Goal: Task Accomplishment & Management: Manage account settings

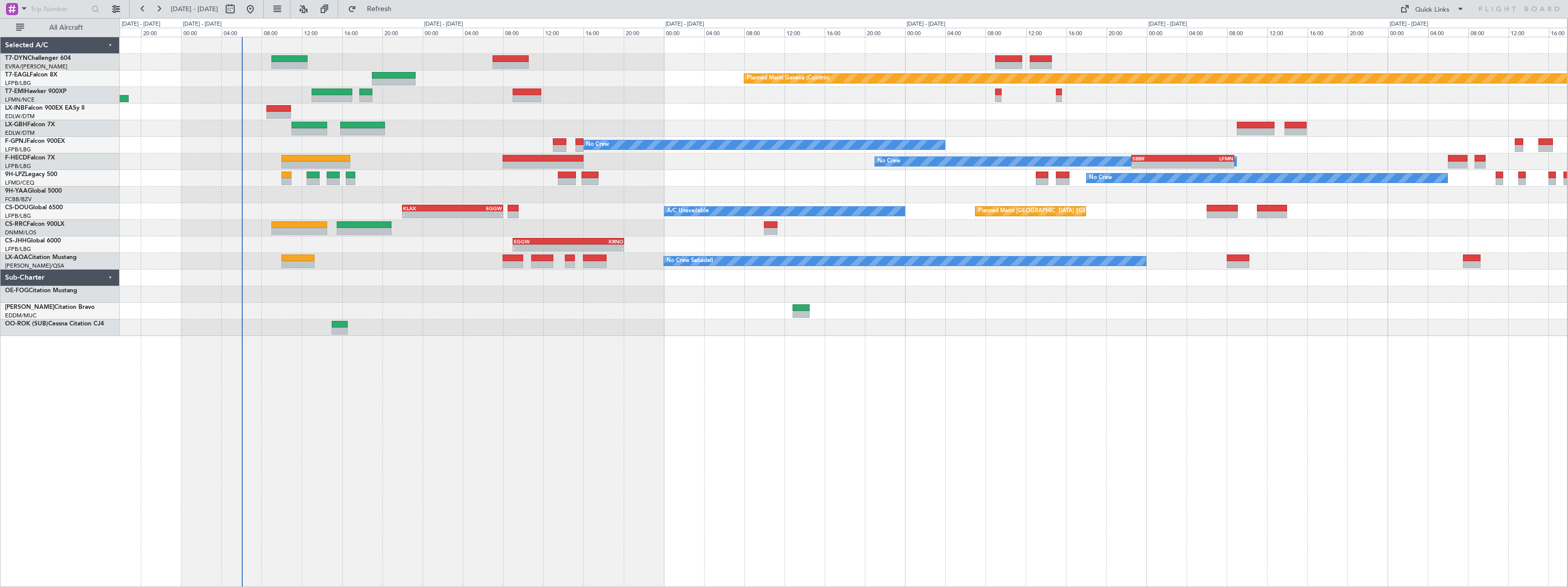
click at [327, 205] on div "Planned Maint [GEOGRAPHIC_DATA]-[GEOGRAPHIC_DATA] Planned Maint Geneva ([GEOGRA…" at bounding box center [843, 187] width 1447 height 298
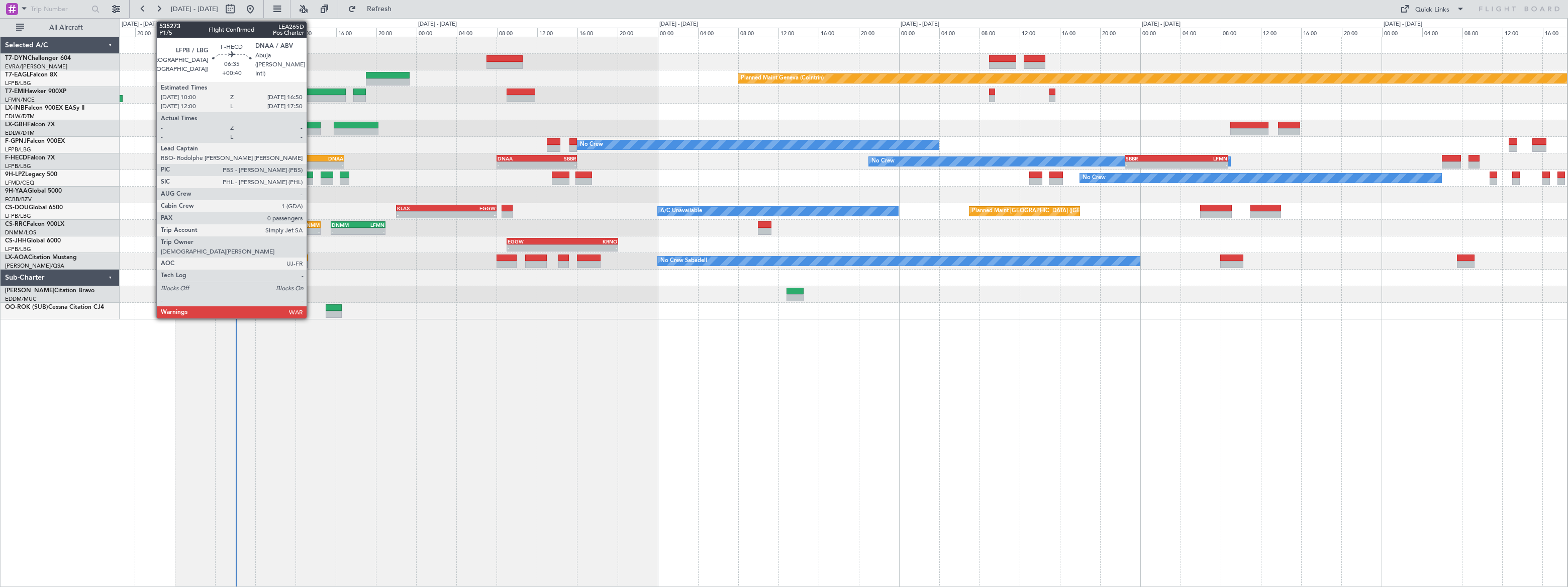
click at [311, 156] on div "DNAA" at bounding box center [327, 158] width 33 height 6
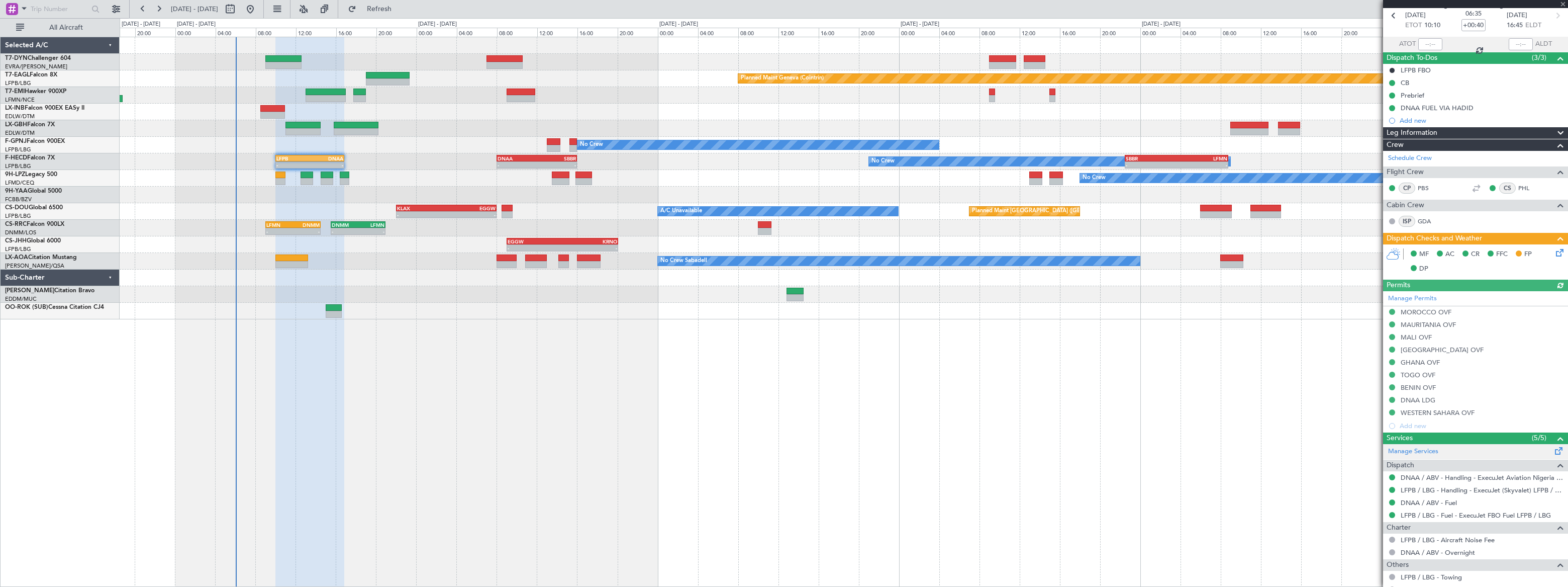
scroll to position [95, 0]
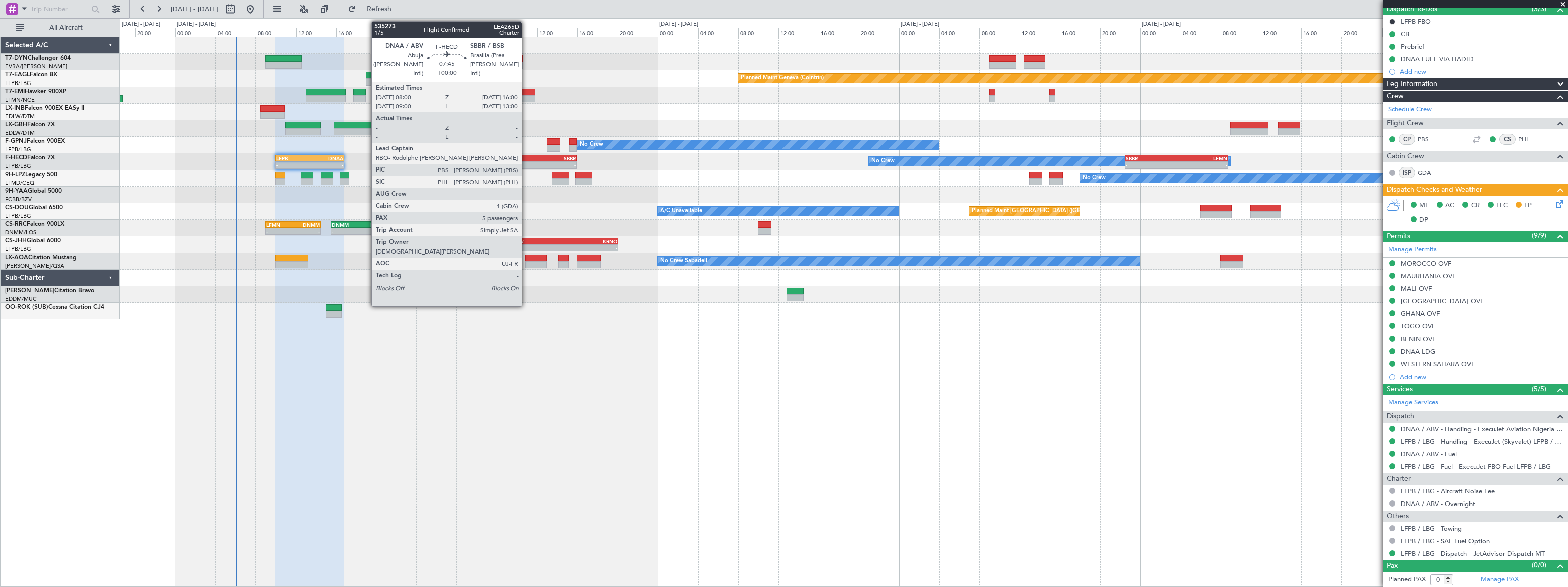
click at [526, 162] on div "-" at bounding box center [517, 165] width 39 height 6
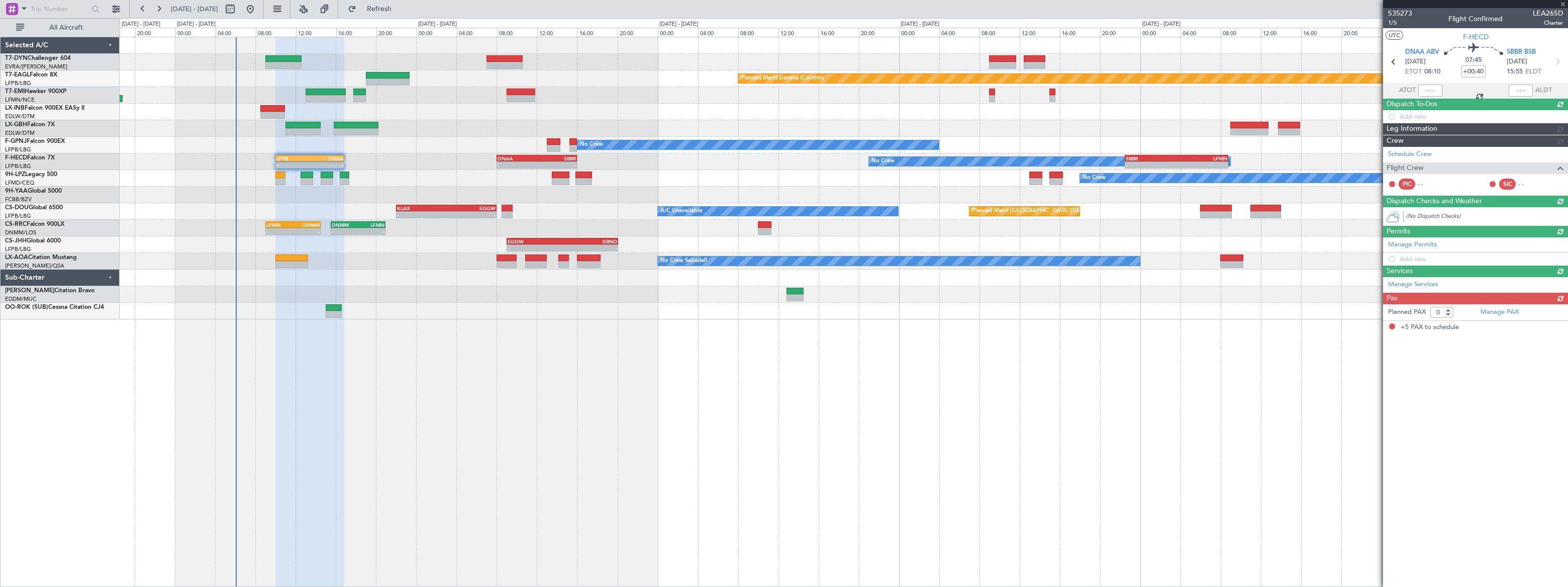
type input "5"
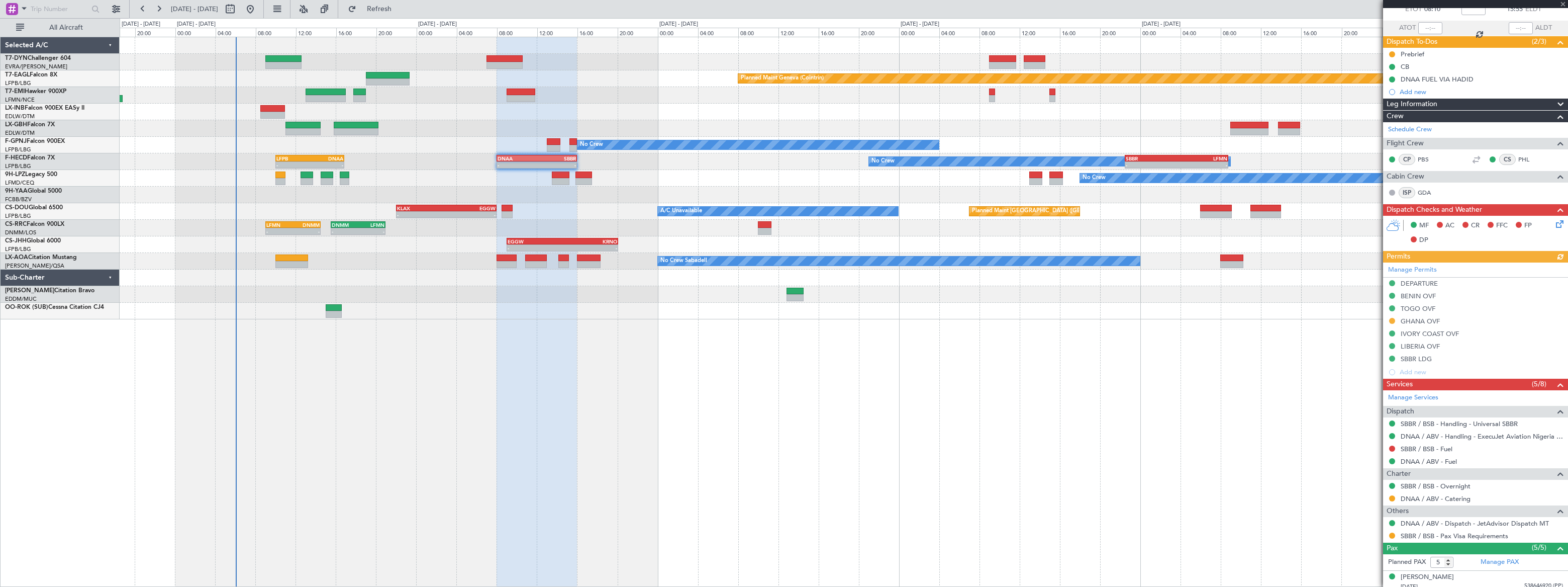
scroll to position [157, 0]
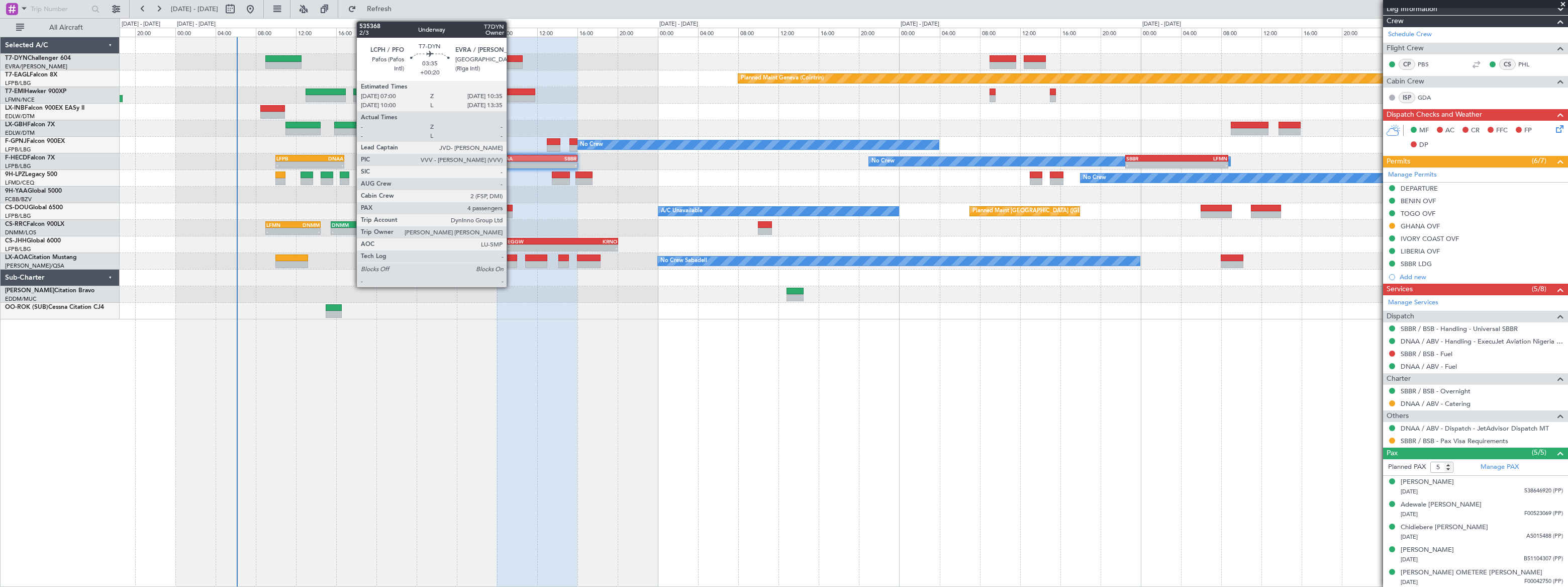
click at [511, 58] on div at bounding box center [504, 58] width 36 height 7
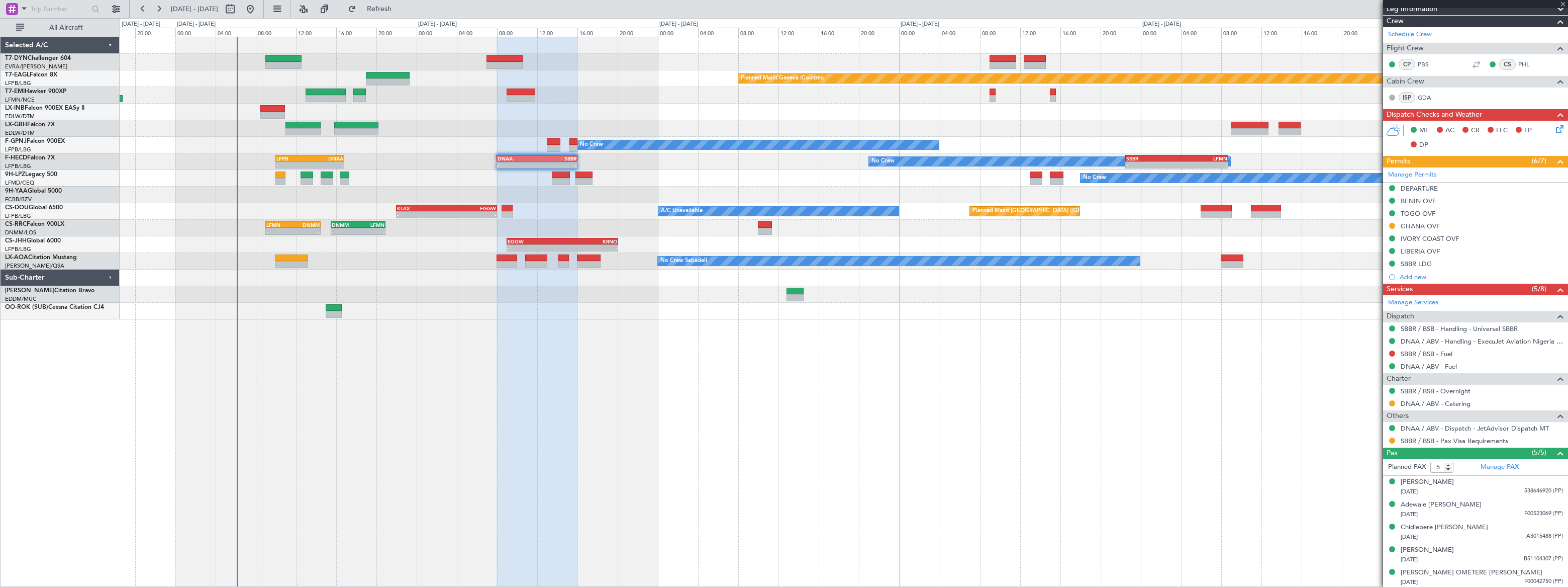
type input "+00:20"
type input "4"
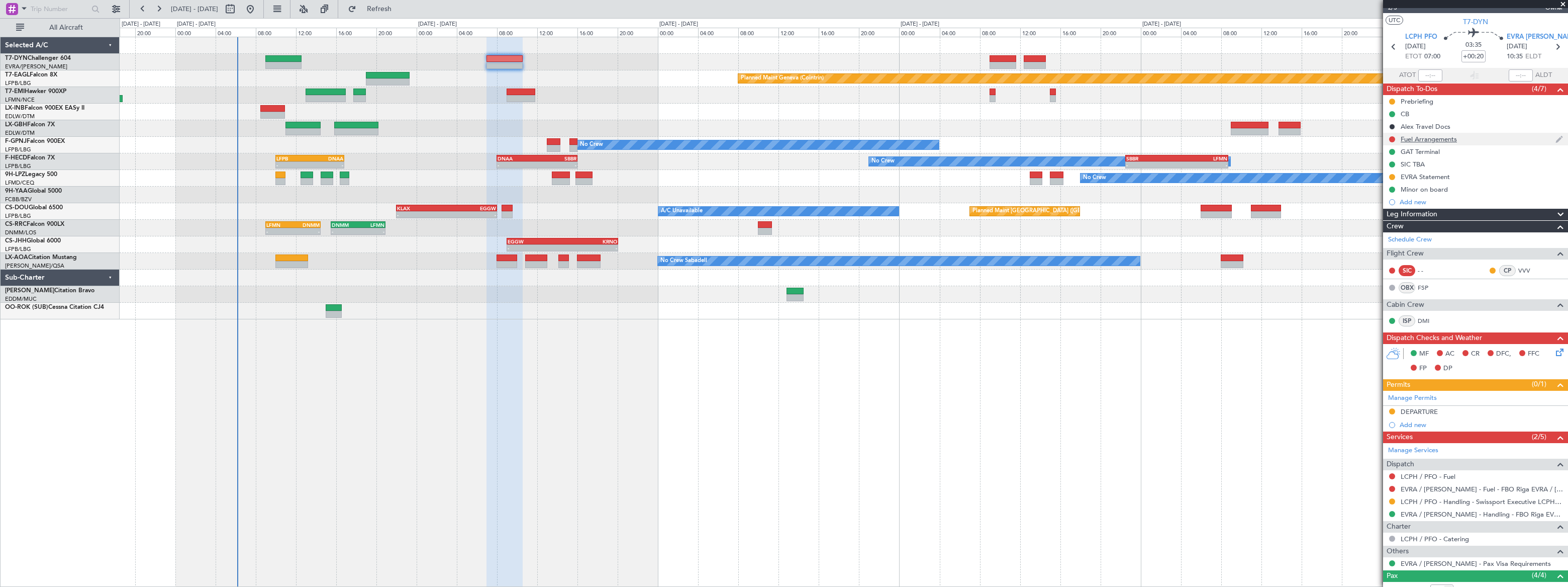
scroll to position [0, 0]
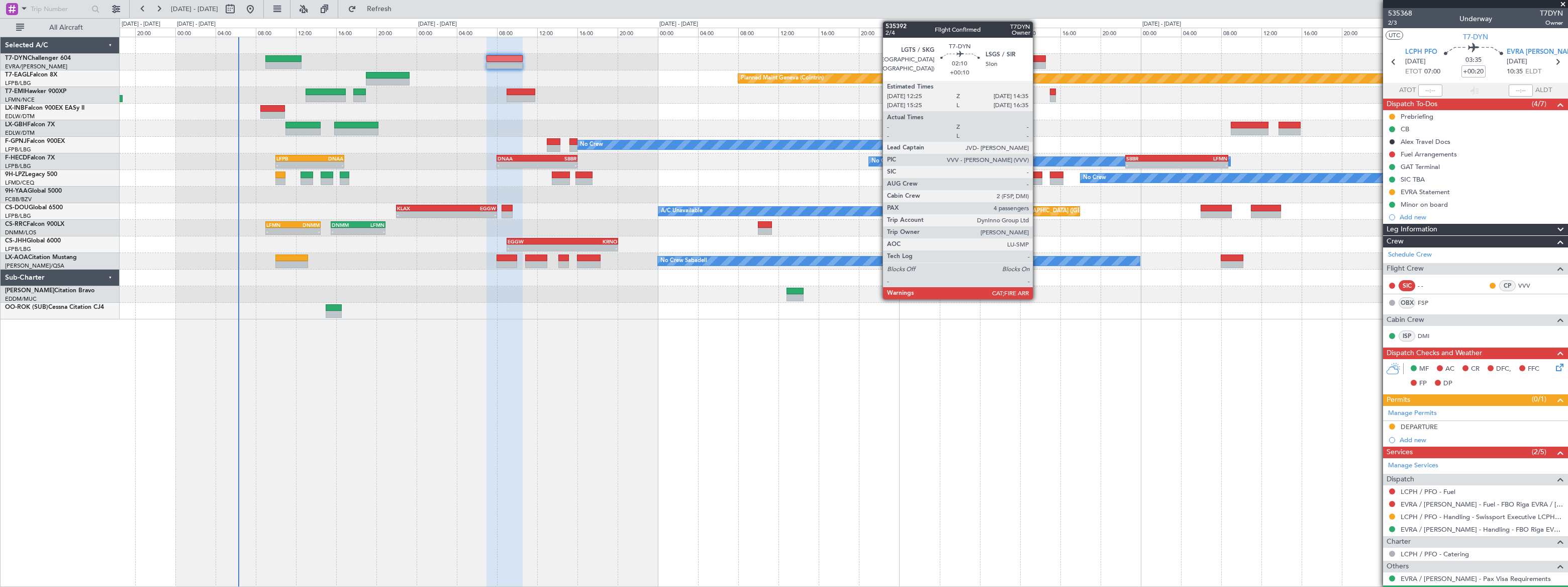
click at [1037, 58] on div at bounding box center [1034, 58] width 23 height 7
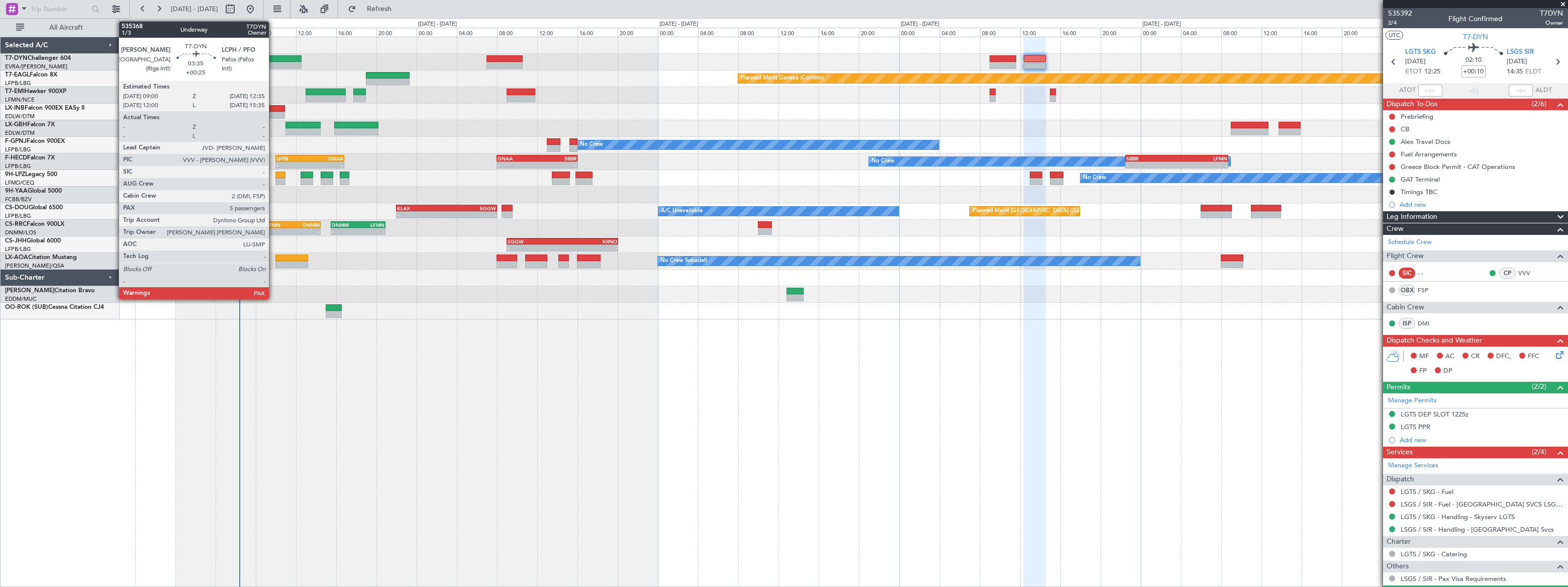
click at [274, 61] on div at bounding box center [283, 58] width 36 height 7
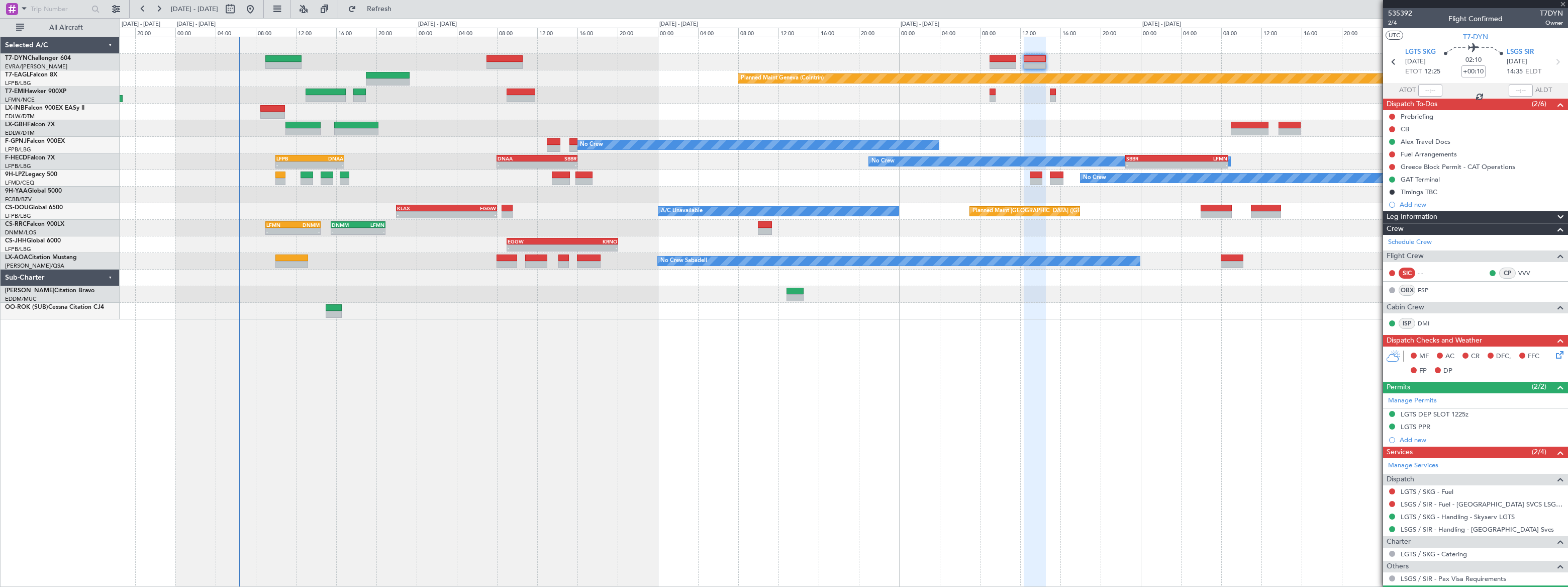
type input "+00:25"
type input "5"
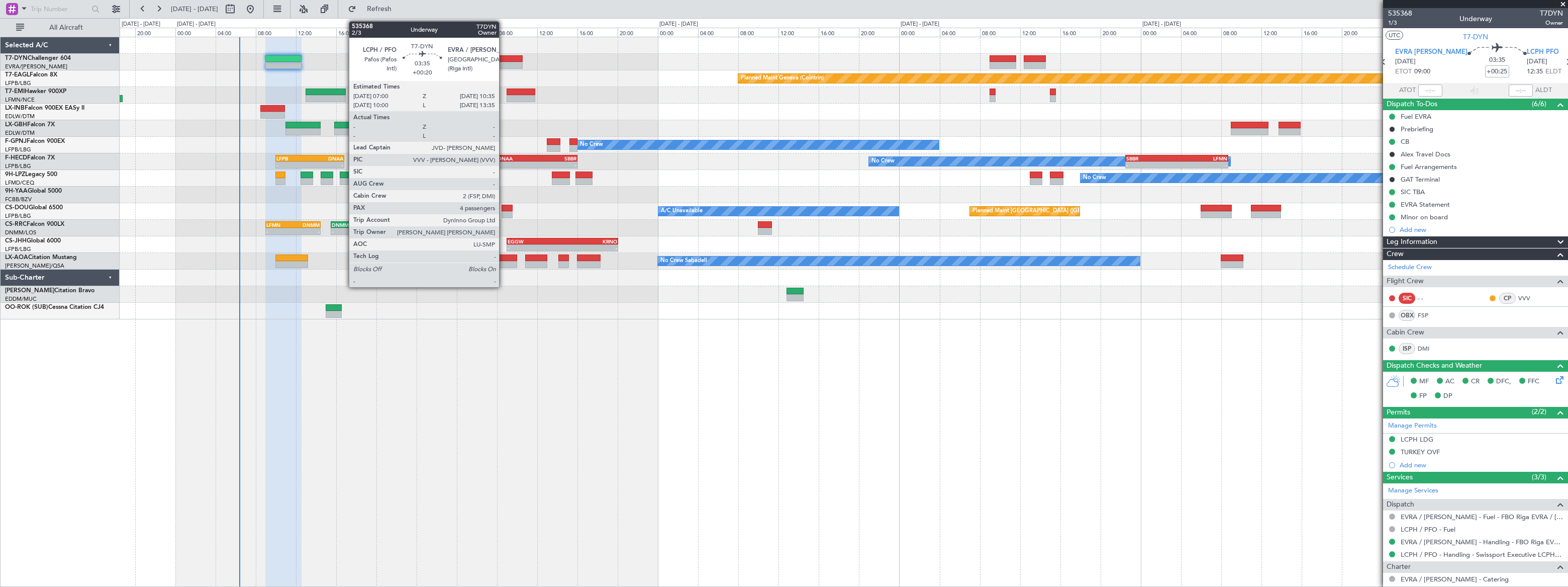
click at [503, 59] on div at bounding box center [504, 58] width 36 height 7
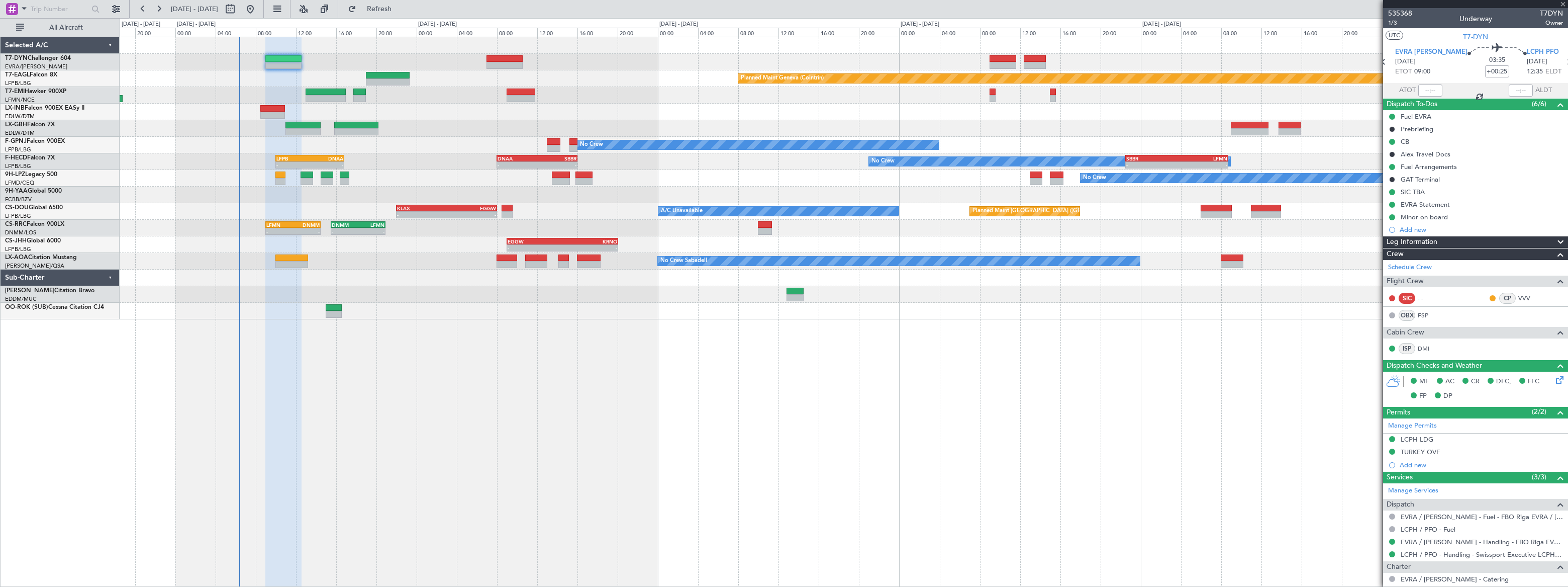
type input "+00:20"
type input "4"
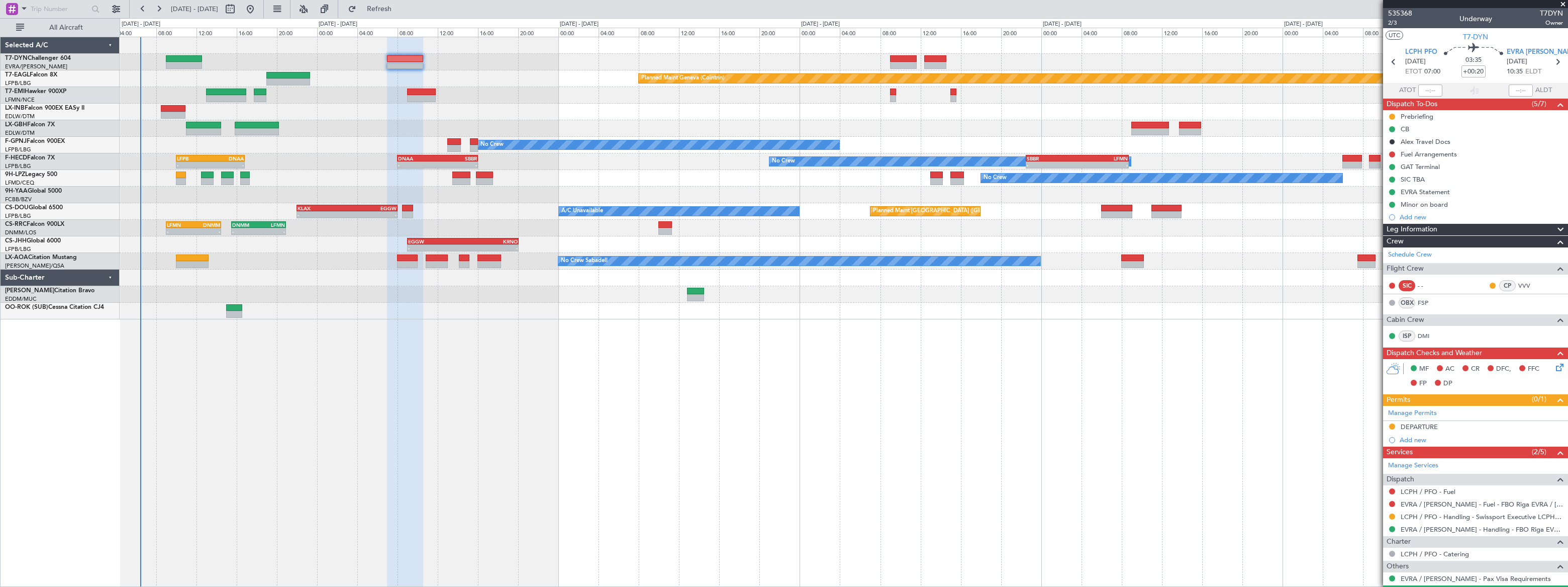
click at [154, 197] on div "Planned Maint Basel-Mulhouse Planned Maint Geneva (Cointrin) Planned Maint Ches…" at bounding box center [844, 178] width 1448 height 282
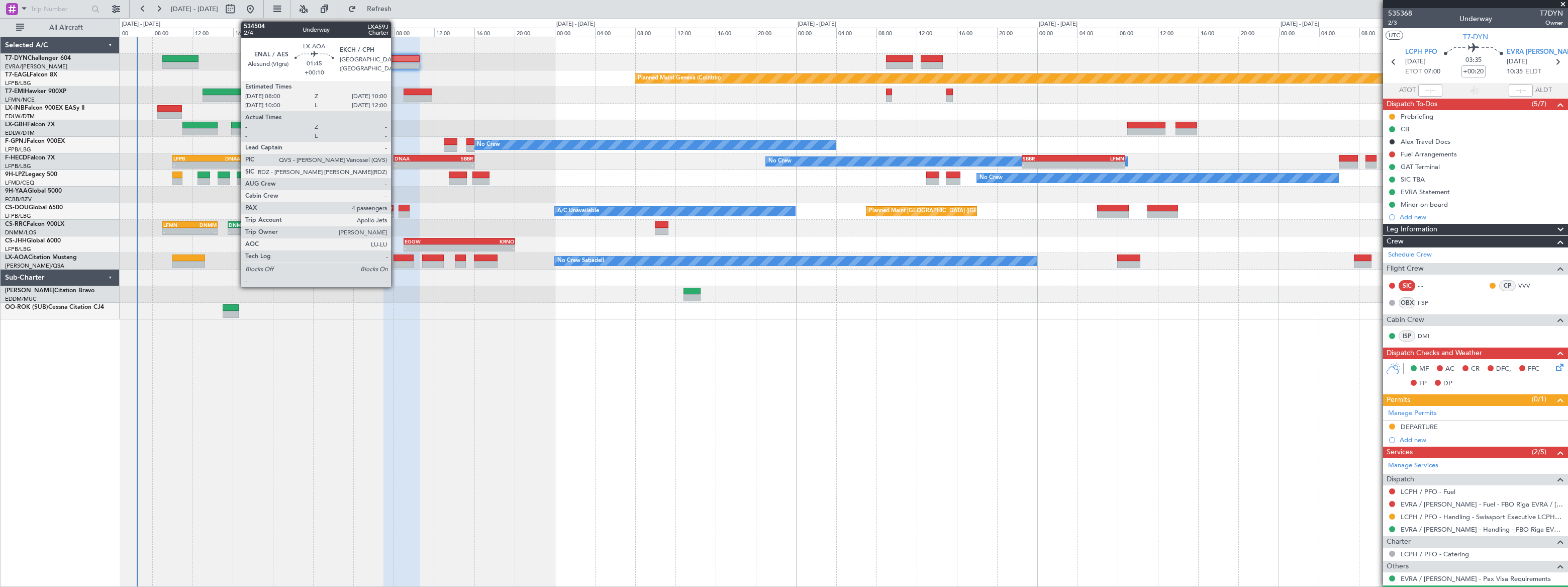
click at [395, 257] on div at bounding box center [403, 257] width 21 height 7
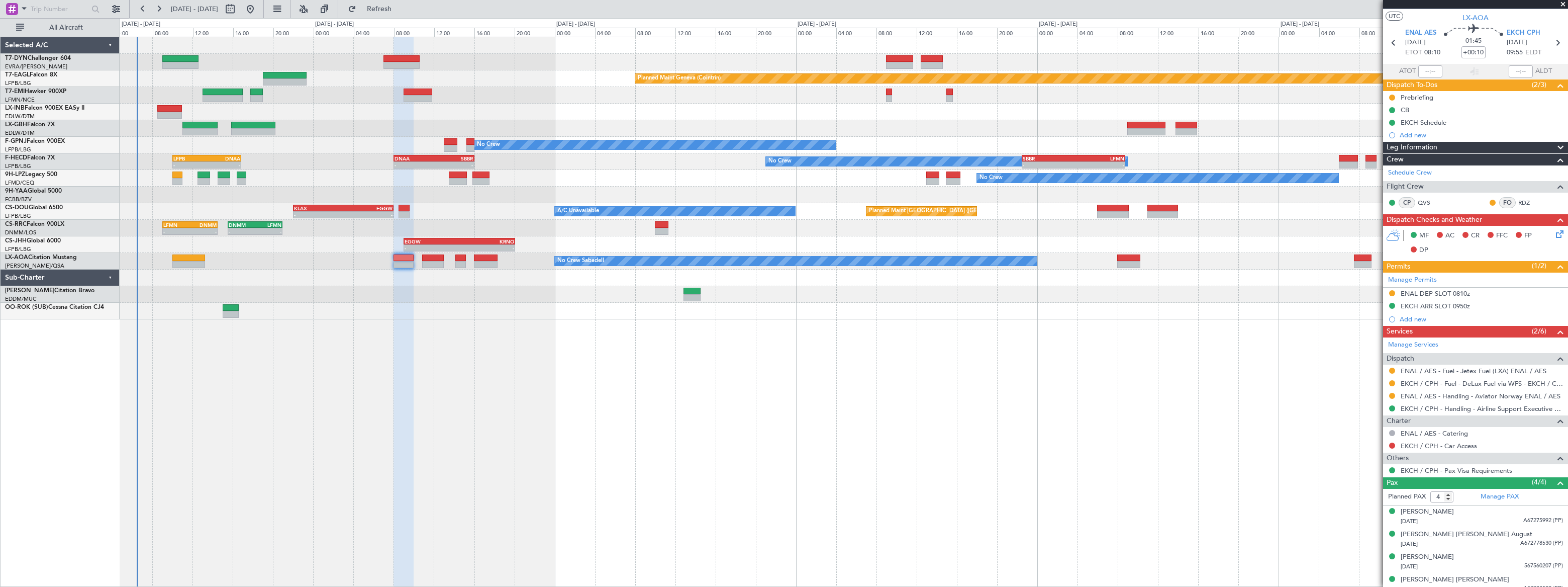
scroll to position [27, 0]
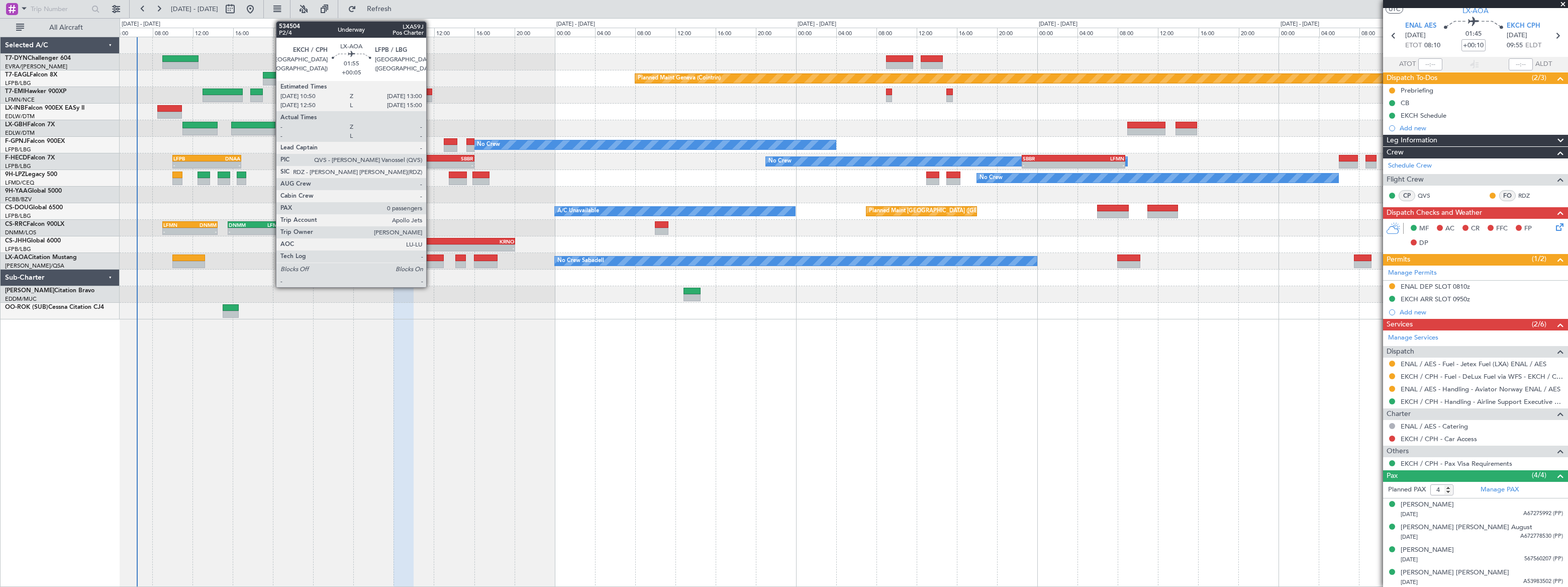
click at [433, 255] on div at bounding box center [433, 257] width 23 height 7
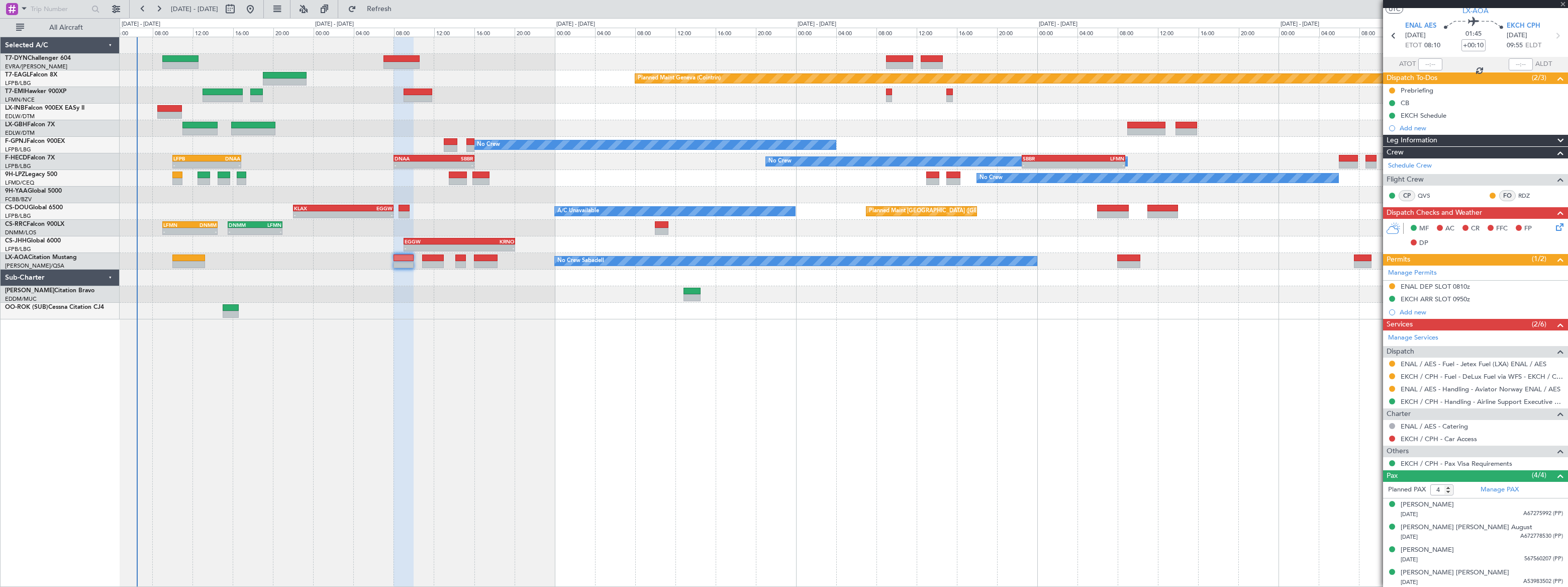
type input "+00:05"
type input "0"
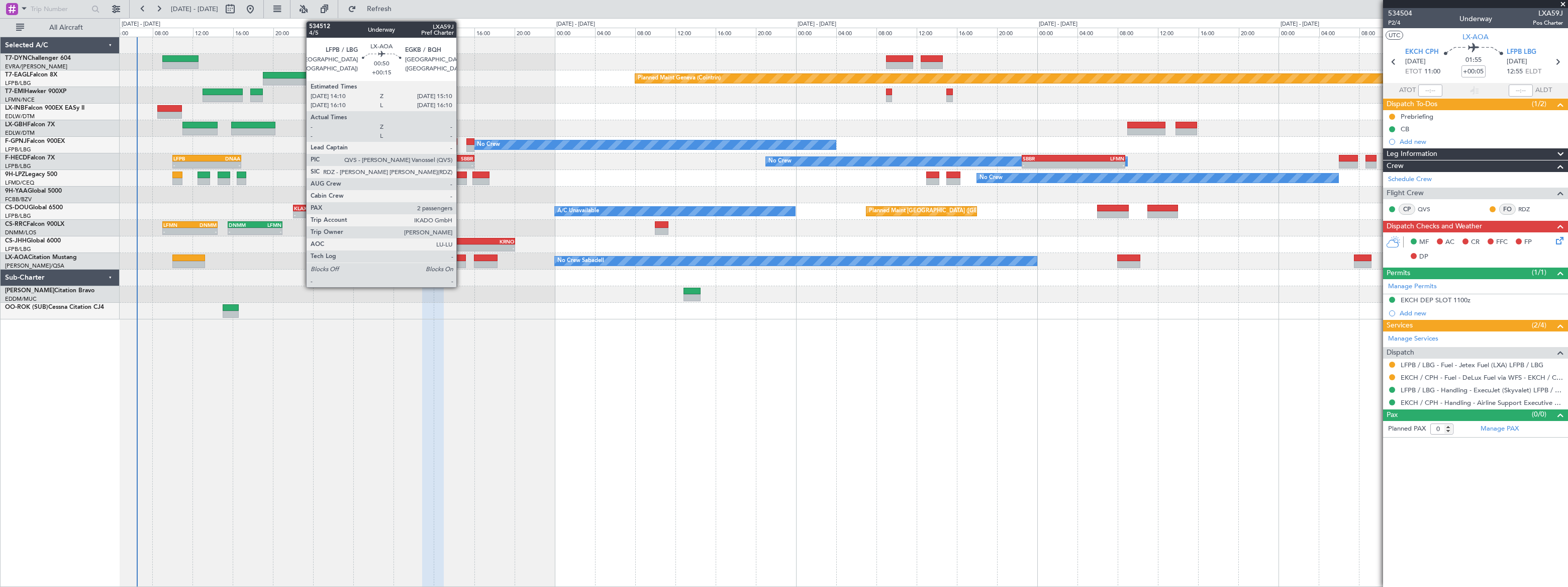
click at [461, 258] on div at bounding box center [460, 257] width 11 height 7
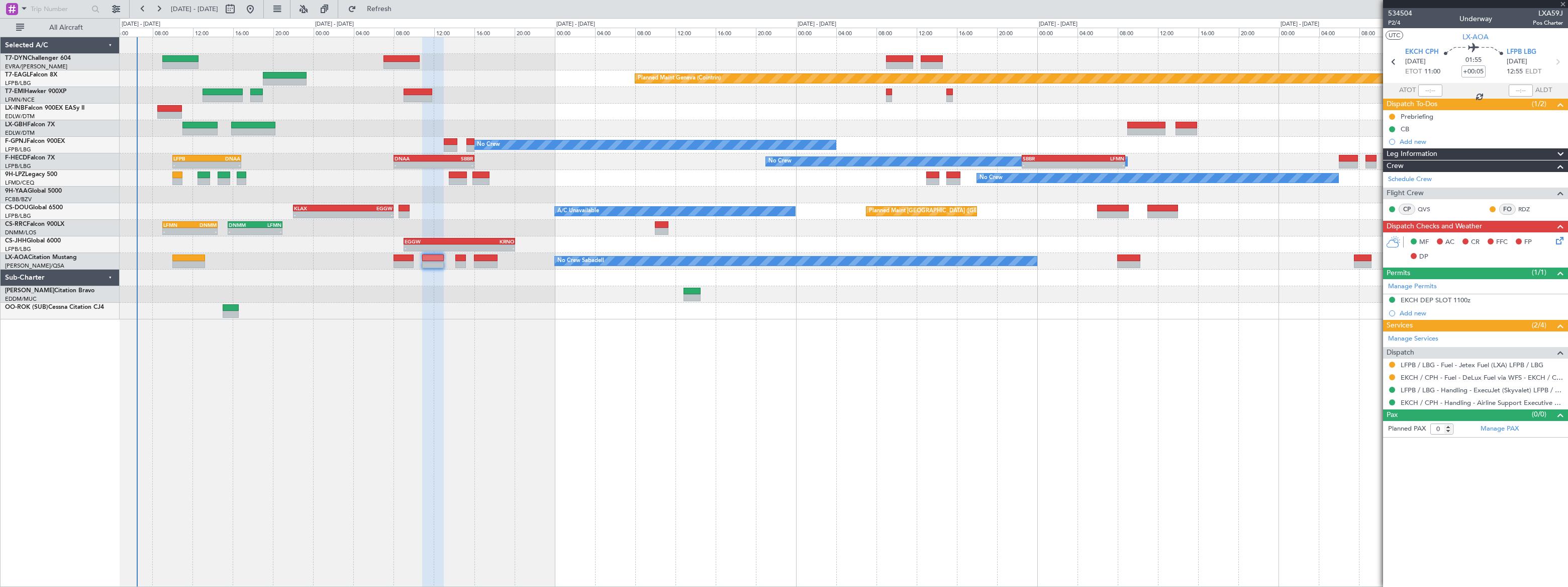
type input "+00:15"
type input "2"
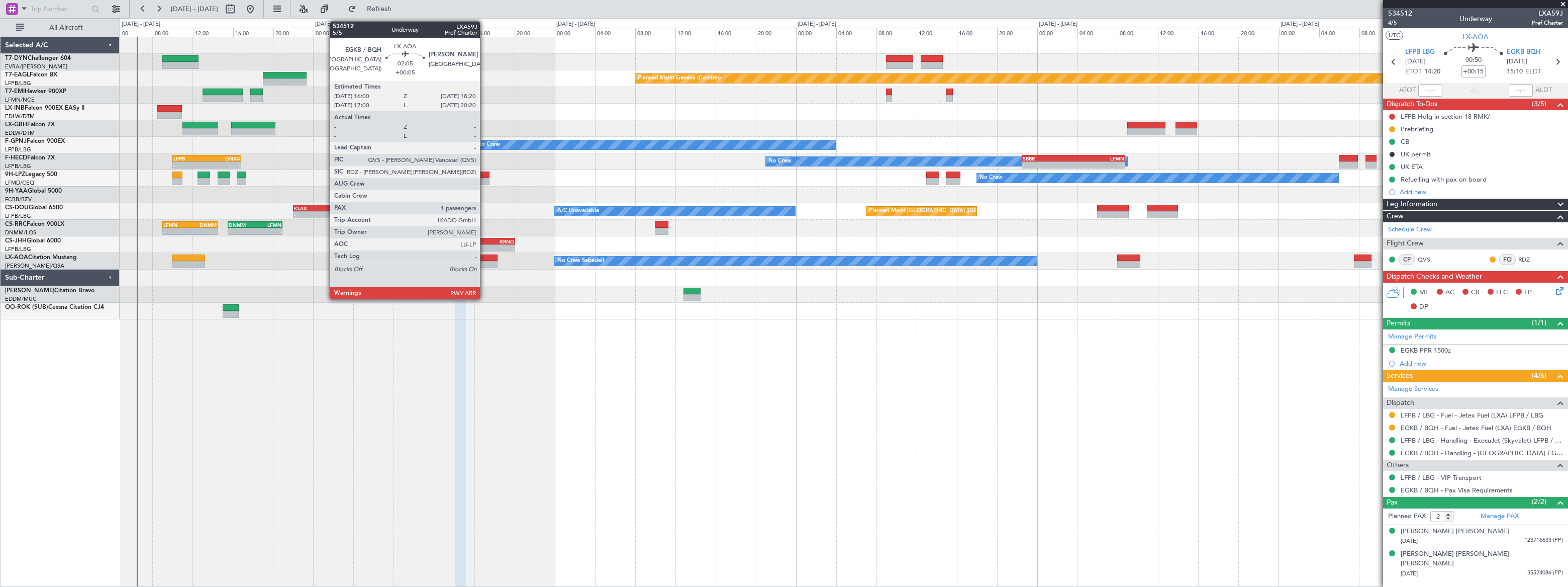
click at [485, 258] on div at bounding box center [486, 257] width 24 height 7
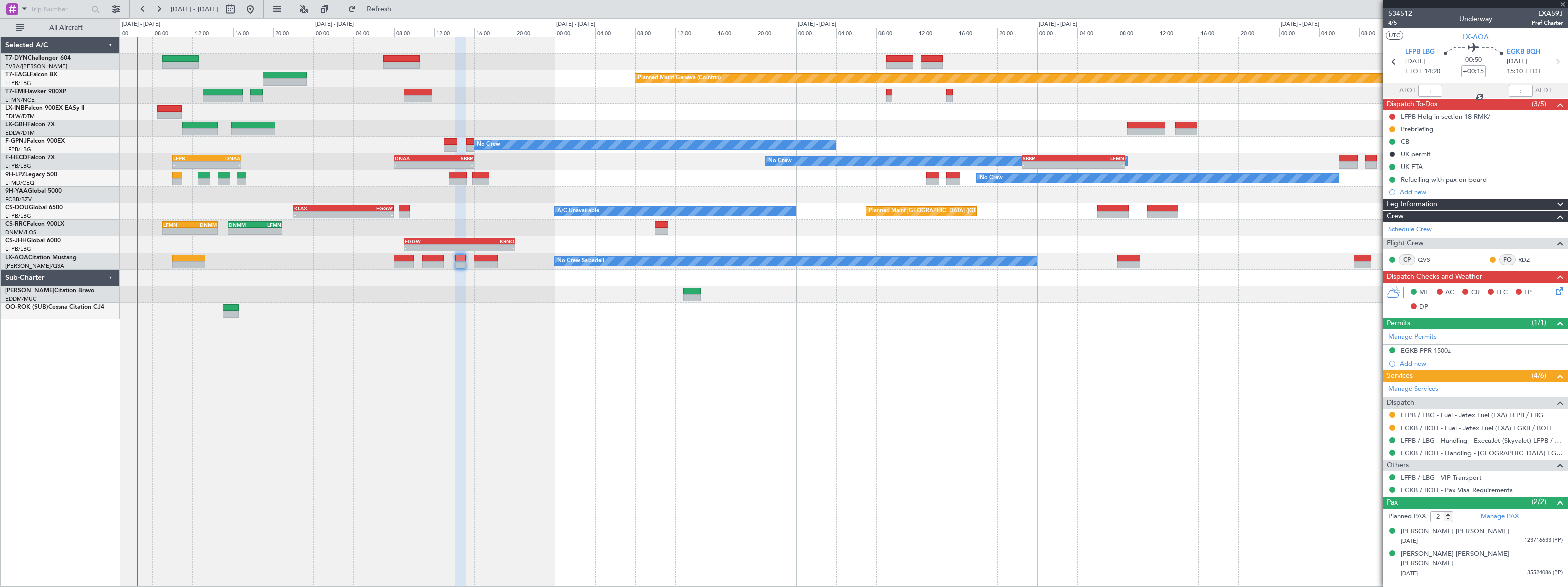
type input "+00:05"
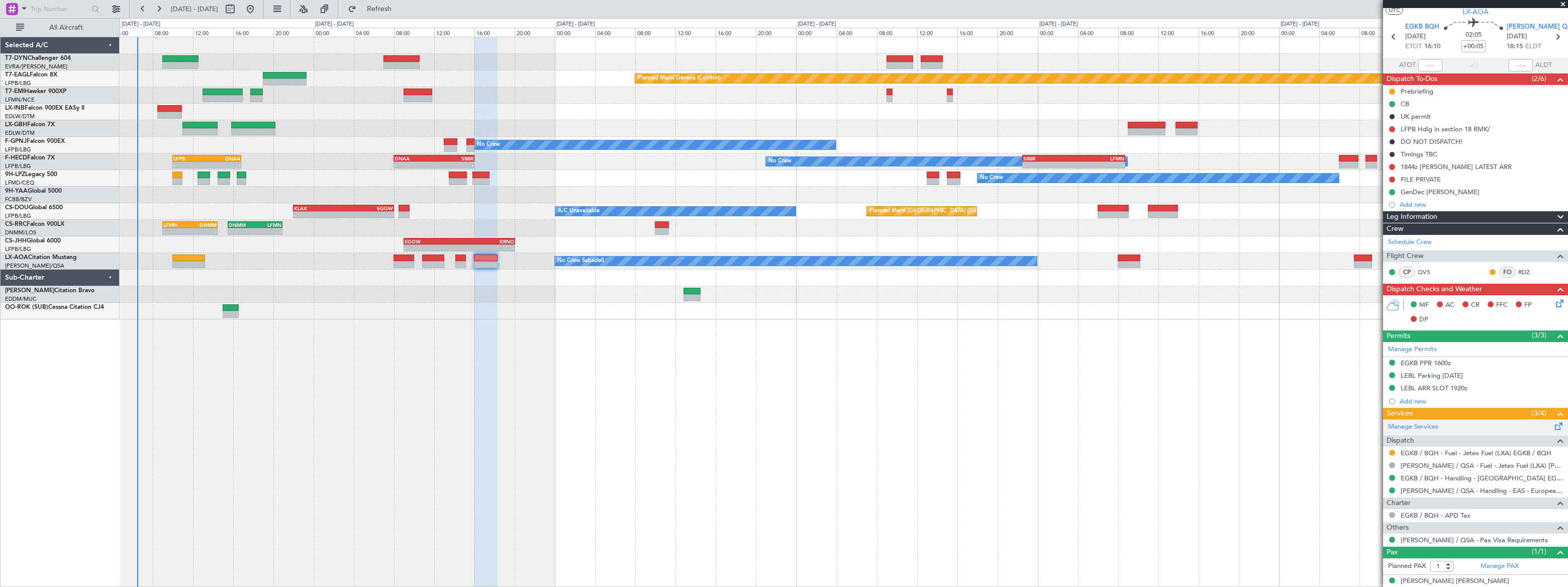
scroll to position [34, 0]
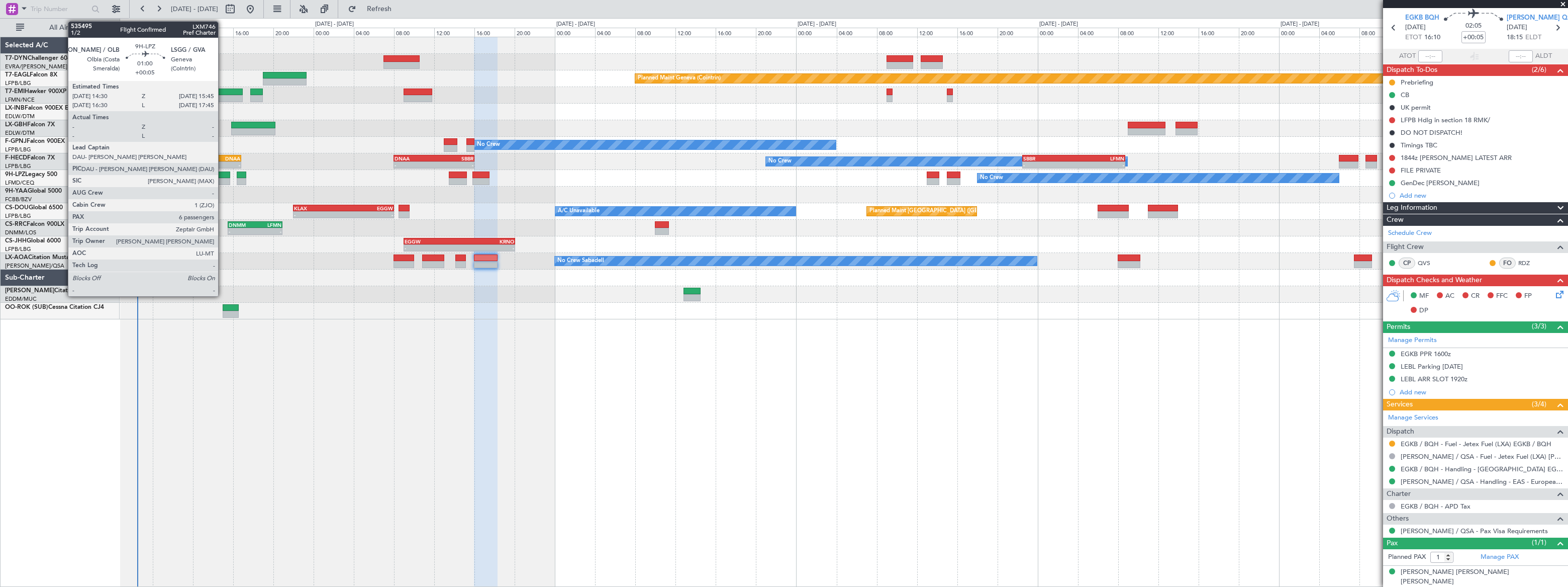
click at [223, 176] on div at bounding box center [224, 175] width 13 height 7
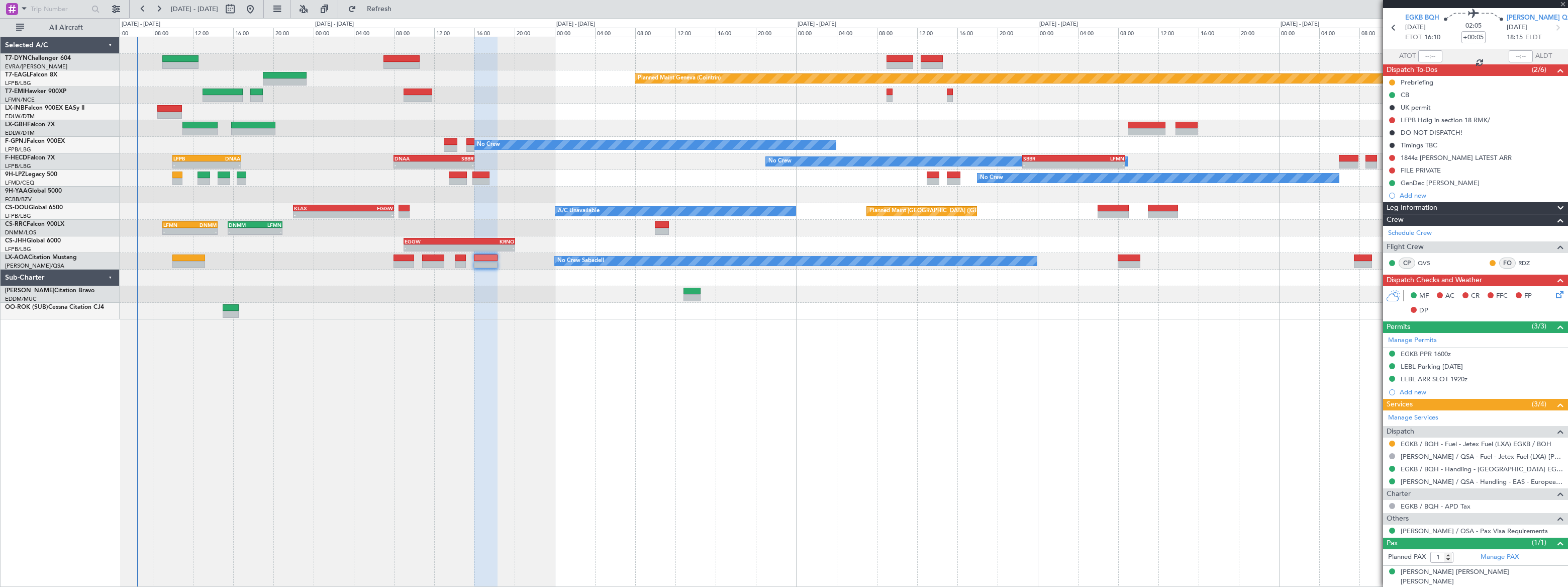
type input "6"
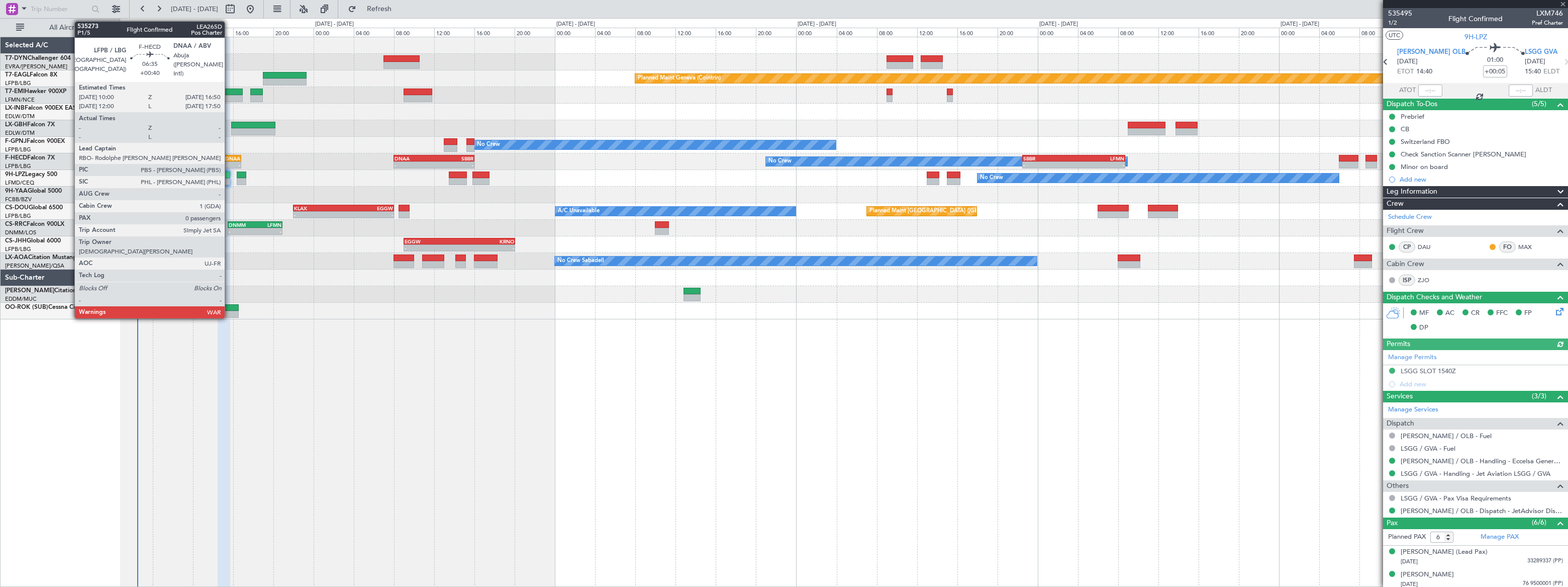
click at [230, 156] on div "DNAA" at bounding box center [224, 158] width 33 height 6
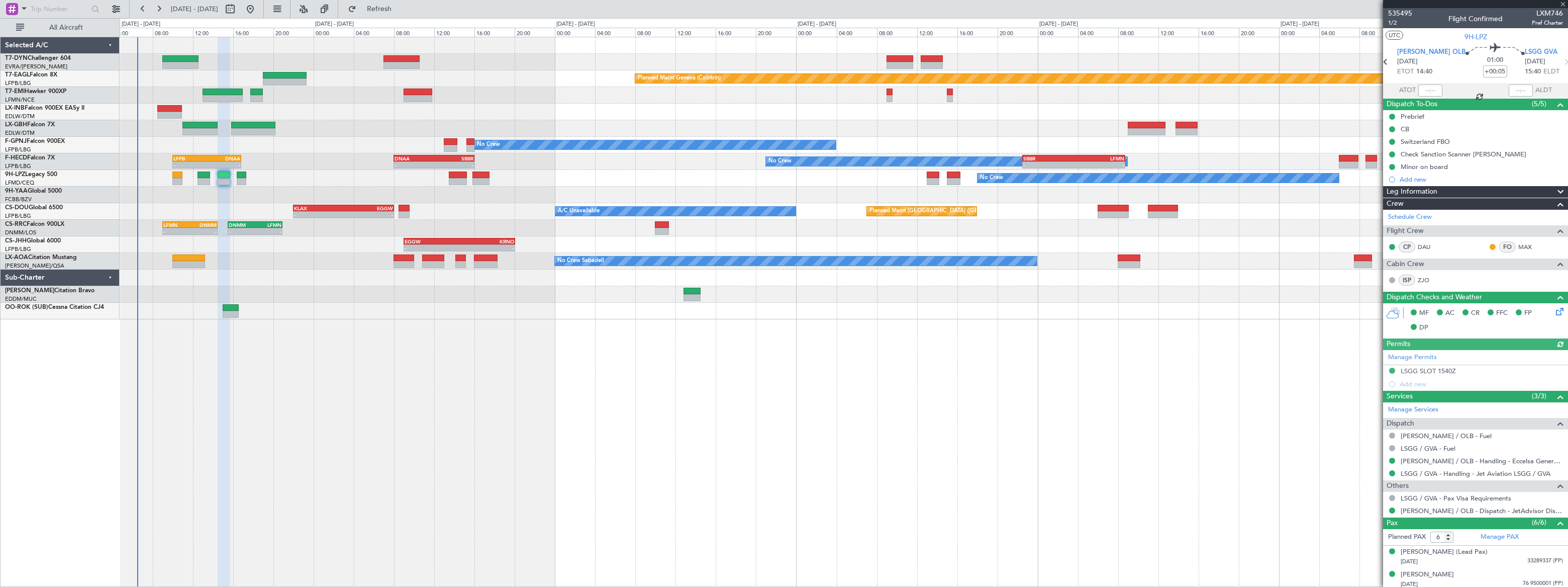
type input "+00:40"
type input "0"
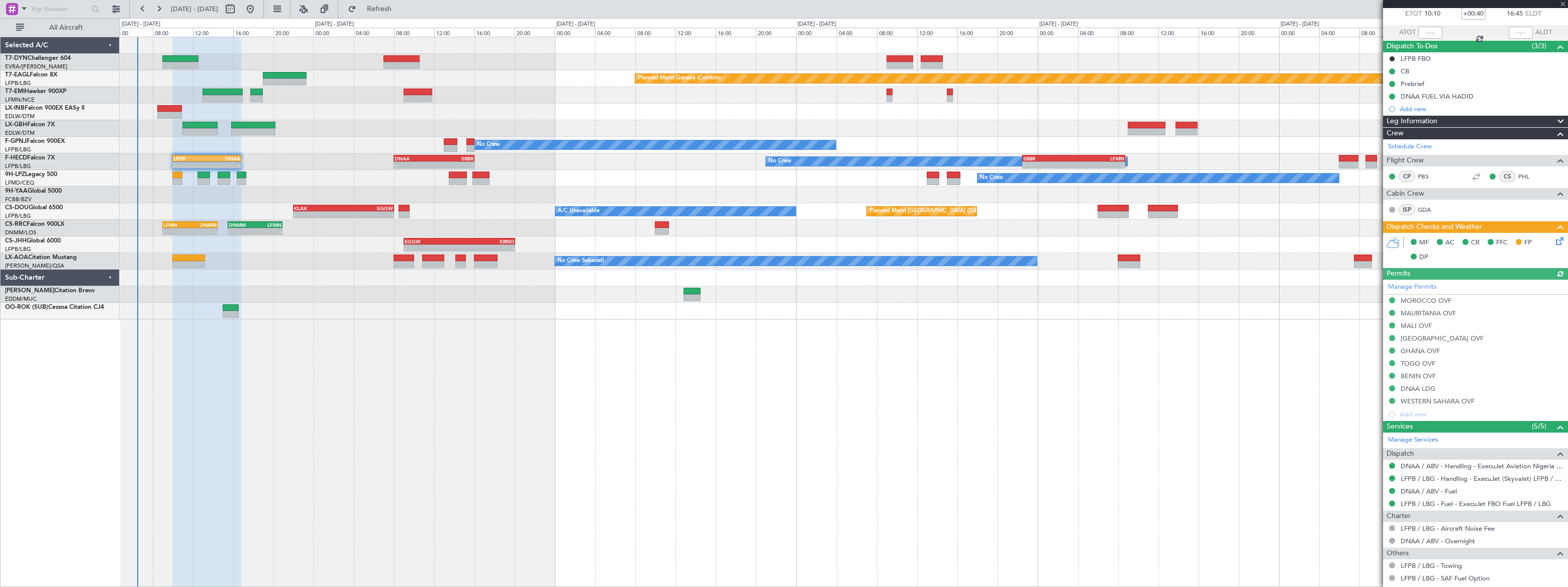
scroll to position [95, 0]
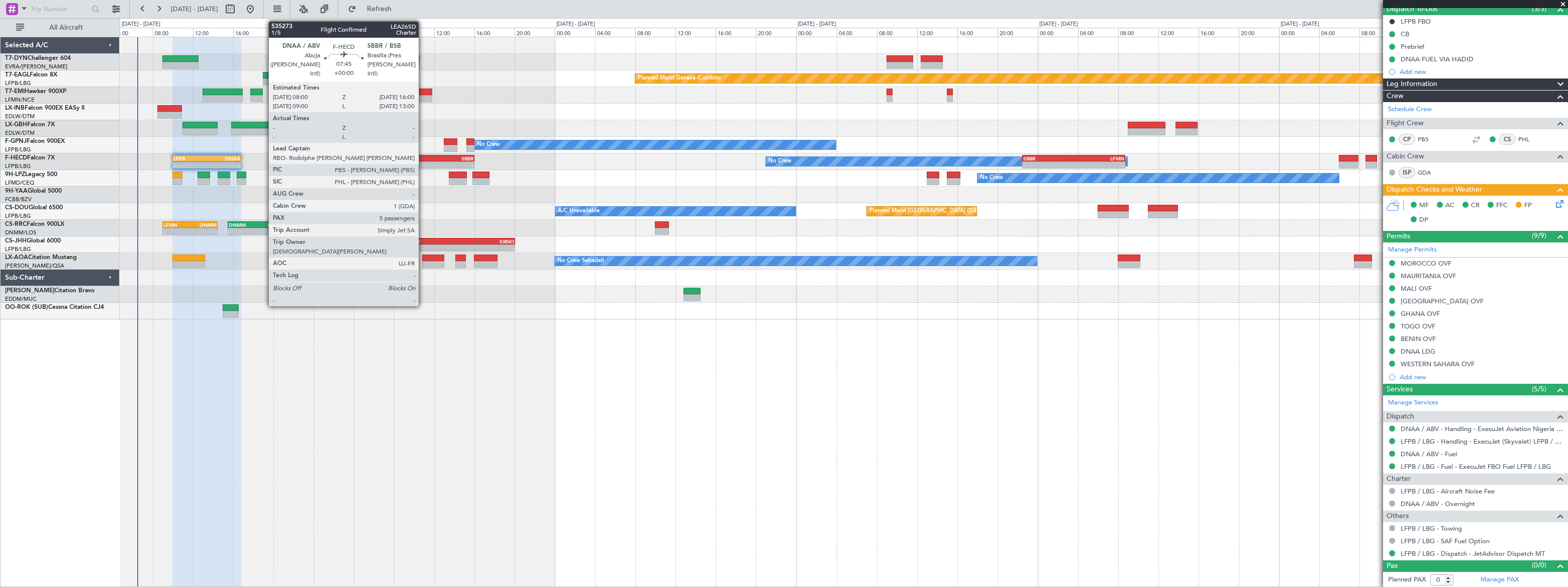
click at [423, 158] on div "DNAA" at bounding box center [414, 158] width 39 height 6
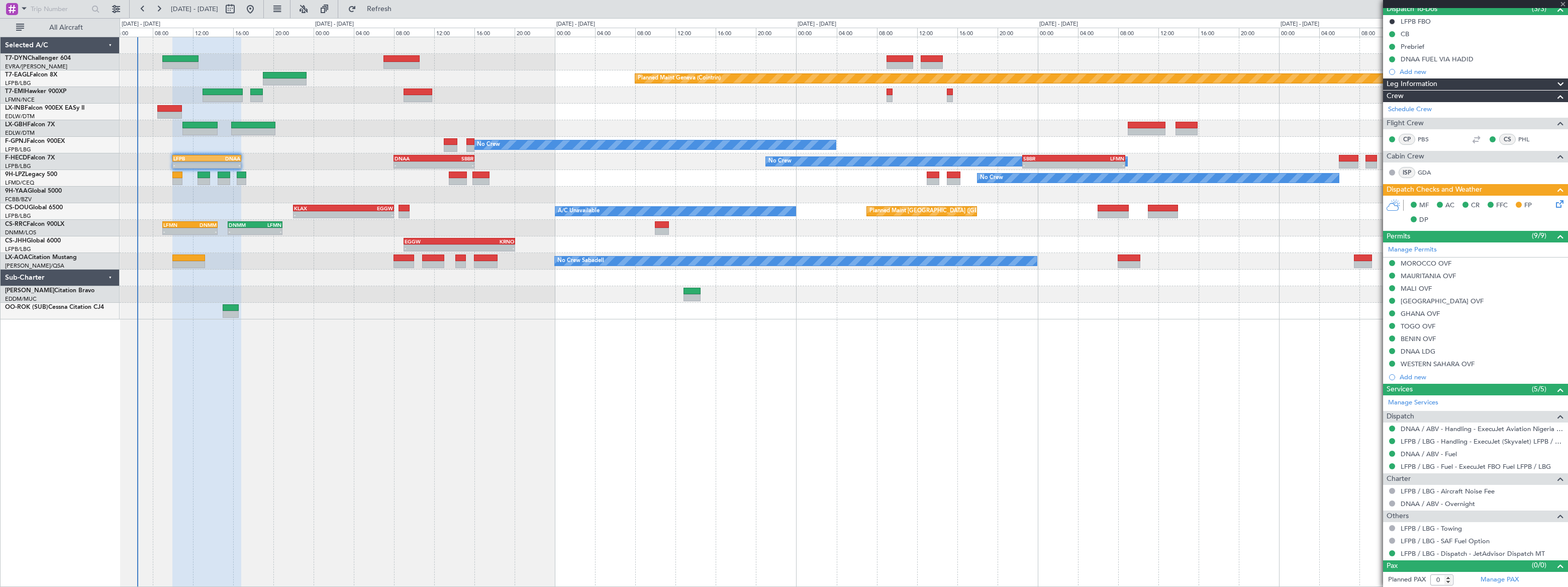
type input "5"
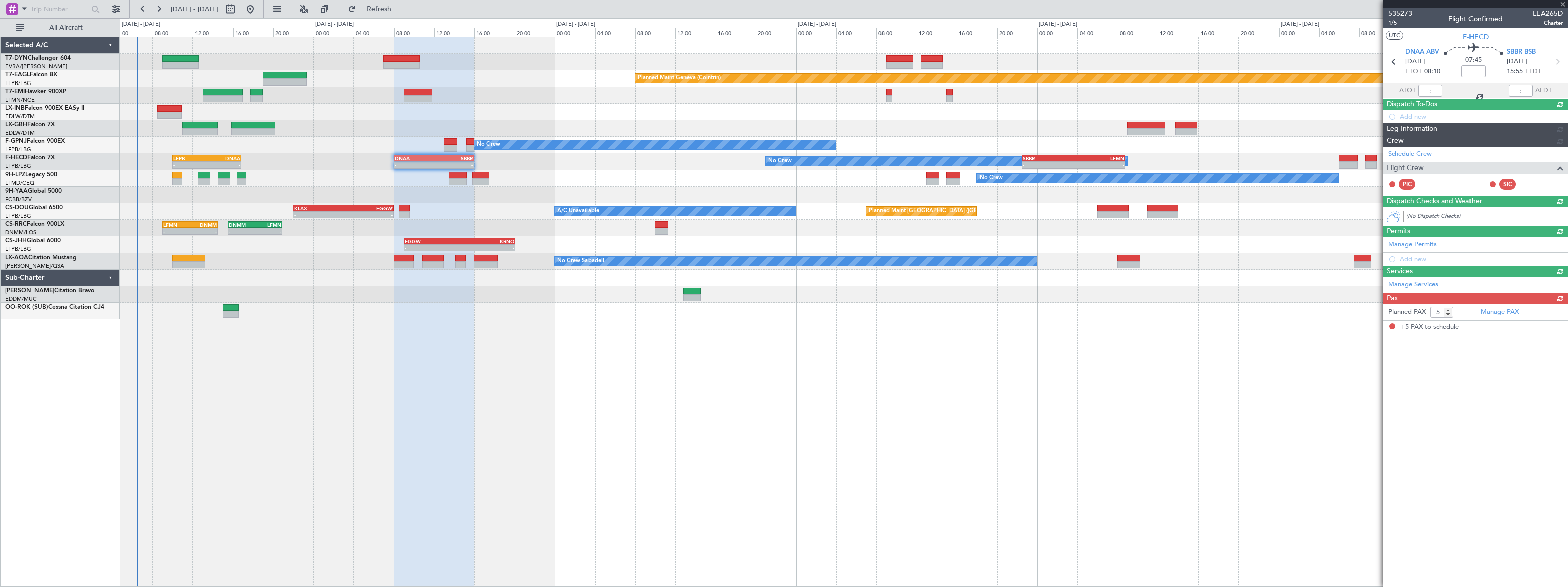
scroll to position [0, 0]
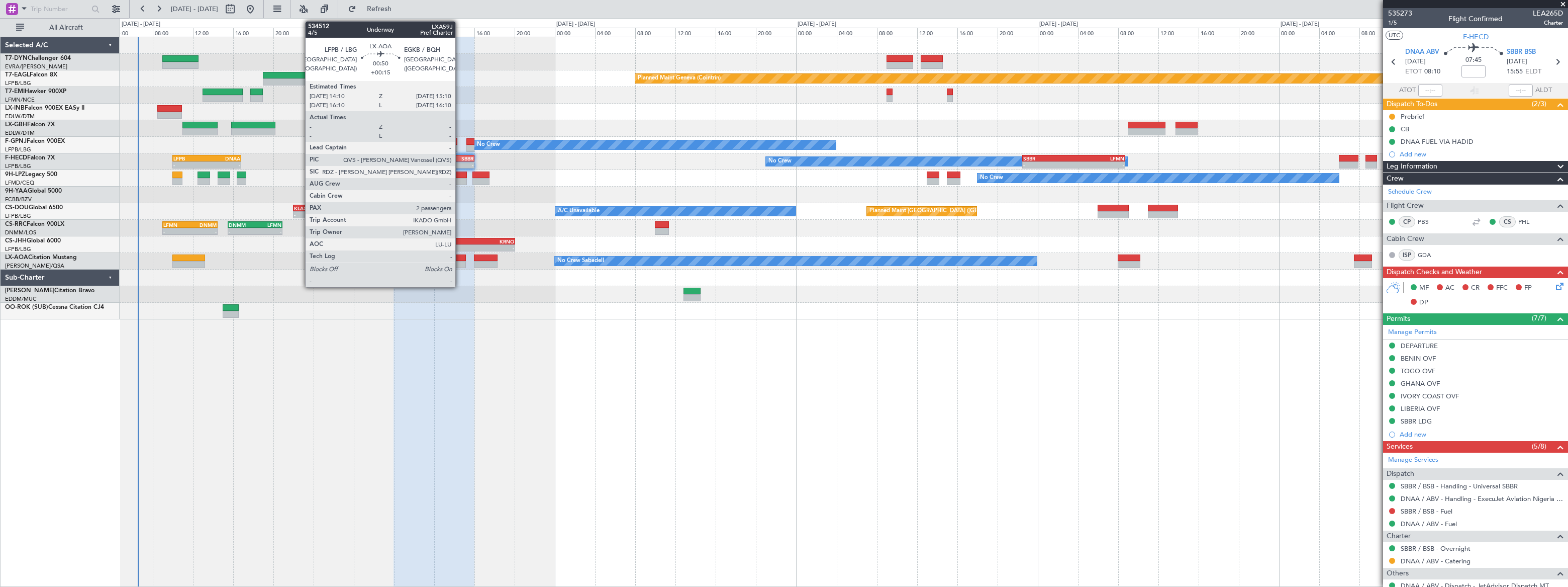
click at [459, 258] on div at bounding box center [460, 257] width 11 height 7
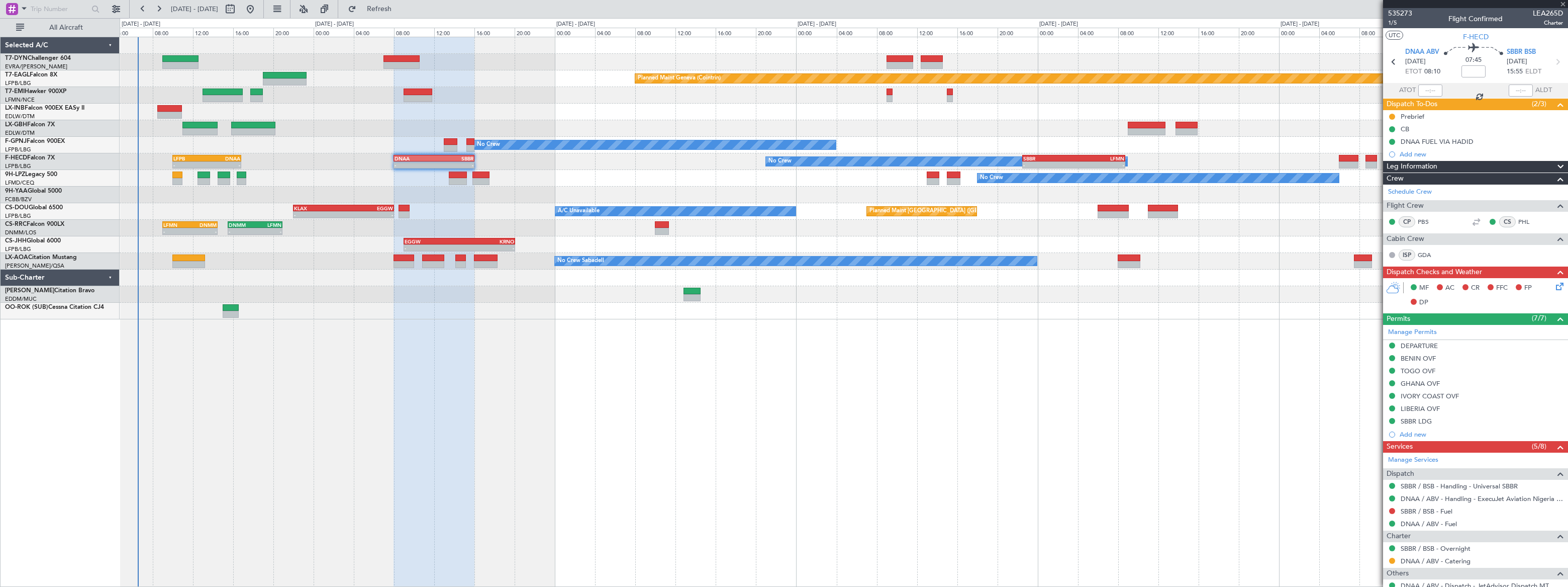
type input "+00:15"
type input "2"
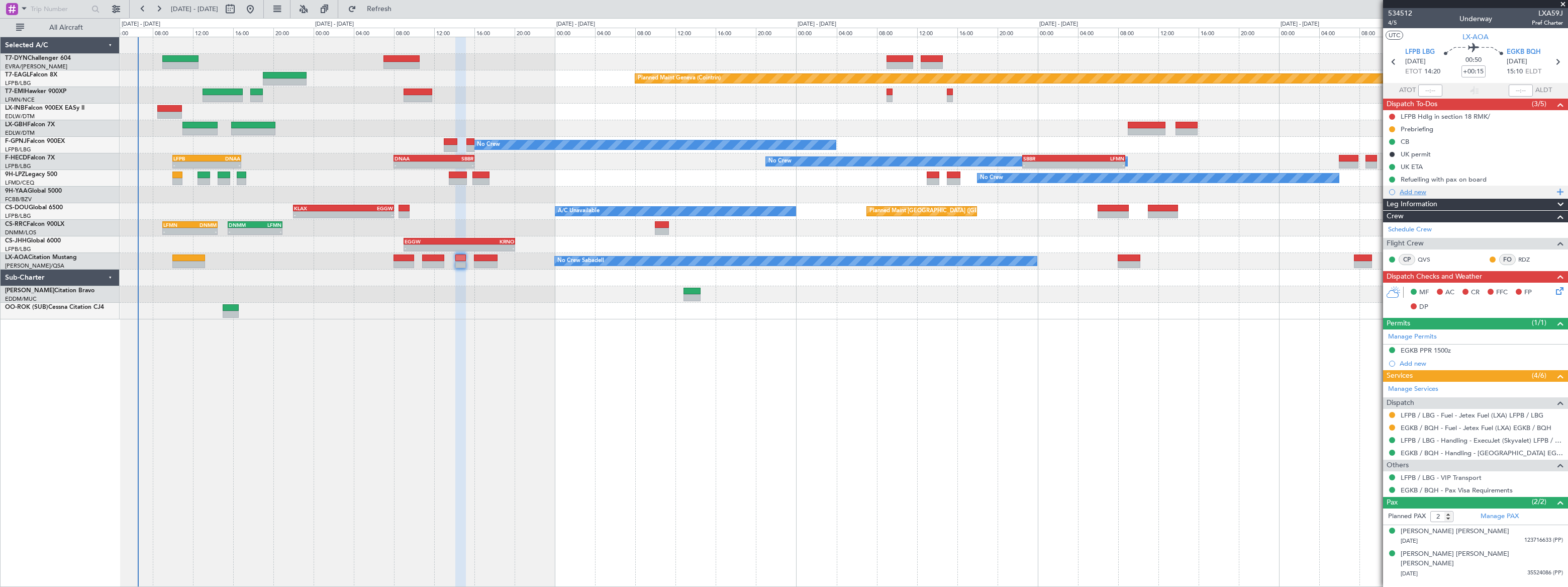
click at [1150, 193] on div "Add new" at bounding box center [1477, 191] width 154 height 9
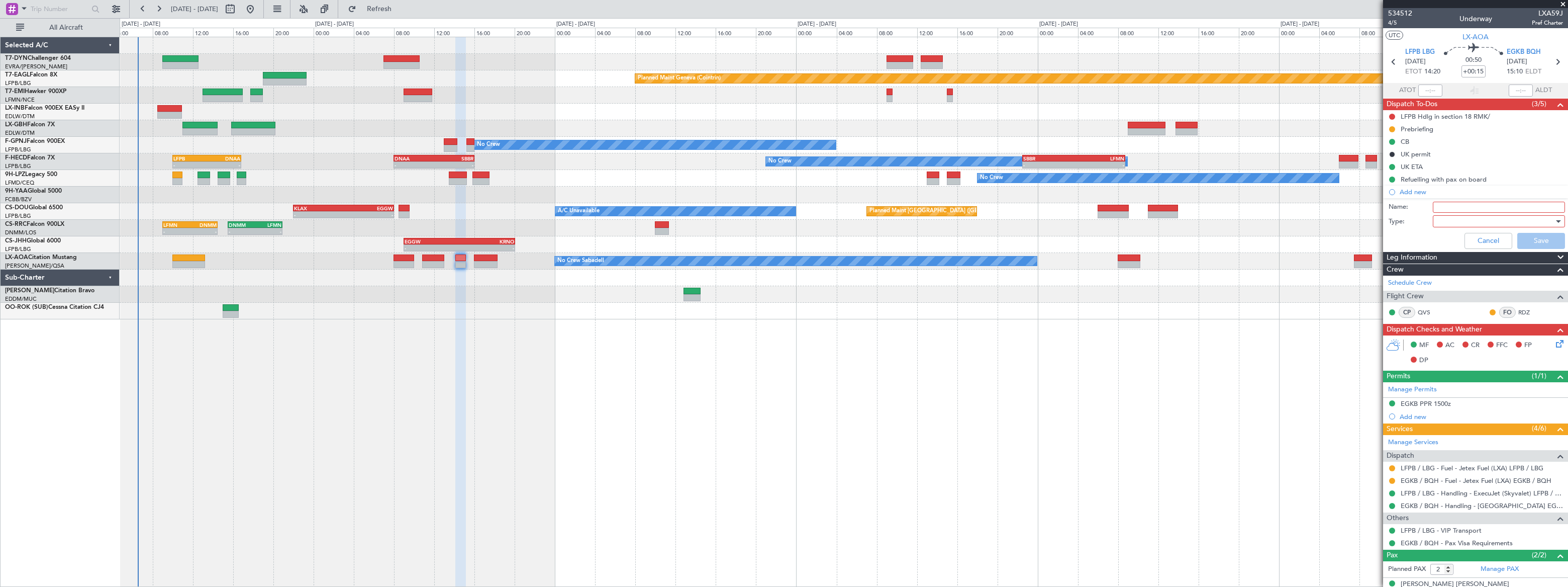
click at [1150, 207] on input "Name:" at bounding box center [1498, 206] width 132 height 11
type input "GAR"
drag, startPoint x: 1408, startPoint y: 230, endPoint x: 1413, endPoint y: 231, distance: 5.1
click at [1150, 231] on div "Cancel Save" at bounding box center [1473, 240] width 189 height 25
click at [1150, 223] on div at bounding box center [1495, 221] width 117 height 15
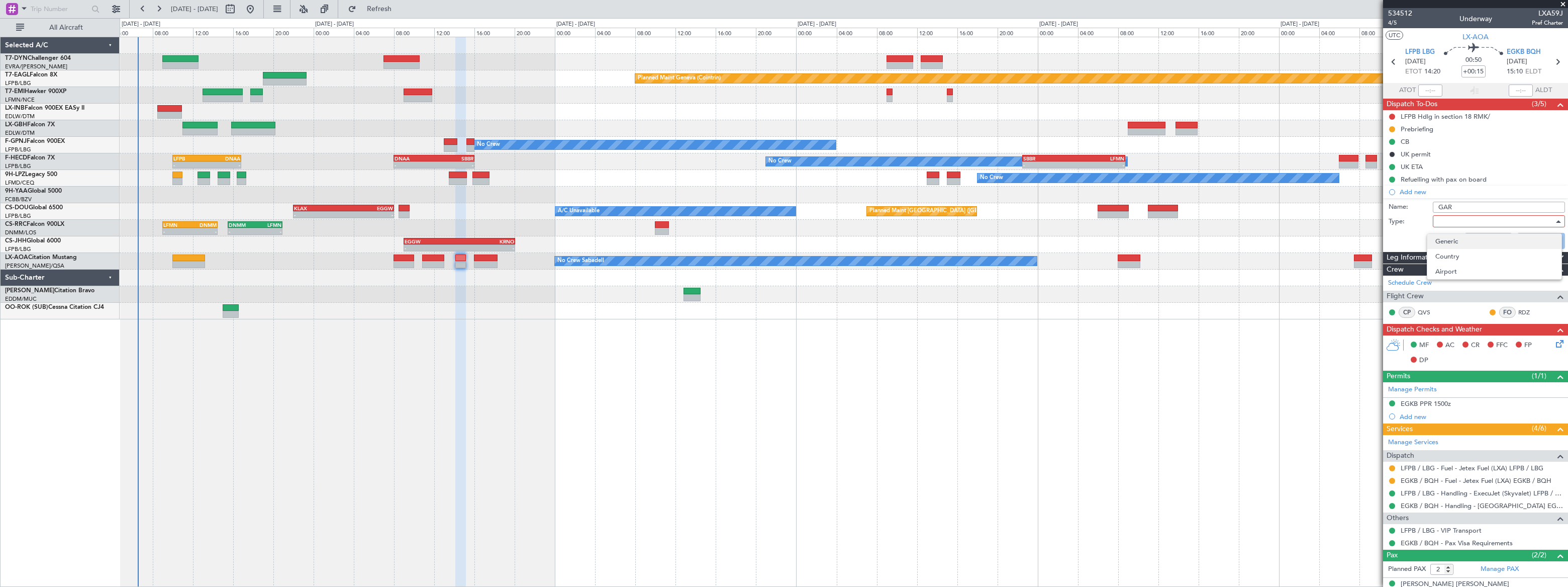
click at [1150, 244] on span "Generic" at bounding box center [1494, 240] width 118 height 15
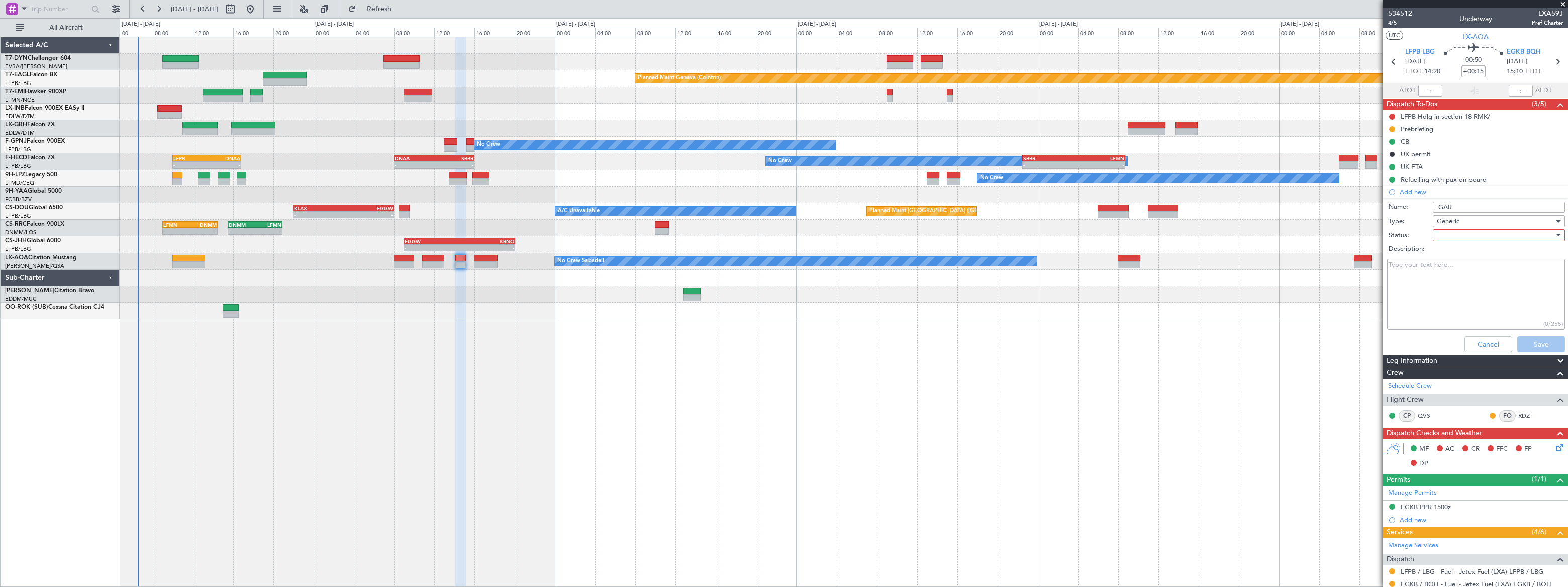
click at [1150, 235] on div at bounding box center [1495, 235] width 117 height 15
click at [1150, 254] on span "Not Started" at bounding box center [1494, 255] width 118 height 15
click at [1150, 339] on button "Save" at bounding box center [1542, 344] width 48 height 16
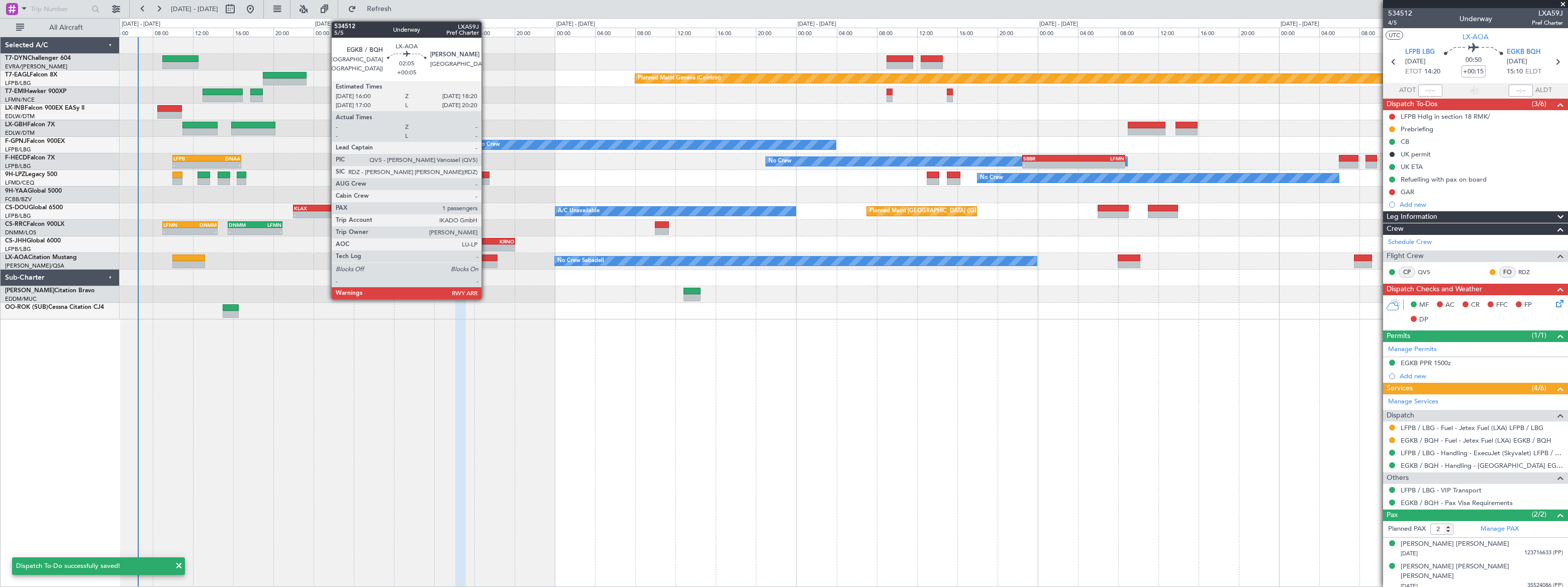
click at [486, 260] on div at bounding box center [486, 257] width 24 height 7
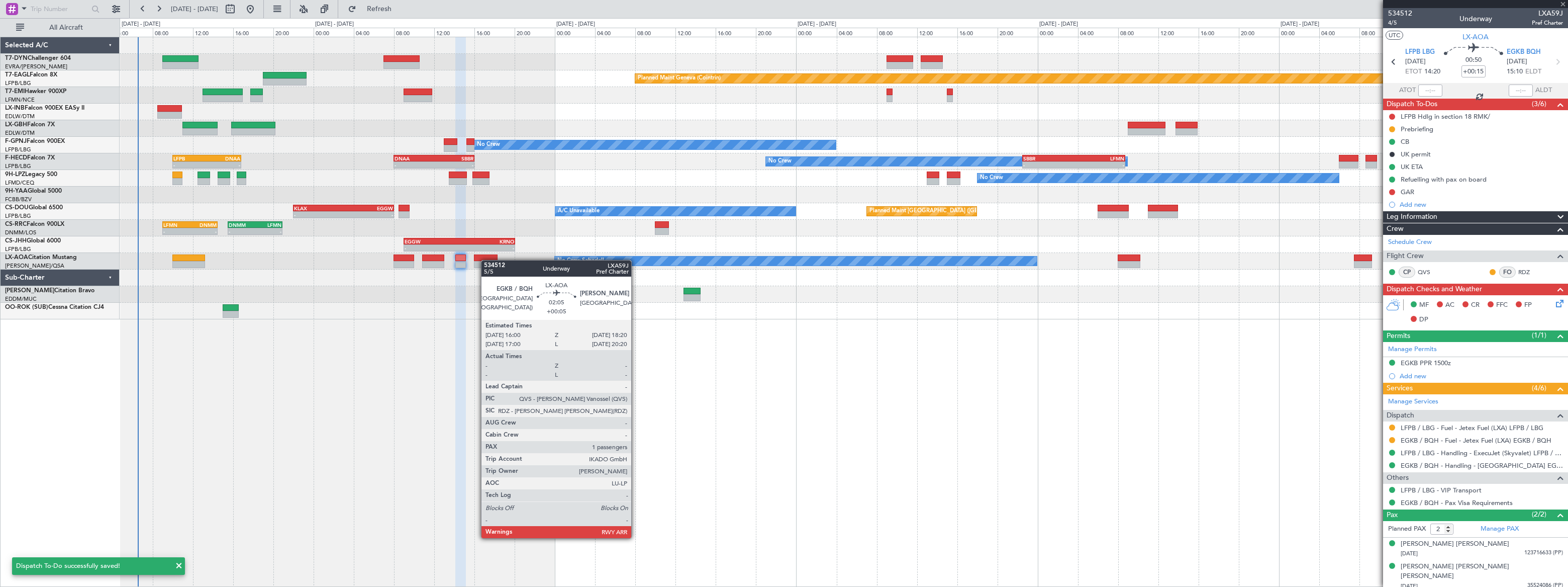
type input "+00:05"
type input "1"
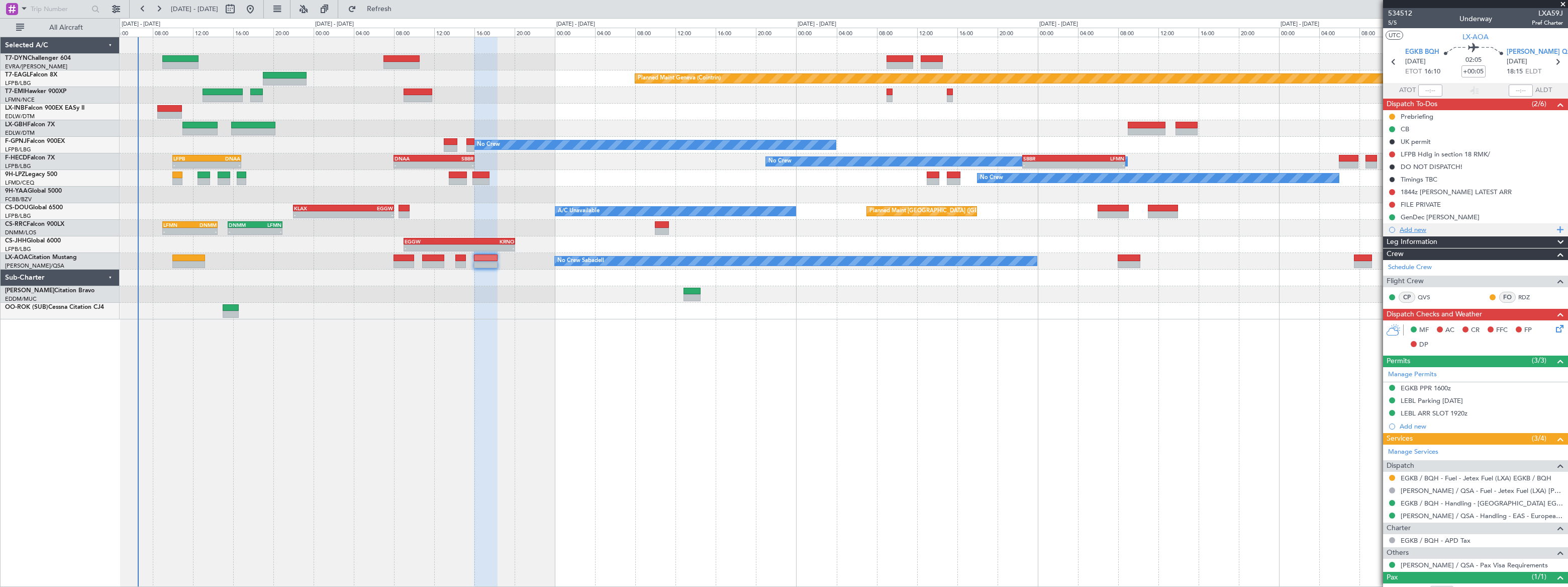
click at [1150, 231] on div "Add new" at bounding box center [1477, 229] width 154 height 9
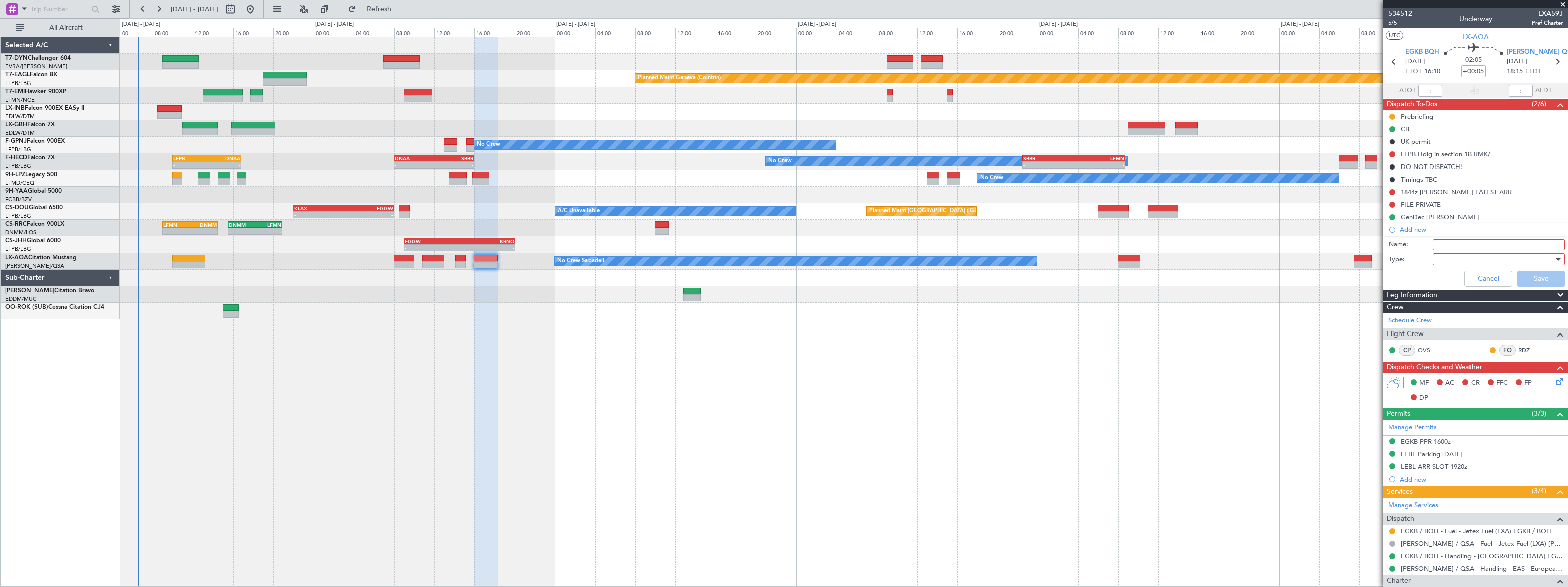
click at [1150, 245] on input "Name:" at bounding box center [1498, 244] width 132 height 11
type input "GAR"
click at [1150, 256] on div at bounding box center [1495, 258] width 117 height 15
click at [1150, 278] on span "Generic" at bounding box center [1494, 279] width 118 height 15
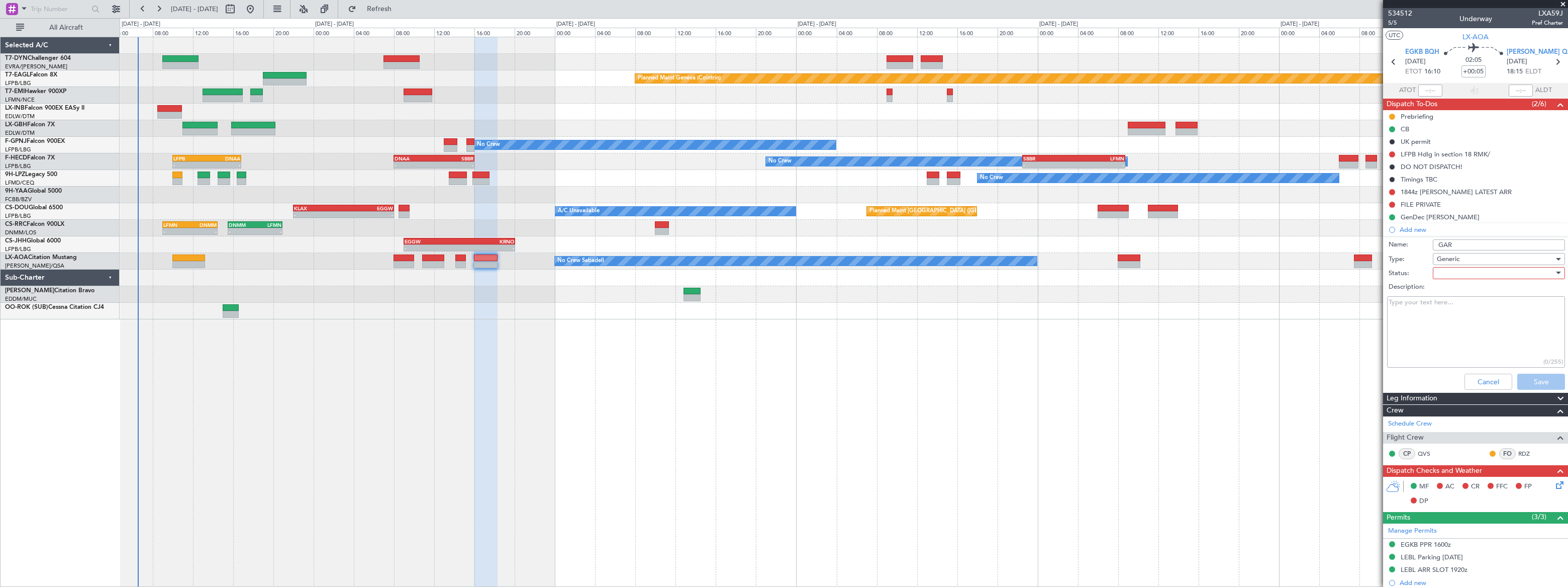
click at [1150, 272] on div at bounding box center [1495, 272] width 117 height 15
click at [1150, 293] on span "Not Started" at bounding box center [1494, 293] width 118 height 15
click at [1150, 377] on button "Save" at bounding box center [1542, 382] width 48 height 16
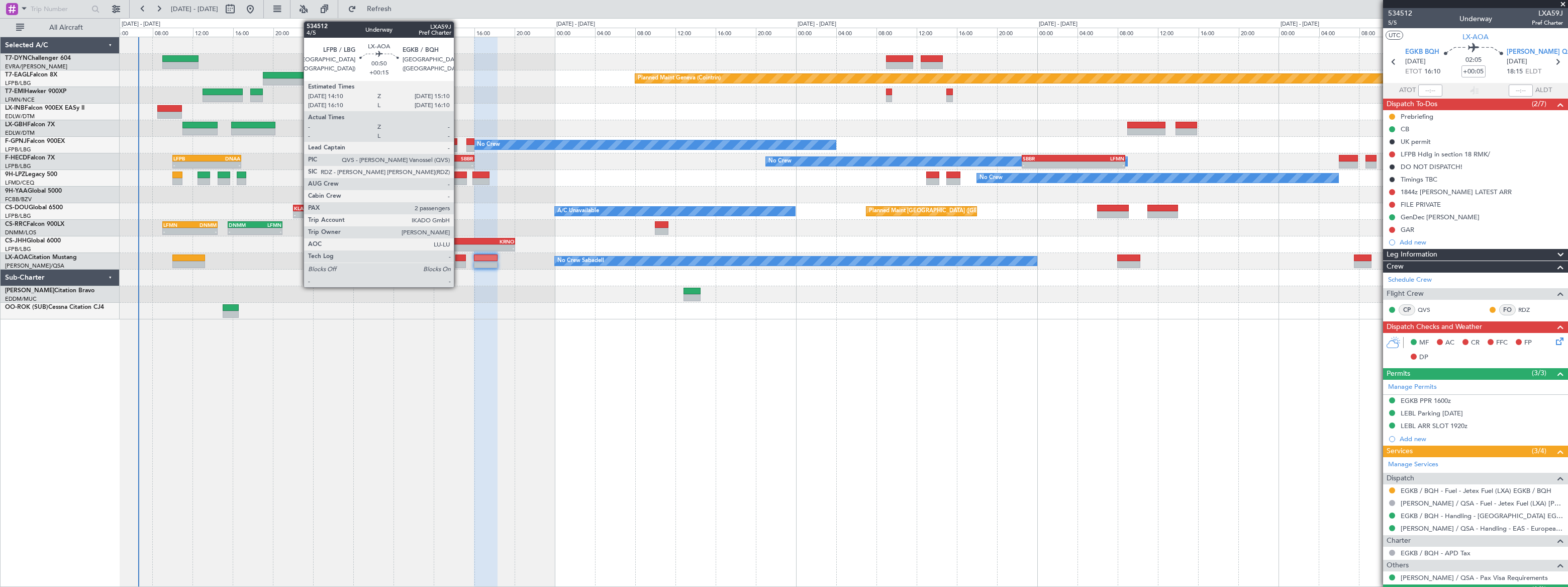
click at [458, 257] on div at bounding box center [460, 257] width 11 height 7
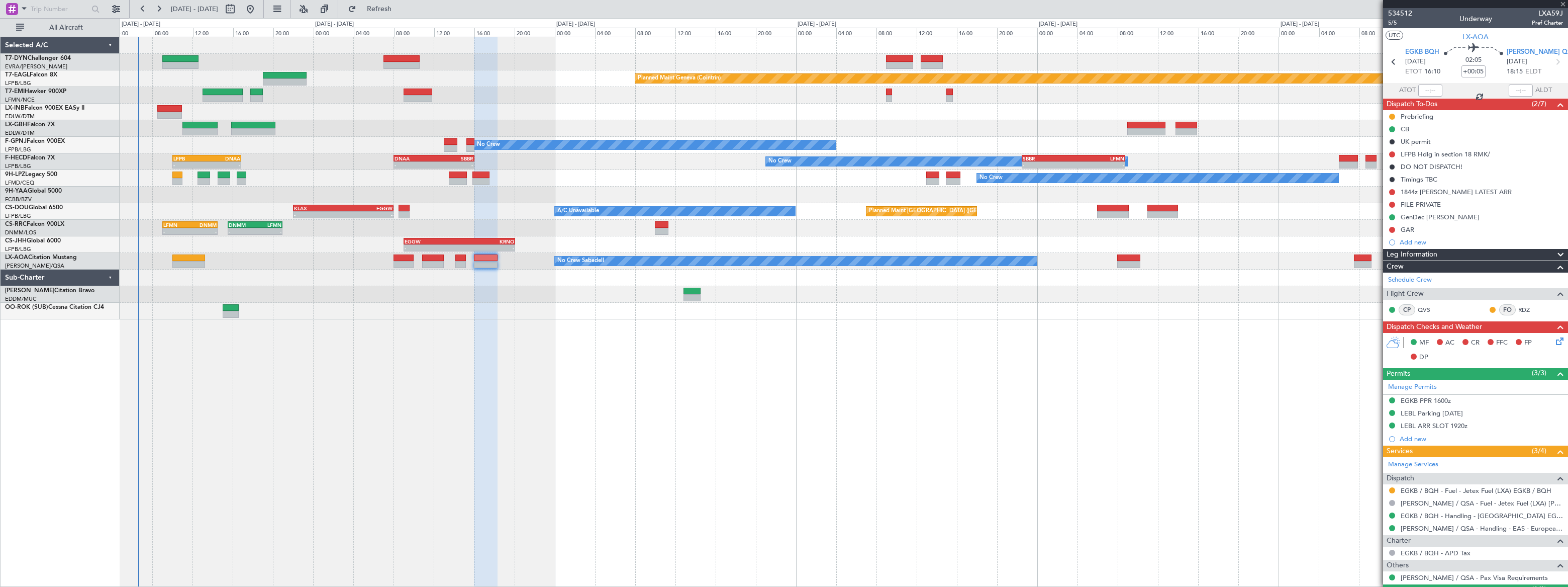
type input "+00:15"
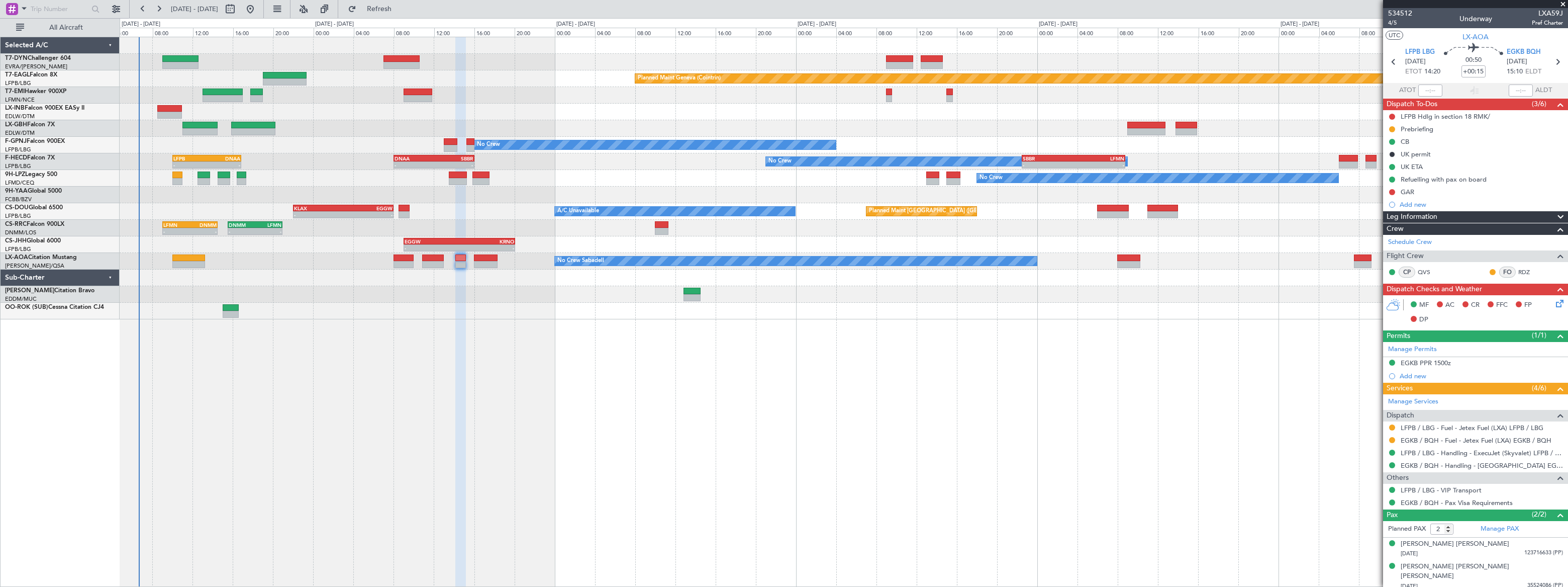
click at [756, 53] on div "Planned Maint Basel-Mulhouse Planned Maint Geneva (Cointrin) Planned Maint Ches…" at bounding box center [843, 178] width 1447 height 282
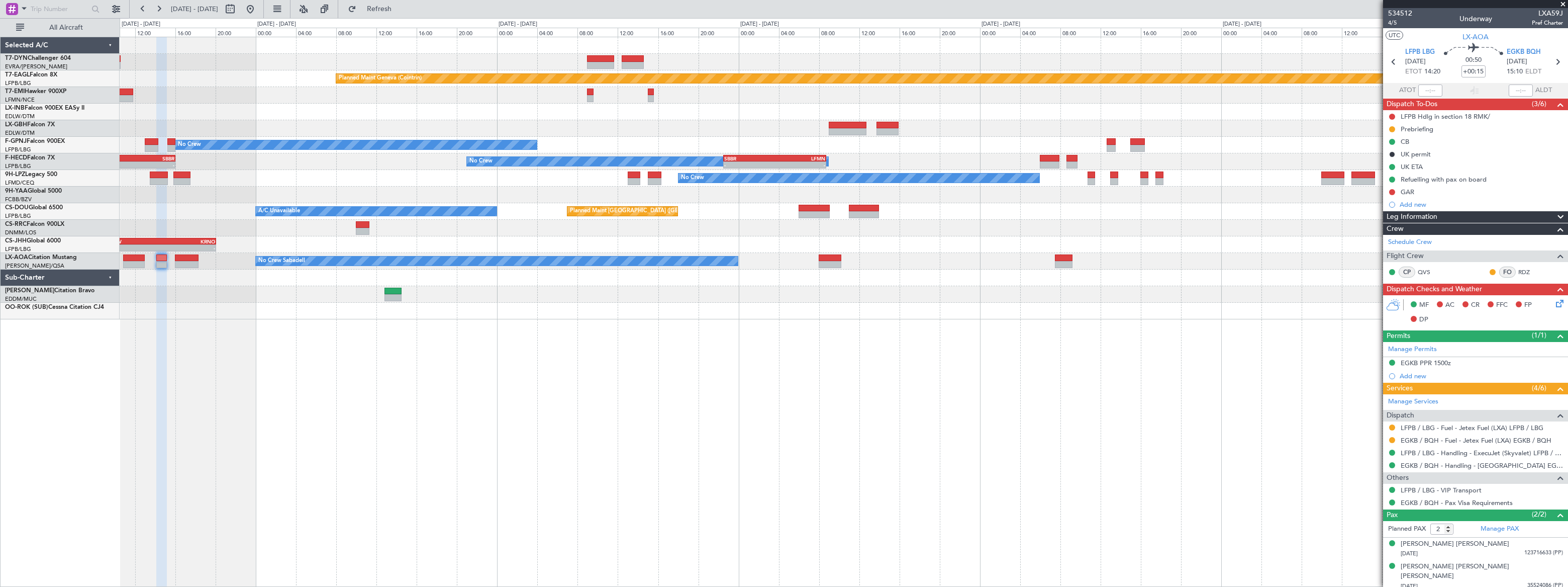
click at [787, 74] on div "Planned Maint Geneva (Cointrin) No Crew No Crew No Crew - - DNAA 08:00 Z SBBR 1…" at bounding box center [844, 178] width 1448 height 282
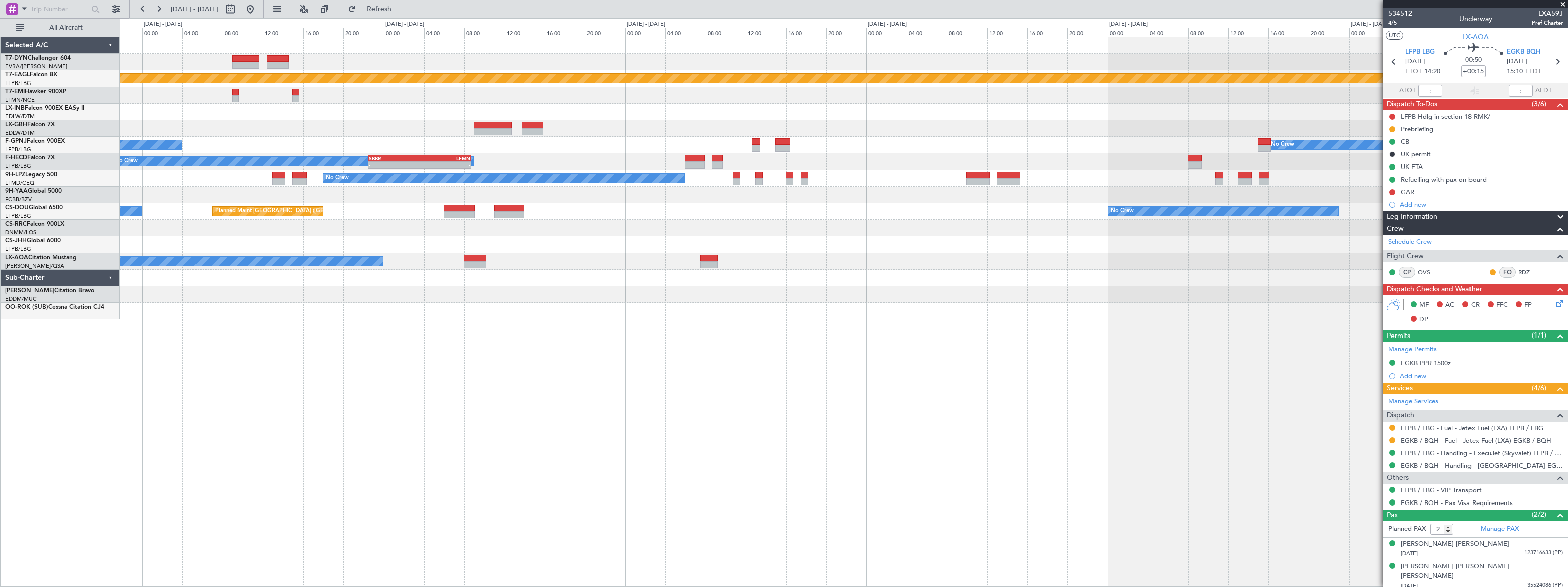
click at [775, 71] on div "Planned Maint Geneva (Cointrin) Planned Maint Chester No Crew No Crew Planned M…" at bounding box center [844, 178] width 1448 height 282
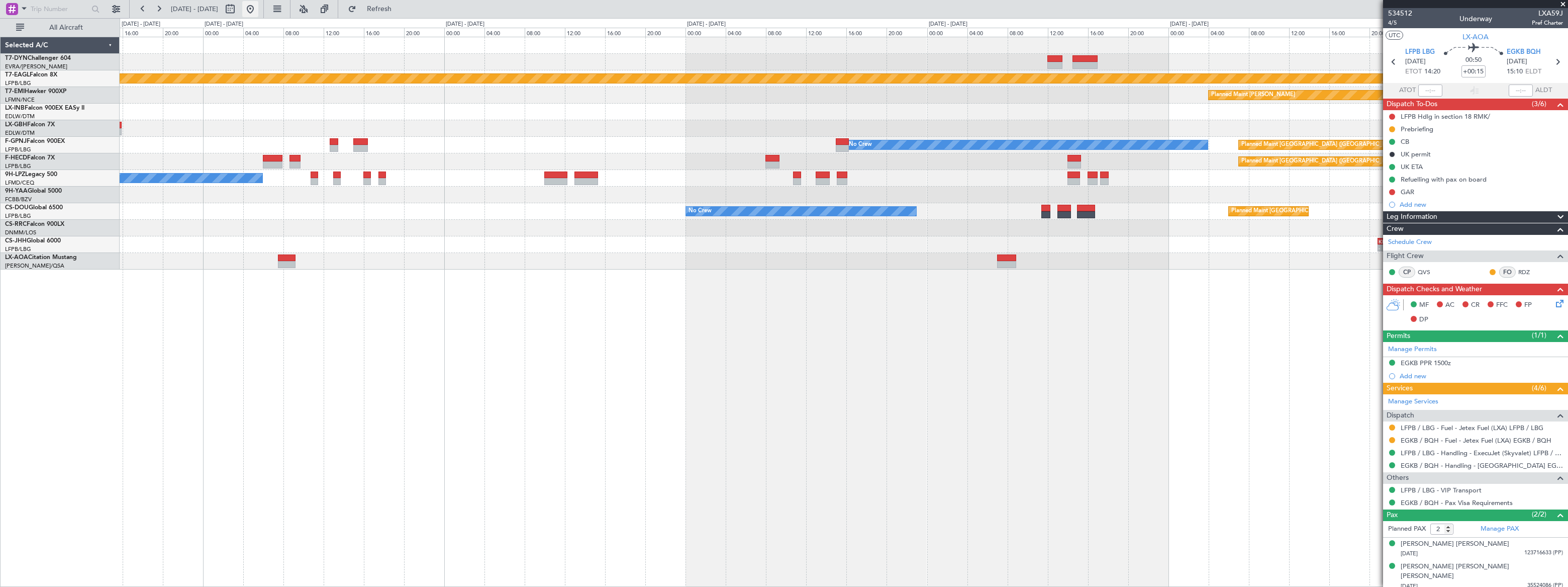
click at [258, 9] on button at bounding box center [250, 9] width 16 height 16
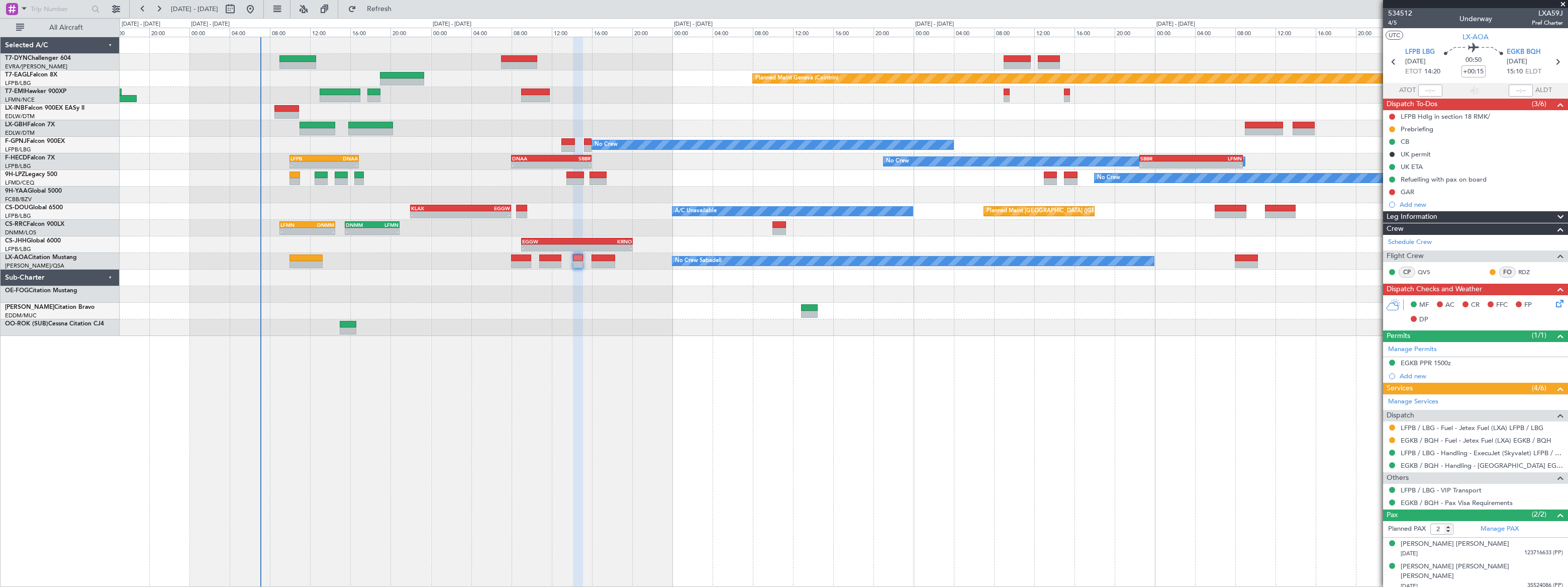
click at [459, 233] on div "Planned Maint Basel-Mulhouse Planned Maint Geneva (Cointrin) Planned Maint Ches…" at bounding box center [844, 187] width 1448 height 298
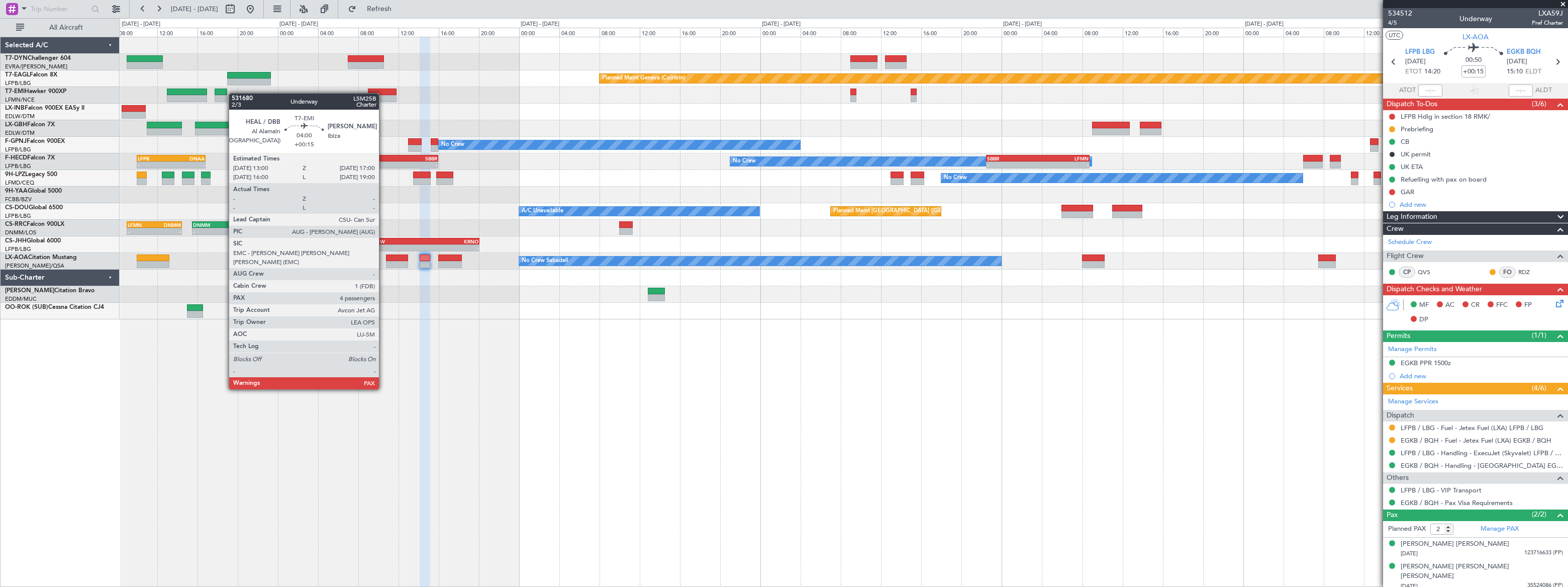
click at [180, 90] on div "Planned Maint [PERSON_NAME]" at bounding box center [844, 95] width 1448 height 17
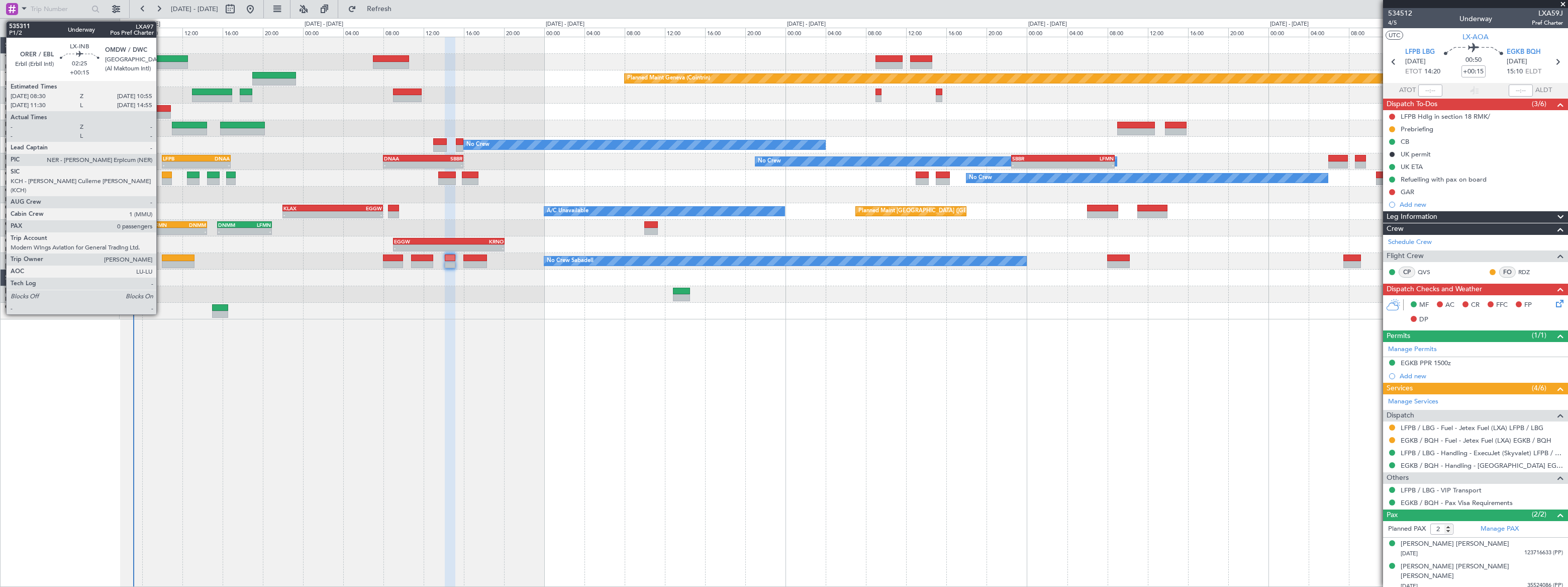
click at [161, 109] on div at bounding box center [159, 108] width 25 height 7
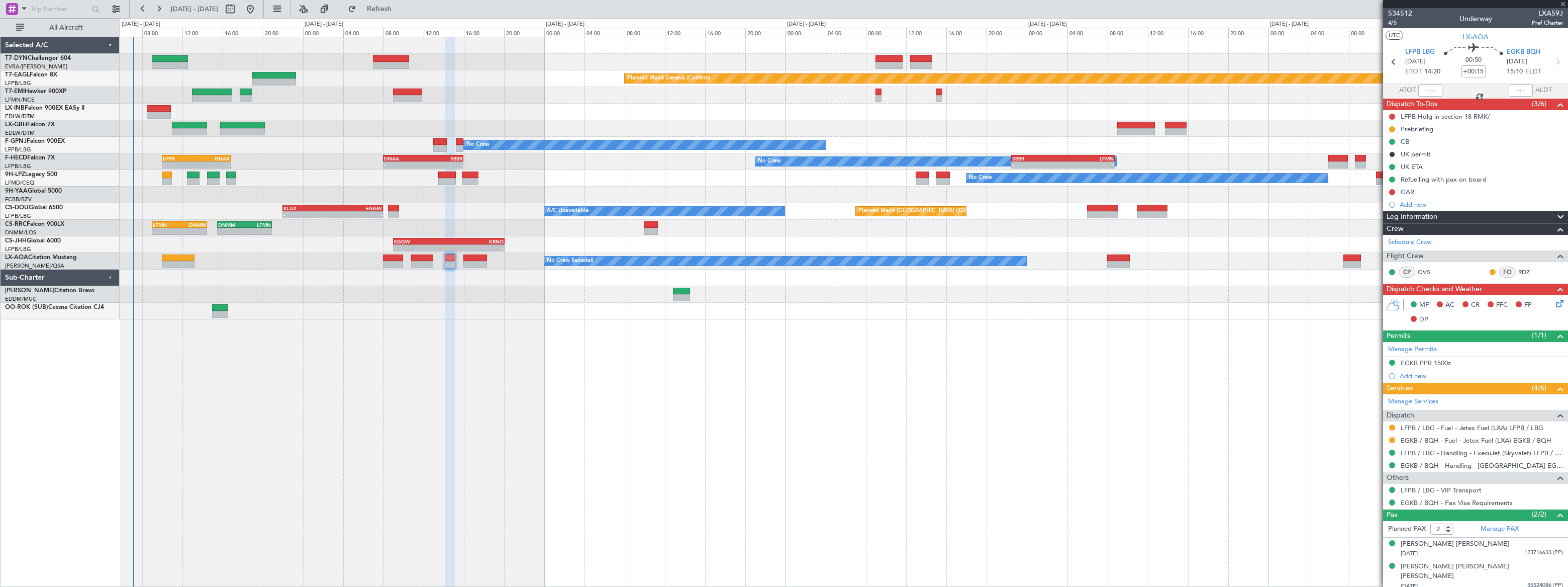
type input "0"
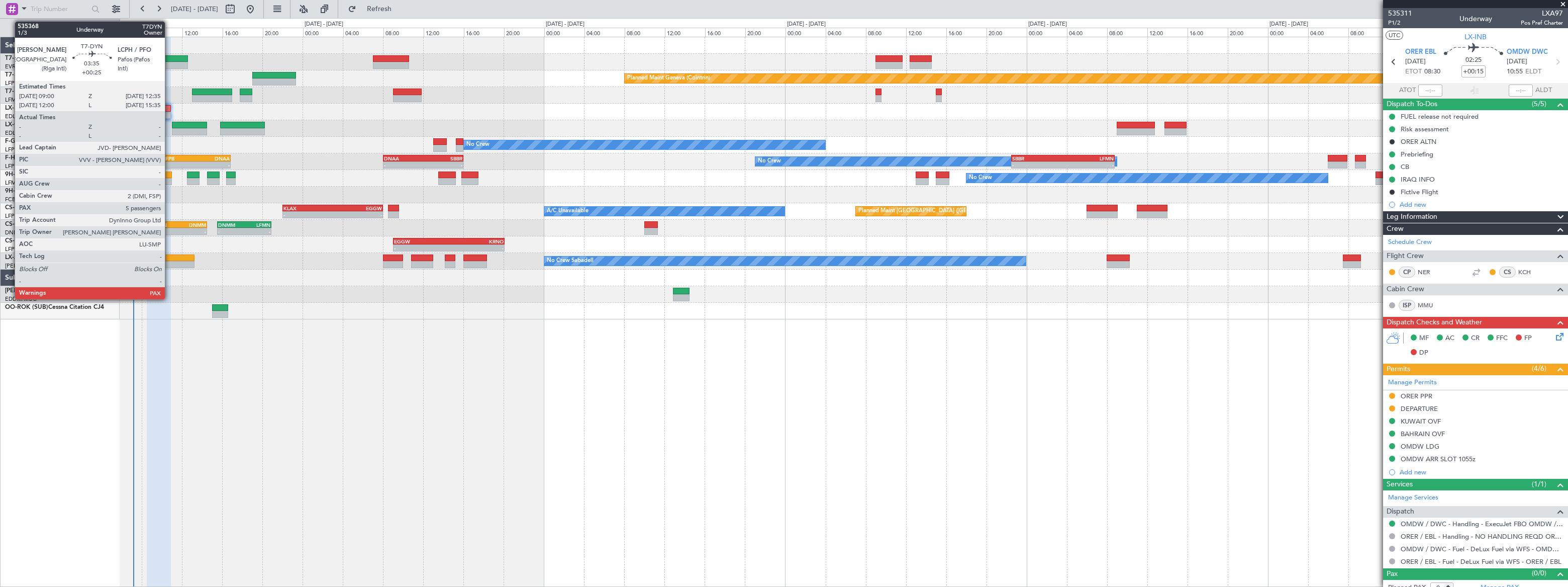
click at [170, 60] on div at bounding box center [170, 58] width 36 height 7
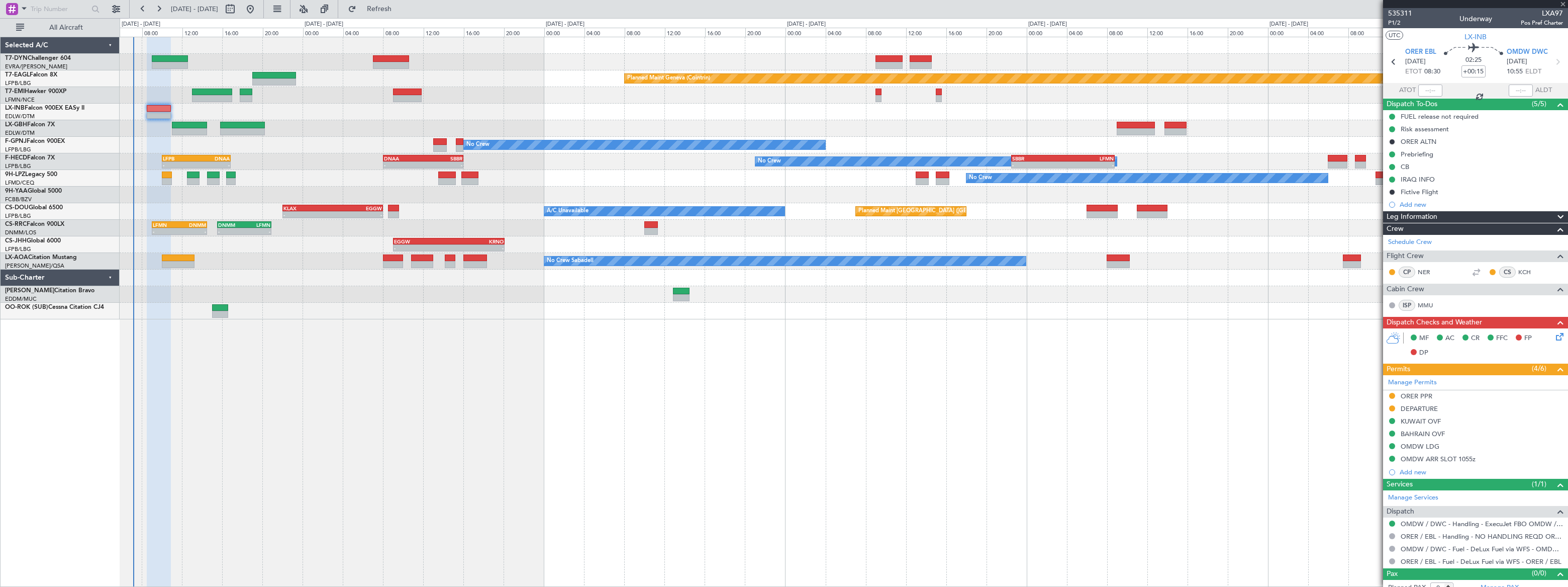
type input "+00:25"
type input "5"
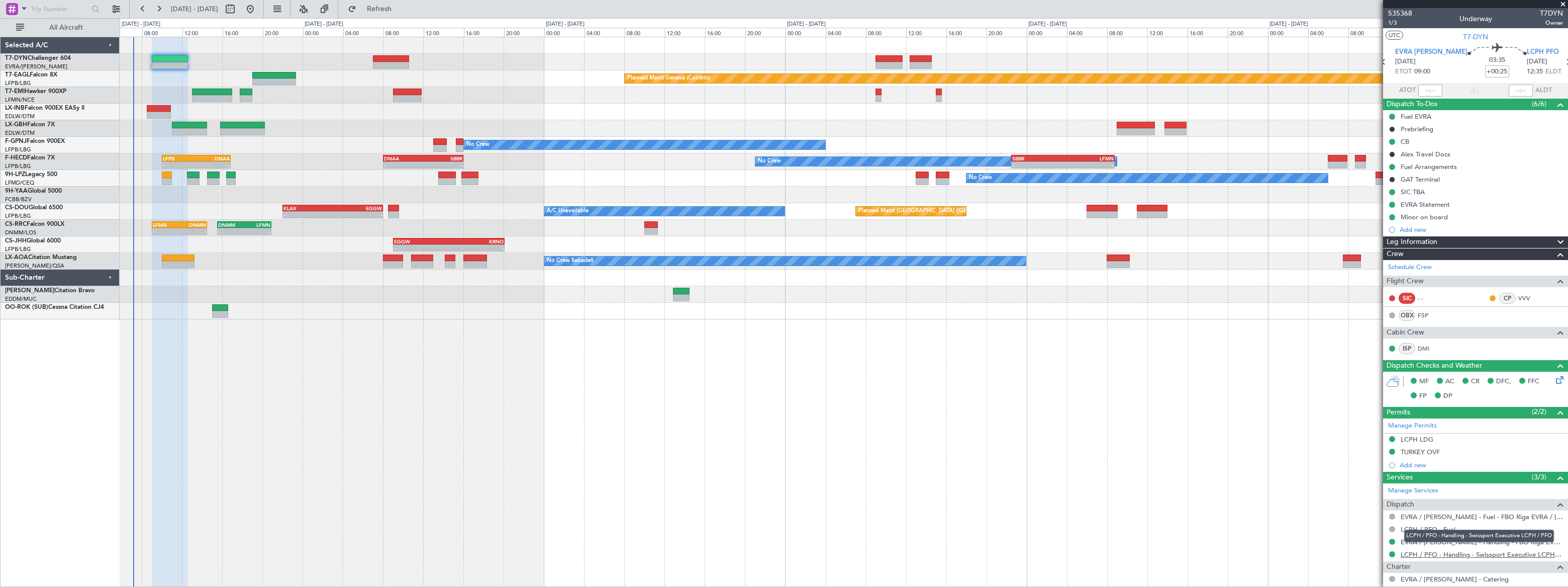
click at [1150, 430] on link "LCPH / PFO - Handling - Swissport Executive LCPH / PFO" at bounding box center [1482, 554] width 162 height 9
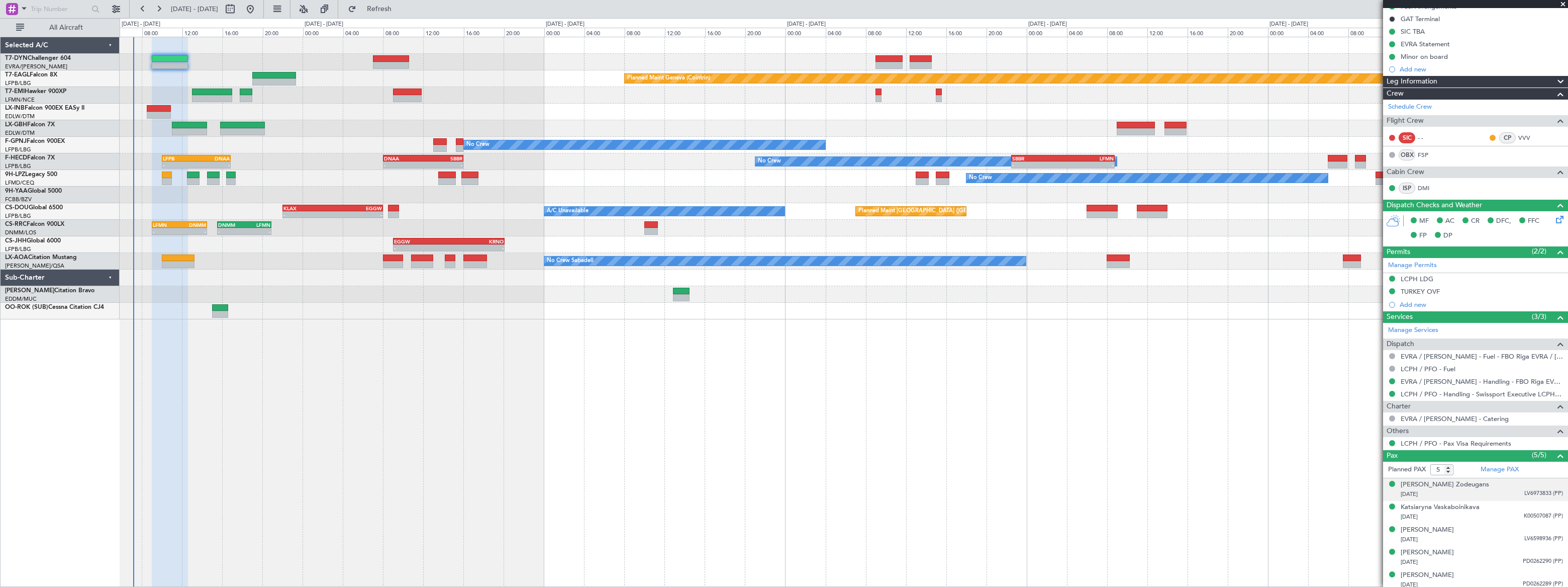
scroll to position [163, 0]
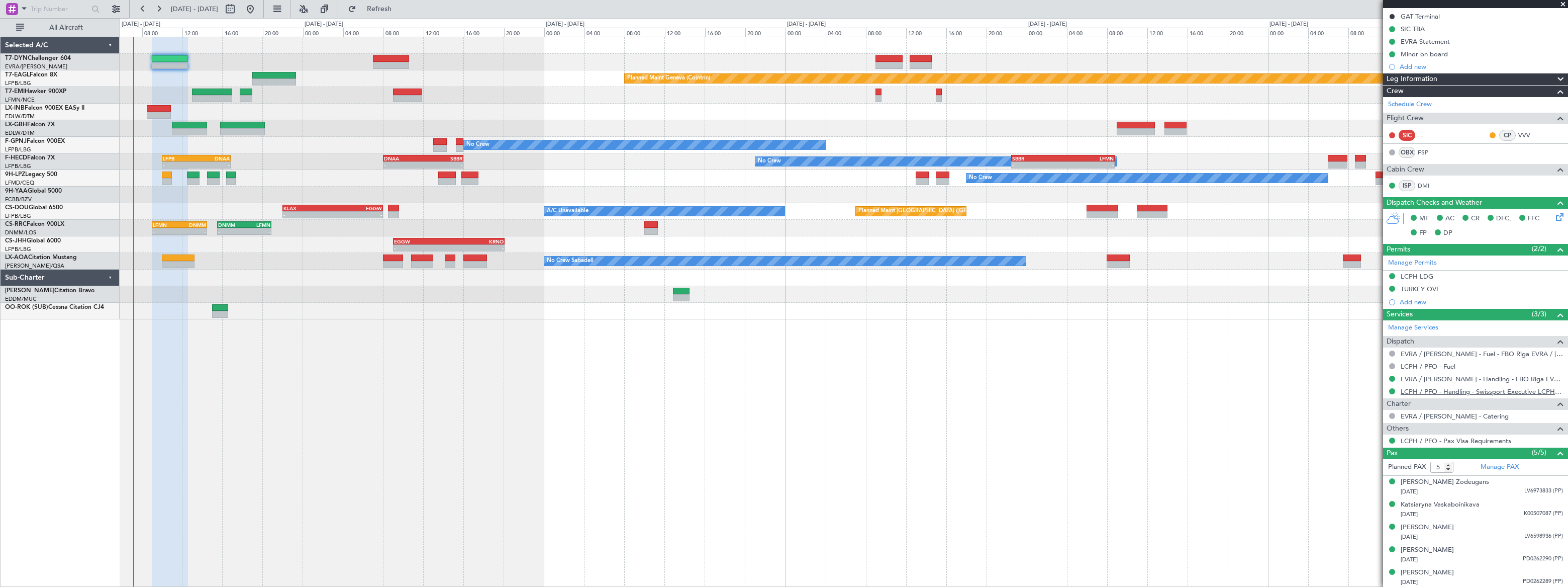
click at [1150, 389] on link "LCPH / PFO - Handling - Swissport Executive LCPH / PFO" at bounding box center [1482, 391] width 162 height 9
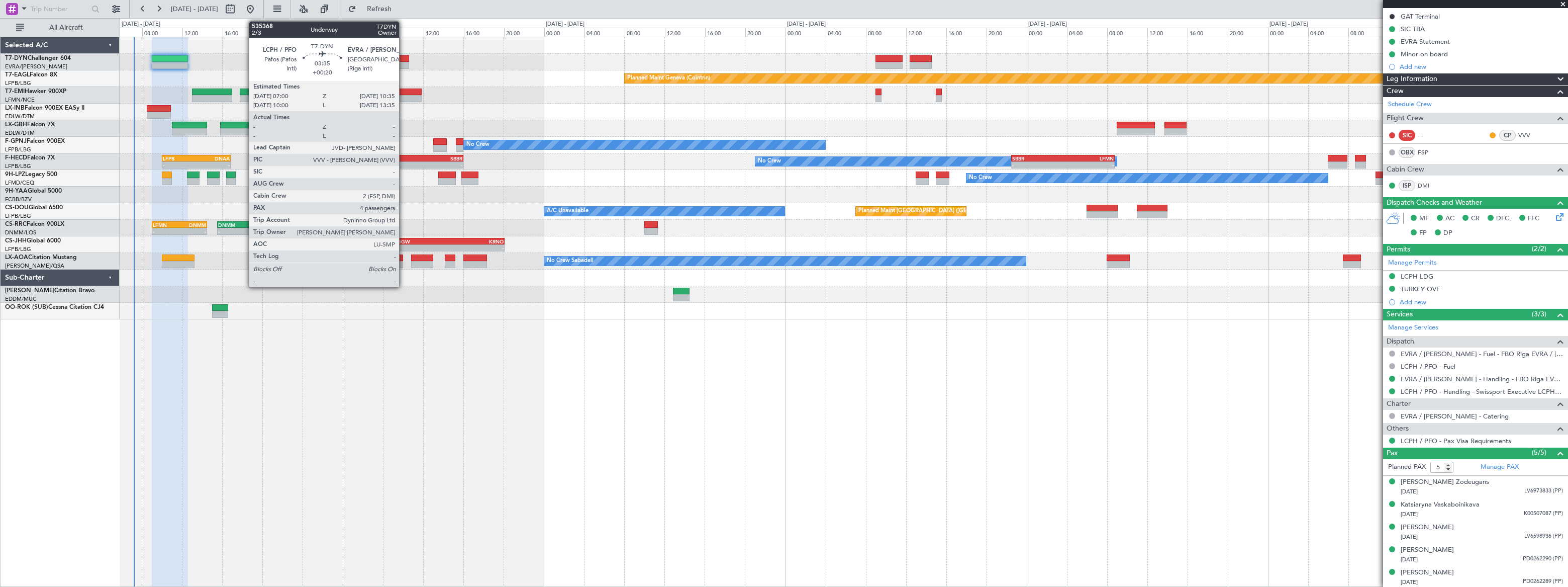
click at [402, 62] on div at bounding box center [391, 65] width 36 height 7
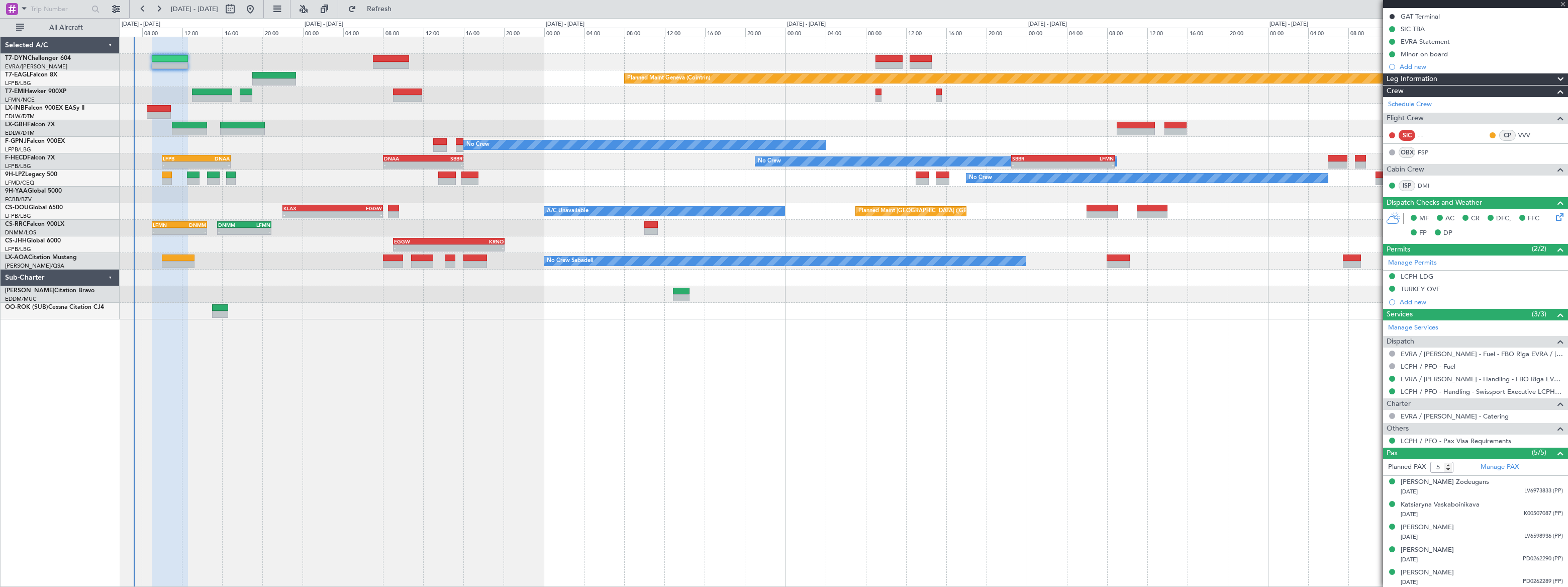
type input "+00:20"
type input "4"
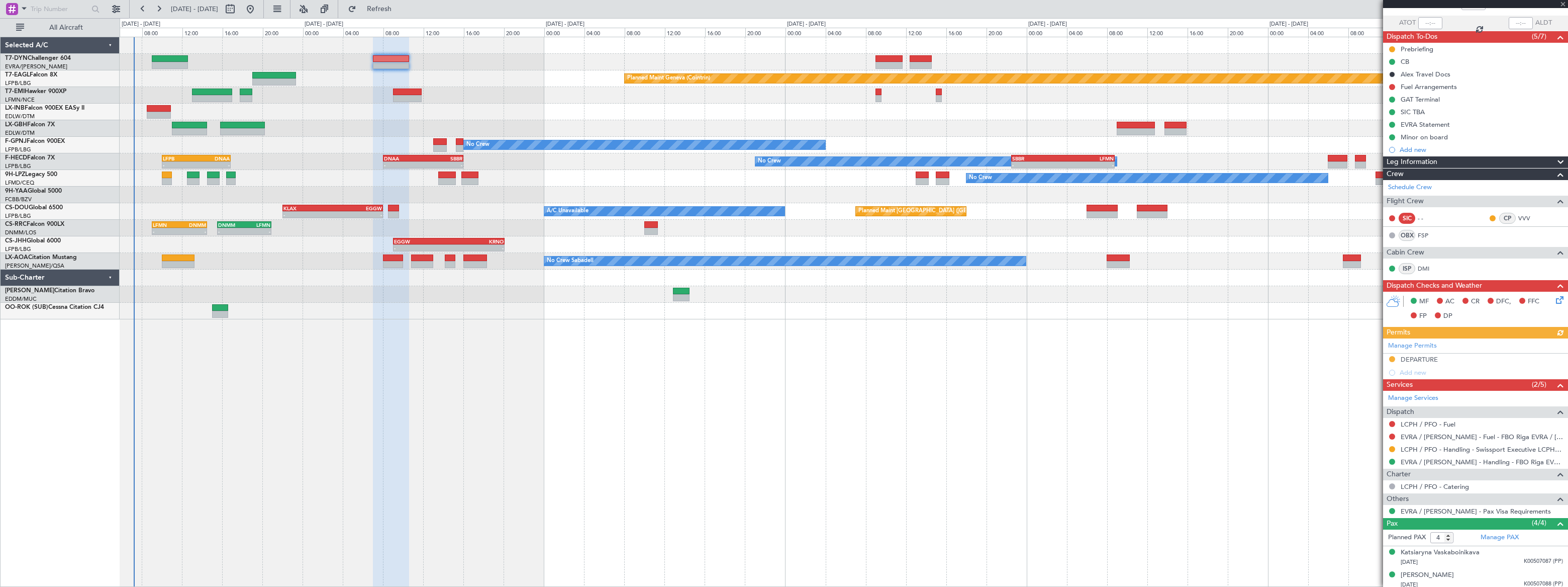
scroll to position [116, 0]
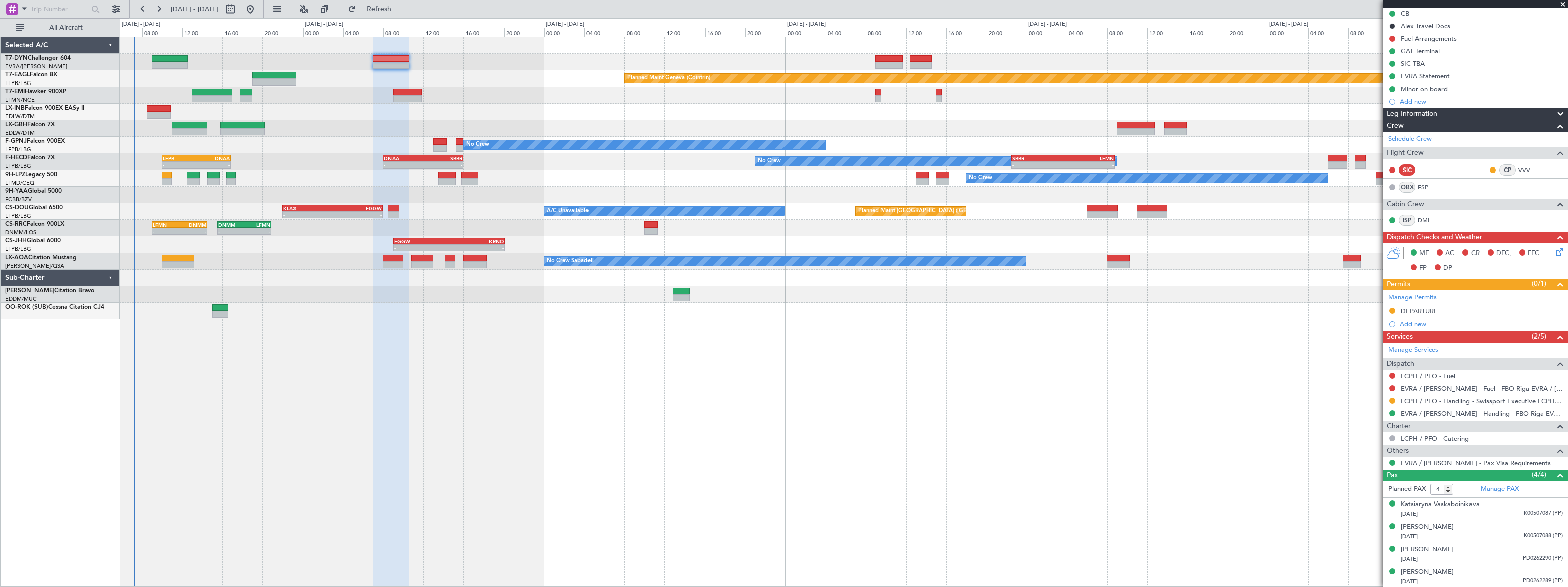
click at [1150, 400] on link "LCPH / PFO - Handling - Swissport Executive LCPH / PFO" at bounding box center [1482, 400] width 162 height 9
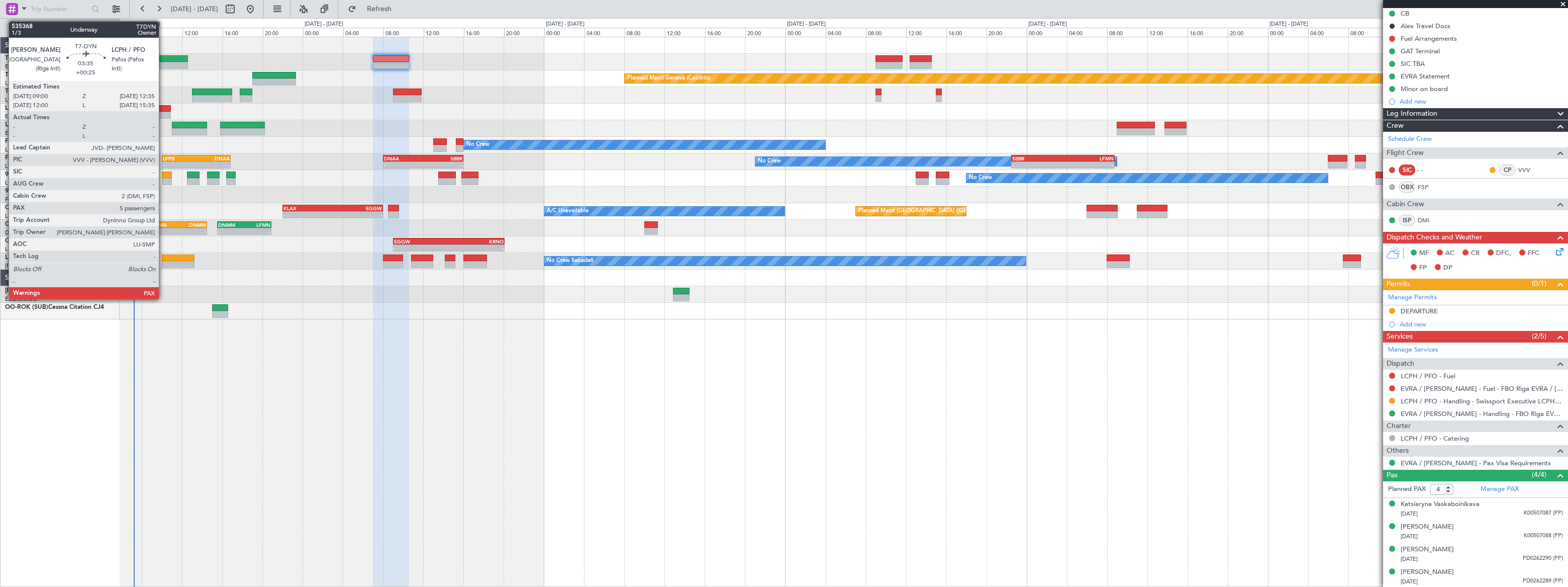
click at [163, 57] on div at bounding box center [170, 58] width 36 height 7
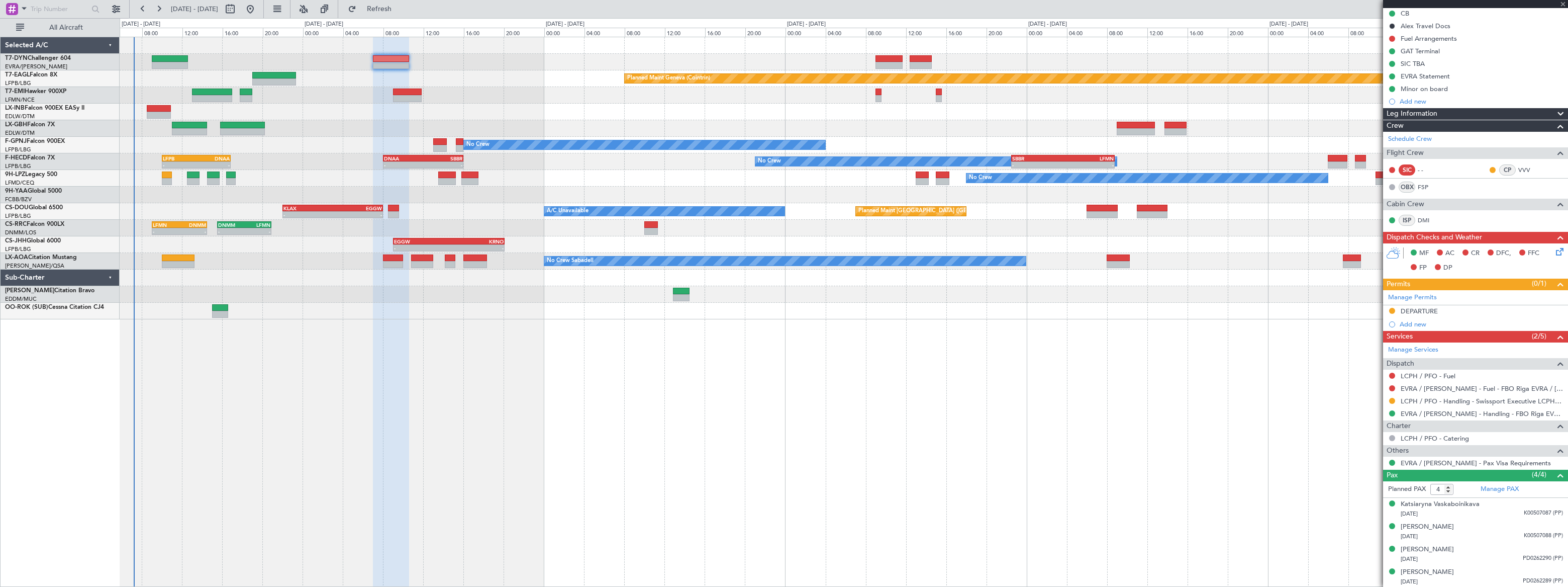
type input "+00:25"
type input "5"
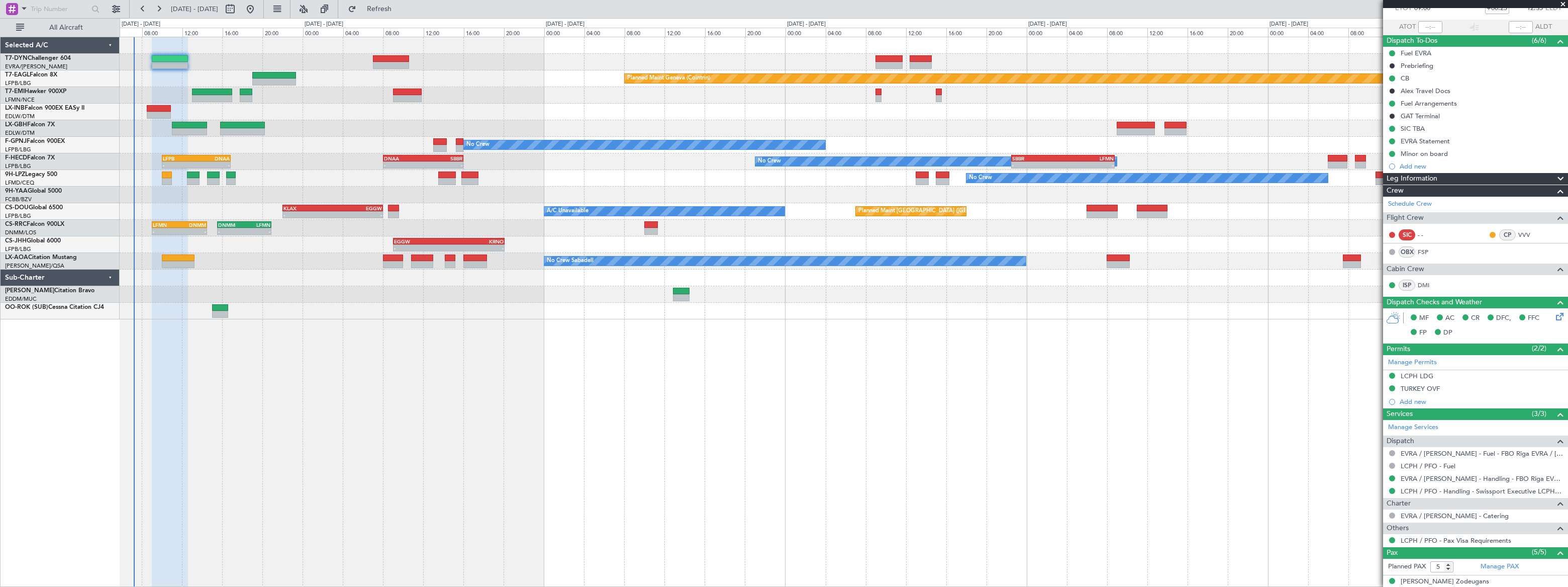
scroll to position [0, 0]
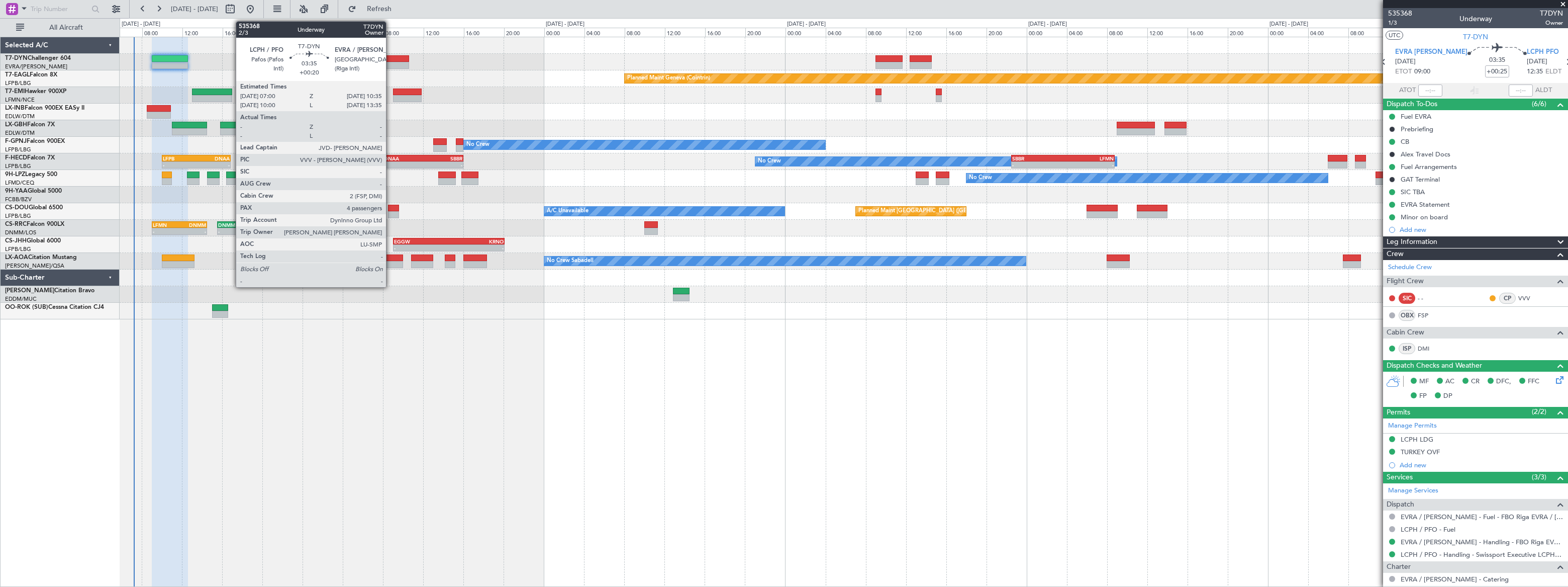
click at [391, 63] on div at bounding box center [391, 65] width 36 height 7
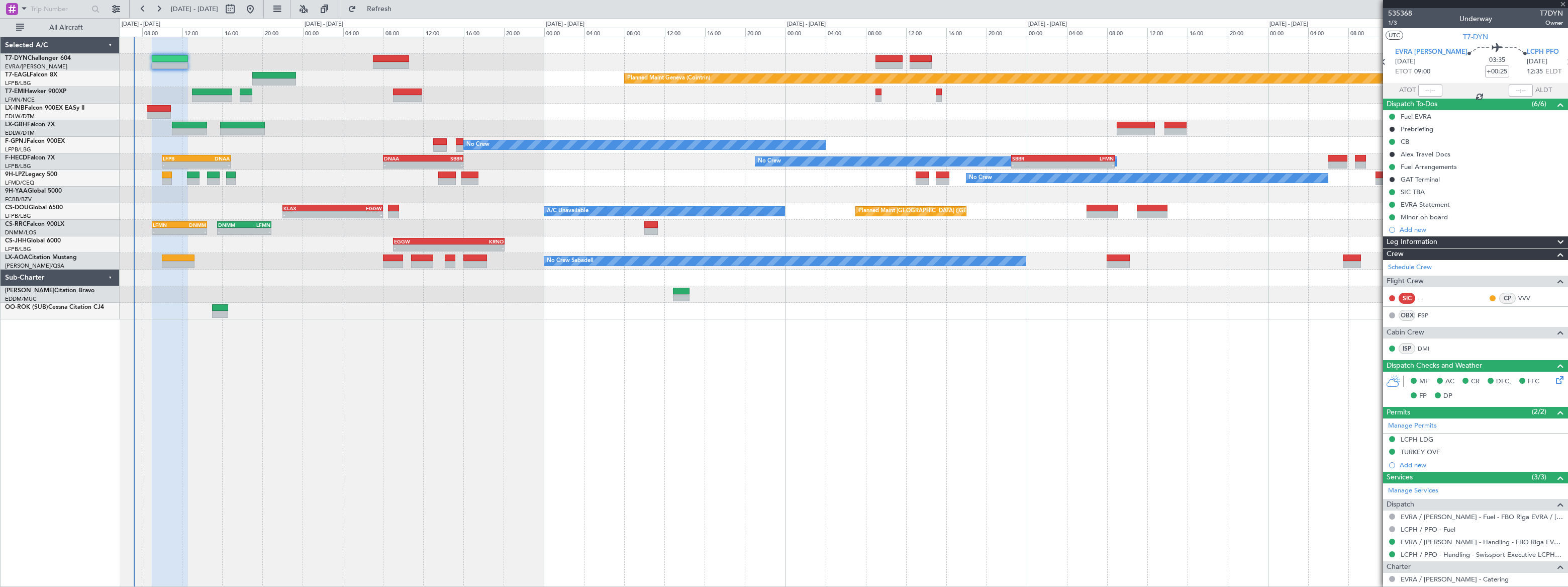
type input "+00:20"
type input "4"
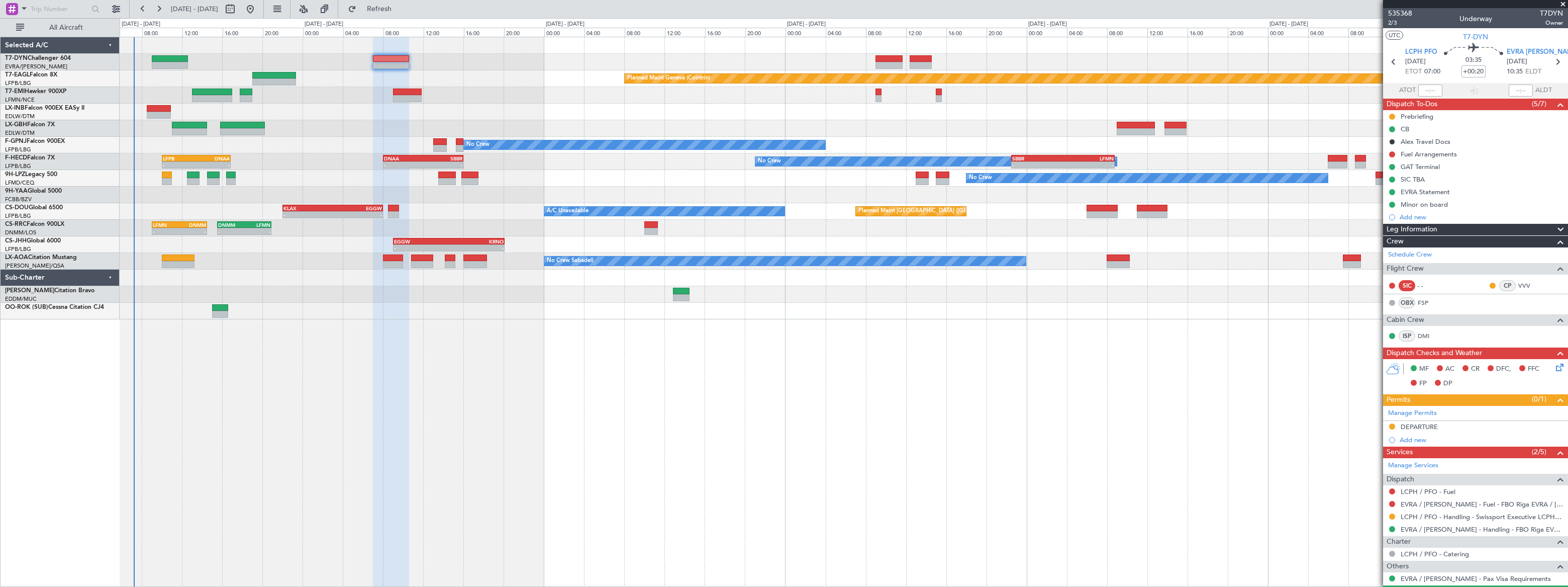
click at [816, 55] on div "Planned Maint [GEOGRAPHIC_DATA]-[GEOGRAPHIC_DATA]" at bounding box center [843, 62] width 1447 height 17
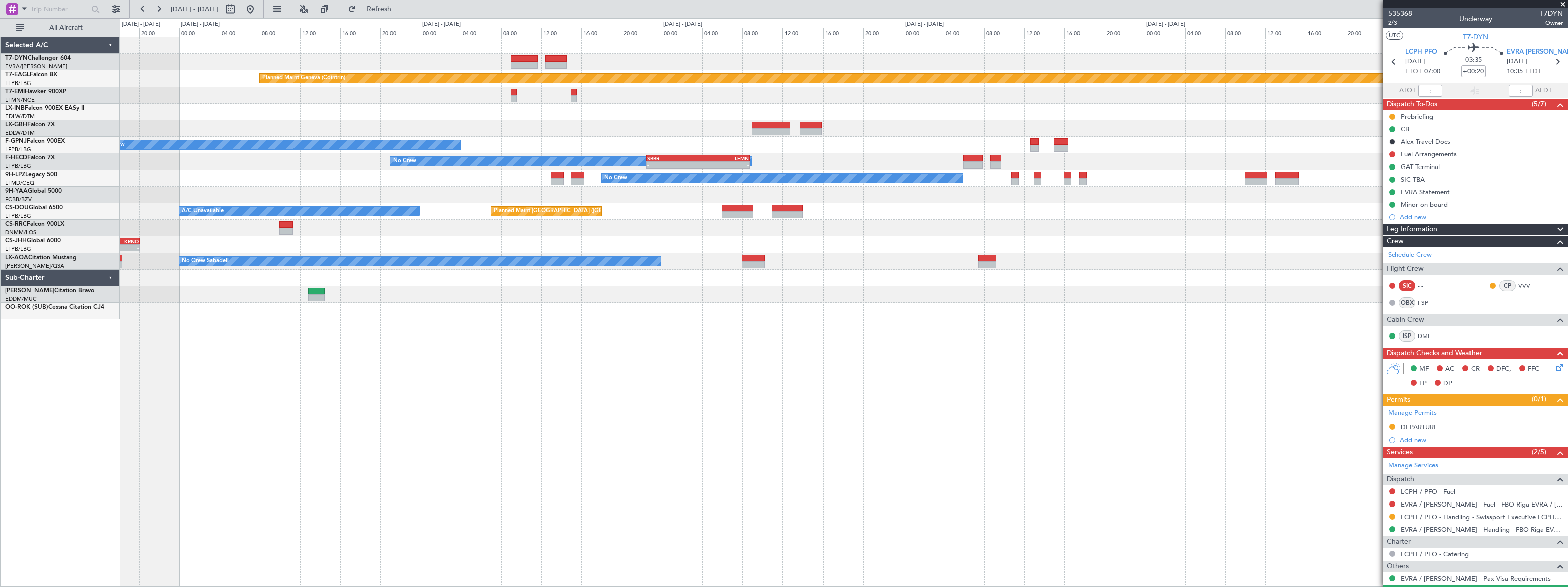
click at [737, 57] on div at bounding box center [844, 62] width 1448 height 17
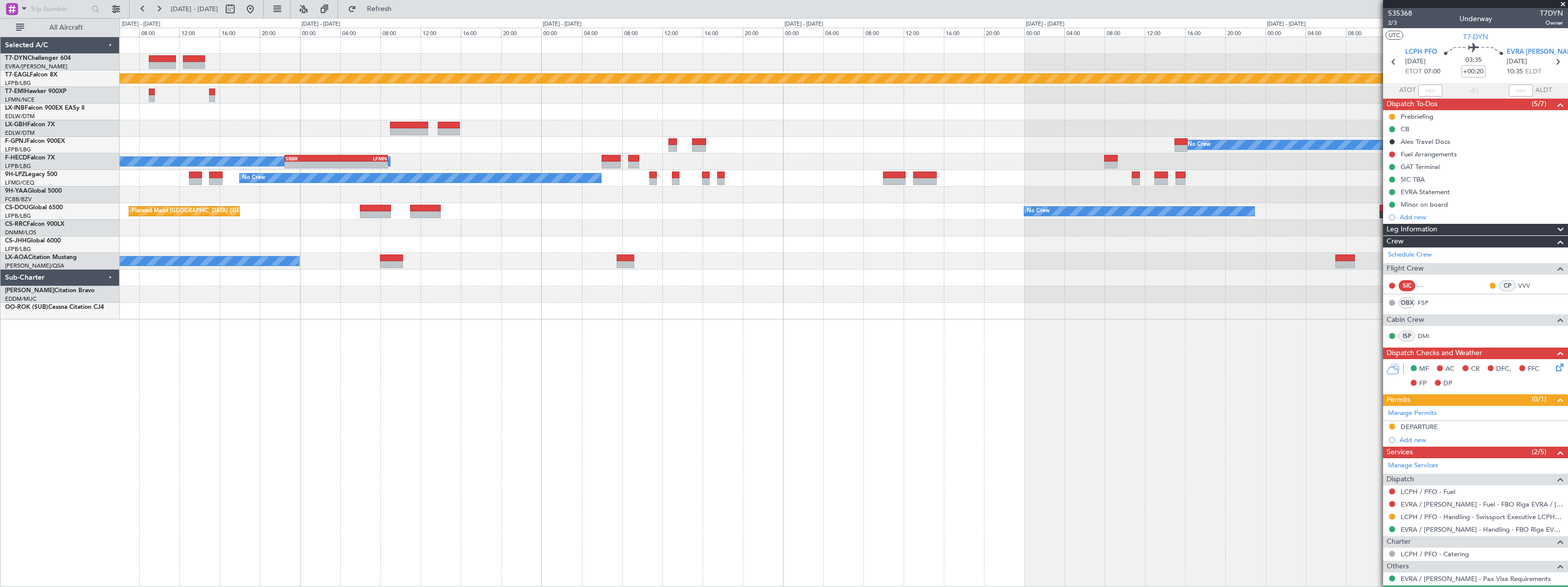
click at [857, 59] on div at bounding box center [844, 62] width 1448 height 17
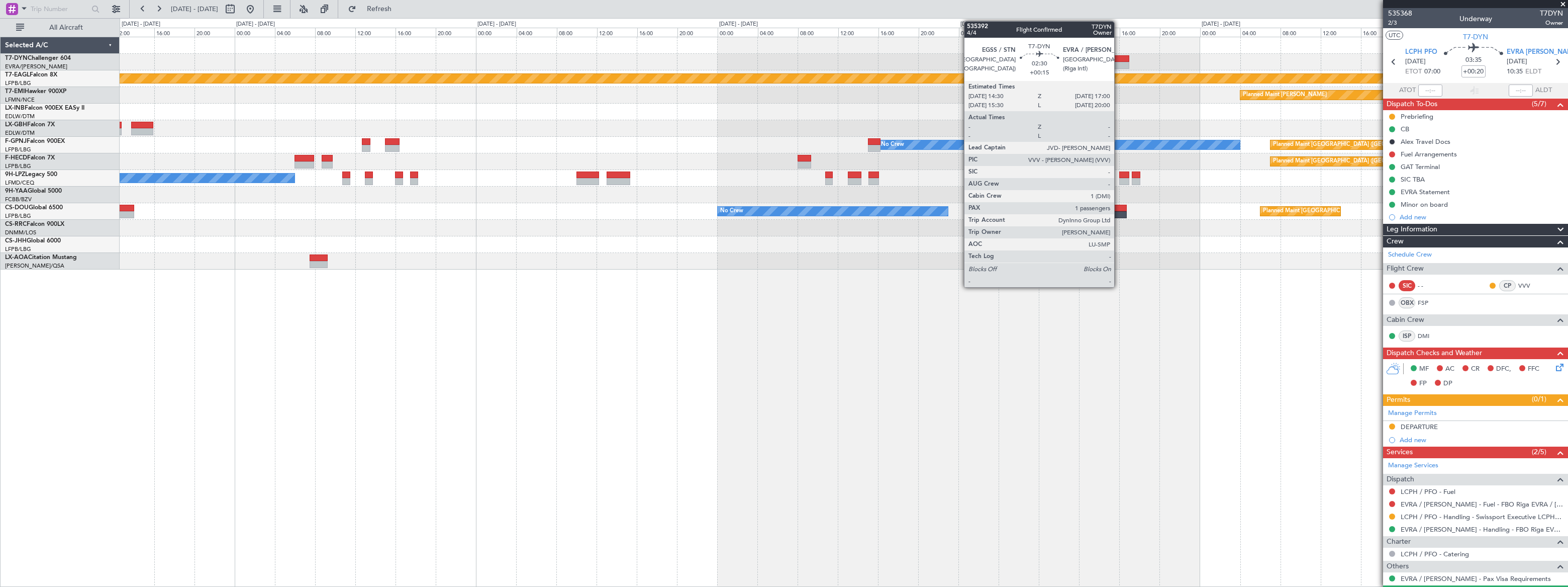
click at [1119, 60] on div at bounding box center [1117, 58] width 26 height 7
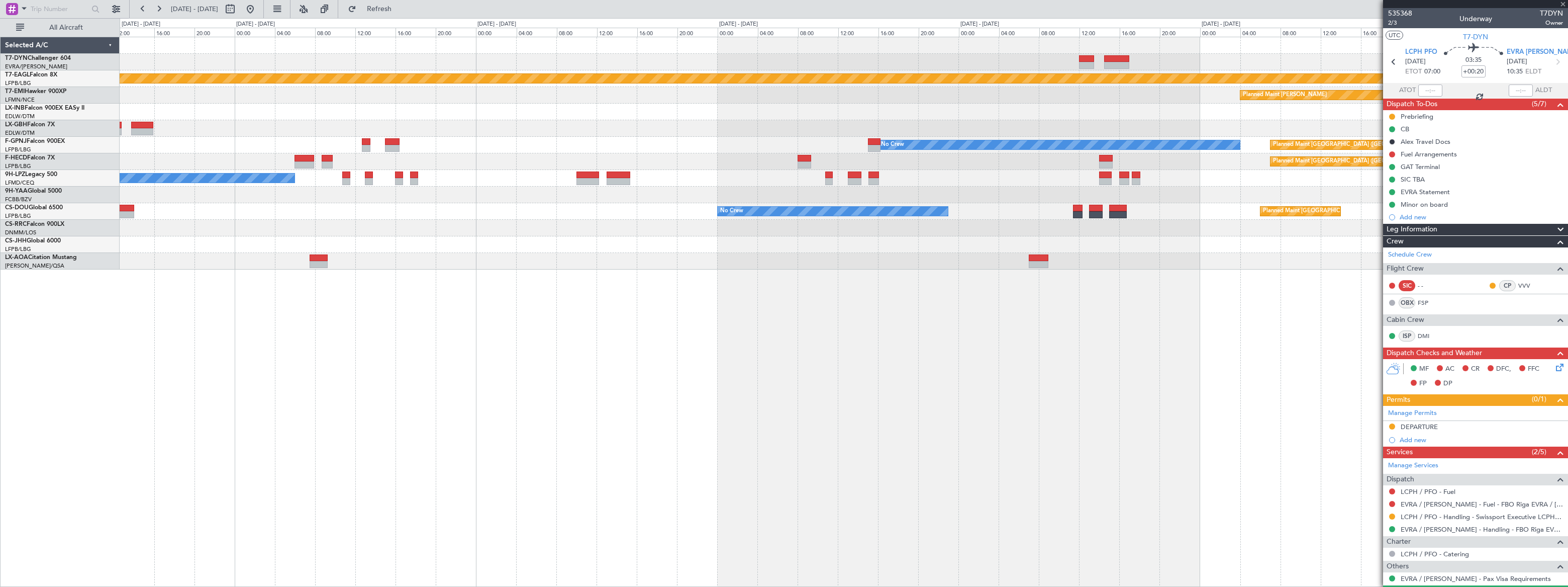
type input "+00:15"
type input "1"
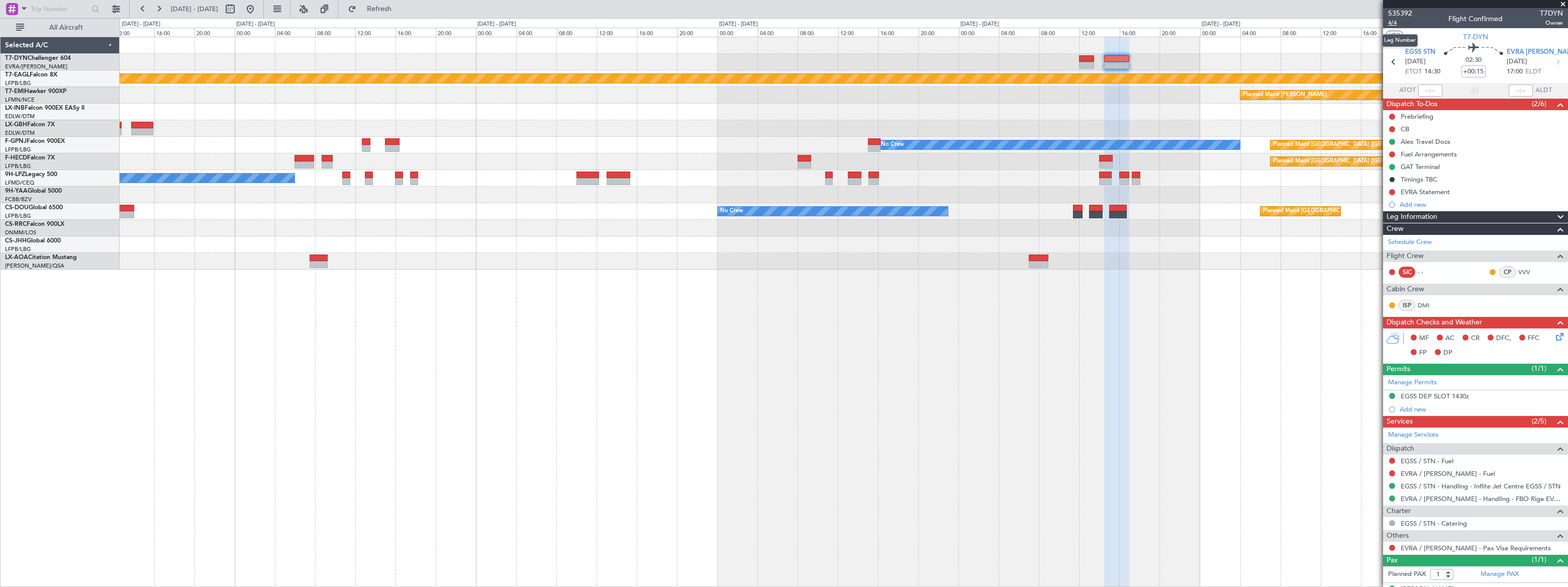
click at [1150, 23] on span "4/4" at bounding box center [1400, 23] width 25 height 9
click at [400, 9] on span "Refresh" at bounding box center [379, 9] width 42 height 7
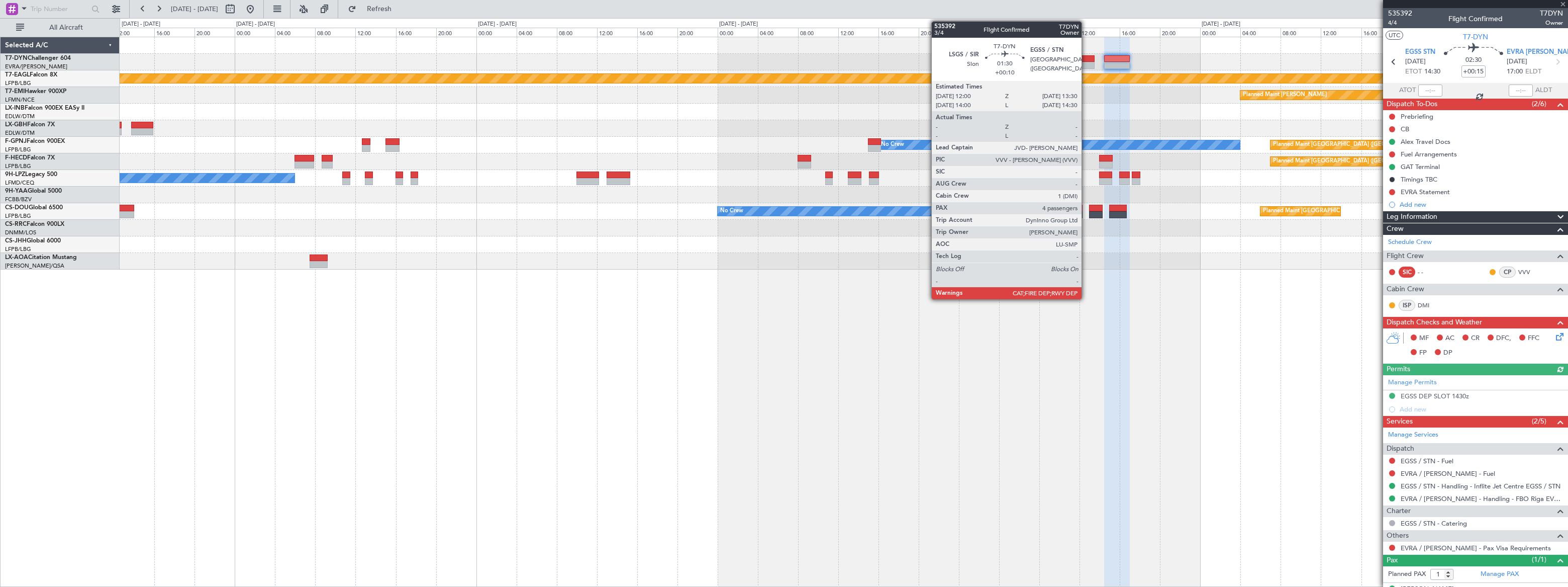
click at [1086, 59] on div at bounding box center [1087, 58] width 16 height 7
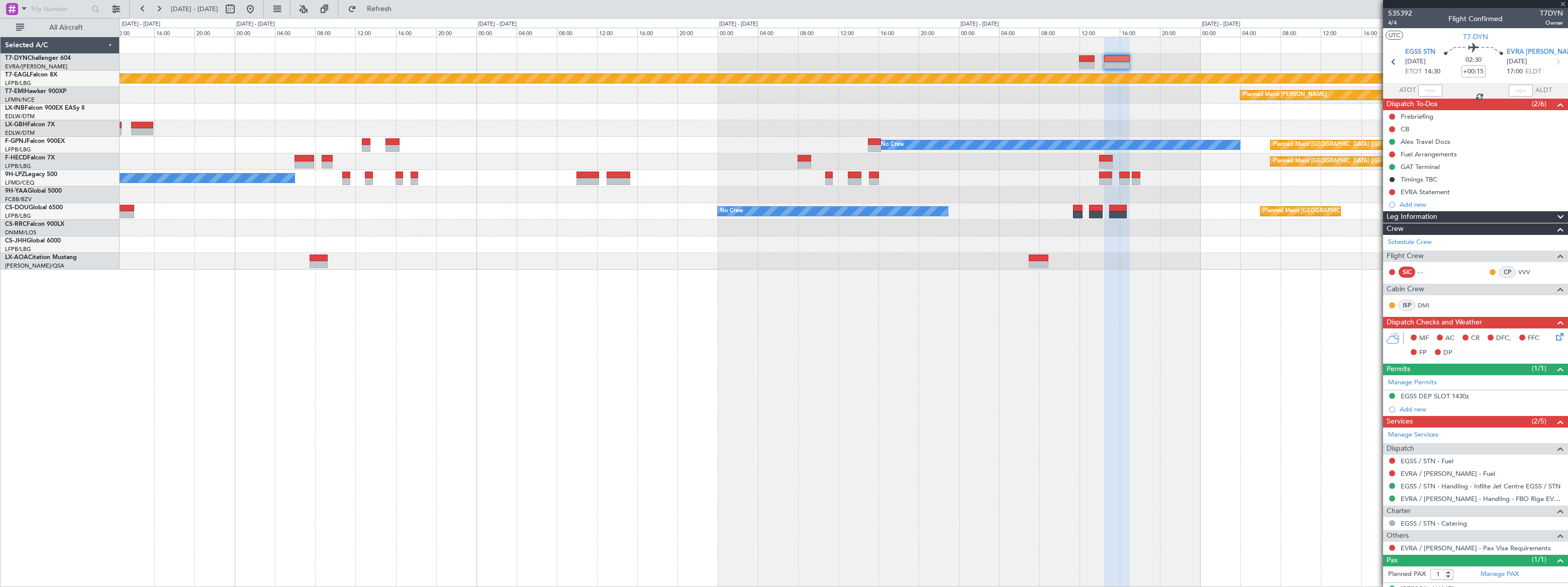
type input "+00:10"
type input "4"
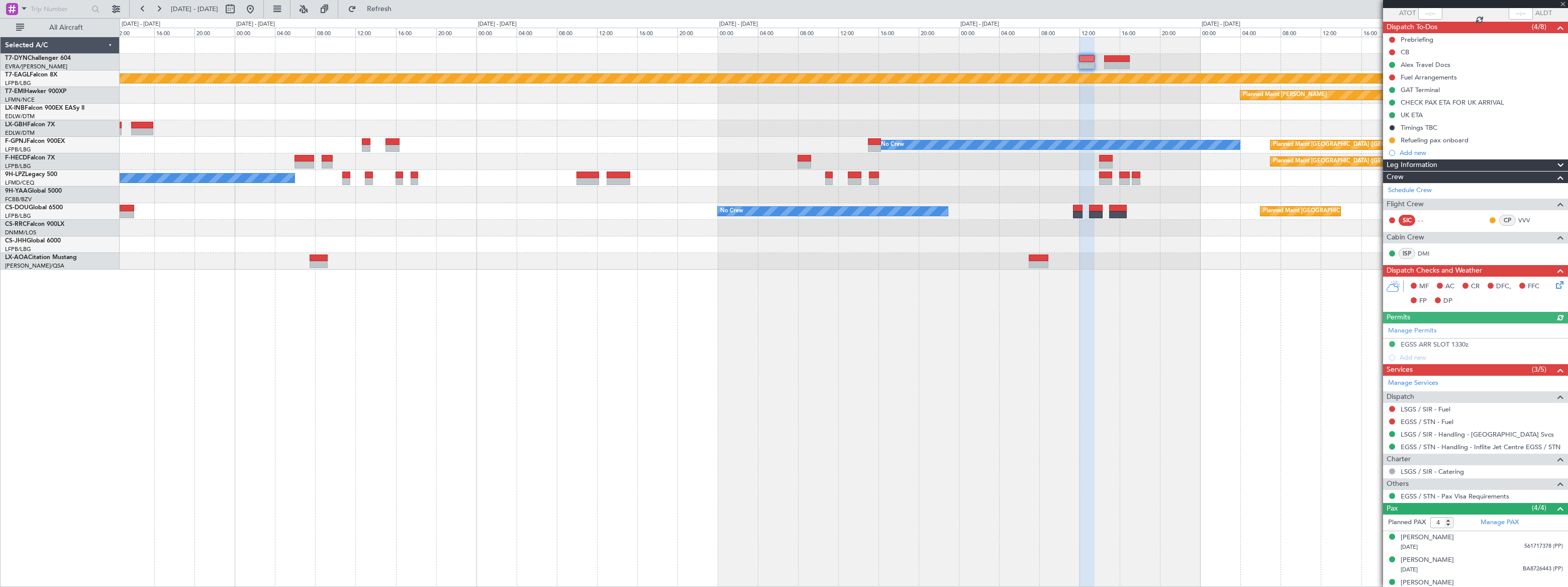
scroll to position [110, 0]
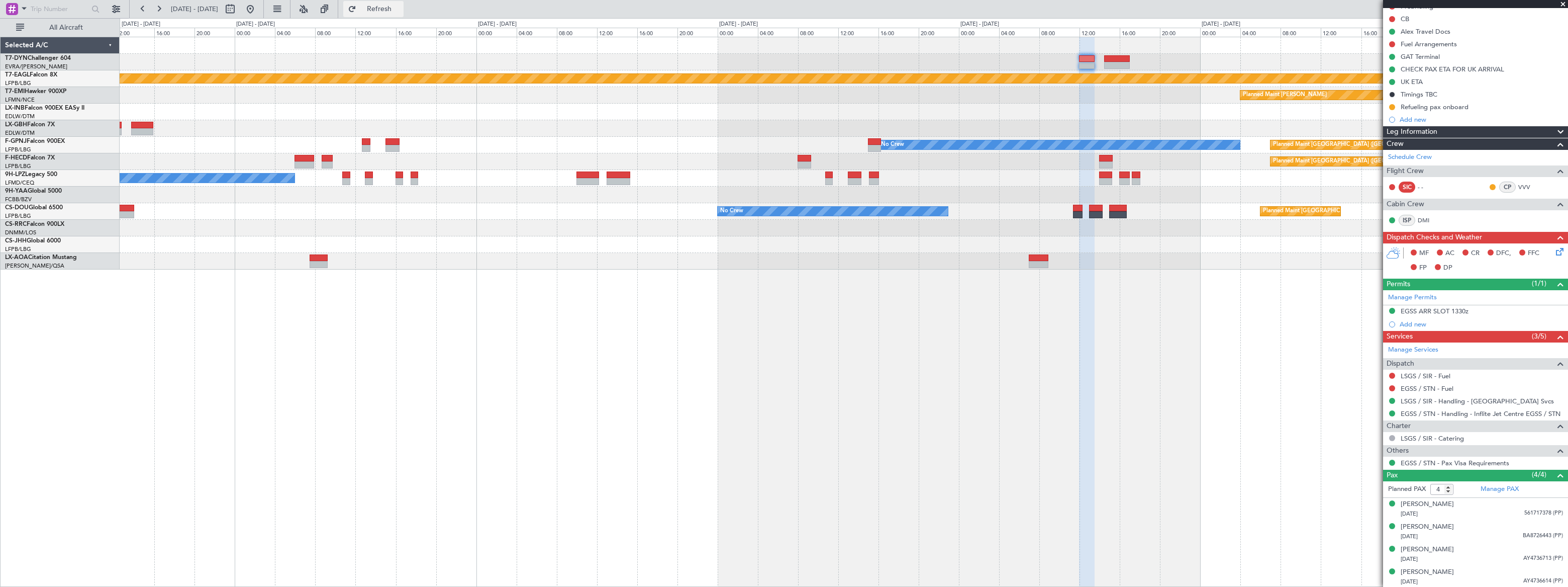
click at [400, 11] on span "Refresh" at bounding box center [379, 9] width 42 height 7
click at [1150, 105] on button at bounding box center [1392, 107] width 6 height 6
click at [1150, 166] on span "Cancelled" at bounding box center [1393, 166] width 28 height 10
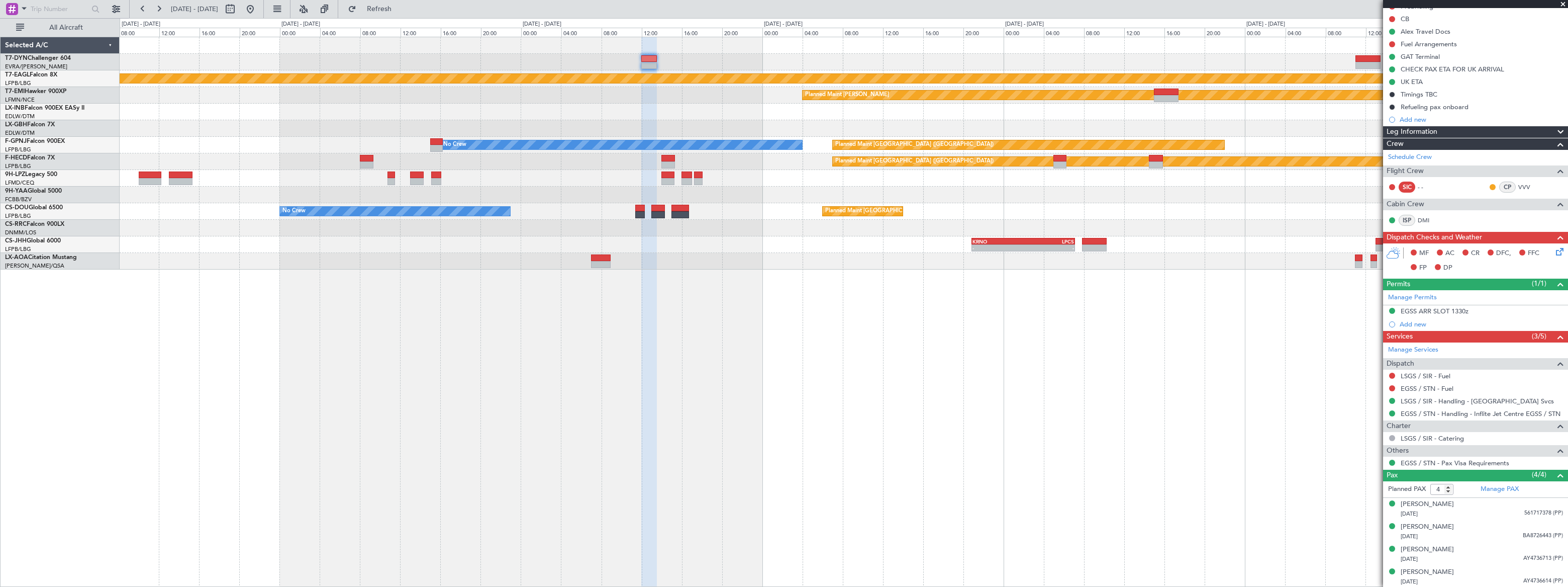
click at [775, 60] on div at bounding box center [843, 62] width 1447 height 17
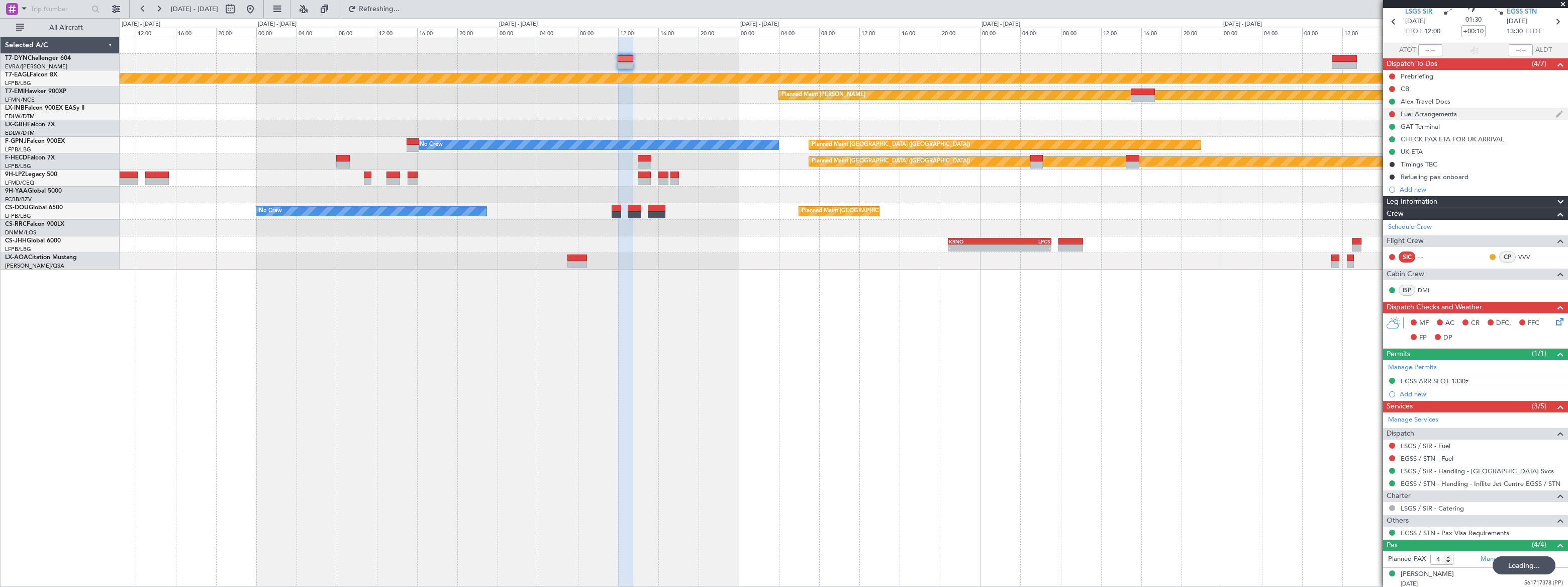
scroll to position [0, 0]
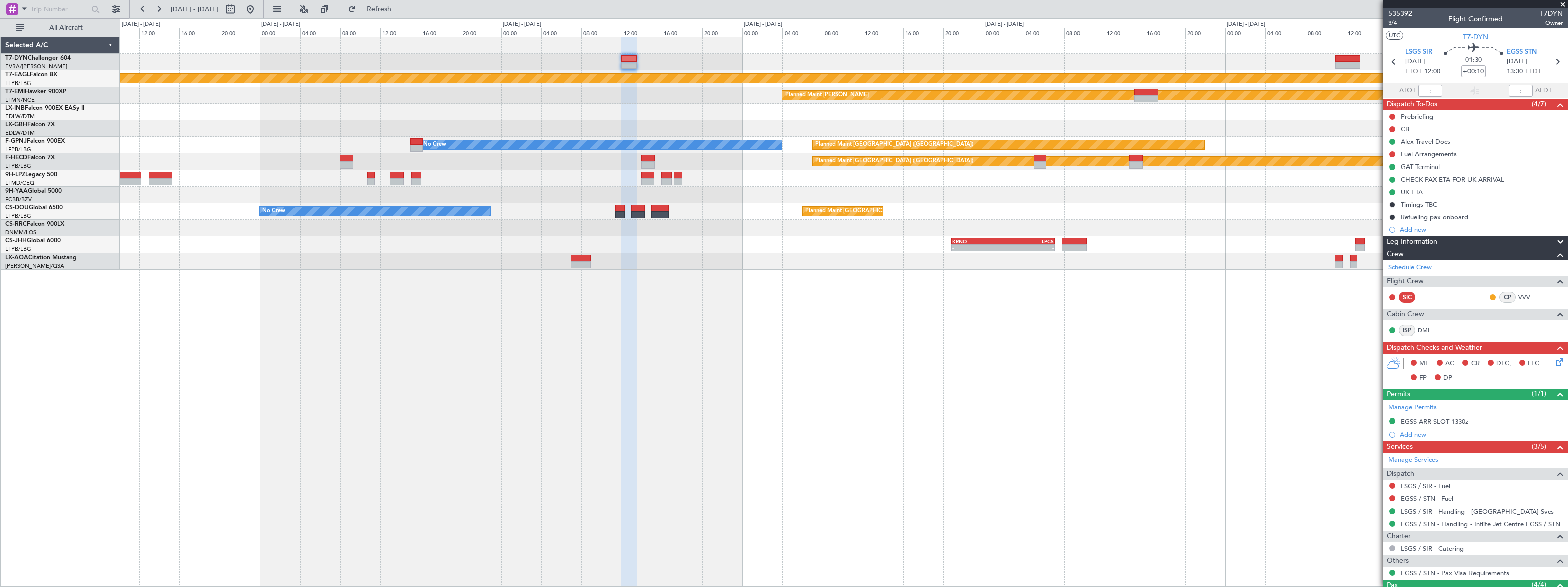
click at [309, 49] on div at bounding box center [844, 45] width 1448 height 17
click at [766, 28] on div "Planned Maint Geneva (Cointrin) Planned Maint Chester No Crew Planned Maint Par…" at bounding box center [784, 301] width 1568 height 568
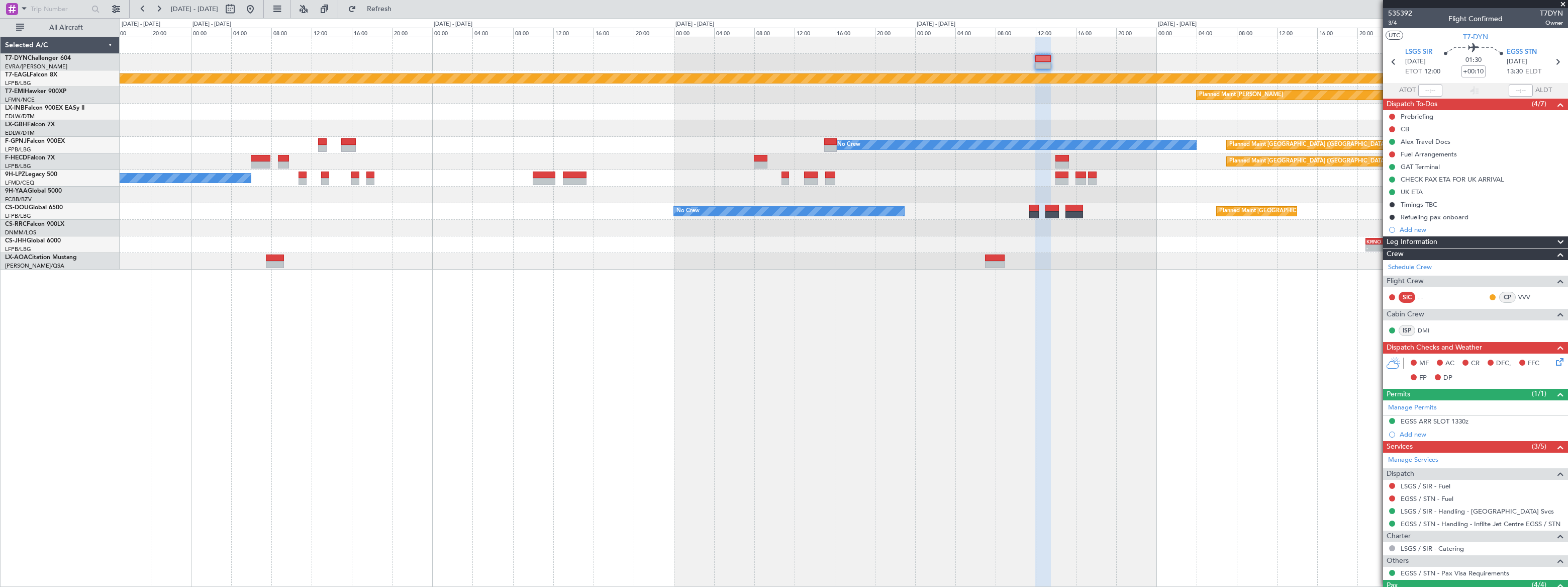
click at [796, 34] on div "Planned Maint Geneva (Cointrin) Planned Maint Chester No Crew Planned Maint Par…" at bounding box center [784, 301] width 1568 height 568
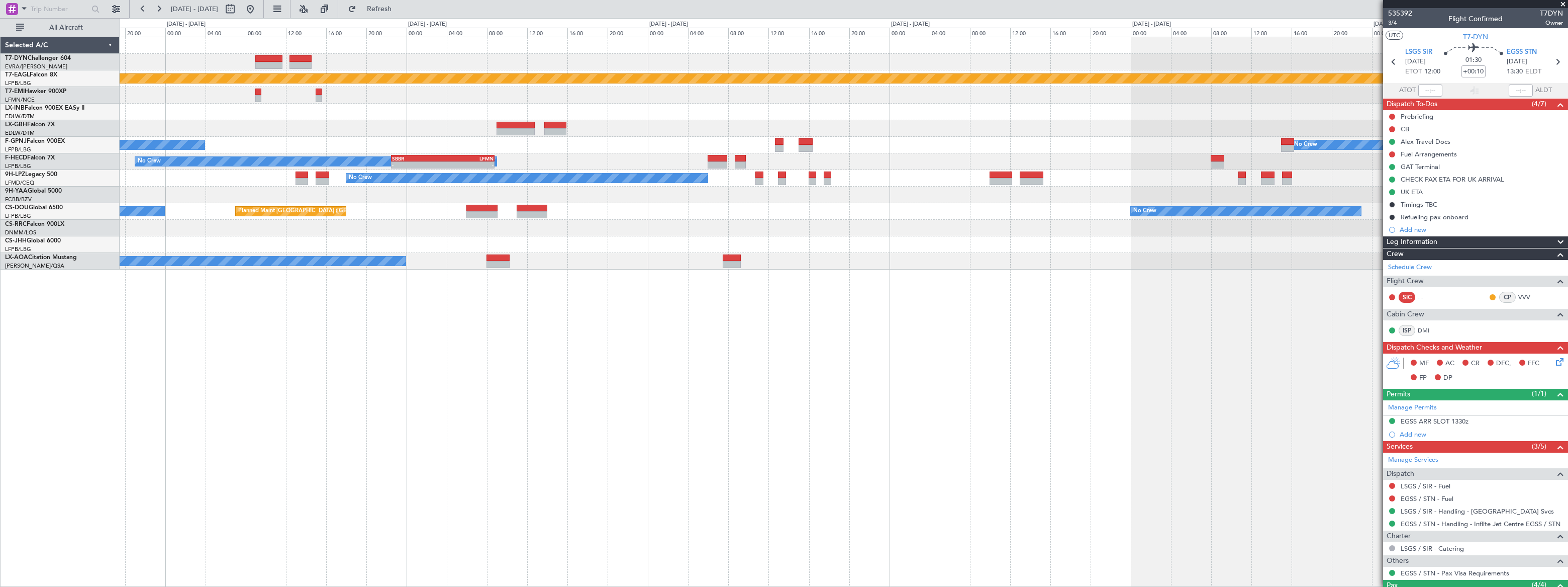
click at [689, 33] on div "Planned Maint Geneva (Cointrin) Planned Maint Chester No Crew No Crew Planned M…" at bounding box center [784, 301] width 1568 height 568
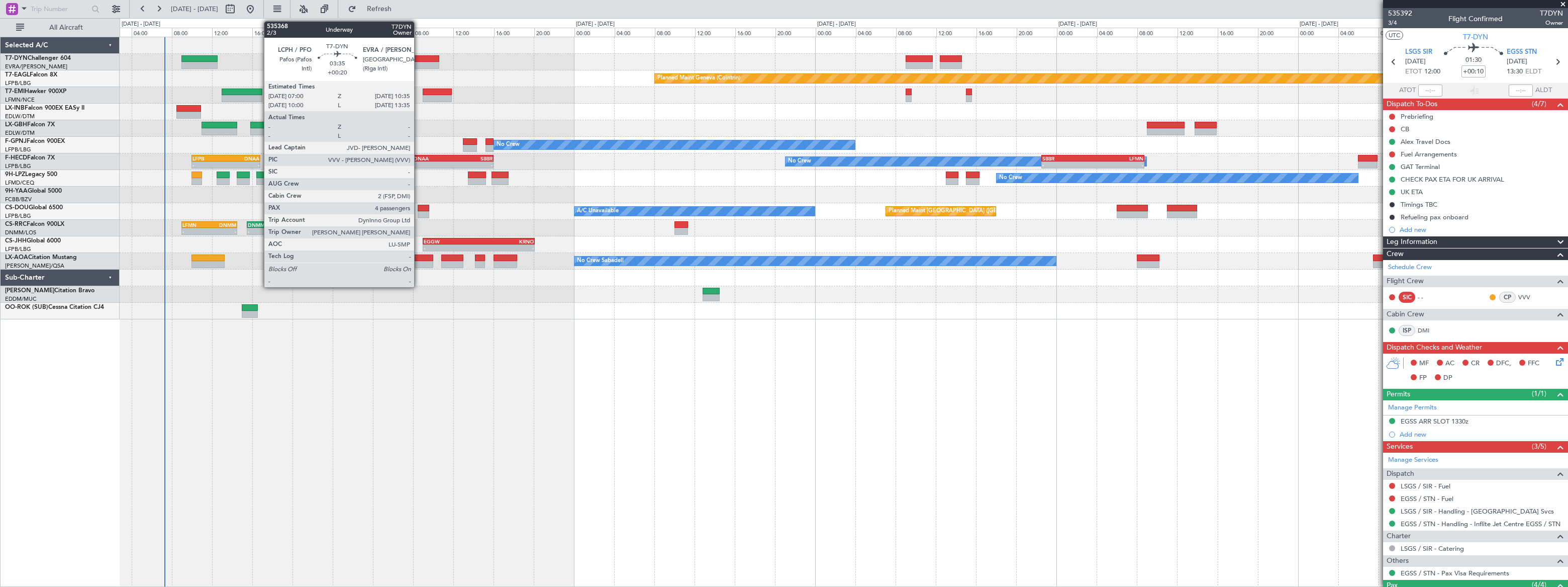
click at [419, 61] on div at bounding box center [420, 58] width 36 height 7
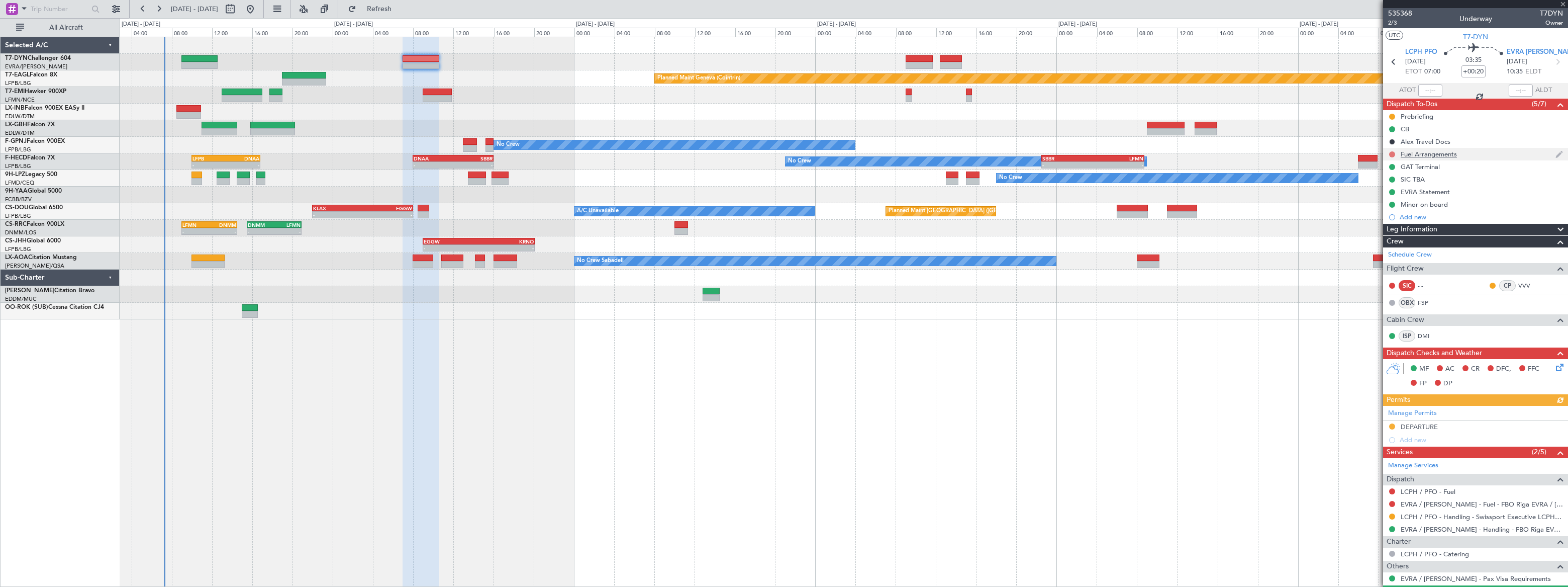
click at [1150, 154] on button at bounding box center [1392, 154] width 6 height 6
click at [1150, 183] on span "In Progress" at bounding box center [1396, 184] width 34 height 10
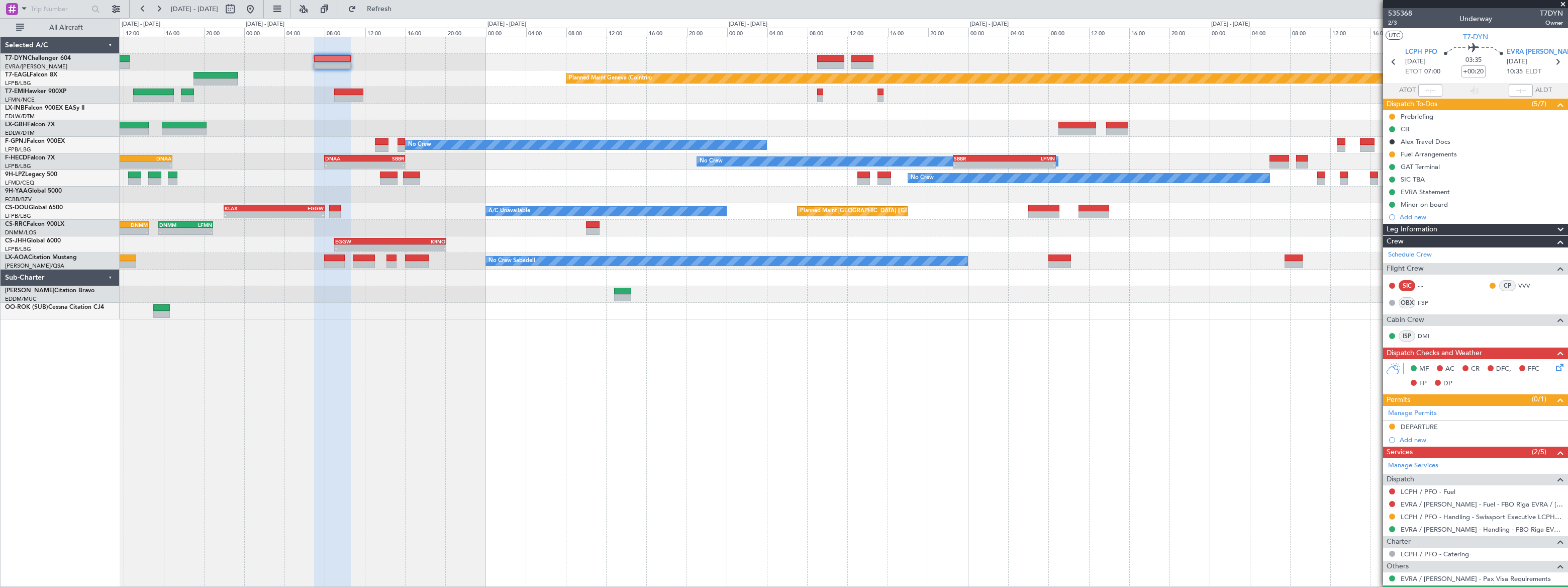
click at [657, 81] on div "Planned Maint Basel-Mulhouse Planned Maint Geneva (Cointrin) Planned Maint Ches…" at bounding box center [843, 178] width 1447 height 282
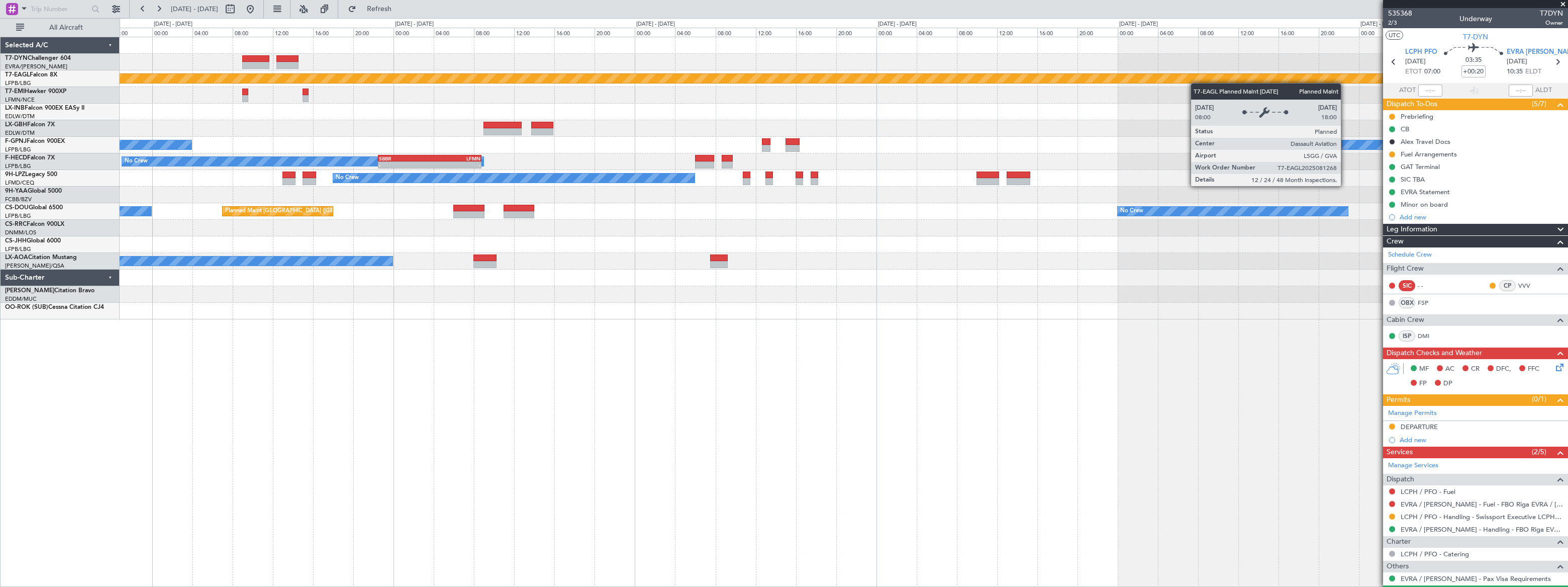
click at [744, 74] on div "Planned Maint Geneva (Cointrin)" at bounding box center [844, 79] width 1448 height 17
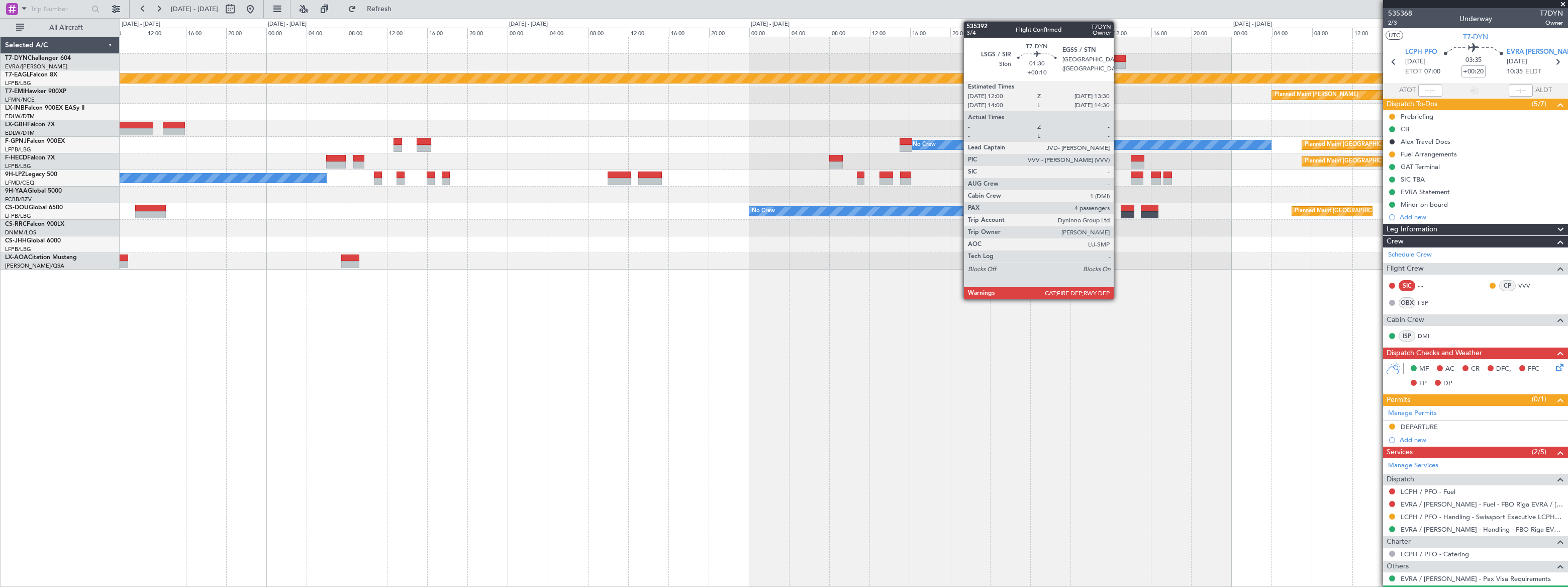
click at [1117, 60] on div at bounding box center [1119, 58] width 16 height 7
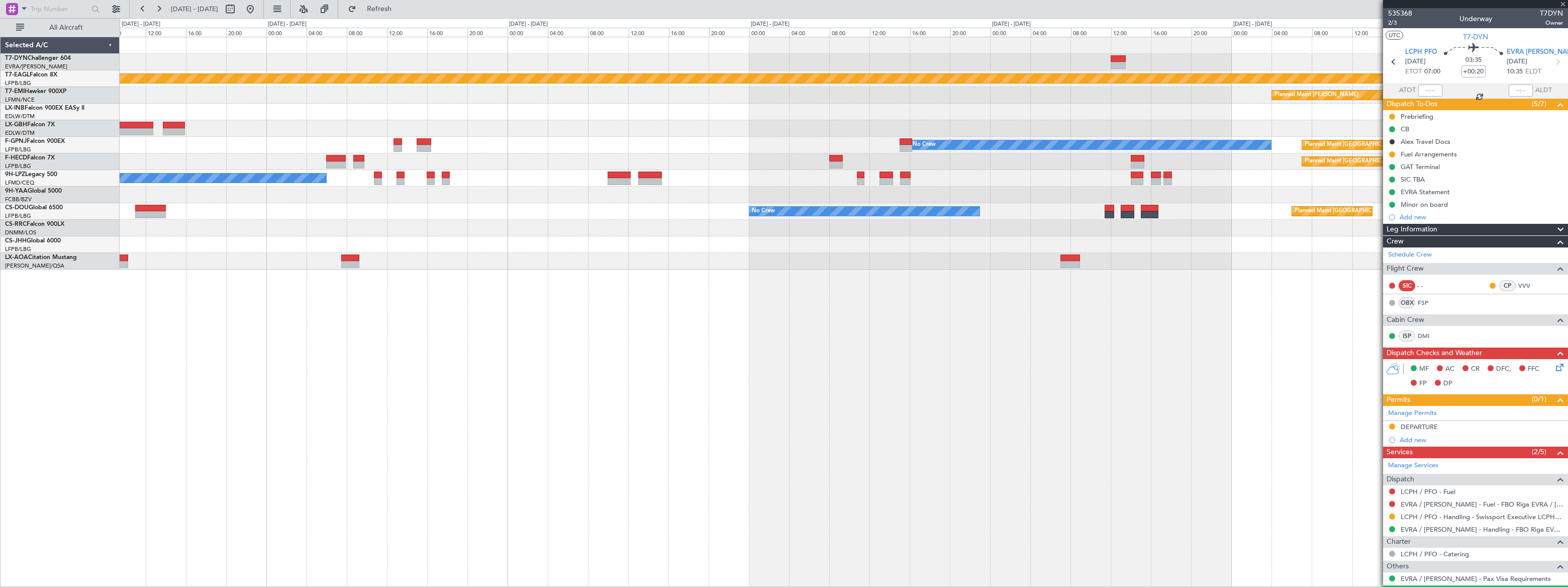
type input "+00:10"
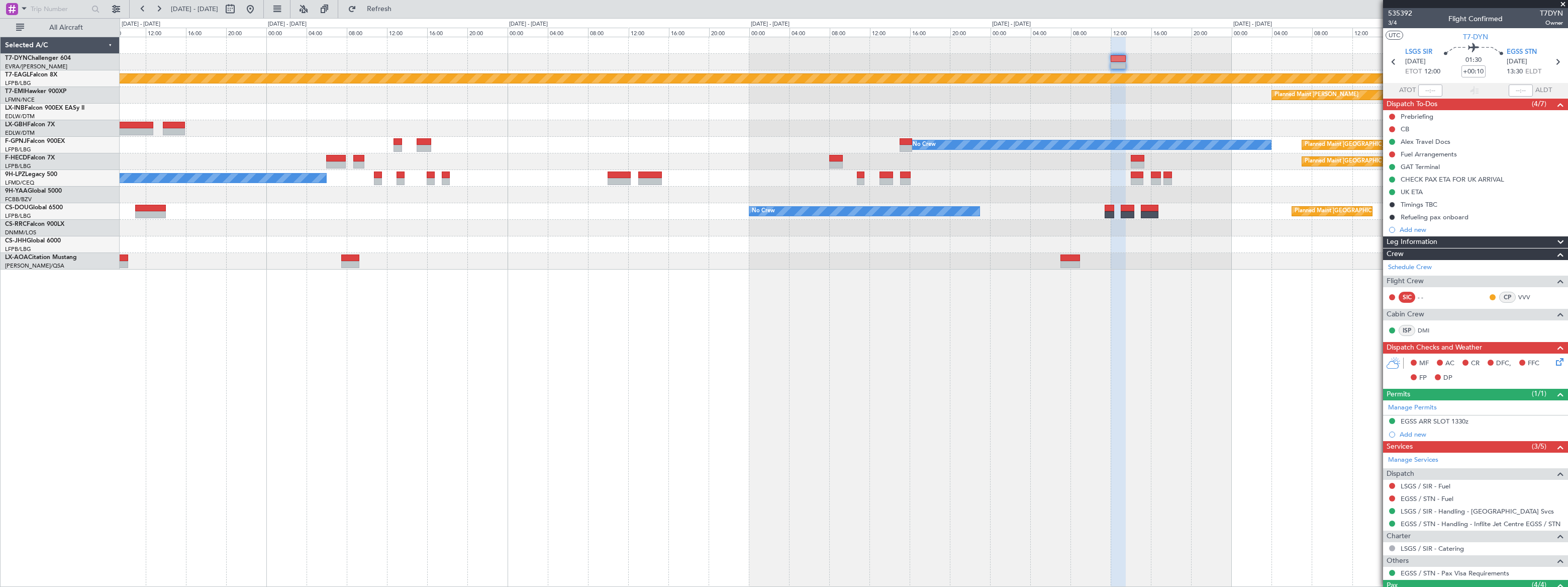
click at [939, 45] on div "Planned Maint Geneva (Cointrin) Planned Maint Chester No Crew Planned Maint Par…" at bounding box center [843, 153] width 1447 height 233
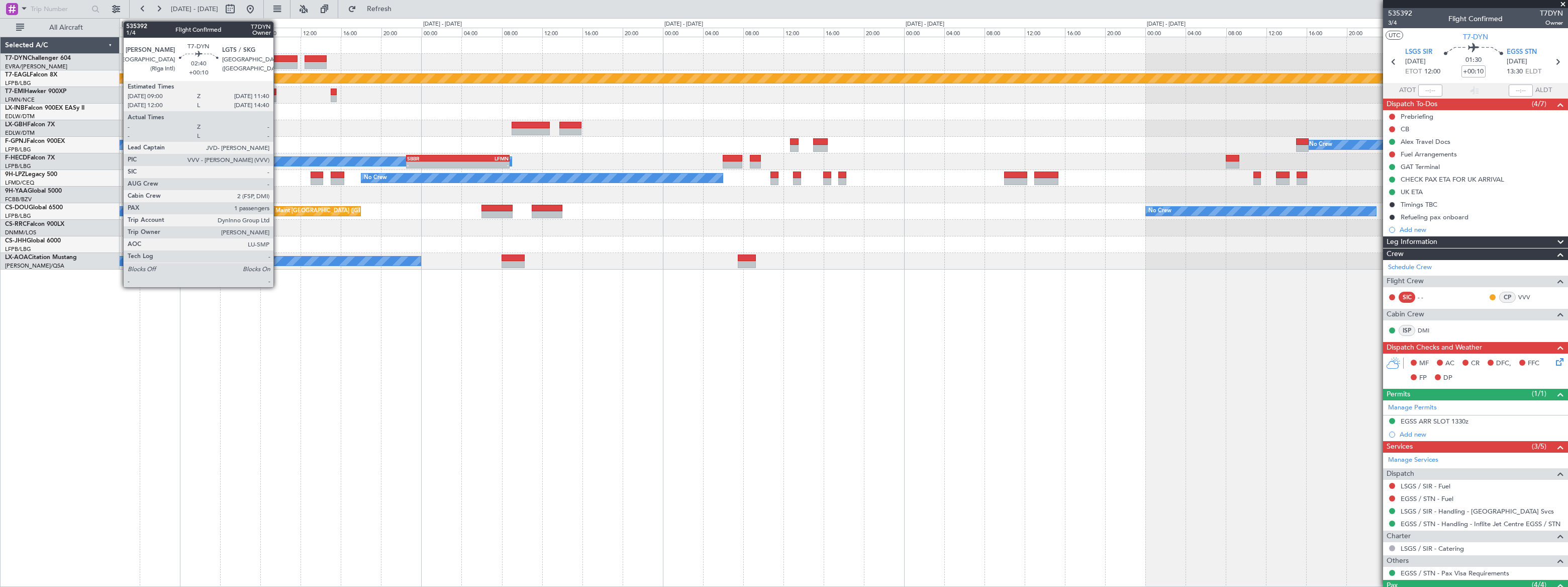
click at [278, 59] on div at bounding box center [285, 58] width 27 height 7
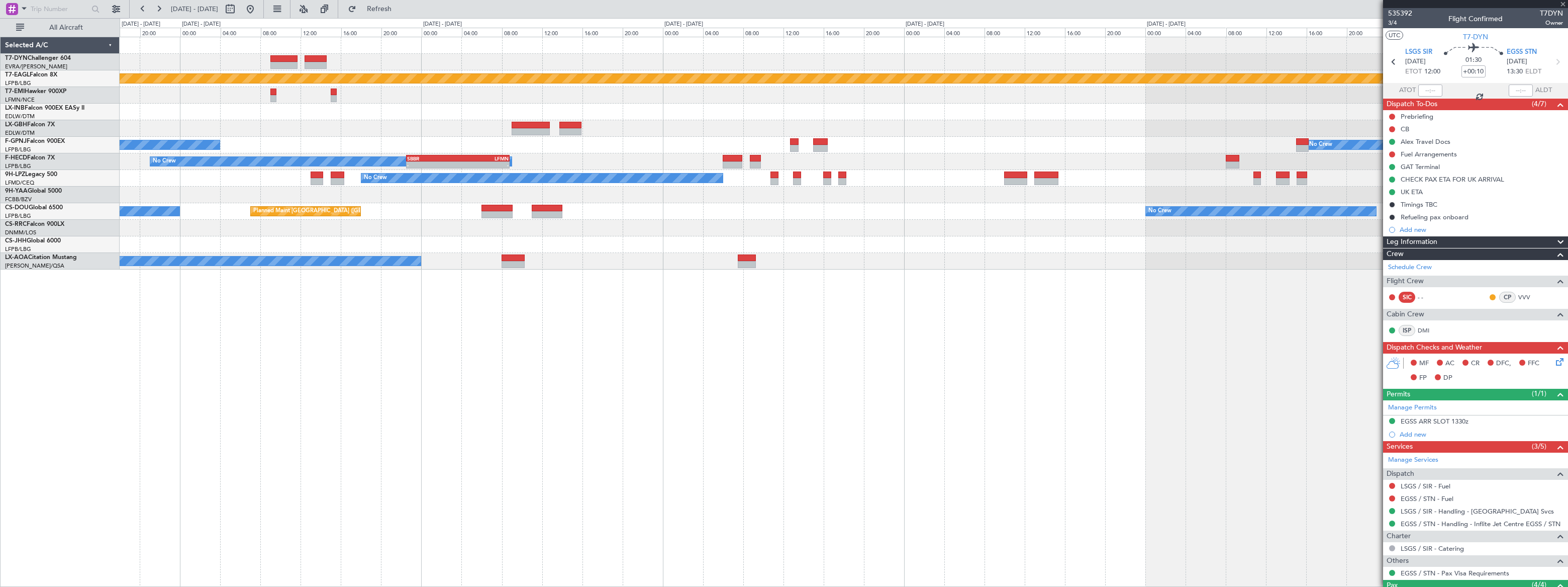
type input "1"
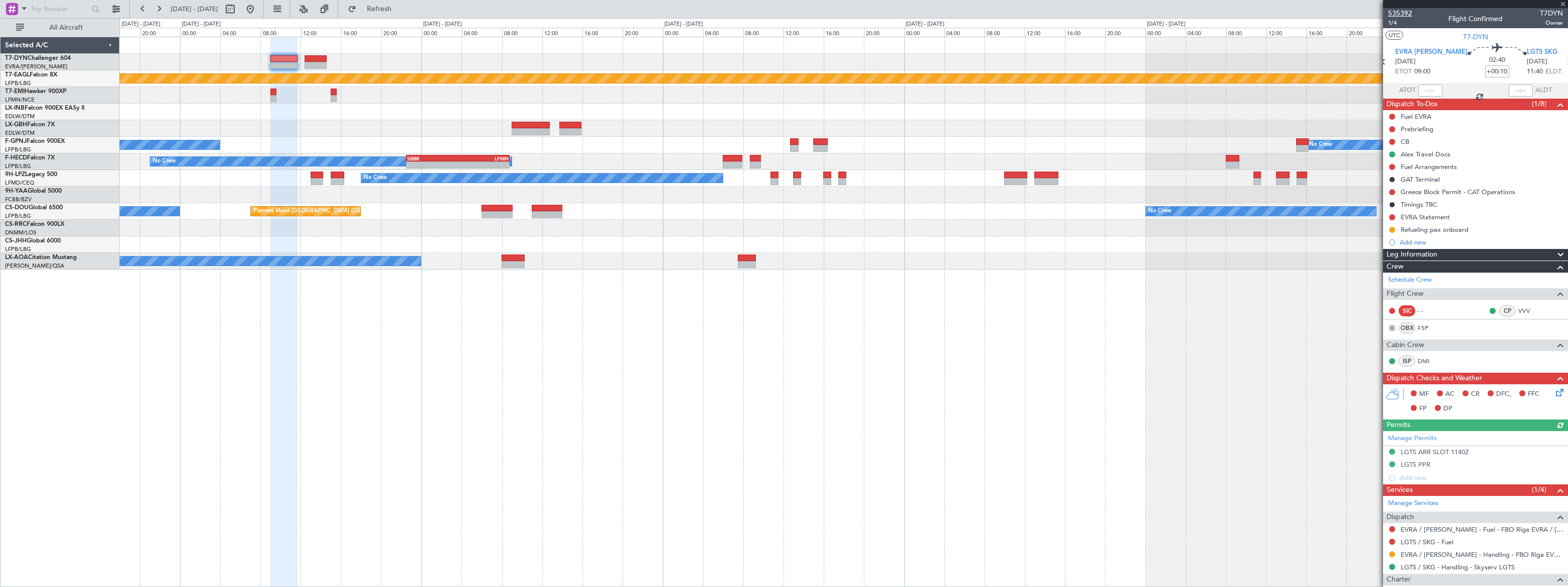
click at [1150, 14] on span "535392" at bounding box center [1400, 13] width 25 height 11
click at [258, 9] on button at bounding box center [250, 9] width 16 height 16
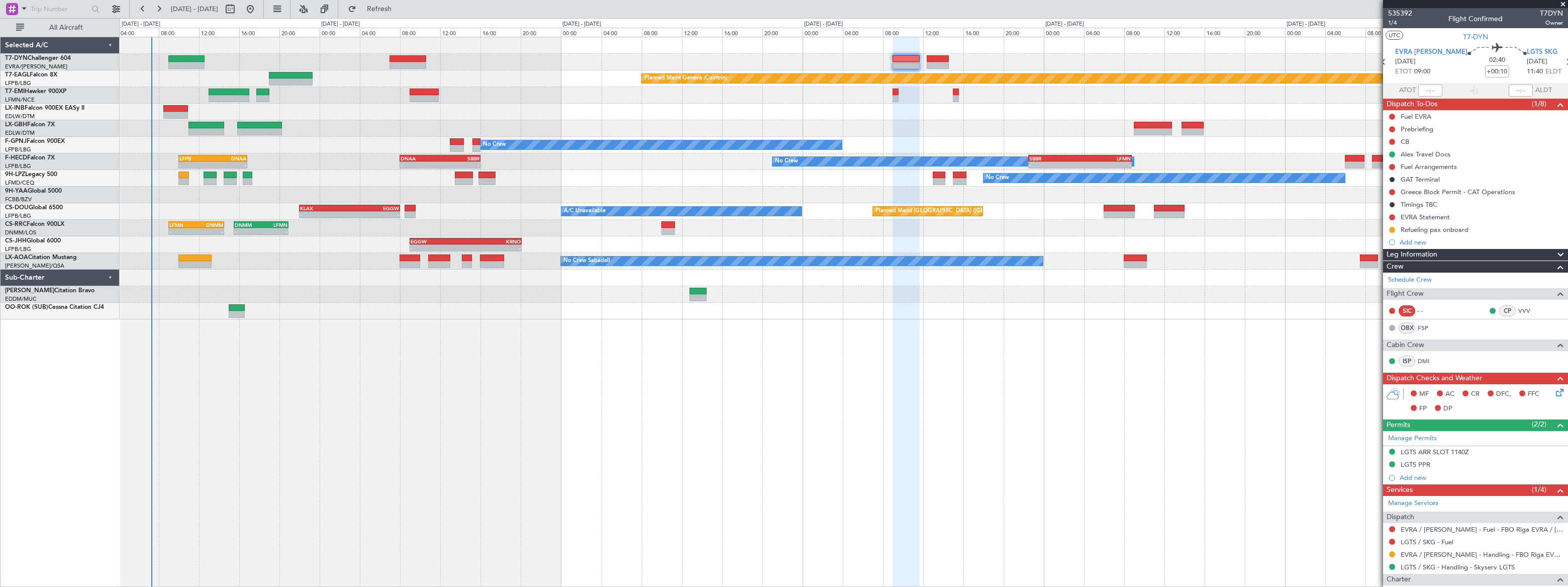
click at [611, 50] on div "Planned Maint [GEOGRAPHIC_DATA]-[GEOGRAPHIC_DATA] Planned Maint Geneva ([GEOGRA…" at bounding box center [844, 178] width 1448 height 282
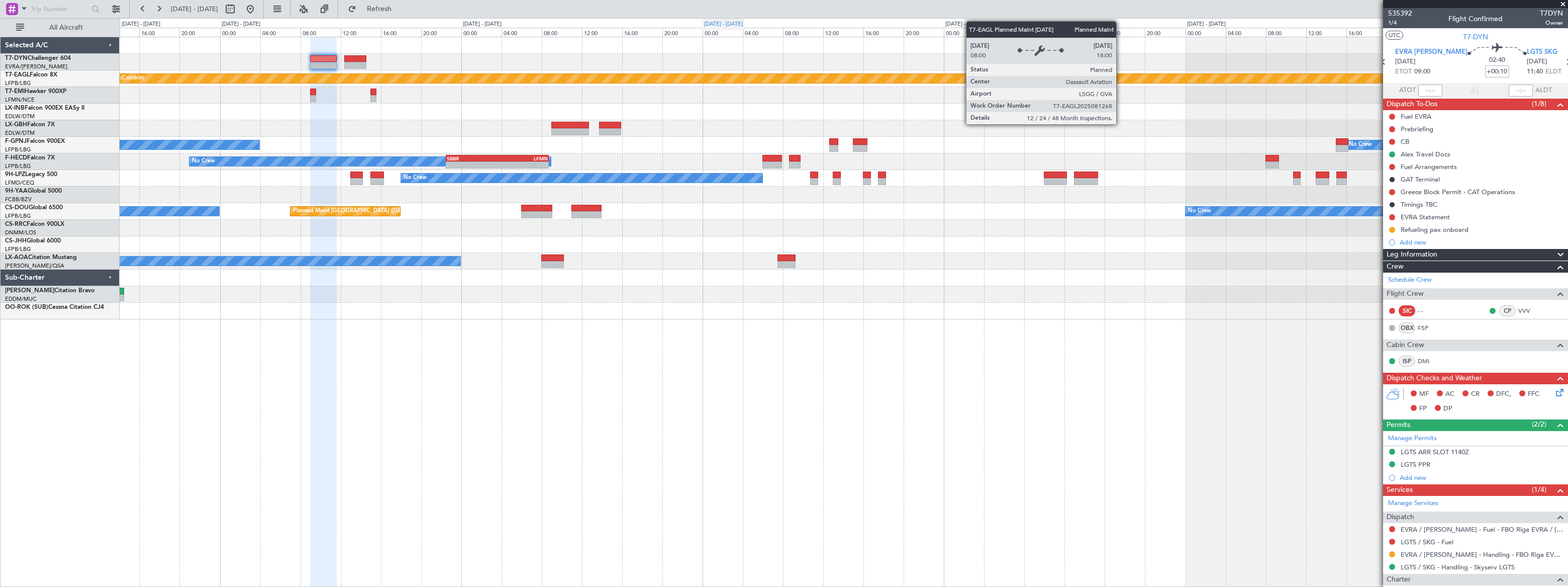
click at [729, 11] on fb-flight-board "[DATE] - [DATE] Refresh Quick Links All Aircraft Planned Maint Geneva ([GEOGRAP…" at bounding box center [784, 297] width 1568 height 579
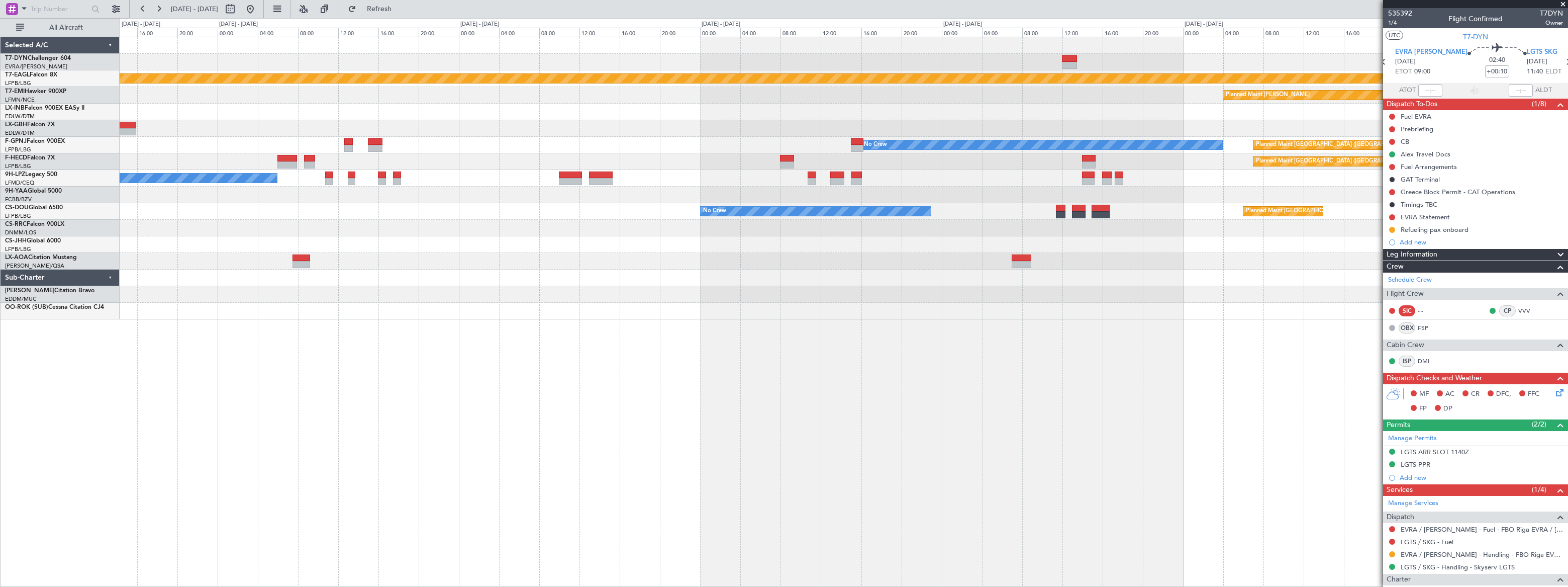
click at [816, 49] on div "Planned Maint Geneva (Cointrin) Planned Maint [PERSON_NAME] No Crew Planned Mai…" at bounding box center [844, 178] width 1448 height 282
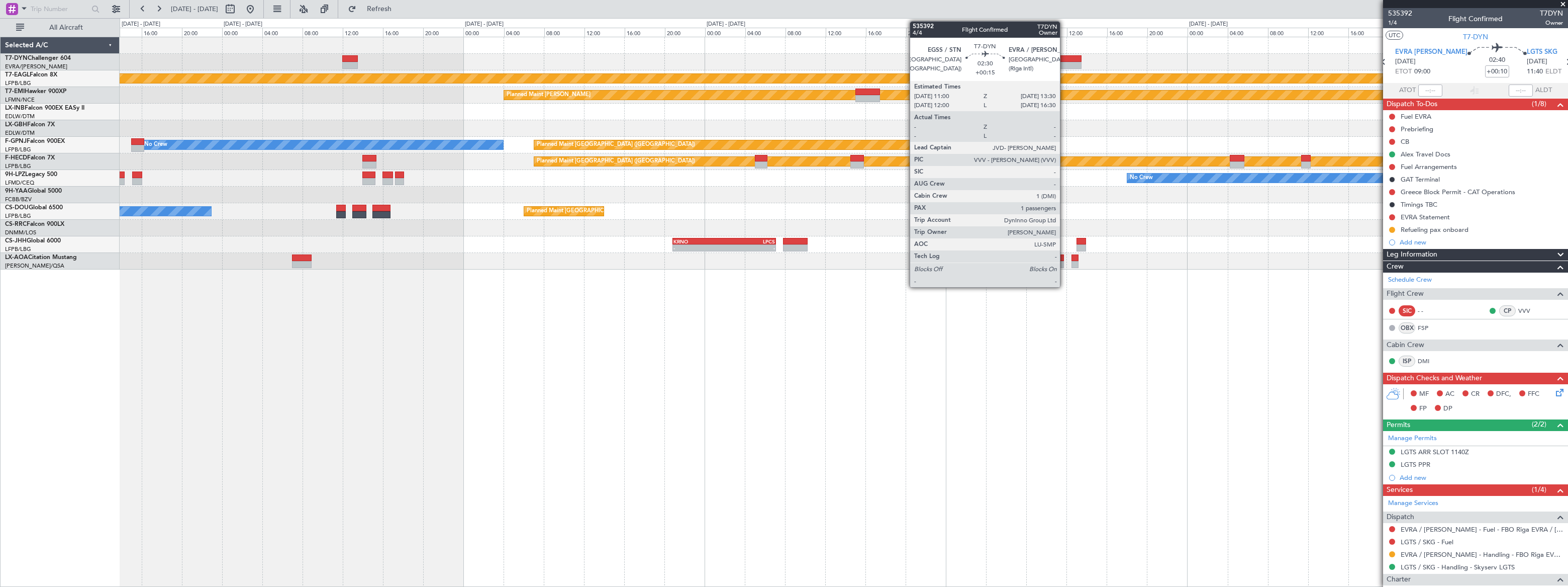
click at [1065, 60] on div at bounding box center [1070, 58] width 26 height 7
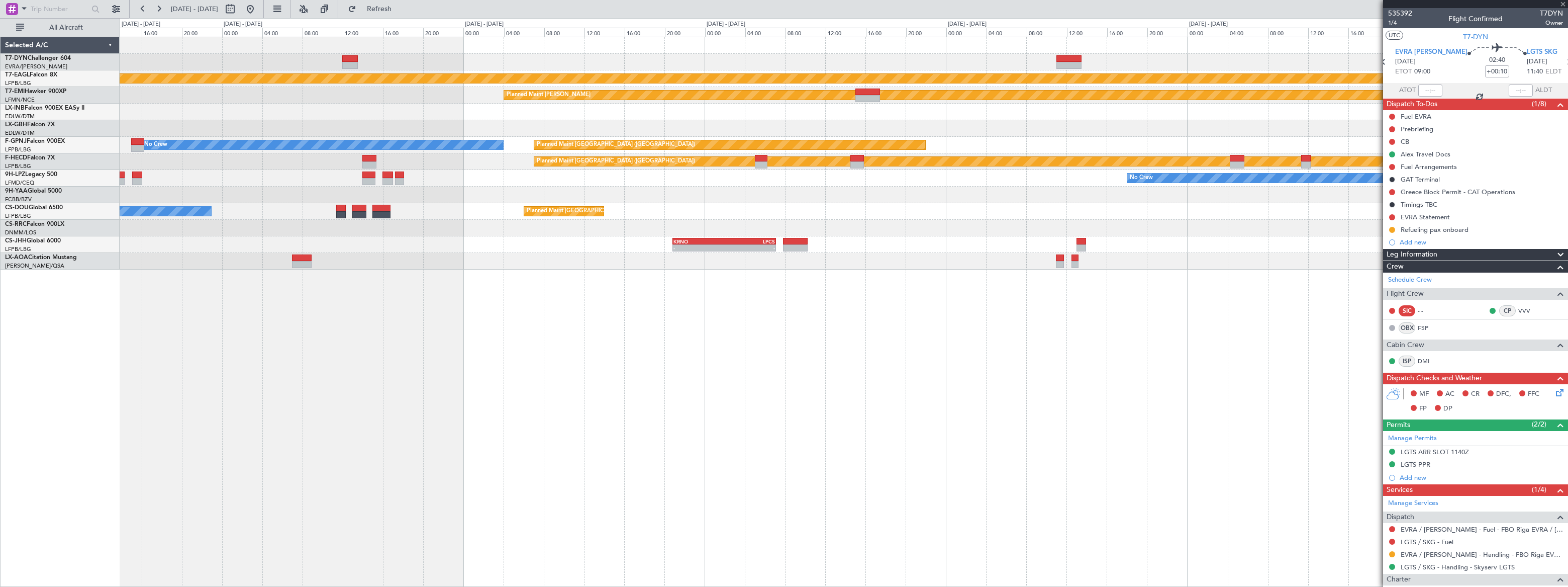
click at [1065, 60] on div at bounding box center [1070, 58] width 26 height 7
type input "+00:15"
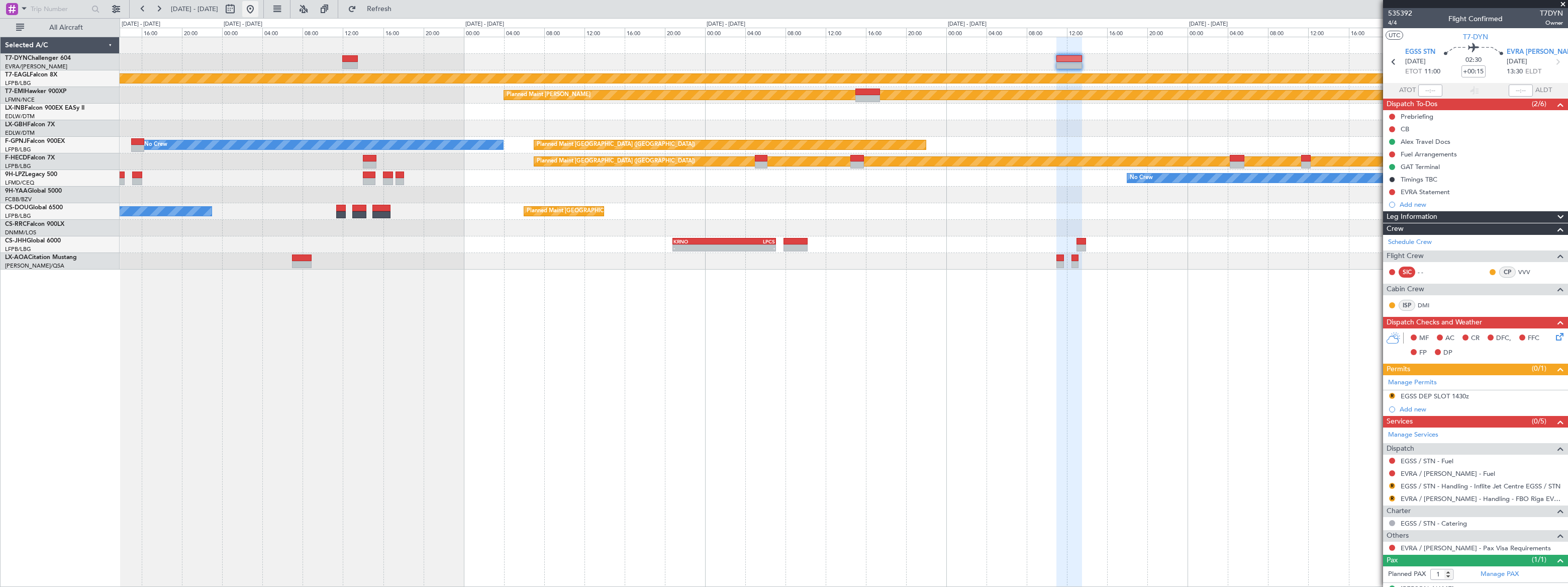
click at [258, 10] on button at bounding box center [250, 9] width 16 height 16
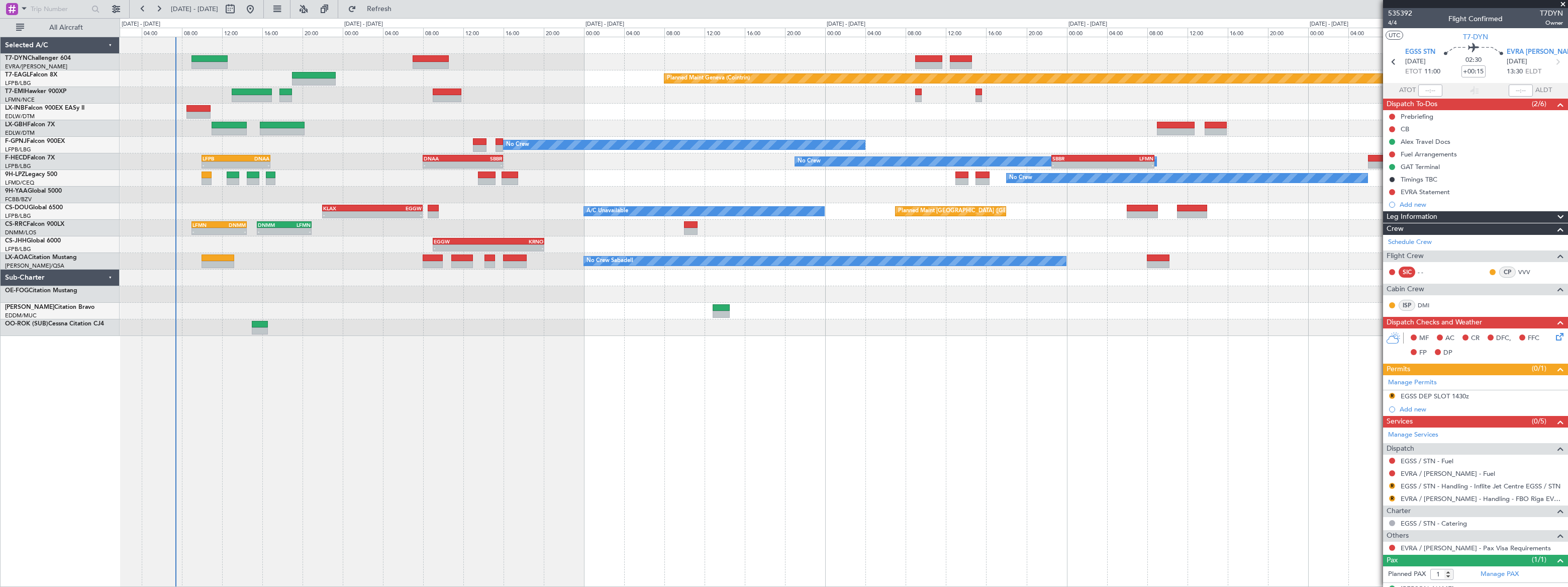
click at [288, 112] on div "Planned Maint Basel-Mulhouse Planned Maint Geneva (Cointrin) Planned Maint Ches…" at bounding box center [844, 187] width 1448 height 298
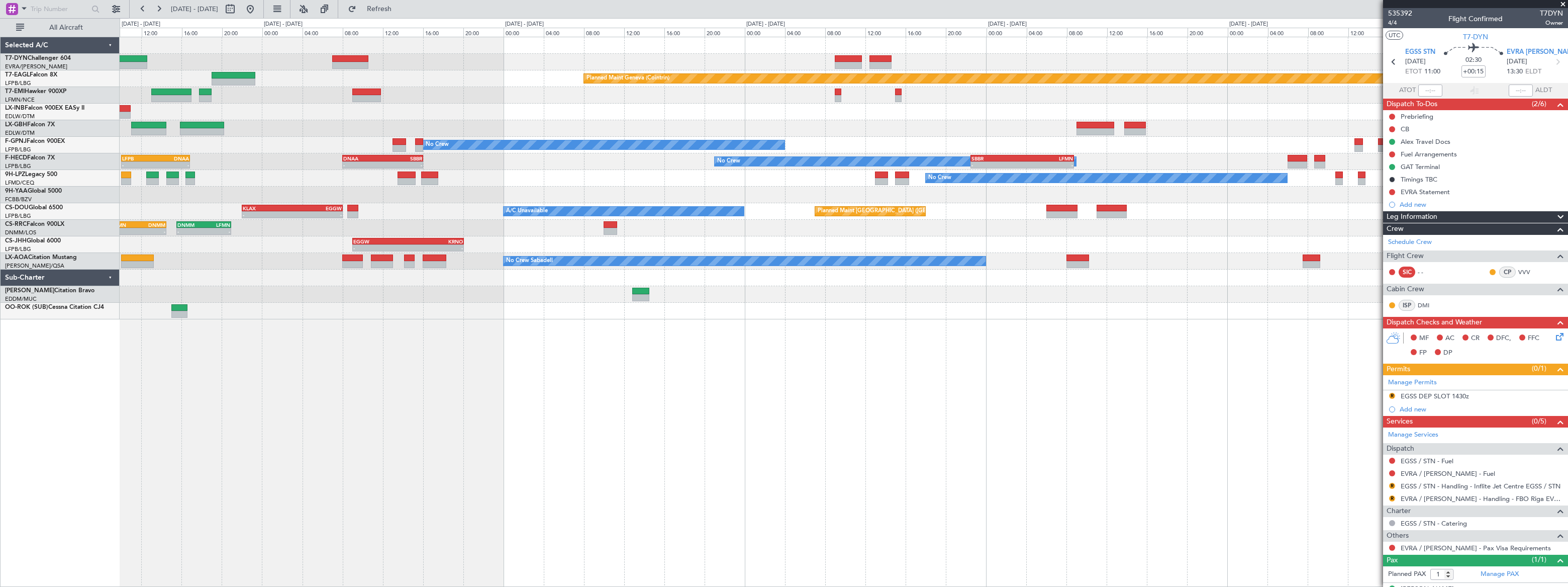
click at [204, 136] on div "No Crew No Crew AOG Maint Hyères (Toulon-Hyères)" at bounding box center [843, 144] width 1447 height 17
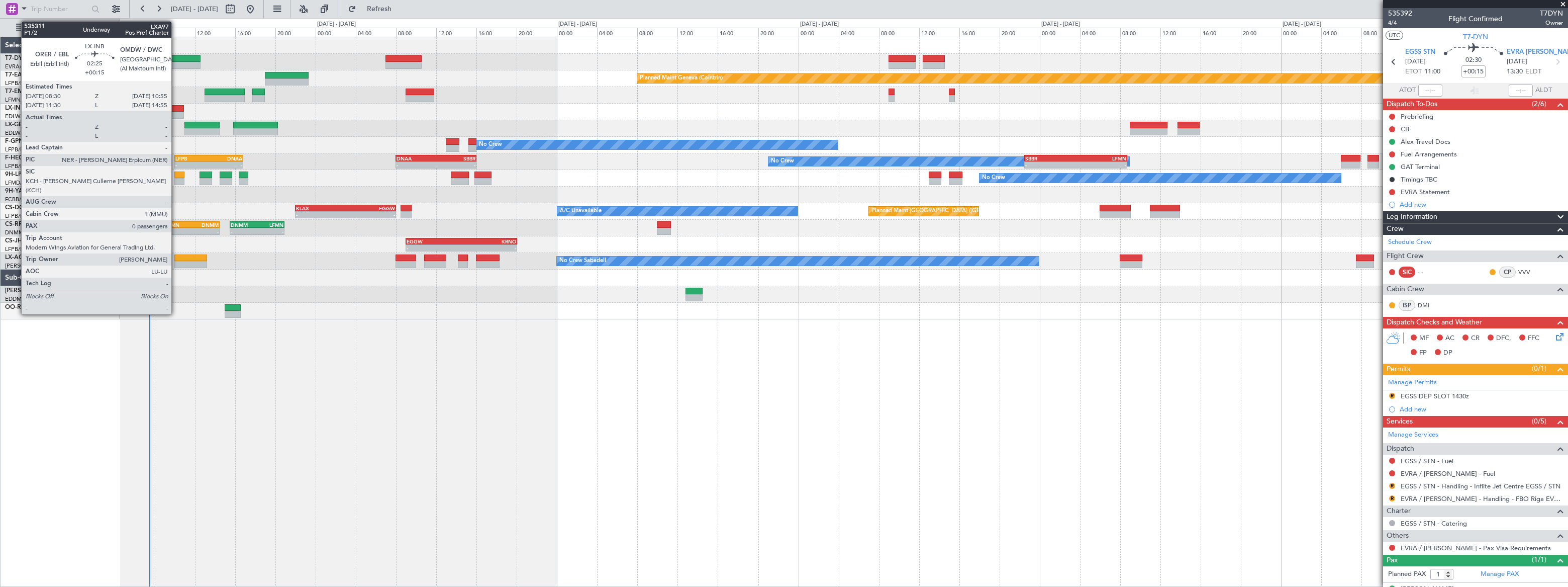
click at [176, 109] on div at bounding box center [171, 108] width 25 height 7
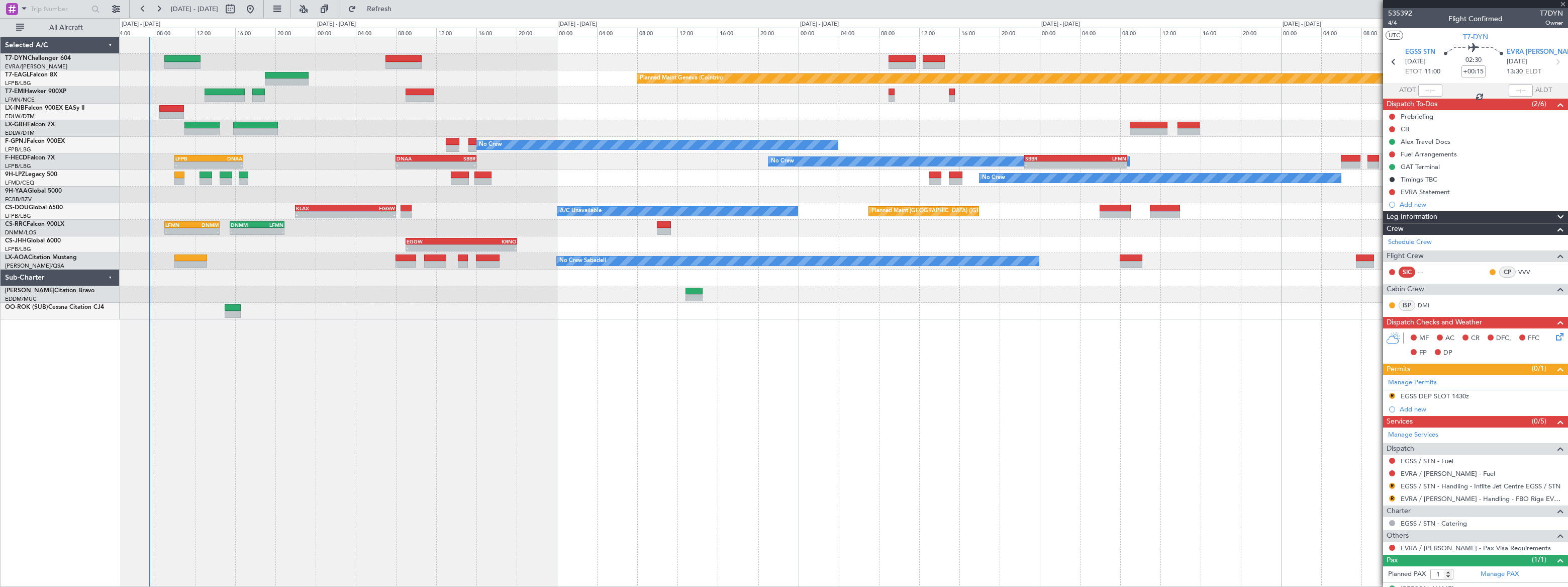
type input "0"
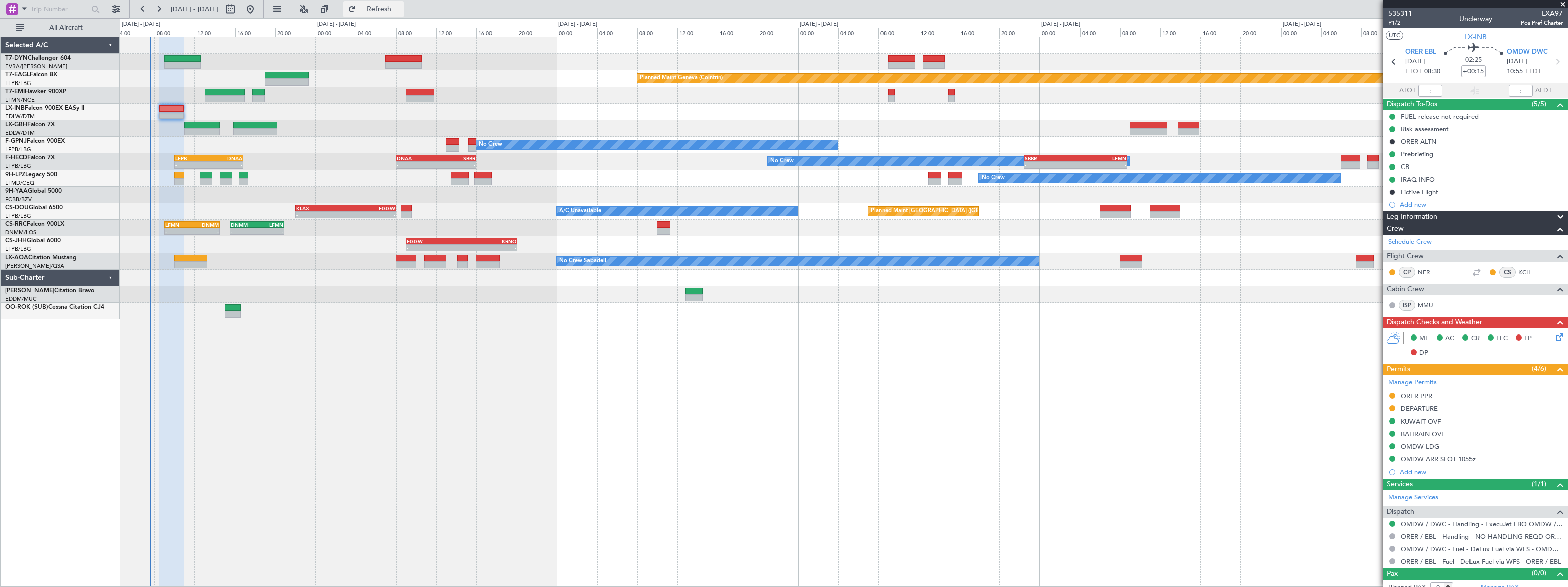
click at [400, 6] on span "Refresh" at bounding box center [379, 9] width 42 height 7
click at [400, 6] on span "Refreshing..." at bounding box center [379, 9] width 42 height 7
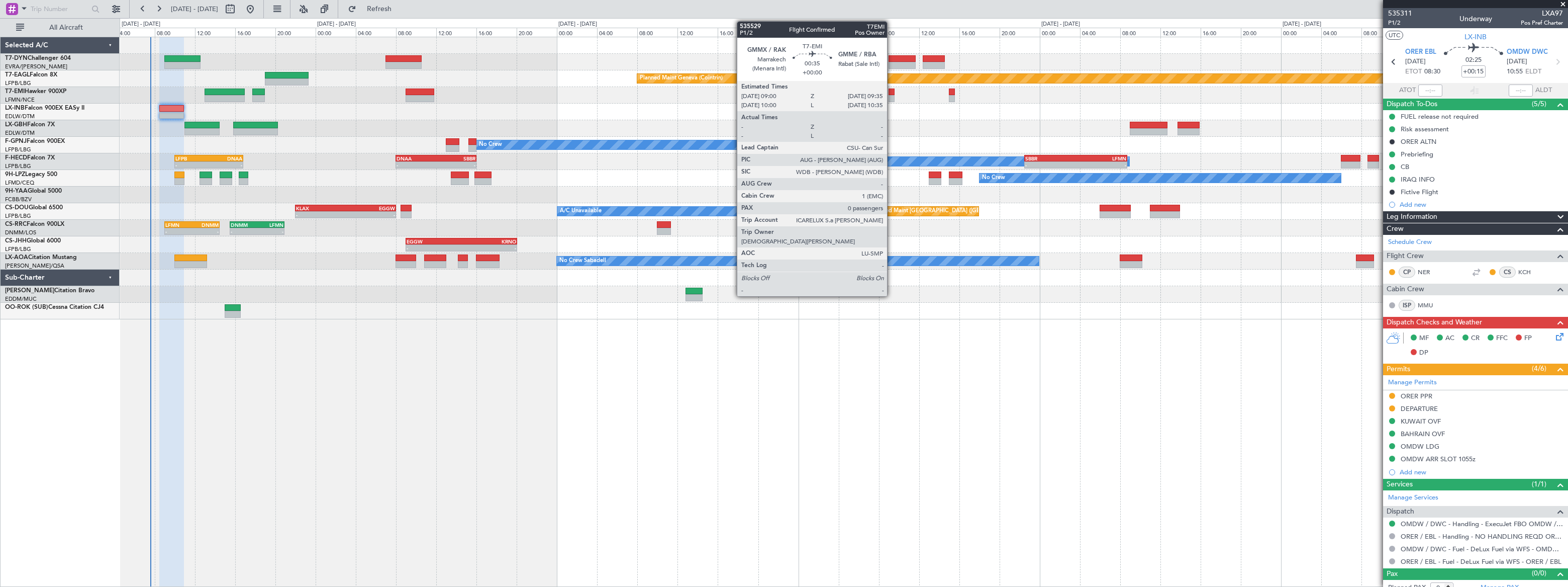
click at [892, 96] on div at bounding box center [892, 98] width 6 height 7
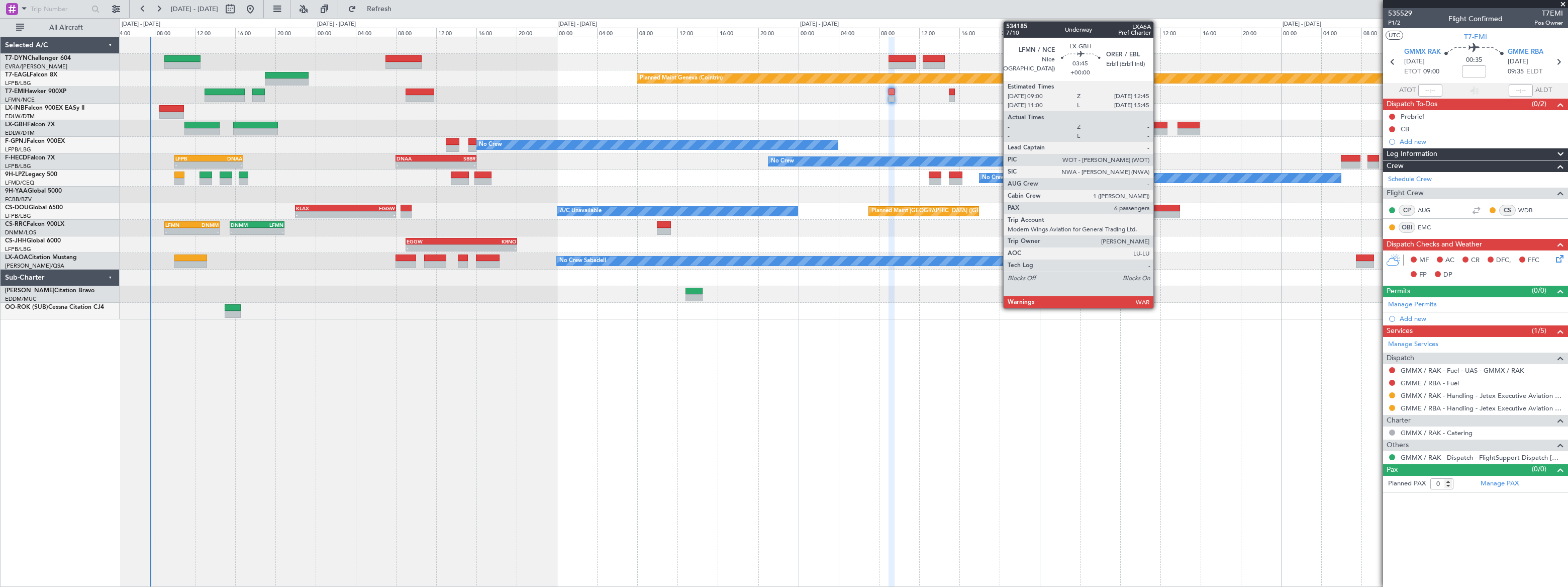
click at [1158, 129] on div at bounding box center [1149, 132] width 38 height 7
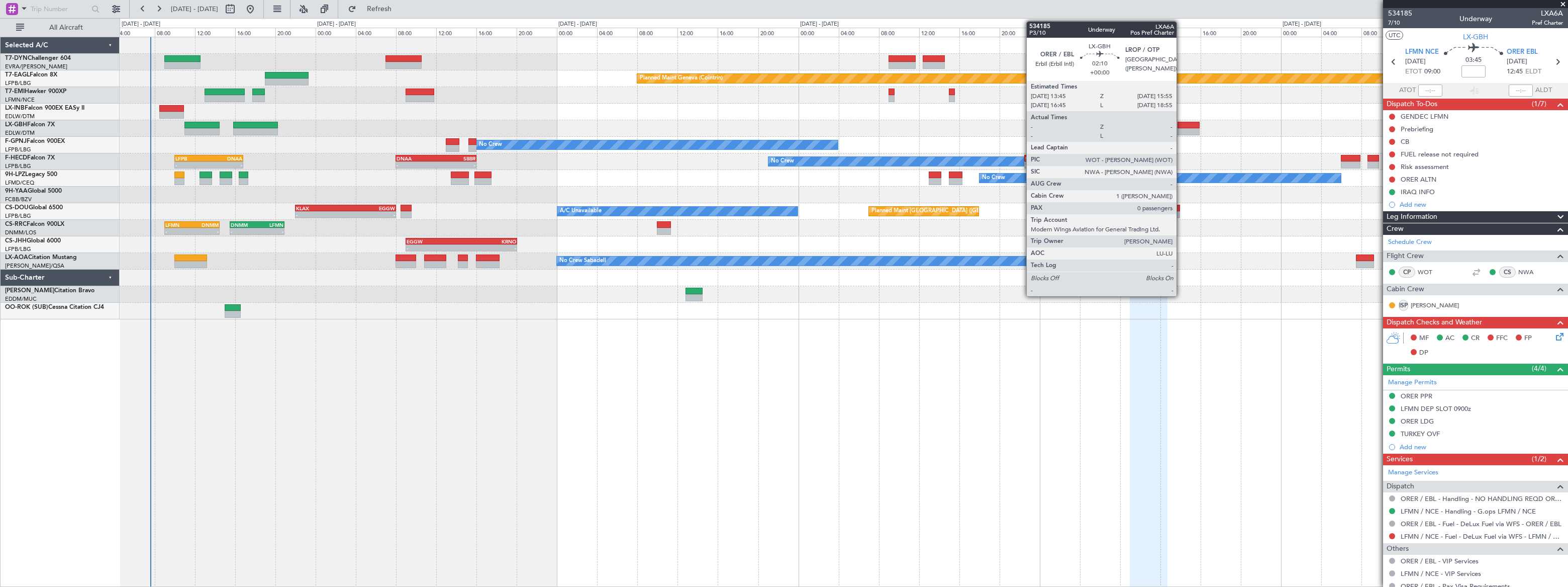
click at [1181, 125] on div at bounding box center [1188, 125] width 23 height 7
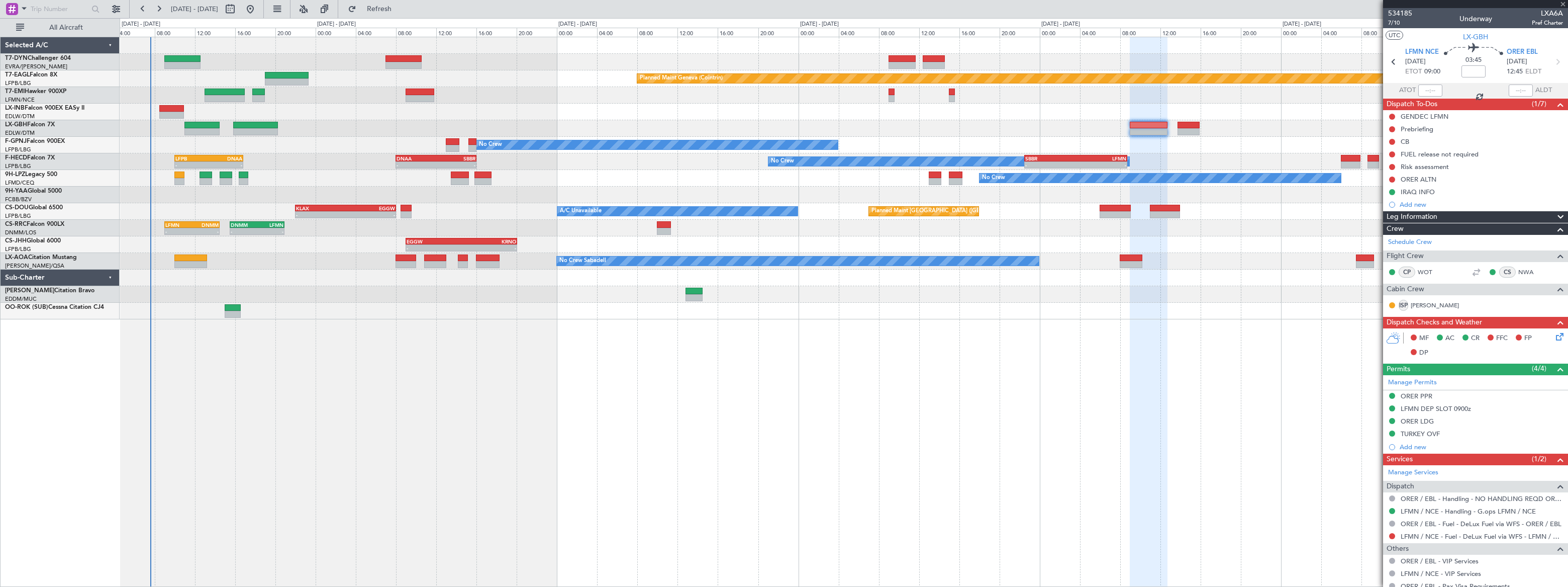
type input "0"
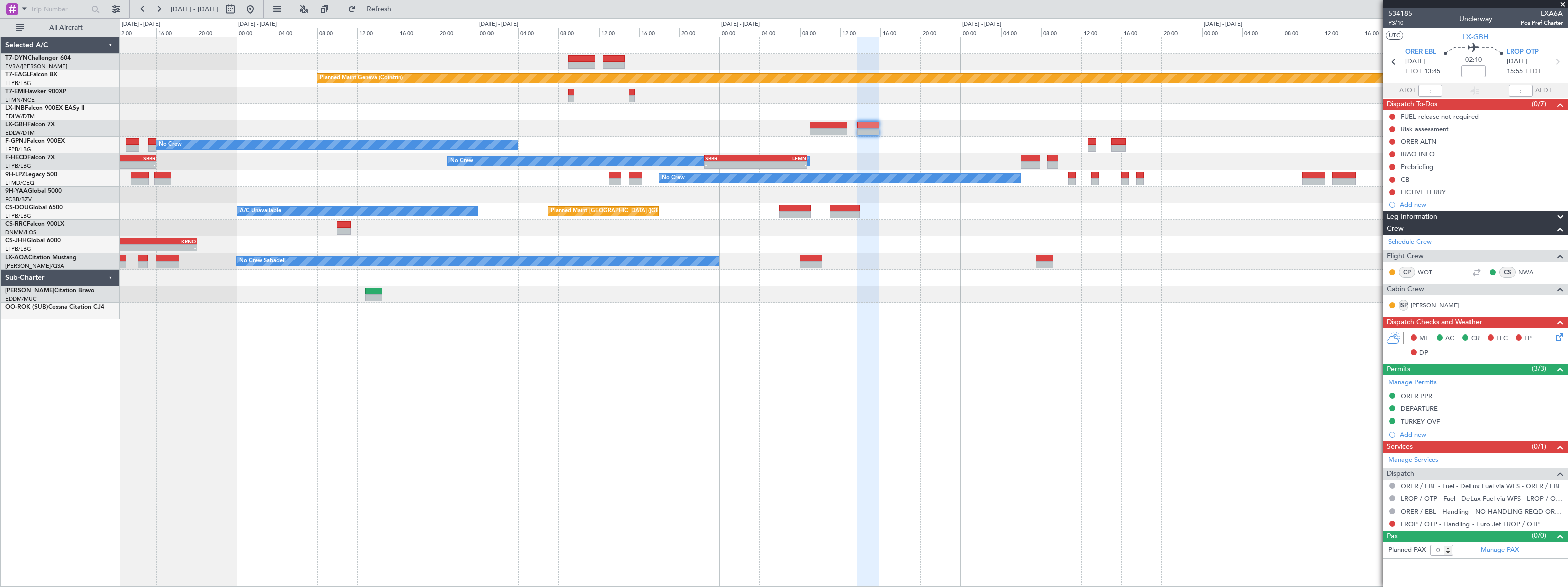
click at [991, 133] on div "Planned Maint Geneva (Cointrin) No Crew No Crew No Crew - - SBBR 22:30 Z LFMN 0…" at bounding box center [843, 178] width 1447 height 282
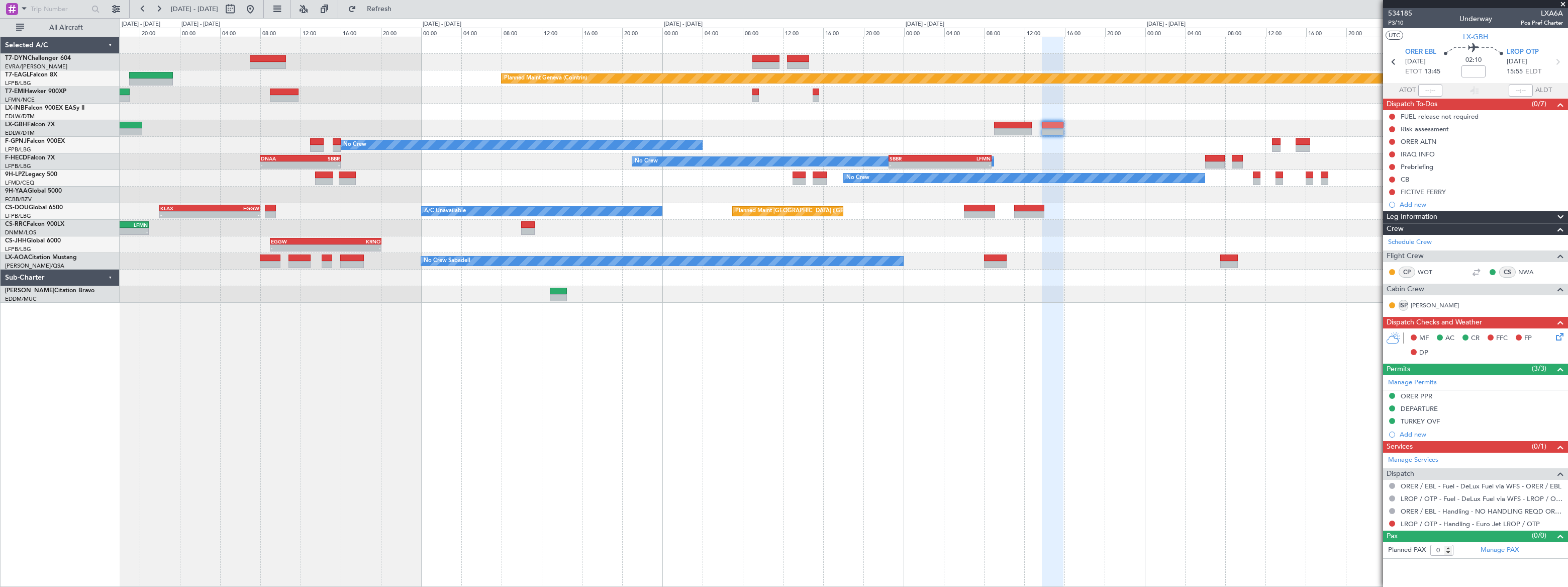
click at [555, 111] on div at bounding box center [843, 112] width 1447 height 17
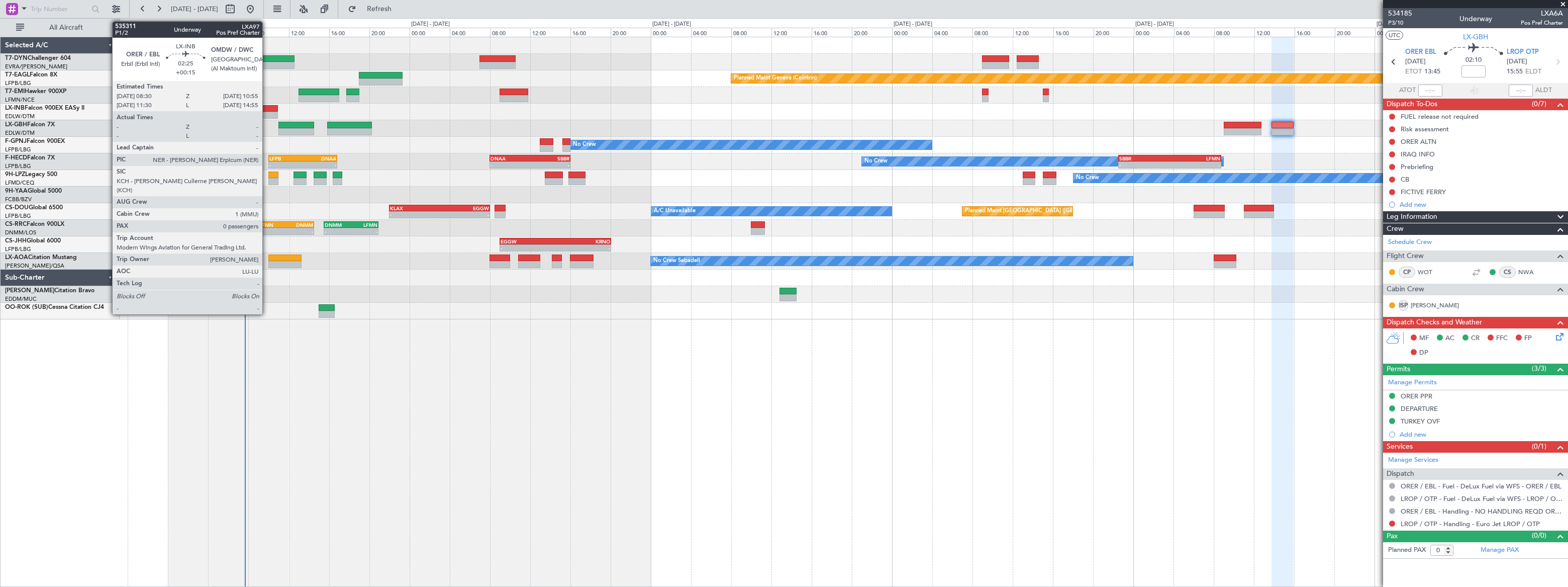
click at [267, 108] on div at bounding box center [265, 108] width 25 height 7
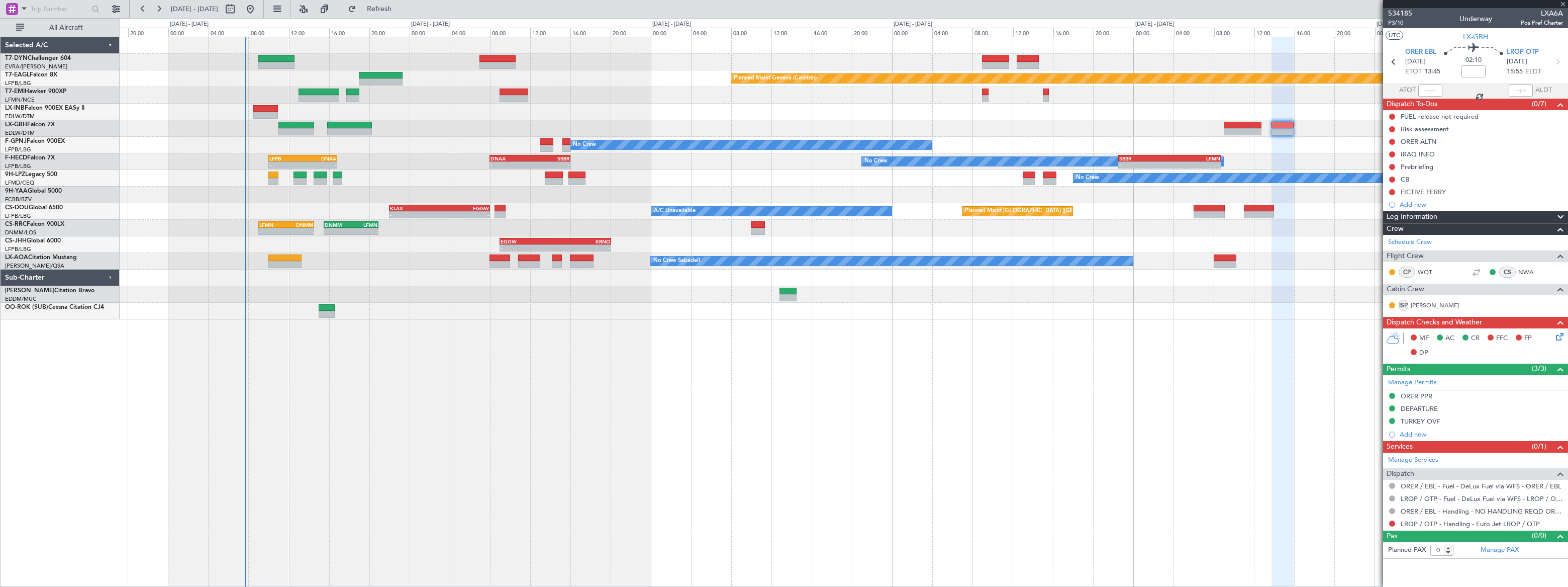
type input "+00:15"
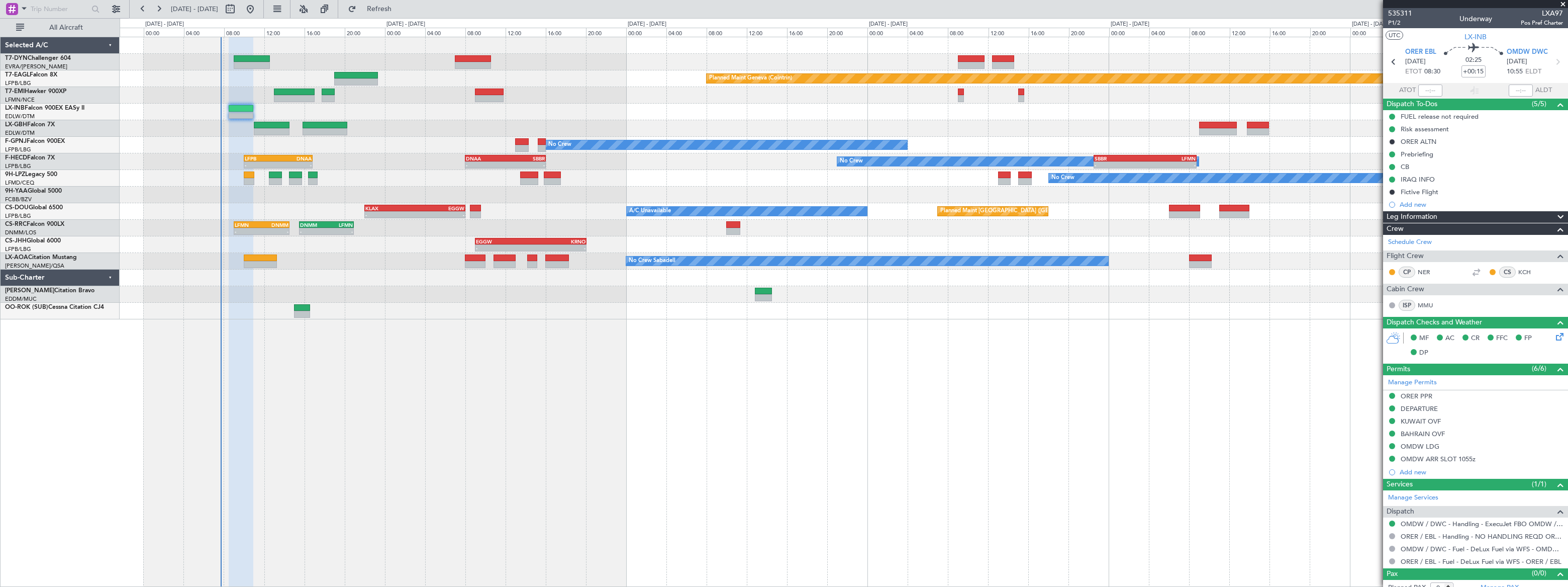
click at [293, 197] on div at bounding box center [843, 194] width 1447 height 17
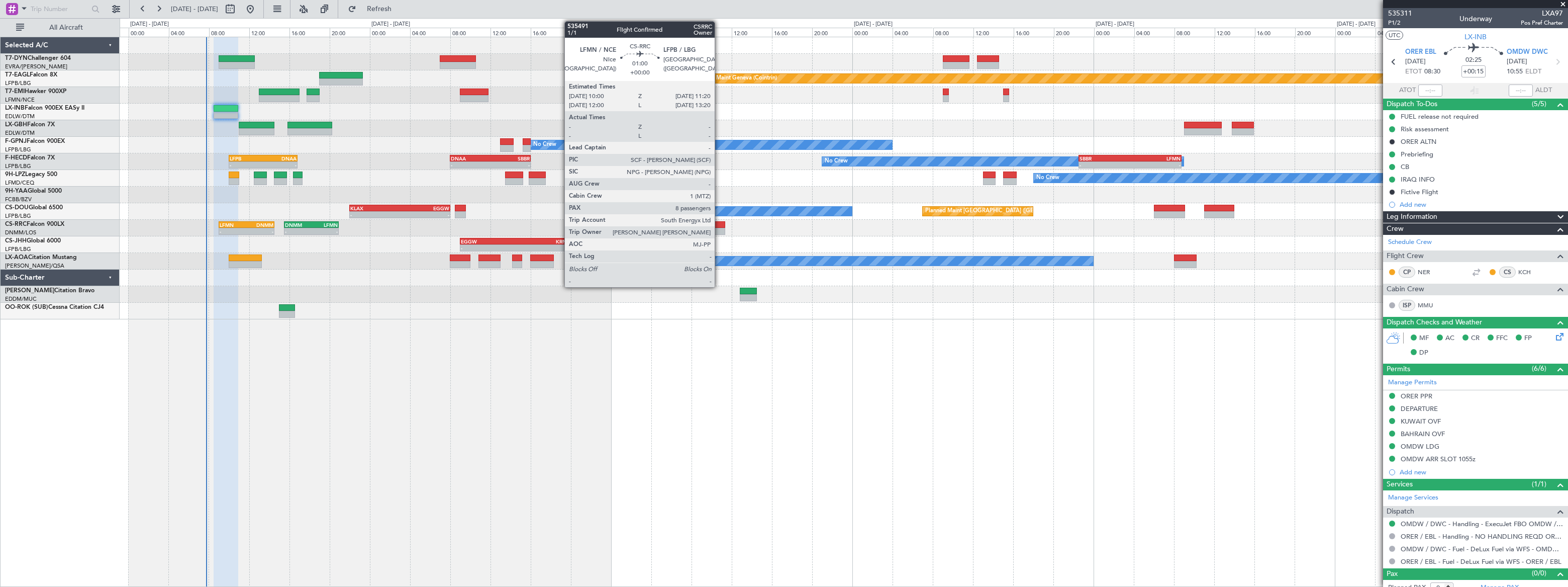
click at [719, 223] on div at bounding box center [718, 224] width 14 height 7
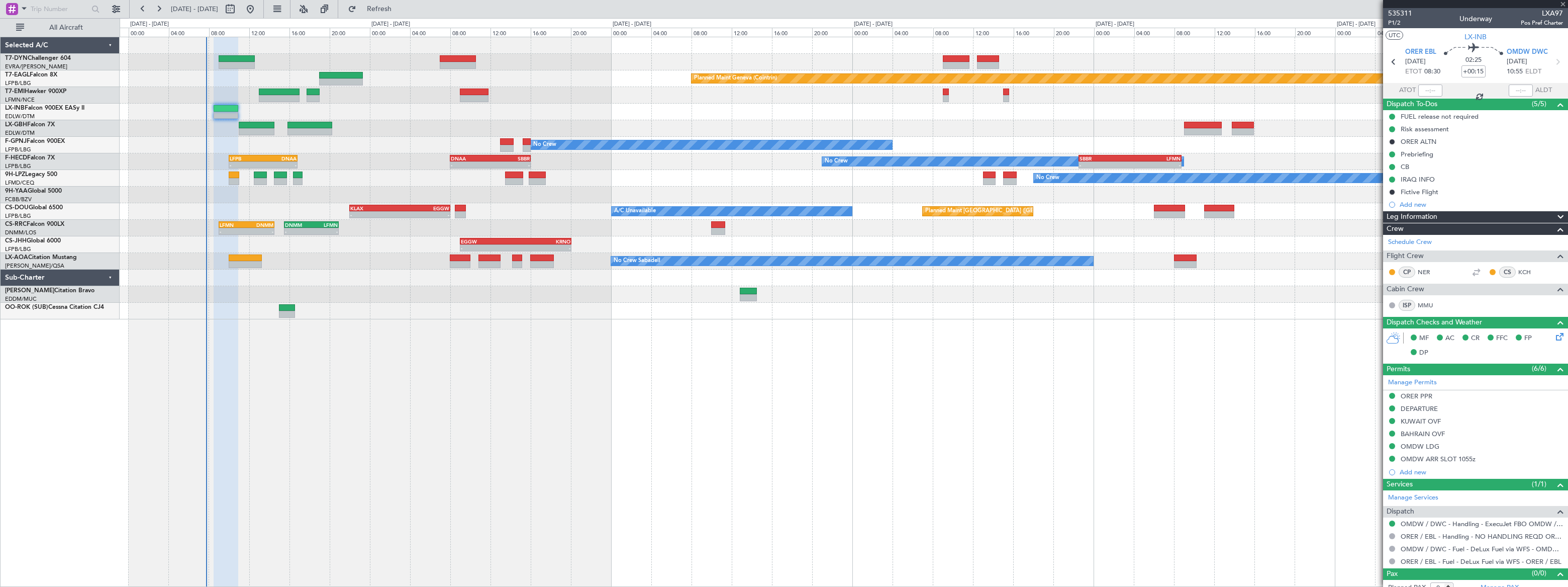
type input "8"
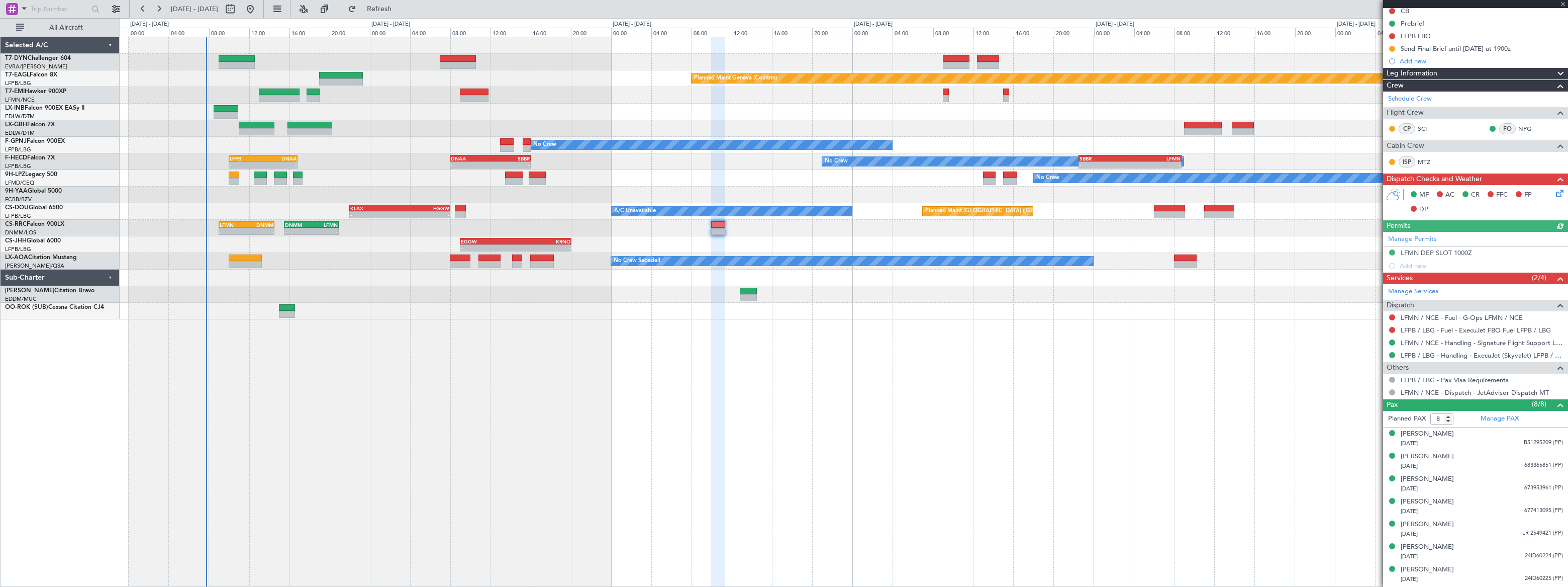
scroll to position [126, 0]
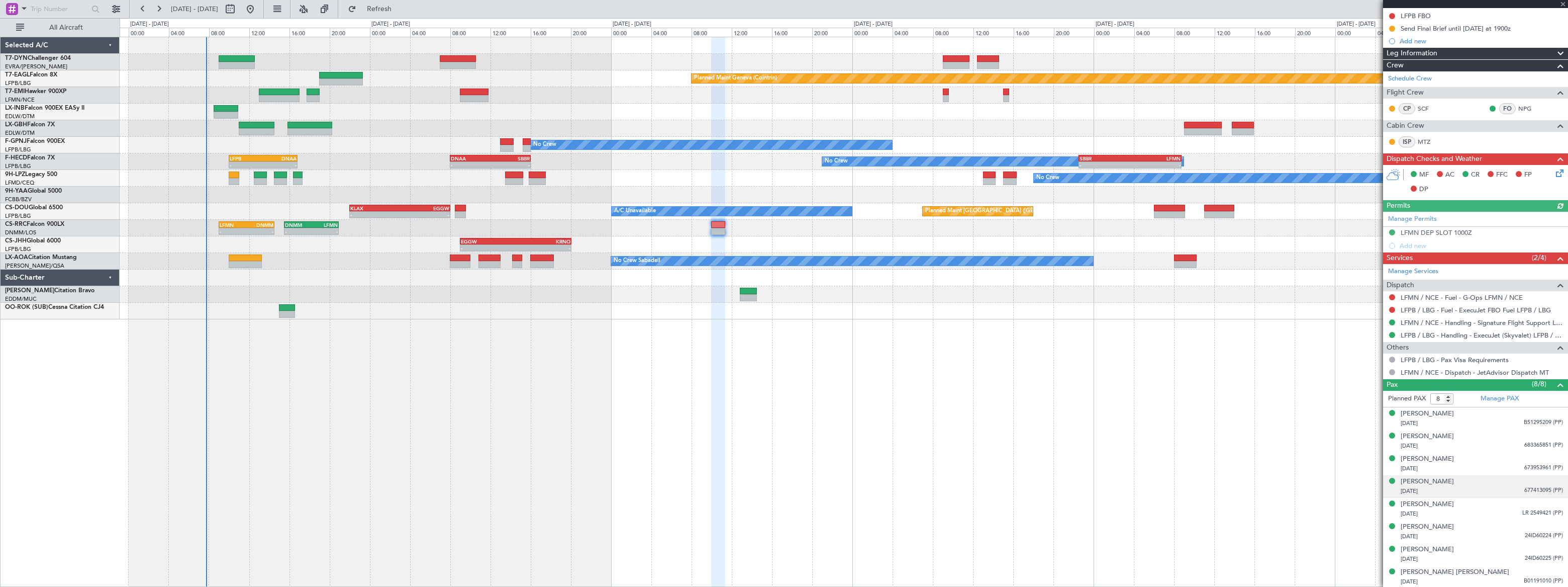
click at [1504, 483] on div "Caline Chagoury 17/07/1984 677413095 (PP)" at bounding box center [1482, 487] width 162 height 20
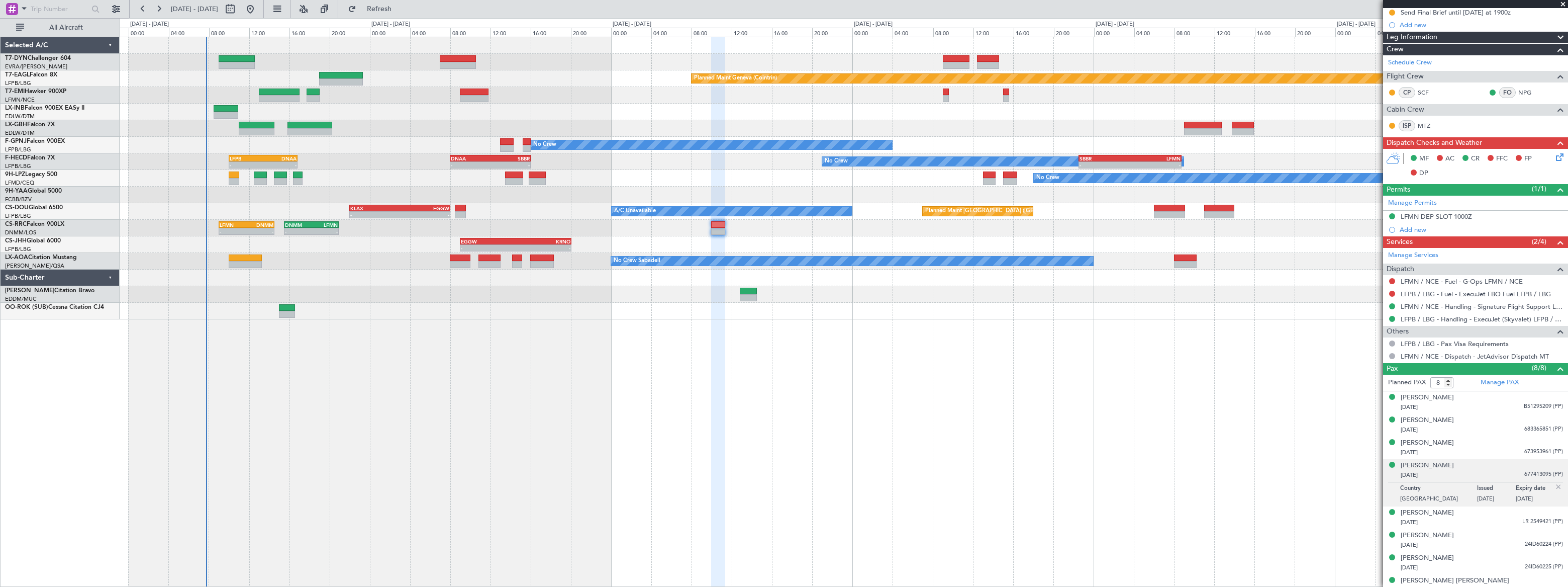
scroll to position [150, 0]
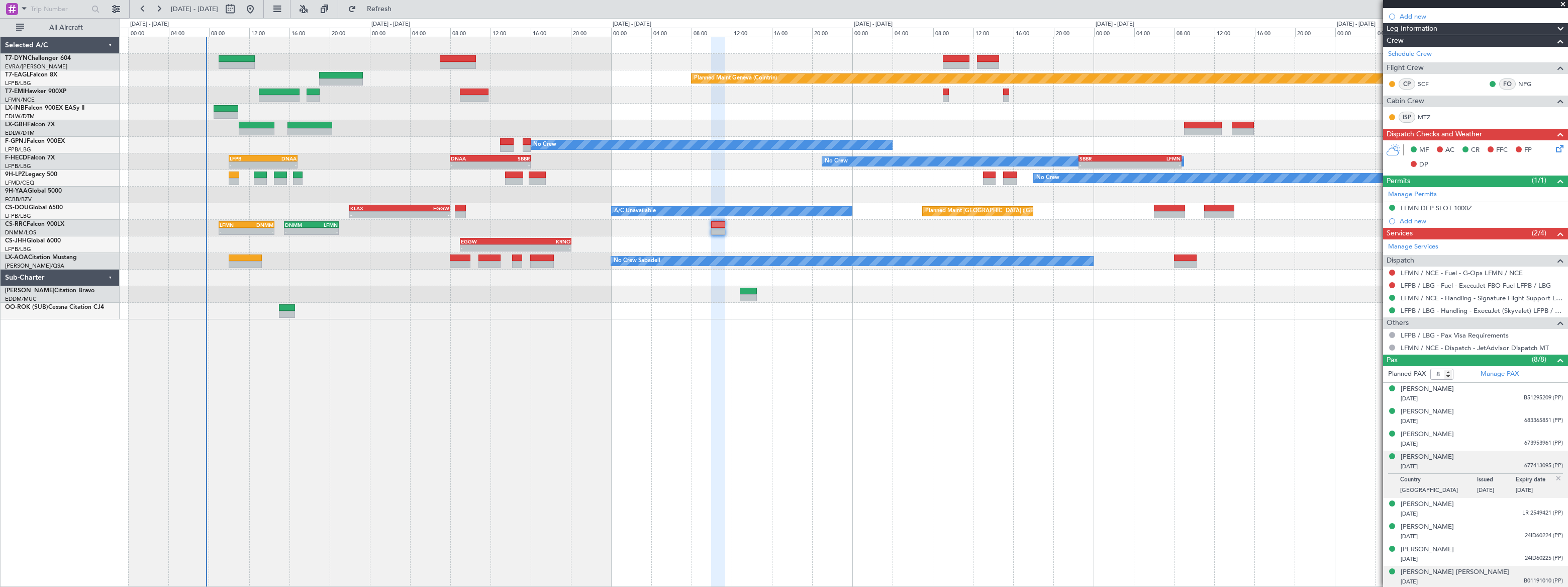
click at [1500, 572] on div "Ronke Gloria PATRICK 05/07/1988 B01191010 (PP)" at bounding box center [1482, 577] width 162 height 20
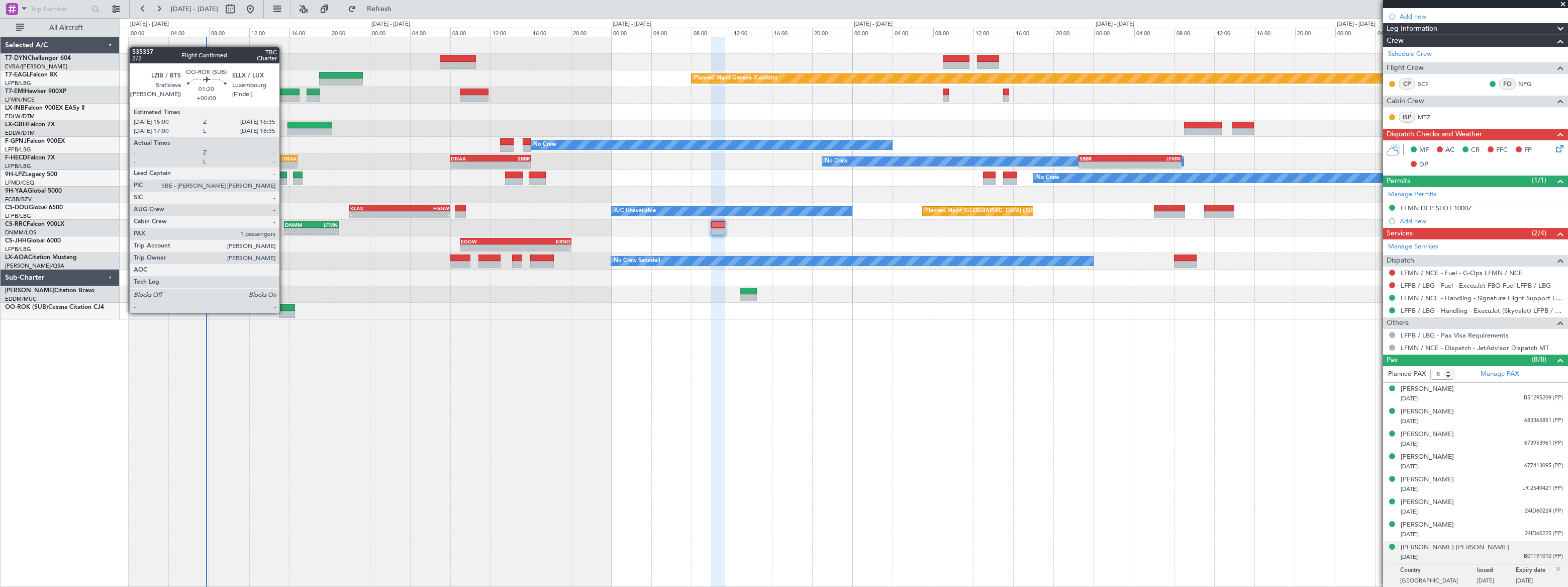
click at [284, 310] on div at bounding box center [843, 310] width 1447 height 17
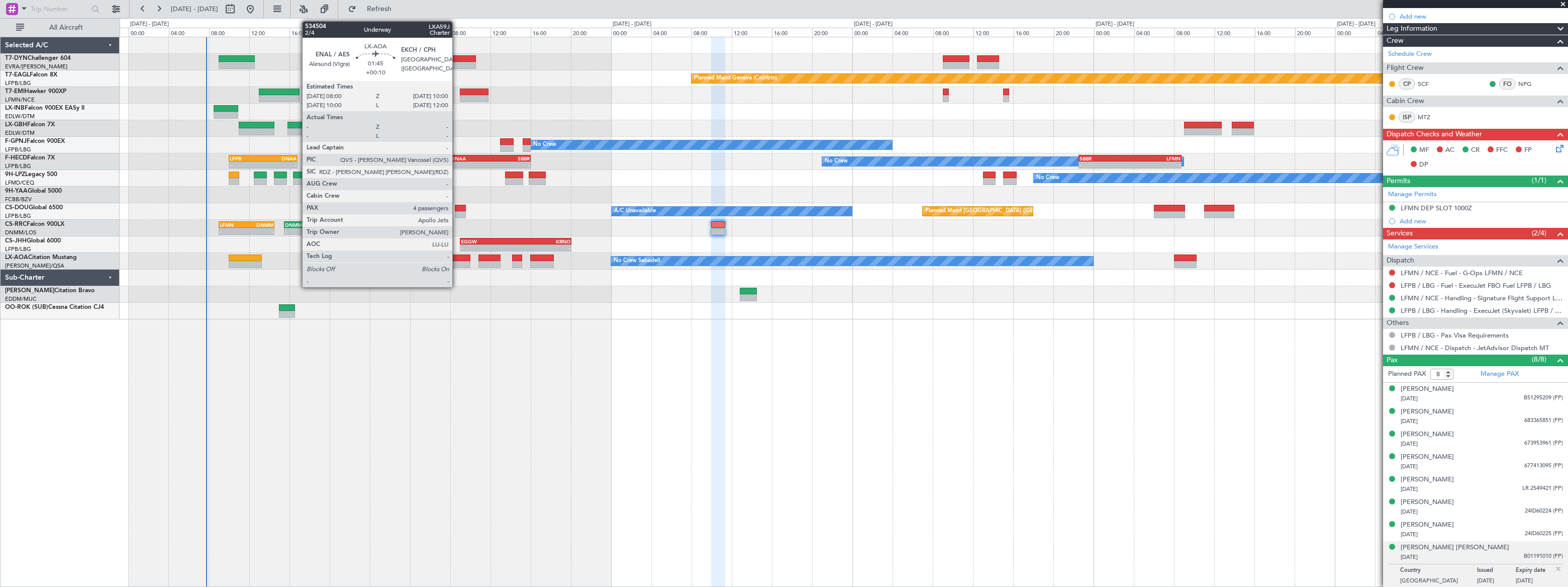
click at [456, 257] on div at bounding box center [459, 257] width 21 height 7
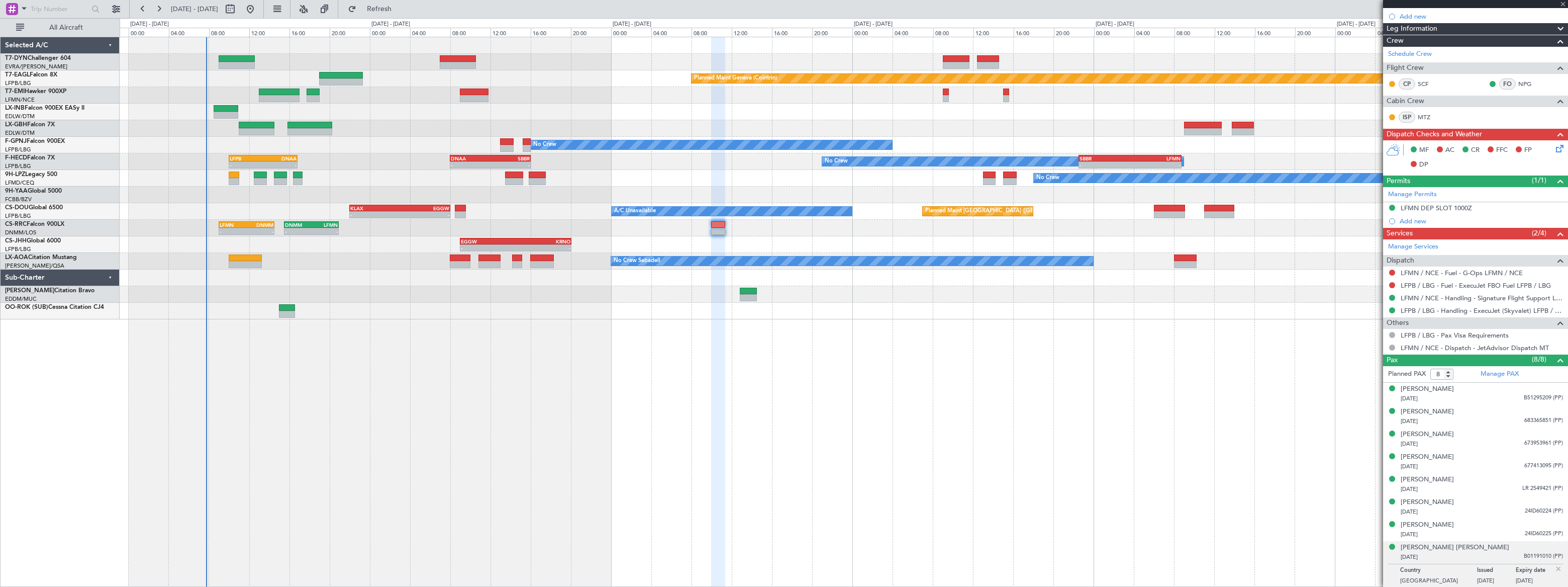
type input "+00:10"
type input "4"
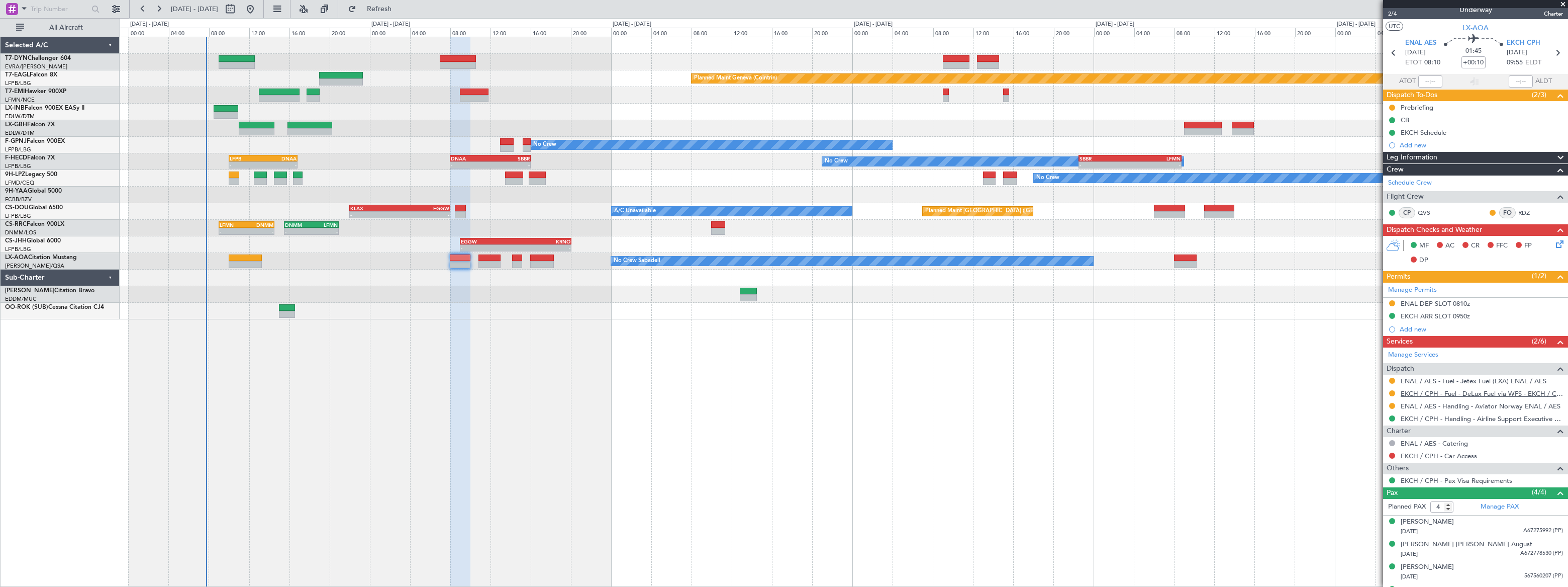
scroll to position [0, 0]
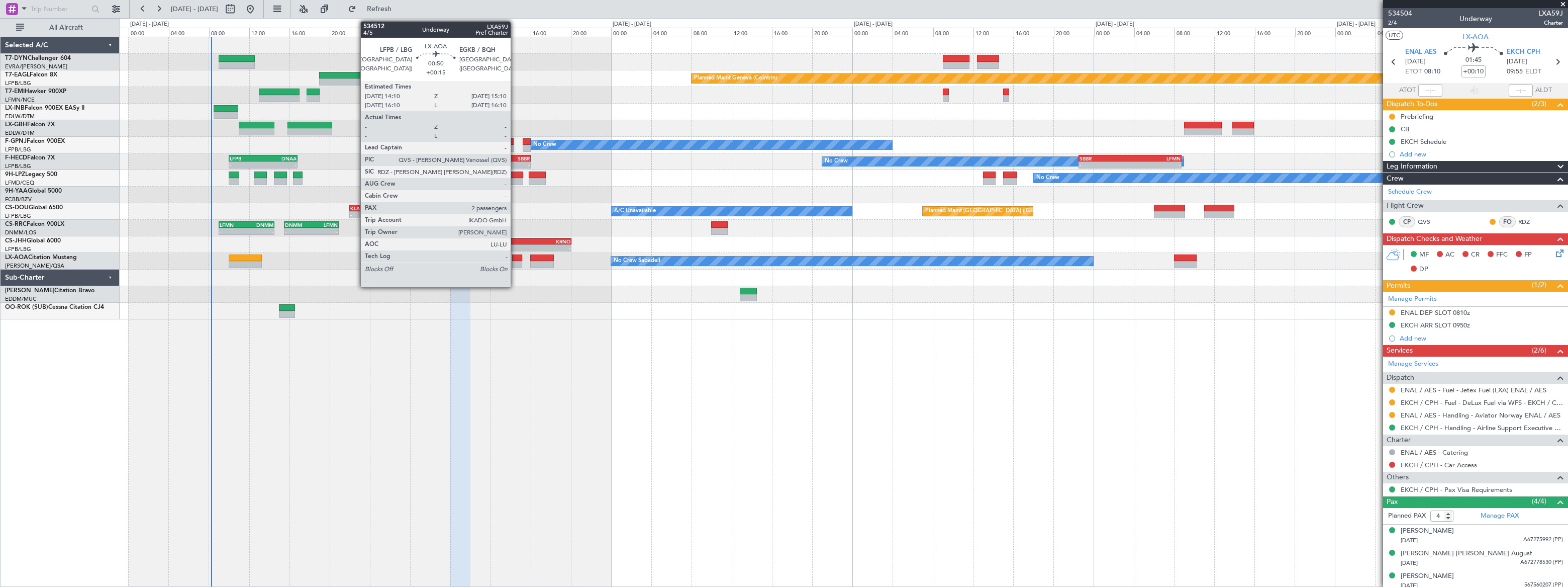
click at [515, 258] on div at bounding box center [517, 257] width 11 height 7
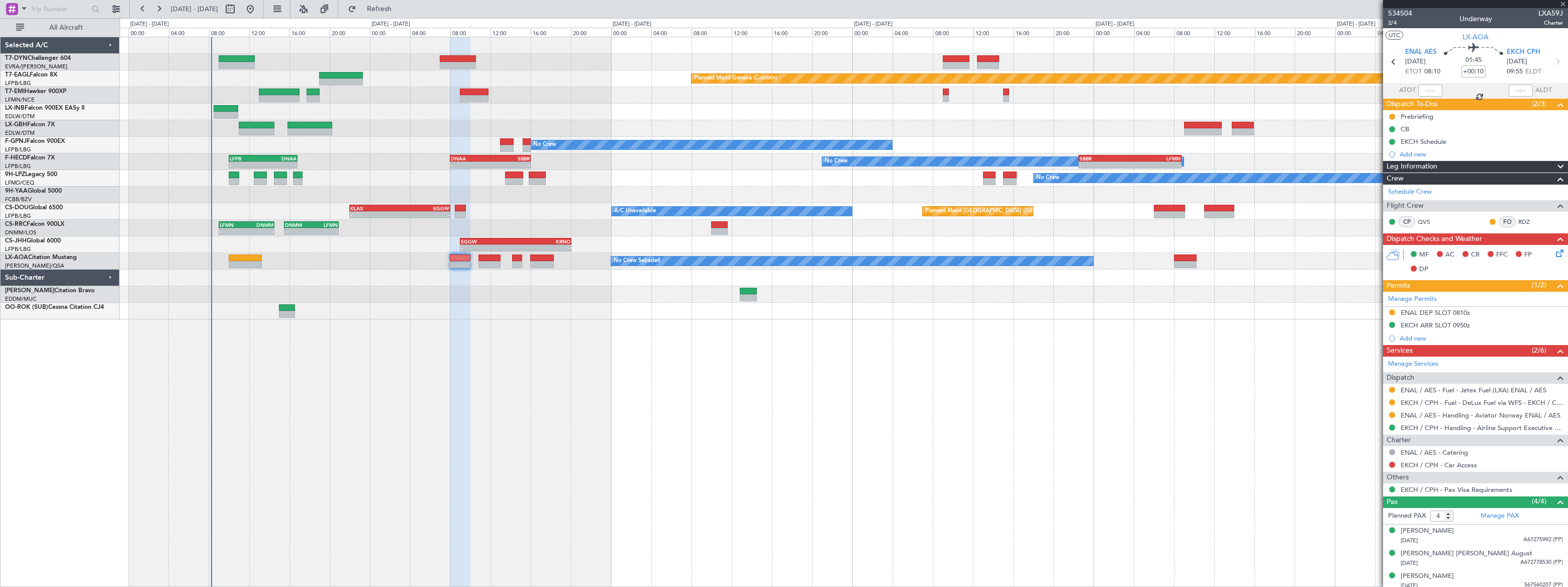
type input "+00:15"
type input "2"
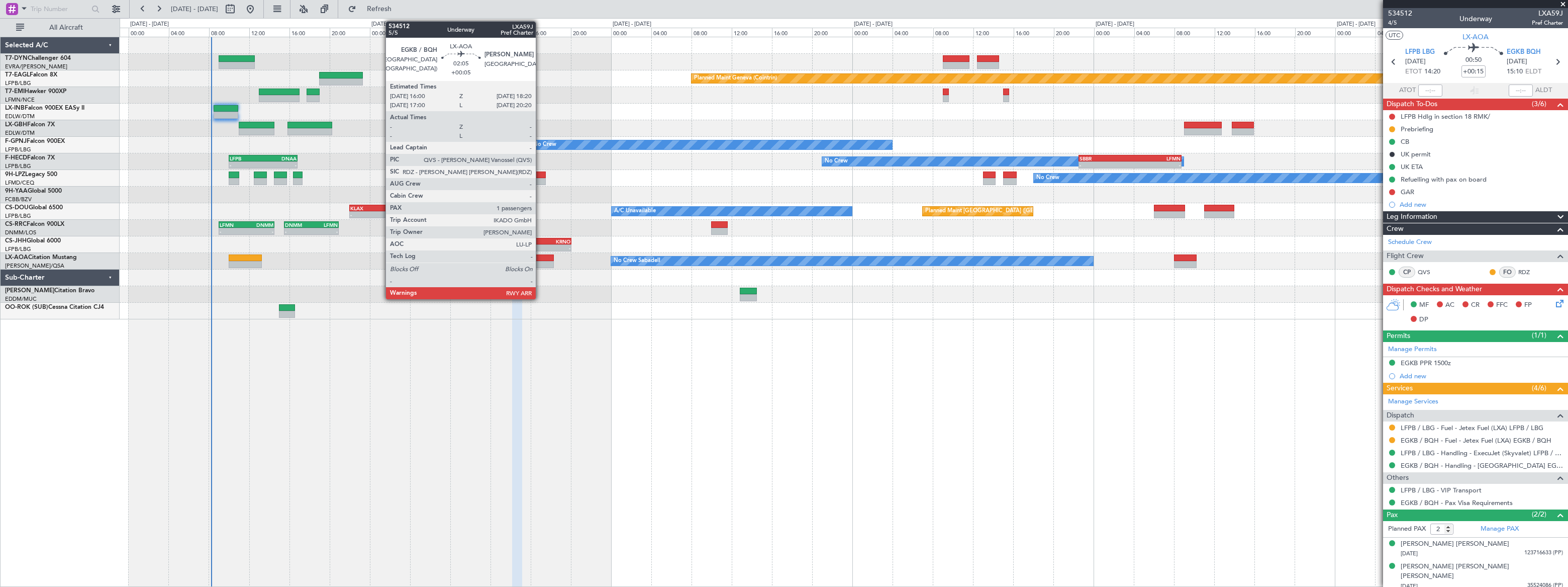
click at [541, 261] on div at bounding box center [542, 264] width 24 height 7
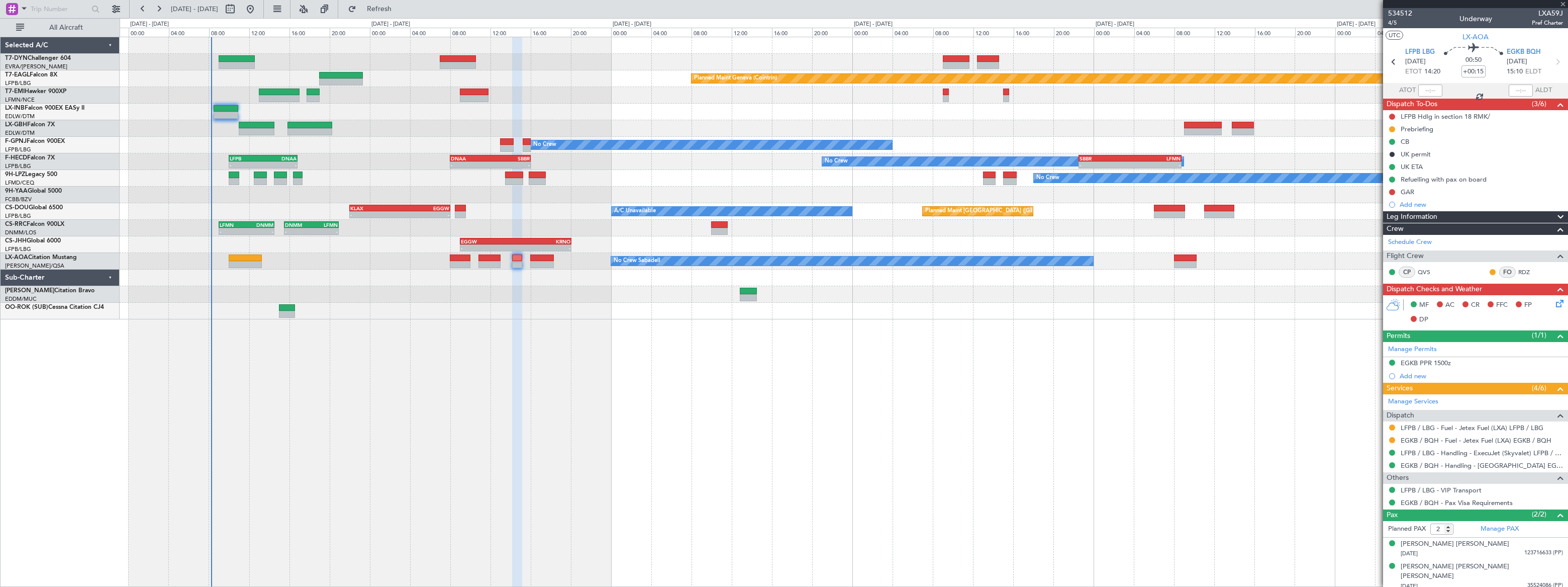
type input "+00:05"
type input "1"
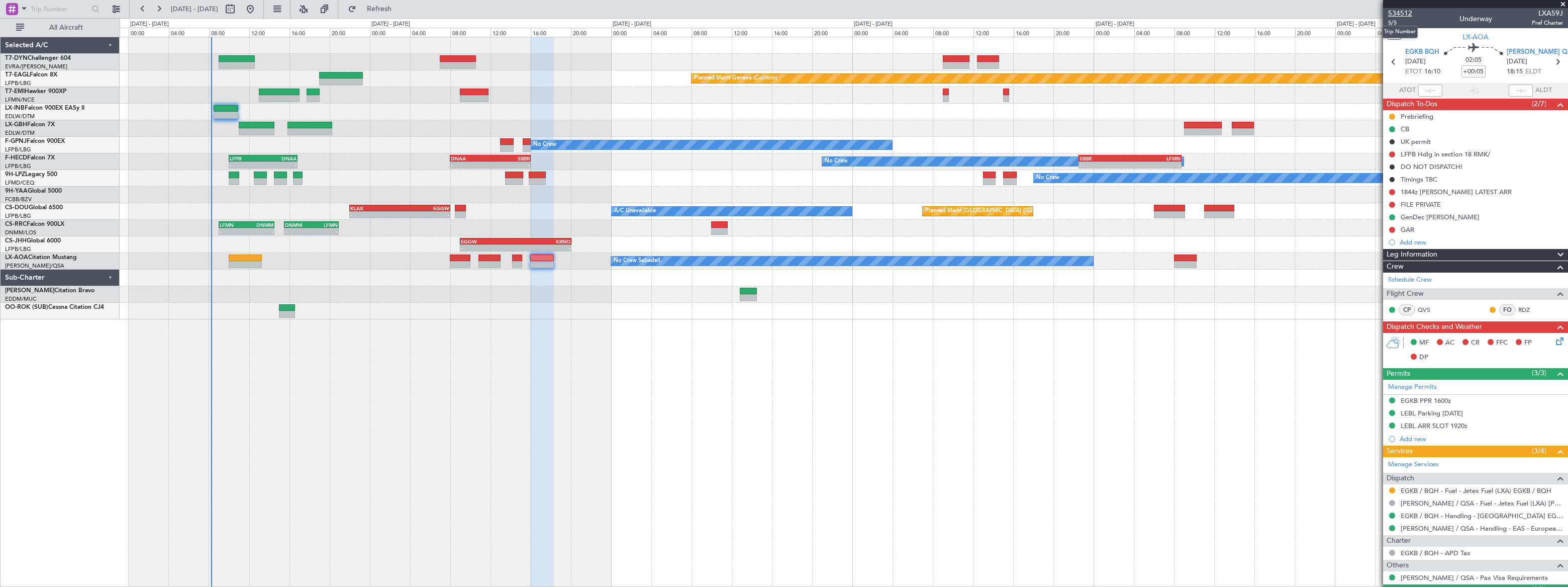
click at [1406, 12] on span "534512" at bounding box center [1400, 13] width 25 height 11
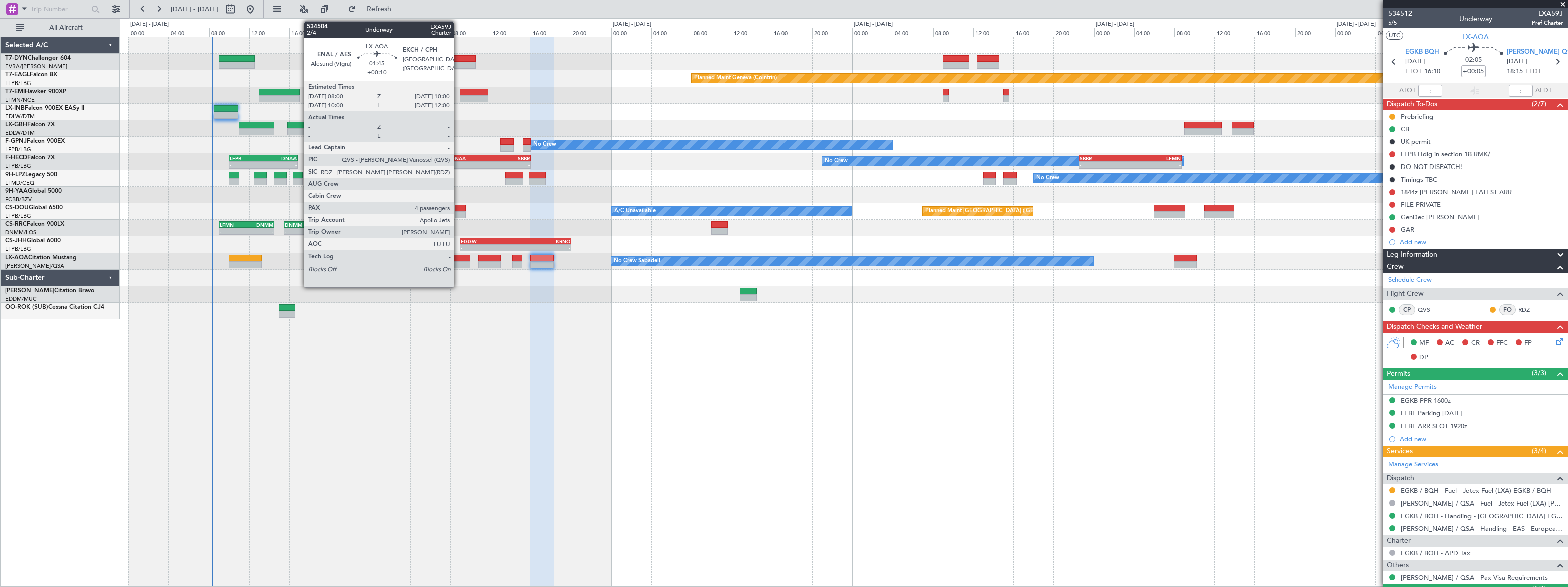
click at [458, 261] on div at bounding box center [459, 264] width 21 height 7
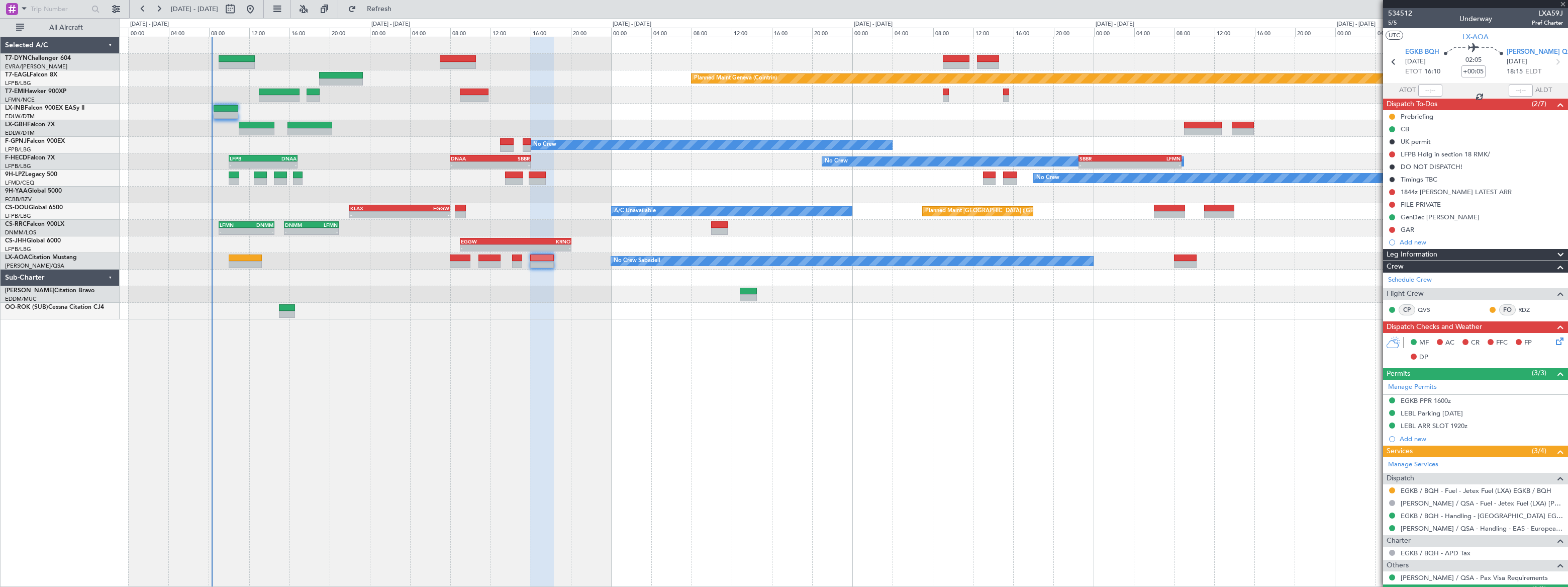
type input "+00:10"
type input "4"
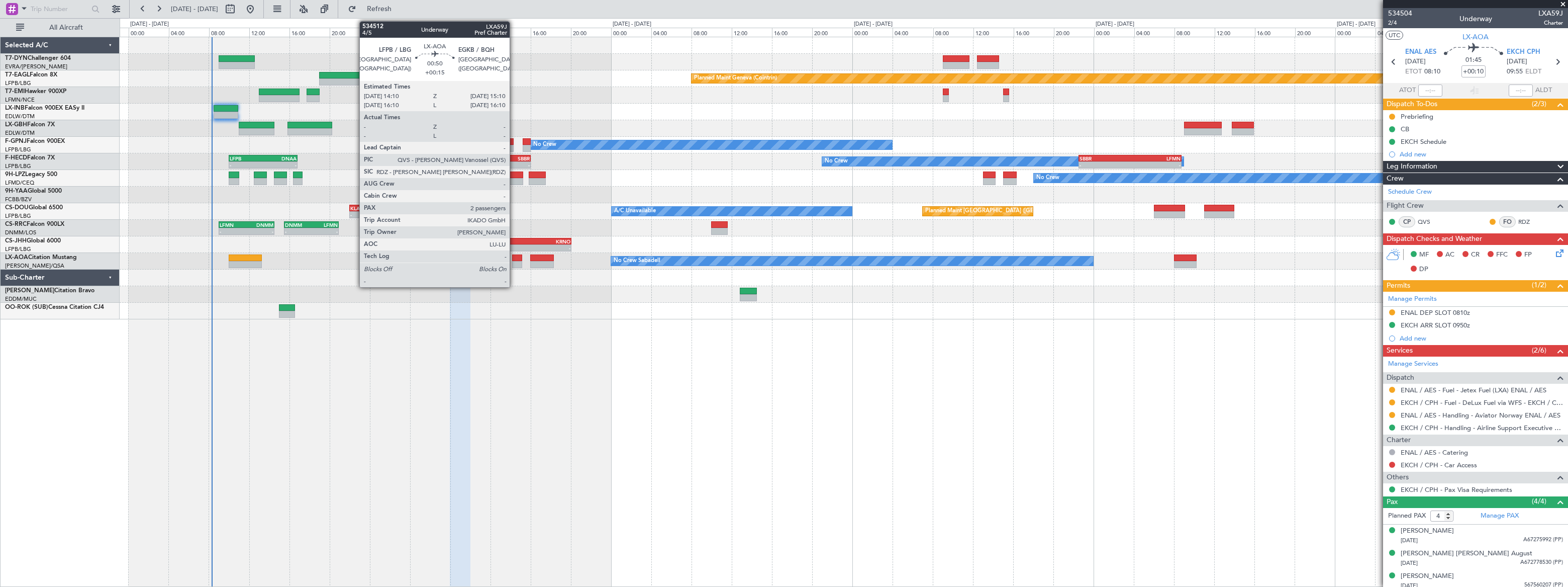
click at [516, 258] on div at bounding box center [517, 257] width 11 height 7
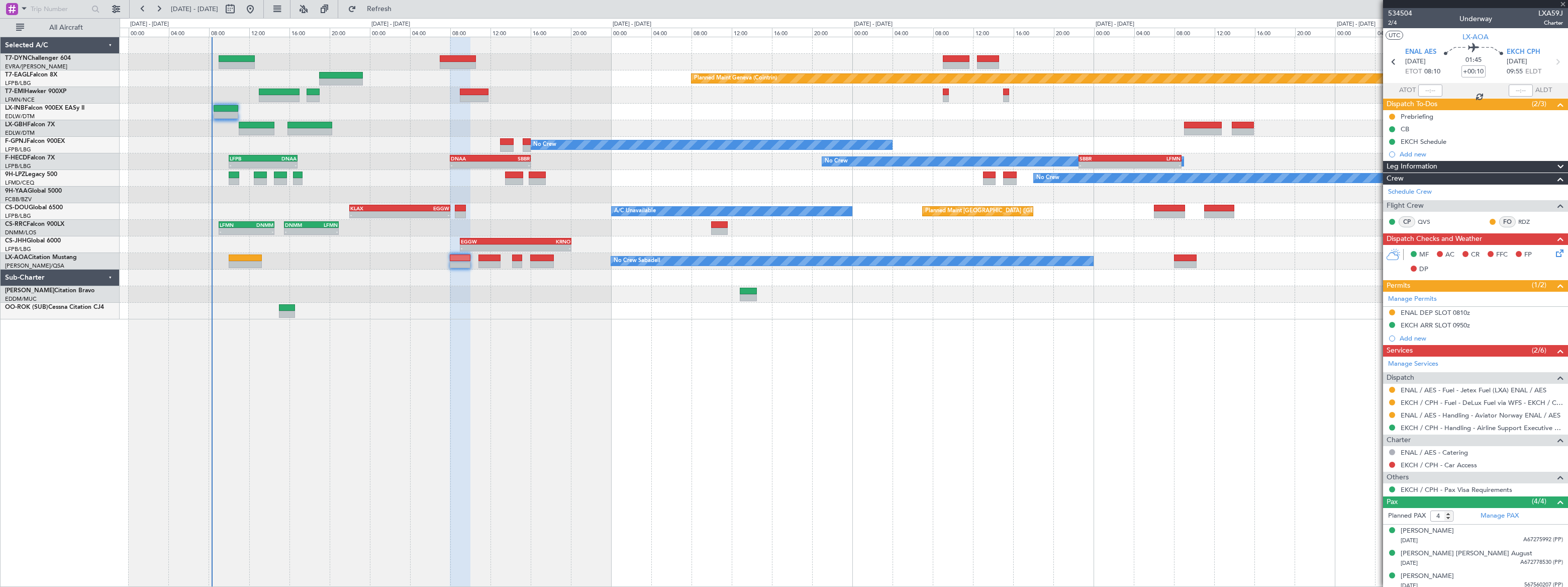
type input "+00:15"
type input "2"
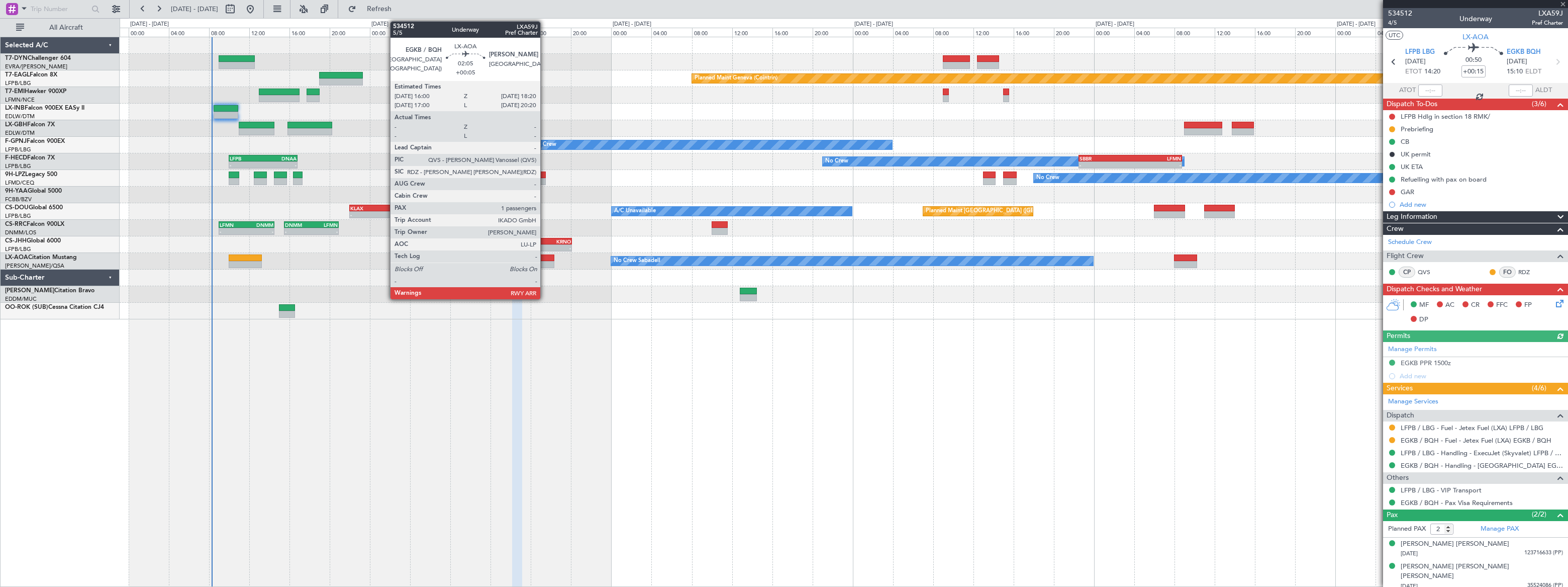
click at [545, 258] on div at bounding box center [542, 257] width 24 height 7
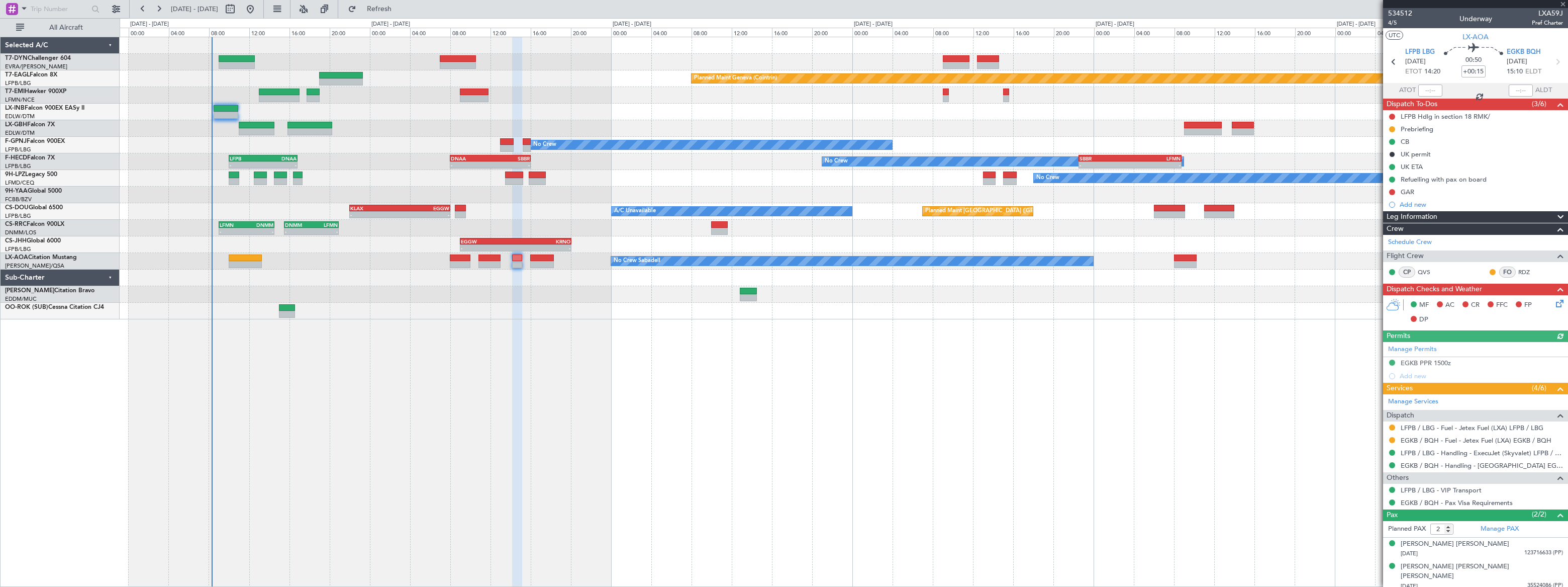
type input "+00:05"
type input "1"
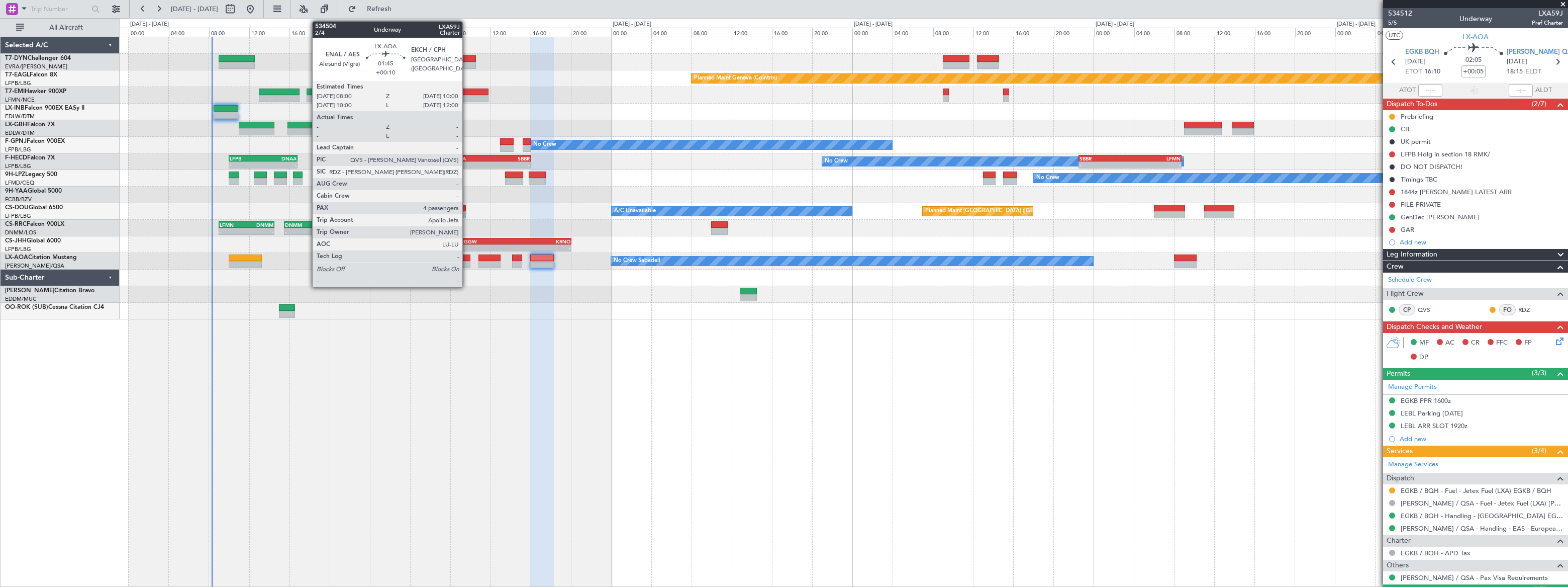
click at [467, 254] on div at bounding box center [459, 257] width 21 height 7
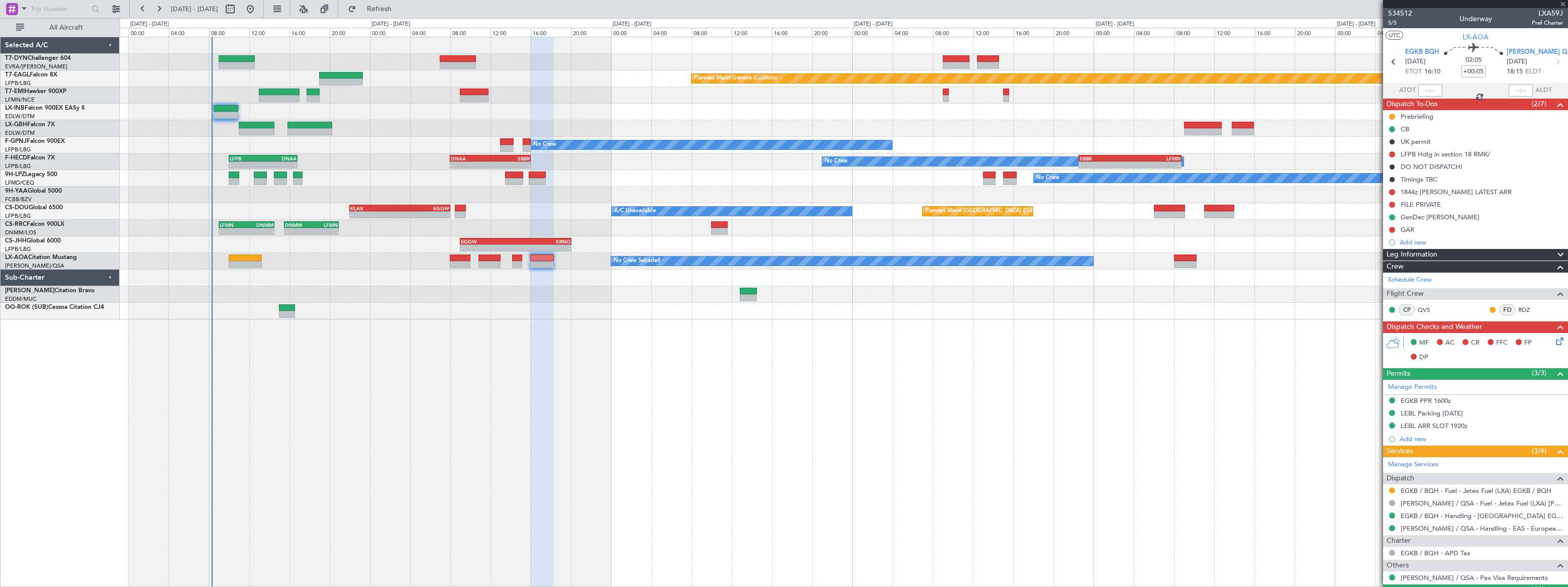
type input "+00:10"
type input "4"
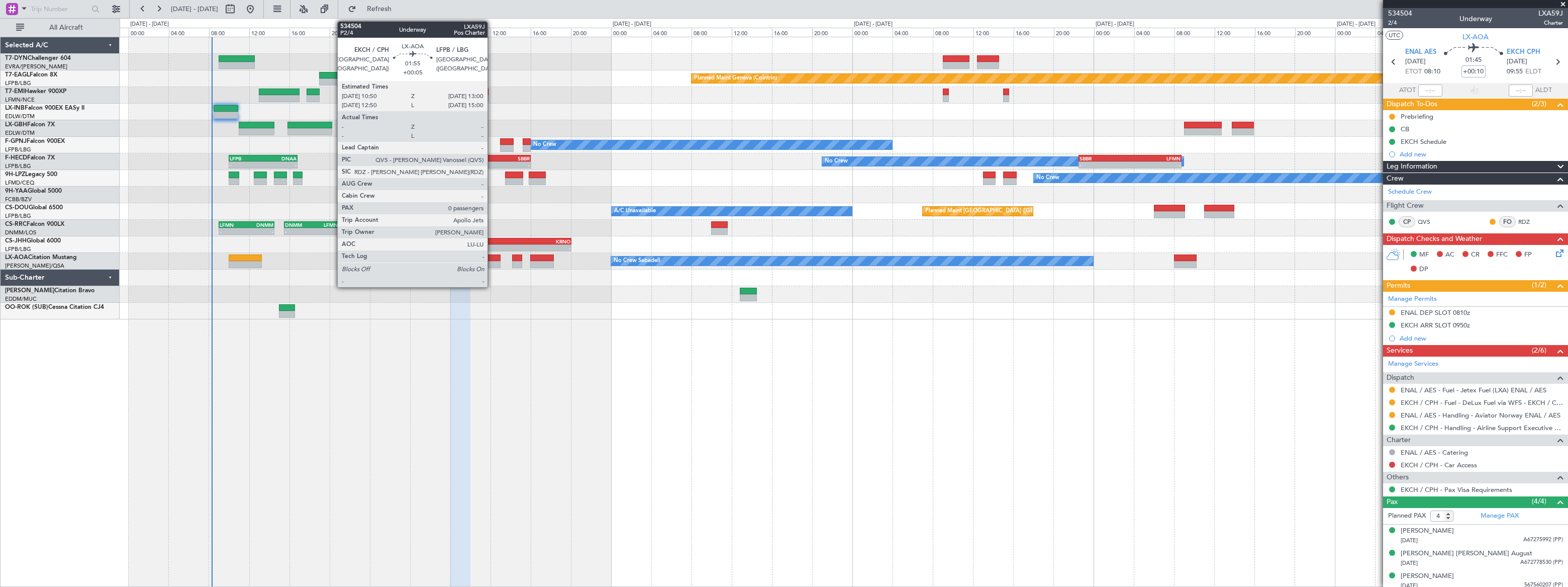
click at [493, 261] on div at bounding box center [490, 264] width 23 height 7
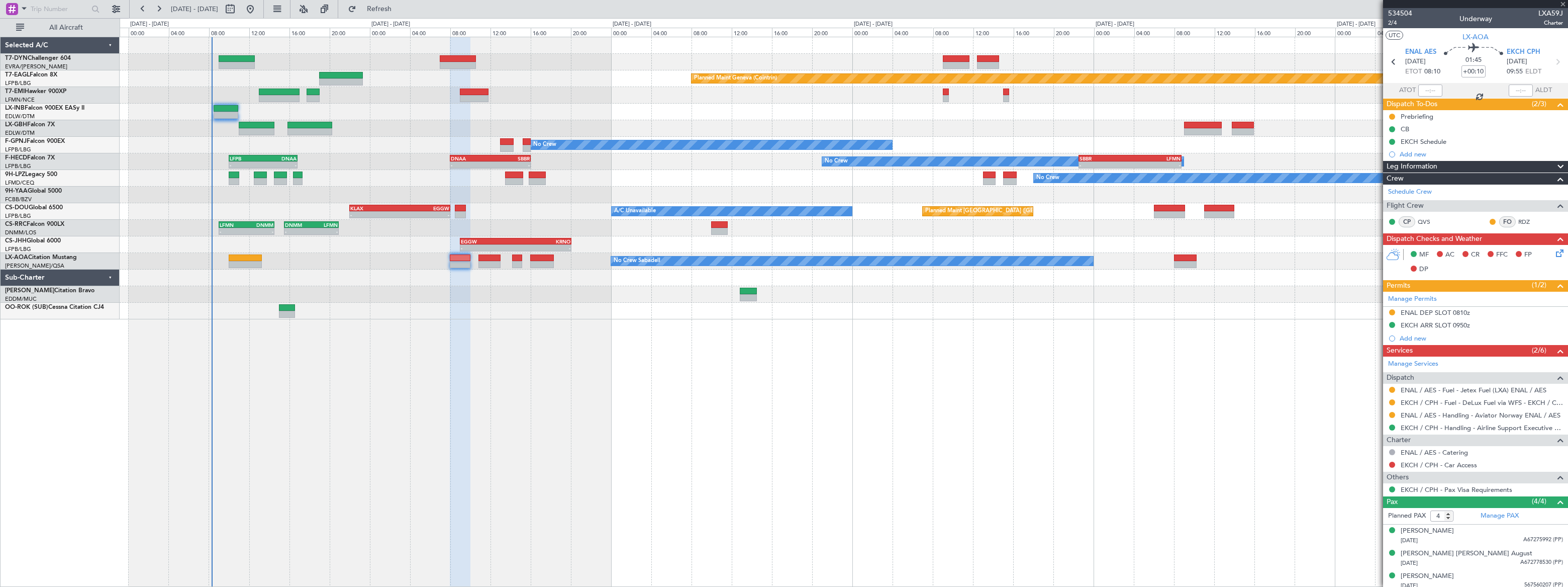
type input "+00:05"
type input "0"
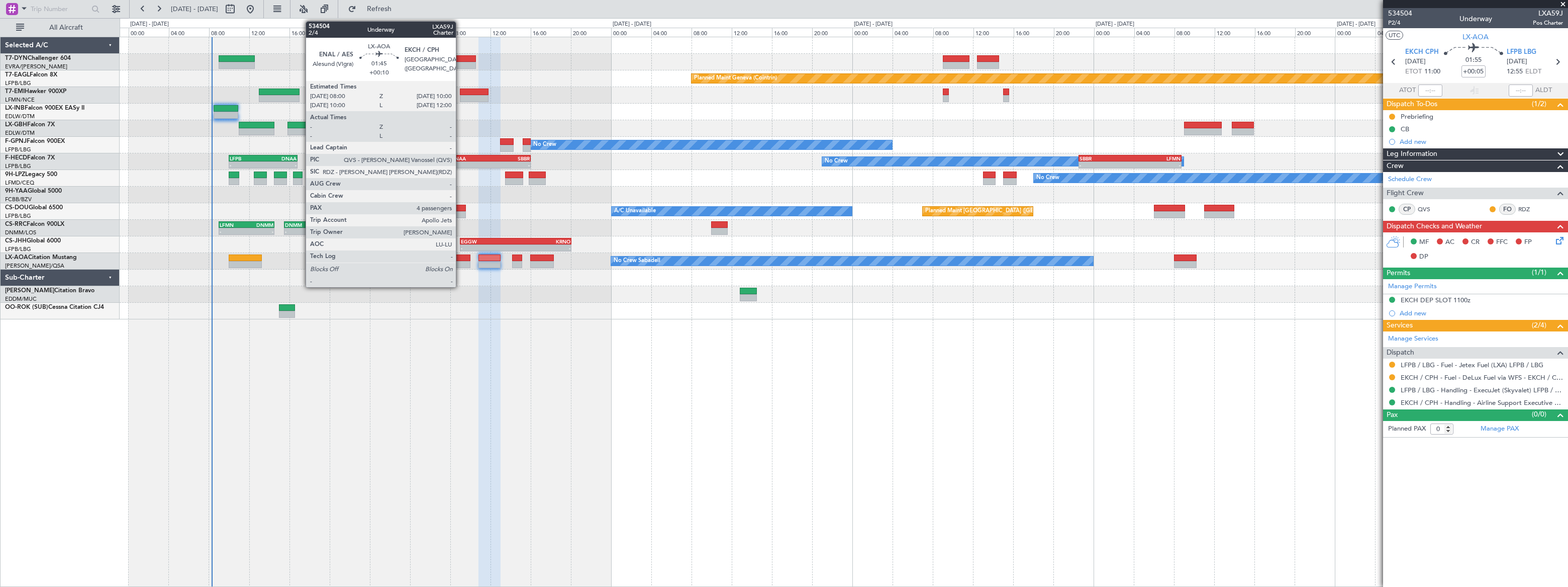
click at [460, 259] on div at bounding box center [459, 257] width 21 height 7
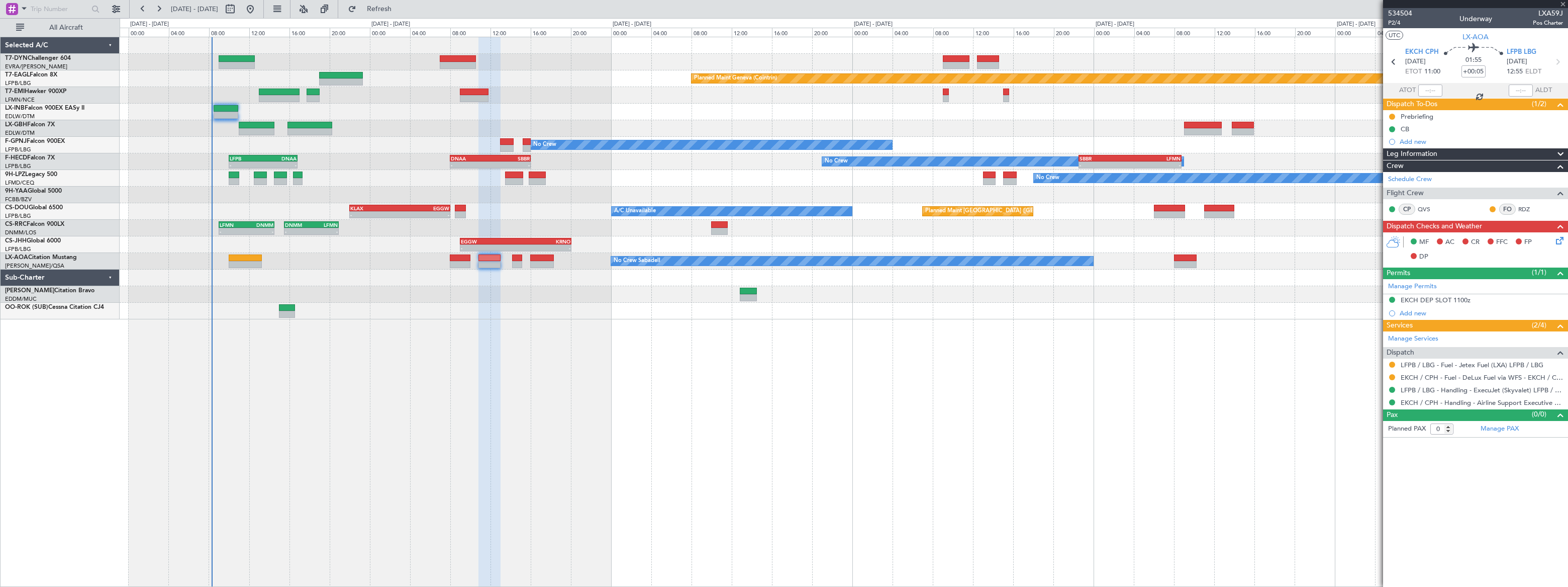
type input "+00:10"
type input "4"
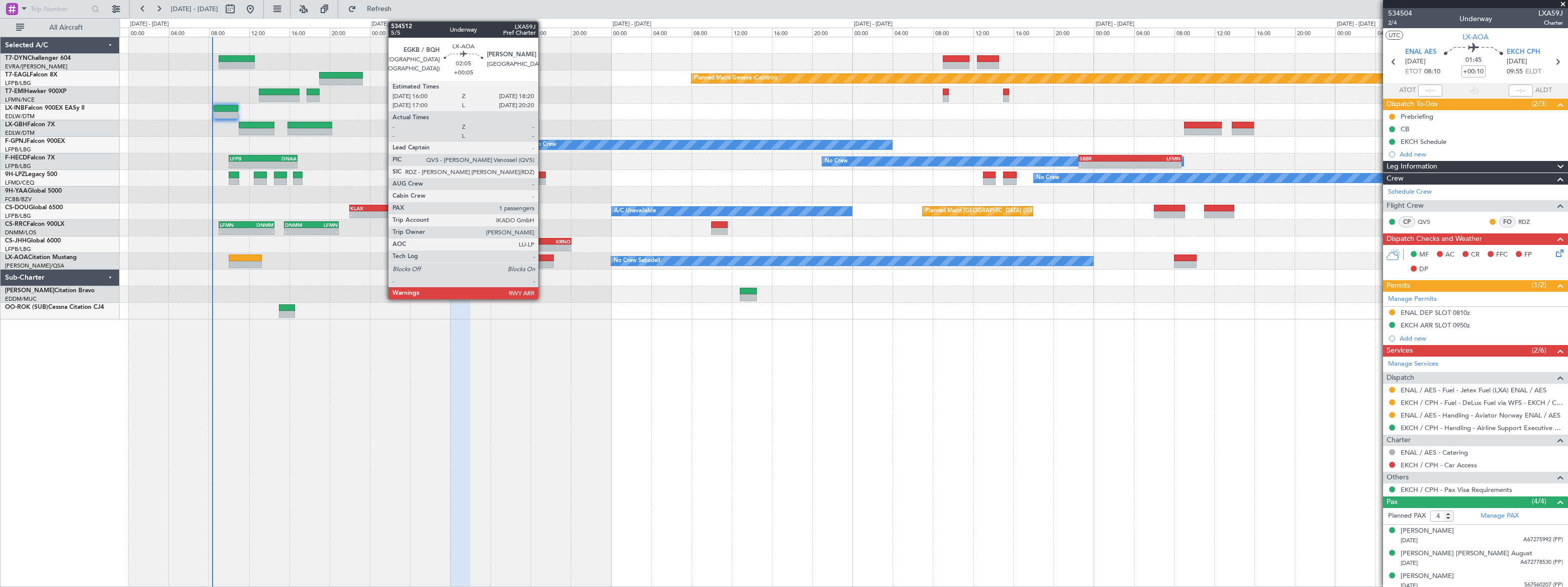
click at [543, 258] on div at bounding box center [542, 257] width 24 height 7
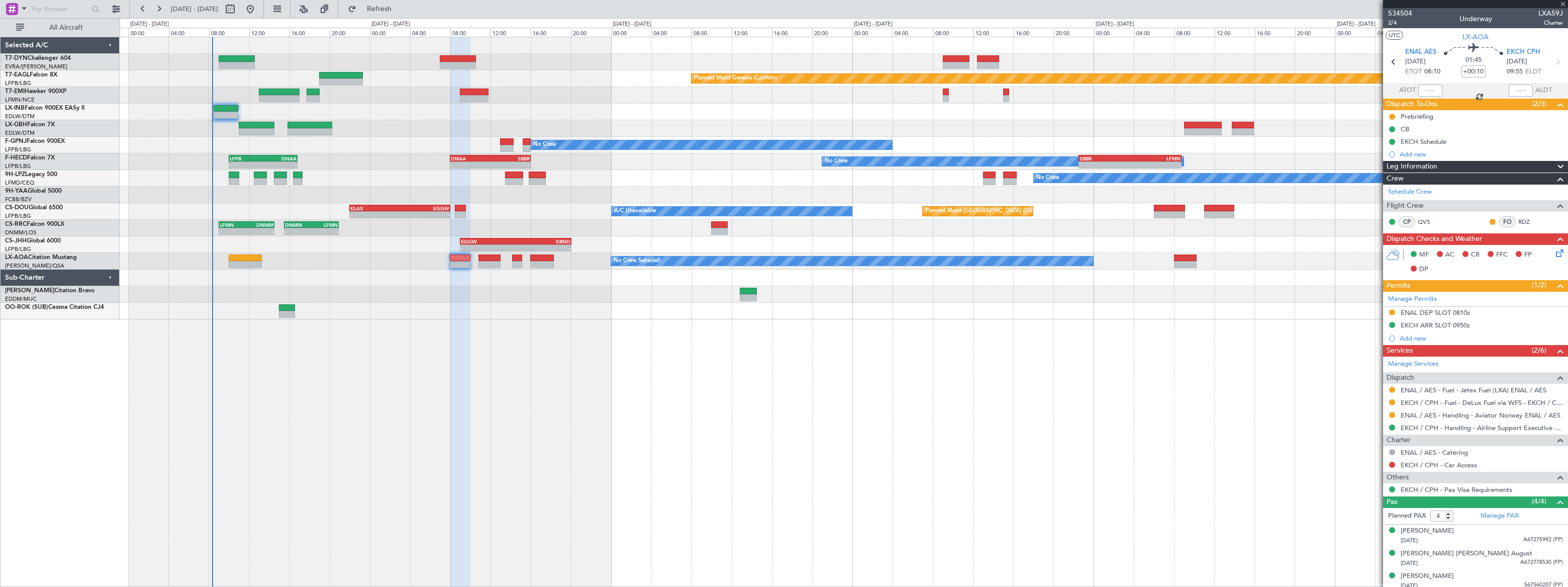
type input "+00:05"
type input "1"
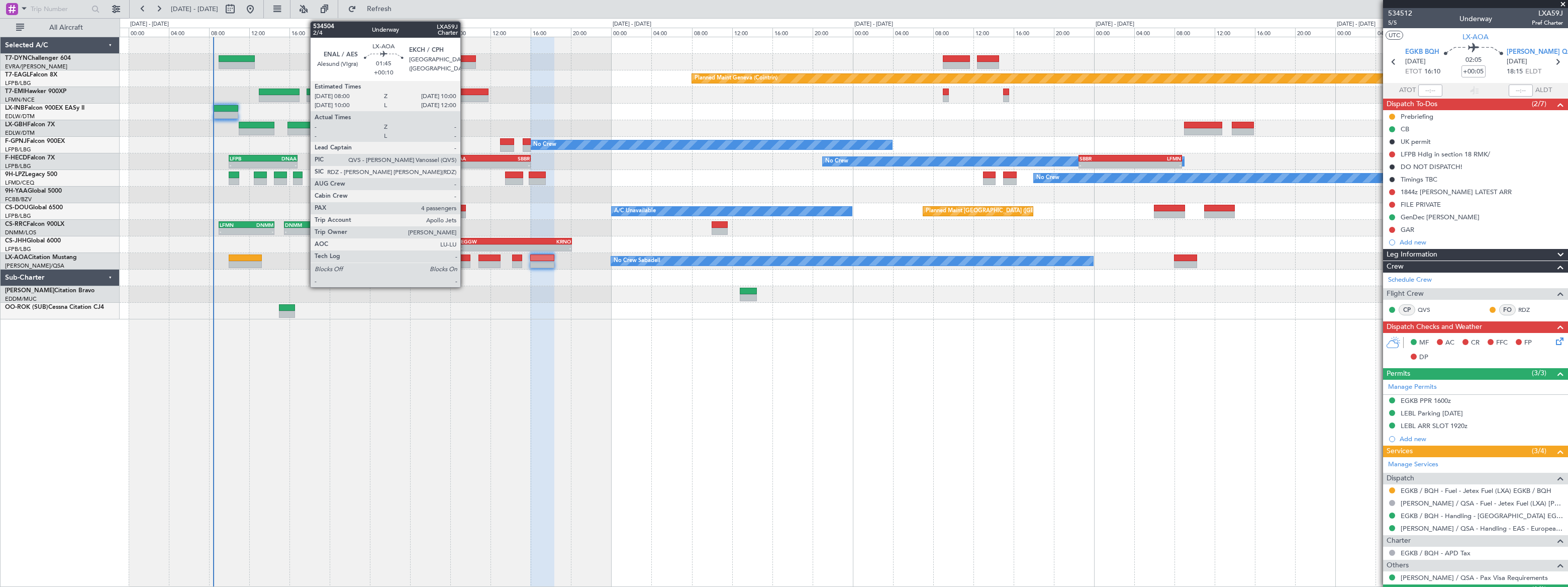
click at [465, 256] on div at bounding box center [459, 257] width 21 height 7
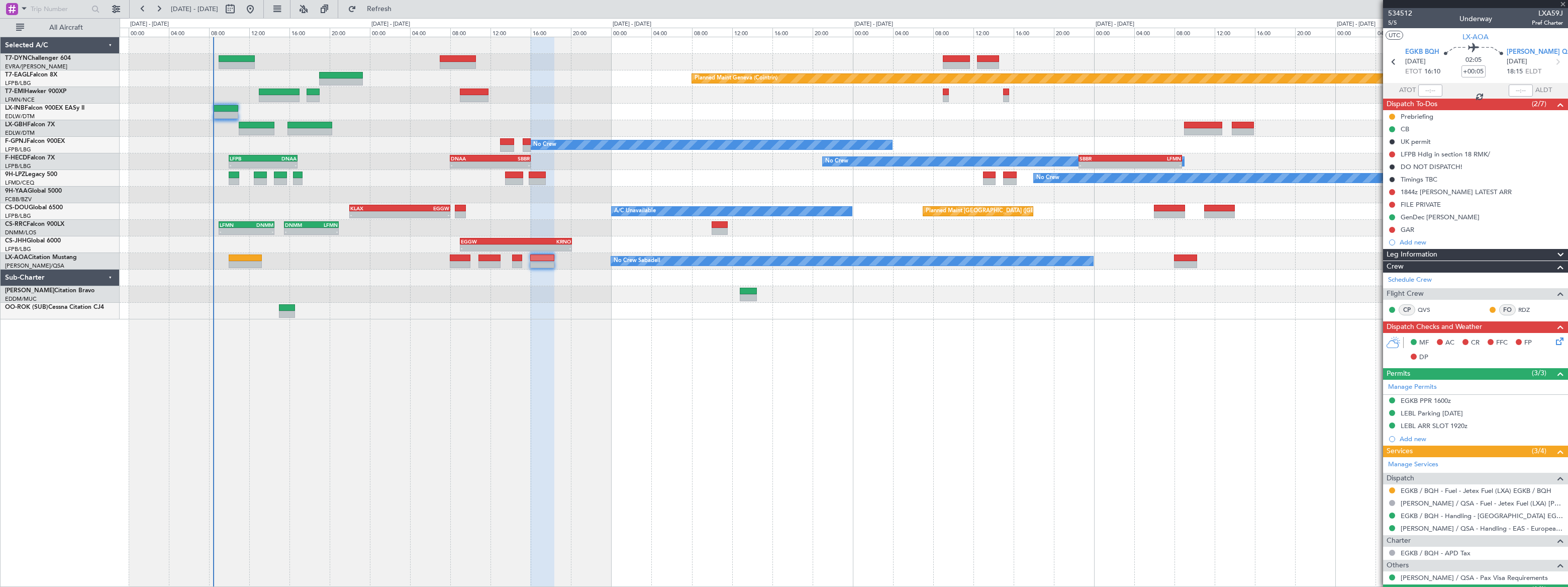
type input "+00:10"
type input "4"
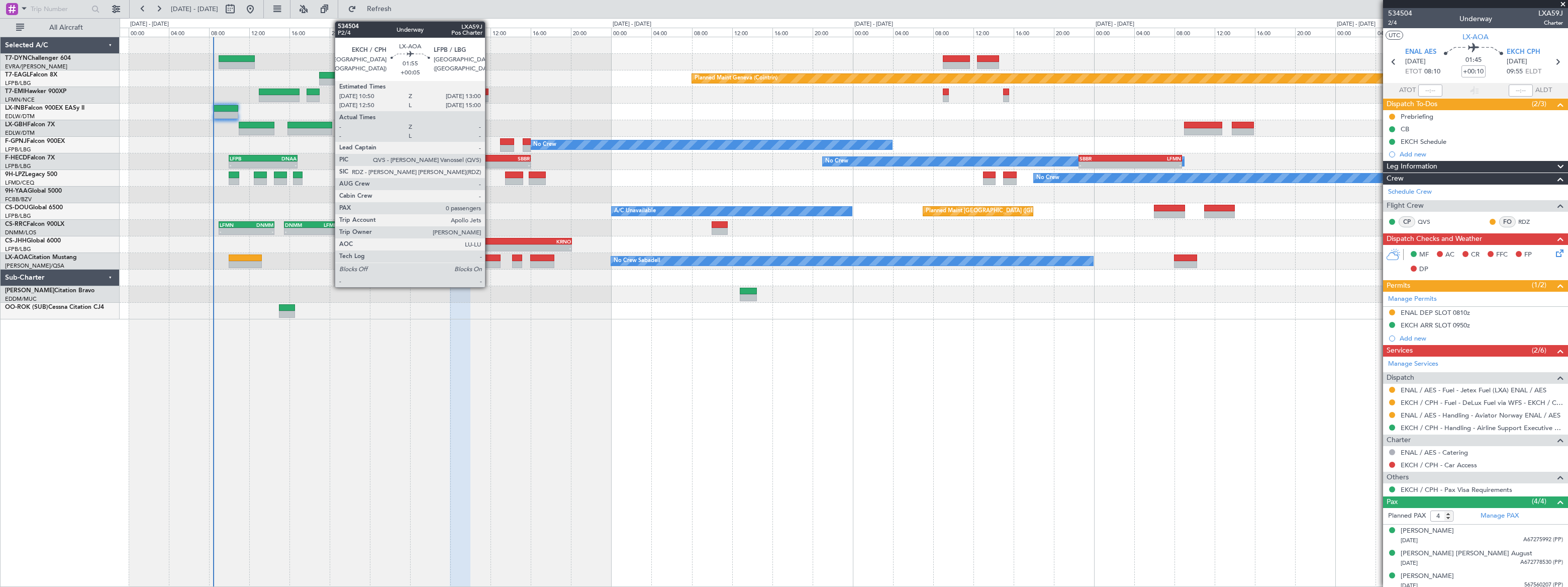
click at [490, 260] on div at bounding box center [490, 257] width 23 height 7
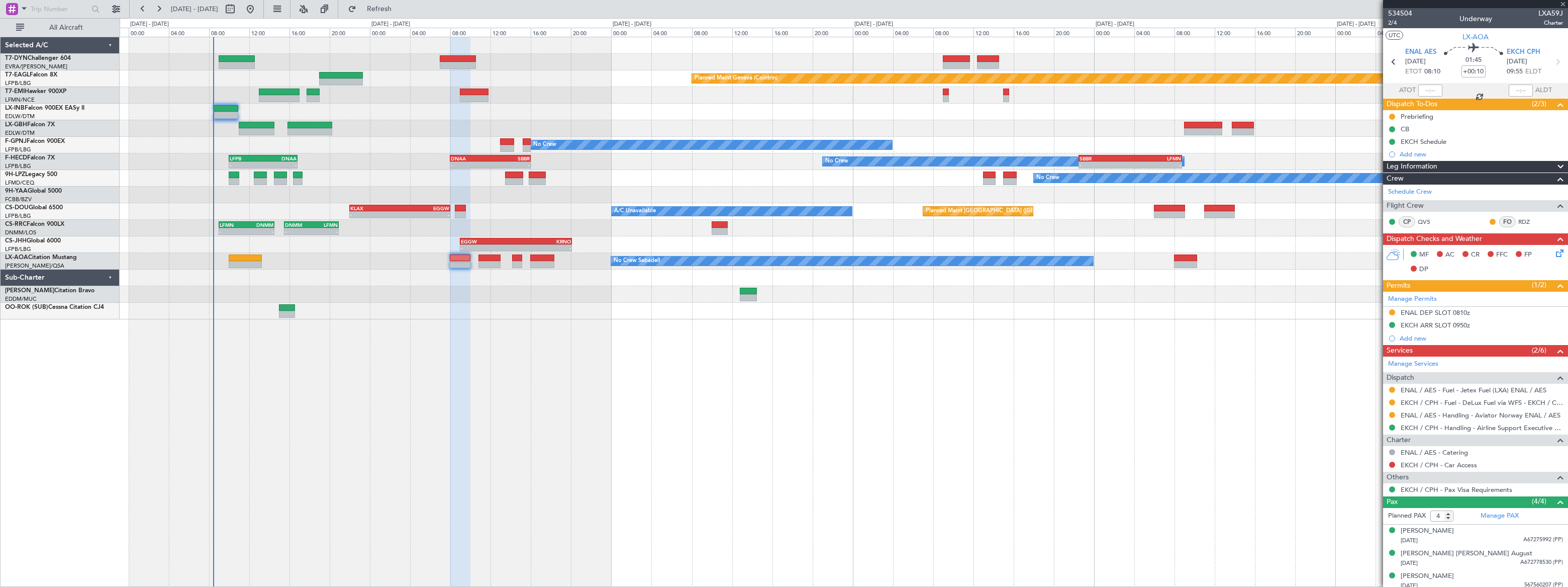
type input "+00:05"
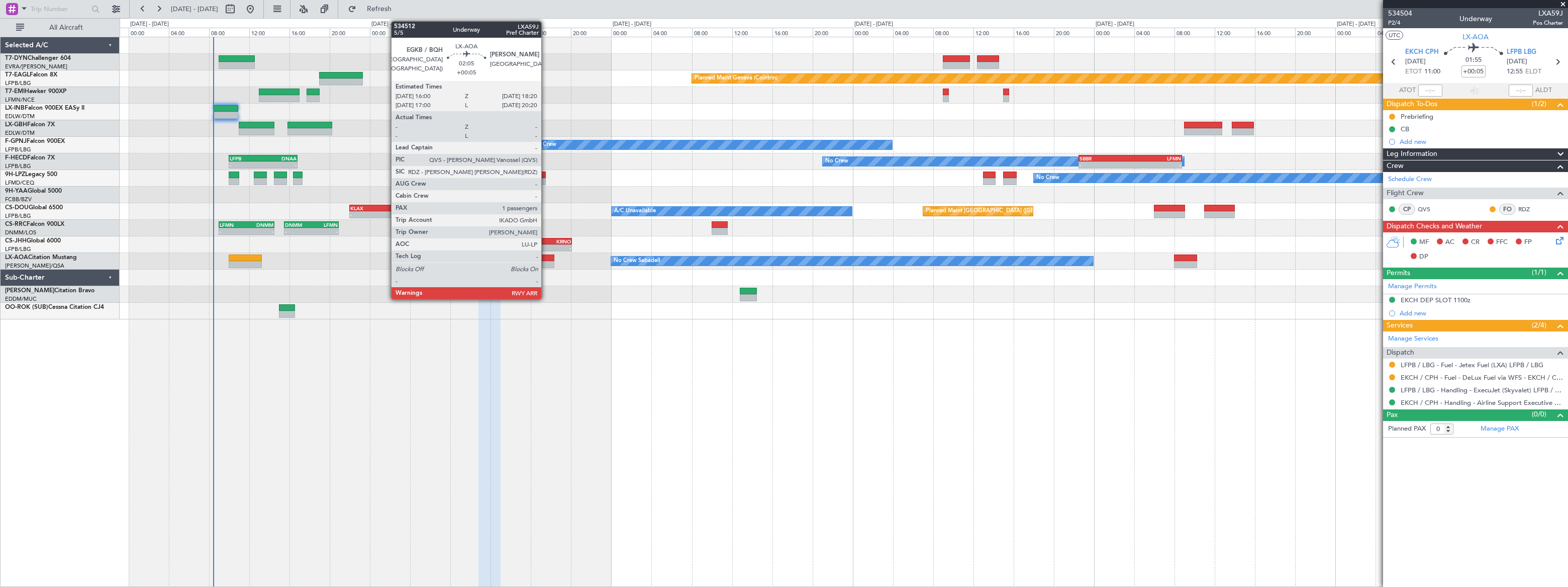
click at [546, 258] on div at bounding box center [542, 257] width 24 height 7
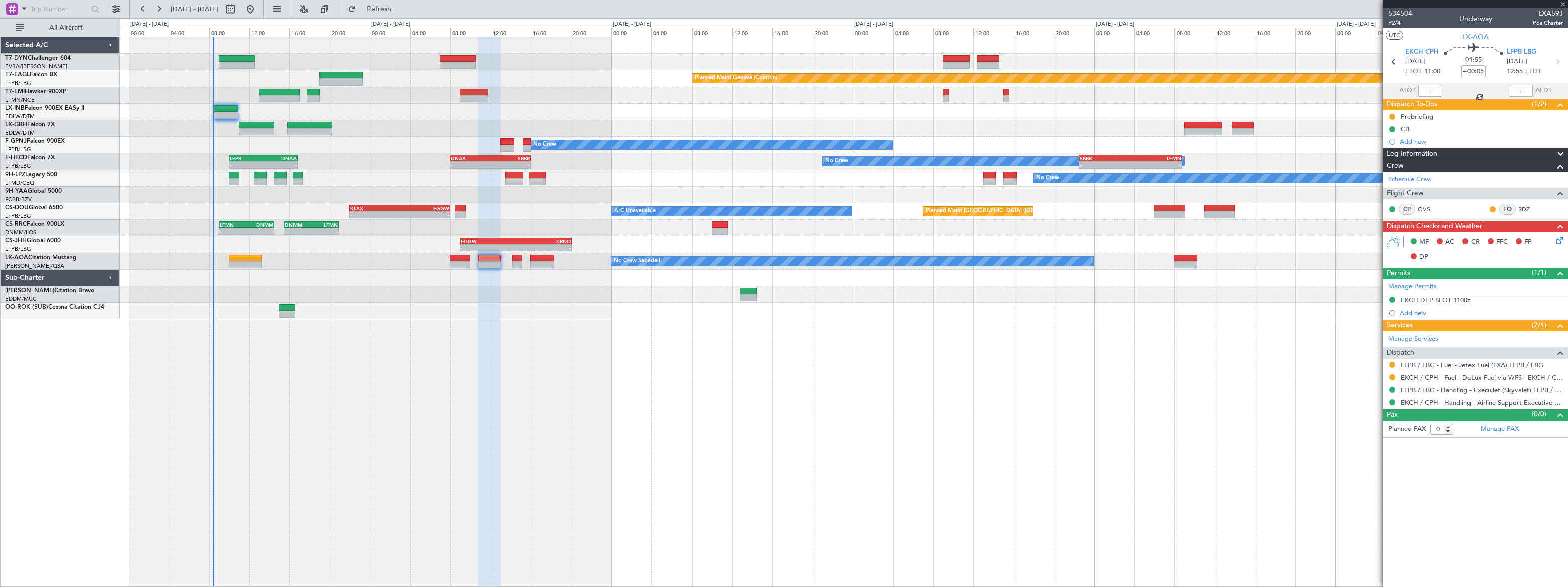
type input "1"
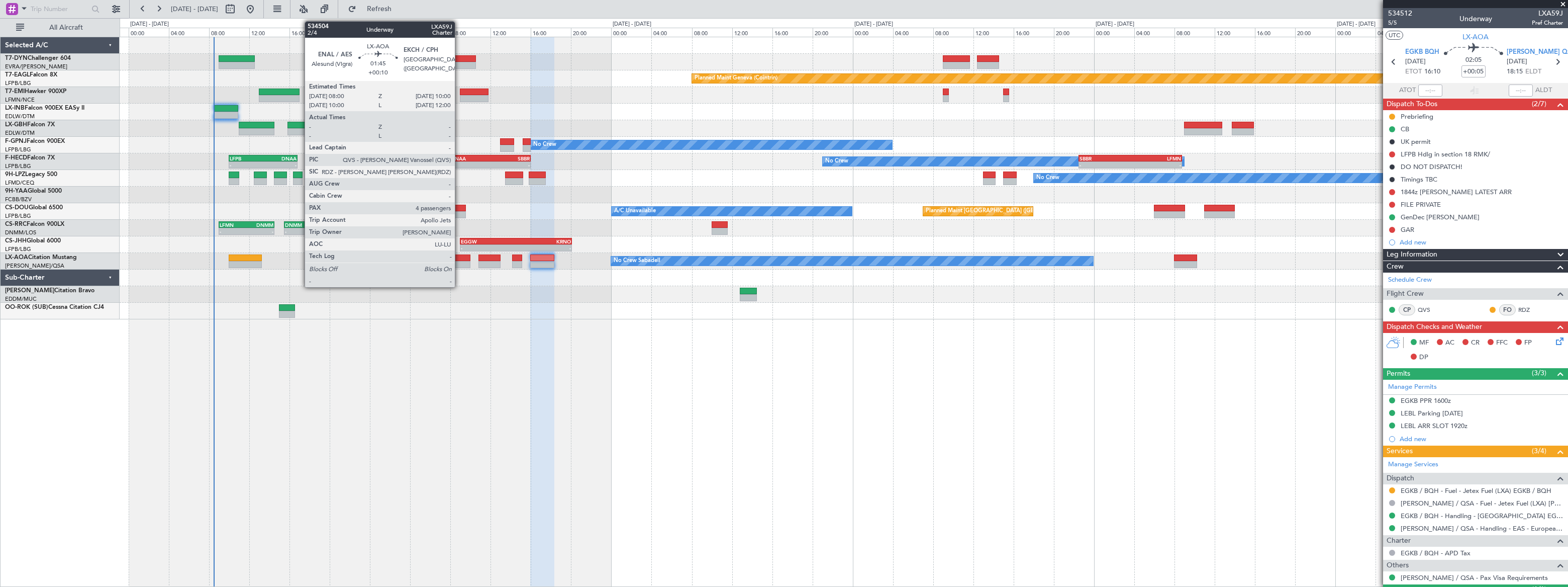
click at [459, 255] on div at bounding box center [459, 257] width 21 height 7
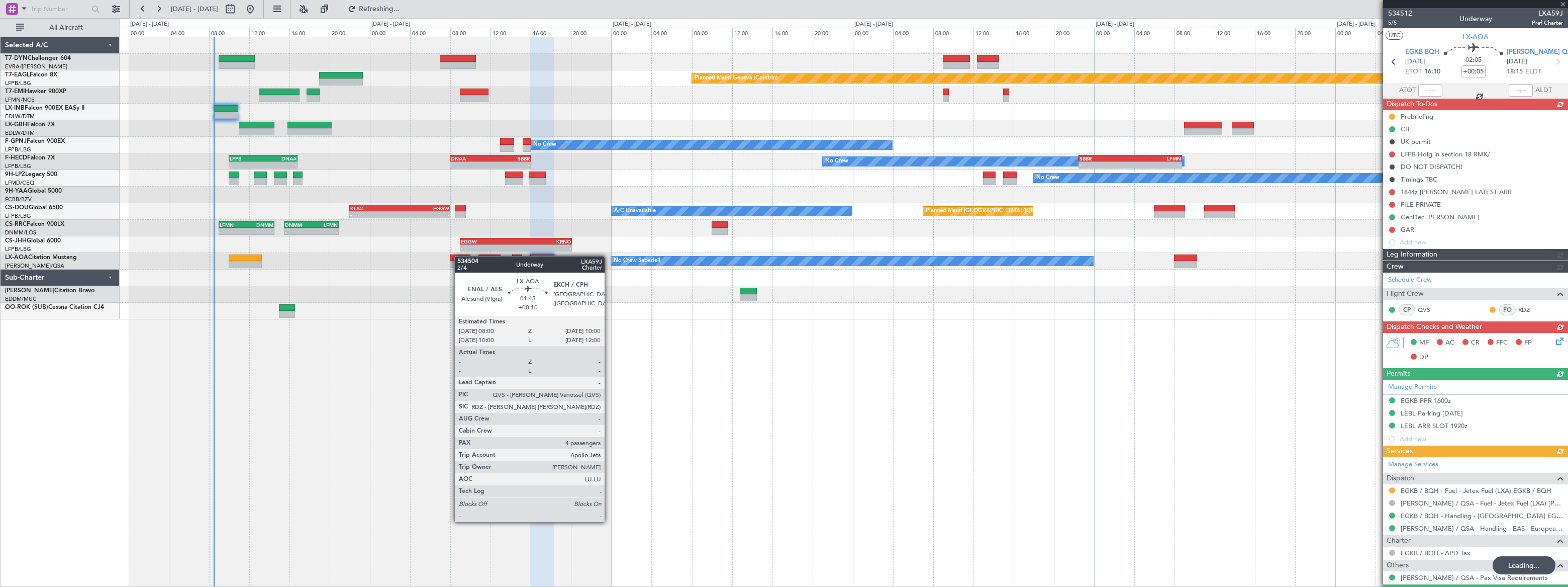
type input "+00:10"
type input "4"
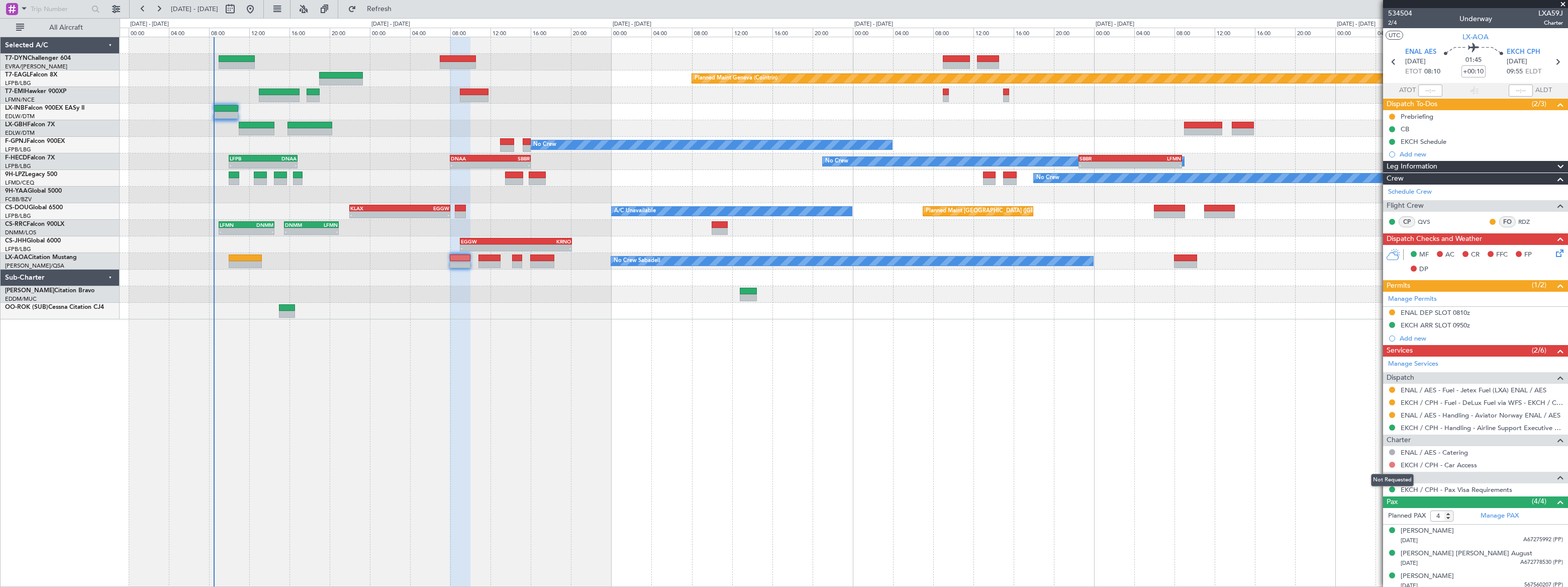
click at [1391, 464] on button at bounding box center [1392, 464] width 6 height 6
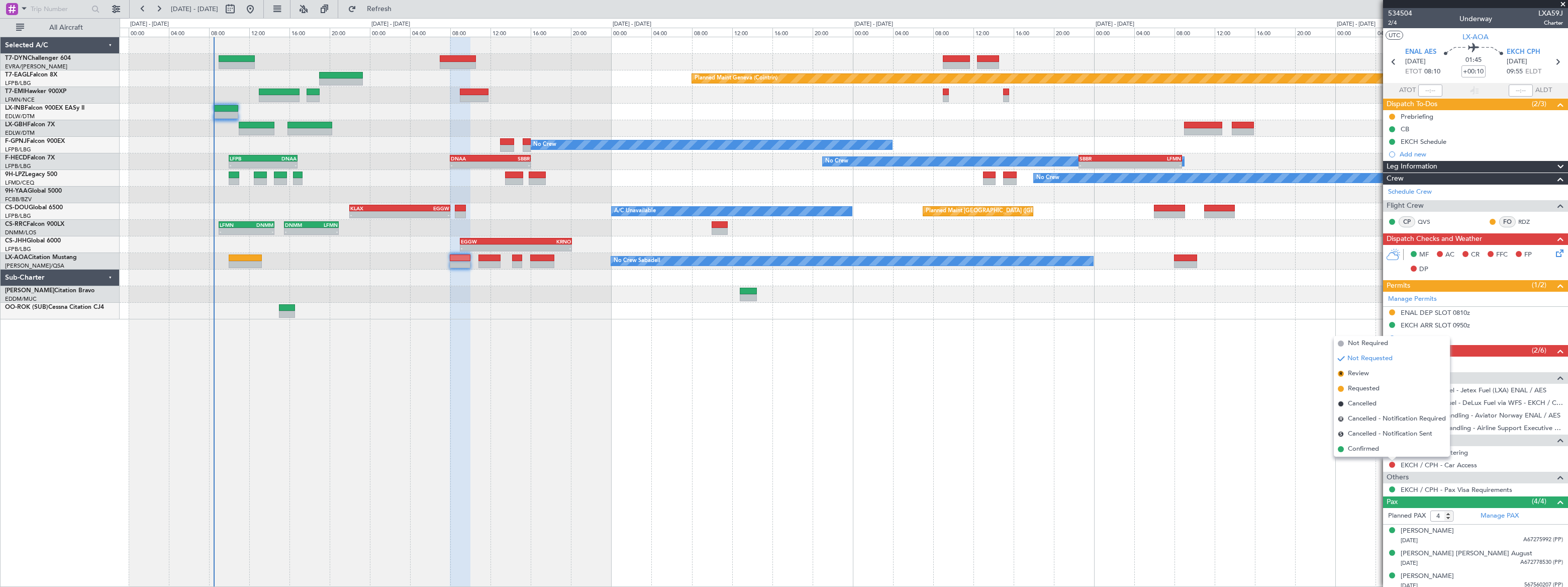
click at [1367, 389] on span "Requested" at bounding box center [1364, 389] width 31 height 10
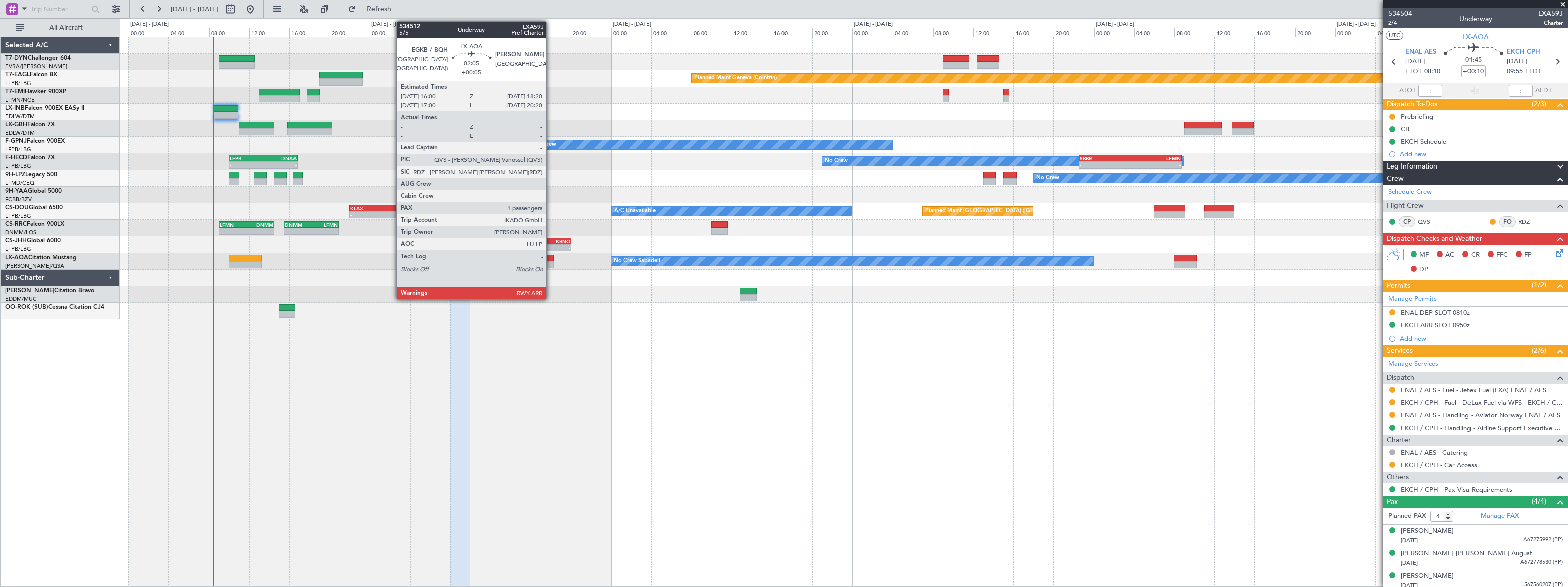
click at [550, 261] on div at bounding box center [542, 264] width 24 height 7
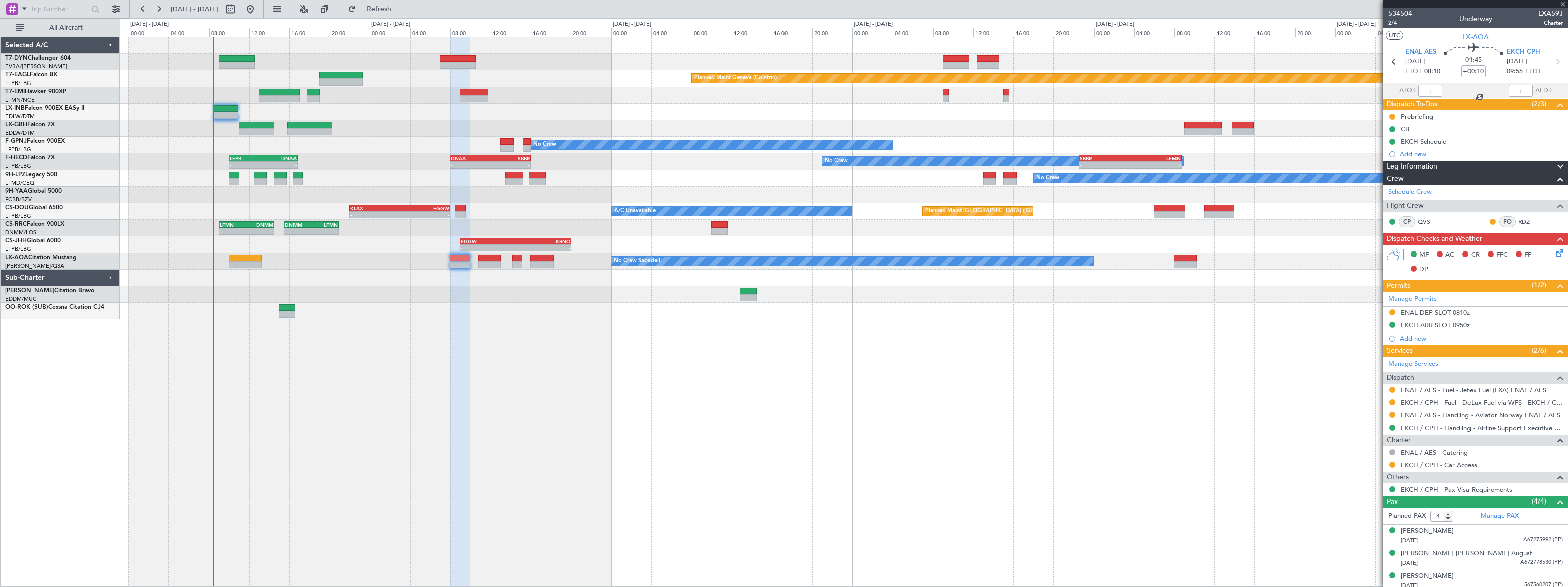
type input "+00:05"
type input "1"
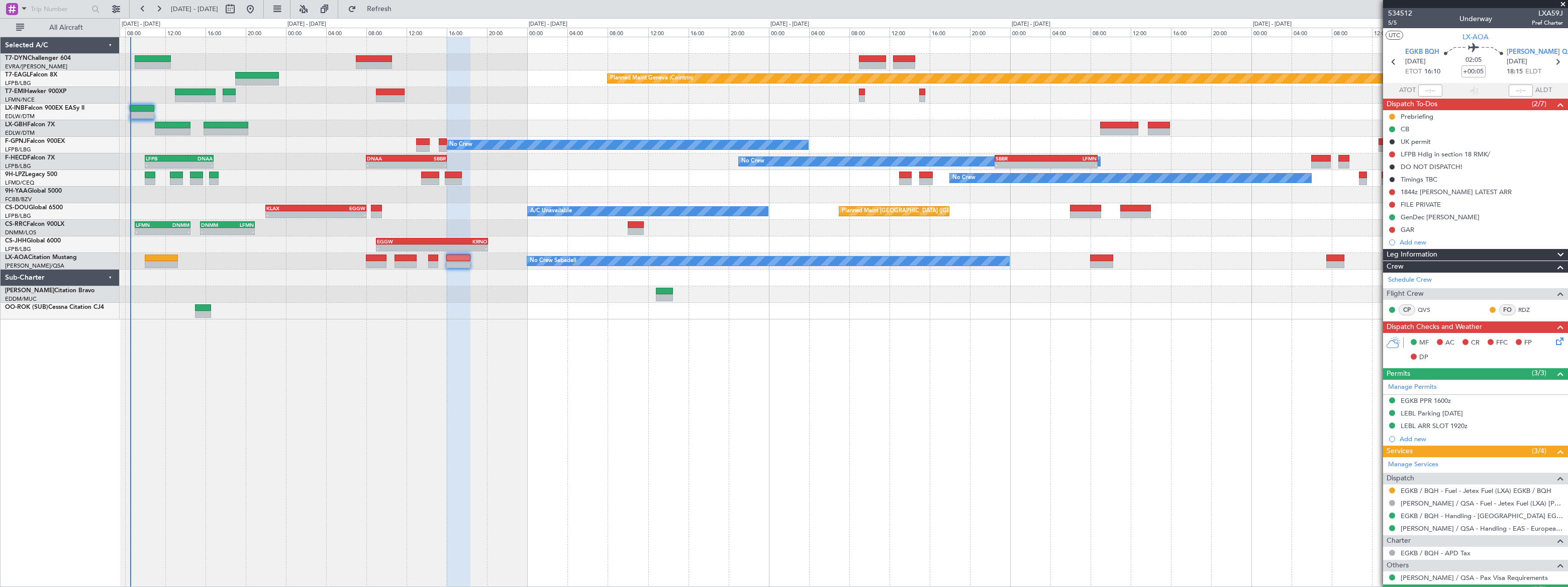
click at [247, 240] on div "Planned Maint Basel-Mulhouse Planned Maint Geneva (Cointrin) Planned Maint Ches…" at bounding box center [844, 178] width 1448 height 282
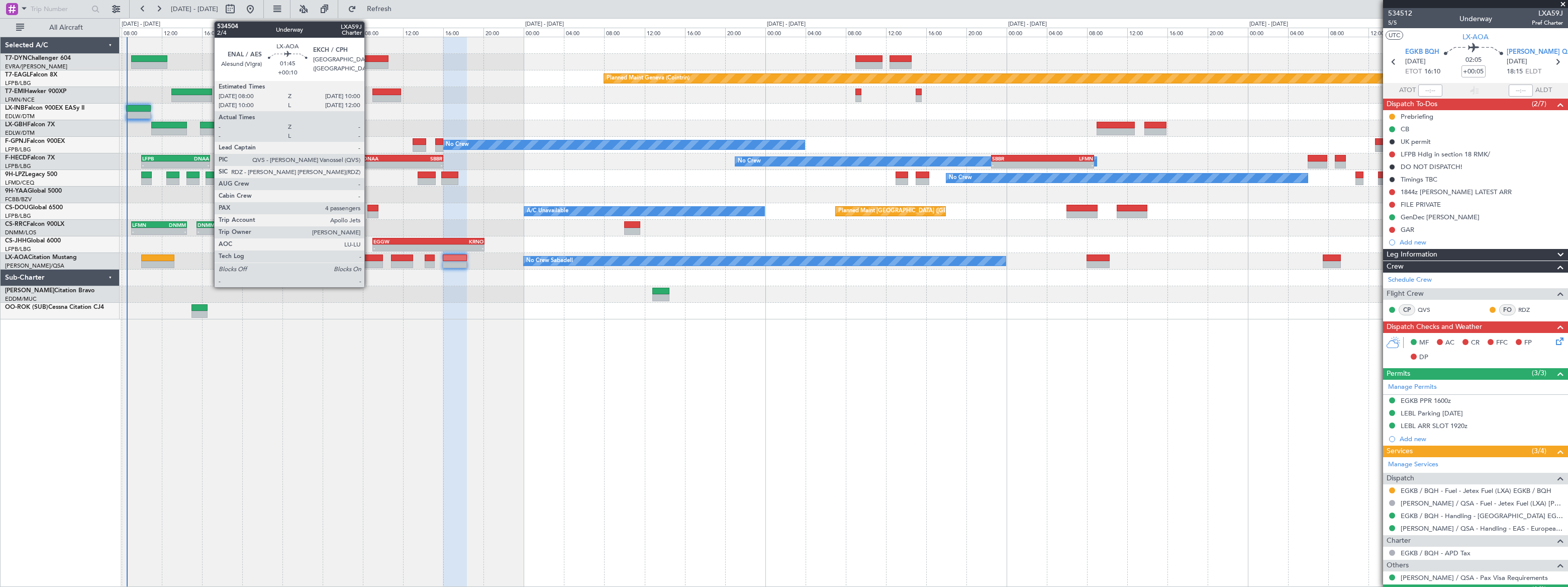
click at [368, 258] on div at bounding box center [372, 257] width 21 height 7
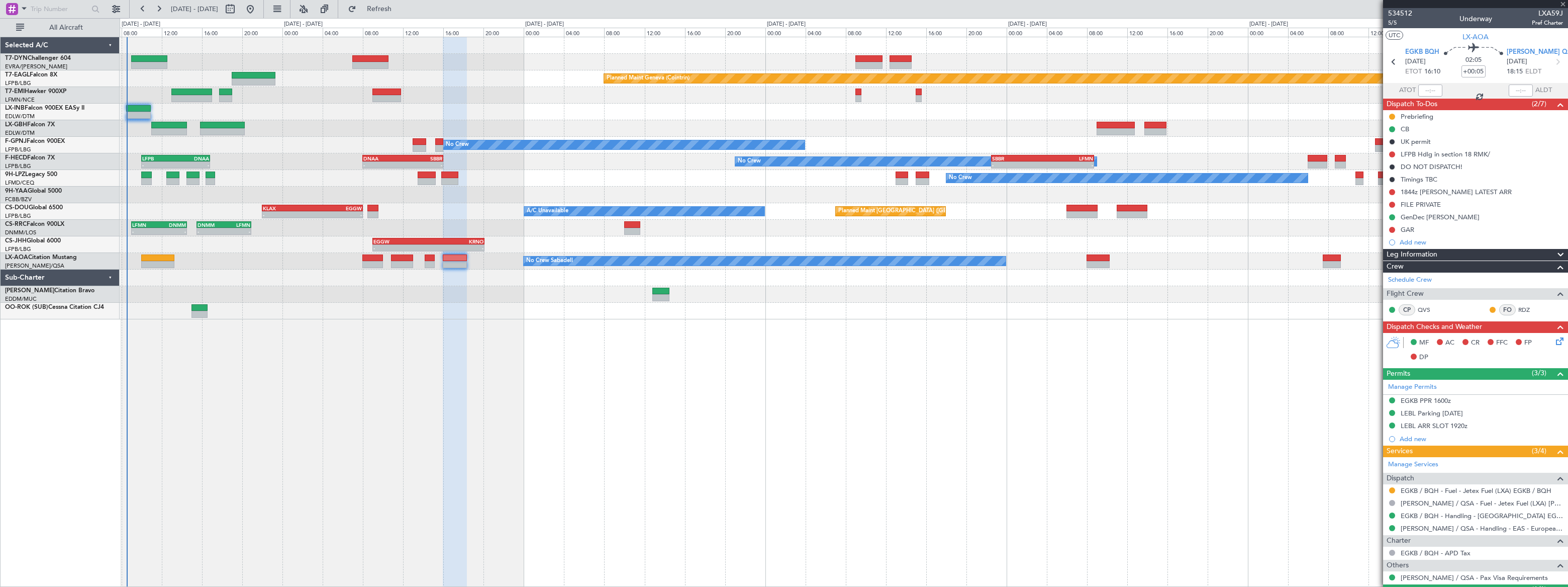
type input "+00:10"
type input "4"
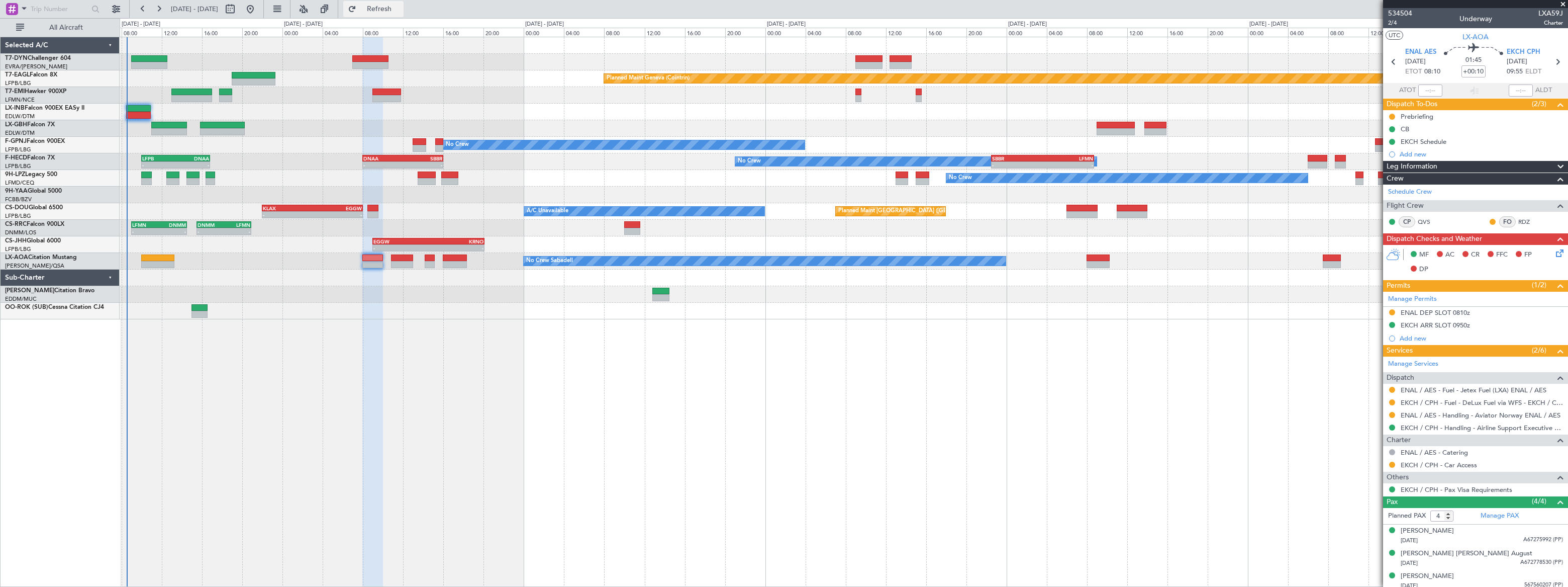
click at [400, 8] on span "Refresh" at bounding box center [379, 9] width 42 height 7
click at [400, 8] on span "Refreshing..." at bounding box center [379, 9] width 42 height 7
click at [400, 8] on span "Refresh" at bounding box center [379, 9] width 42 height 7
click at [423, 258] on div "No Crew Sabadell No Crew Sabadell" at bounding box center [844, 261] width 1448 height 17
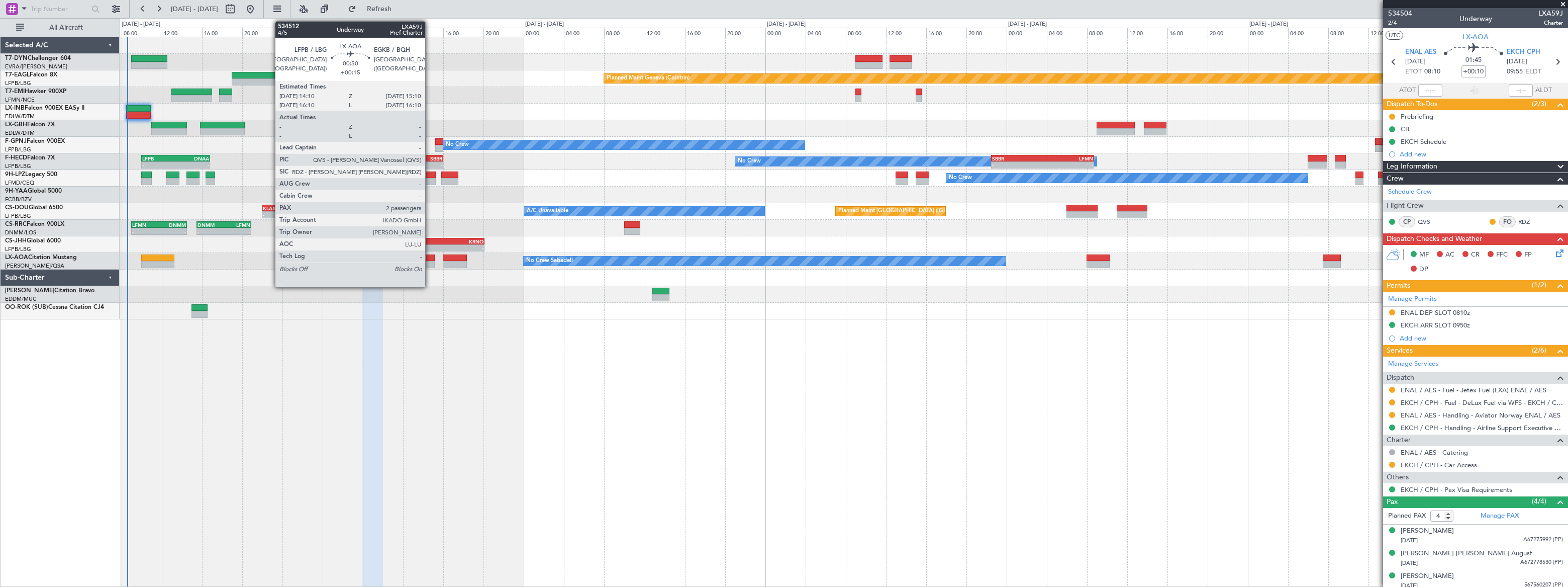
click at [430, 260] on div at bounding box center [430, 257] width 11 height 7
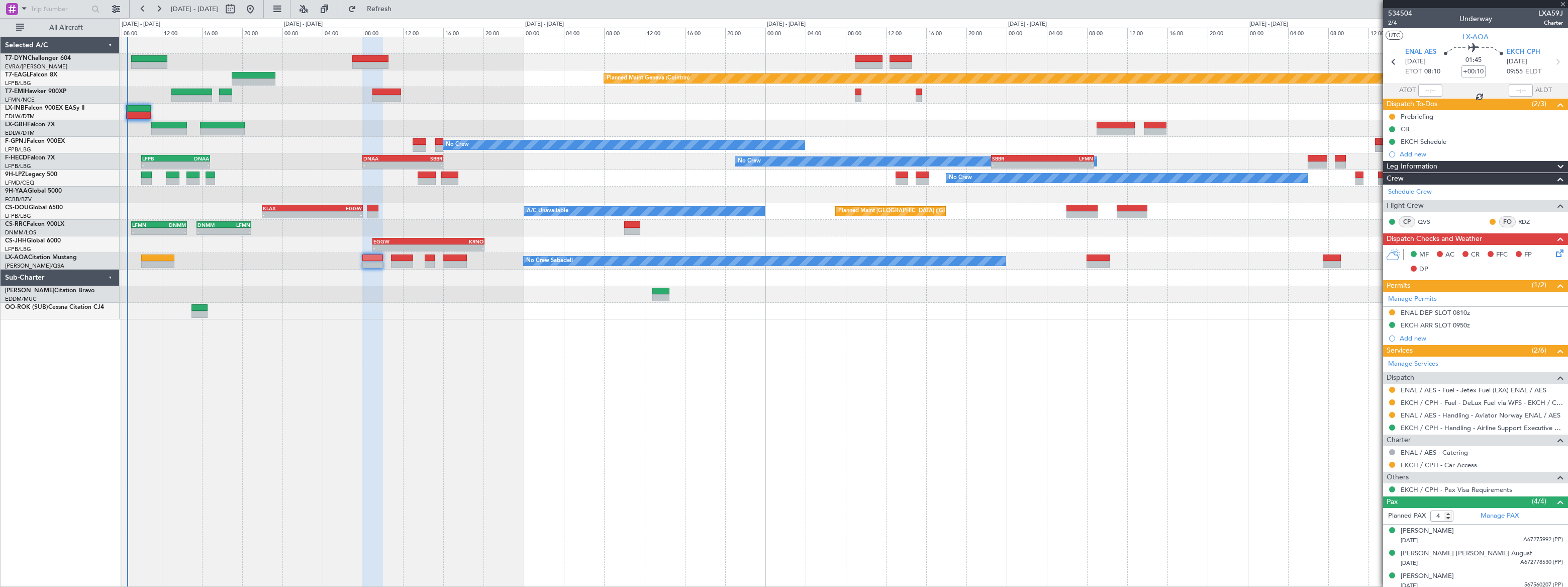
type input "+00:15"
type input "2"
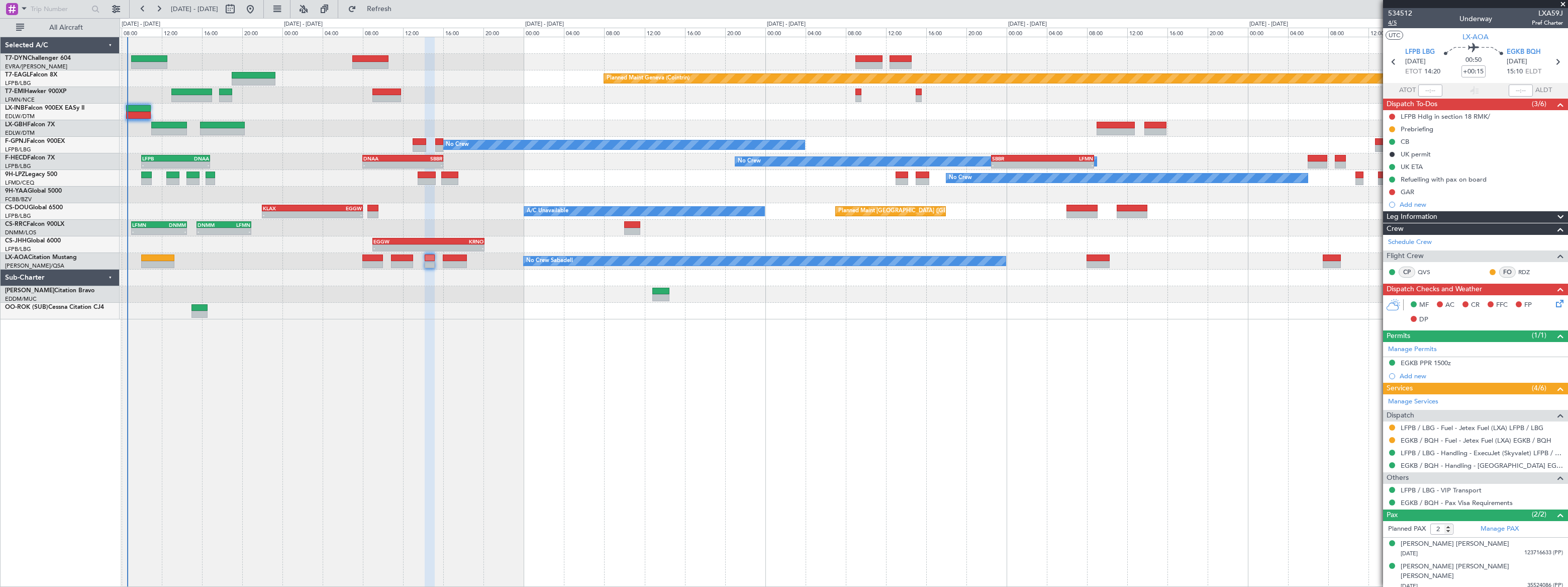
click at [1394, 24] on span "4/5" at bounding box center [1400, 23] width 25 height 9
click at [1402, 13] on span "534512" at bounding box center [1400, 13] width 25 height 11
click at [1392, 20] on span "4/5" at bounding box center [1400, 23] width 25 height 9
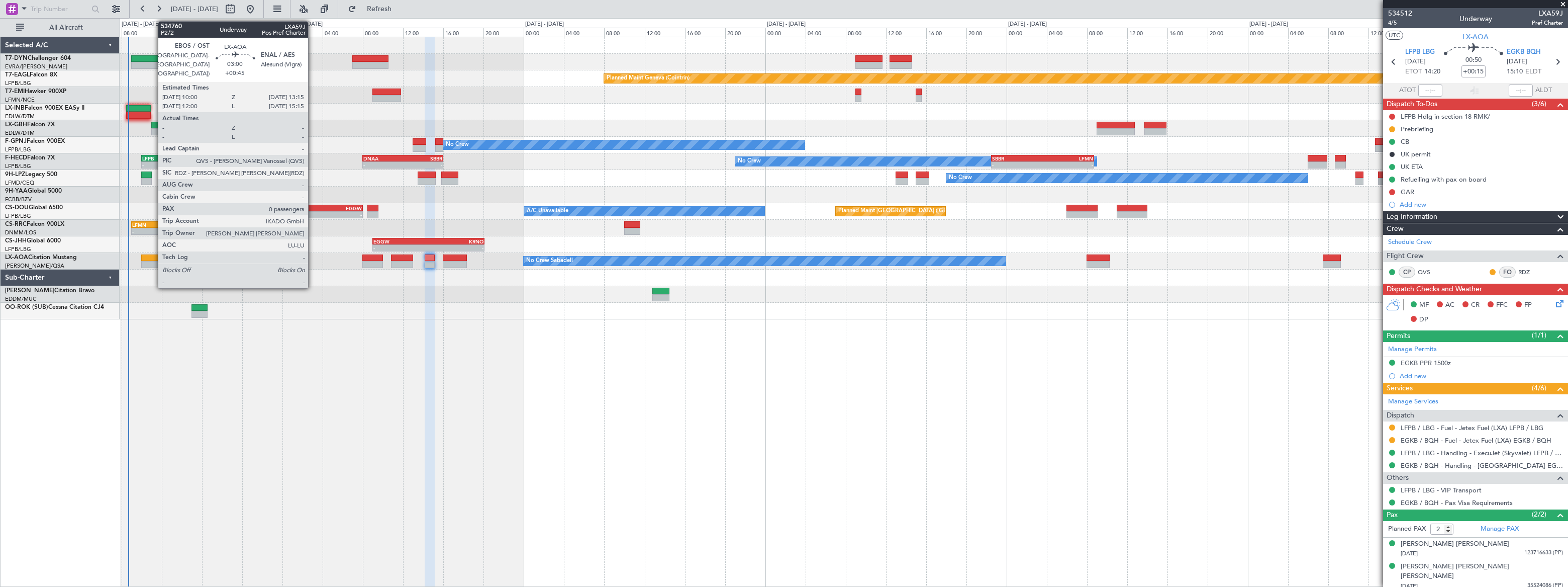
click at [153, 257] on div at bounding box center [158, 257] width 33 height 7
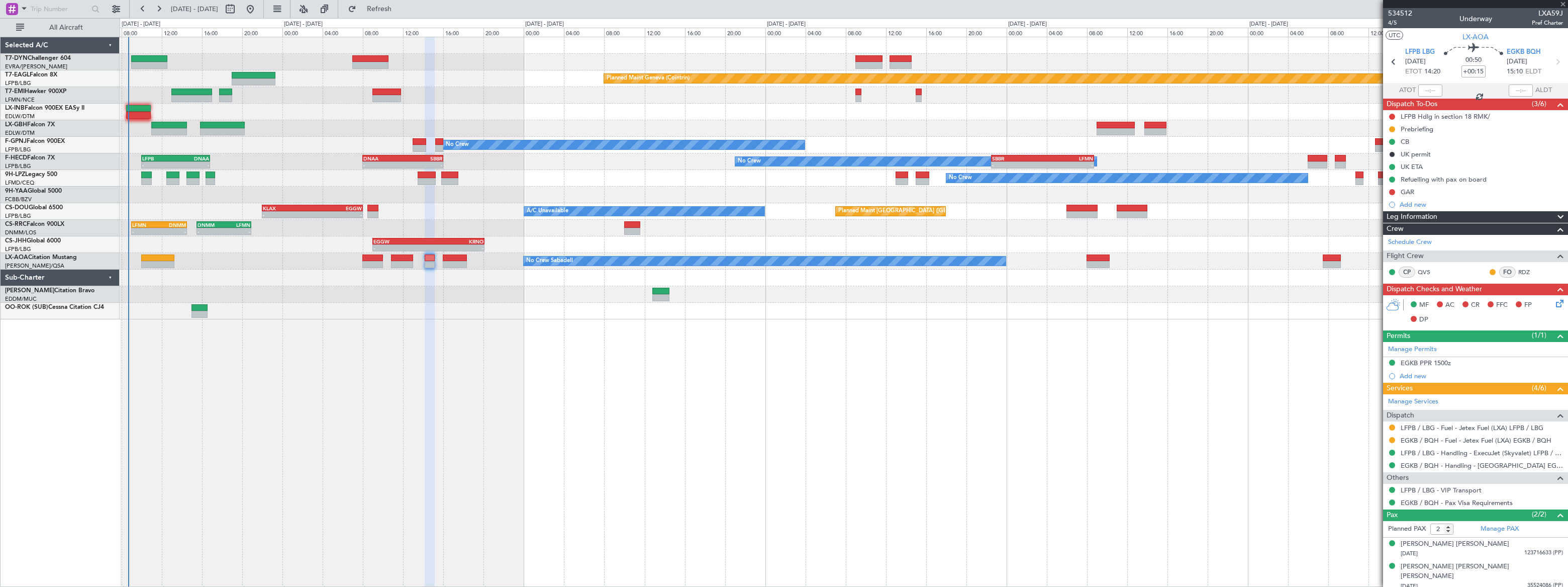
type input "+00:45"
type input "0"
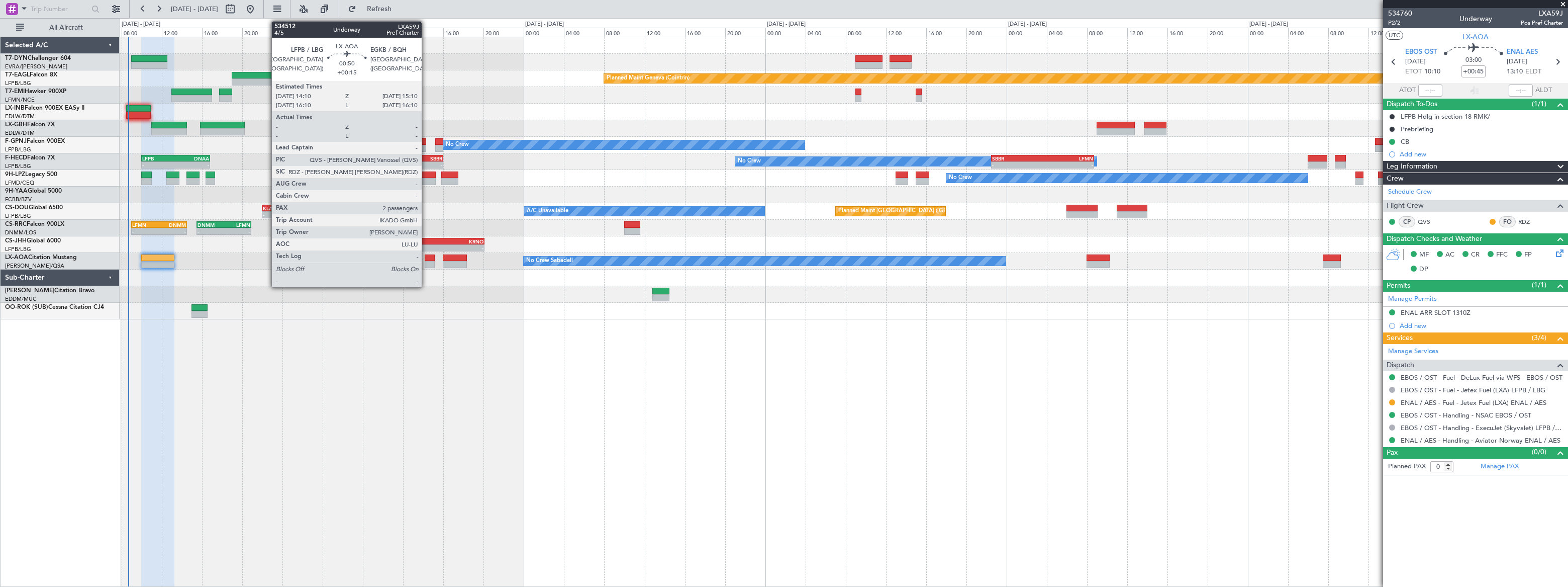
click at [426, 261] on div at bounding box center [430, 264] width 11 height 7
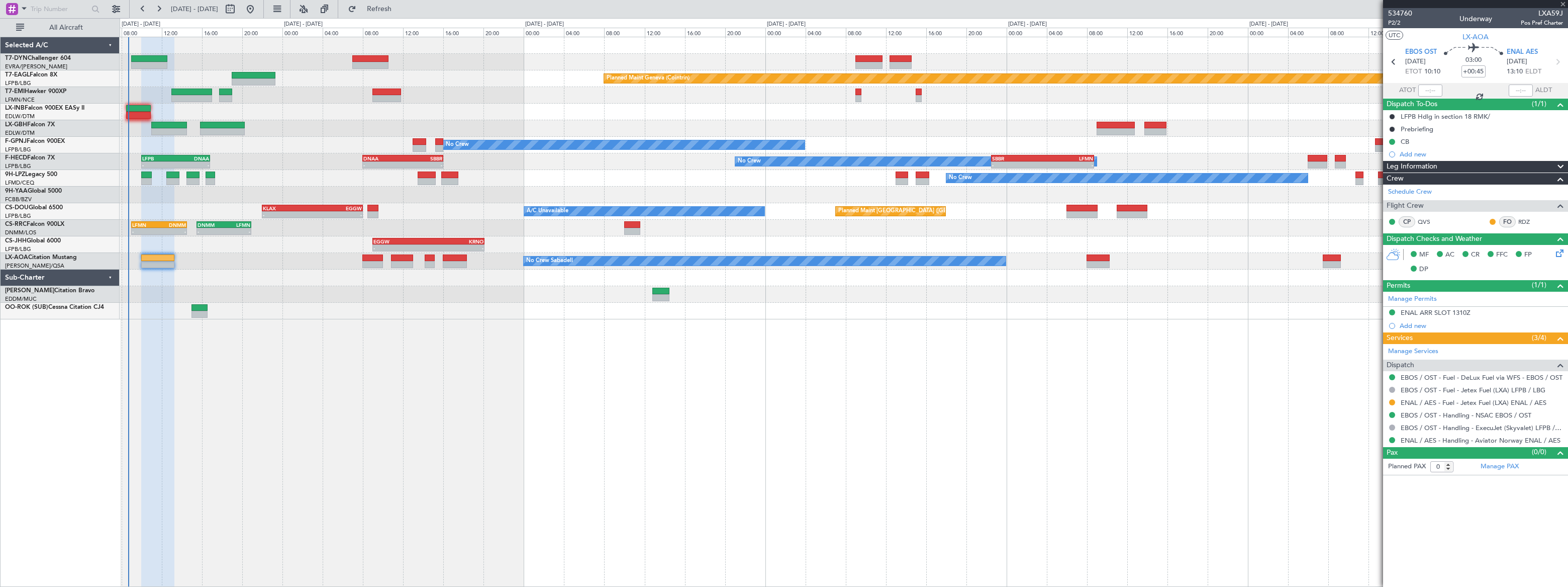
type input "+00:15"
type input "2"
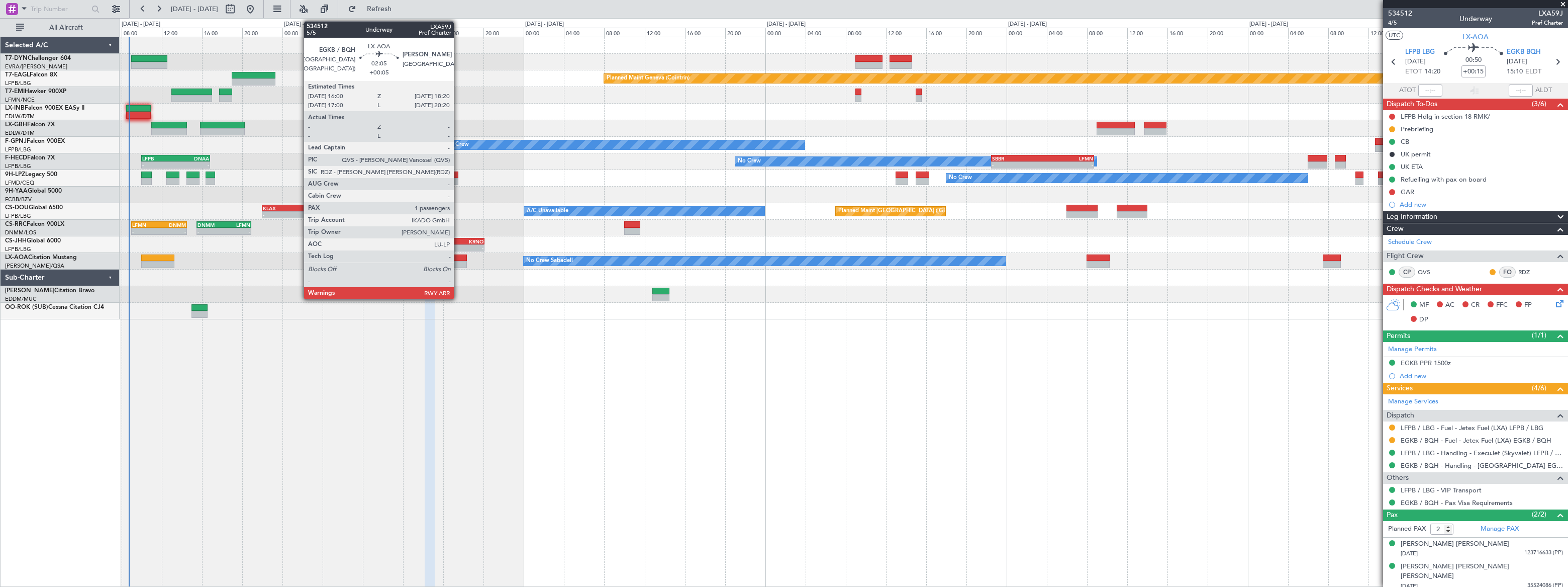
click at [458, 257] on div at bounding box center [454, 257] width 24 height 7
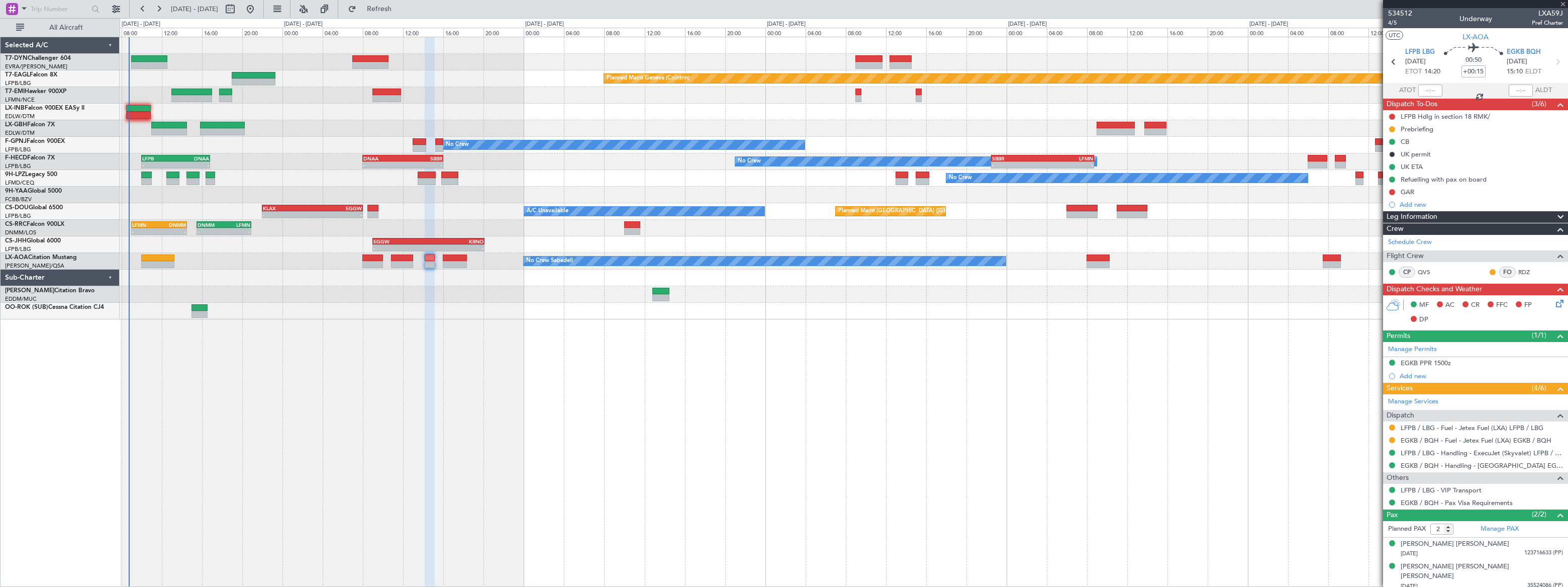
type input "+00:05"
type input "1"
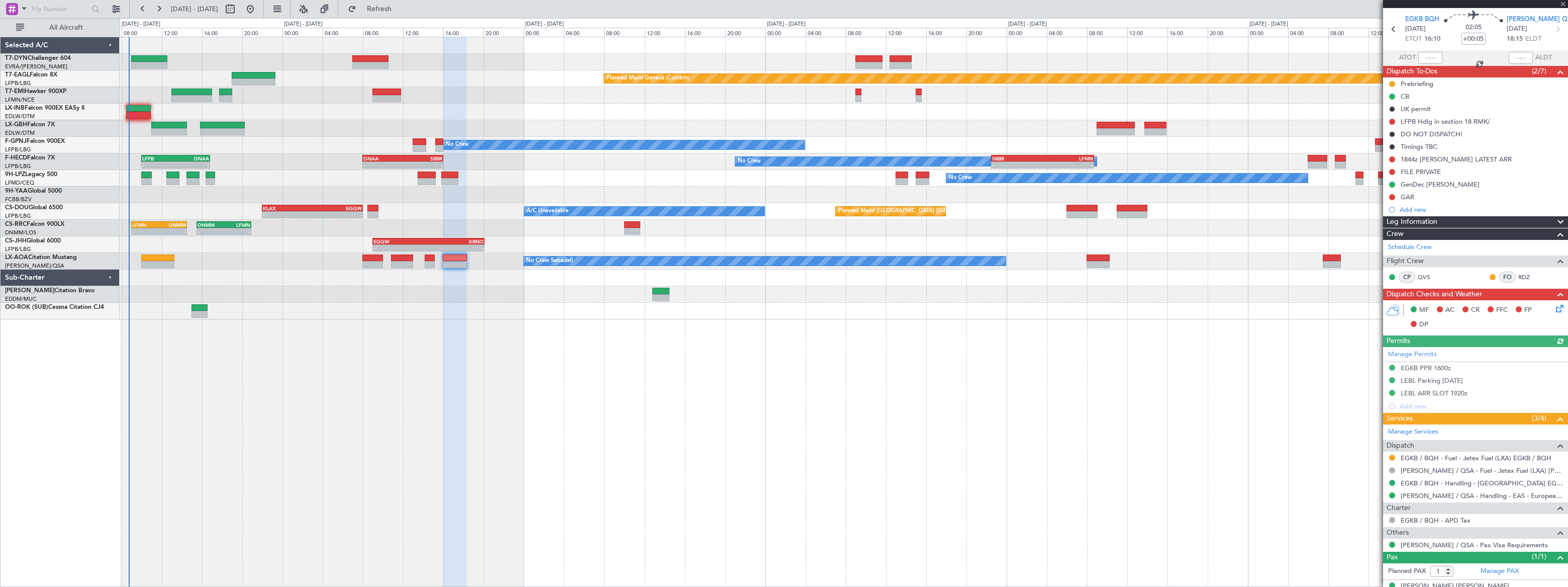
scroll to position [47, 0]
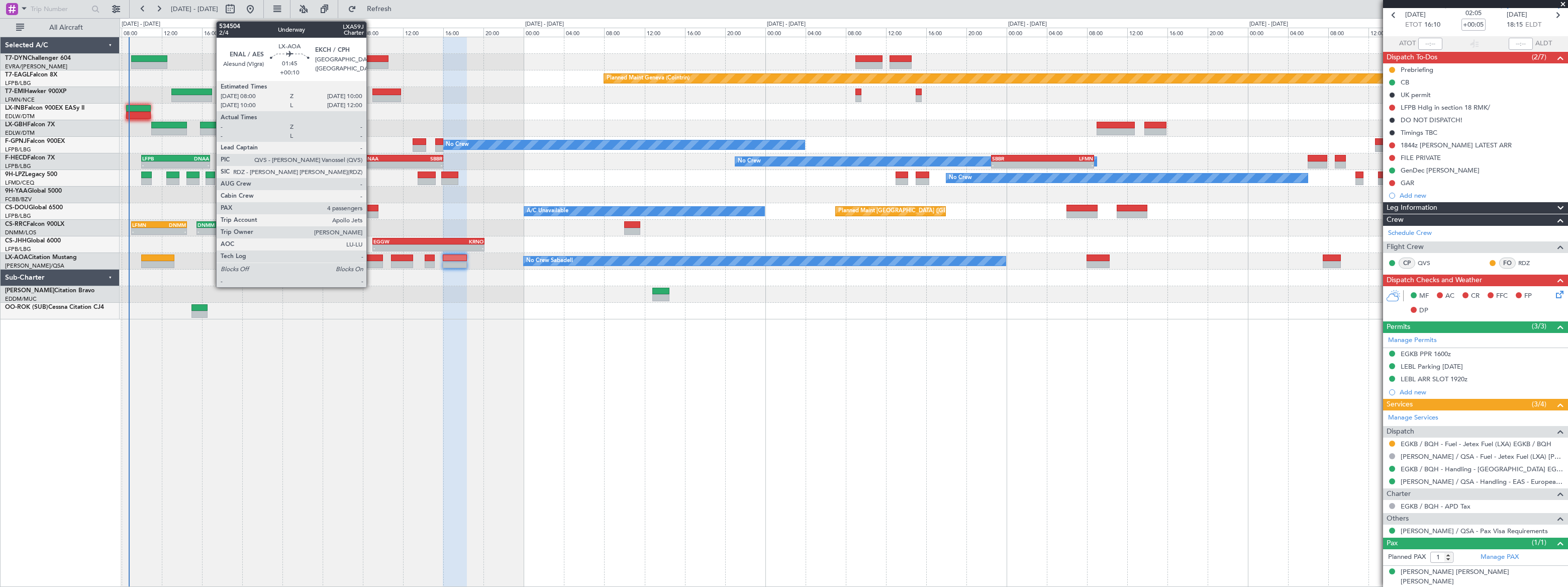
click at [371, 261] on div at bounding box center [372, 264] width 21 height 7
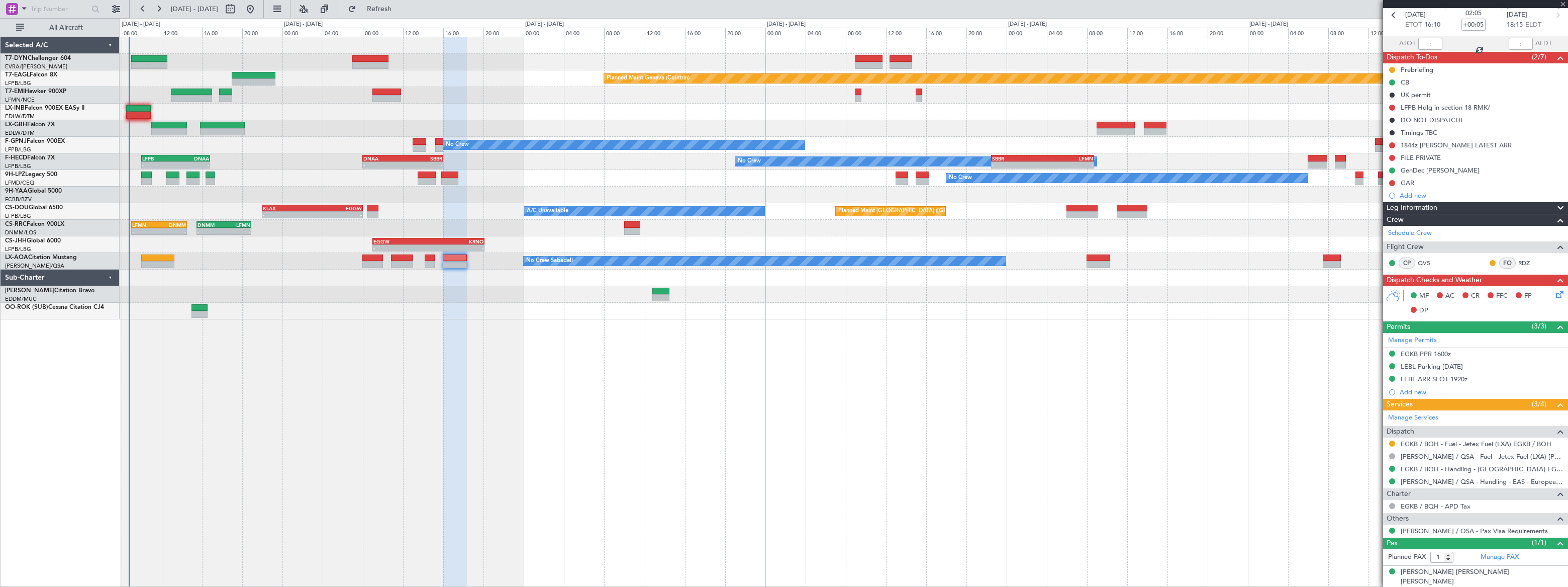
type input "+00:10"
type input "4"
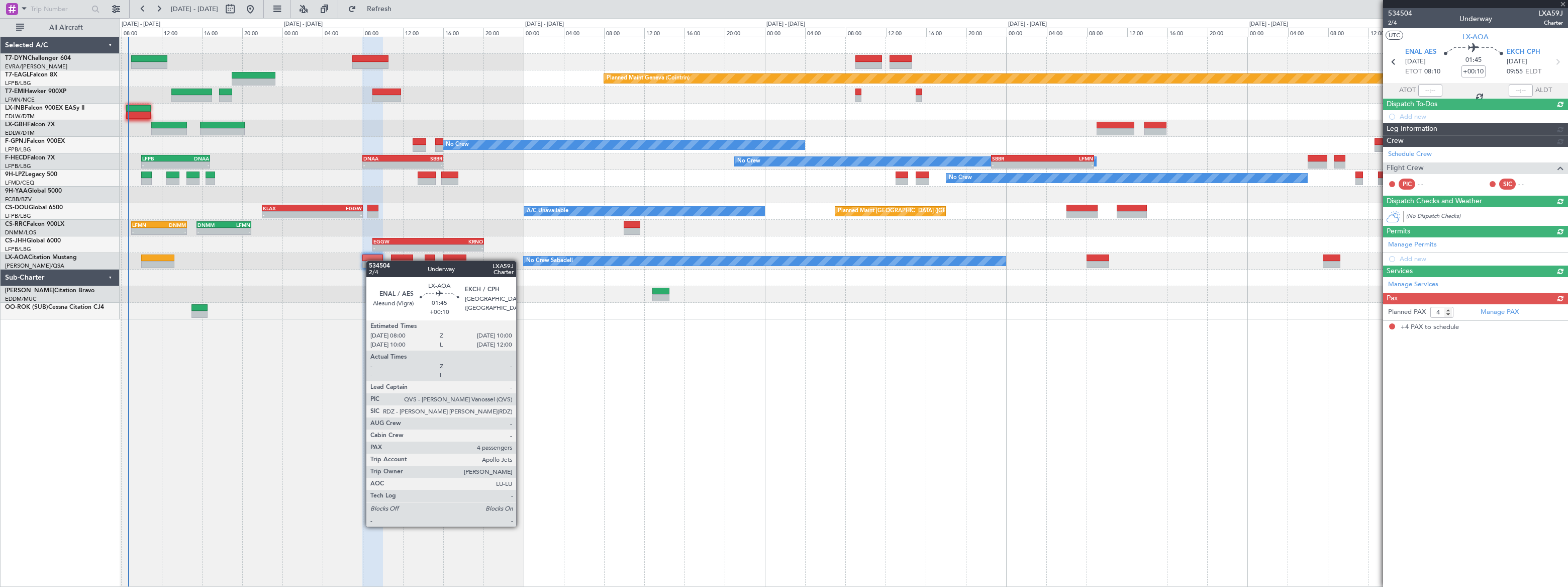
scroll to position [0, 0]
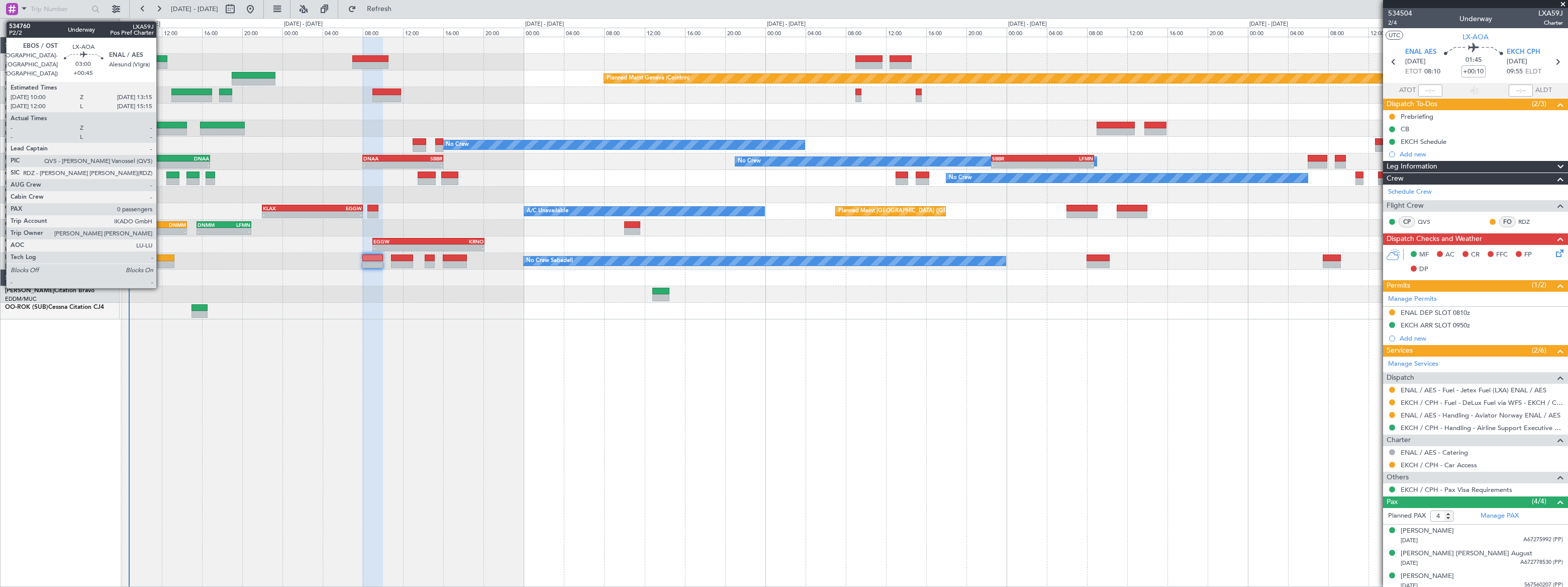
click at [161, 257] on div at bounding box center [158, 257] width 33 height 7
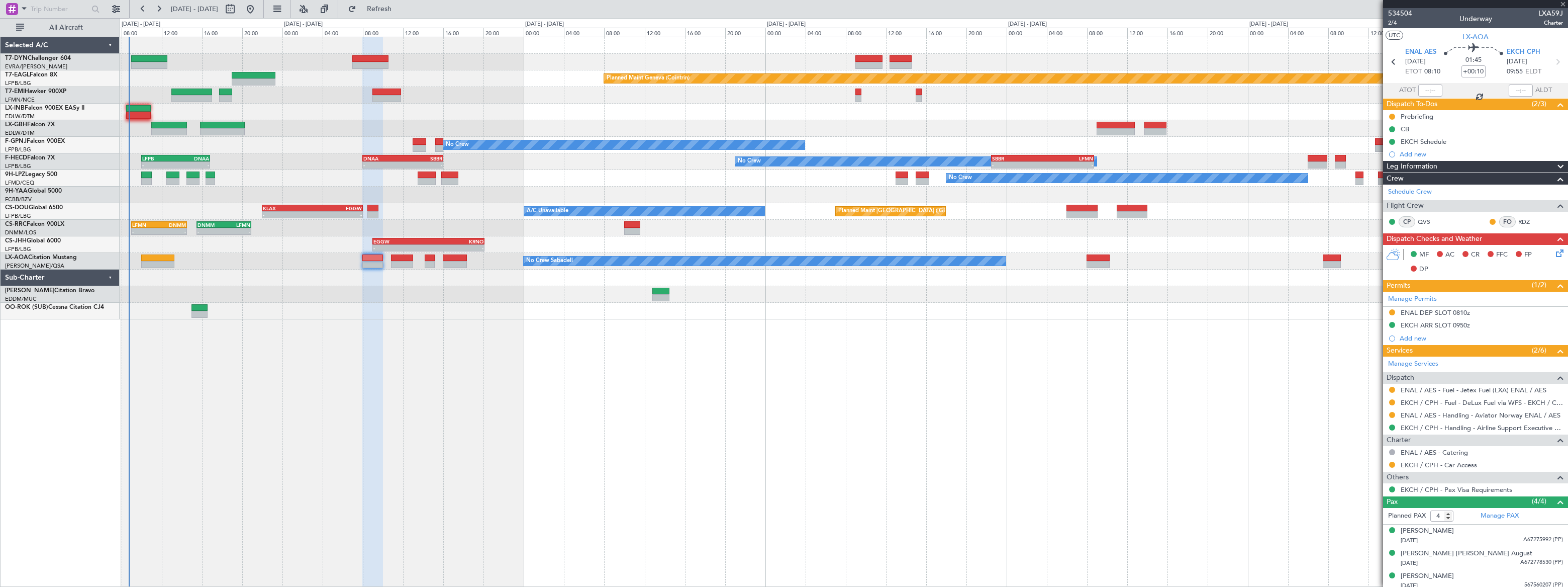
type input "+00:45"
type input "0"
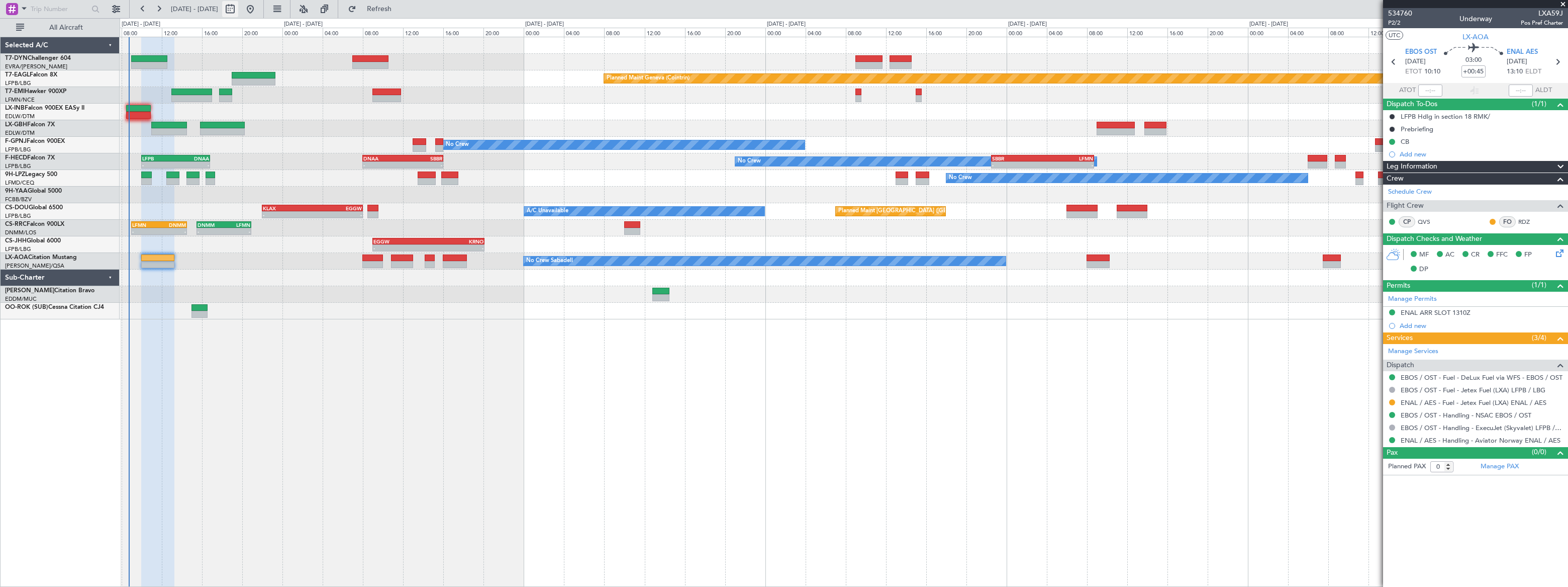
click at [238, 8] on button at bounding box center [230, 9] width 16 height 16
select select "8"
select select "2025"
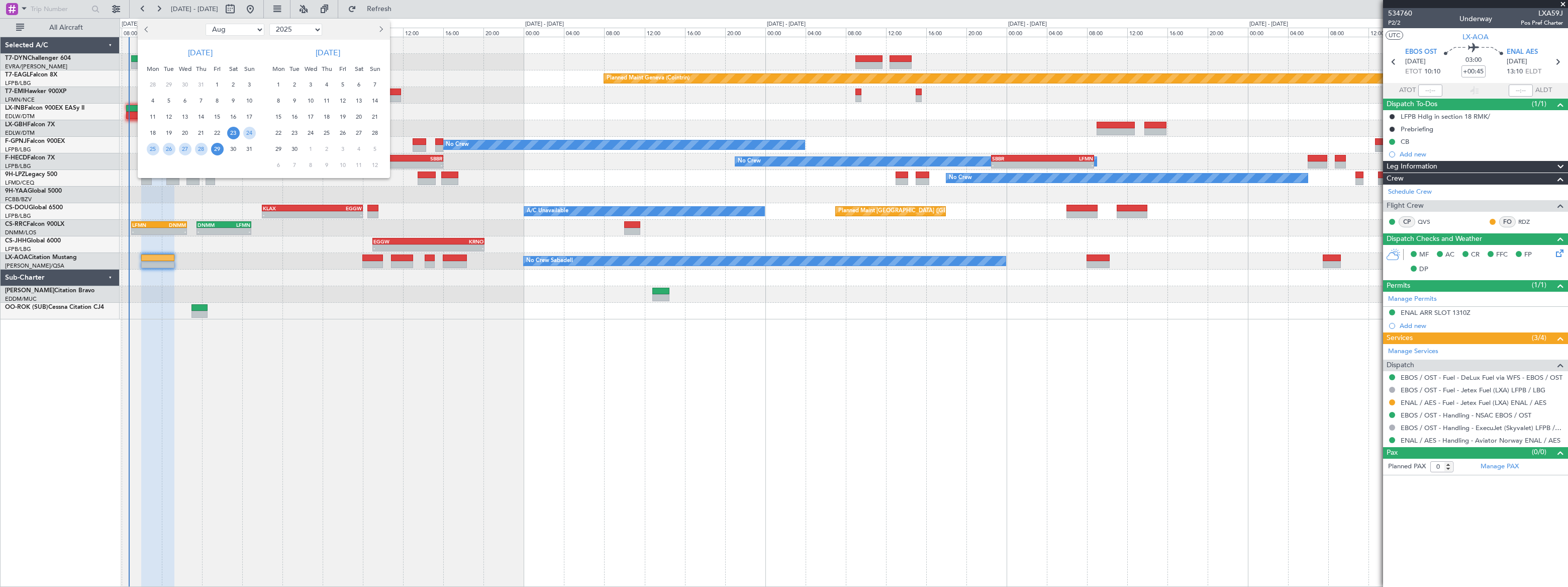
click at [235, 147] on span "30" at bounding box center [234, 148] width 13 height 13
click at [235, 148] on span "30" at bounding box center [234, 148] width 13 height 13
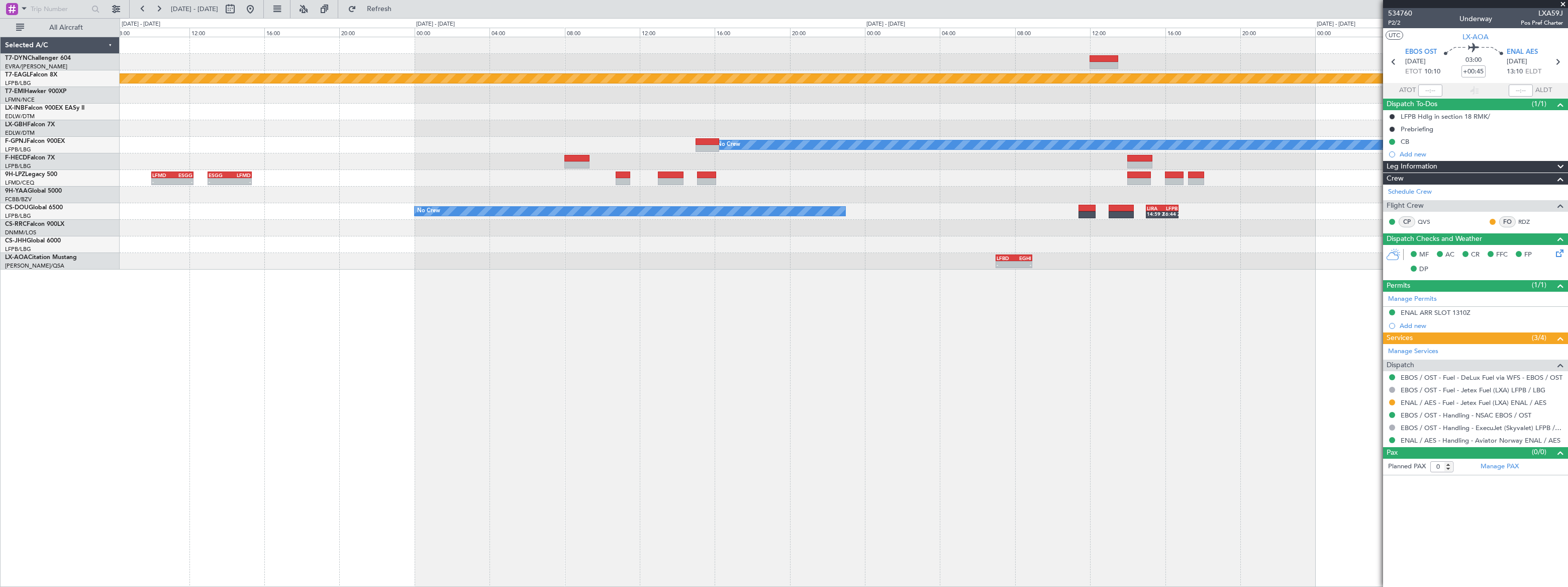
click at [540, 220] on div "Planned Maint Geneva (Cointrin) Planned Maint Chester No Crew Planned Maint Par…" at bounding box center [844, 153] width 1448 height 233
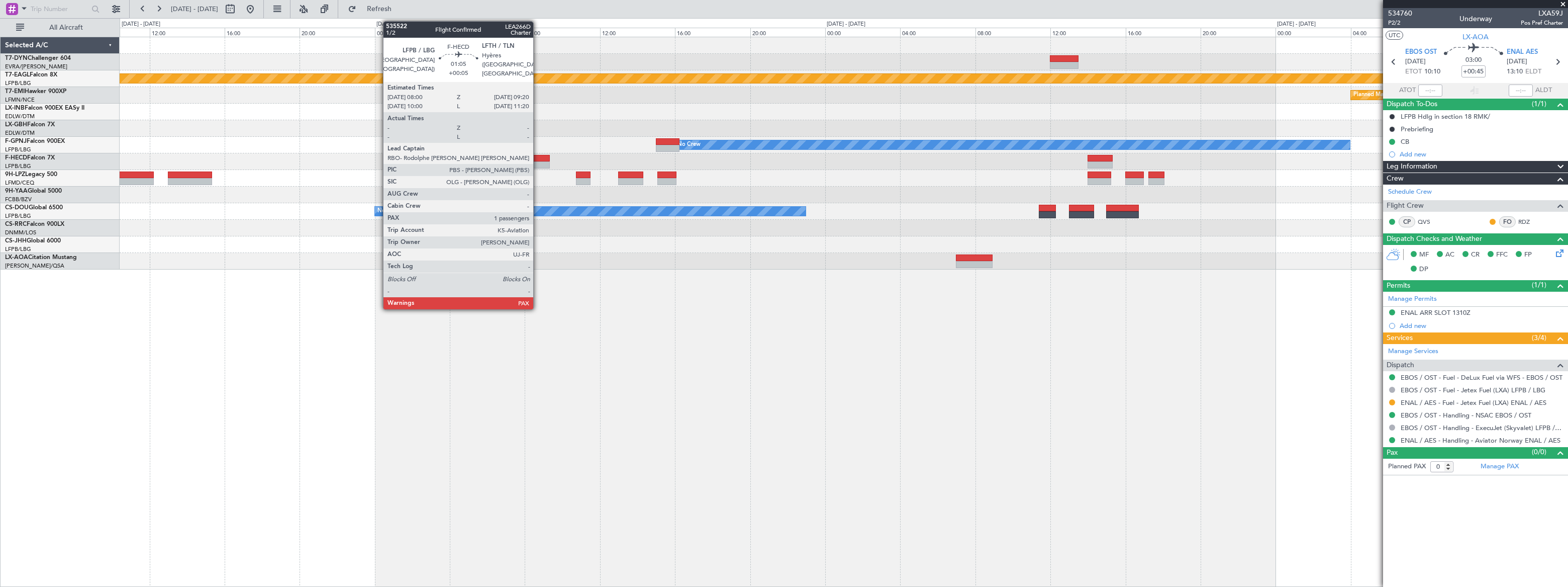
click at [538, 157] on div at bounding box center [537, 158] width 26 height 7
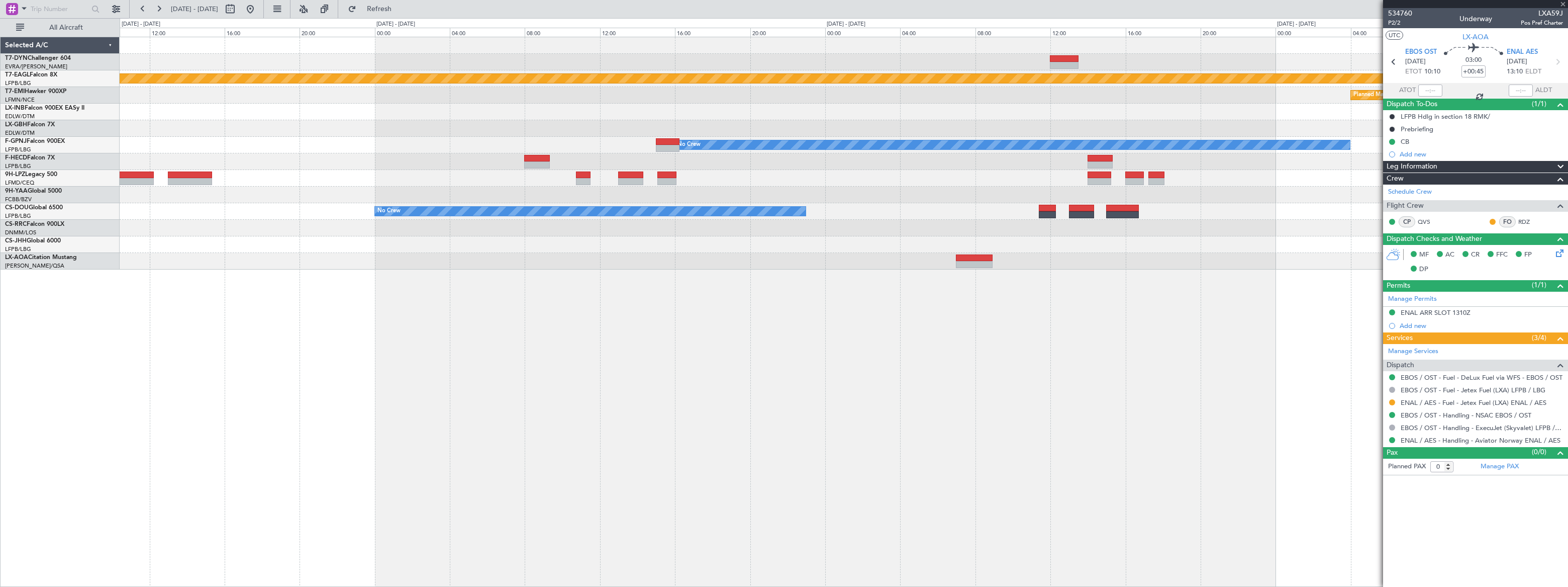
type input "+00:05"
type input "5"
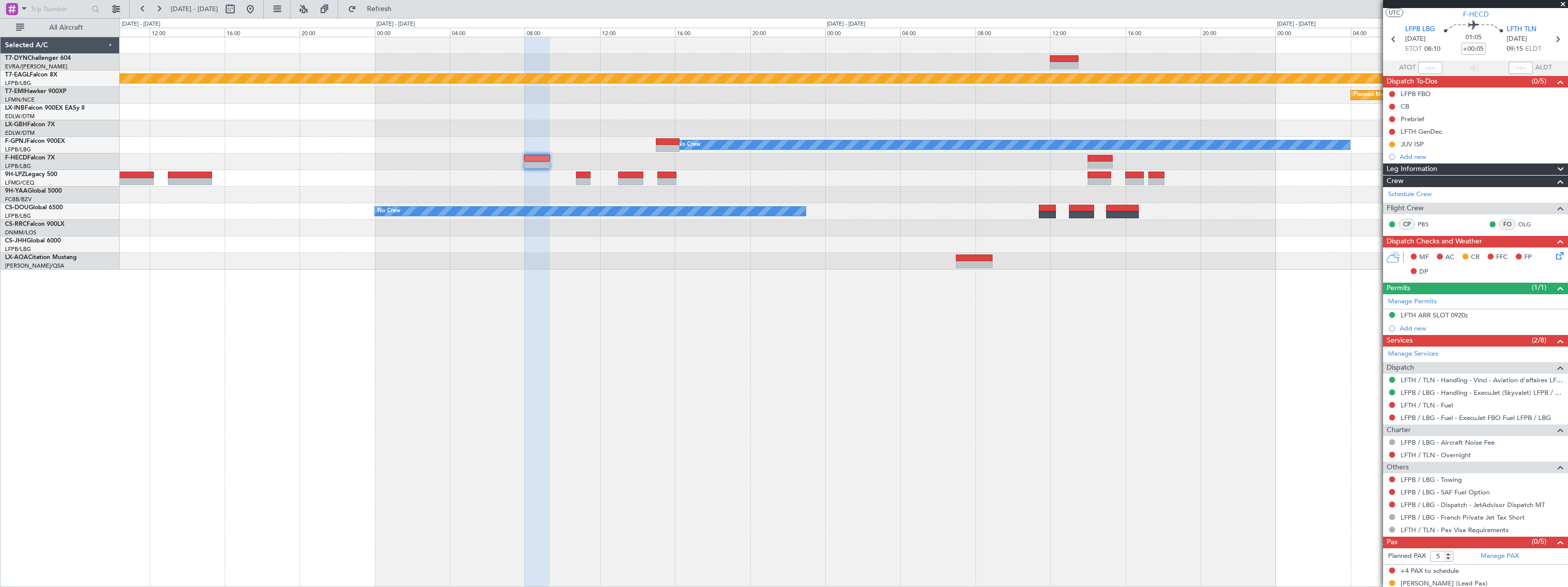
scroll to position [34, 0]
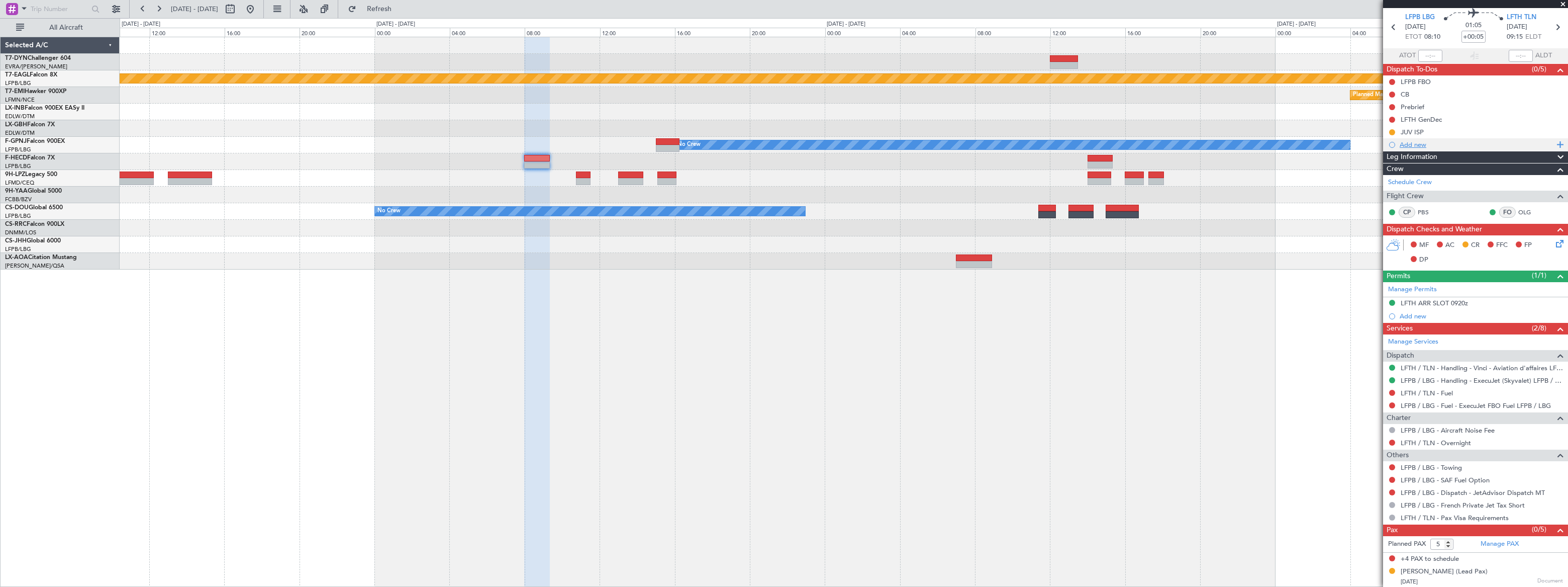
click at [1418, 144] on div "Add new" at bounding box center [1477, 144] width 154 height 9
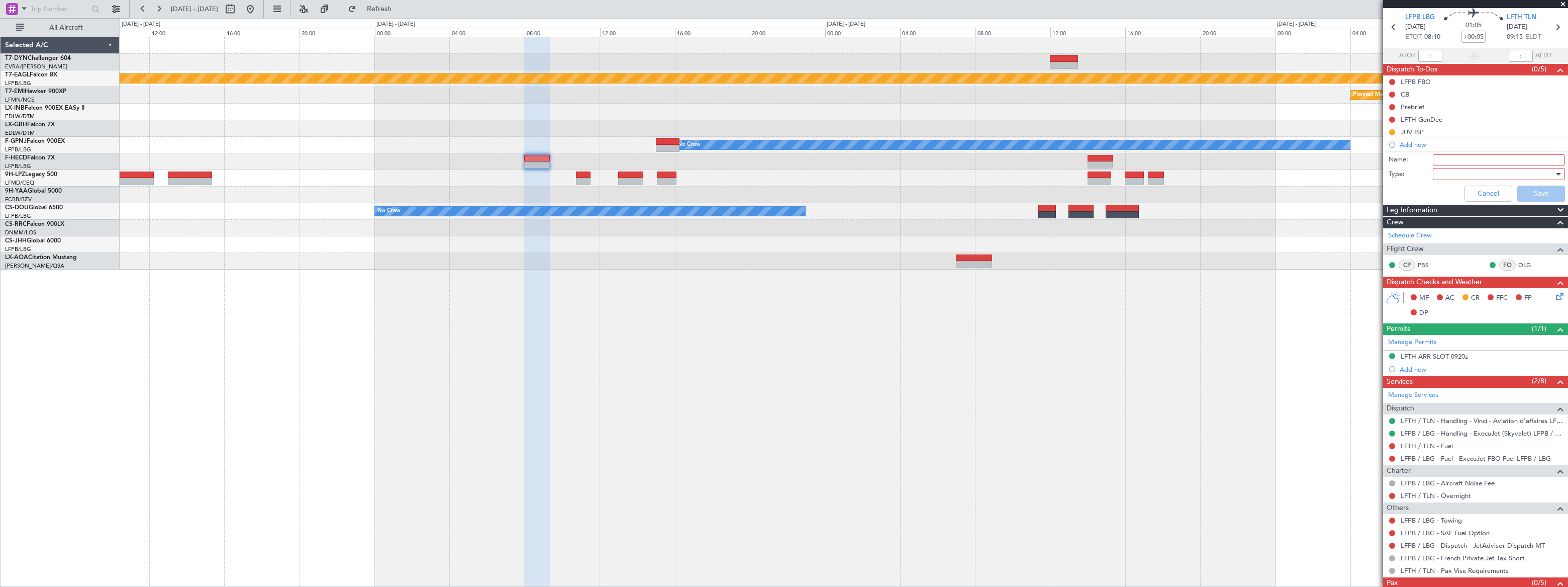
click at [1447, 160] on input "Name:" at bounding box center [1498, 159] width 132 height 11
type input "Minor on board"
click at [1456, 173] on div at bounding box center [1495, 174] width 117 height 15
click at [1447, 191] on span "Generic" at bounding box center [1494, 193] width 118 height 15
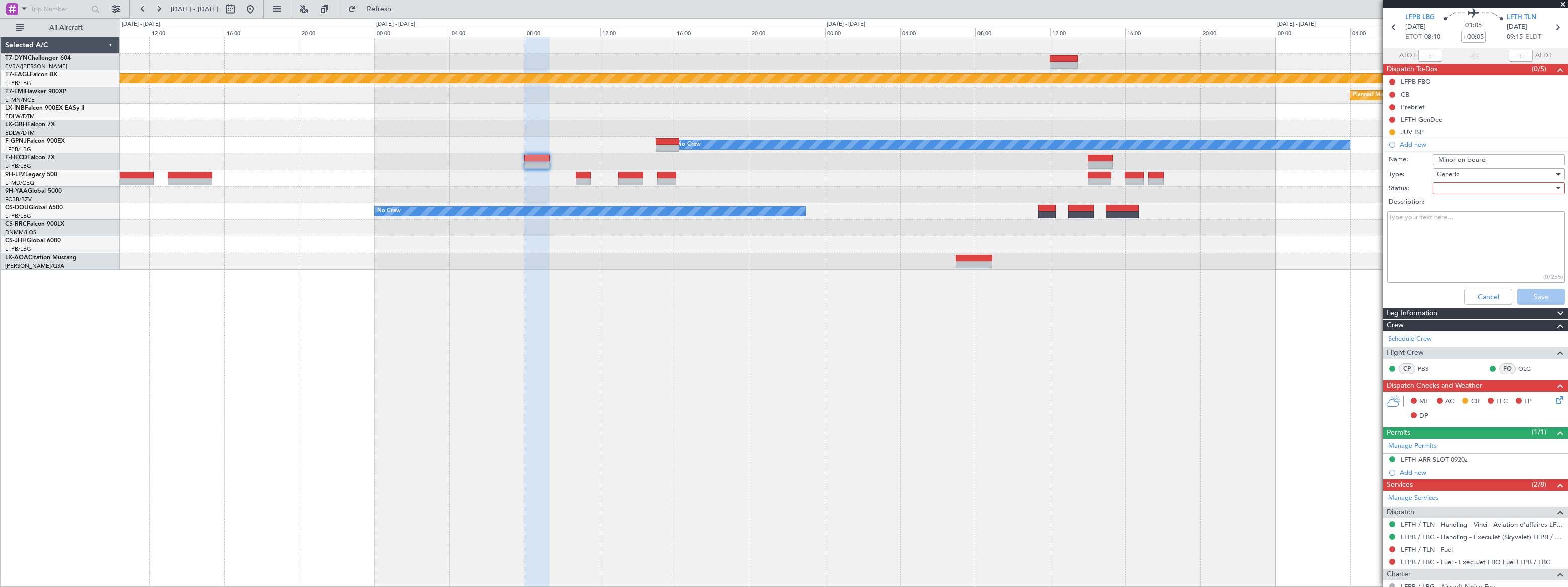
click at [1459, 189] on div at bounding box center [1495, 187] width 117 height 15
click at [1450, 207] on span "Not Started" at bounding box center [1494, 207] width 118 height 15
click at [1527, 297] on button "Save" at bounding box center [1542, 296] width 48 height 16
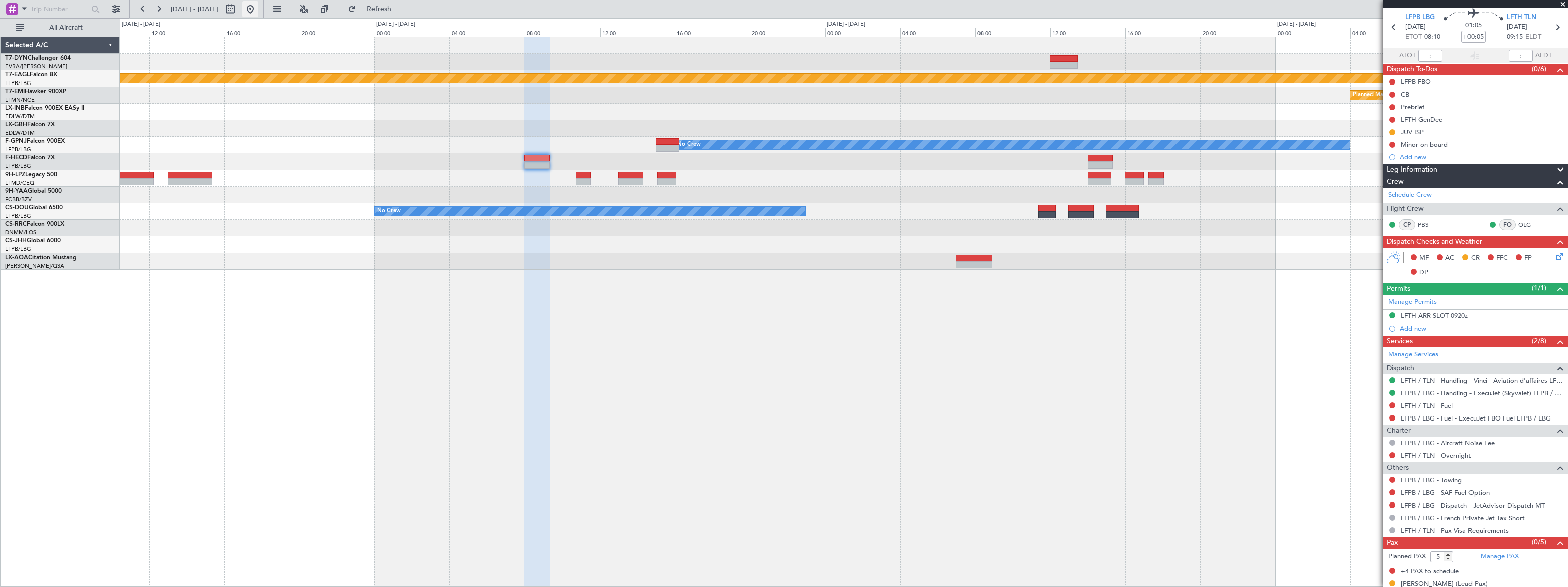
click at [258, 9] on button at bounding box center [250, 9] width 16 height 16
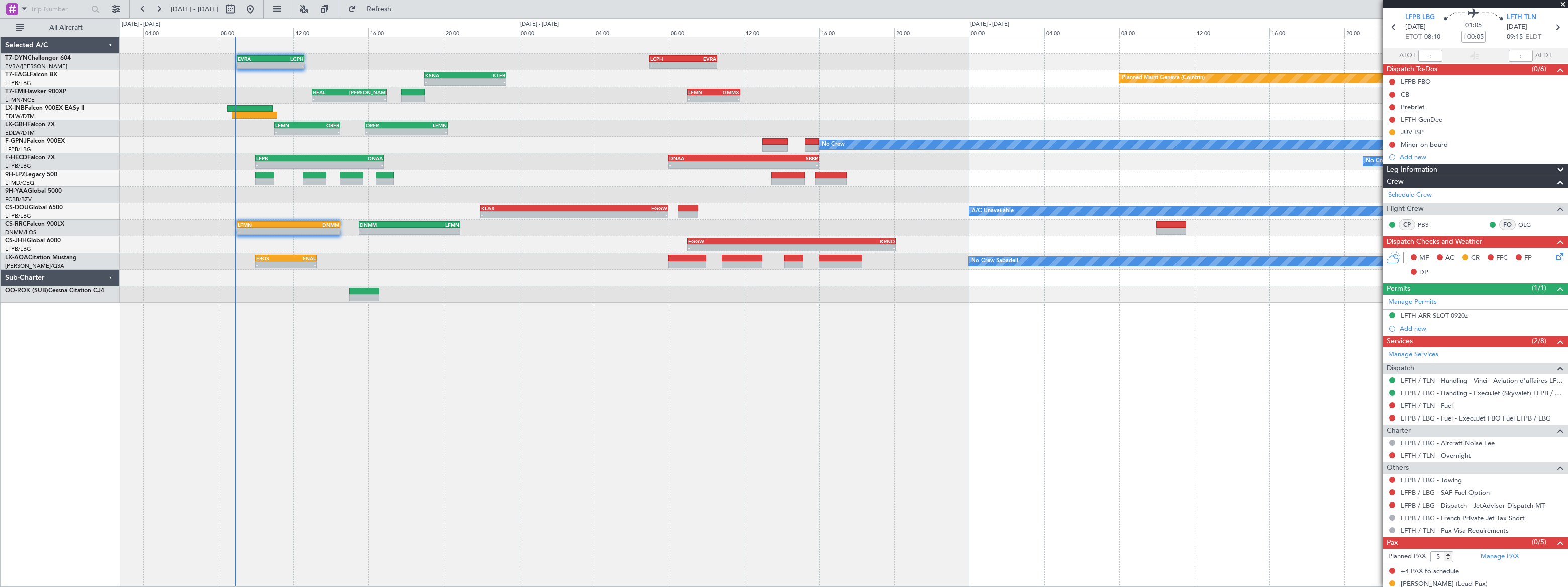
click at [225, 247] on div "LCPH 07:00 Z EVRA 10:35 Z - - EVRA 09:00 Z LCPH 12:35 Z - - Planned Maint Basel…" at bounding box center [844, 311] width 1448 height 550
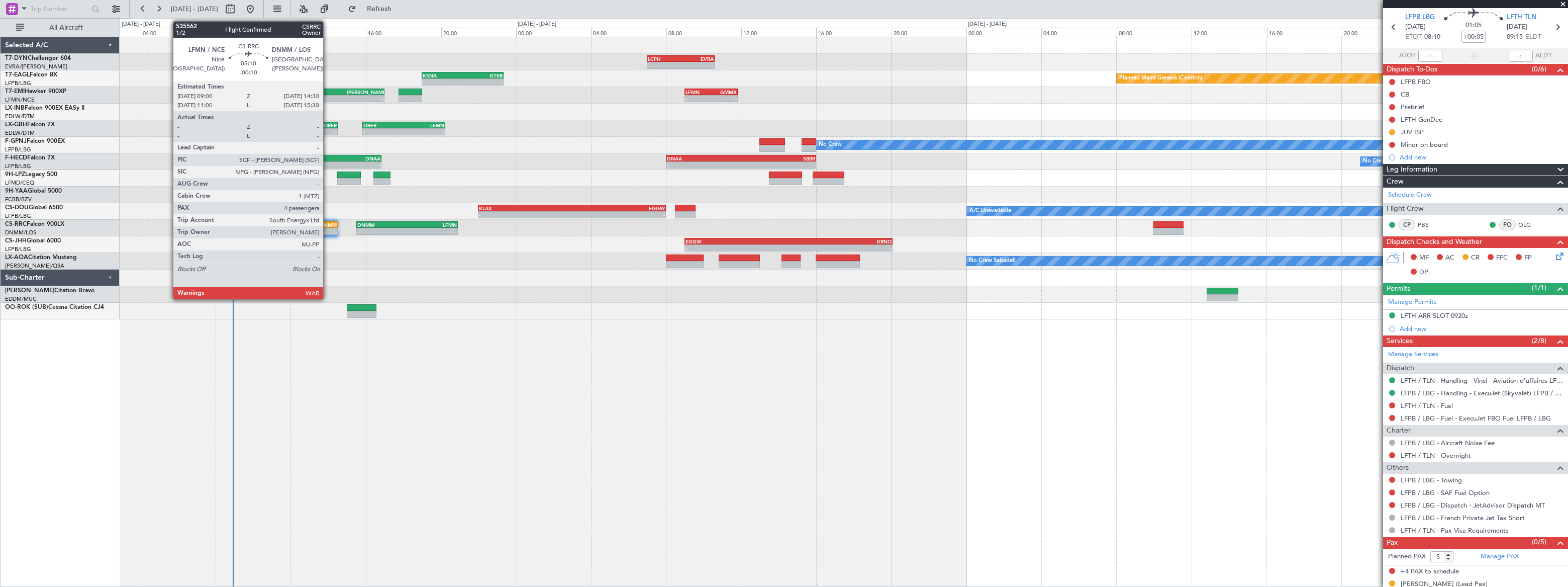
click at [327, 225] on div "DNMM" at bounding box center [311, 225] width 51 height 6
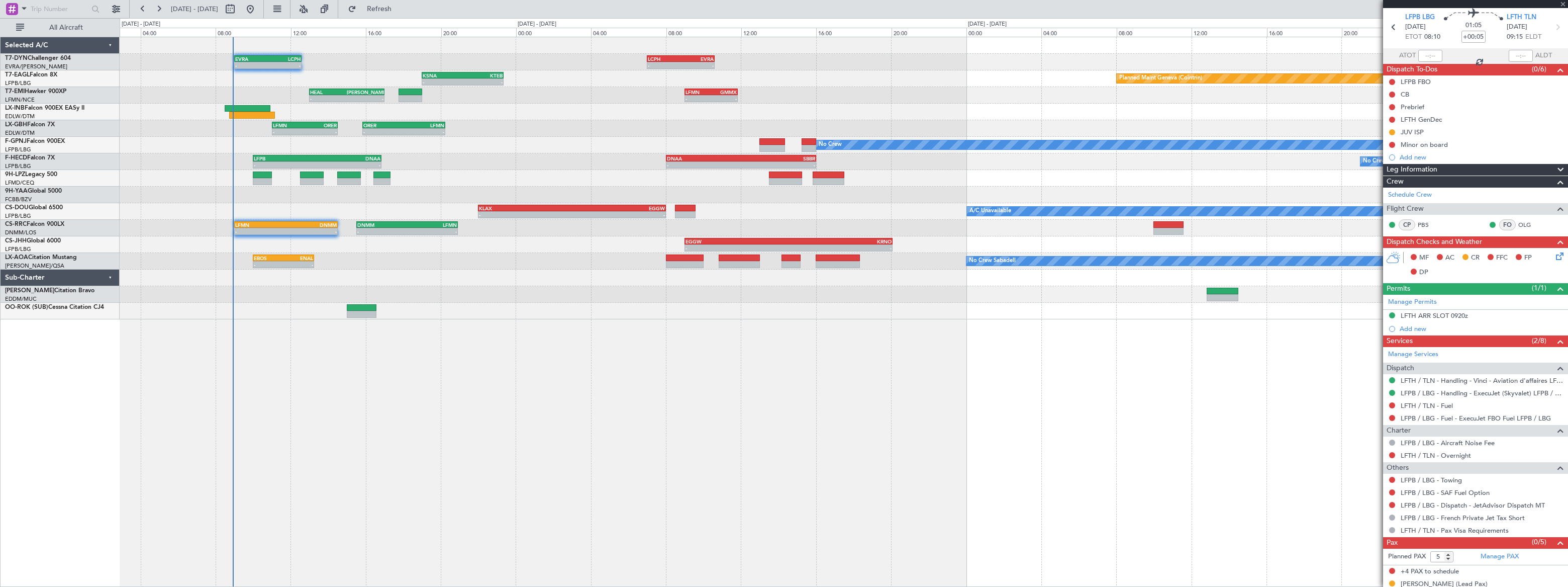
type input "-00:10"
type input "4"
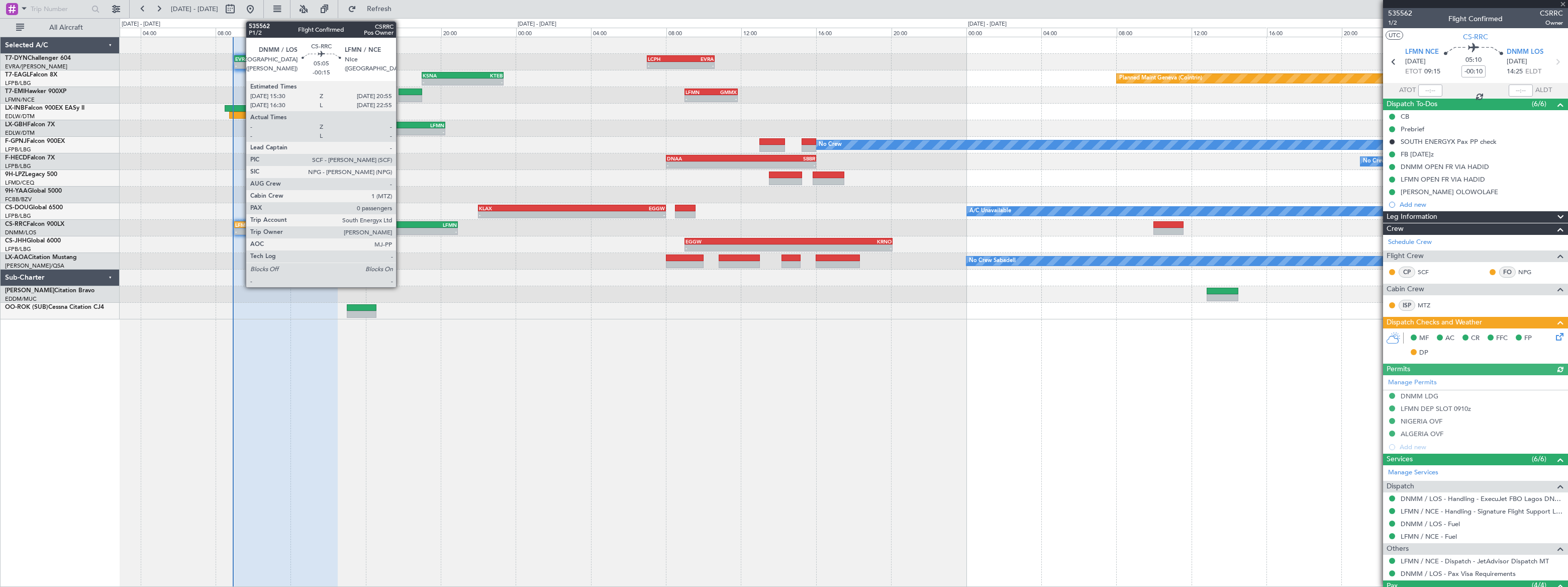
click at [401, 224] on div "DNMM" at bounding box center [382, 225] width 50 height 6
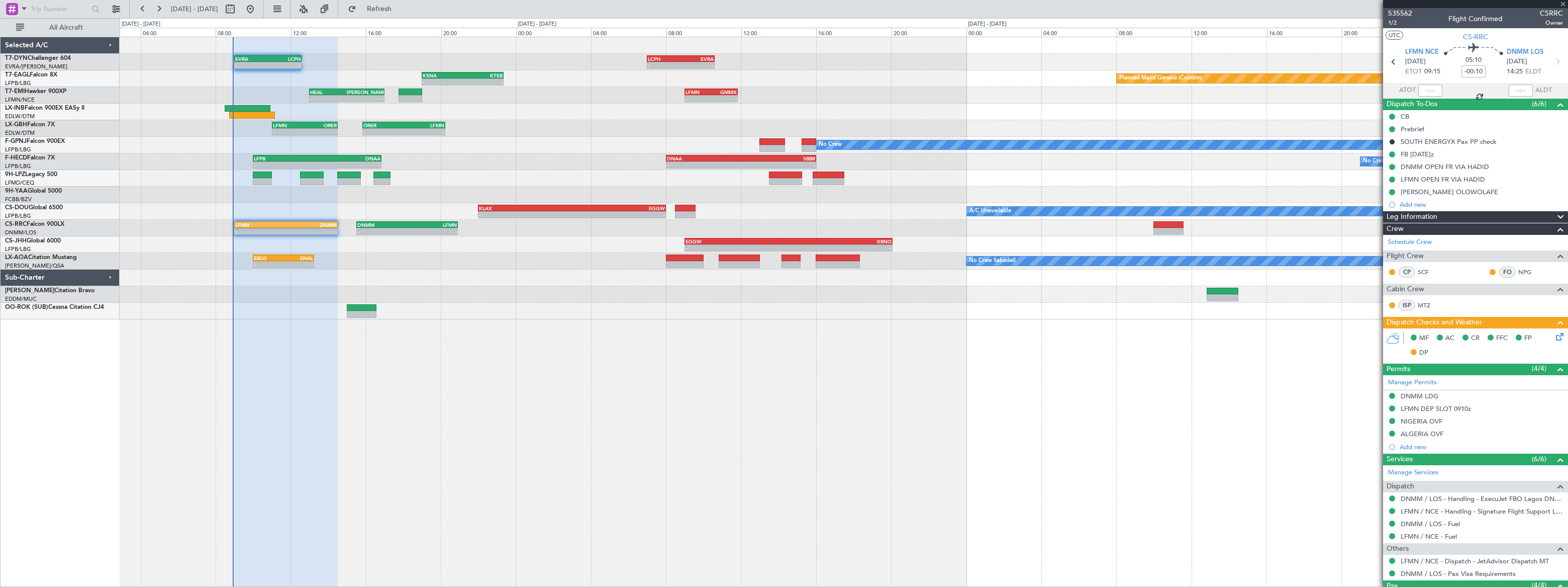
type input "-00:15"
type input "0"
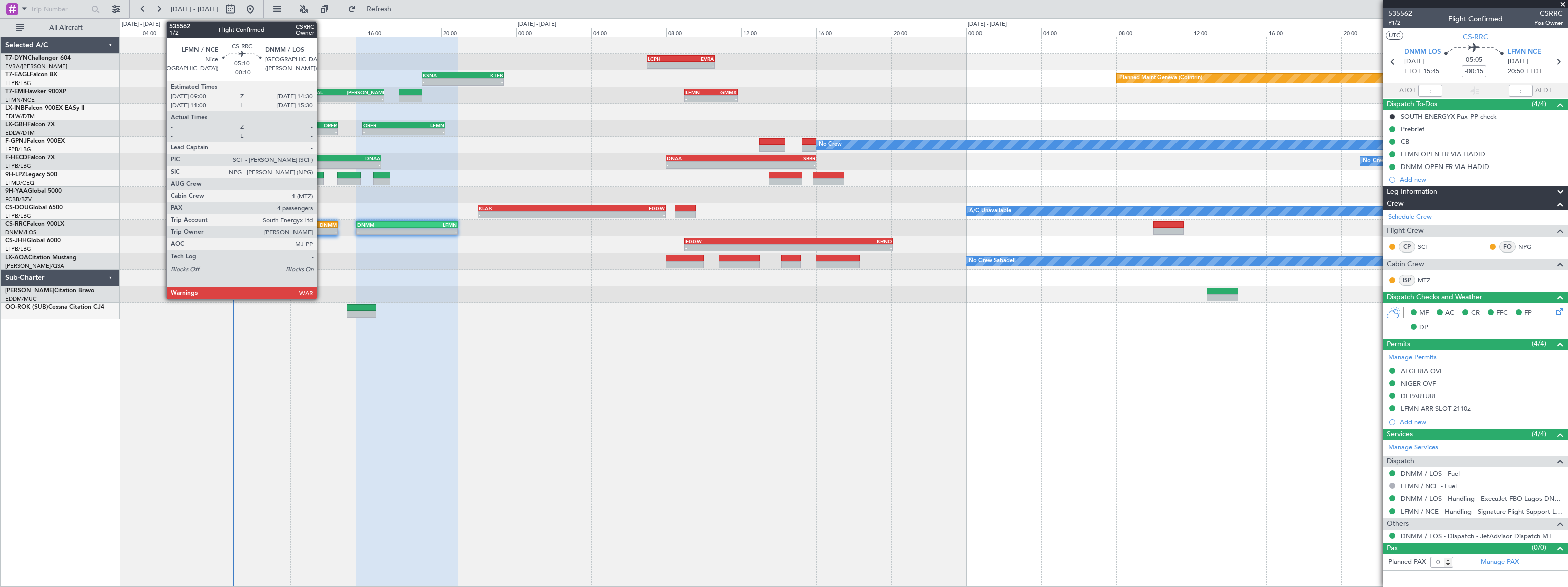
click at [322, 223] on div "DNMM" at bounding box center [311, 225] width 51 height 6
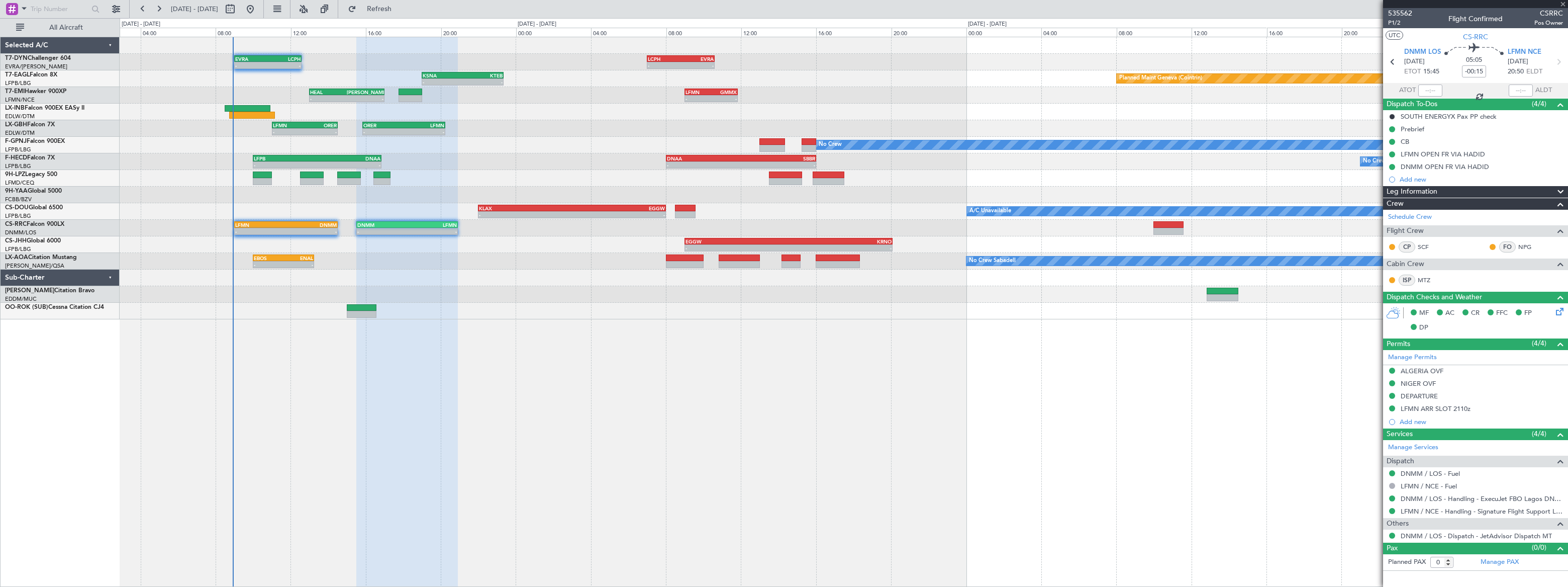
type input "-00:10"
type input "4"
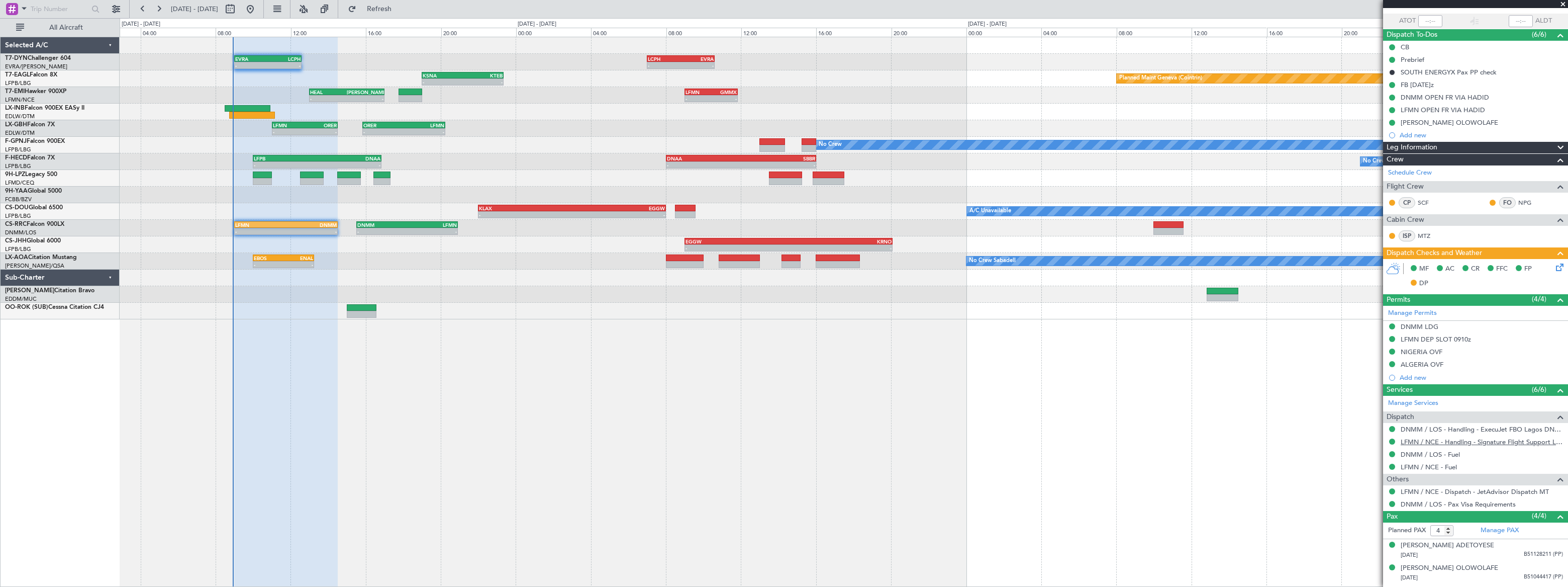
scroll to position [111, 0]
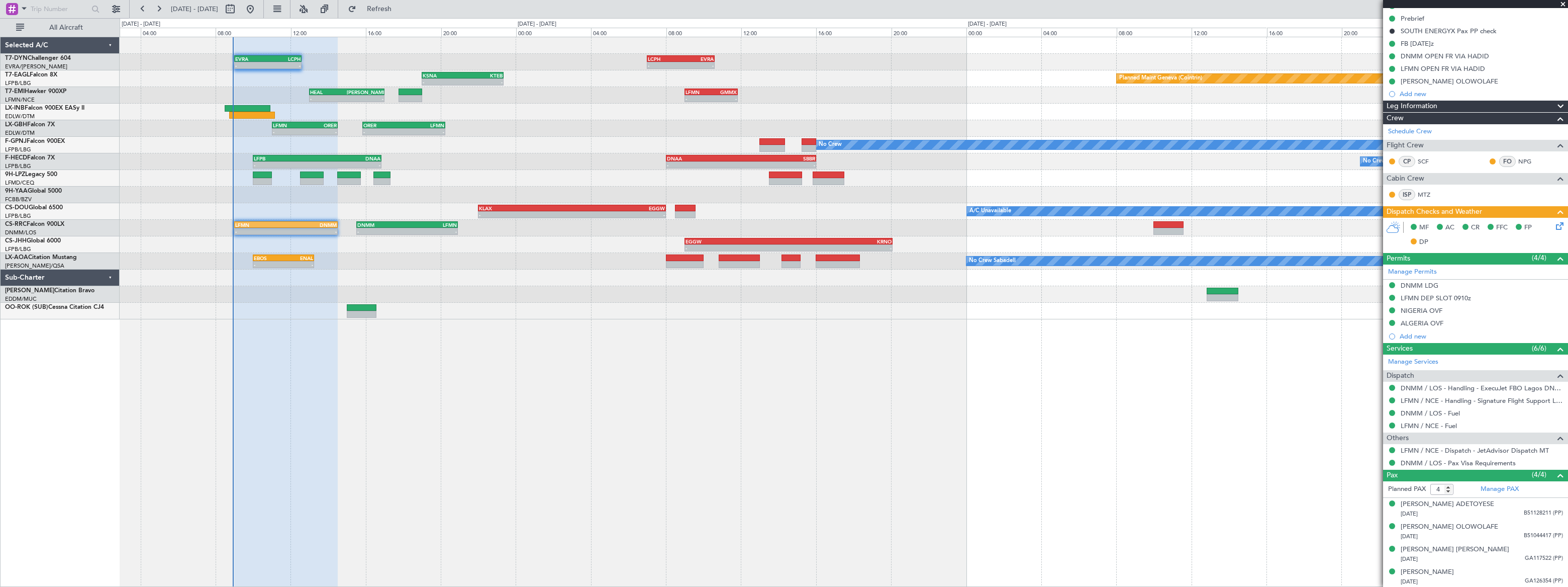
click at [1256, 229] on div "- - LFMN 09:00 Z DNMM 14:30 Z - - DNMM 15:30 Z LFMN 20:55 Z" at bounding box center [843, 228] width 1447 height 17
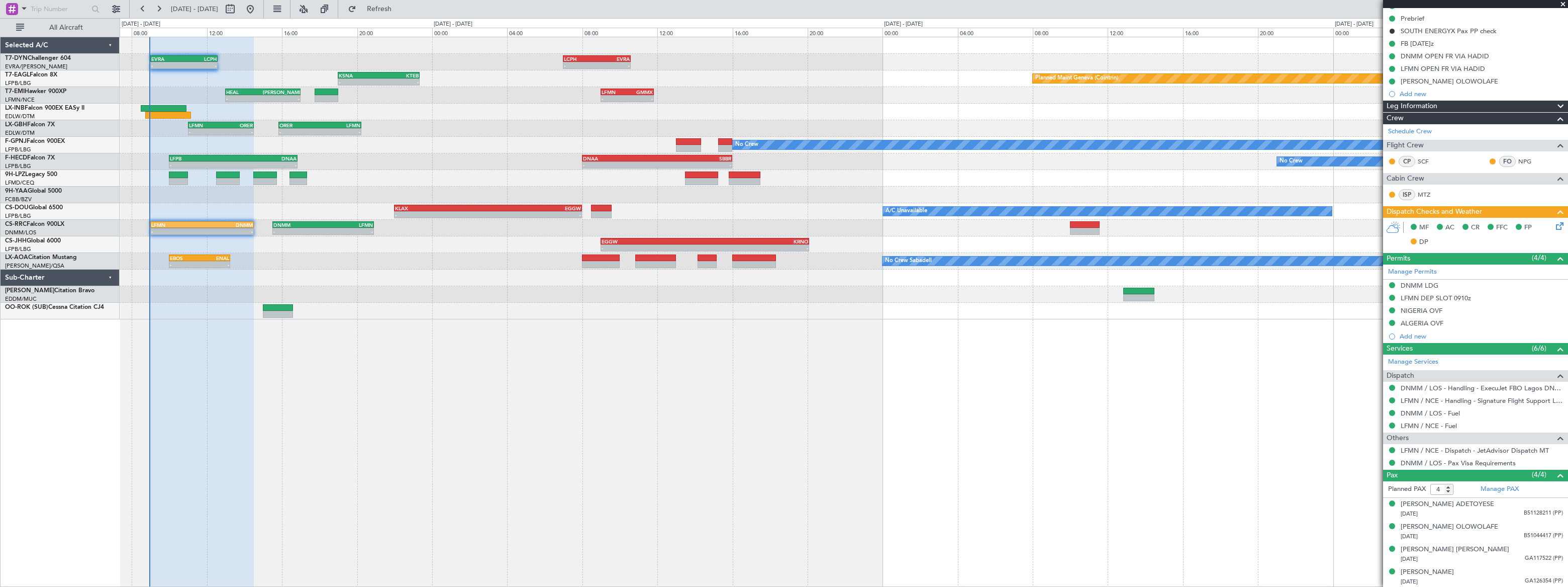
click at [386, 391] on div "- - EVRA 09:00 Z LCPH 12:35 Z - - LCPH 07:00 Z EVRA 10:35 Z Planned Maint Basel…" at bounding box center [844, 311] width 1448 height 550
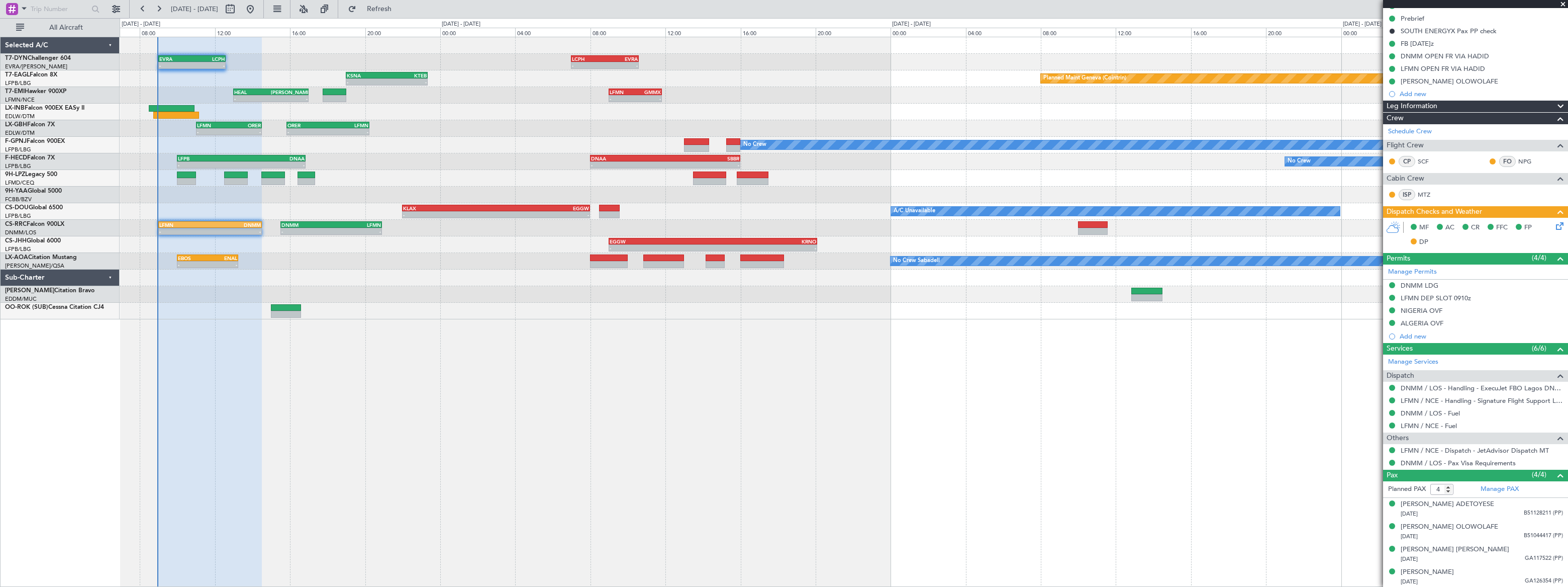
click at [1002, 171] on div "No Crew" at bounding box center [844, 178] width 1448 height 17
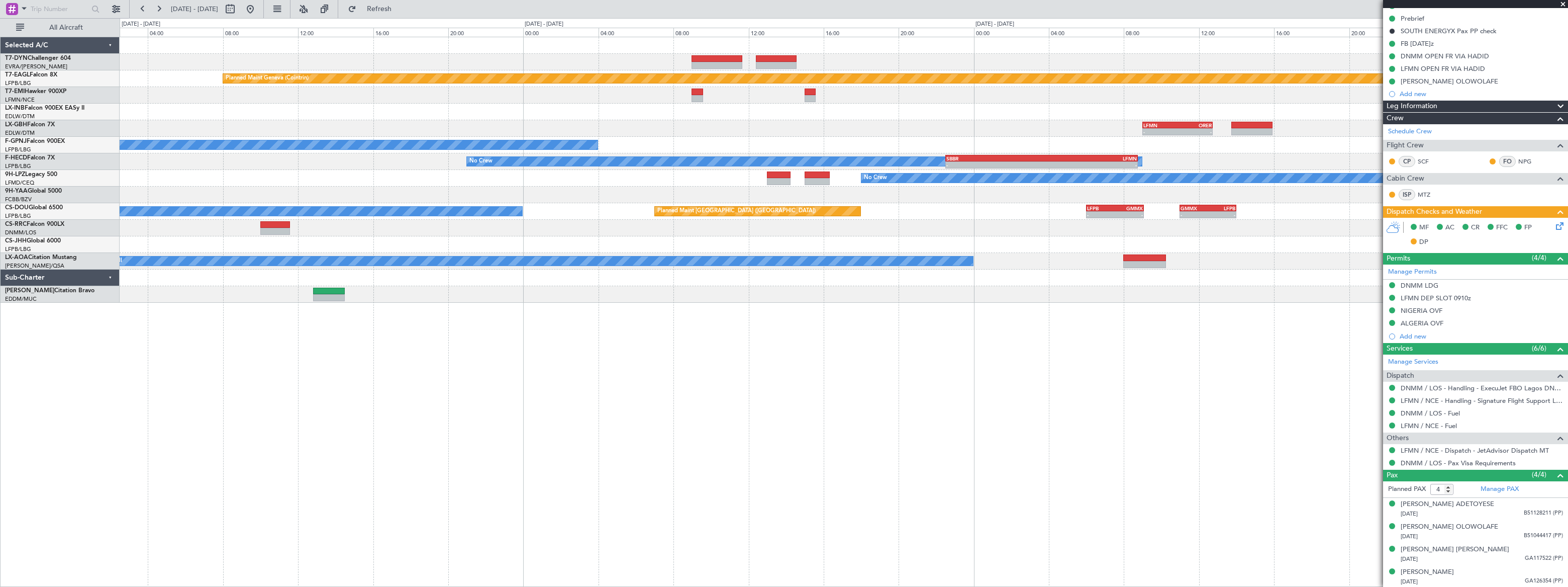
click at [1053, 115] on div at bounding box center [844, 112] width 1448 height 17
click at [887, 189] on div "LCPH 07:00 Z EVRA 10:35 Z - - Planned Maint Geneva (Cointrin) LFMN 09:00 Z GMMX…" at bounding box center [844, 170] width 1448 height 265
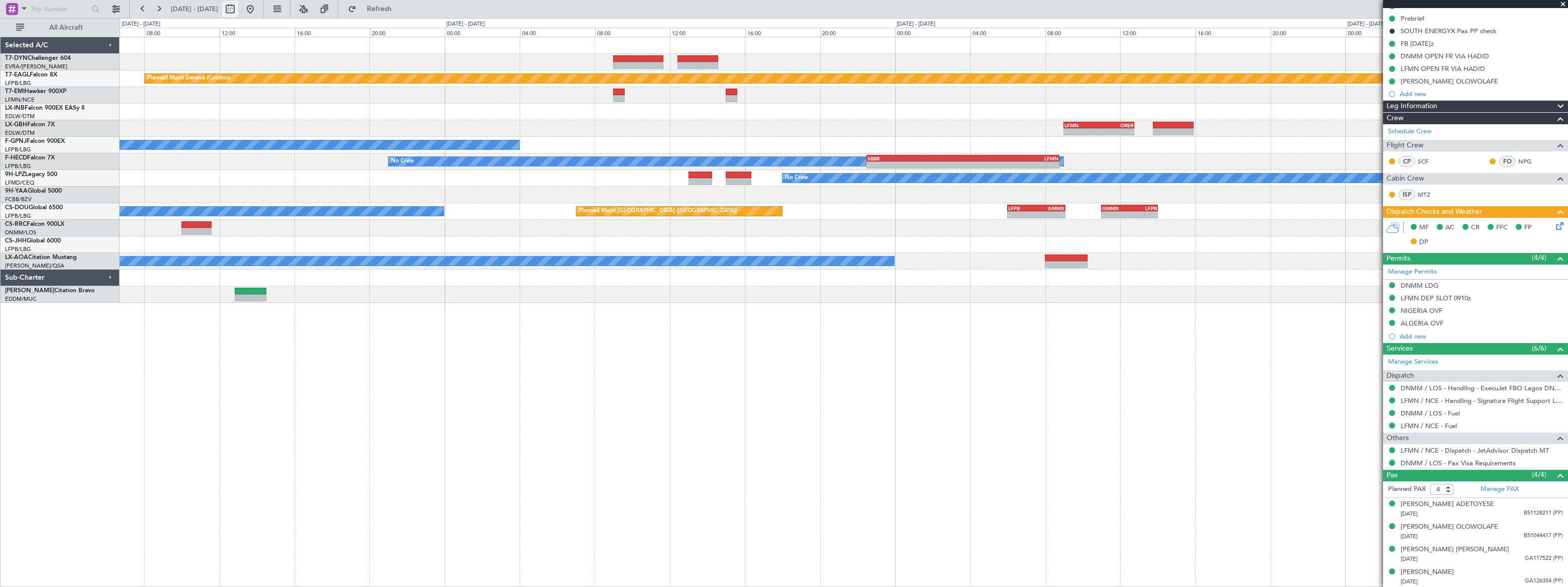
click at [238, 8] on button at bounding box center [230, 9] width 16 height 16
select select "8"
select select "2025"
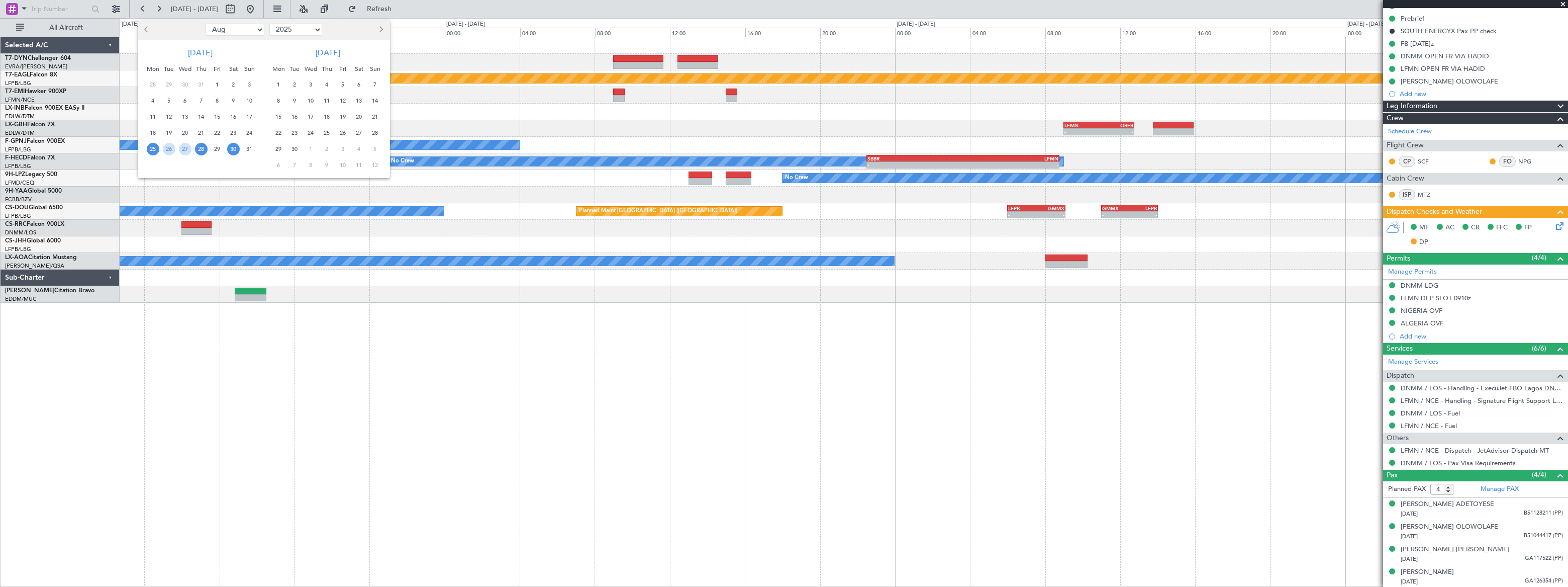
click at [235, 147] on span "30" at bounding box center [234, 148] width 13 height 13
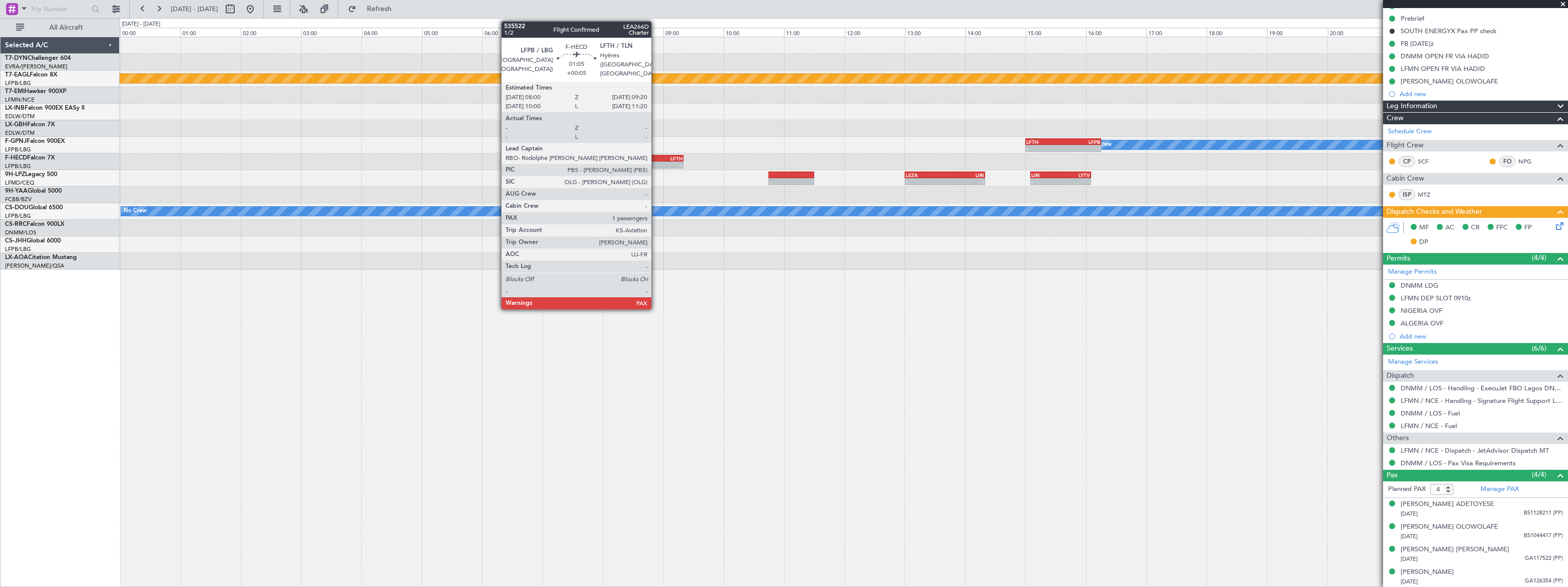
click at [656, 161] on div "09:20 Z" at bounding box center [662, 164] width 39 height 6
type input "+00:05"
type input "5"
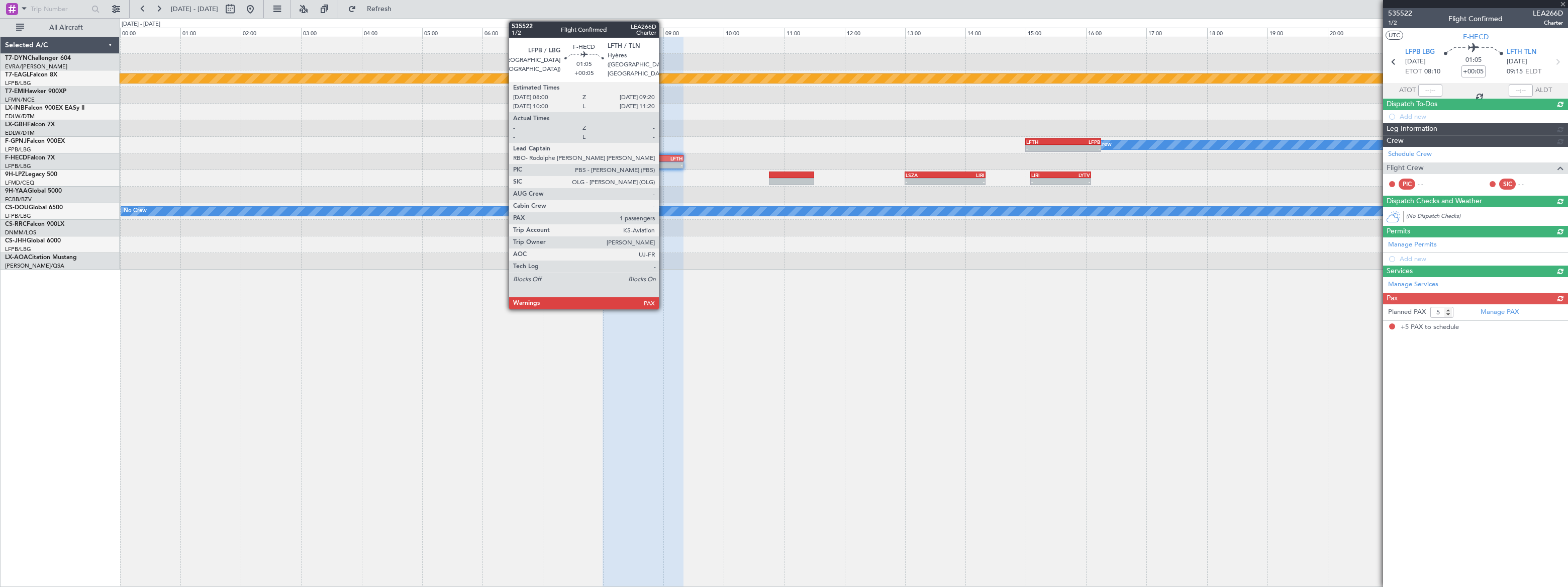
click at [663, 156] on div "LFTH" at bounding box center [663, 158] width 39 height 6
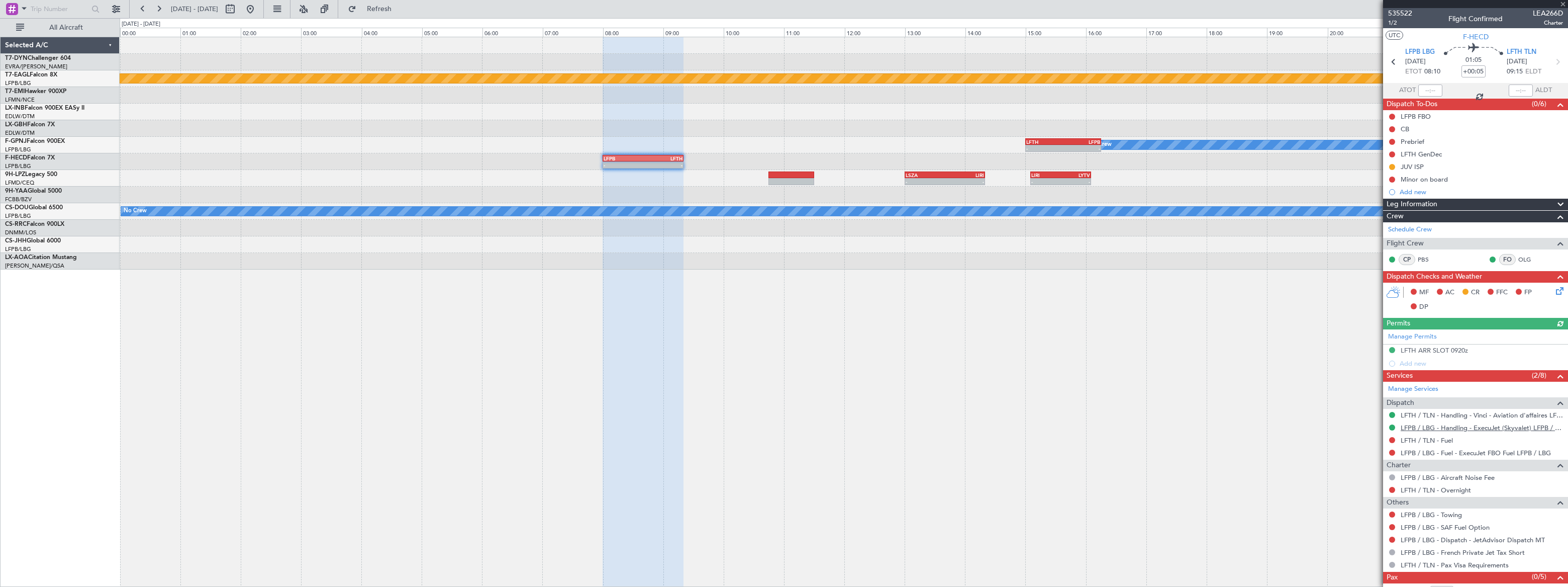
scroll to position [47, 0]
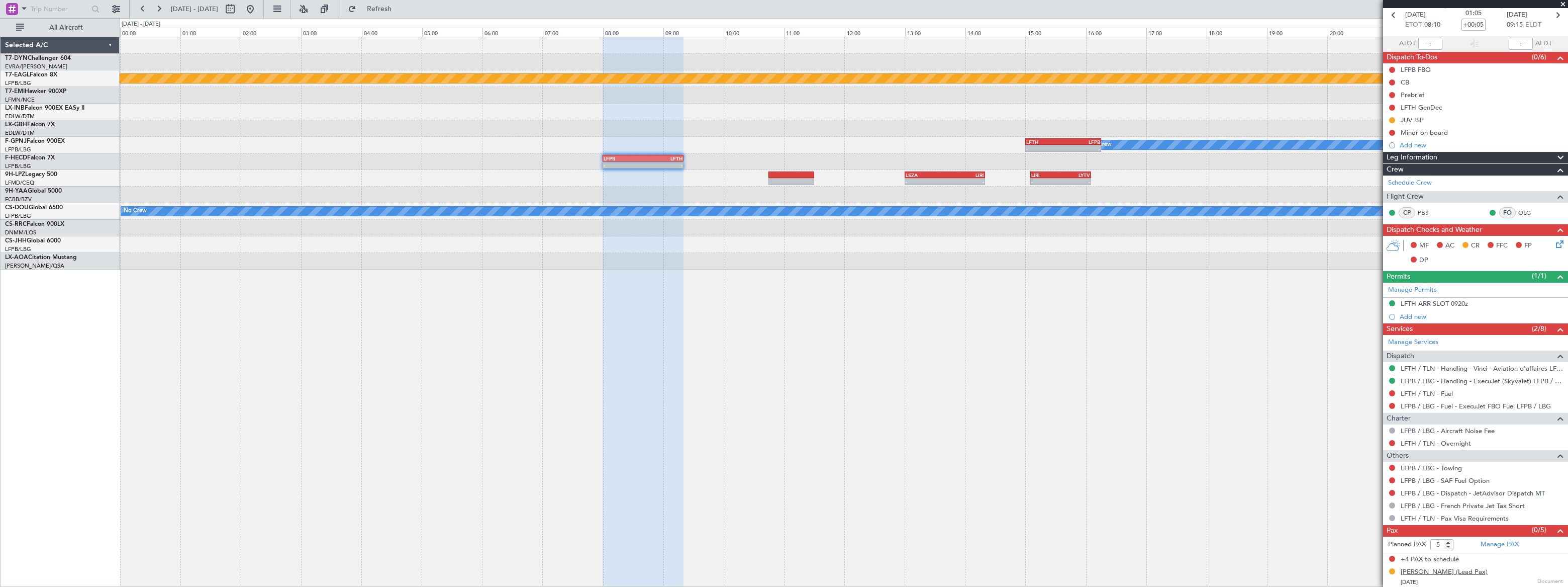
click at [1463, 572] on div "[PERSON_NAME] (Lead Pax)" at bounding box center [1444, 572] width 87 height 10
click at [1500, 543] on link "Manage PAX" at bounding box center [1499, 545] width 38 height 10
click at [400, 8] on span "Refresh" at bounding box center [379, 9] width 42 height 7
click at [1492, 543] on mat-tooltip-component "Incomplete" at bounding box center [1472, 548] width 46 height 27
click at [1494, 544] on link "Manage PAX" at bounding box center [1499, 545] width 38 height 10
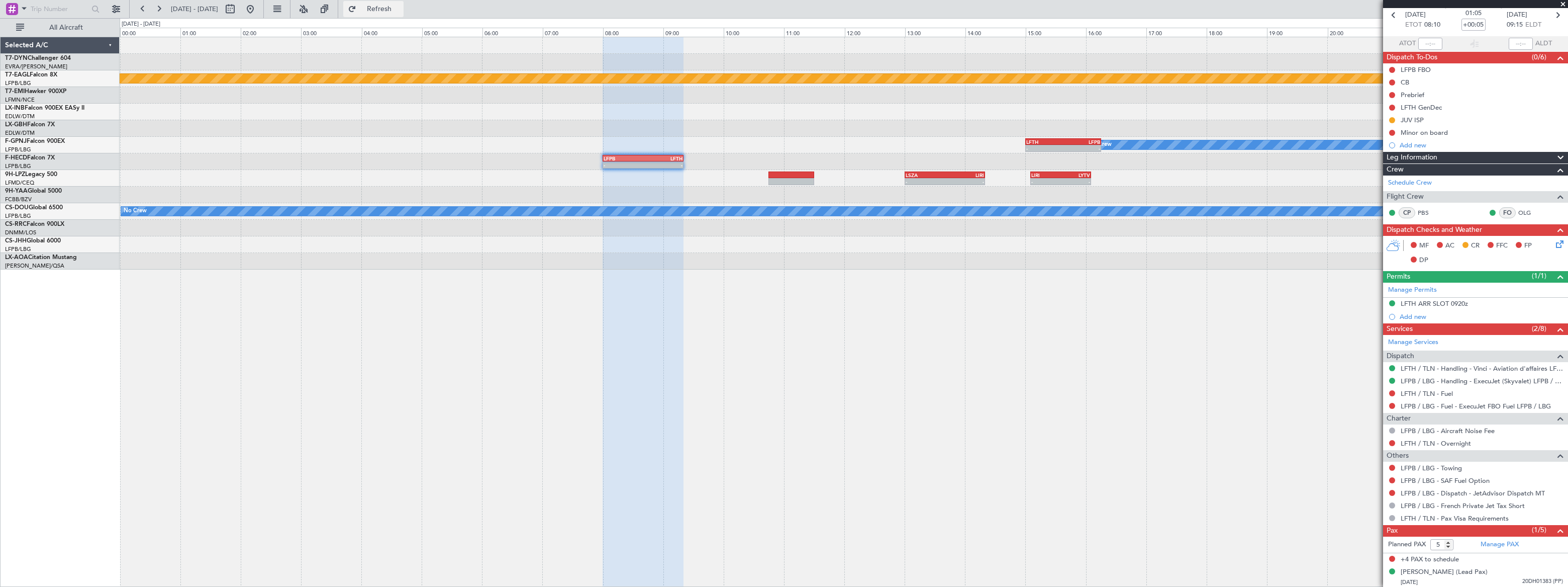
click at [400, 10] on span "Refresh" at bounding box center [379, 9] width 42 height 7
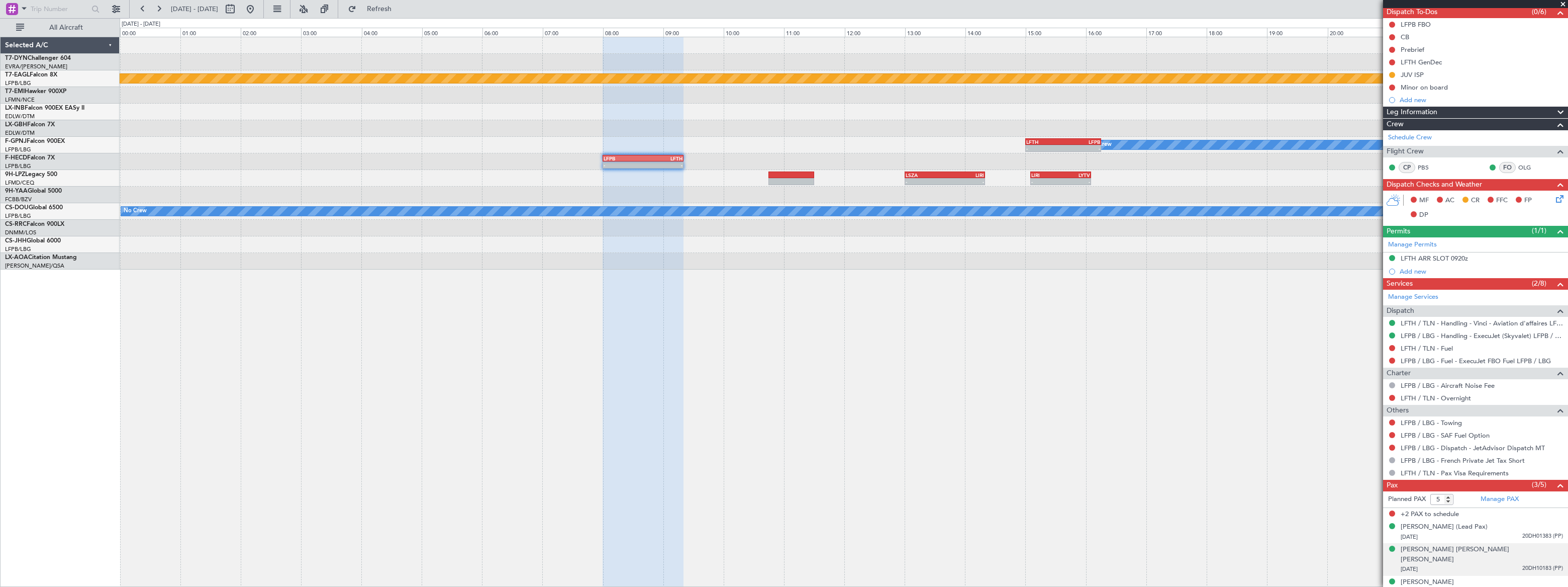
click at [1523, 564] on span "20DH10183 (PP)" at bounding box center [1542, 568] width 40 height 9
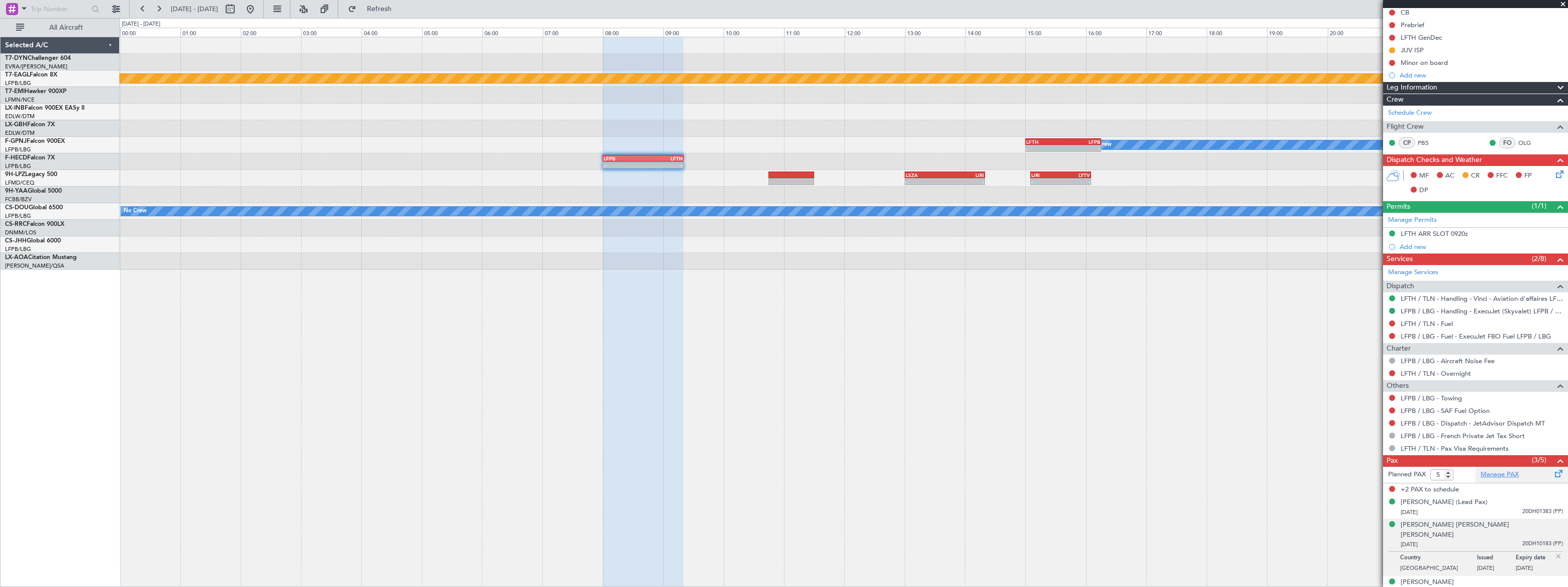
click at [1494, 472] on link "Manage PAX" at bounding box center [1499, 474] width 38 height 10
click at [400, 11] on span "Refresh" at bounding box center [379, 9] width 42 height 7
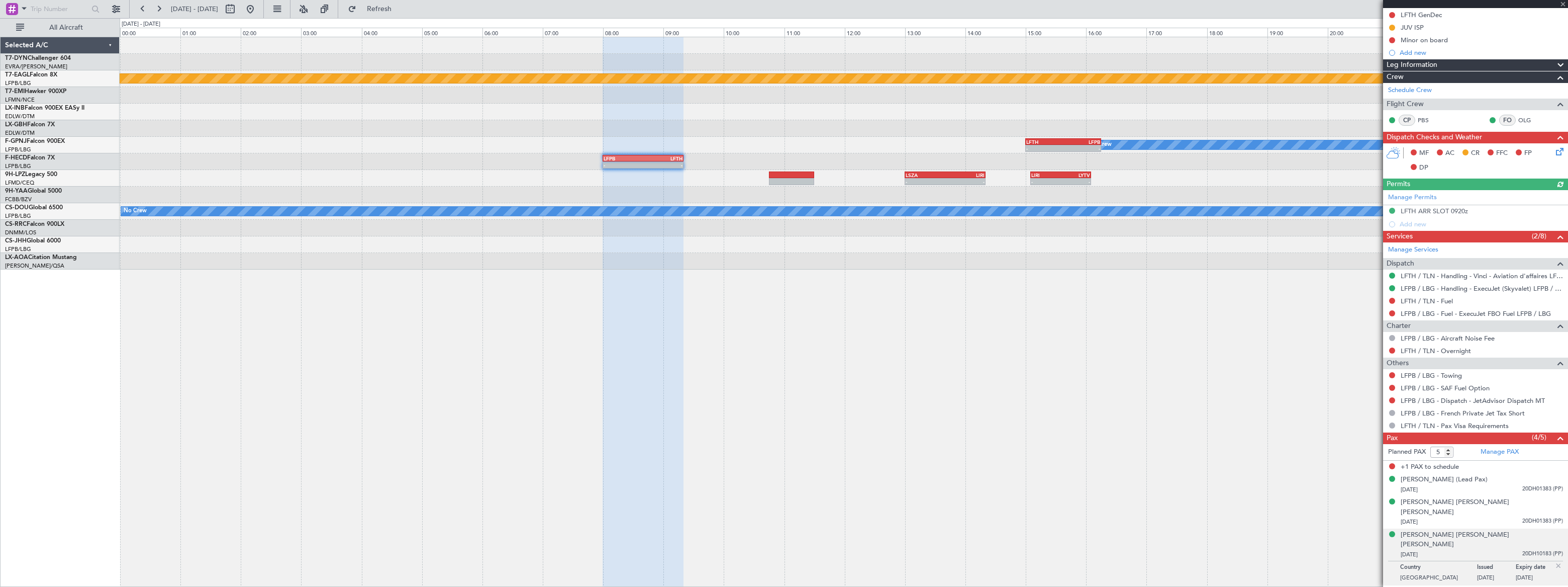
scroll to position [0, 0]
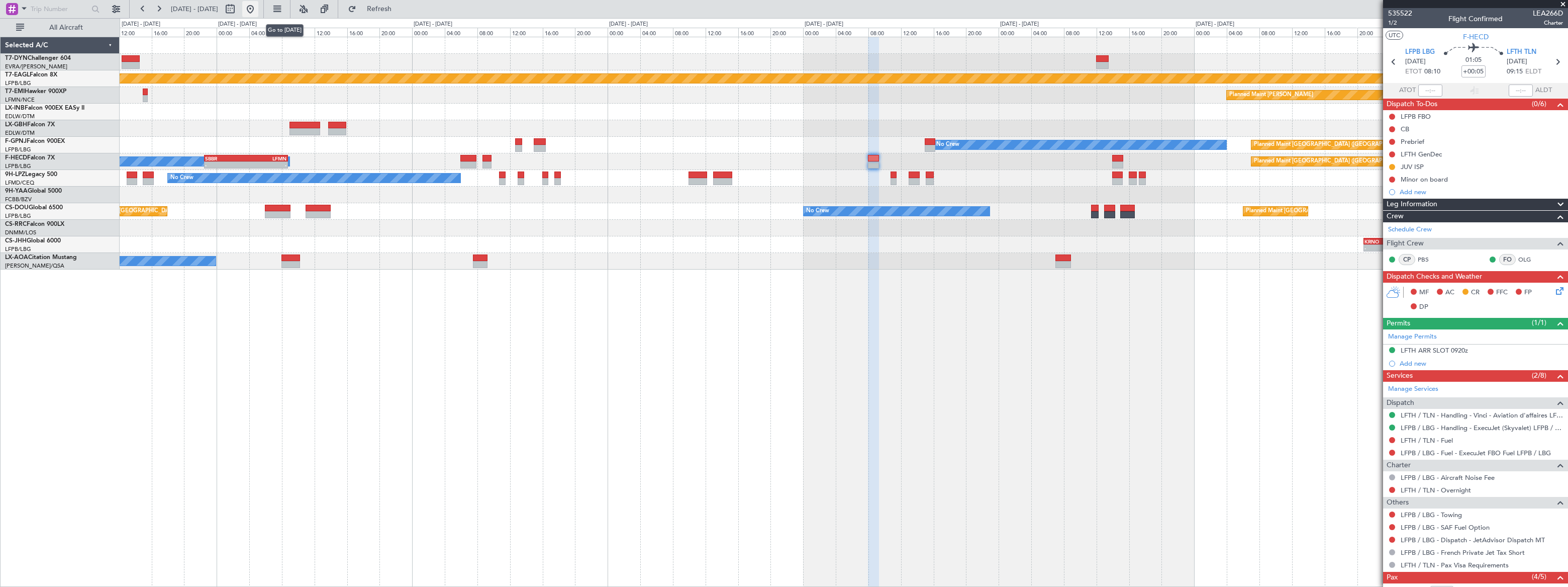
click at [258, 7] on button at bounding box center [250, 9] width 16 height 16
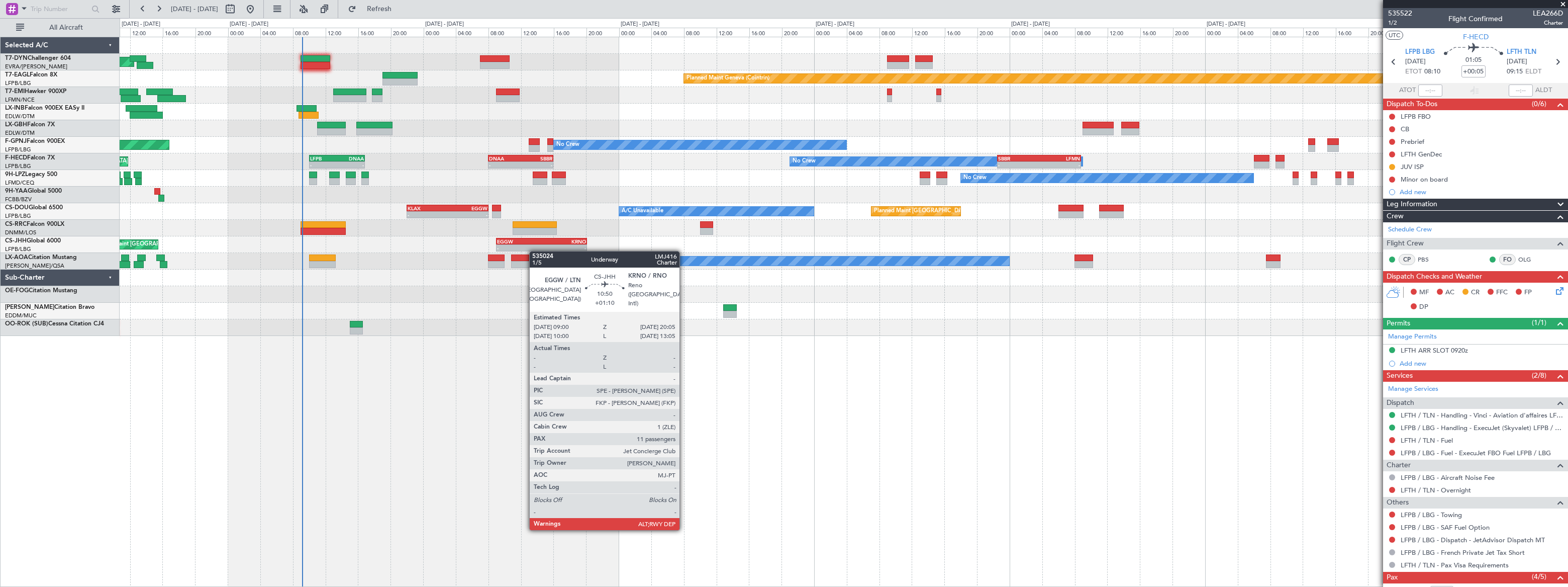
click at [527, 248] on div "Planned Maint Basel-Mulhouse Planned Maint Geneva (Cointrin) Planned Maint Ches…" at bounding box center [843, 187] width 1447 height 298
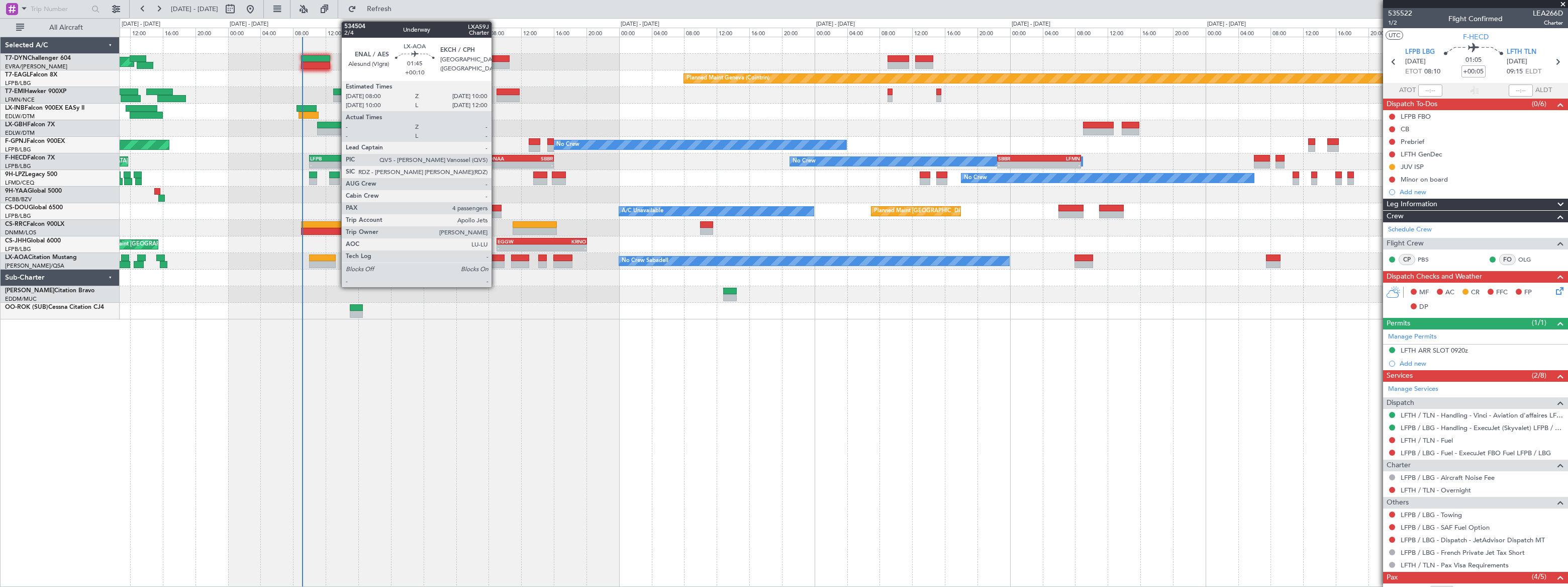
click at [497, 262] on div at bounding box center [496, 264] width 17 height 7
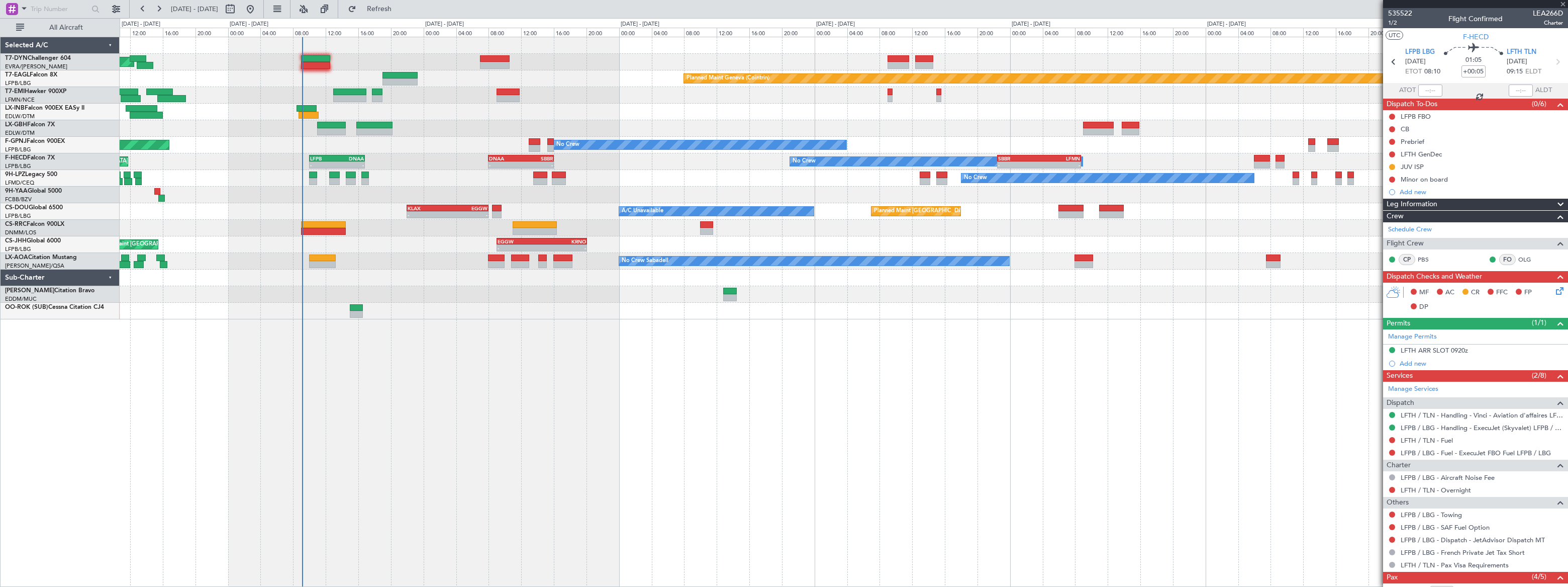
type input "+00:10"
type input "4"
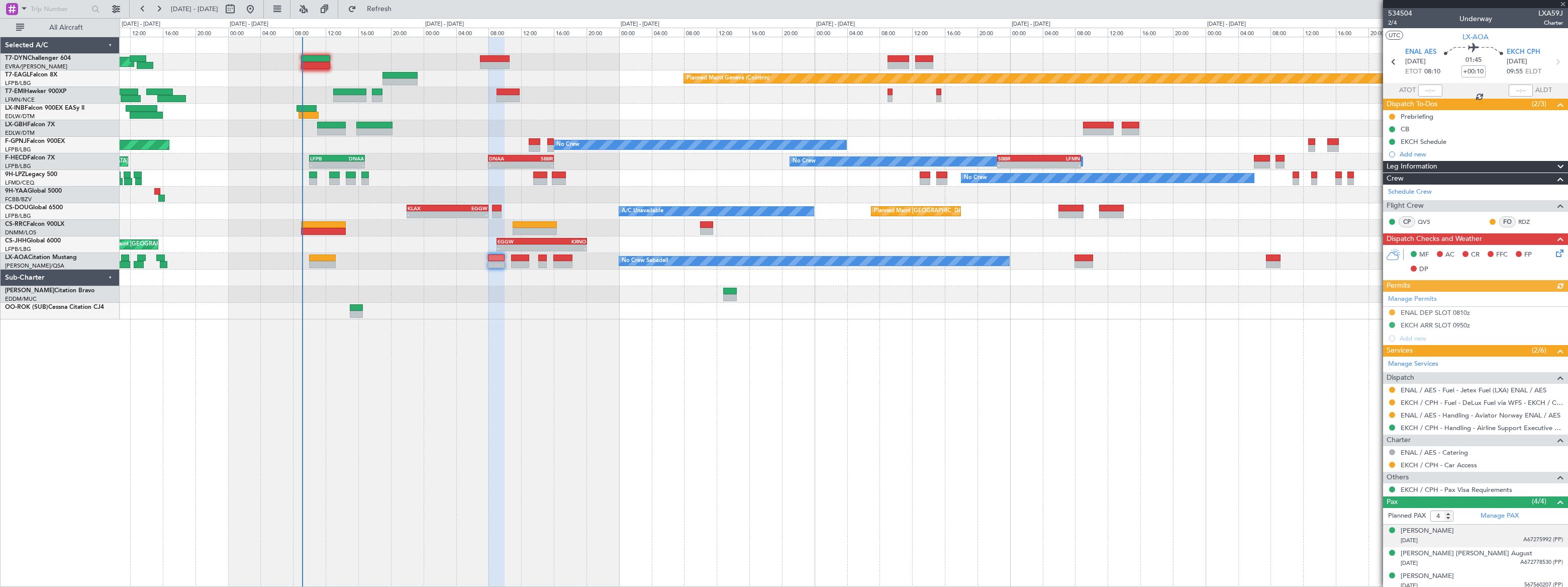
scroll to position [27, 0]
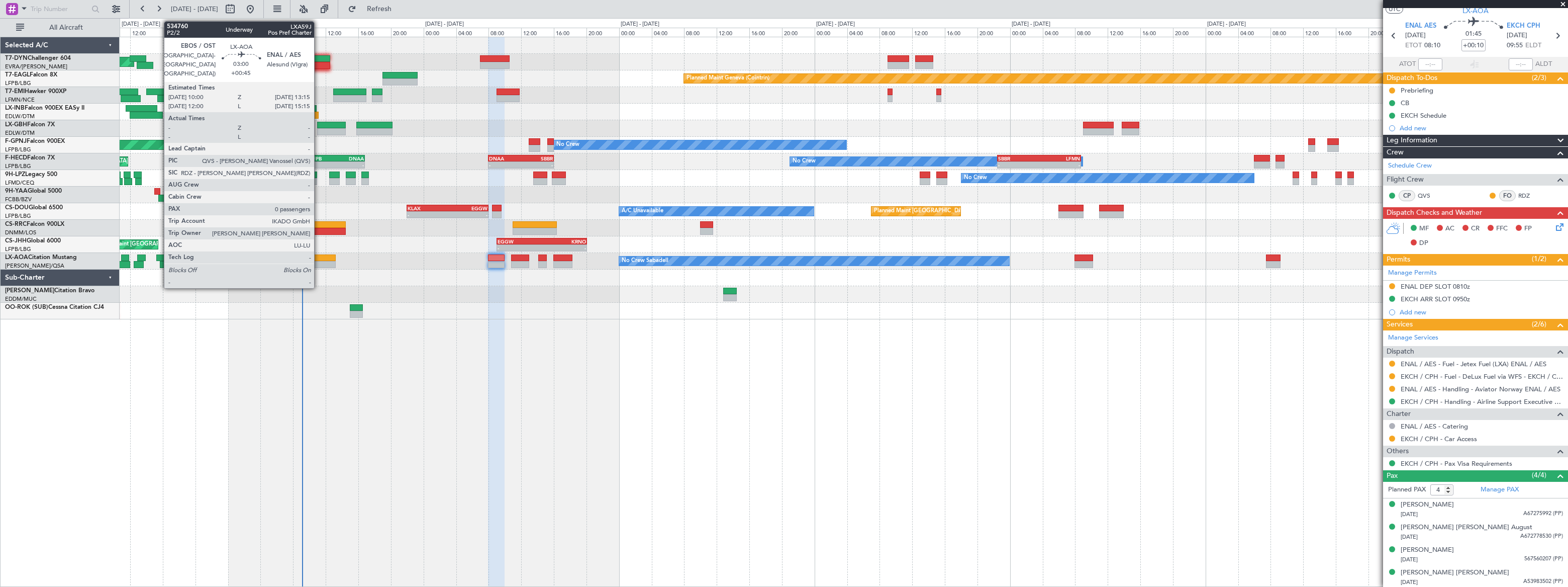
click at [319, 258] on div at bounding box center [322, 257] width 26 height 7
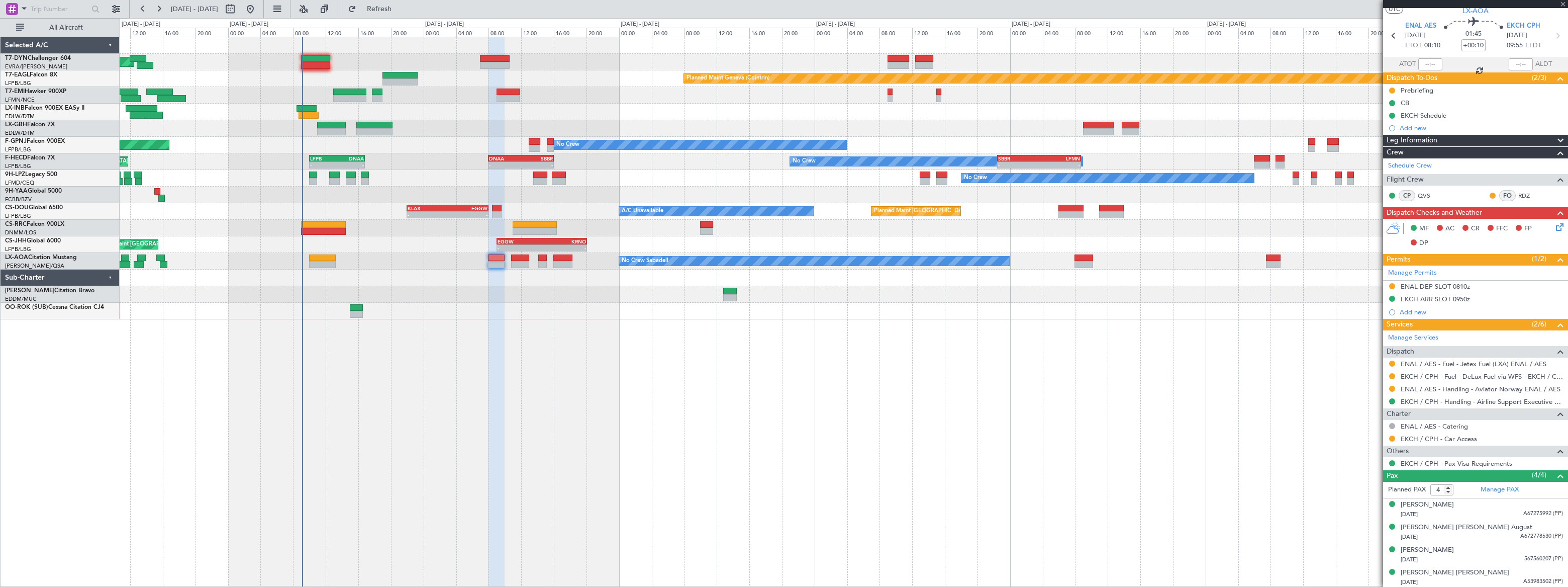
type input "+00:45"
type input "0"
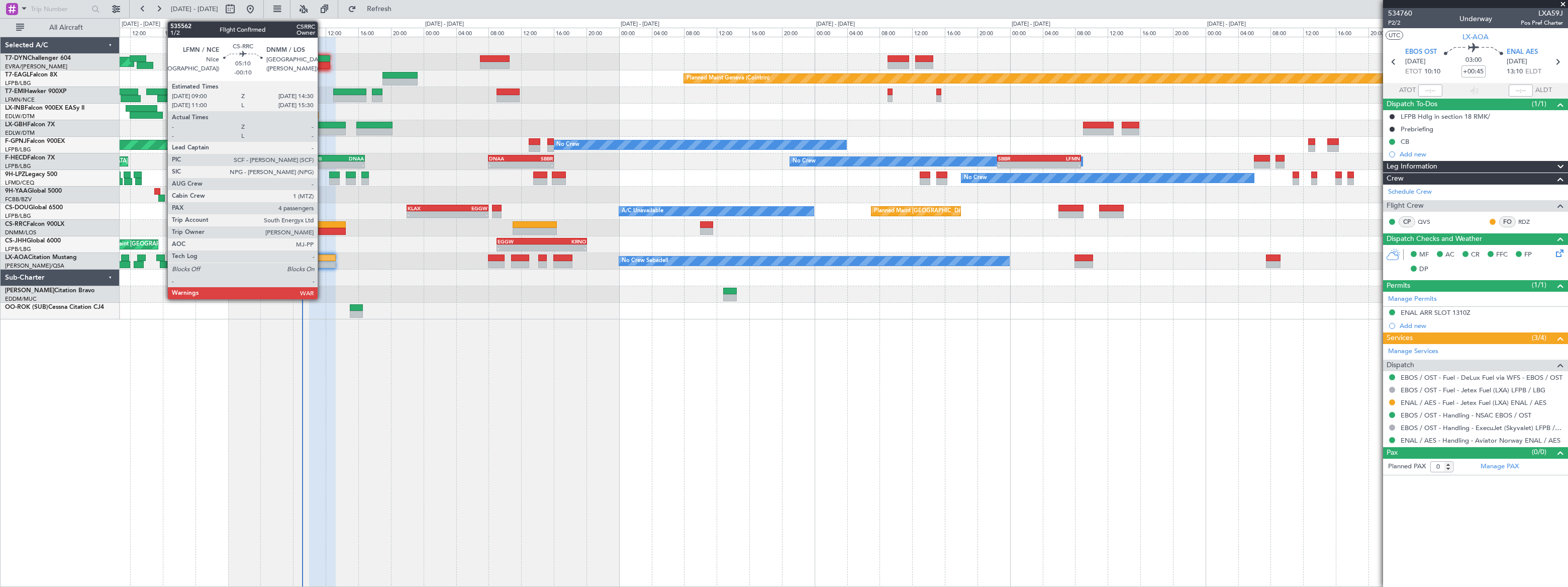
click at [322, 229] on div at bounding box center [324, 231] width 45 height 7
click at [333, 223] on div at bounding box center [324, 224] width 45 height 7
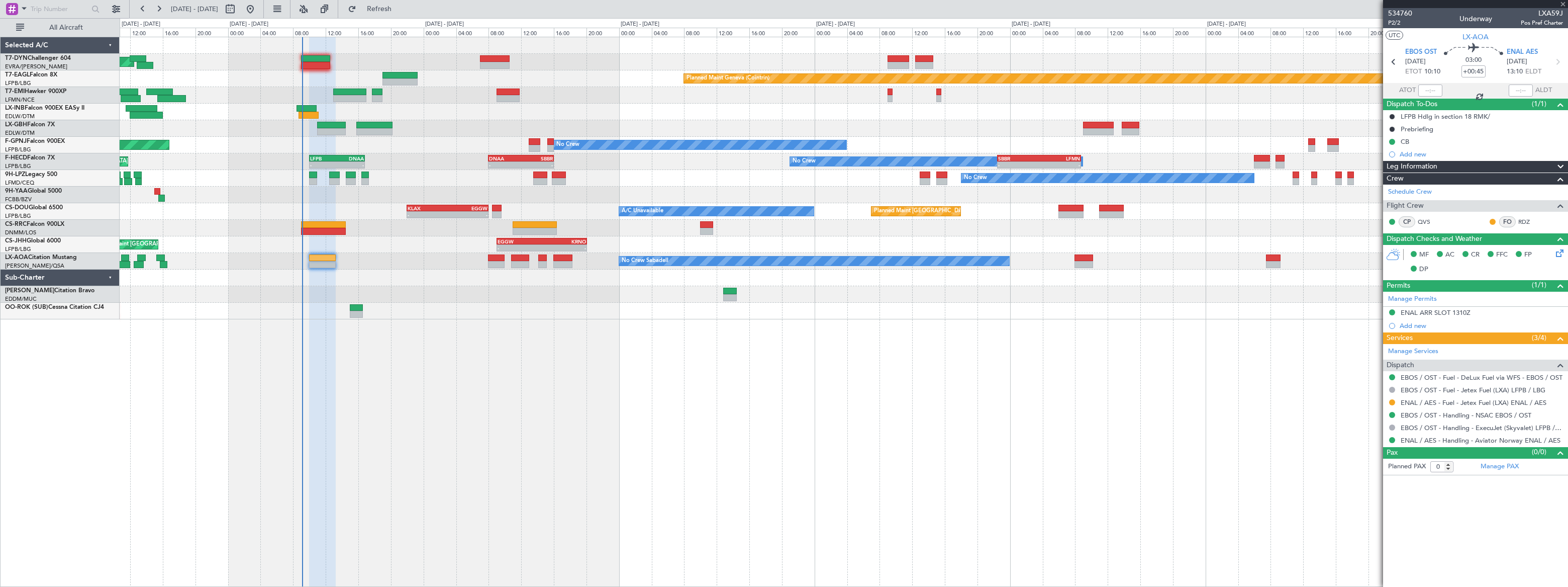
type input "-00:10"
type input "4"
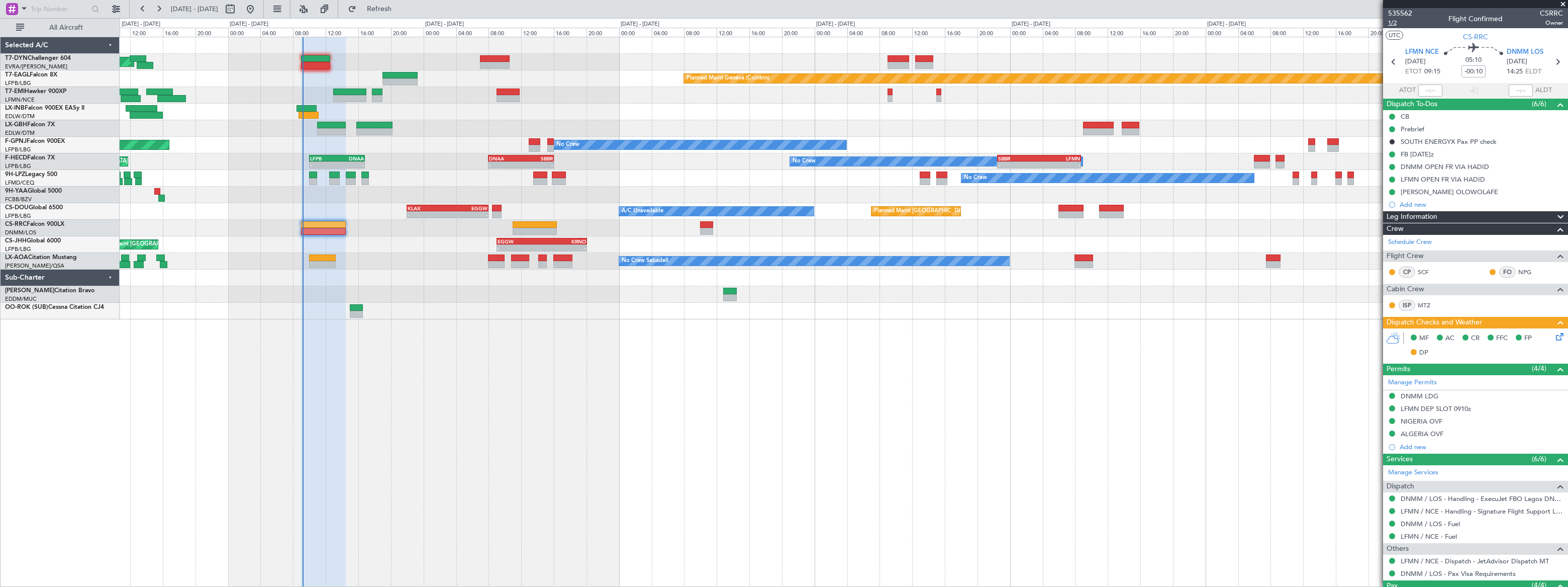
click at [1392, 23] on span "1/2" at bounding box center [1400, 23] width 25 height 9
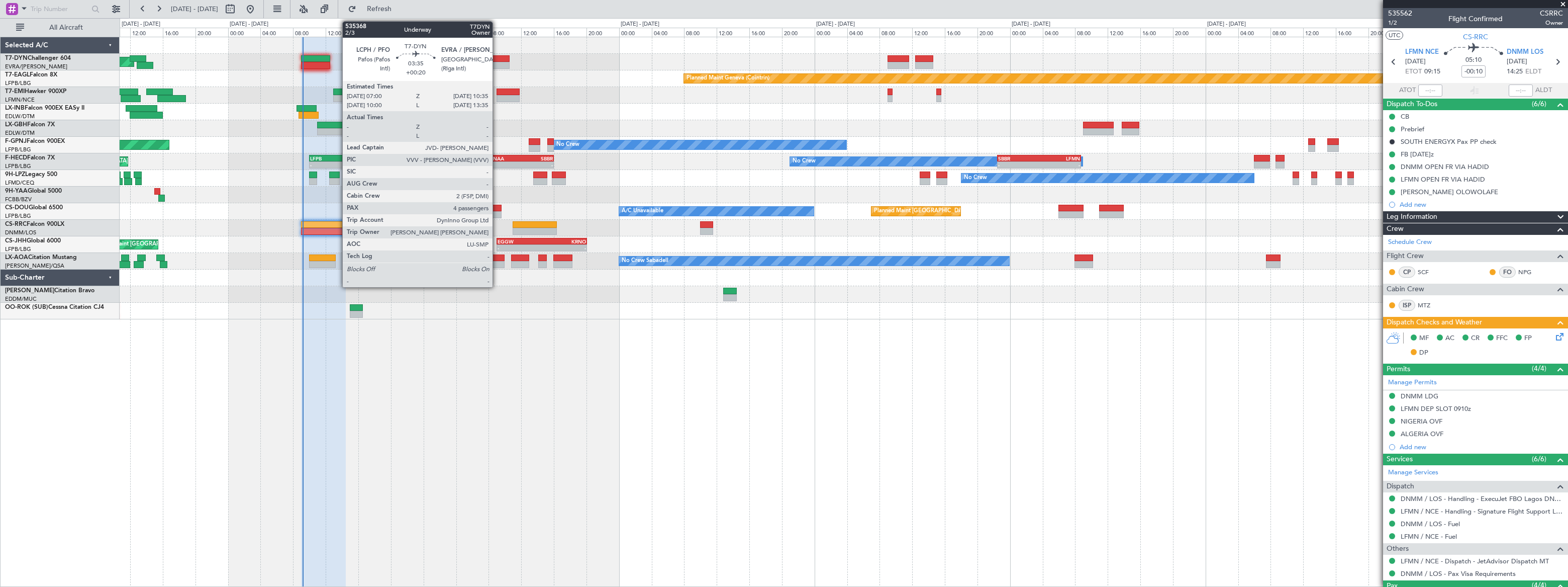
click at [497, 58] on div at bounding box center [495, 58] width 29 height 7
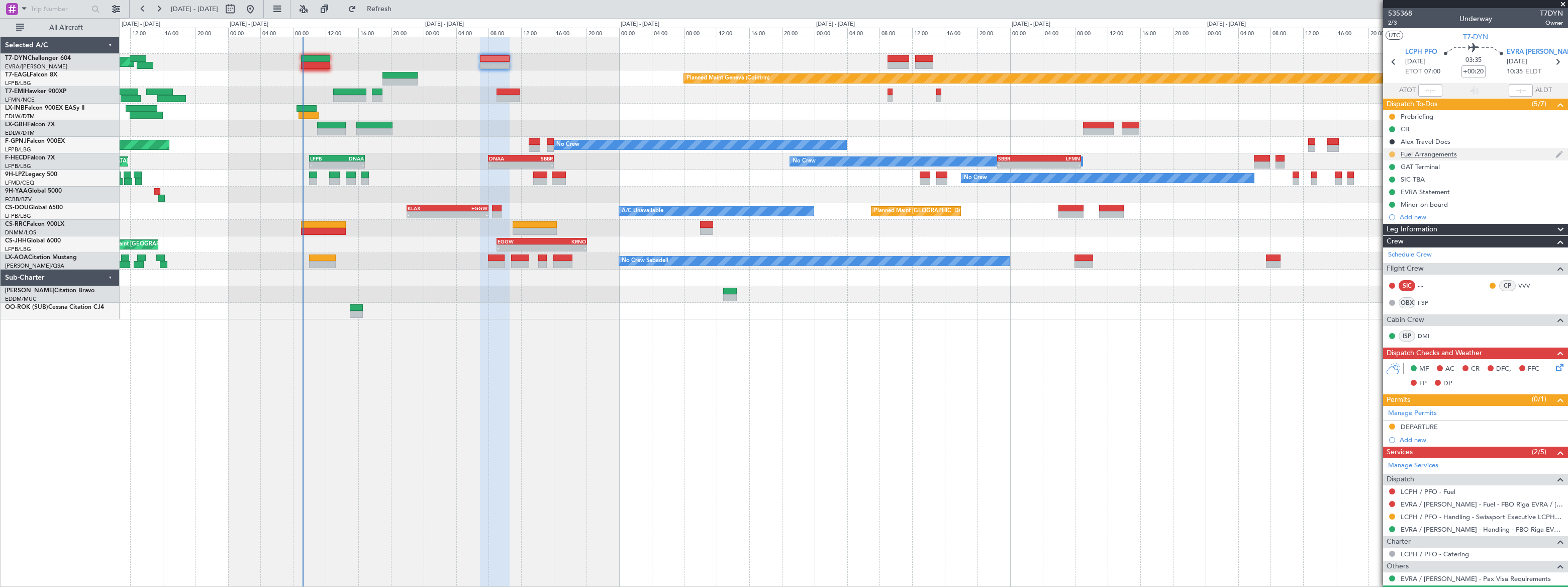
click at [1391, 152] on button at bounding box center [1392, 154] width 6 height 6
click at [1380, 197] on span "Completed" at bounding box center [1396, 198] width 33 height 10
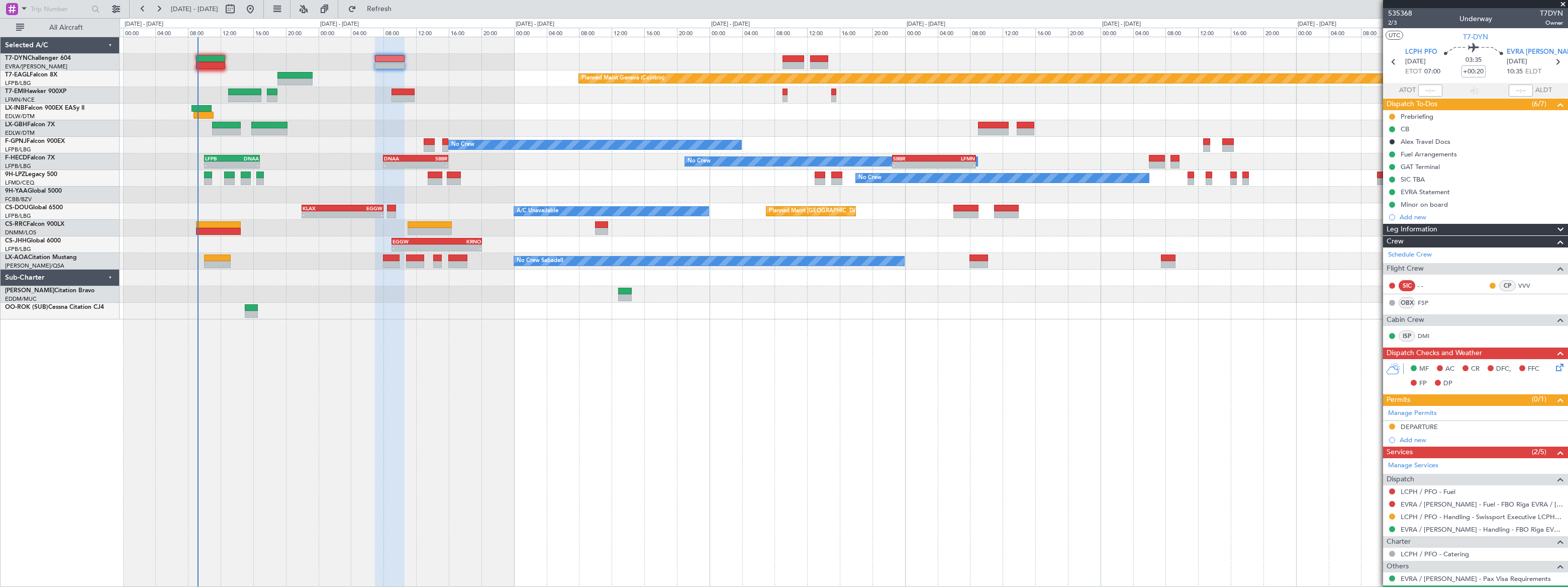
click at [458, 55] on div "Planned Maint Basel-Mulhouse Planned Maint Geneva (Cointrin) Planned Maint Ches…" at bounding box center [844, 178] width 1448 height 282
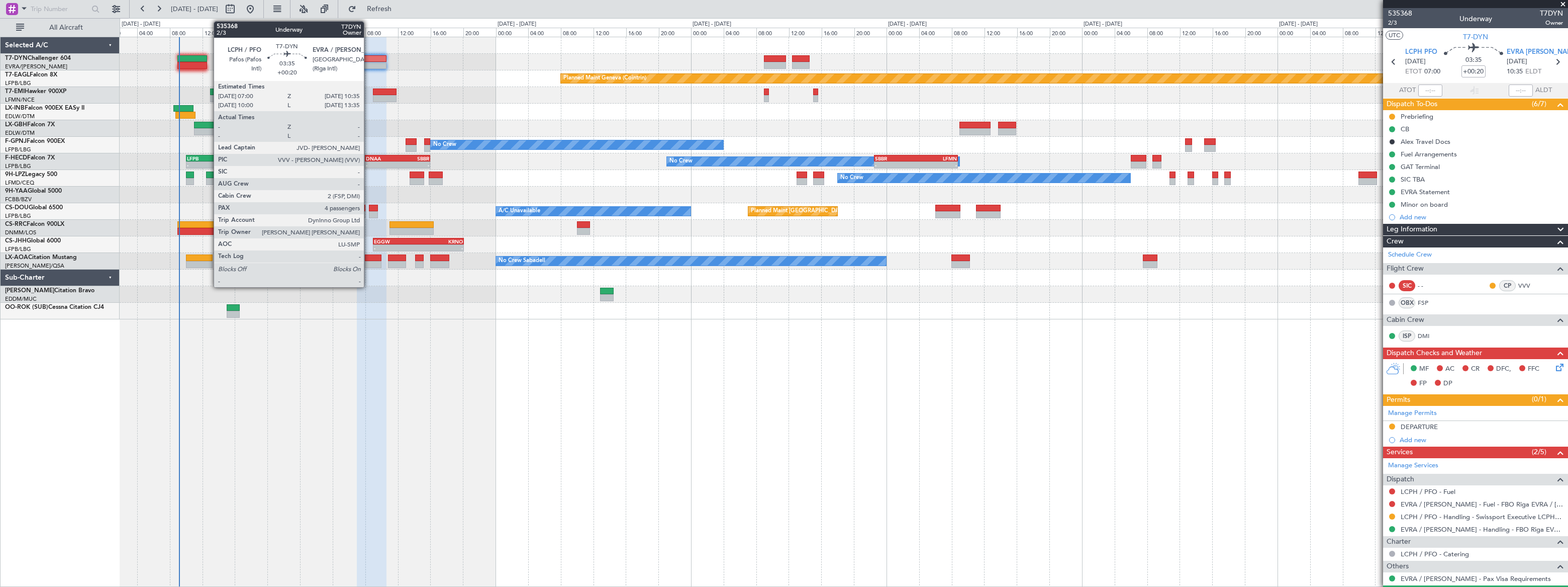
click at [368, 61] on div at bounding box center [372, 58] width 29 height 7
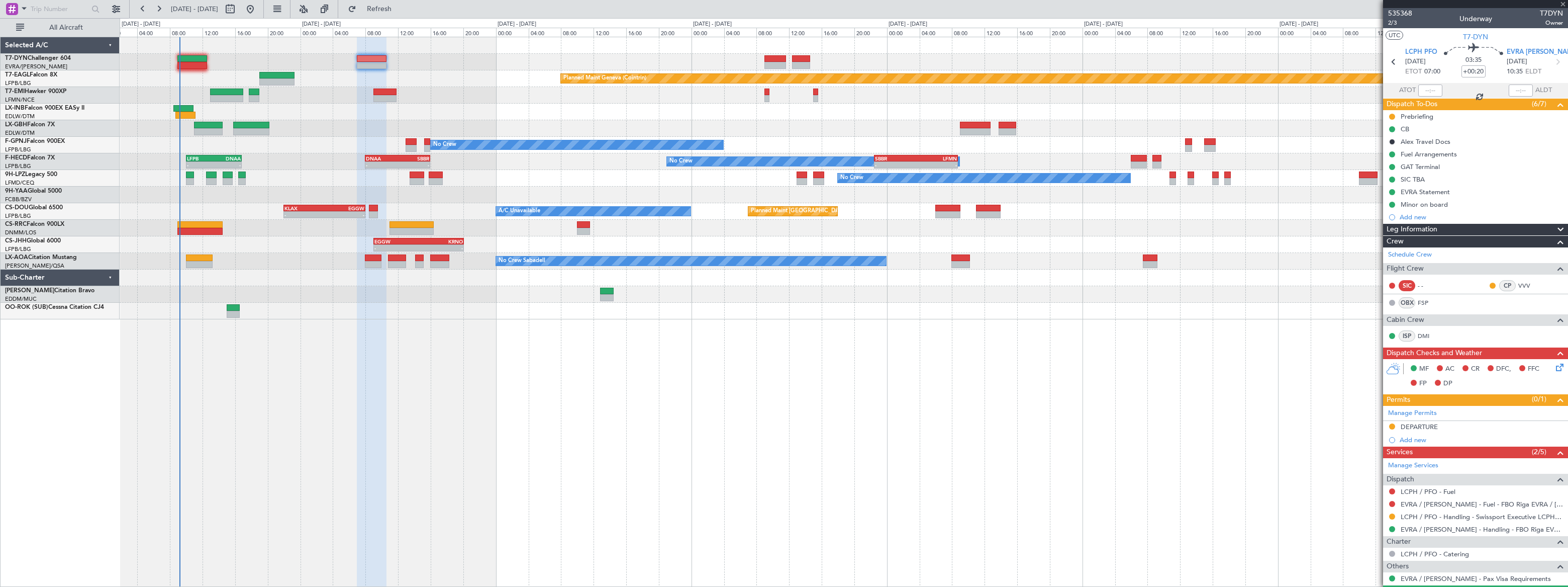
click at [366, 56] on div at bounding box center [372, 58] width 29 height 7
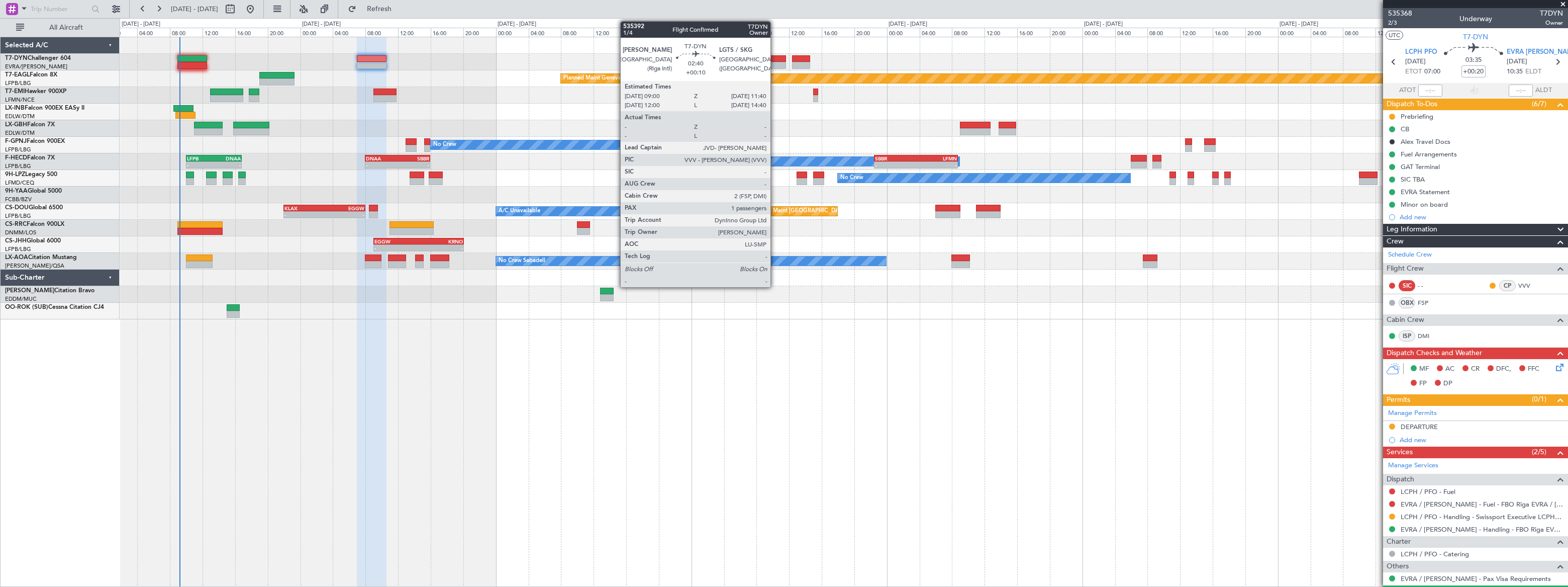
click at [773, 59] on div at bounding box center [775, 58] width 23 height 7
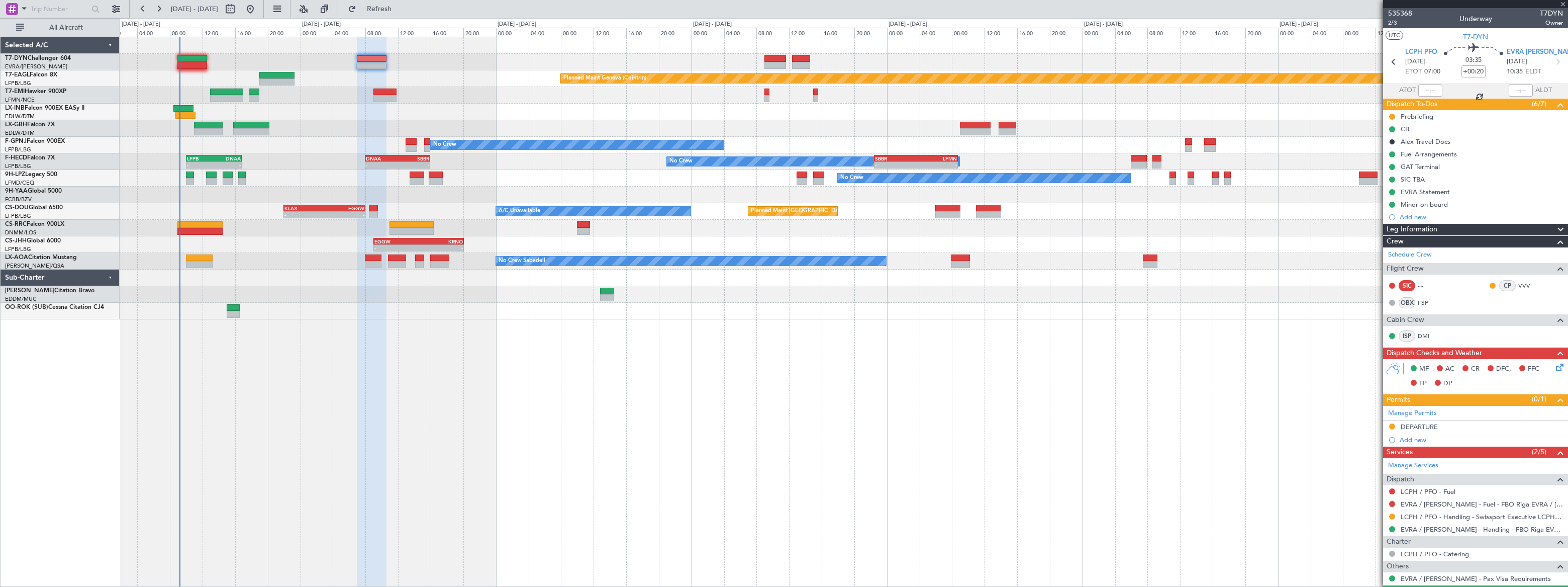
type input "+00:10"
type input "1"
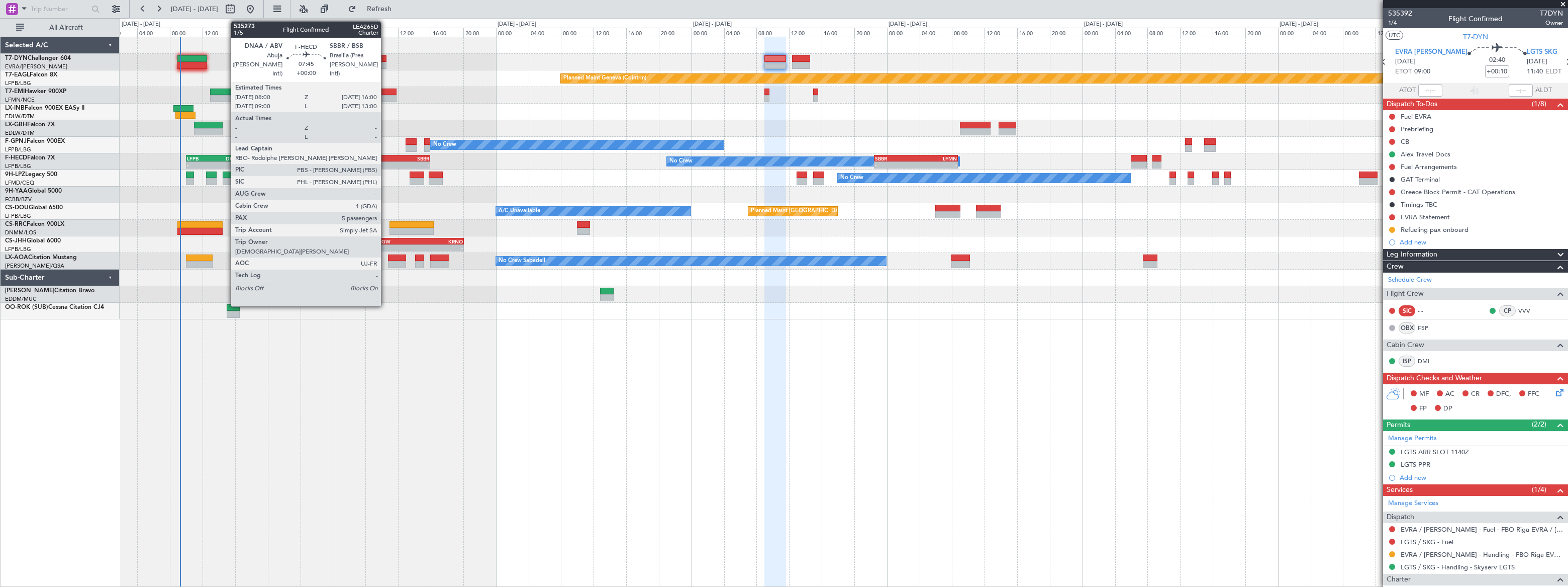
click at [386, 162] on div "-" at bounding box center [382, 165] width 31 height 6
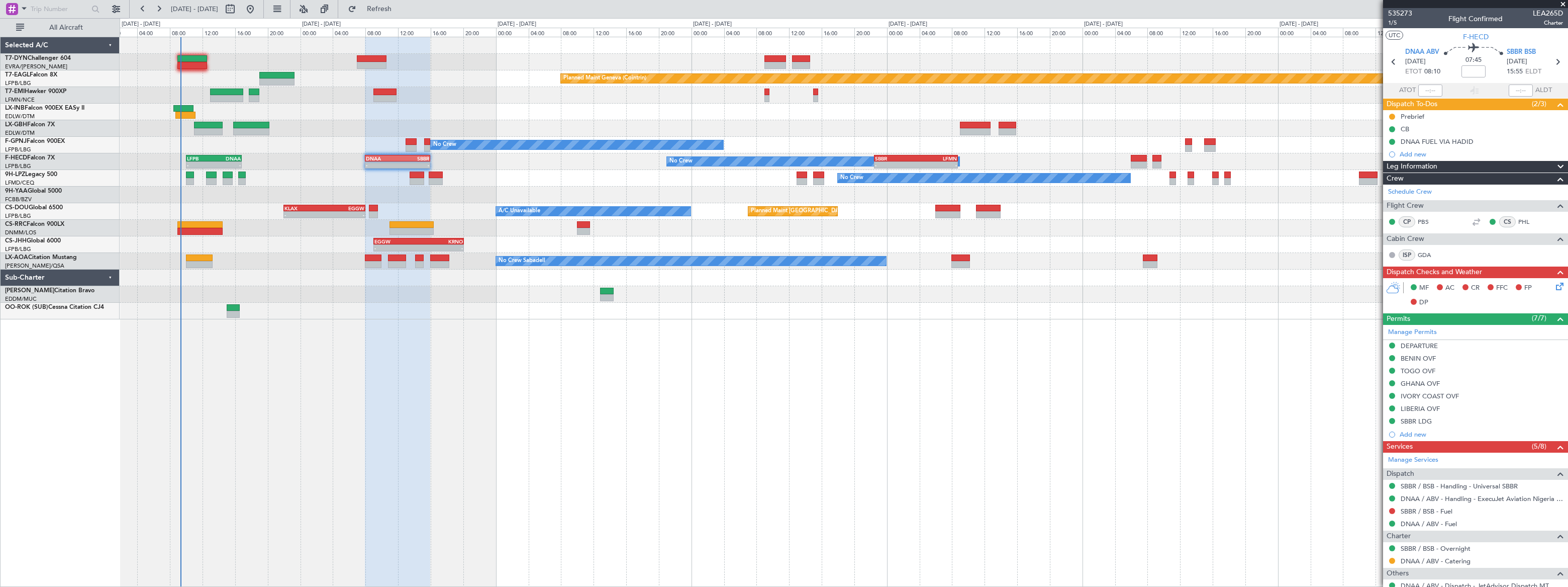
click at [702, 189] on div "Planned Maint Basel-Mulhouse Planned Maint Geneva (Cointrin) Planned Maint Ches…" at bounding box center [844, 178] width 1448 height 282
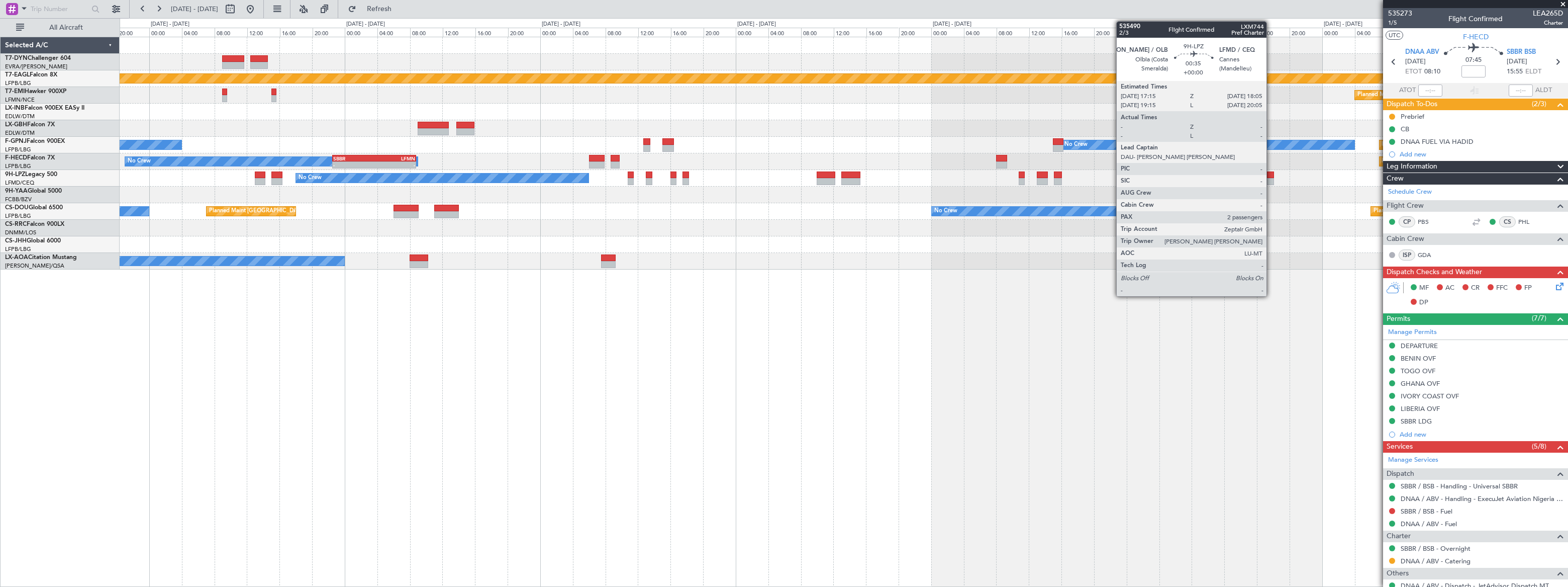
click at [1272, 176] on div at bounding box center [1270, 175] width 7 height 7
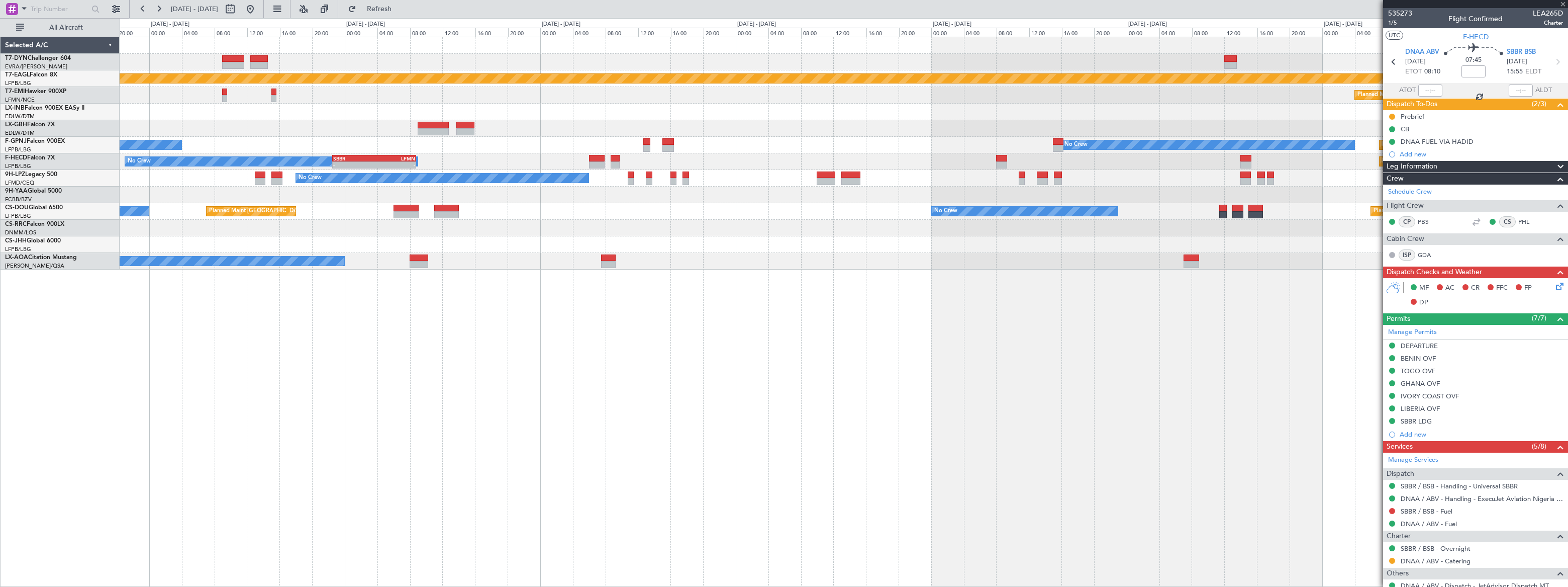
type input "2"
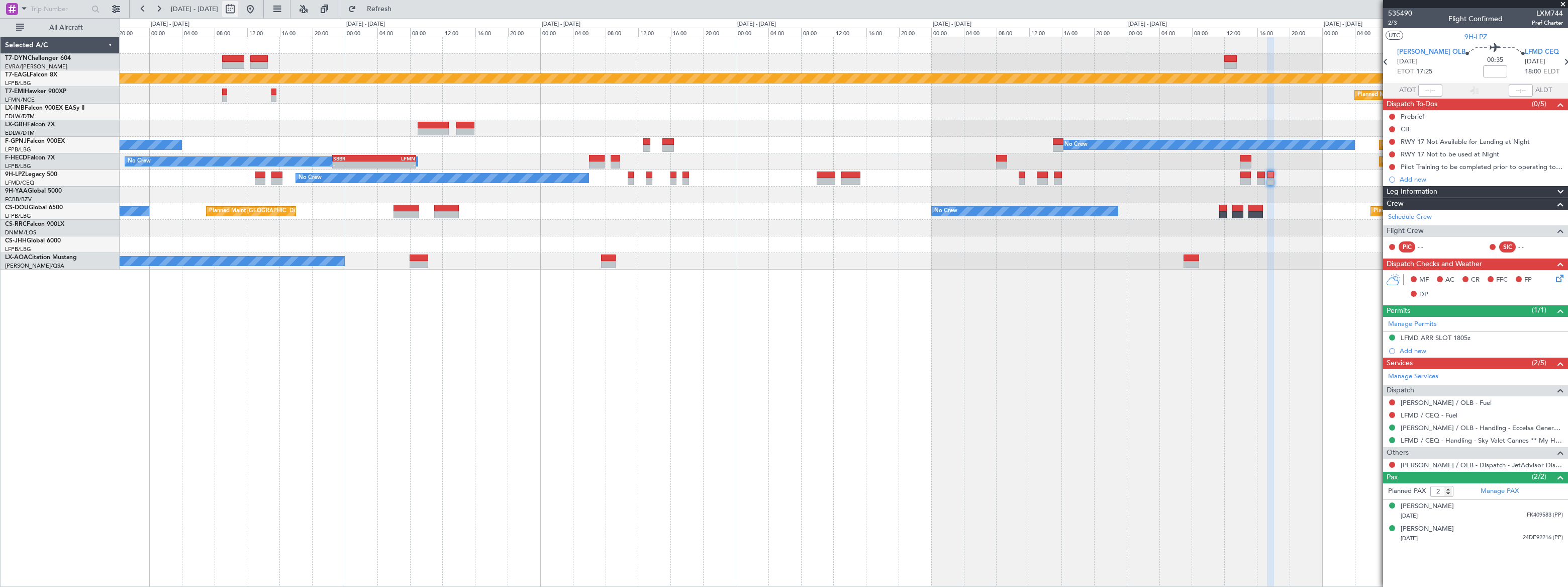
click at [238, 9] on button at bounding box center [230, 9] width 16 height 16
select select "8"
select select "2025"
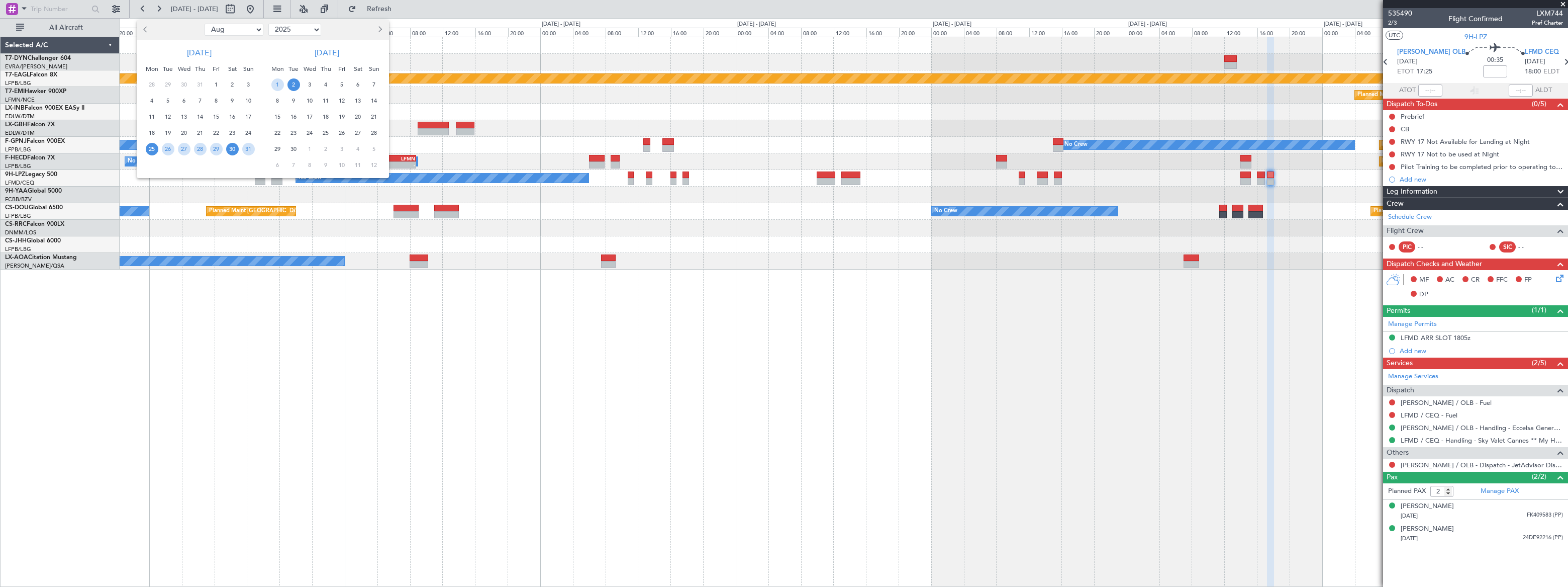
click at [233, 150] on span "30" at bounding box center [233, 148] width 13 height 13
click at [234, 150] on span "30" at bounding box center [233, 148] width 13 height 13
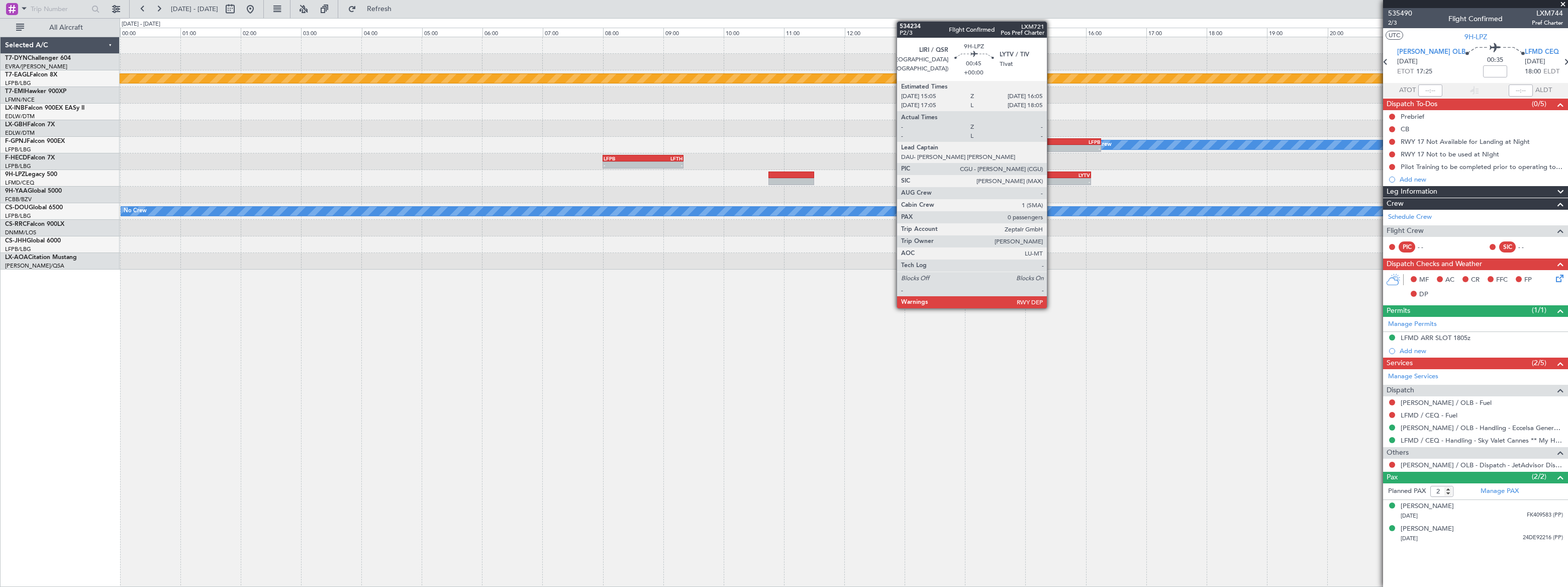
click at [1052, 174] on div "LIRI" at bounding box center [1046, 175] width 29 height 6
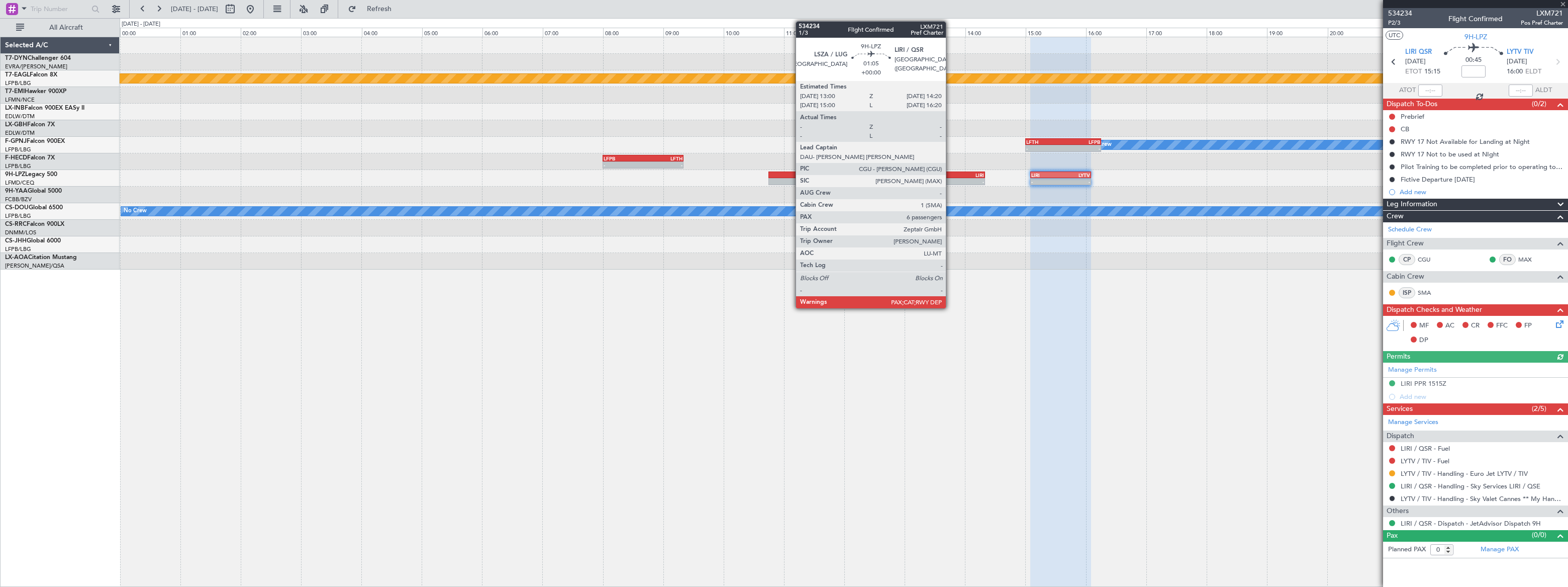
click at [951, 175] on div "LIRI" at bounding box center [965, 175] width 39 height 6
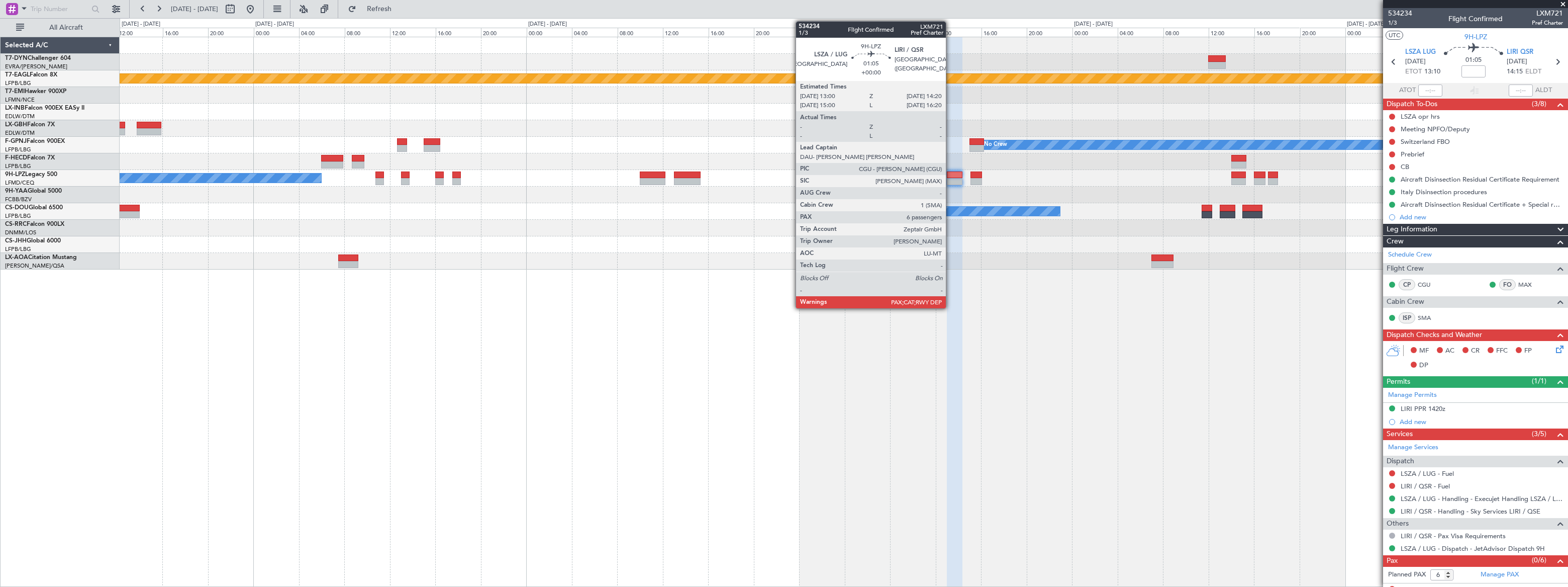
click at [951, 176] on div at bounding box center [955, 175] width 16 height 7
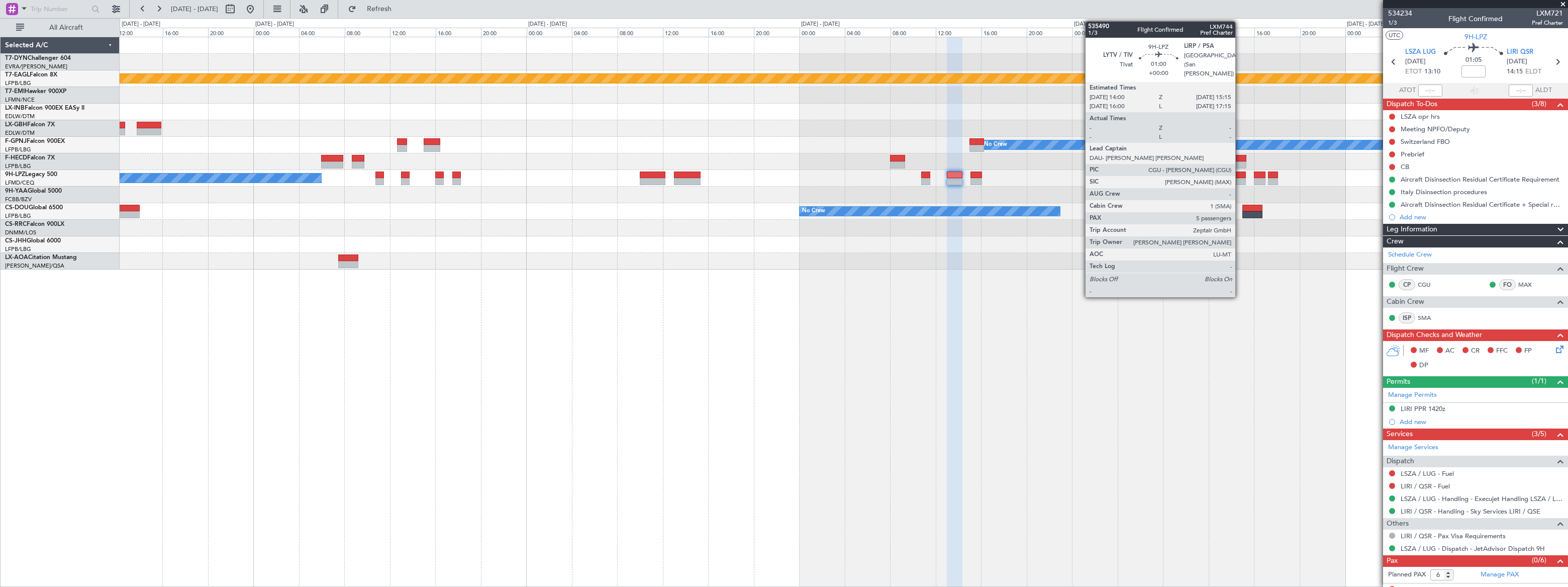
click at [1240, 179] on div at bounding box center [1238, 181] width 15 height 7
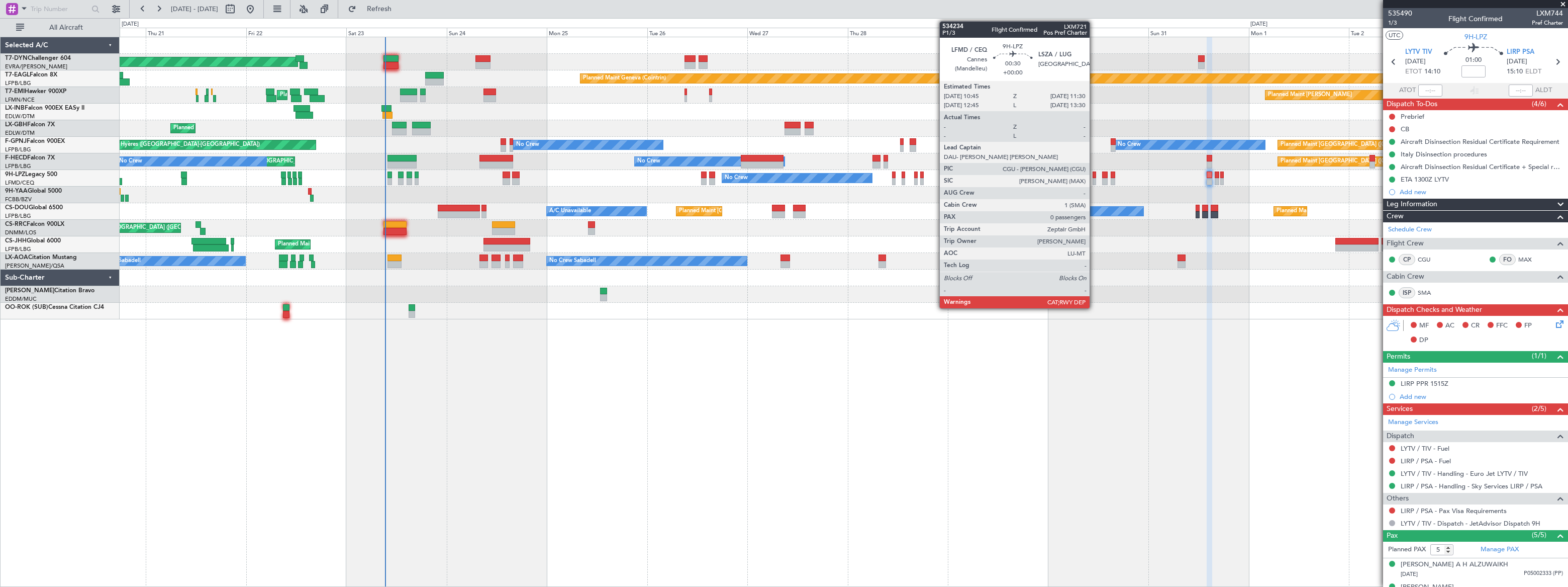
click at [1093, 179] on div at bounding box center [1095, 181] width 4 height 7
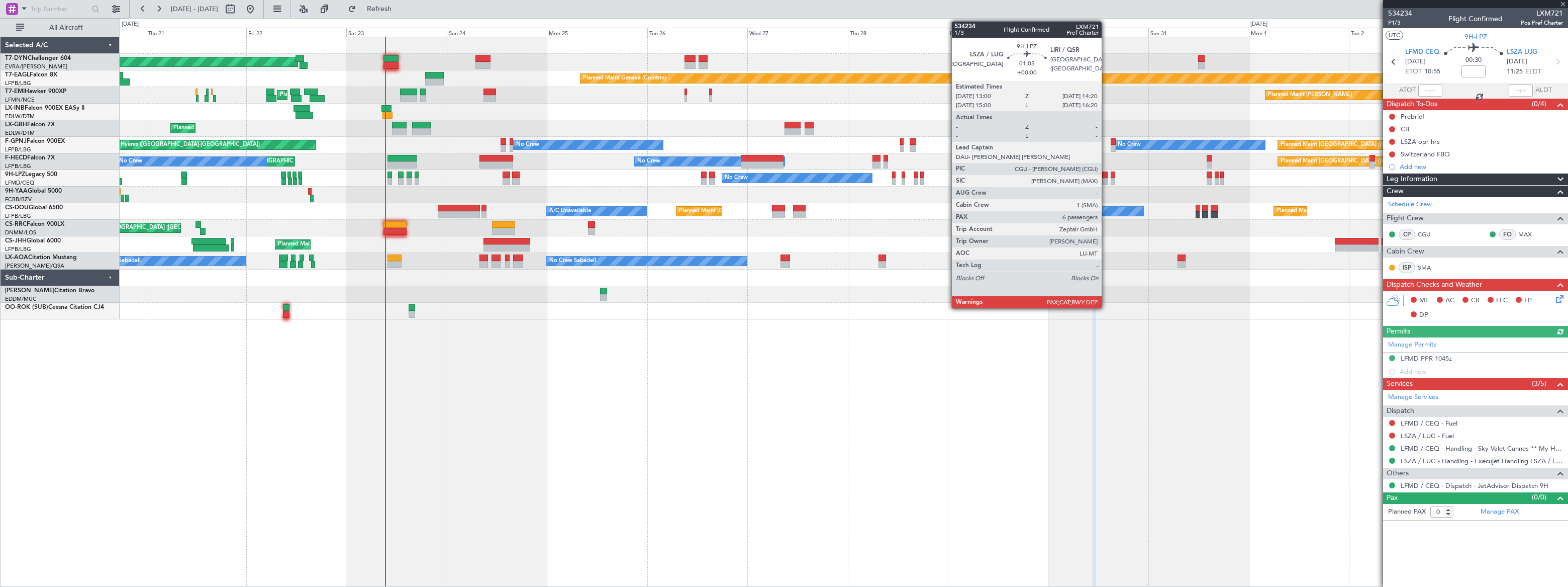
click at [1106, 177] on div at bounding box center [1105, 175] width 6 height 7
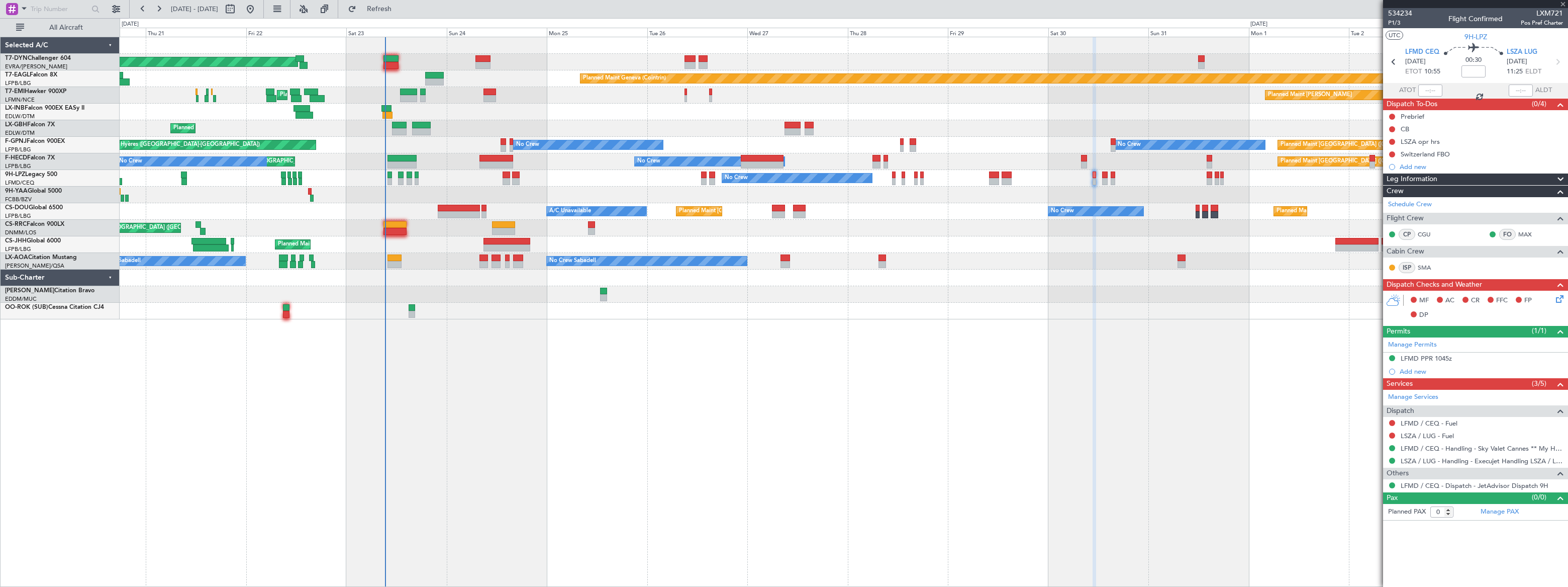
type input "6"
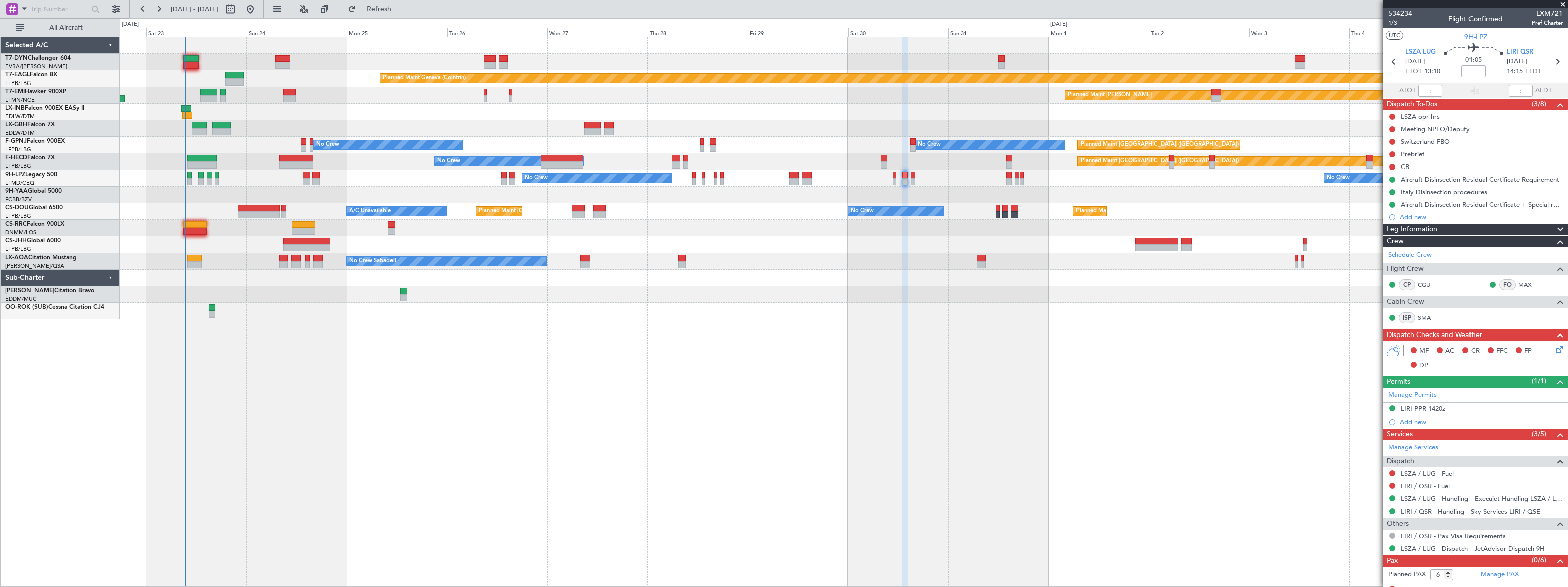
click at [245, 27] on div "Planned Maint Basel-Mulhouse Planned Maint Geneva (Cointrin) Planned Maint Ches…" at bounding box center [784, 301] width 1568 height 568
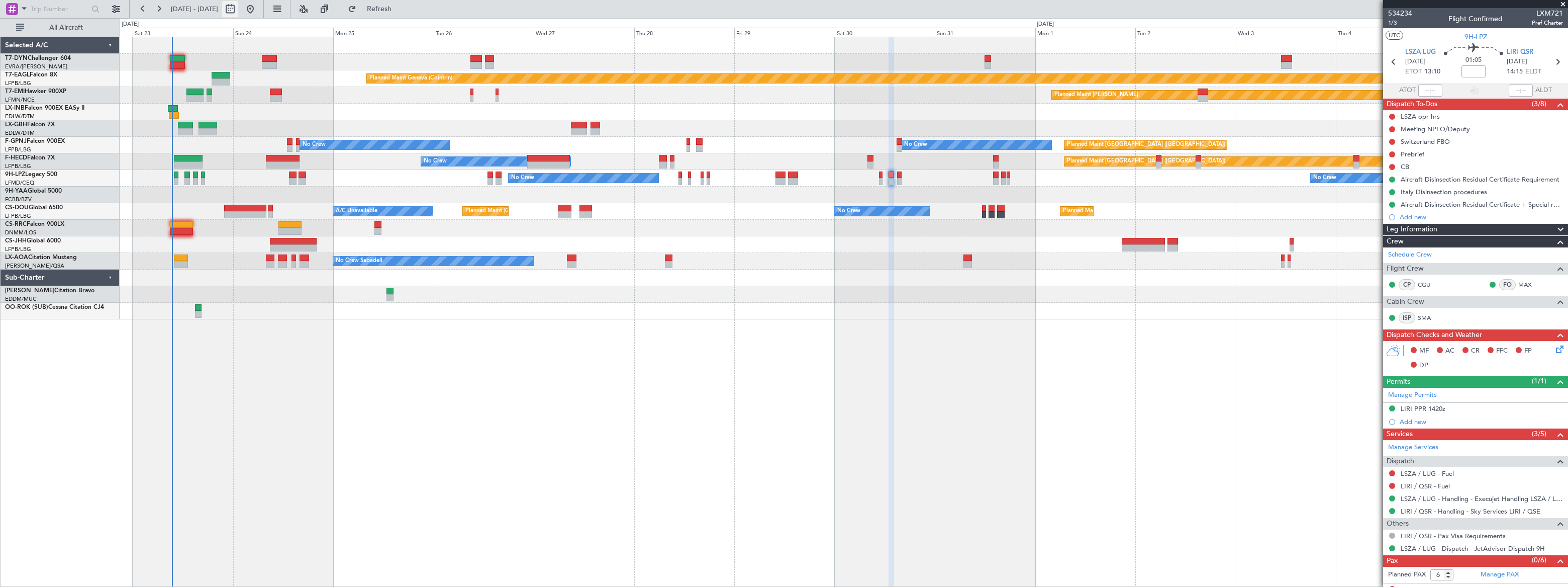
click at [238, 7] on button at bounding box center [230, 9] width 16 height 16
select select "8"
select select "2025"
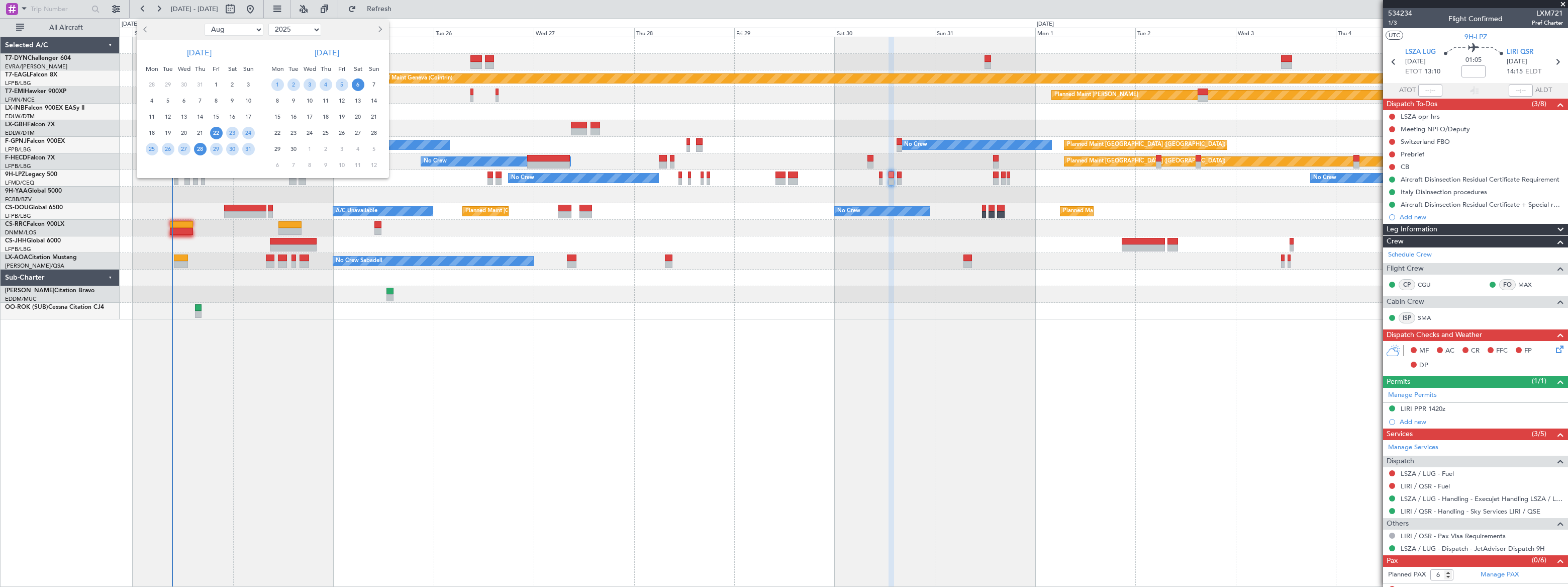
click at [195, 150] on span "28" at bounding box center [200, 148] width 13 height 13
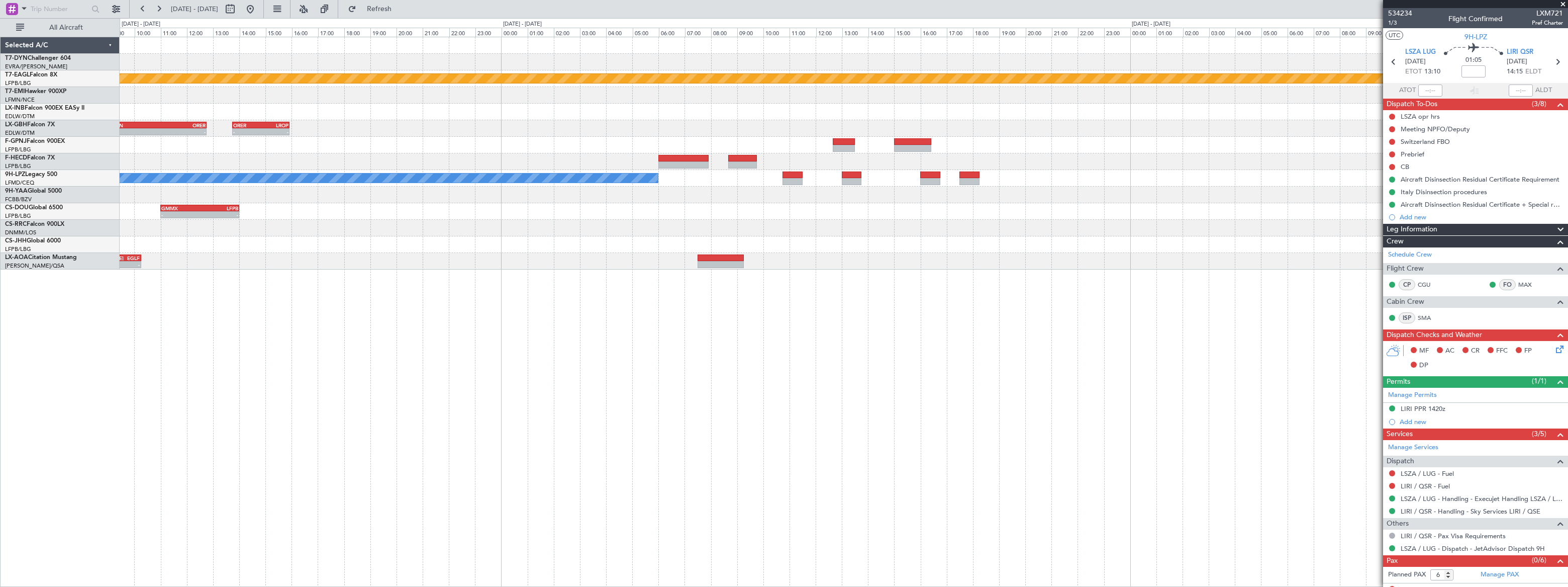
click at [989, 212] on div "Planned Maint Geneva (Cointrin) - - ORER 13:45 Z LROP 15:55 Z LFMN 09:00 Z ORER…" at bounding box center [843, 153] width 1447 height 233
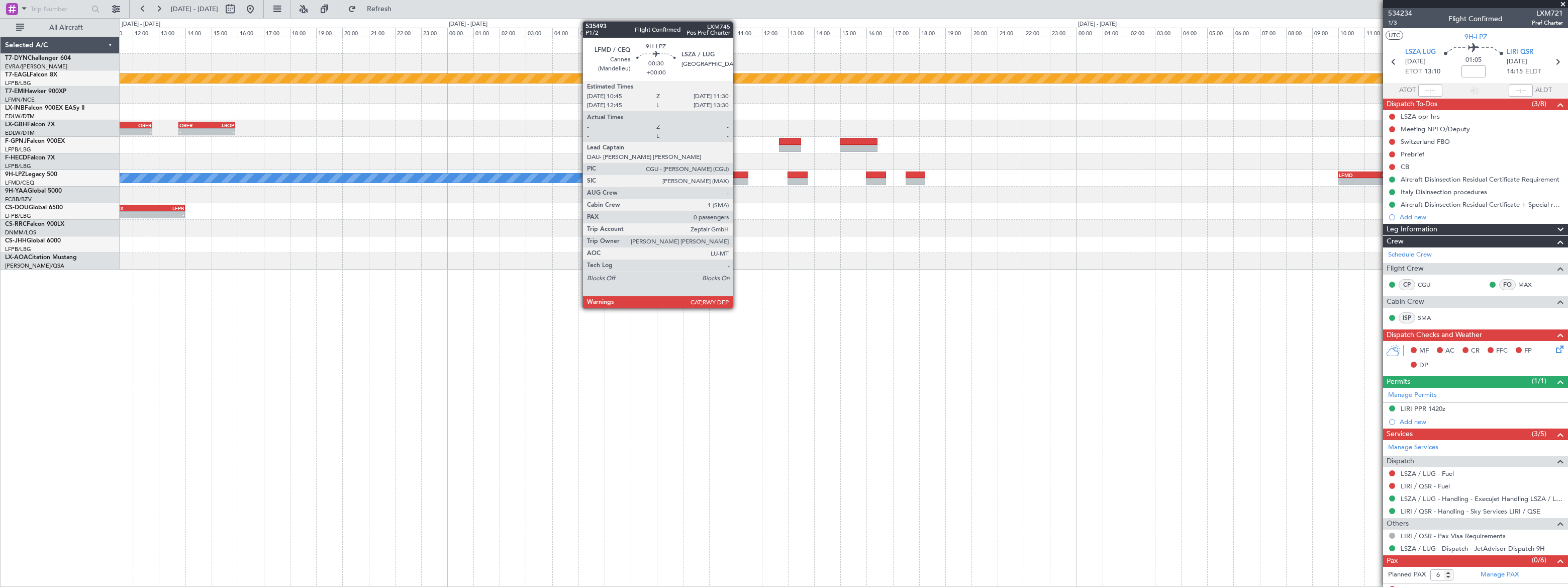
click at [737, 176] on div at bounding box center [739, 175] width 20 height 7
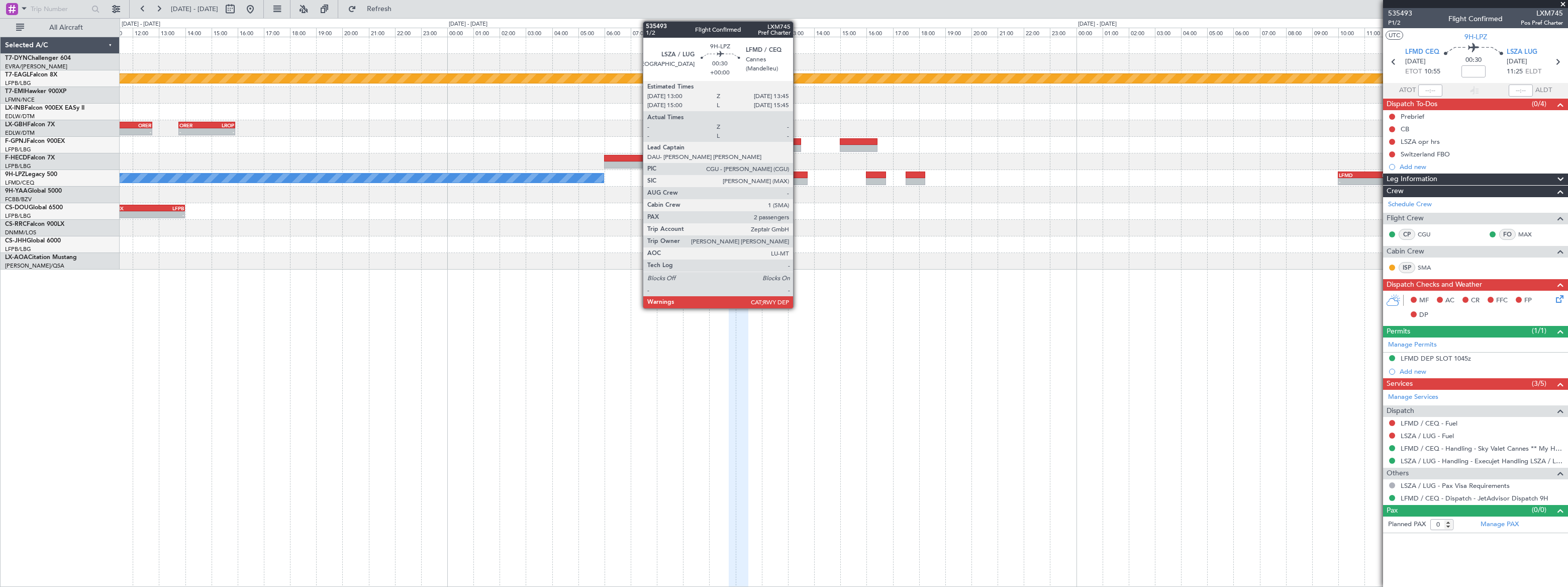
click at [798, 177] on div at bounding box center [798, 175] width 20 height 7
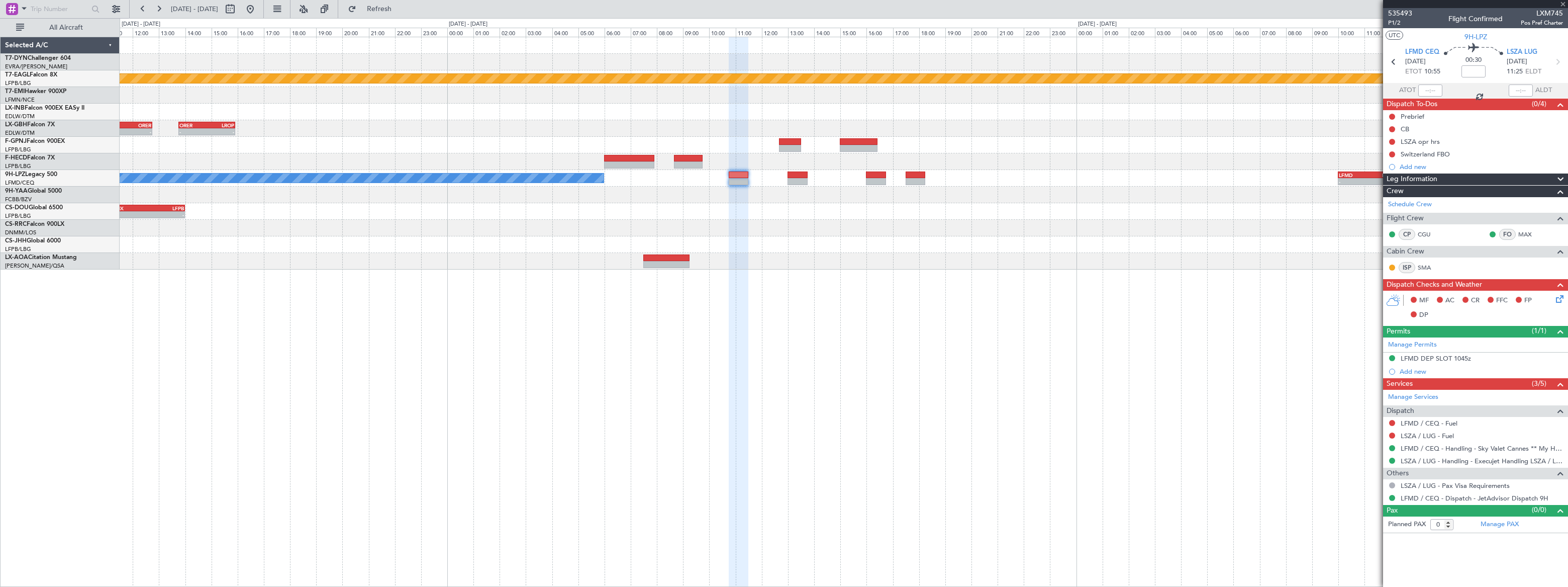
type input "2"
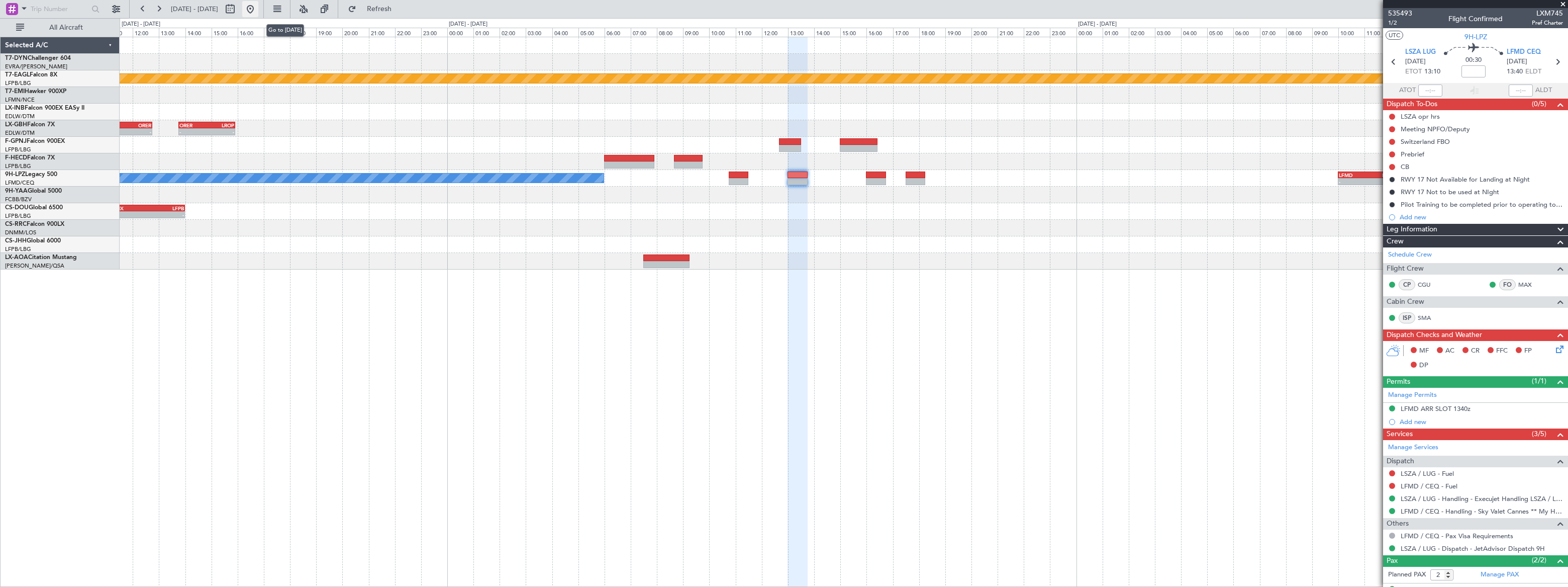
click at [258, 8] on button at bounding box center [250, 9] width 16 height 16
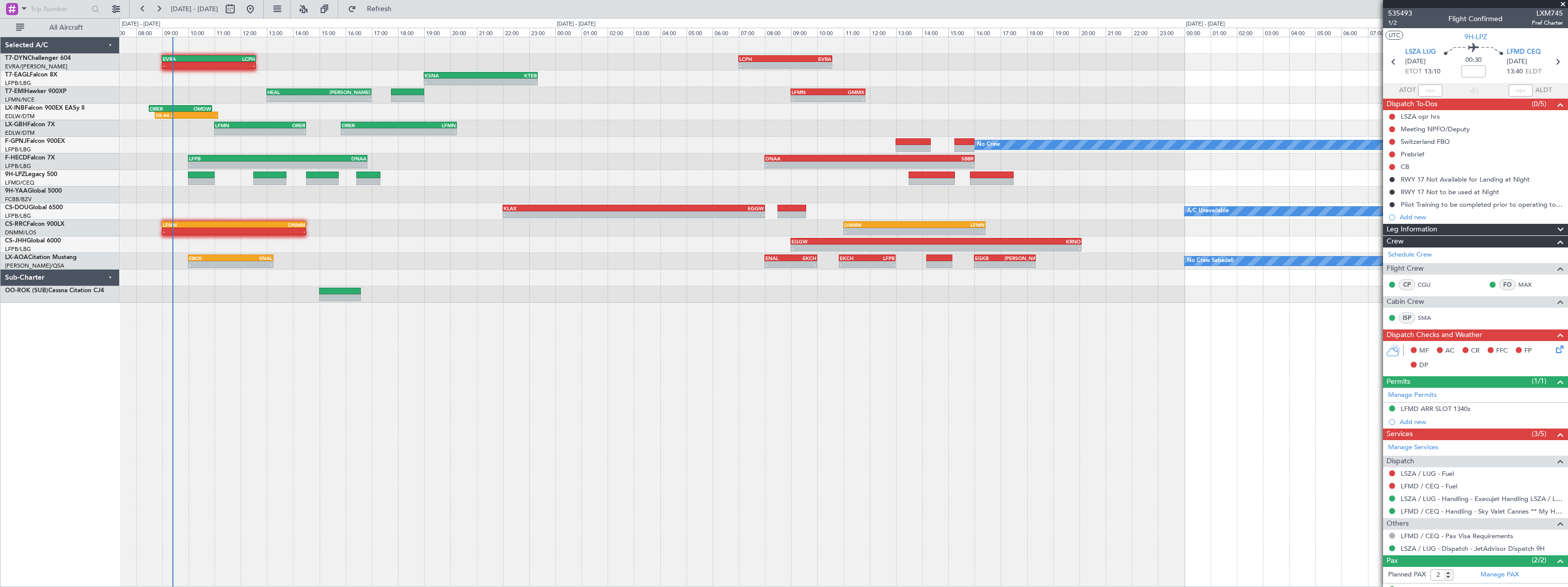
click at [240, 294] on div "LCPH 07:00 Z EVRA 10:35 Z - - EVRA 09:00 Z LCPH 12:35 Z - - KSNA 19:00 Z KTEB 2…" at bounding box center [844, 311] width 1448 height 550
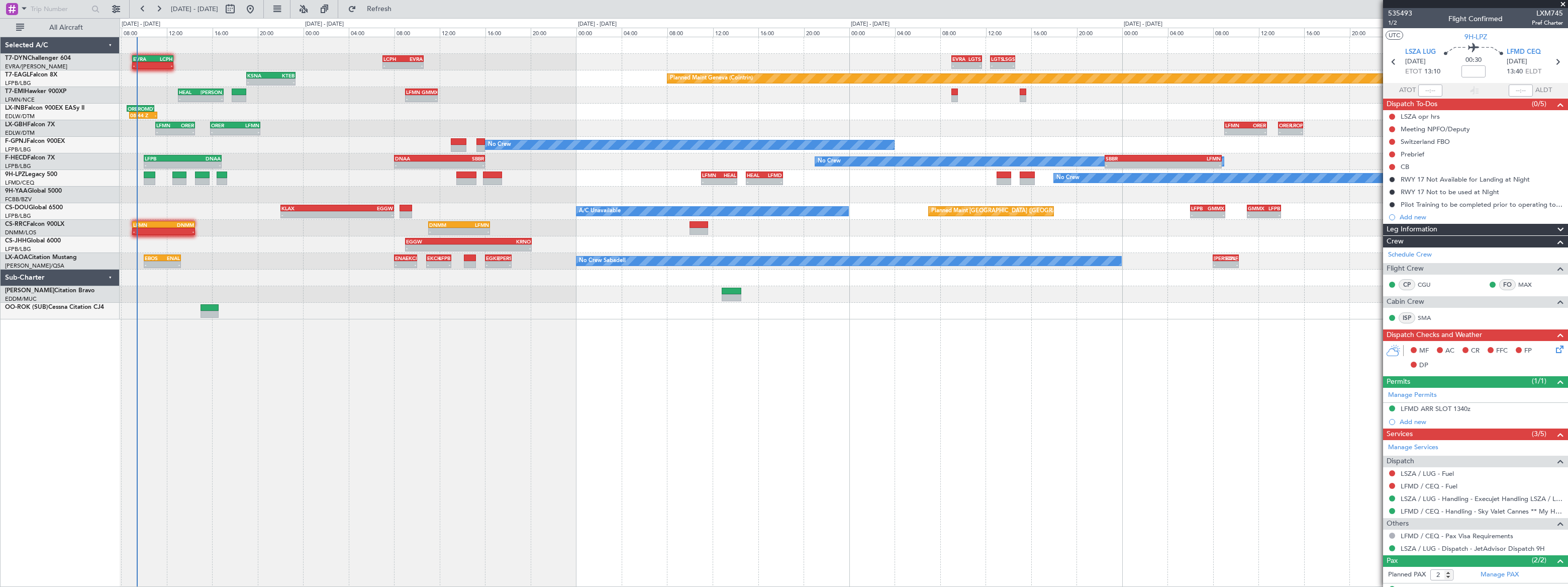
click at [441, 339] on div "LCPH 07:00 Z EVRA 10:35 Z - - EVRA 09:00 Z LCPH 12:35 Z - - - - EVRA 09:00 Z LG…" at bounding box center [844, 311] width 1448 height 550
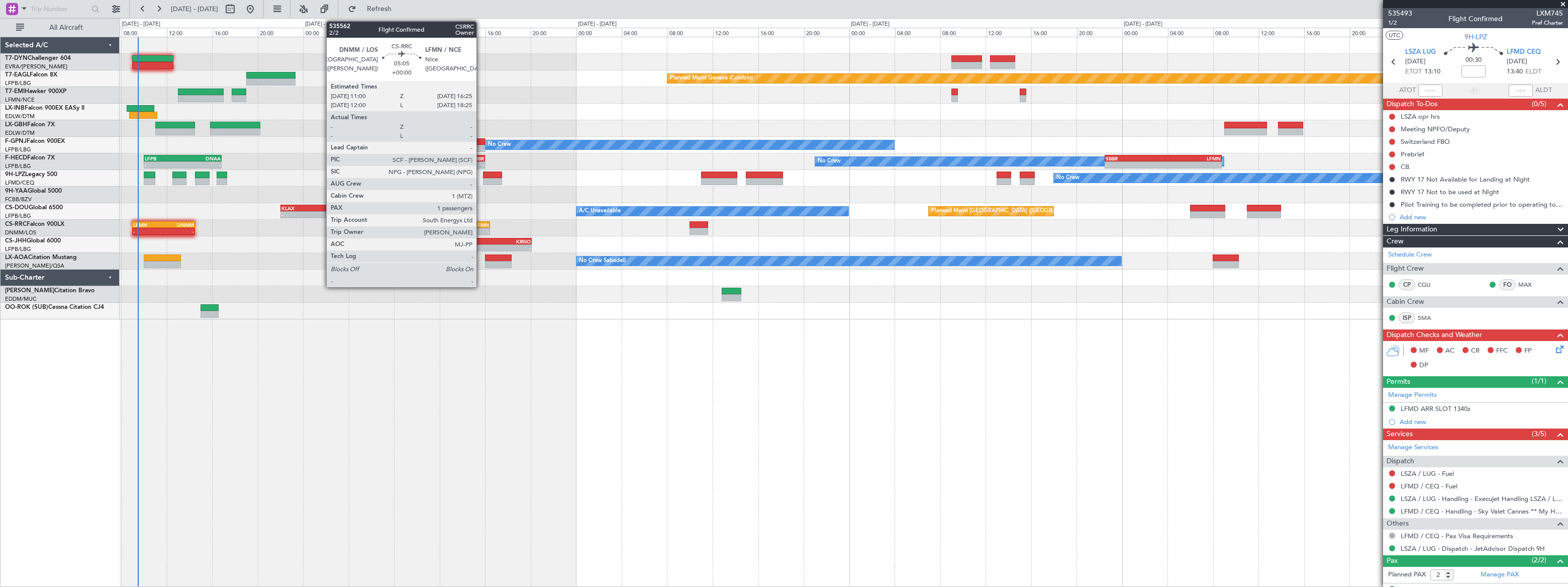
click at [481, 223] on div "LFMN" at bounding box center [474, 225] width 30 height 6
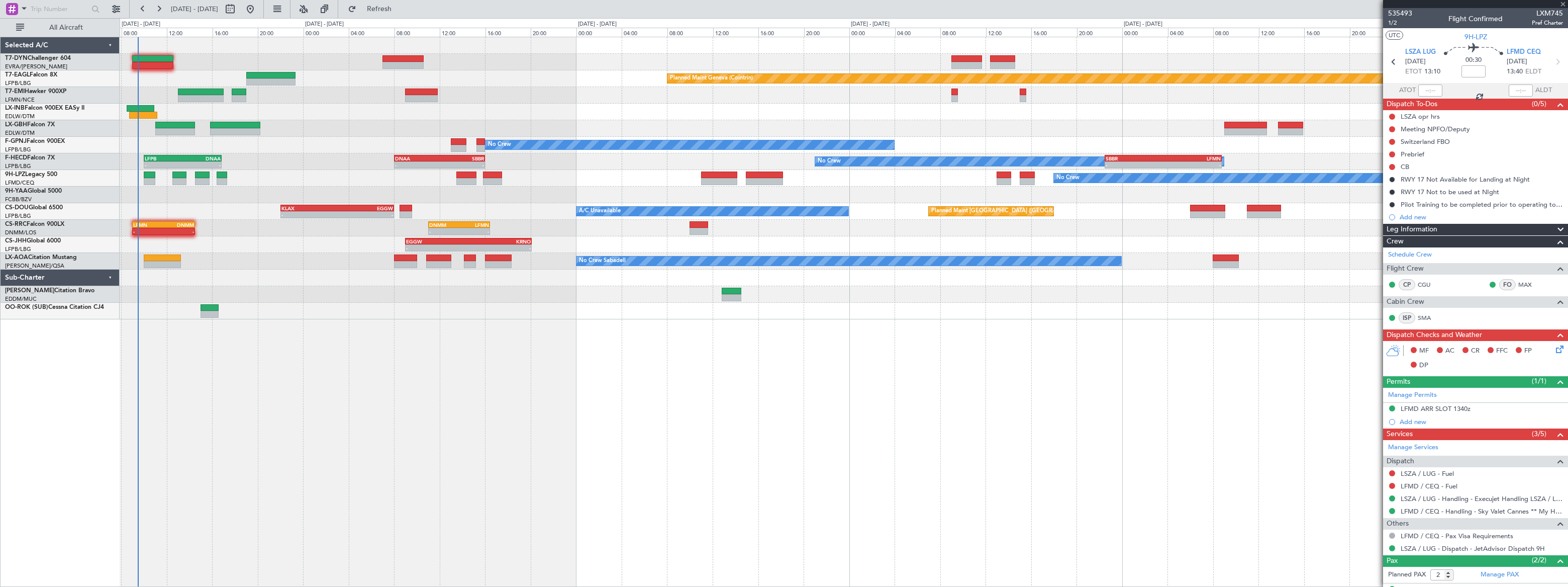
type input "1"
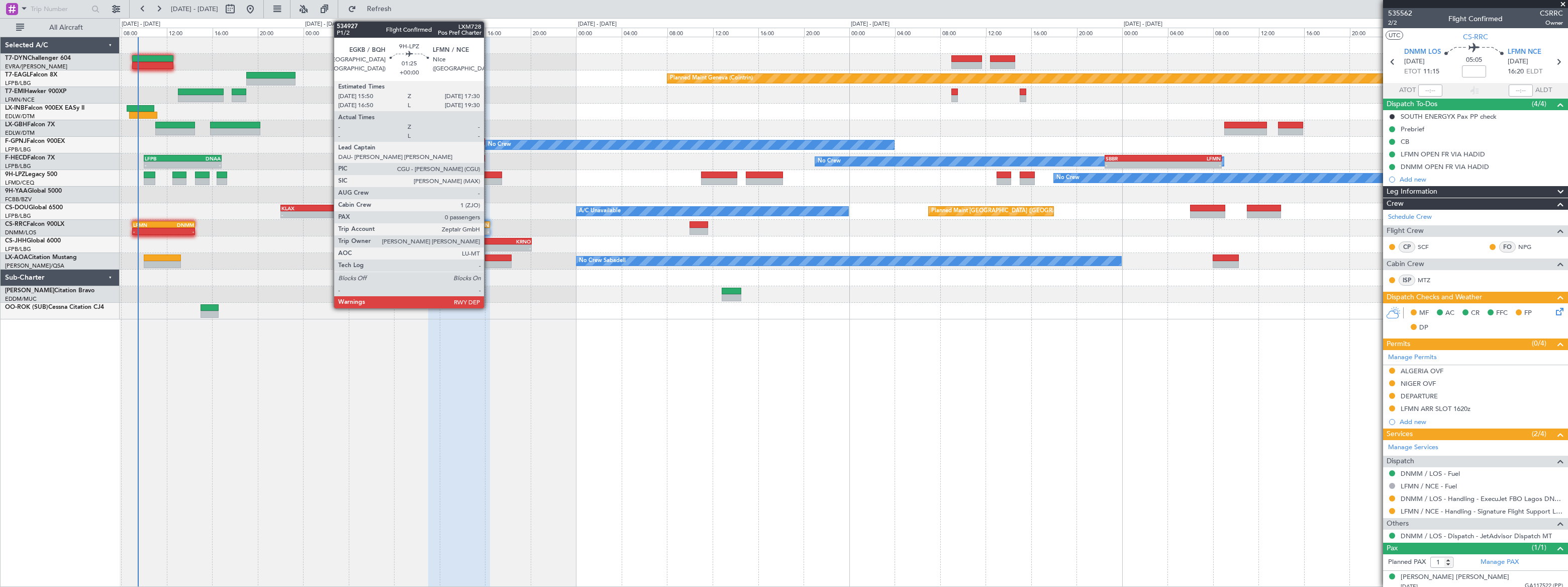
click at [489, 173] on div at bounding box center [492, 175] width 19 height 7
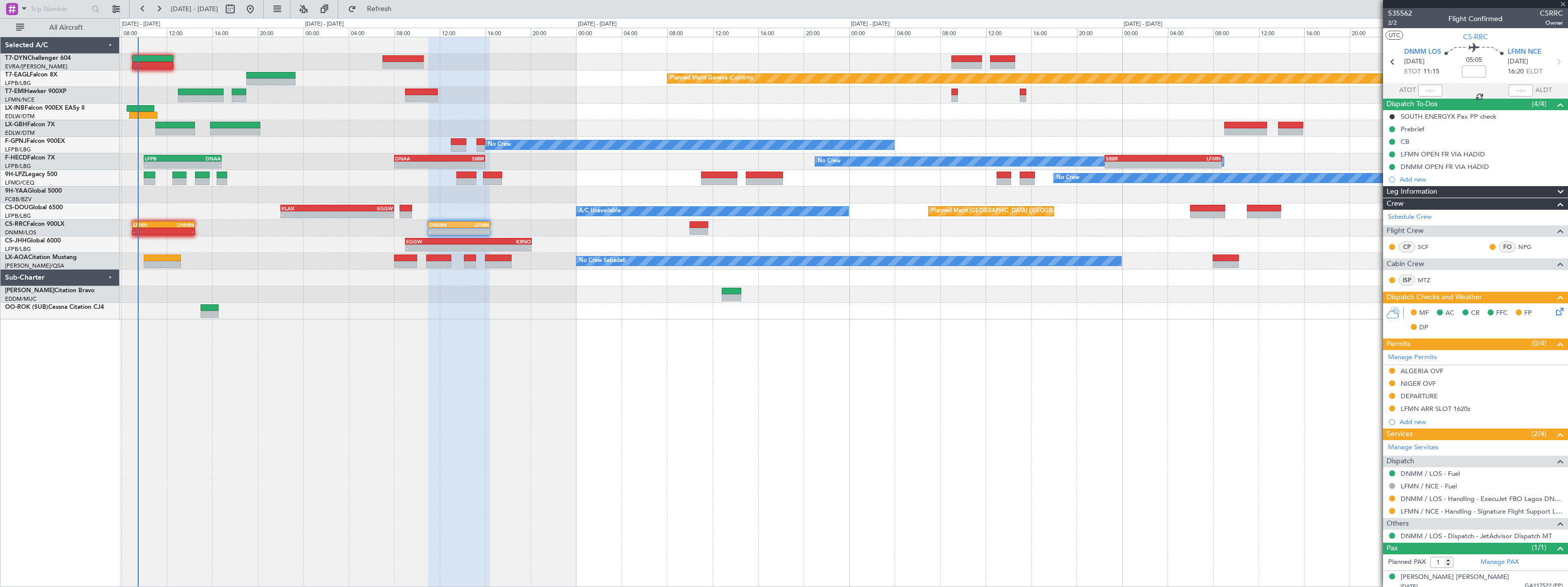
type input "0"
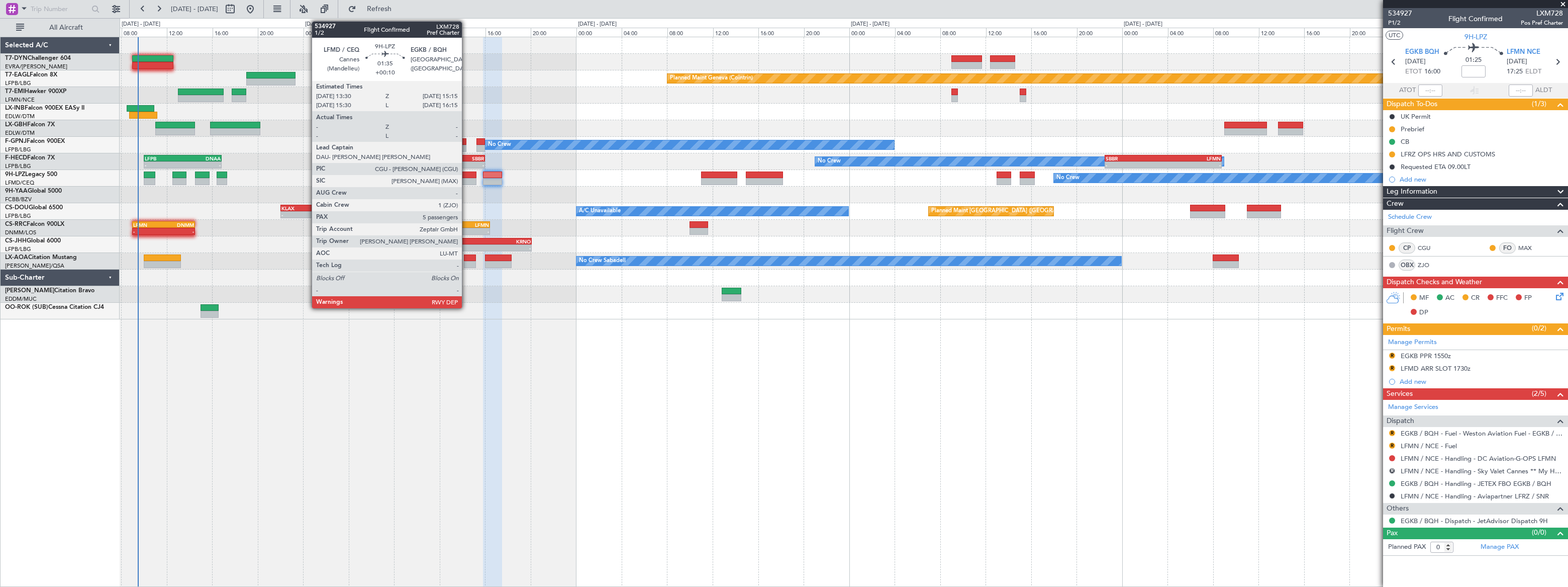
click at [466, 175] on div at bounding box center [466, 175] width 20 height 7
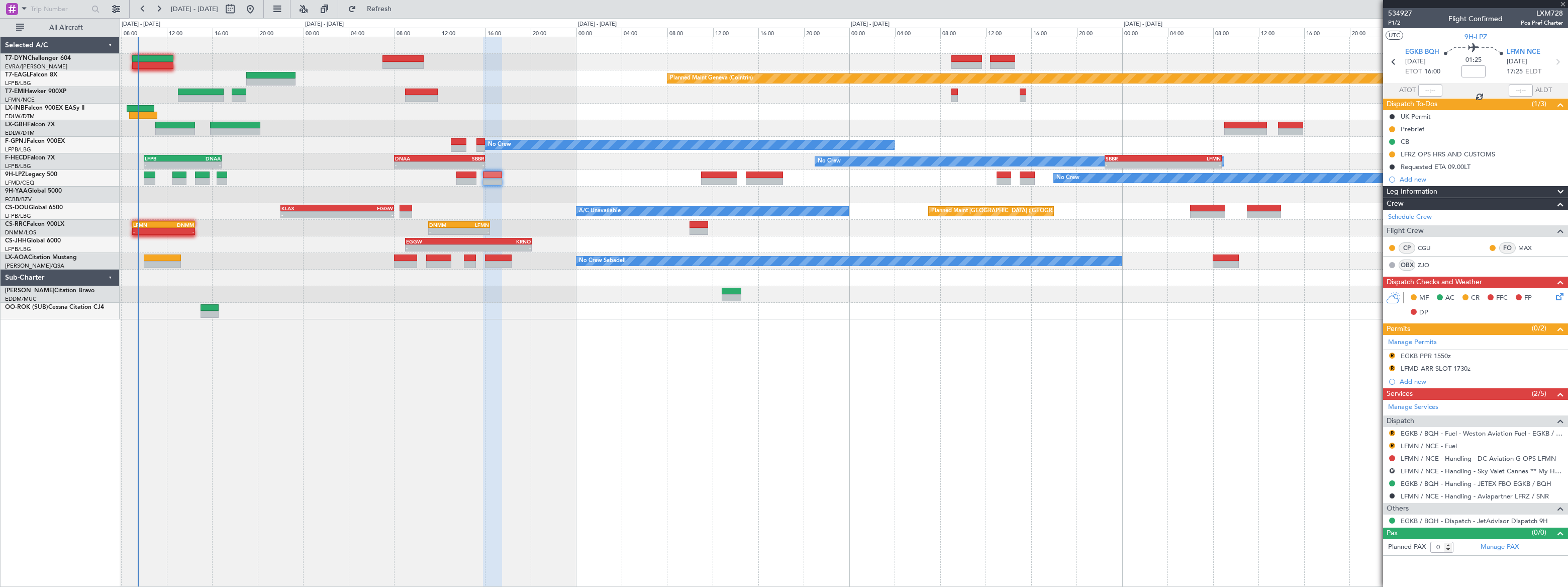
type input "+00:10"
type input "5"
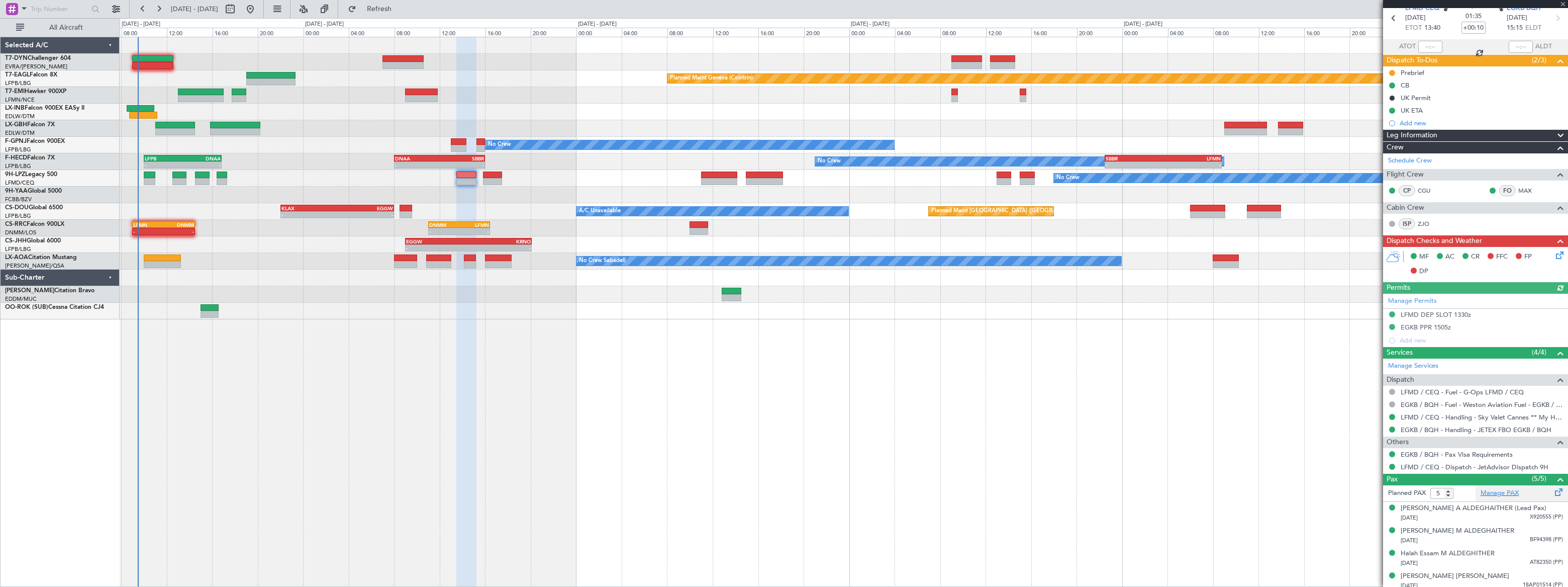
scroll to position [71, 0]
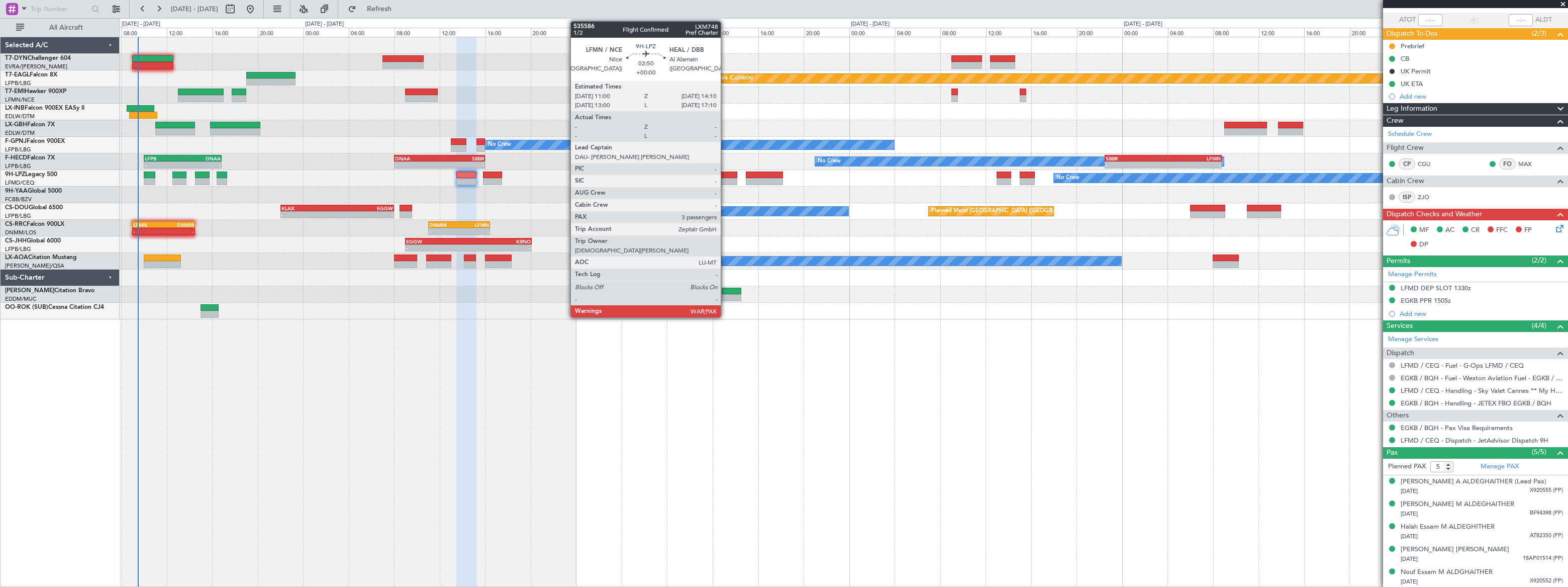
click at [725, 180] on div at bounding box center [719, 181] width 36 height 7
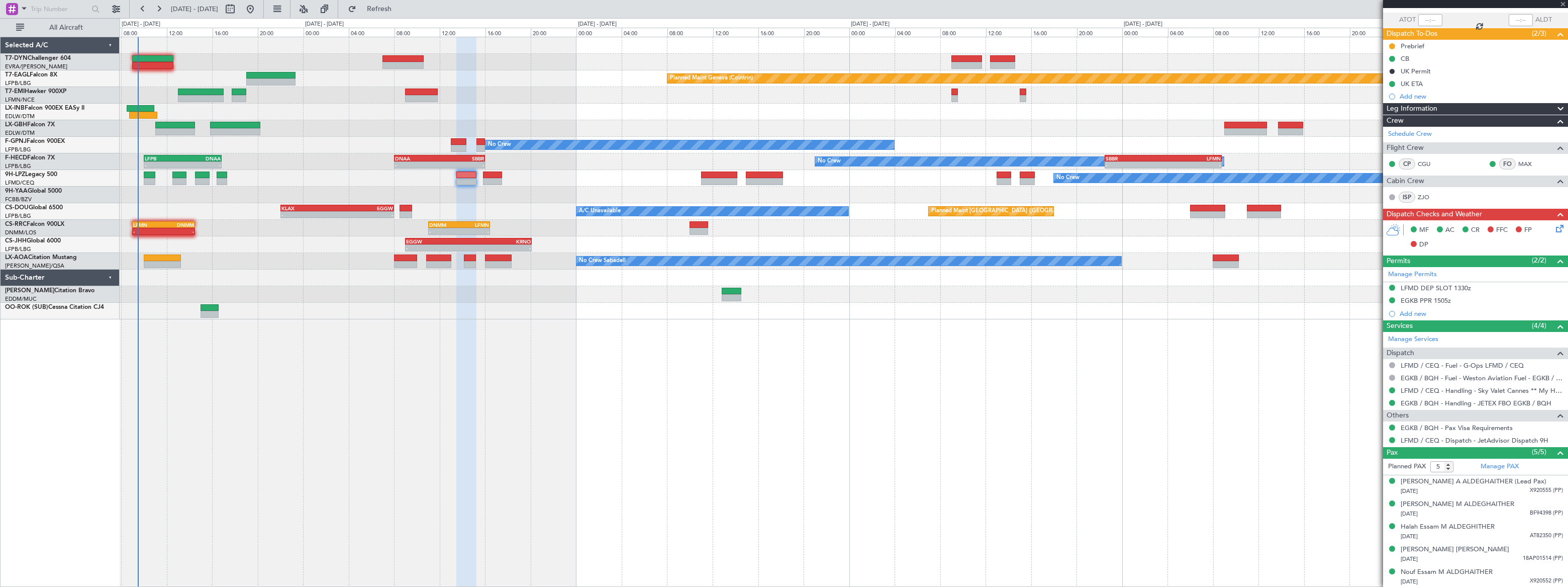
type input "3"
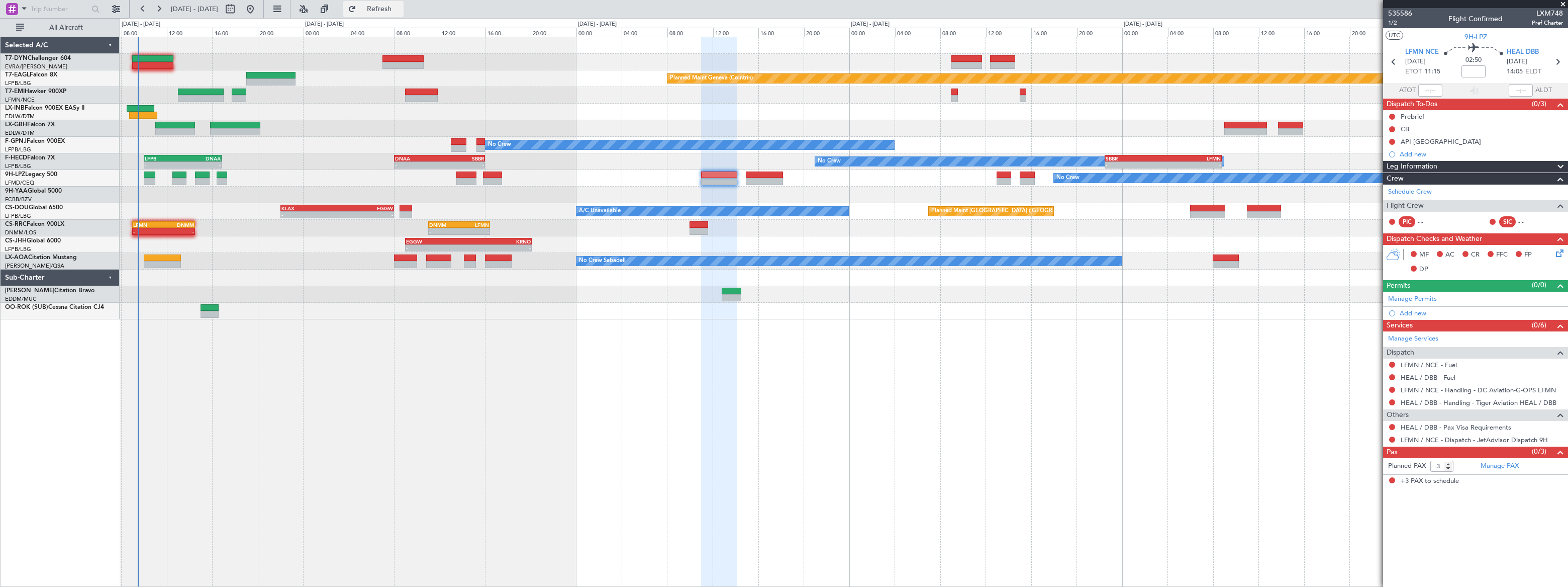
click at [400, 8] on span "Refresh" at bounding box center [379, 9] width 42 height 7
click at [400, 8] on span "Refreshing..." at bounding box center [379, 9] width 42 height 7
click at [400, 6] on span "Refresh" at bounding box center [379, 9] width 42 height 7
click at [1490, 466] on link "Manage PAX" at bounding box center [1499, 466] width 38 height 10
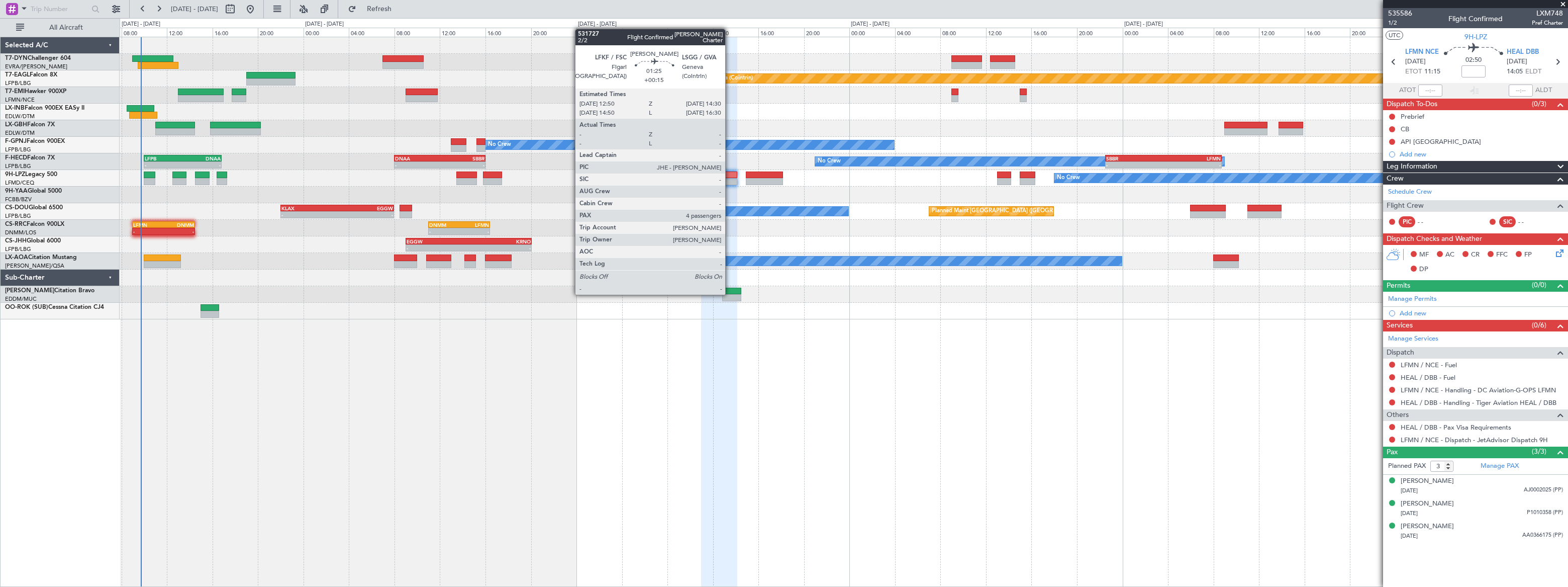
click at [731, 293] on div at bounding box center [731, 291] width 19 height 7
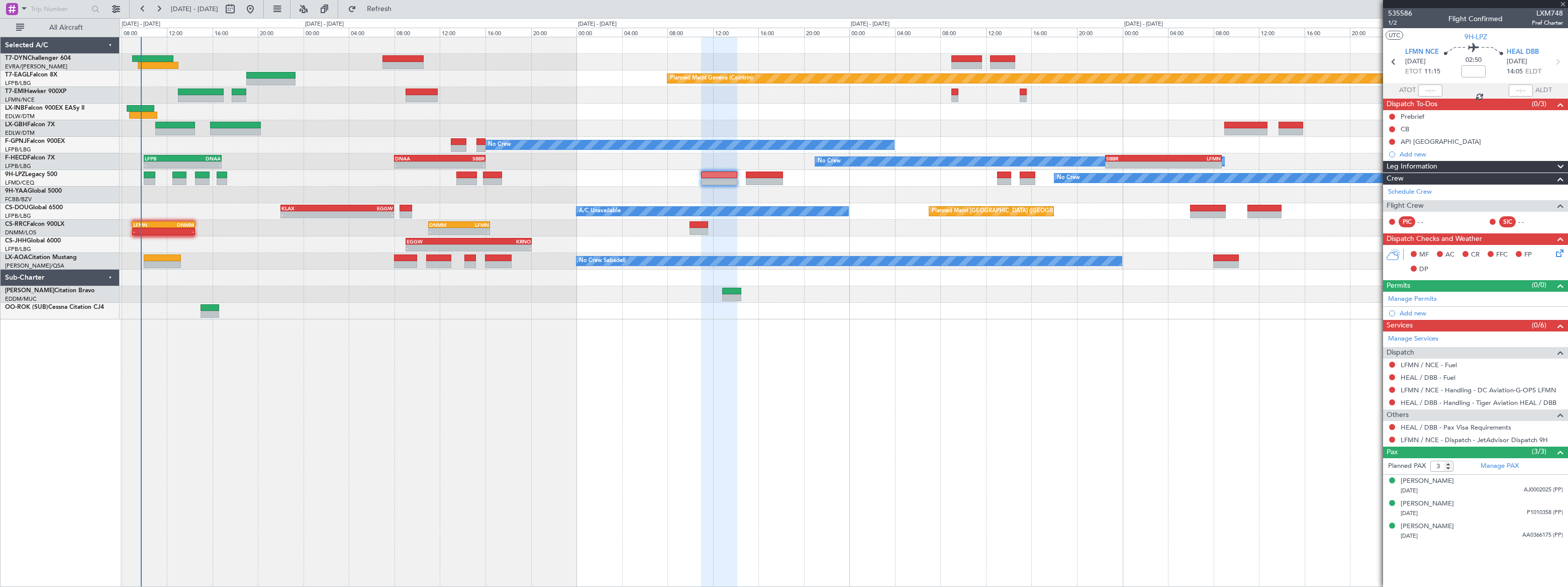
type input "+00:15"
type input "4"
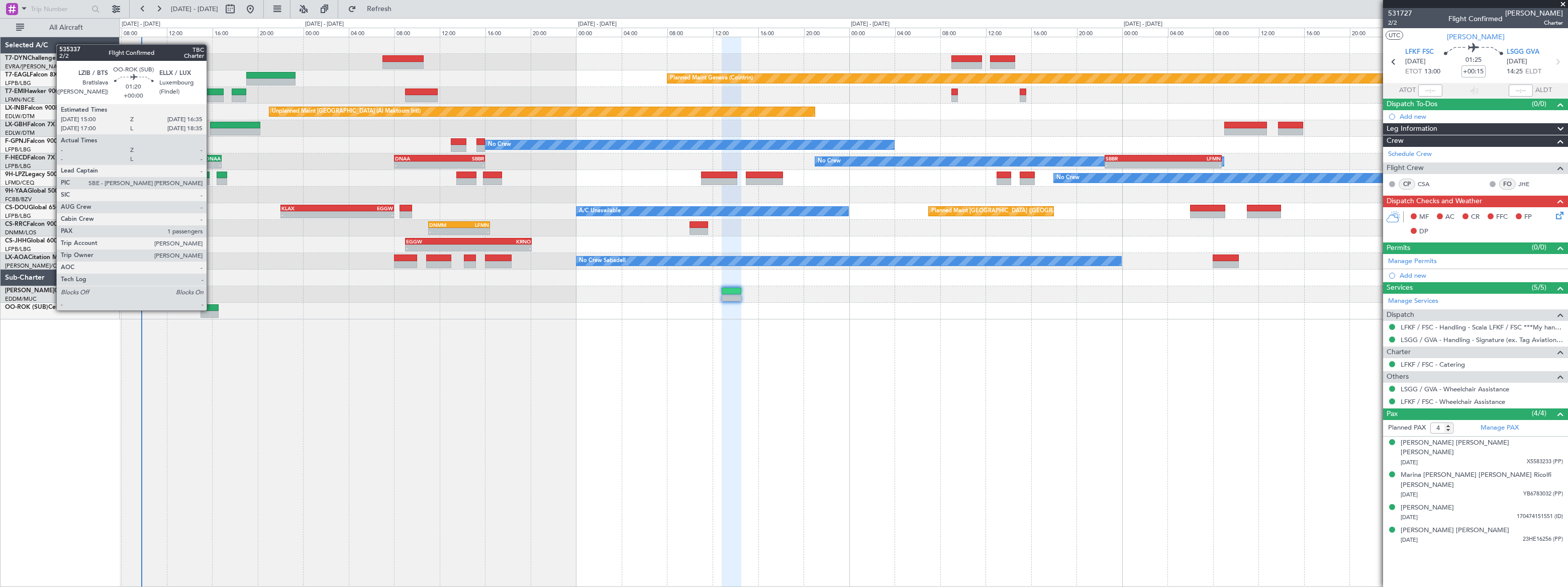
click at [211, 309] on div at bounding box center [209, 307] width 18 height 7
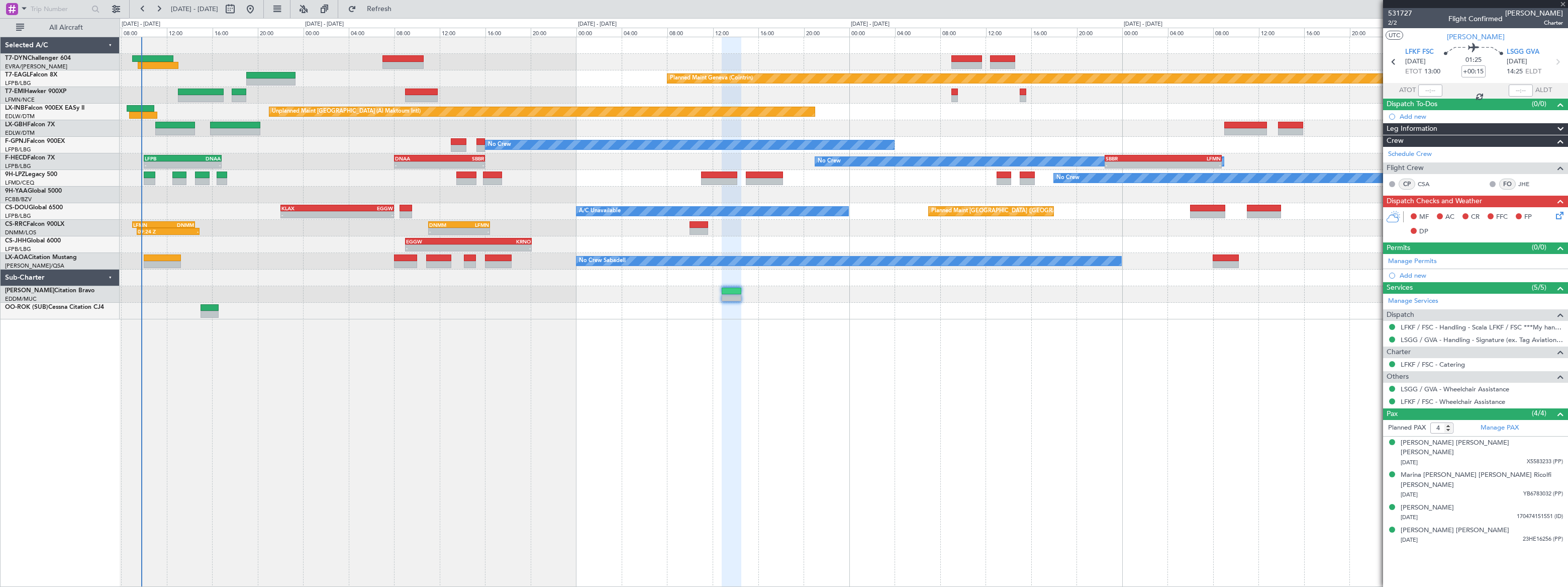
type input "1"
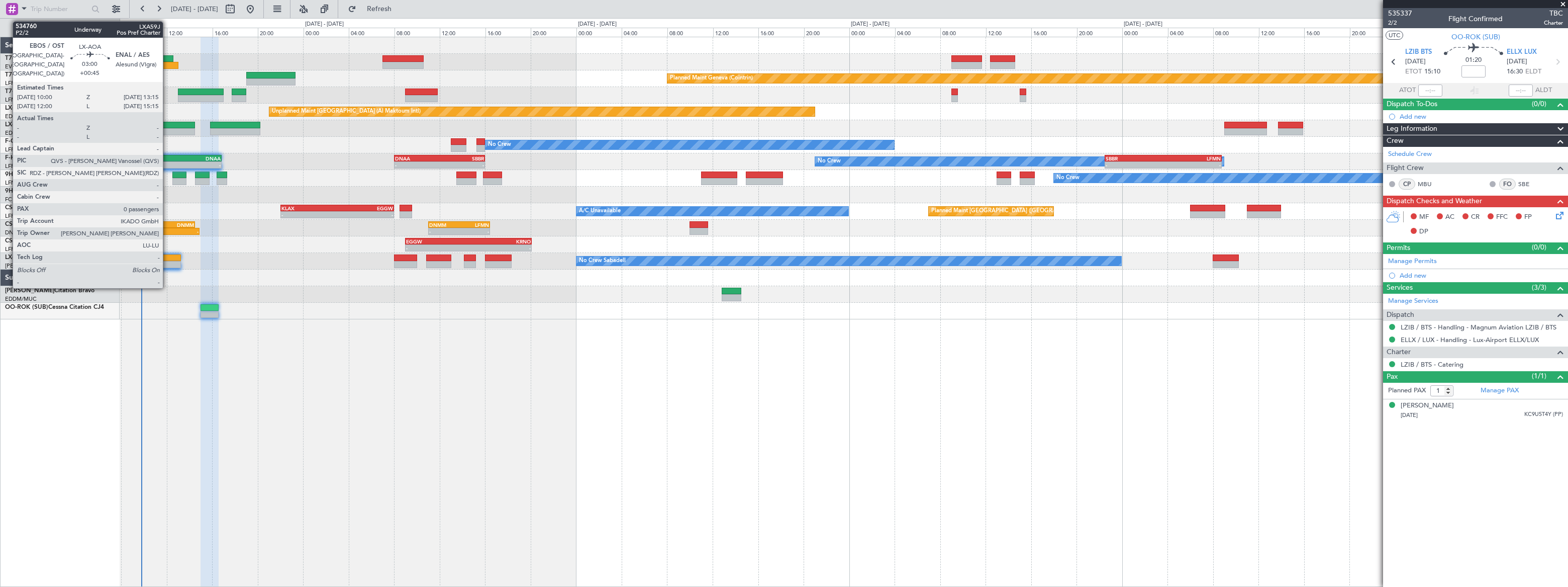
click at [167, 255] on div at bounding box center [163, 257] width 37 height 7
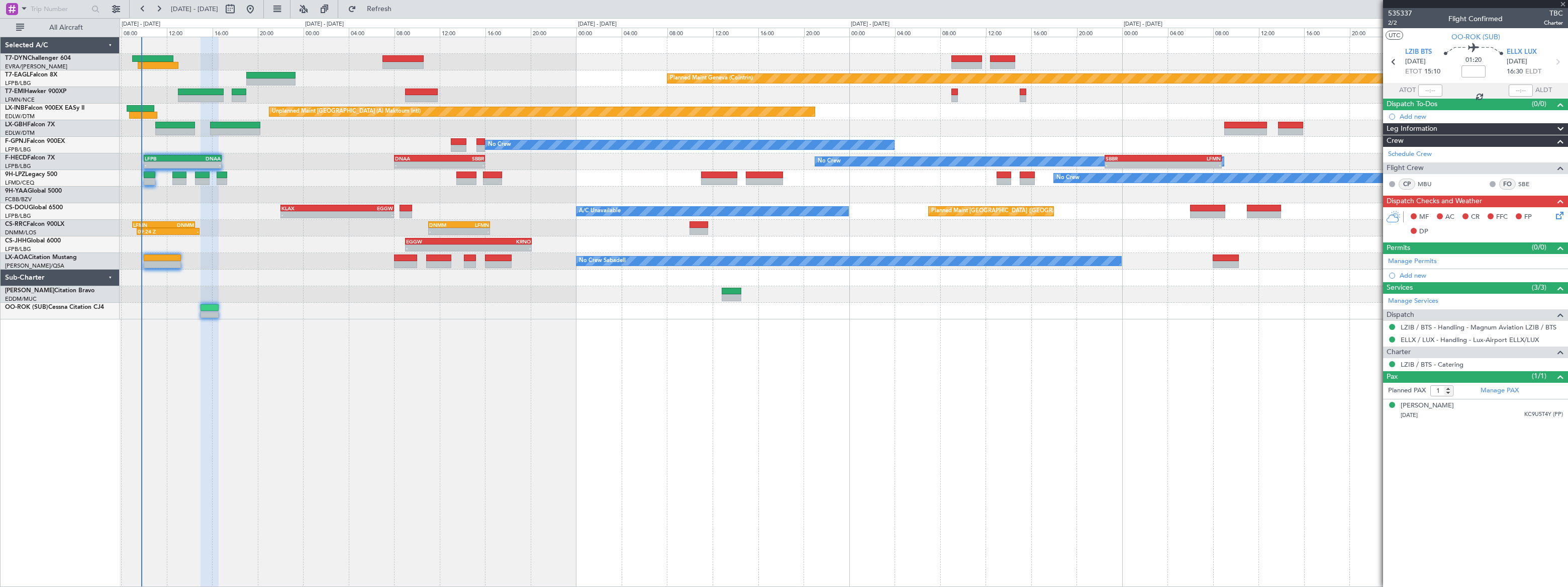
type input "+00:45"
type input "0"
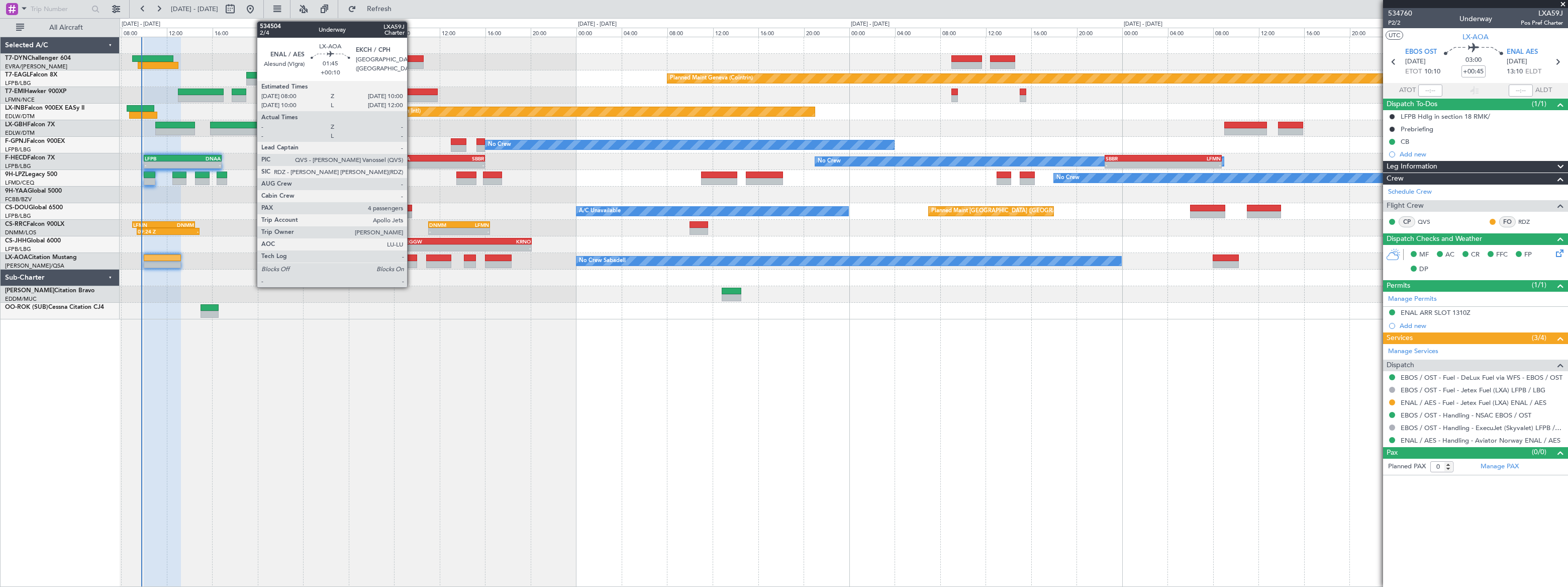
click at [412, 263] on div at bounding box center [406, 264] width 24 height 7
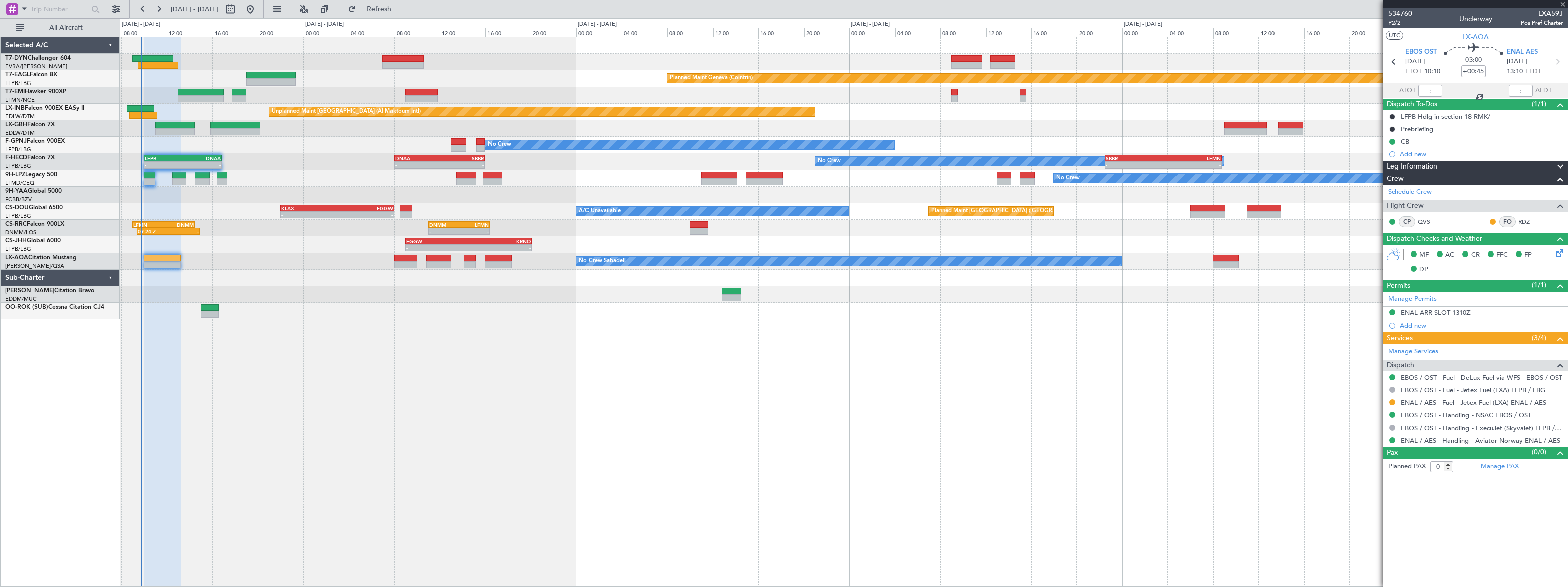
type input "+00:10"
type input "4"
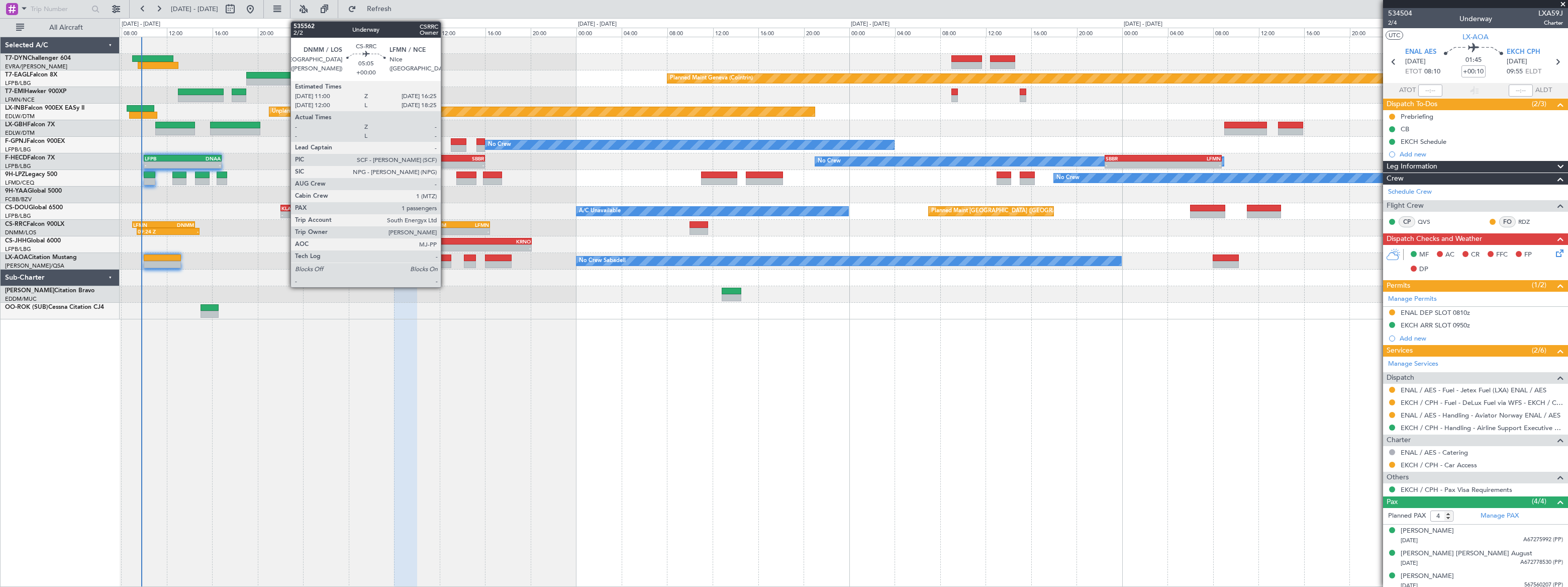
click at [454, 222] on div "DNMM" at bounding box center [444, 225] width 30 height 6
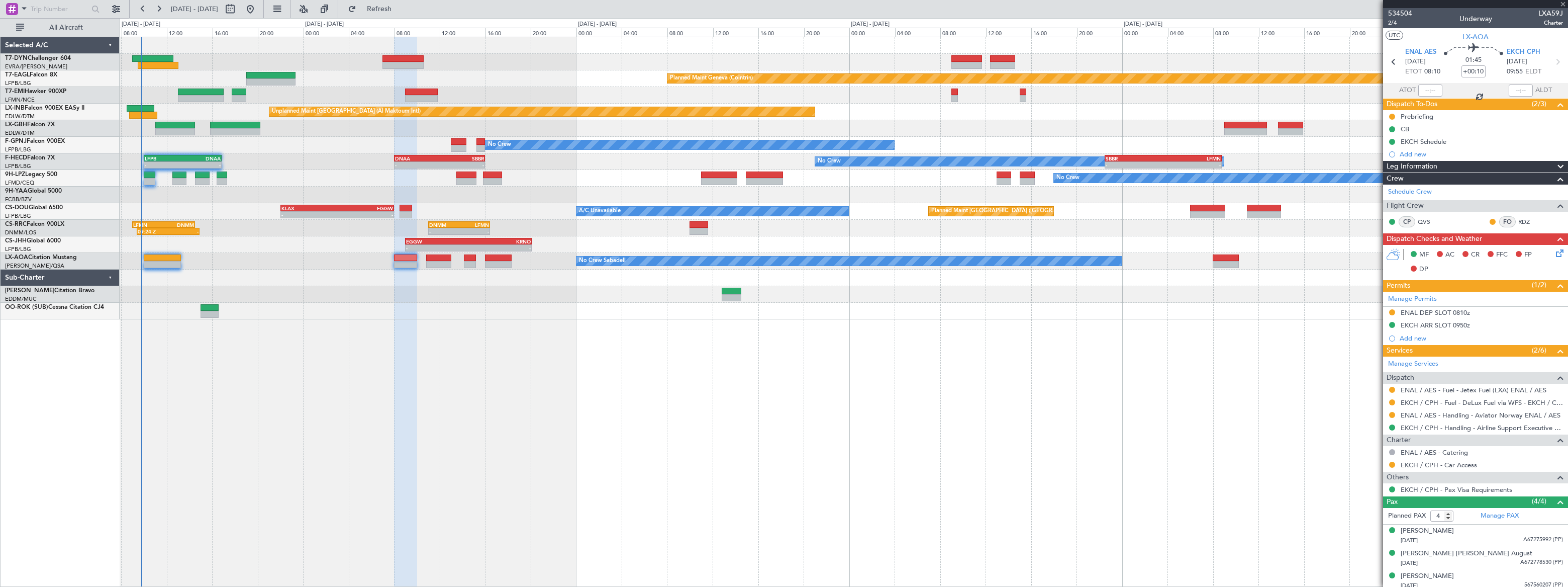
type input "1"
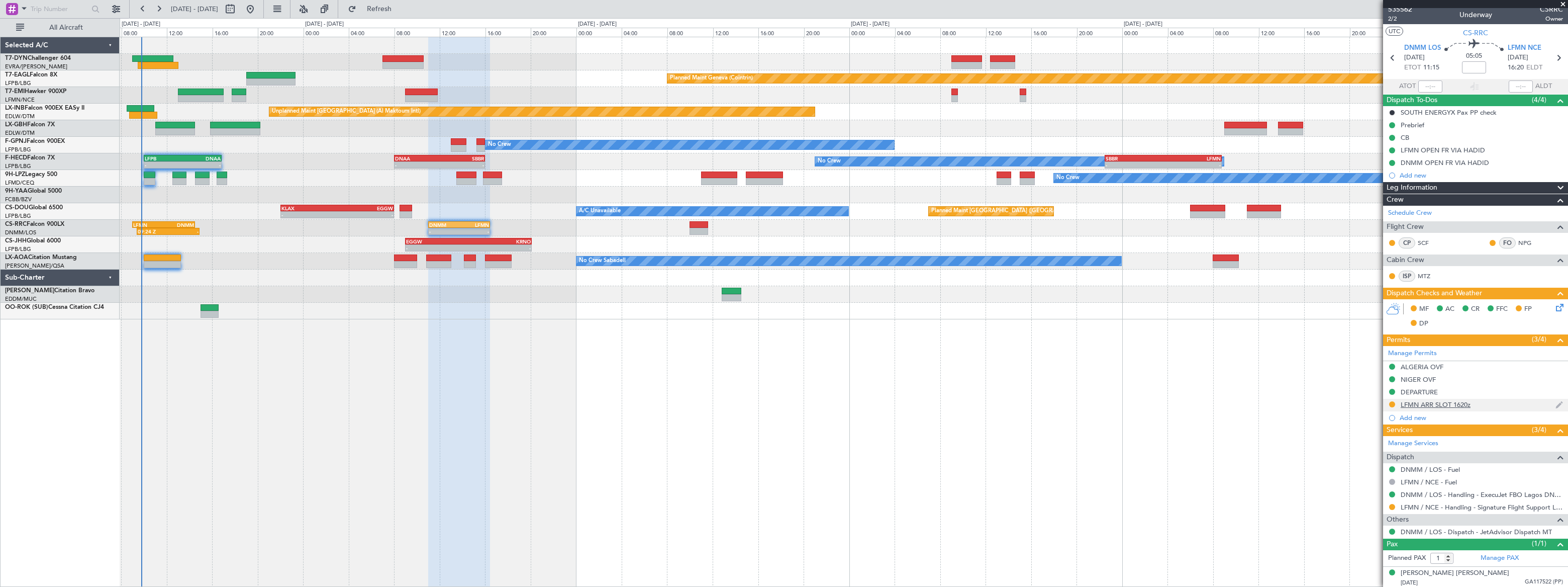
scroll to position [5, 0]
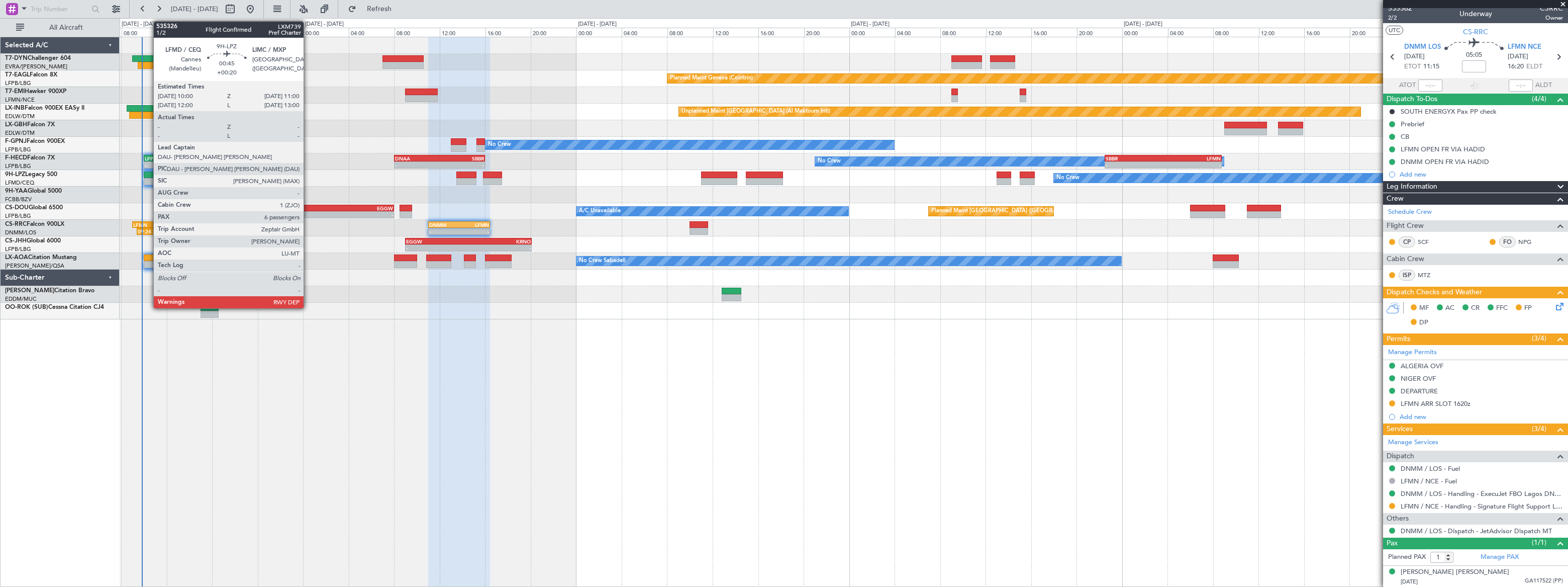
click at [148, 173] on div at bounding box center [150, 175] width 12 height 7
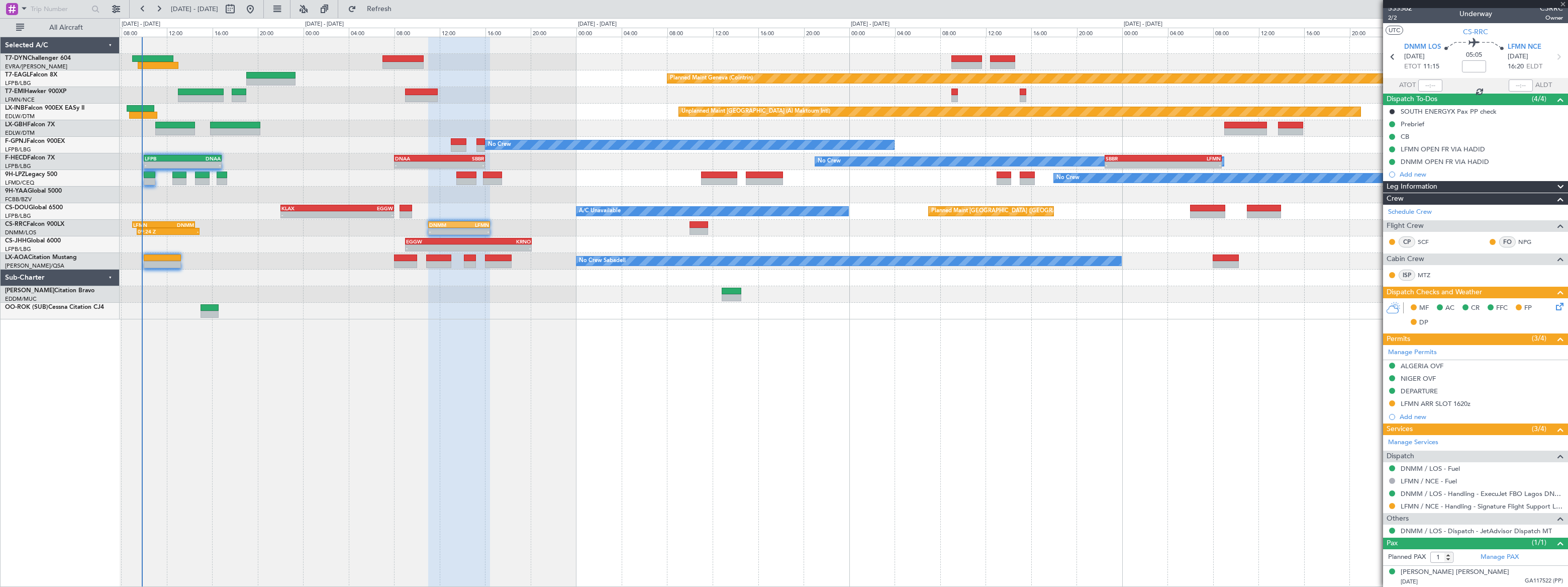
type input "+00:20"
type input "6"
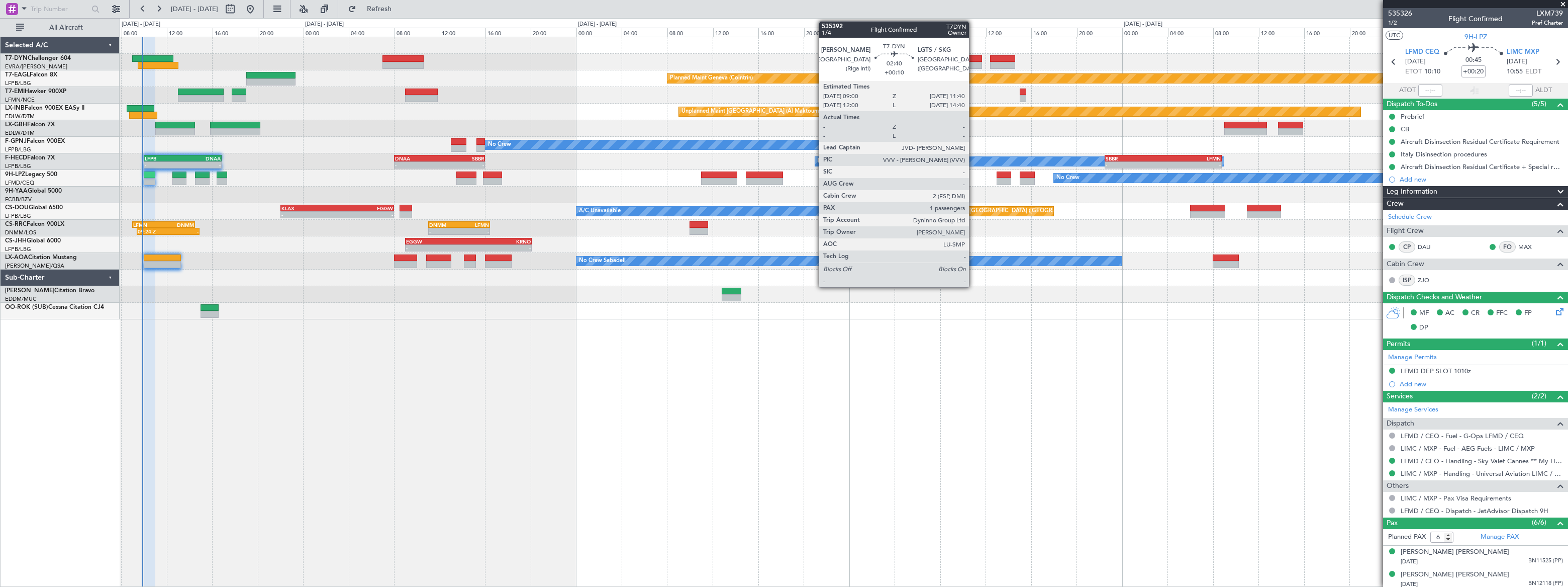
click at [973, 60] on div at bounding box center [967, 58] width 30 height 7
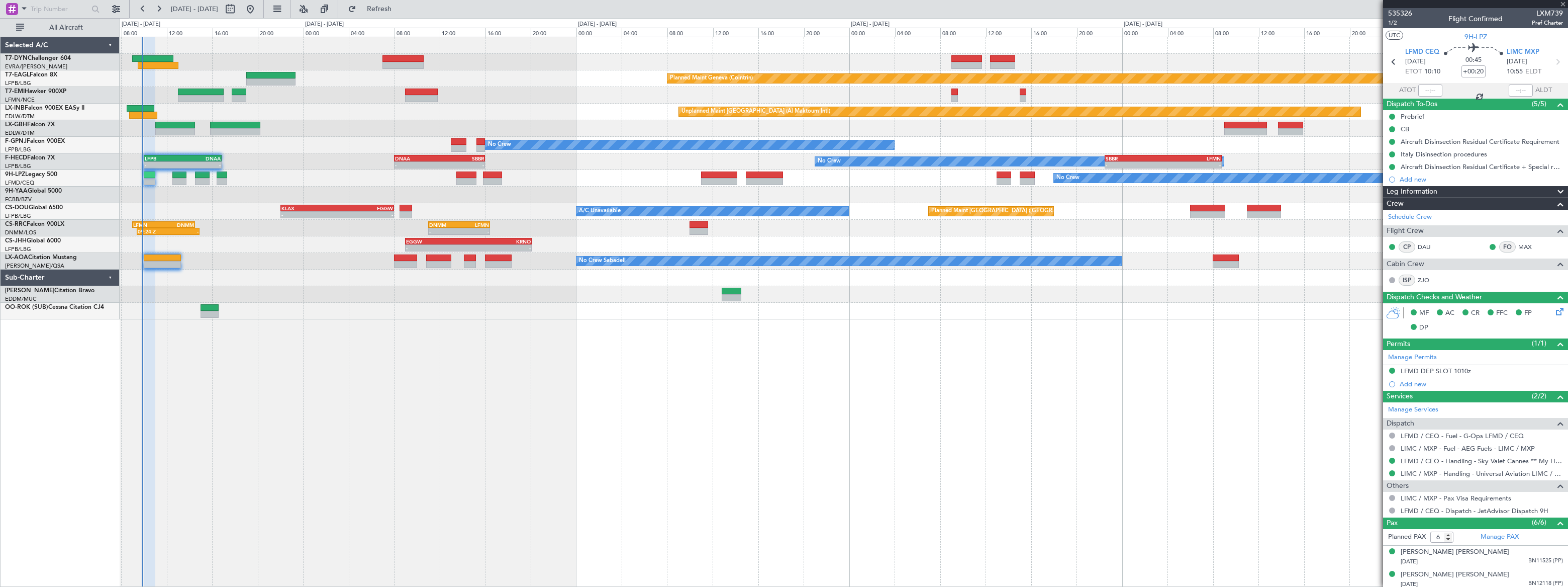
type input "+00:10"
type input "1"
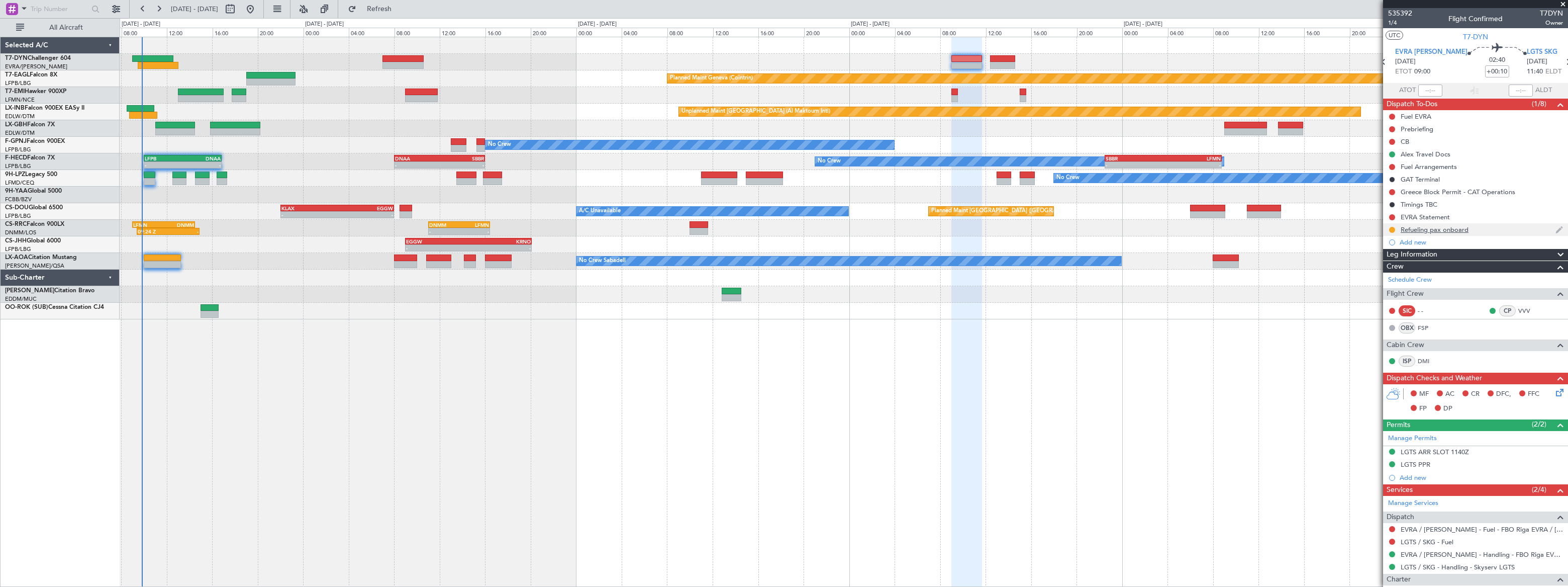
click at [1484, 230] on div "Refueling pax onboard" at bounding box center [1476, 229] width 185 height 13
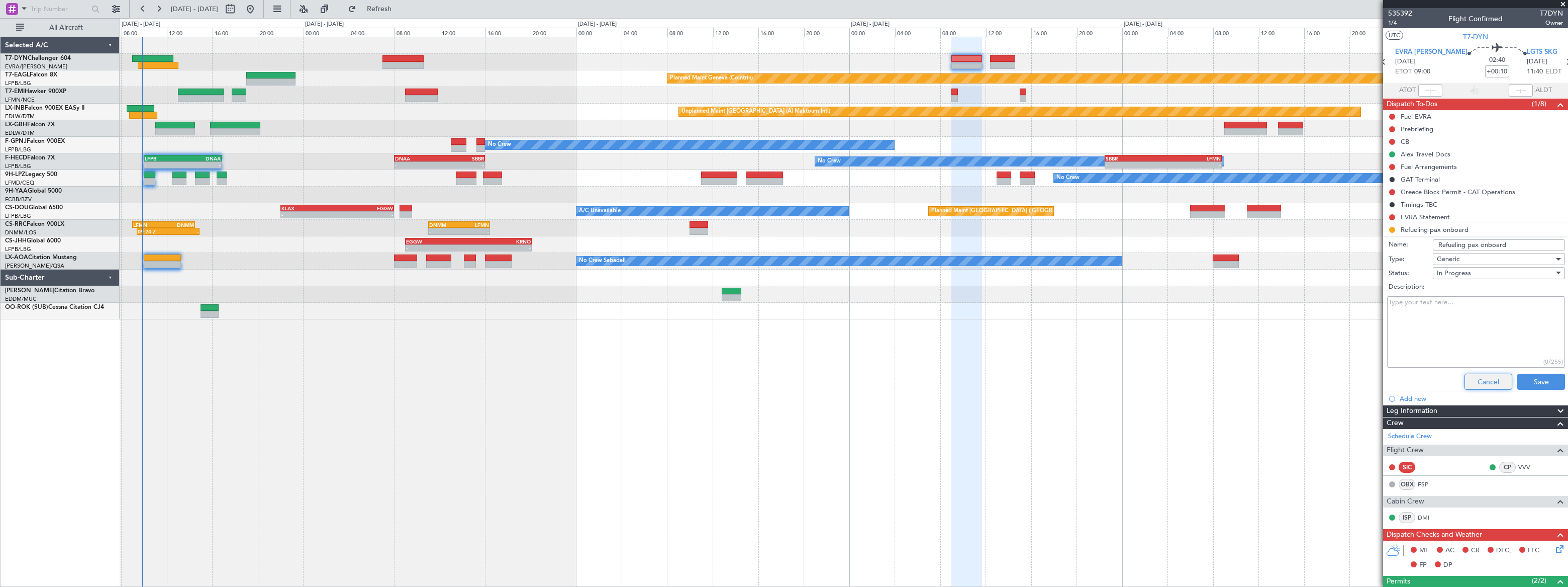
click at [1482, 380] on button "Cancel" at bounding box center [1489, 382] width 48 height 16
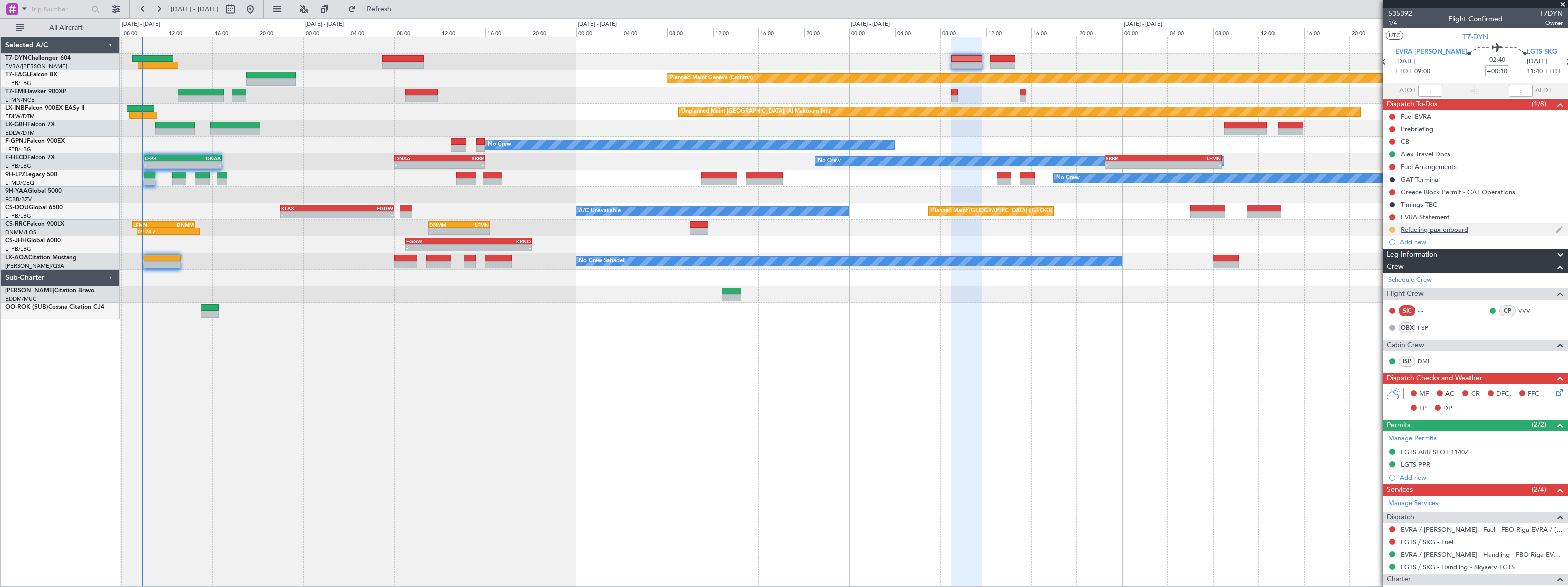
click at [1392, 228] on button at bounding box center [1392, 230] width 6 height 6
click at [1391, 240] on span "Not Started" at bounding box center [1397, 243] width 35 height 10
click at [1493, 230] on div "Refueling pax onboard" at bounding box center [1476, 229] width 185 height 13
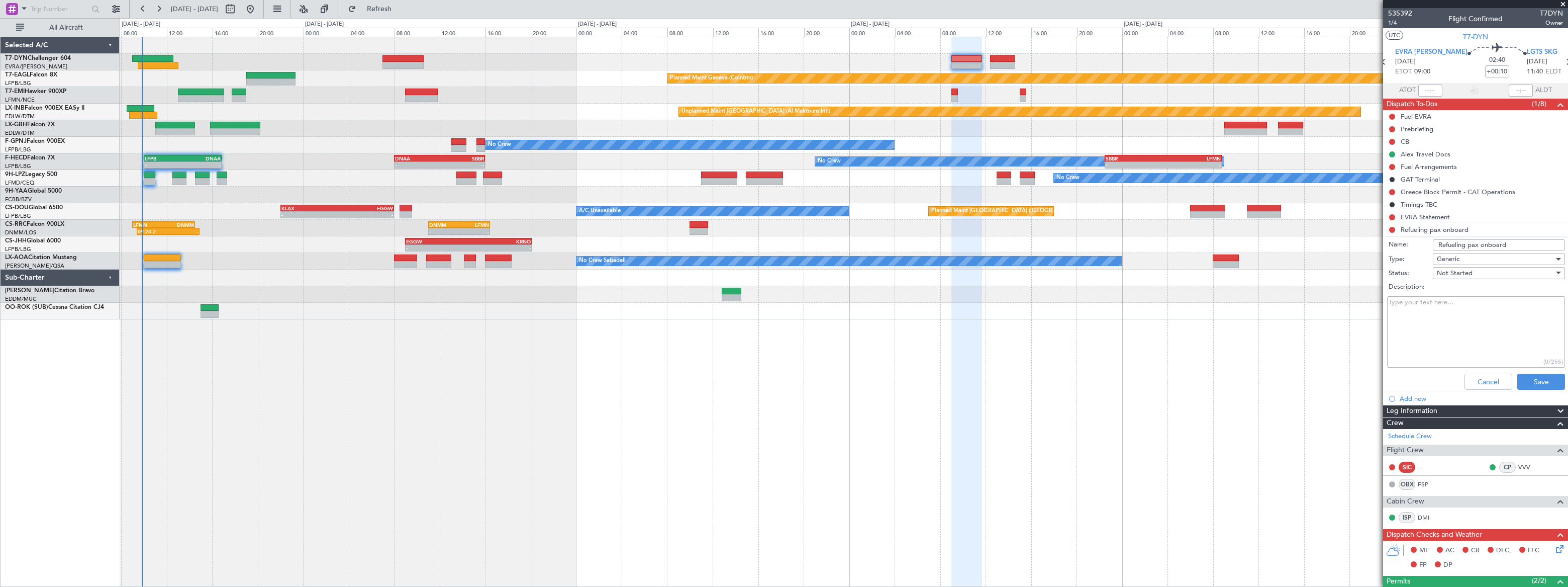
click at [1437, 320] on textarea "Description:" at bounding box center [1476, 332] width 178 height 72
paste textarea "• Passengers can remain on board during refueling if a fire truck is present • …"
type textarea "• Passengers can remain on board during refueling if a fire truck is present • …"
click at [1536, 380] on button "Save" at bounding box center [1542, 382] width 48 height 16
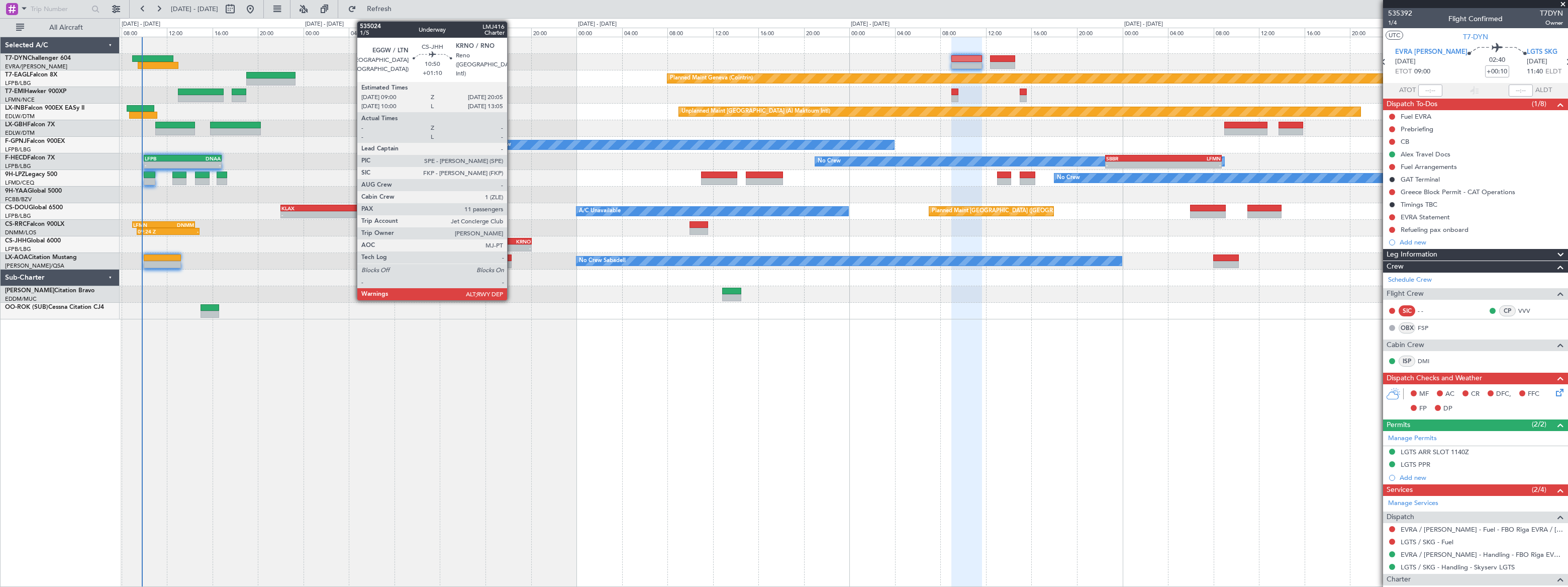
click at [511, 244] on div "- -" at bounding box center [468, 247] width 127 height 7
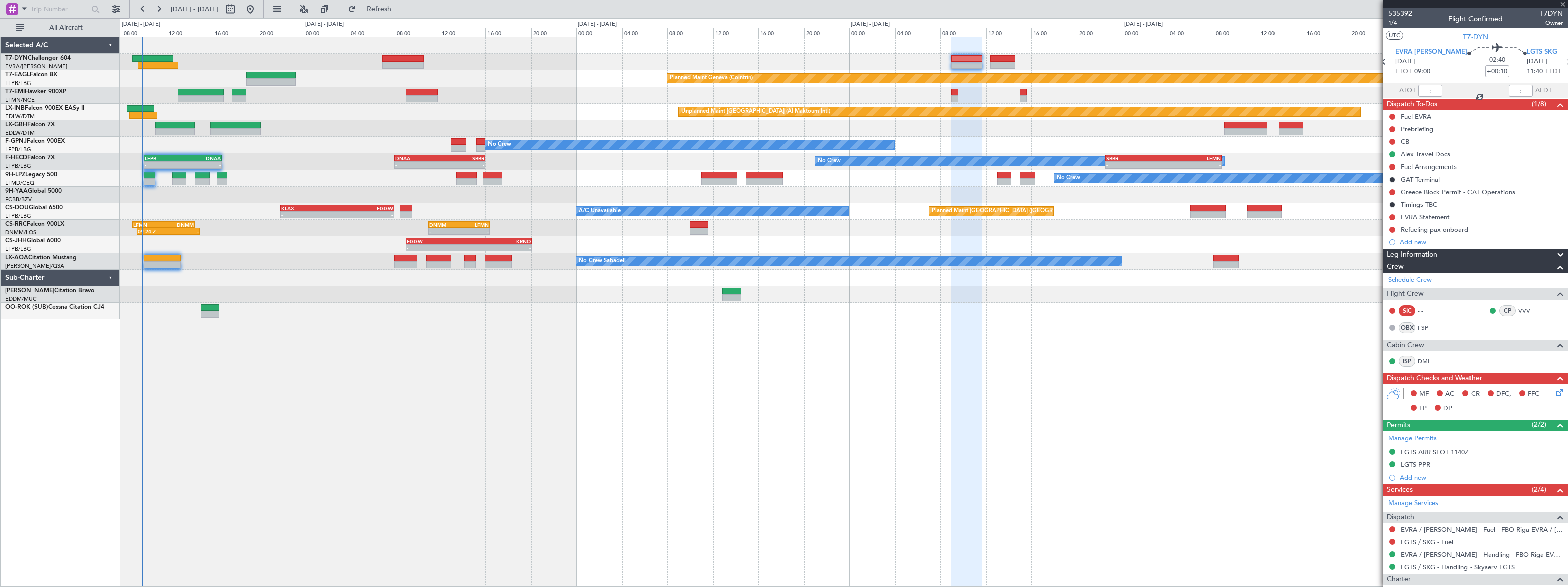
type input "+01:10"
type input "11"
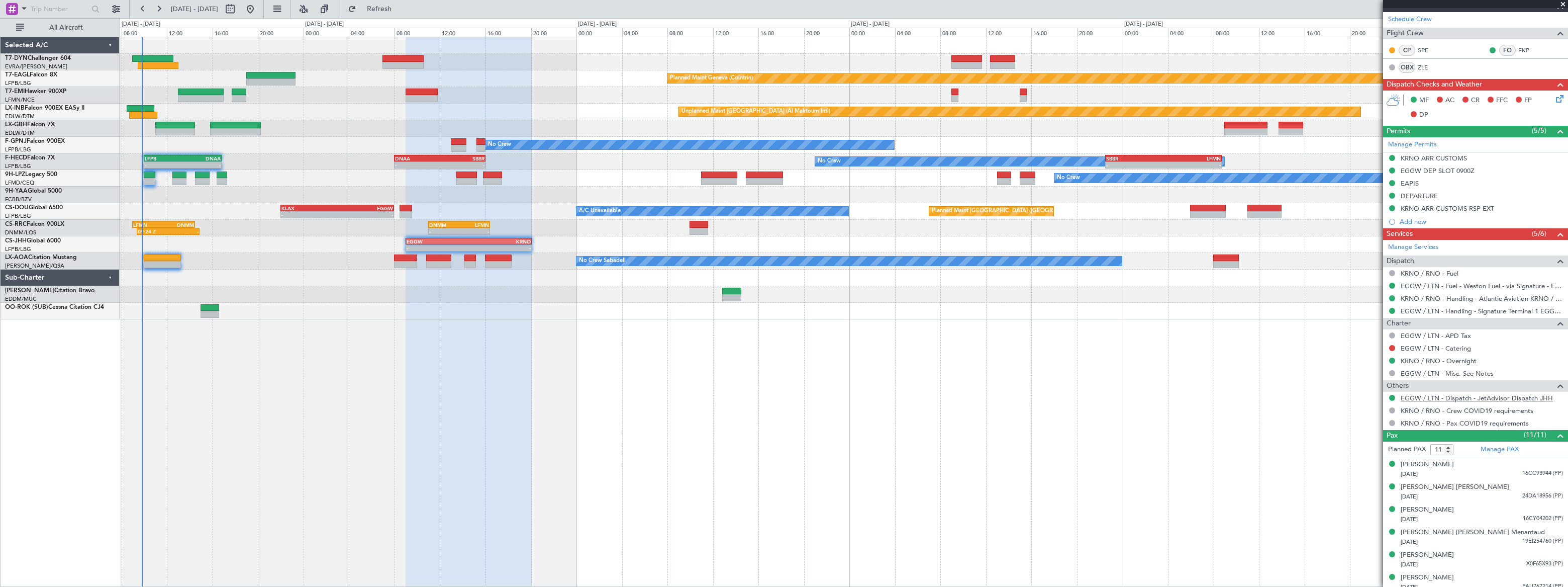
scroll to position [229, 0]
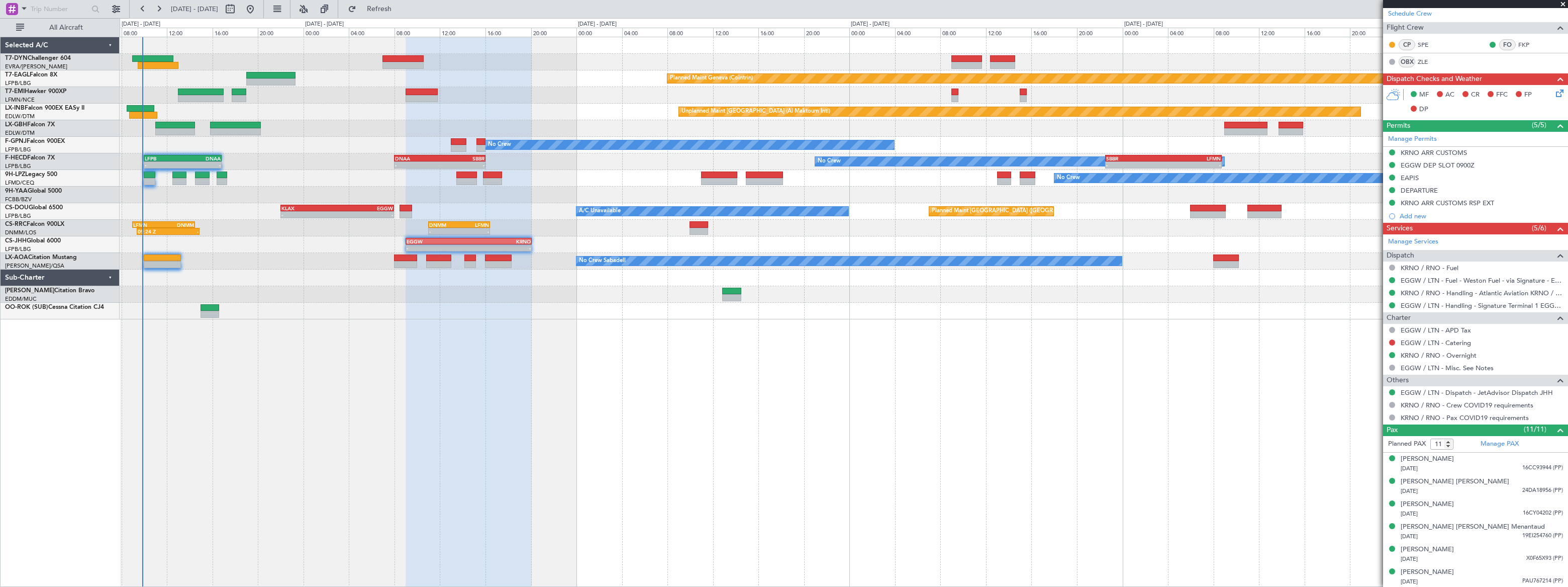
click at [710, 54] on div "Planned Maint Basel-Mulhouse" at bounding box center [844, 62] width 1448 height 17
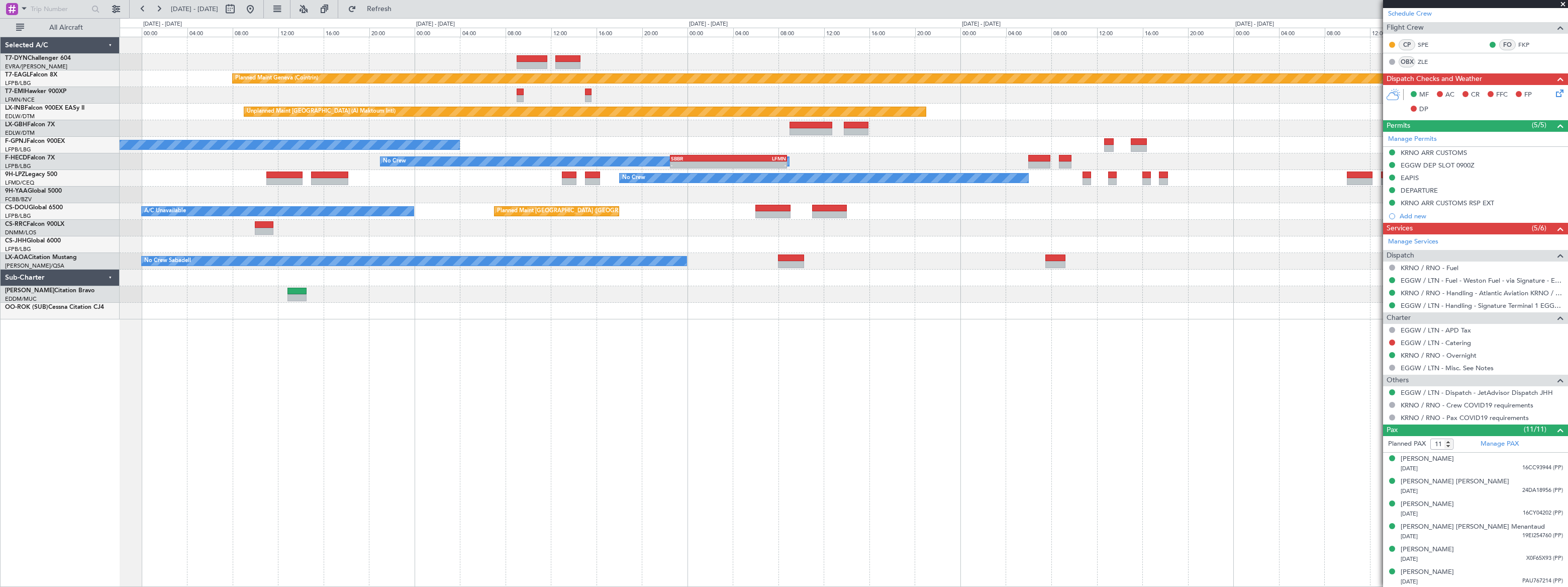
click at [563, 54] on div at bounding box center [843, 62] width 1447 height 17
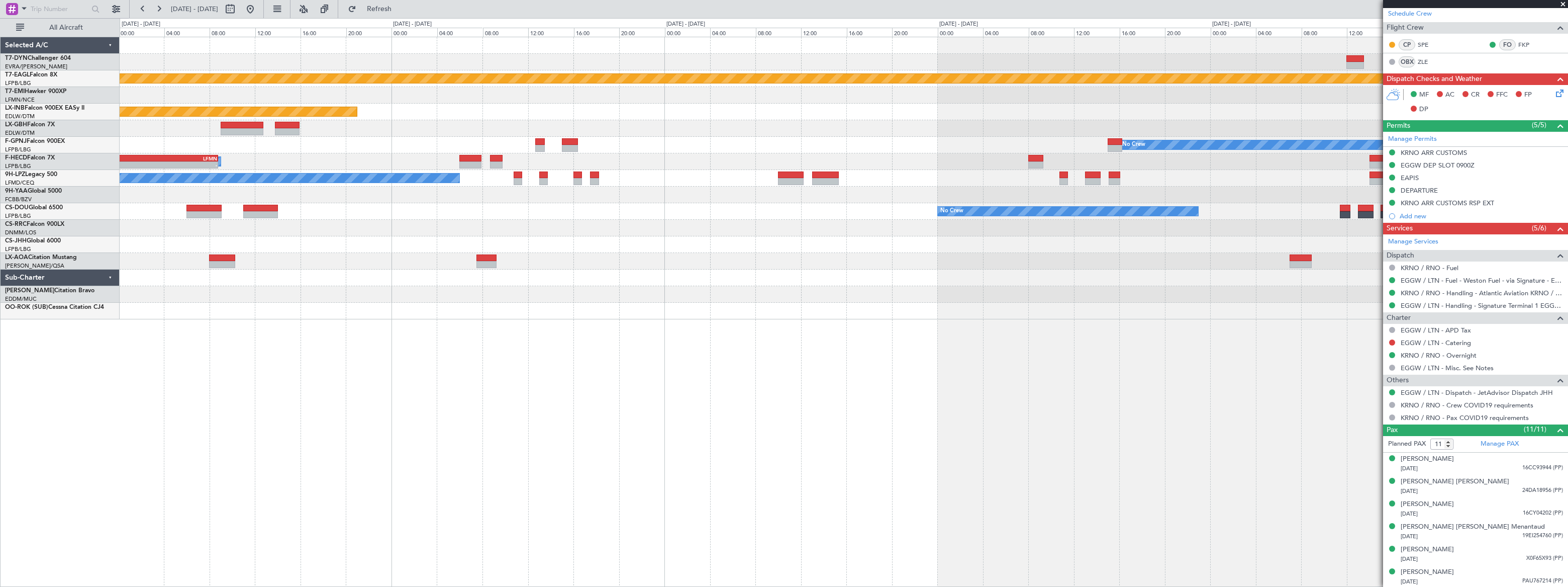
click at [502, 50] on div "Planned Maint Geneva (Cointrin) Planned Maint Chester Unplanned Maint Dubai (Al…" at bounding box center [843, 178] width 1447 height 282
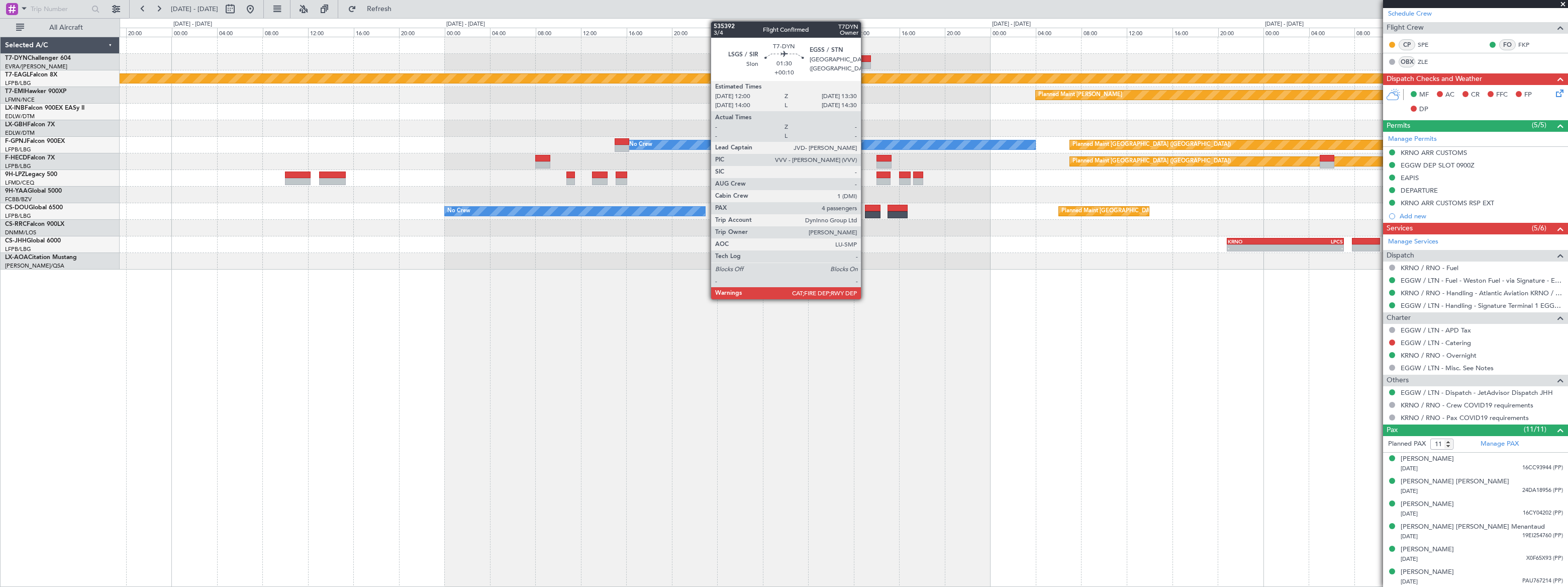
click at [865, 60] on div at bounding box center [862, 58] width 17 height 7
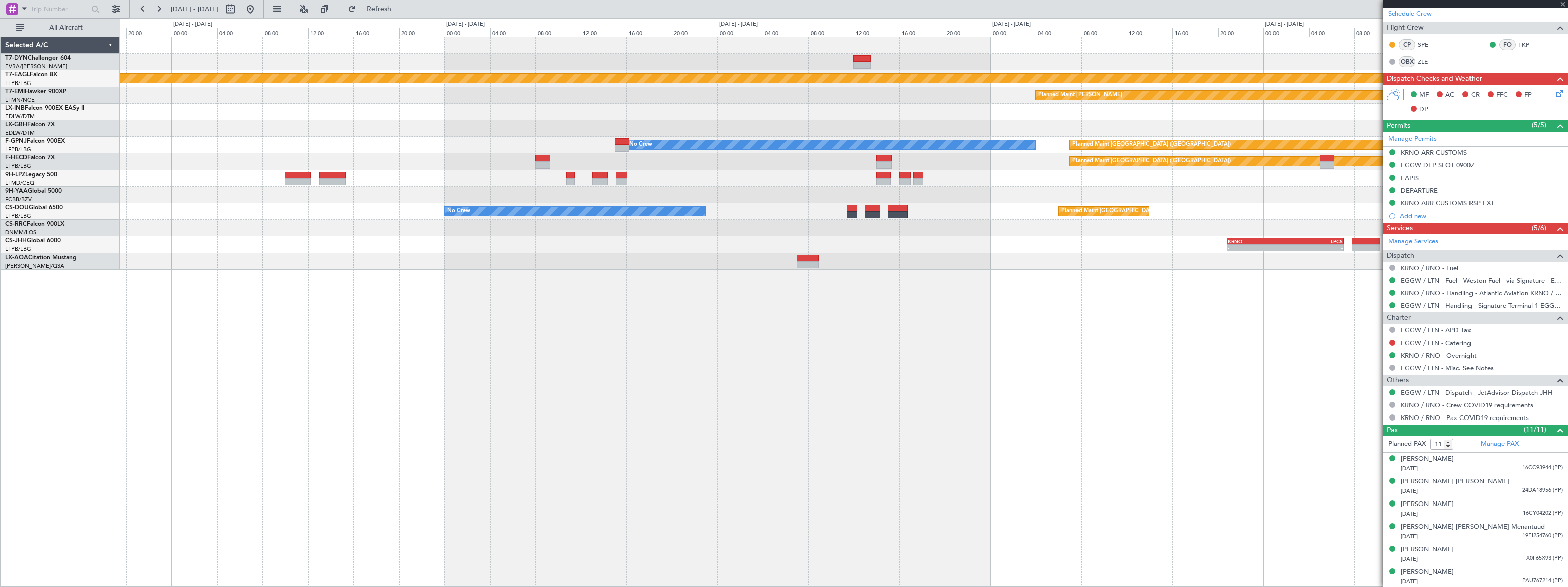
type input "+00:10"
type input "4"
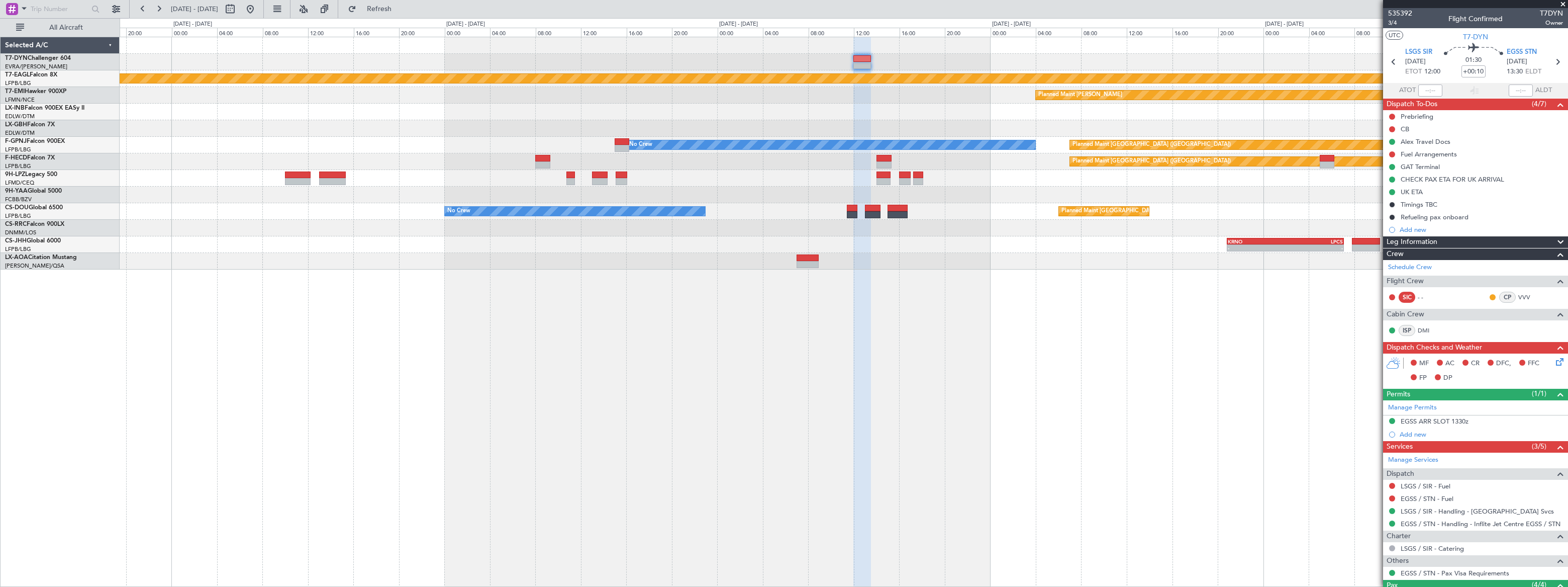
scroll to position [110, 0]
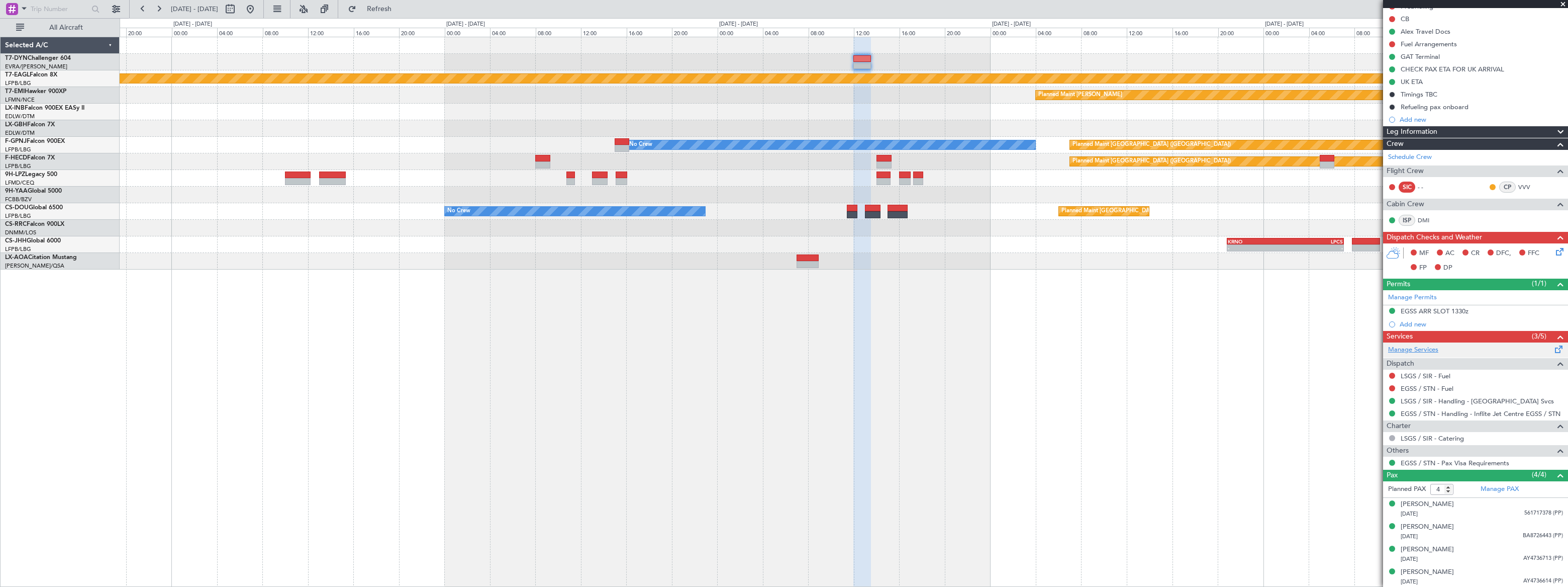
click at [1419, 350] on link "Manage Services" at bounding box center [1413, 349] width 50 height 10
click at [400, 10] on span "Refresh" at bounding box center [379, 9] width 42 height 7
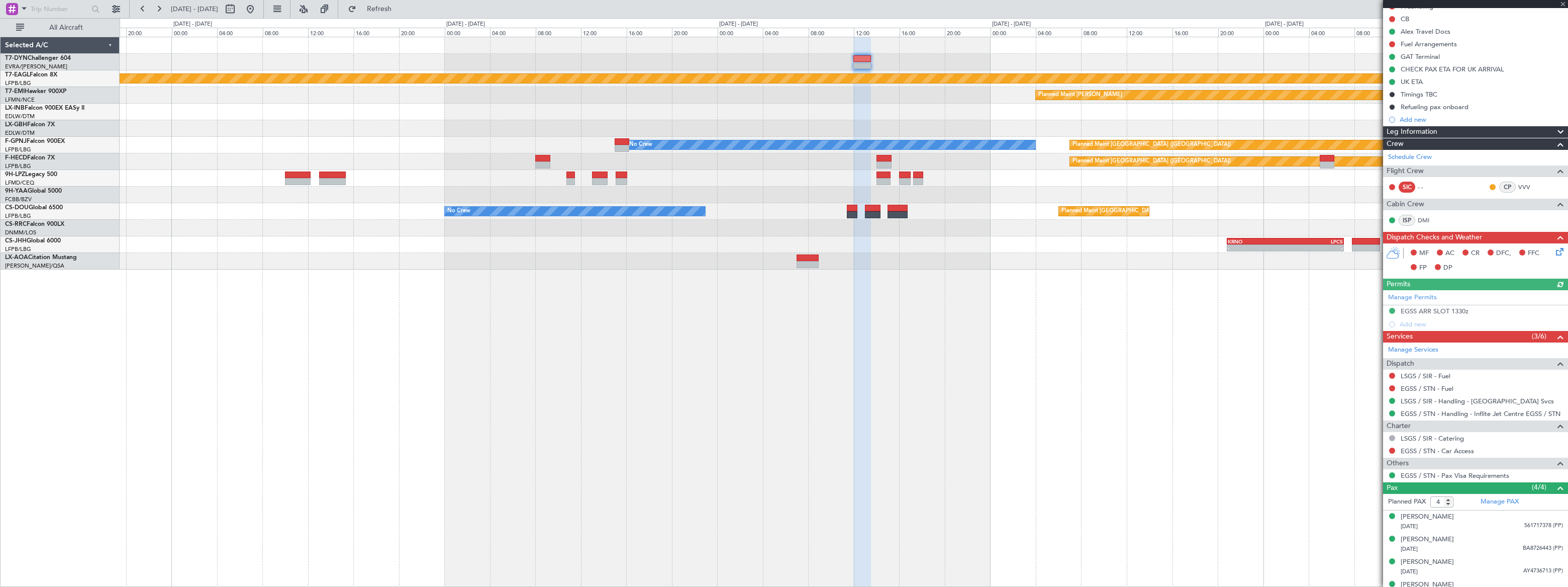
click at [365, 86] on div "Planned Maint Geneva (Cointrin) Planned Maint Chester Unplanned Maint Dubai (Al…" at bounding box center [843, 153] width 1447 height 233
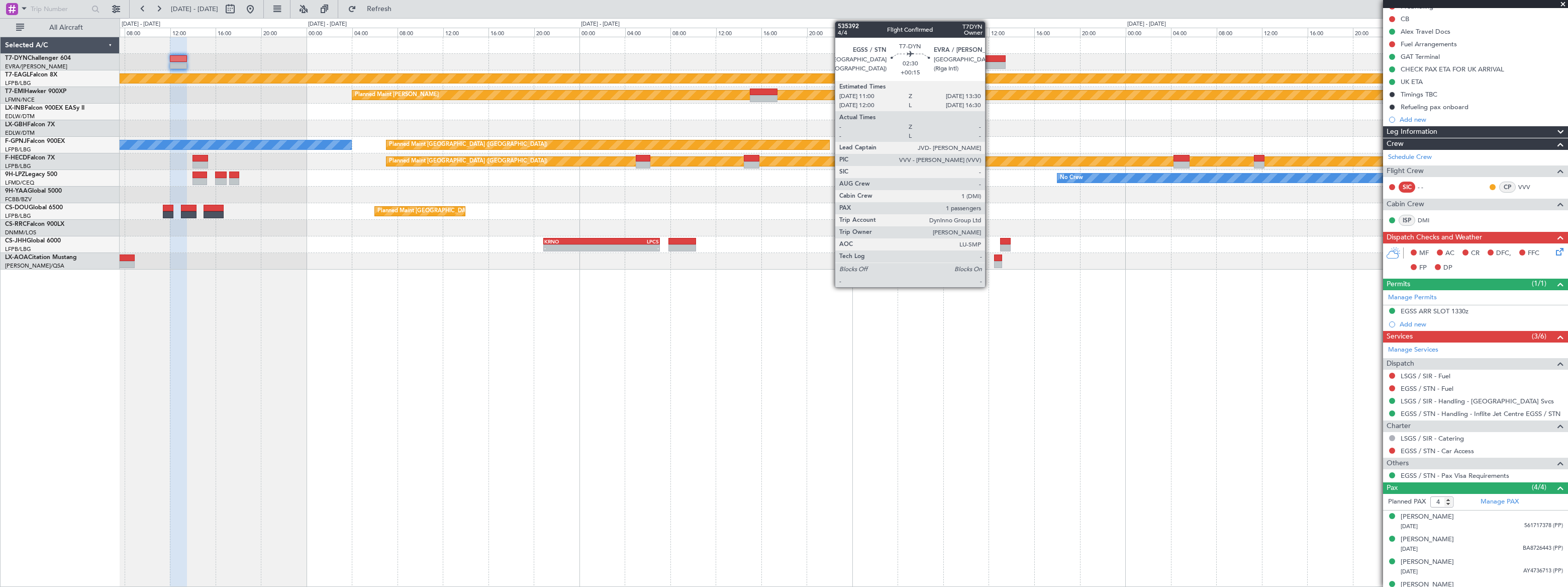
click at [990, 59] on div at bounding box center [991, 58] width 28 height 7
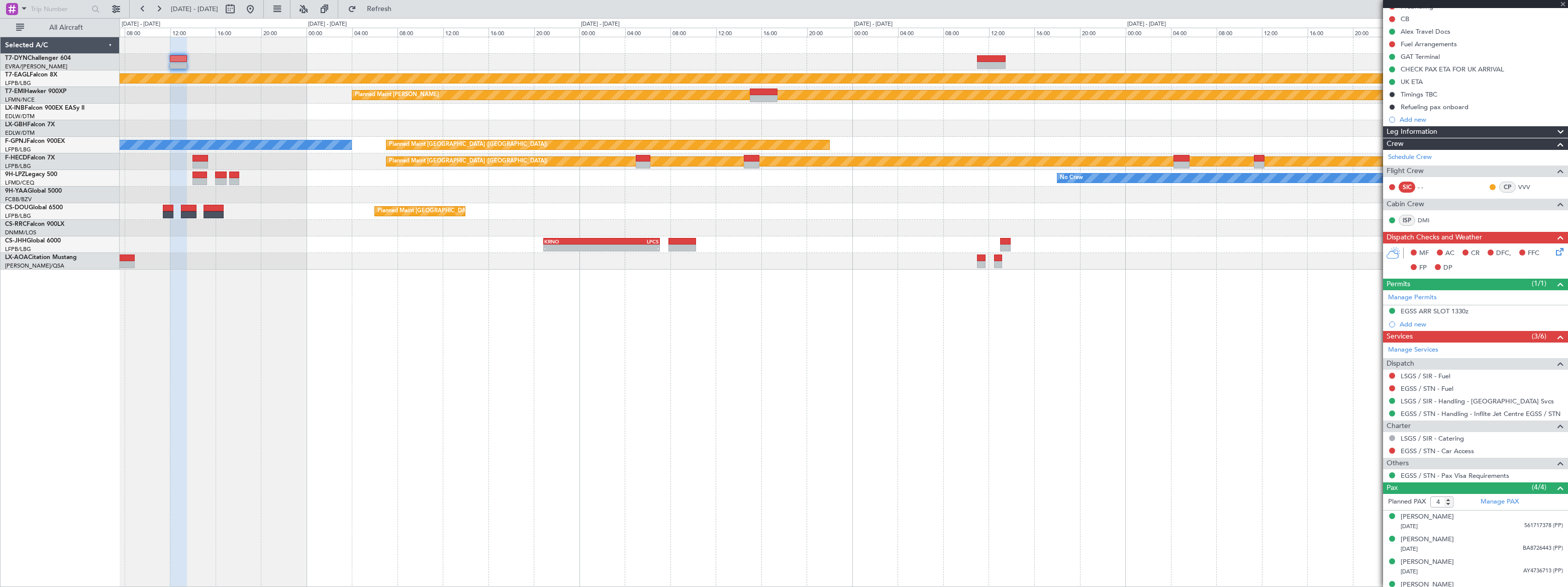
type input "+00:15"
type input "1"
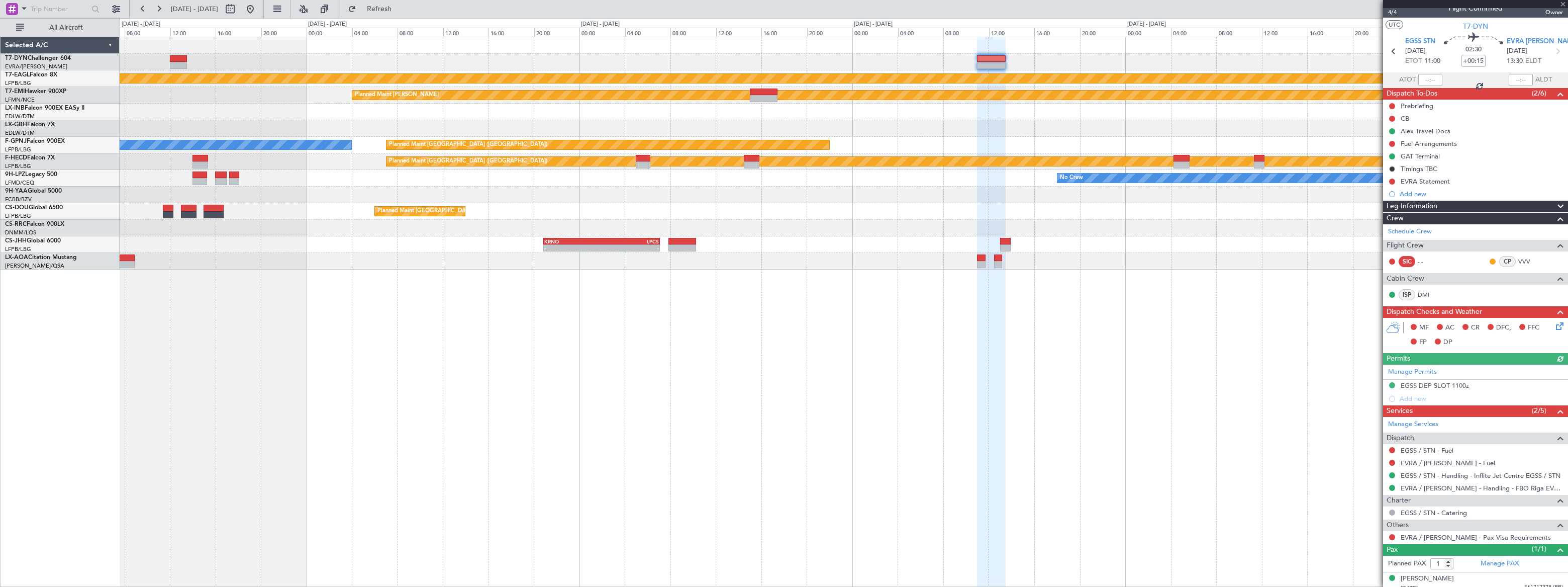
scroll to position [17, 0]
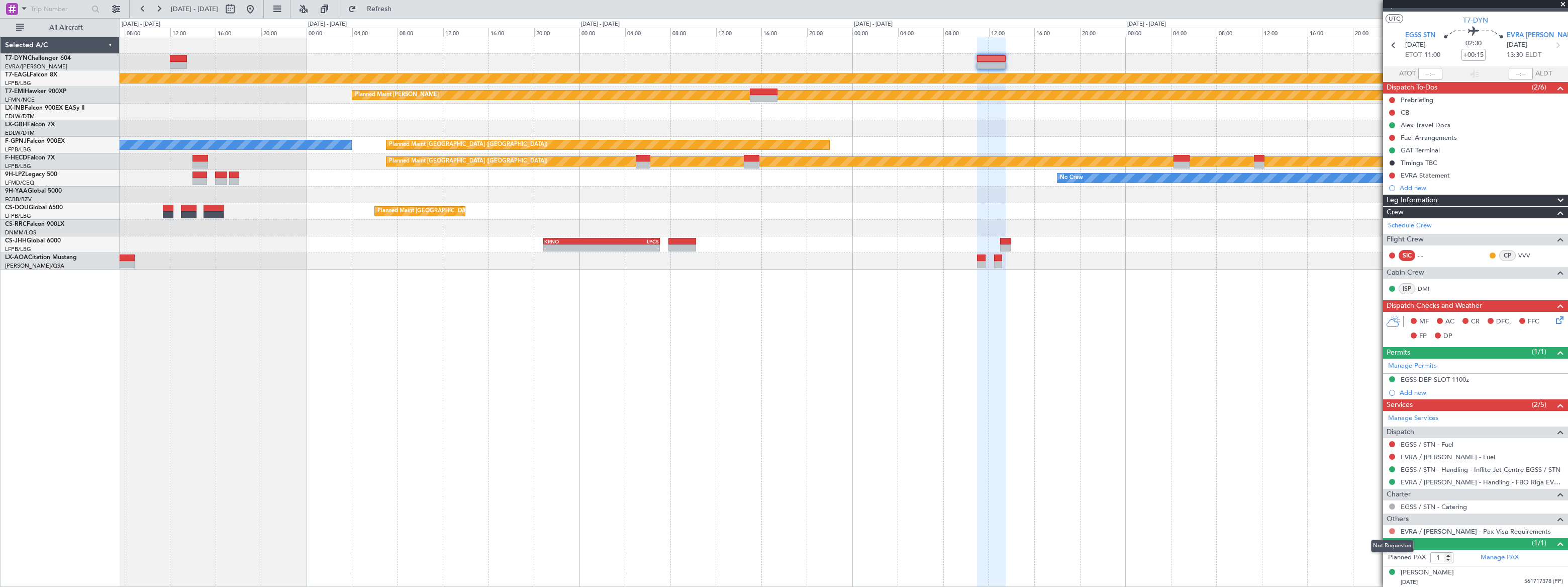
click at [1390, 528] on button at bounding box center [1392, 531] width 6 height 6
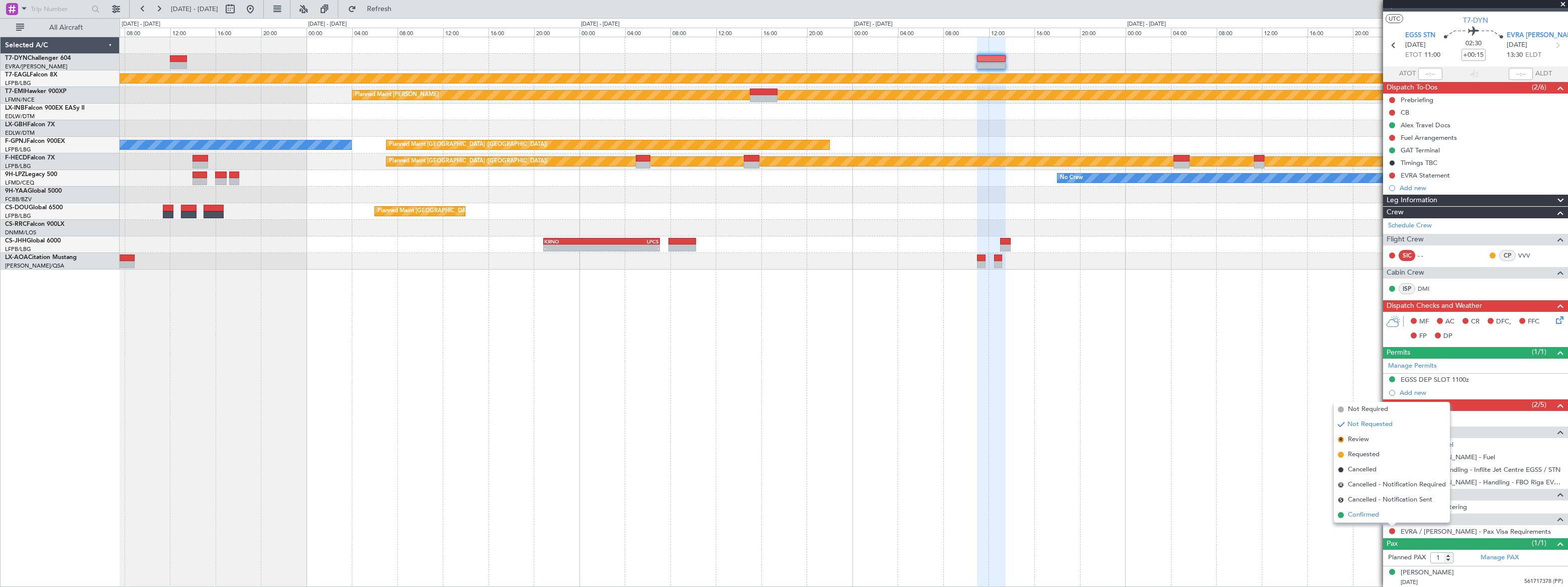
click at [1360, 513] on span "Confirmed" at bounding box center [1364, 514] width 31 height 10
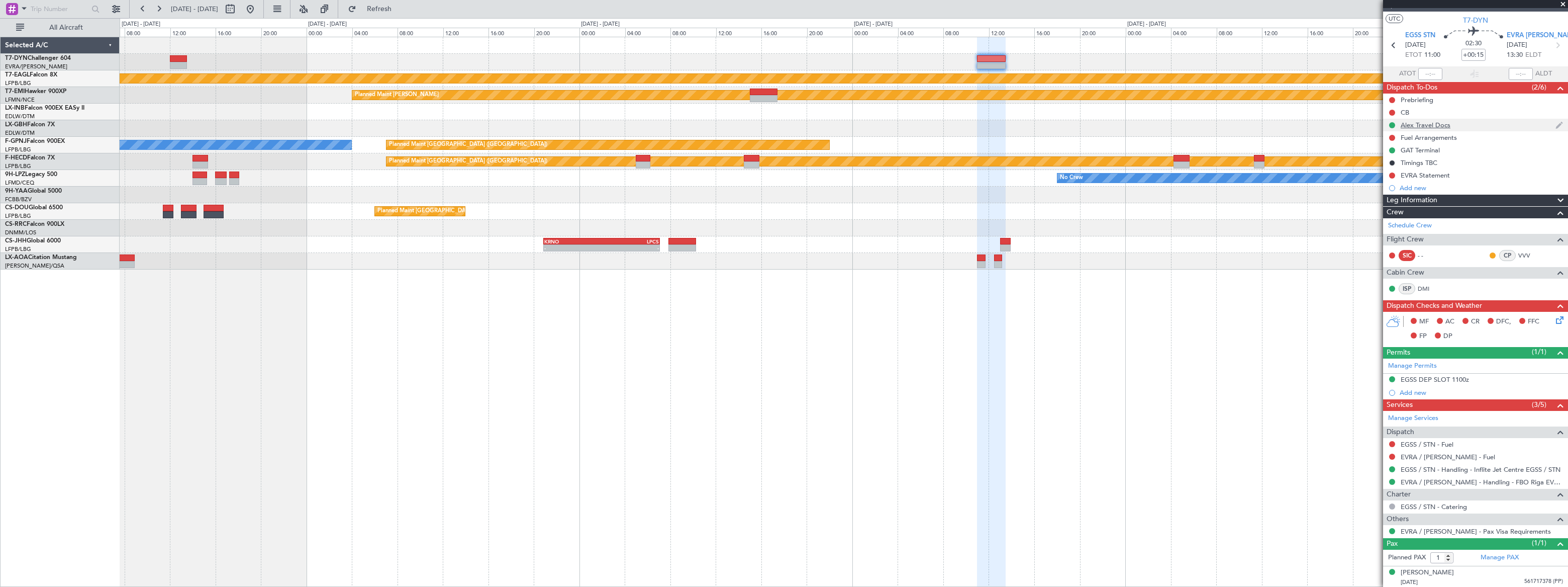
click at [1478, 123] on div "Alex Travel Docs" at bounding box center [1476, 125] width 185 height 13
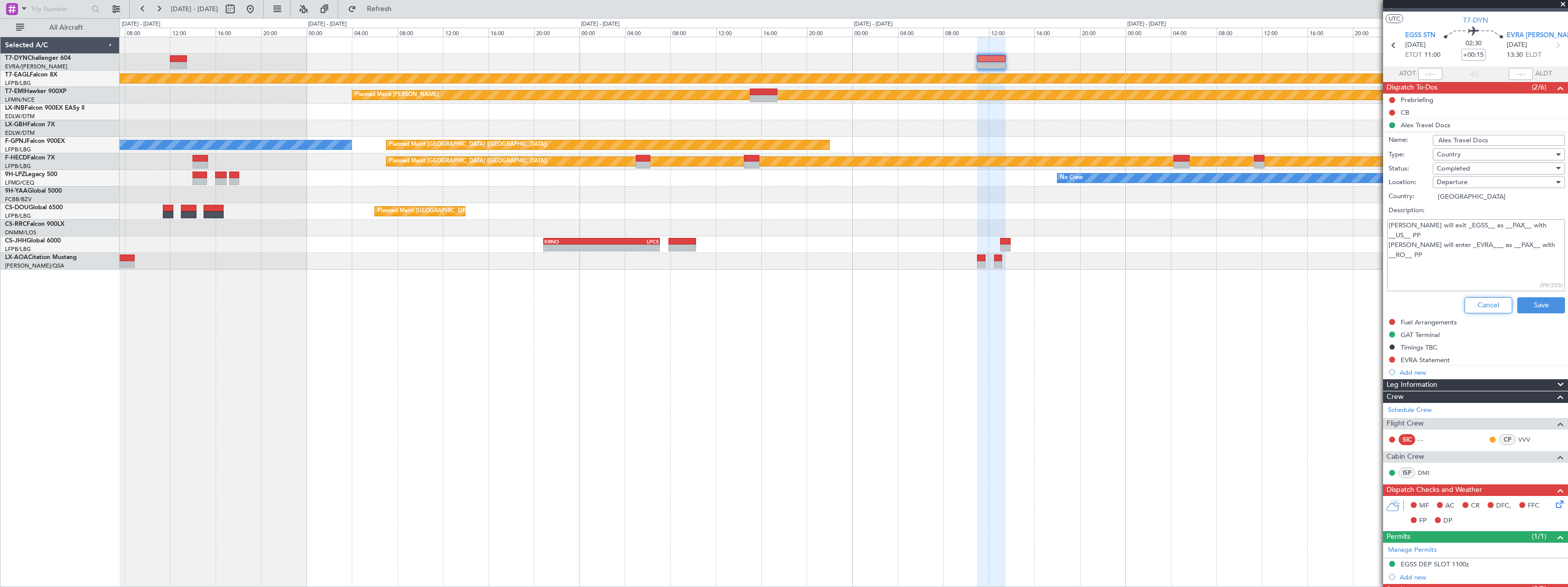
click at [1495, 301] on button "Cancel" at bounding box center [1489, 305] width 48 height 16
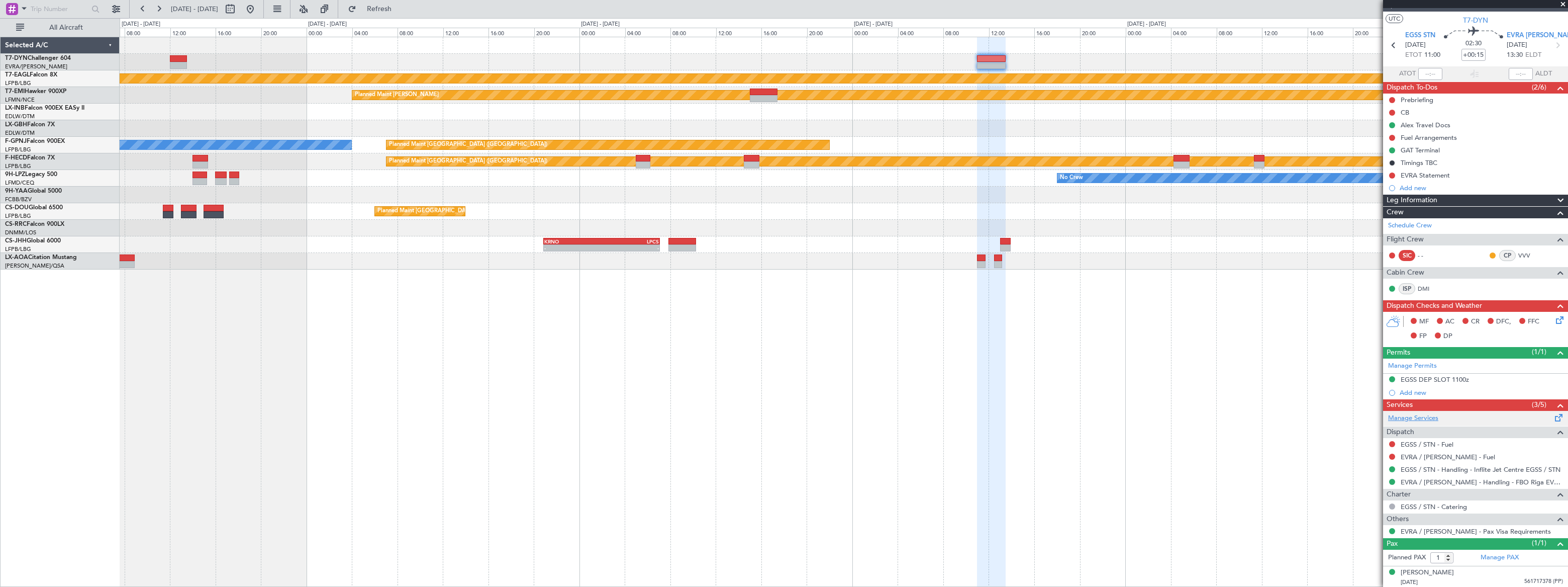
click at [1427, 419] on link "Manage Services" at bounding box center [1413, 418] width 50 height 10
click at [400, 8] on span "Refresh" at bounding box center [379, 9] width 42 height 7
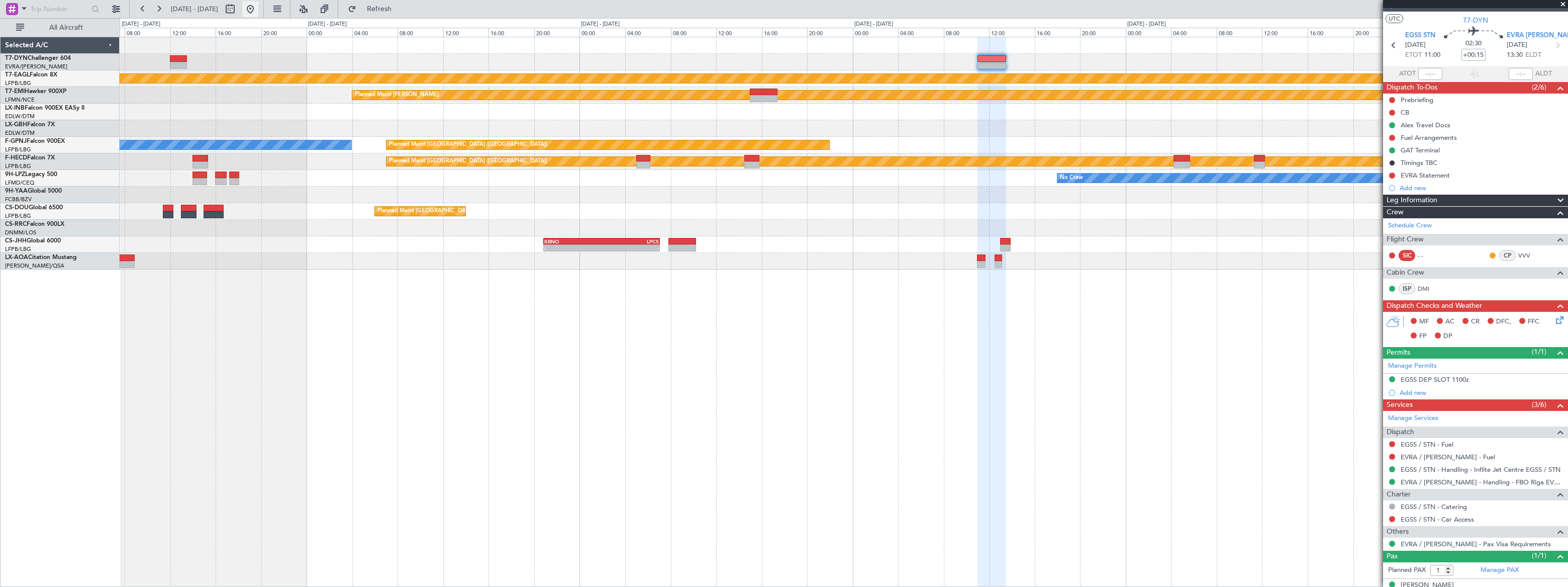
click at [258, 10] on button at bounding box center [250, 9] width 16 height 16
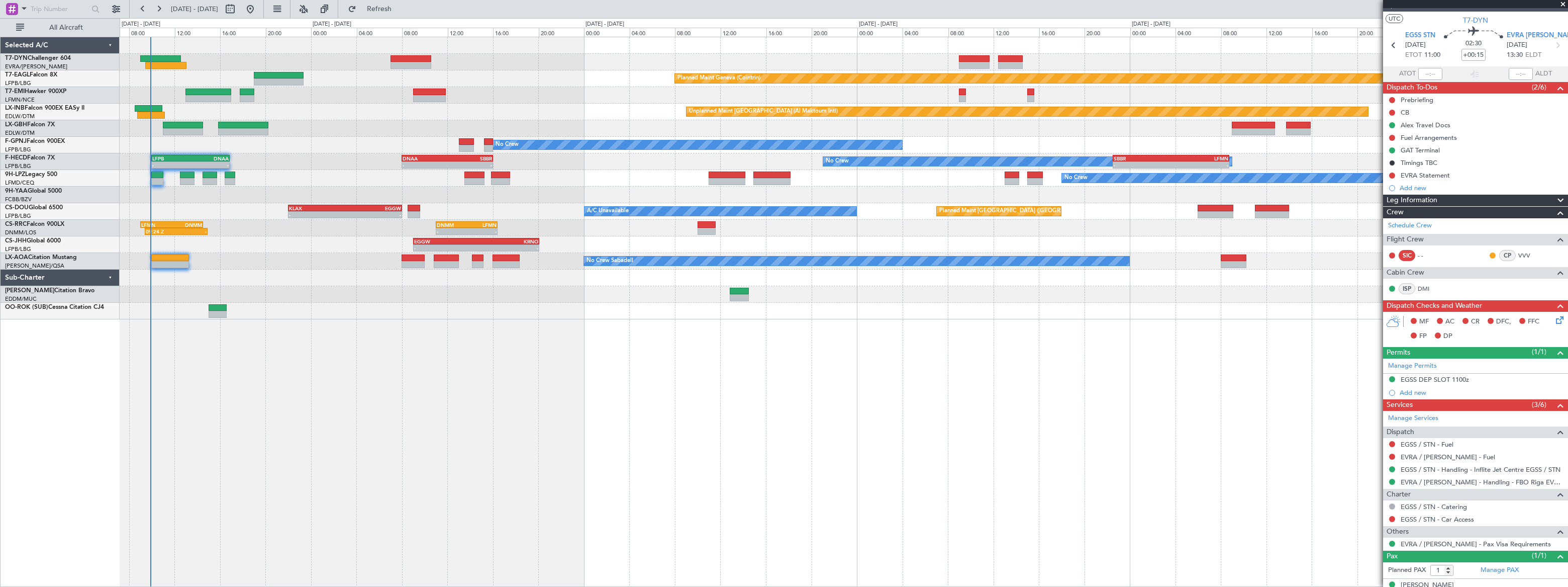
click at [151, 84] on div "Planned Maint Basel-Mulhouse Planned Maint Geneva (Cointrin) Planned Maint Ches…" at bounding box center [843, 178] width 1447 height 282
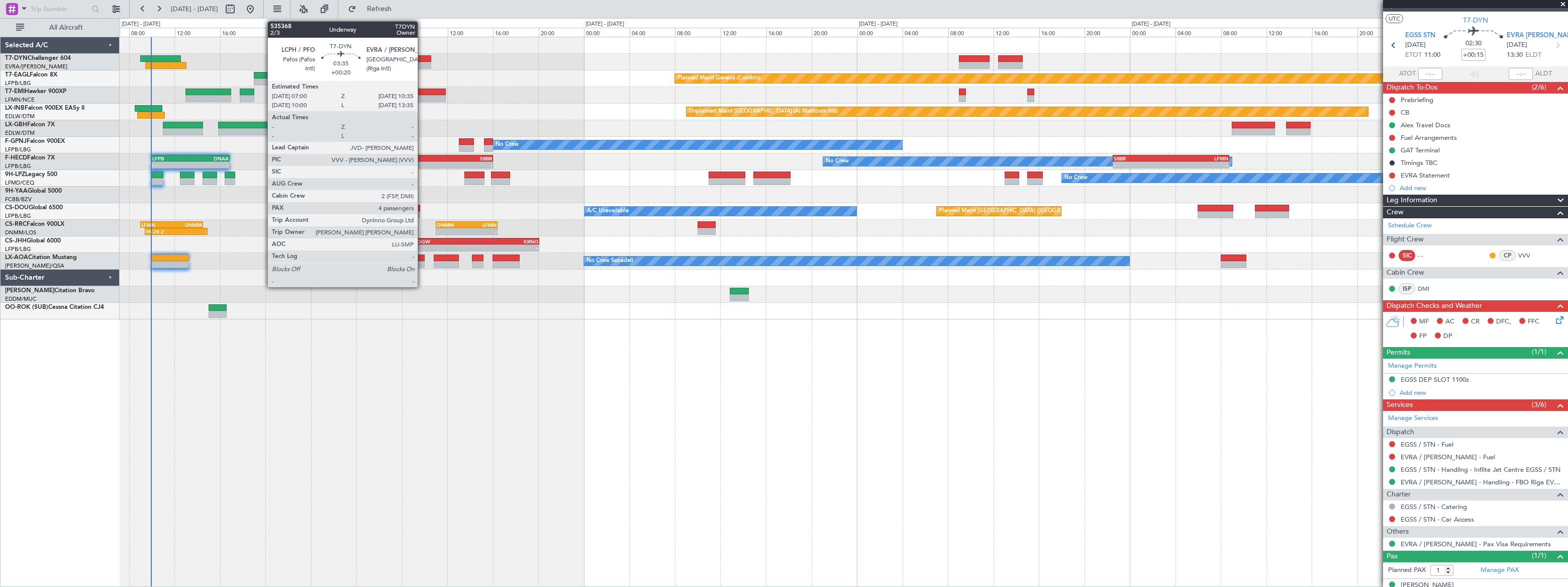
click at [421, 58] on div at bounding box center [411, 58] width 41 height 7
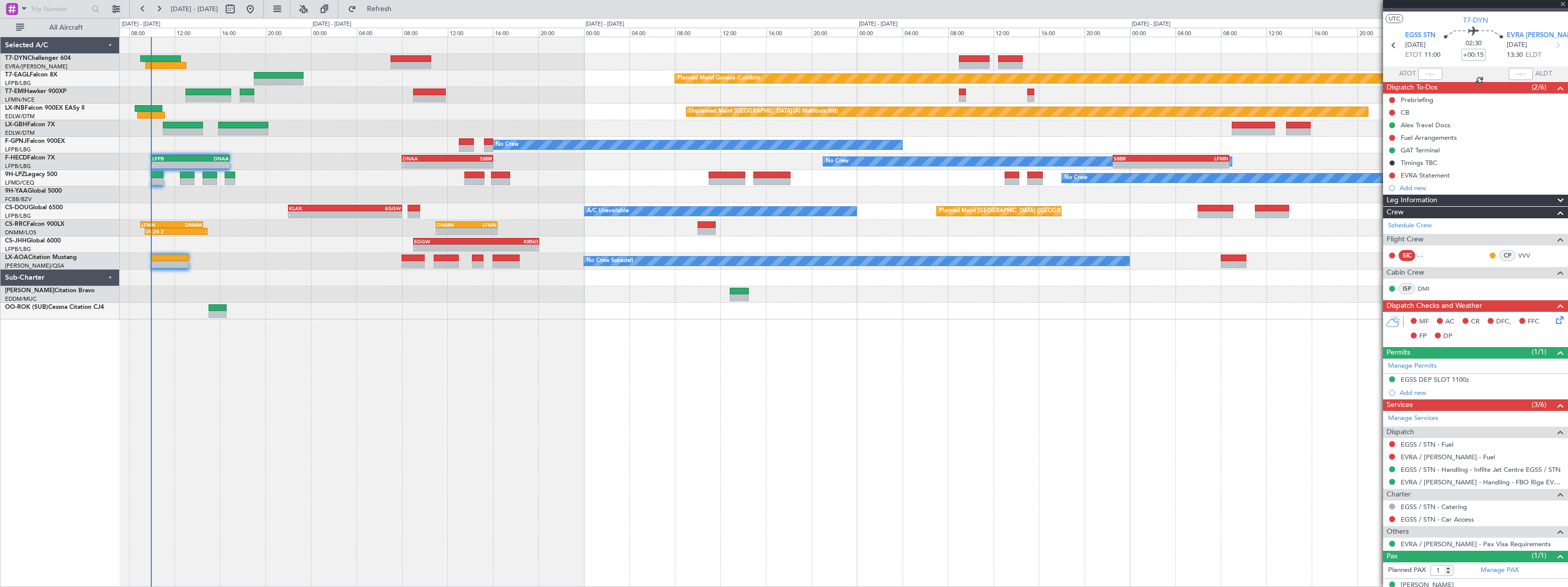
type input "+00:20"
type input "4"
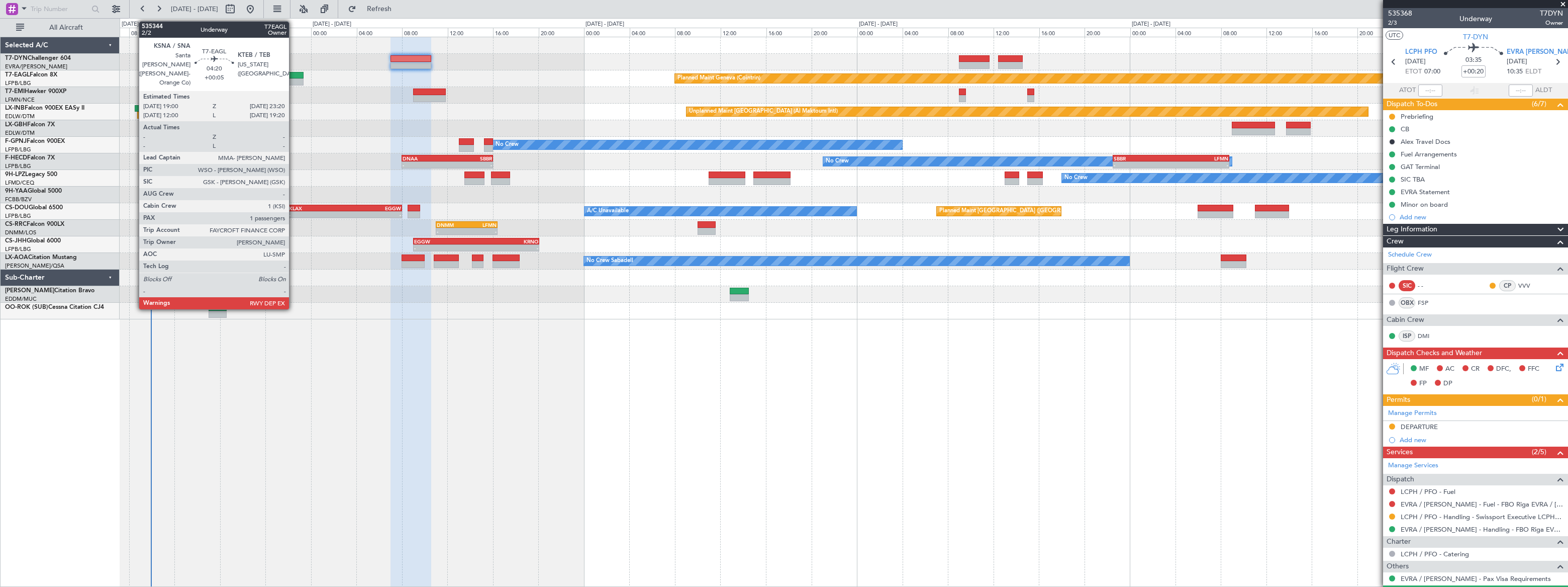
click at [293, 77] on div at bounding box center [279, 75] width 50 height 7
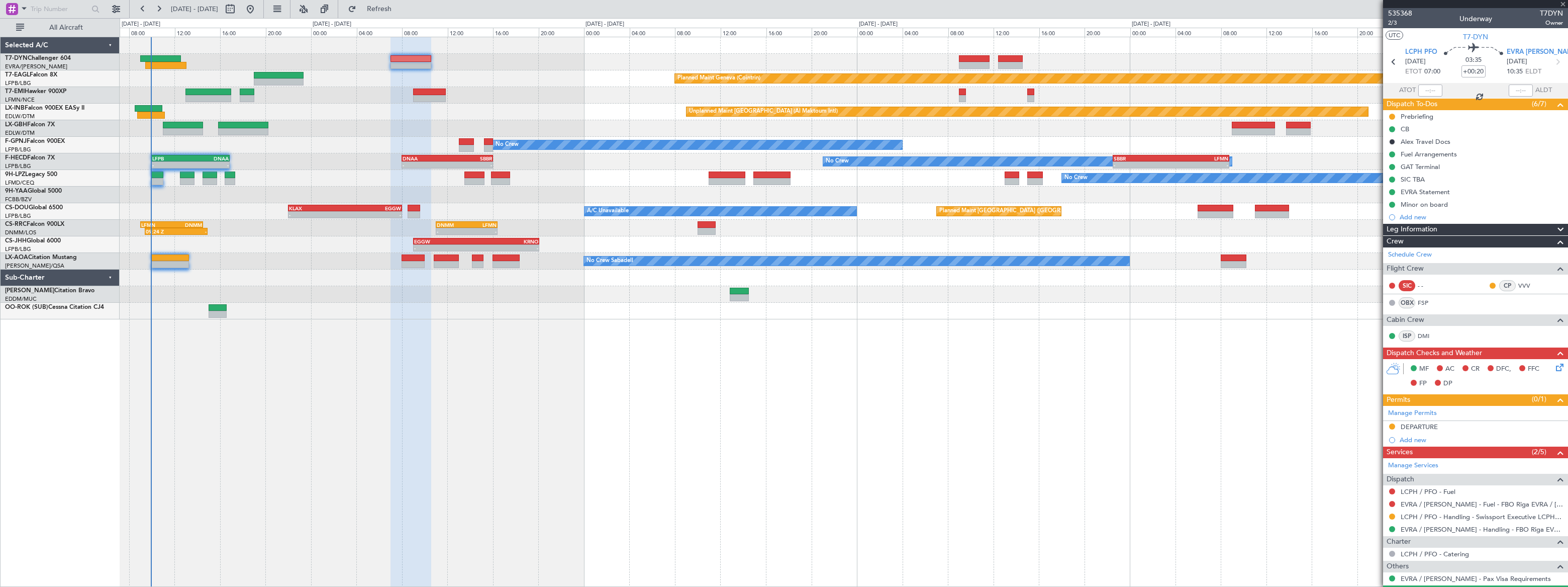
type input "+00:05"
type input "1"
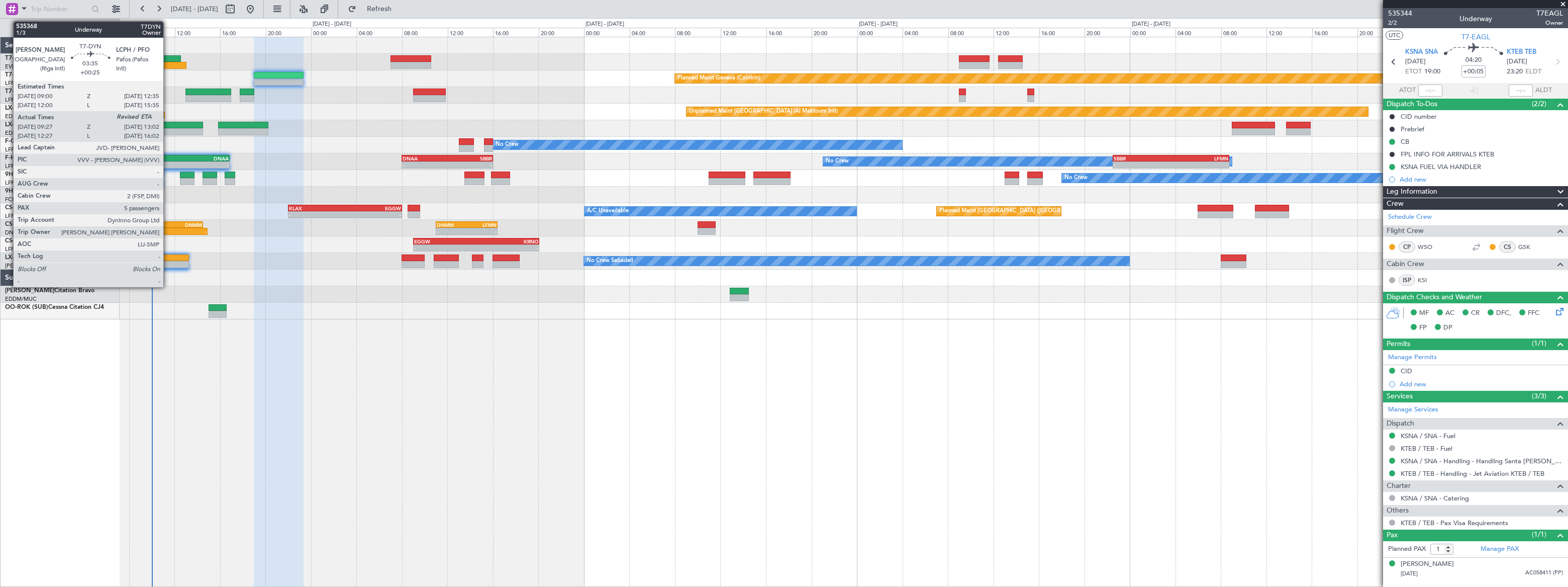
click at [168, 56] on div at bounding box center [161, 58] width 41 height 7
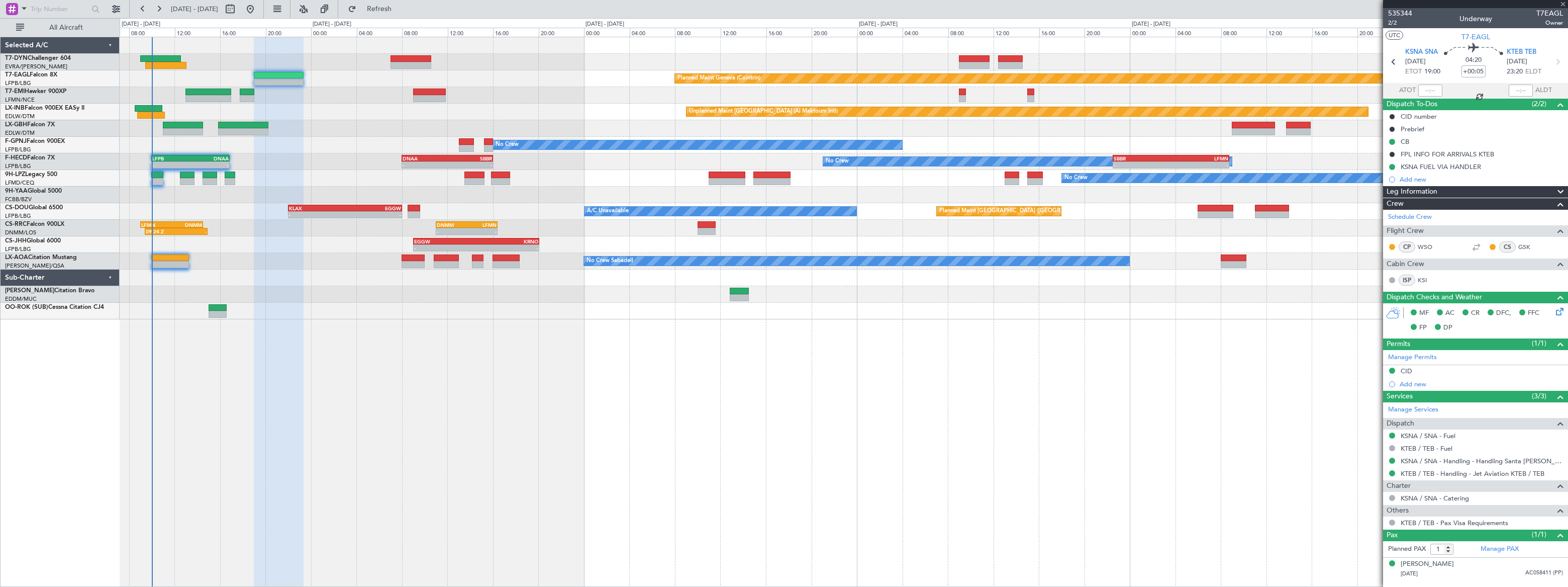
type input "+00:25"
type input "09:27"
type input "5"
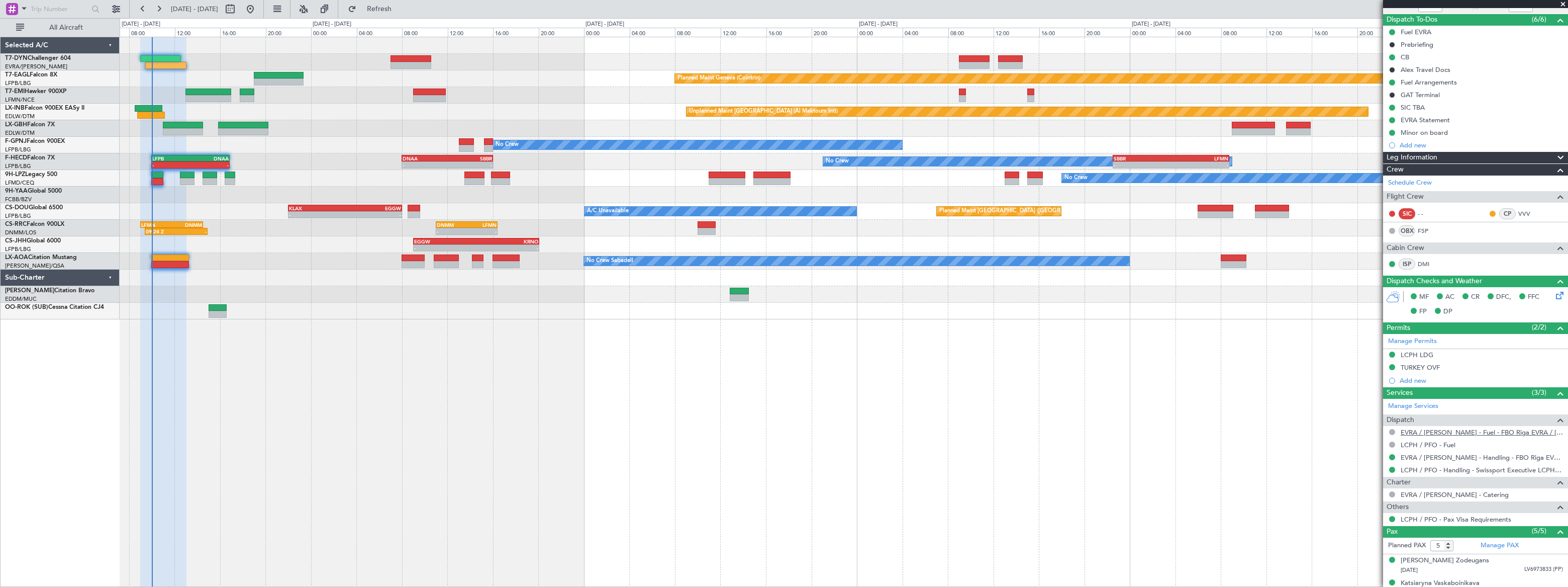
scroll to position [163, 0]
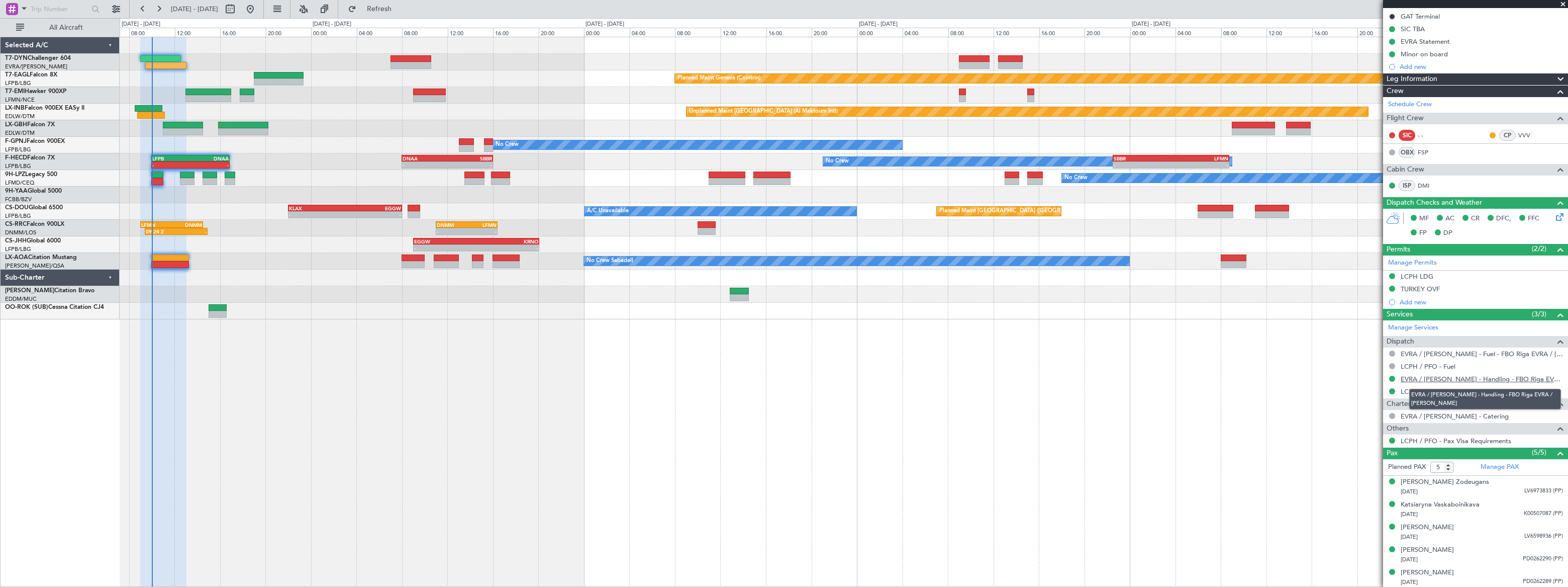
click at [1484, 377] on link "EVRA / RIX - Handling - FBO Riga EVRA / RIX" at bounding box center [1482, 379] width 162 height 9
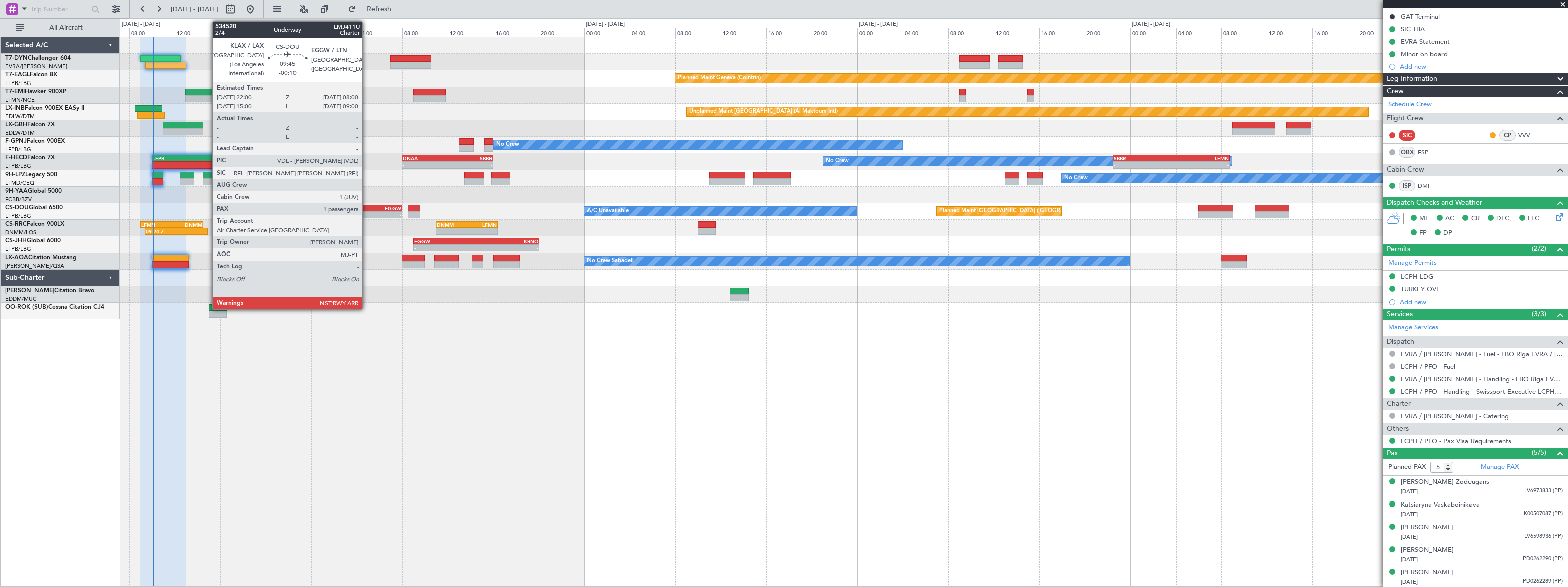
click at [368, 206] on div "EGGW" at bounding box center [373, 208] width 56 height 6
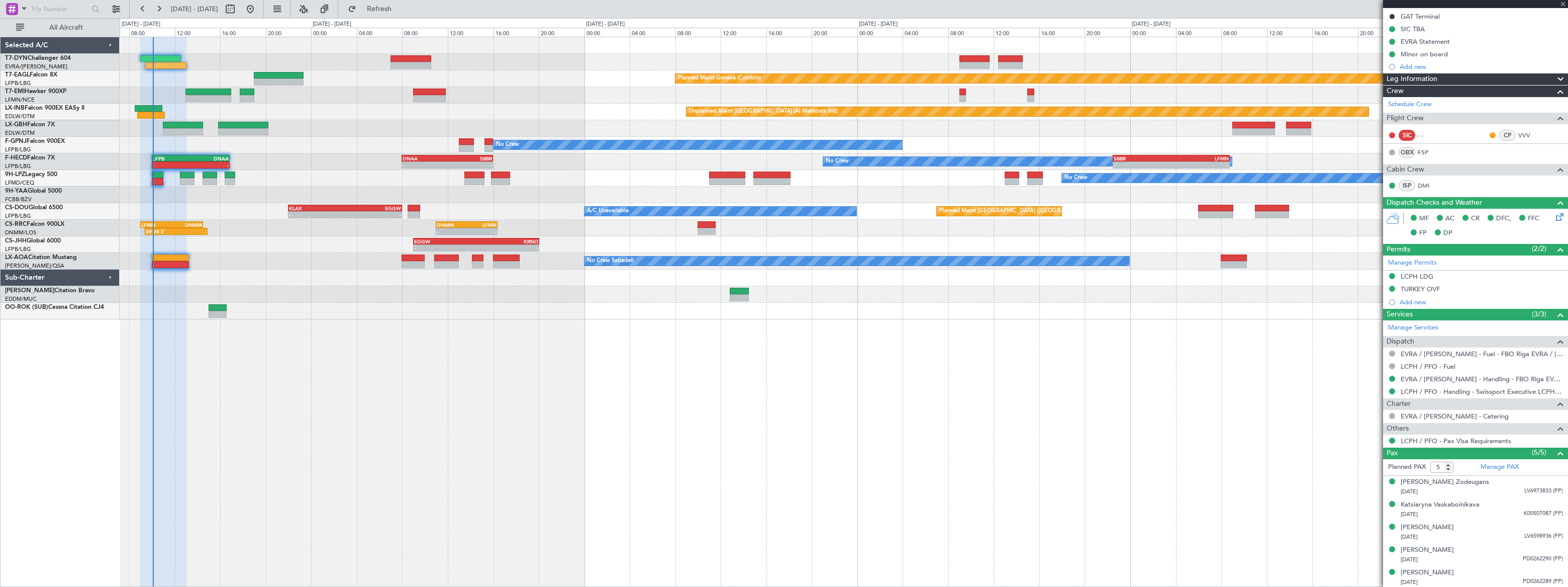
type input "-00:10"
type input "1"
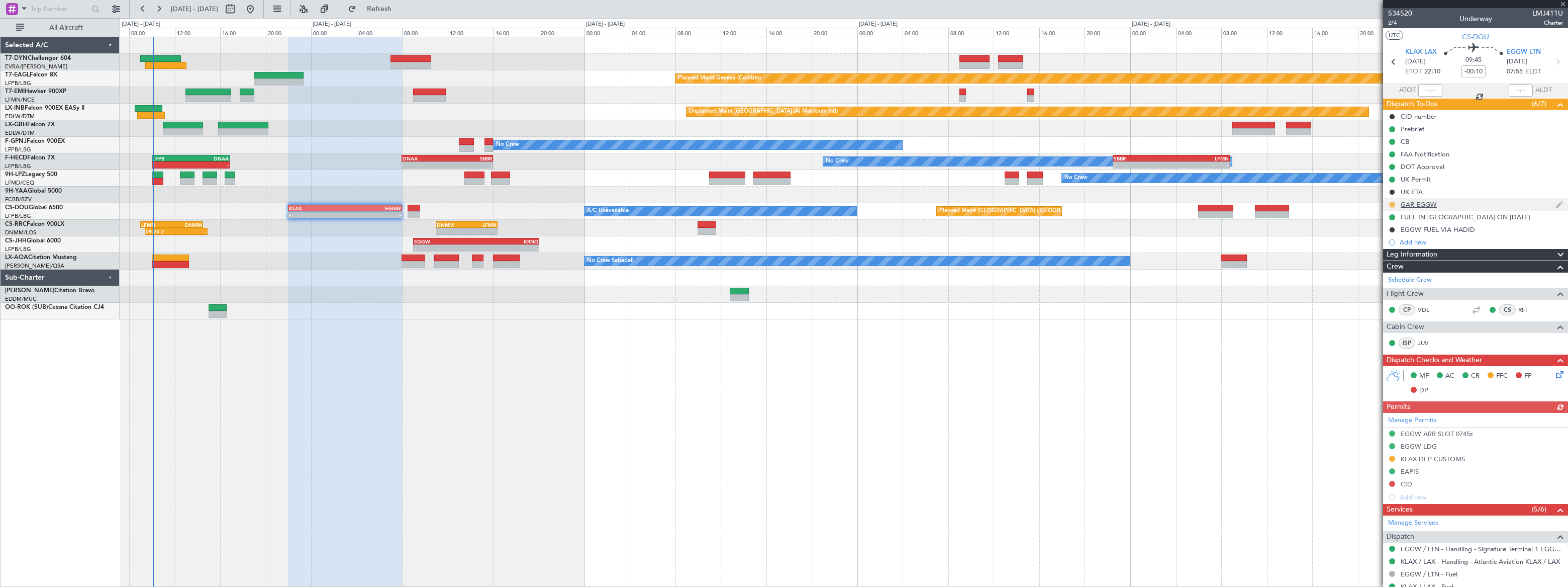
click at [1391, 201] on button at bounding box center [1392, 204] width 6 height 6
click at [1386, 244] on span "Completed" at bounding box center [1396, 248] width 33 height 10
click at [1457, 199] on div "GAR EGGW" at bounding box center [1476, 204] width 185 height 13
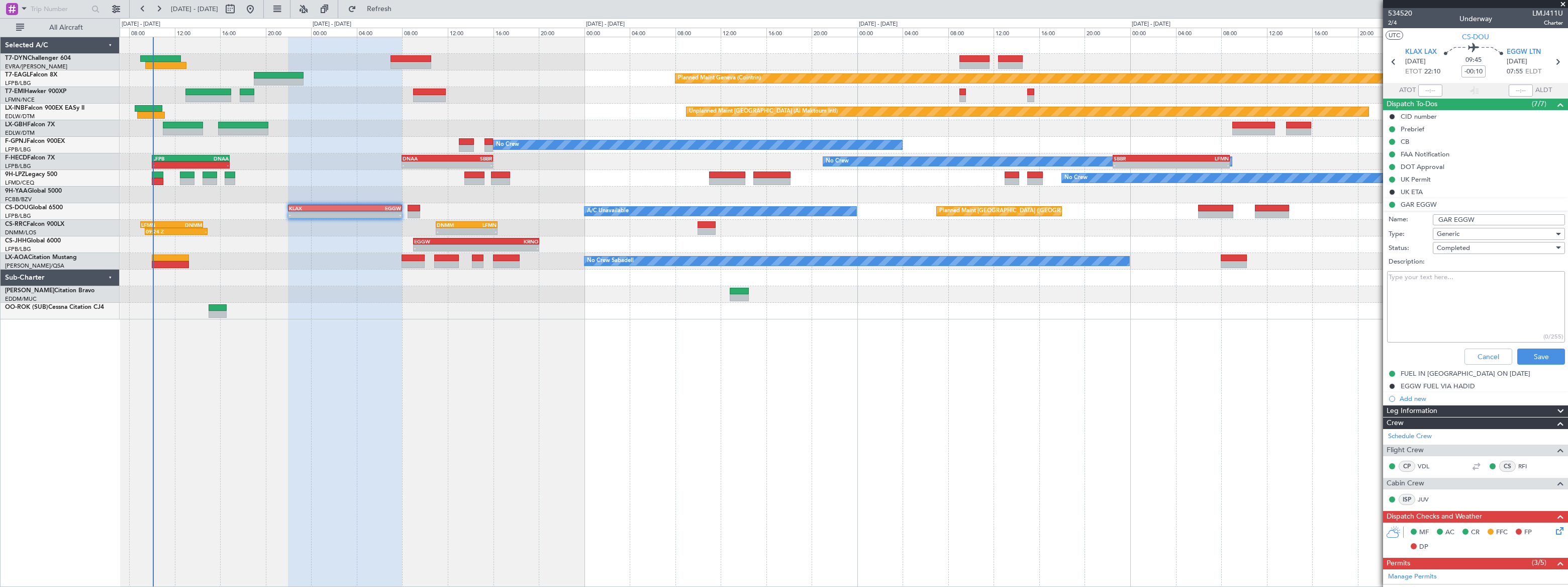
click at [1457, 306] on textarea "Description:" at bounding box center [1476, 306] width 178 height 72
paste textarea ": 20250823_100132_CSDOU_6733153_PNRGo"
type textarea "GAR ID: : 20250823_100132_CSDOU_6733153_PNRGo"
click at [1525, 359] on button "Save" at bounding box center [1542, 356] width 48 height 16
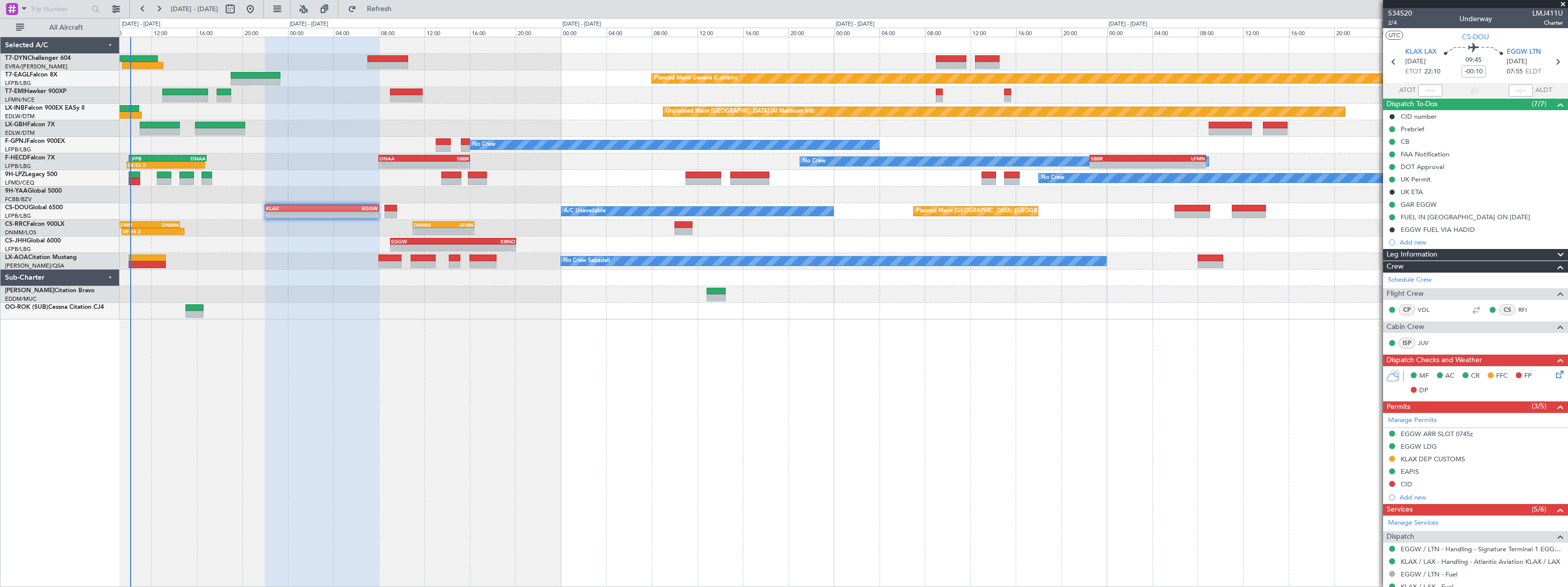
click at [252, 387] on div "Planned Maint Basel-Mulhouse Planned Maint Geneva (Cointrin) Planned Maint Ches…" at bounding box center [844, 311] width 1448 height 550
click at [311, 257] on div "Planned Maint Basel-Mulhouse Planned Maint Geneva (Cointrin) Planned Maint Ches…" at bounding box center [844, 311] width 1448 height 550
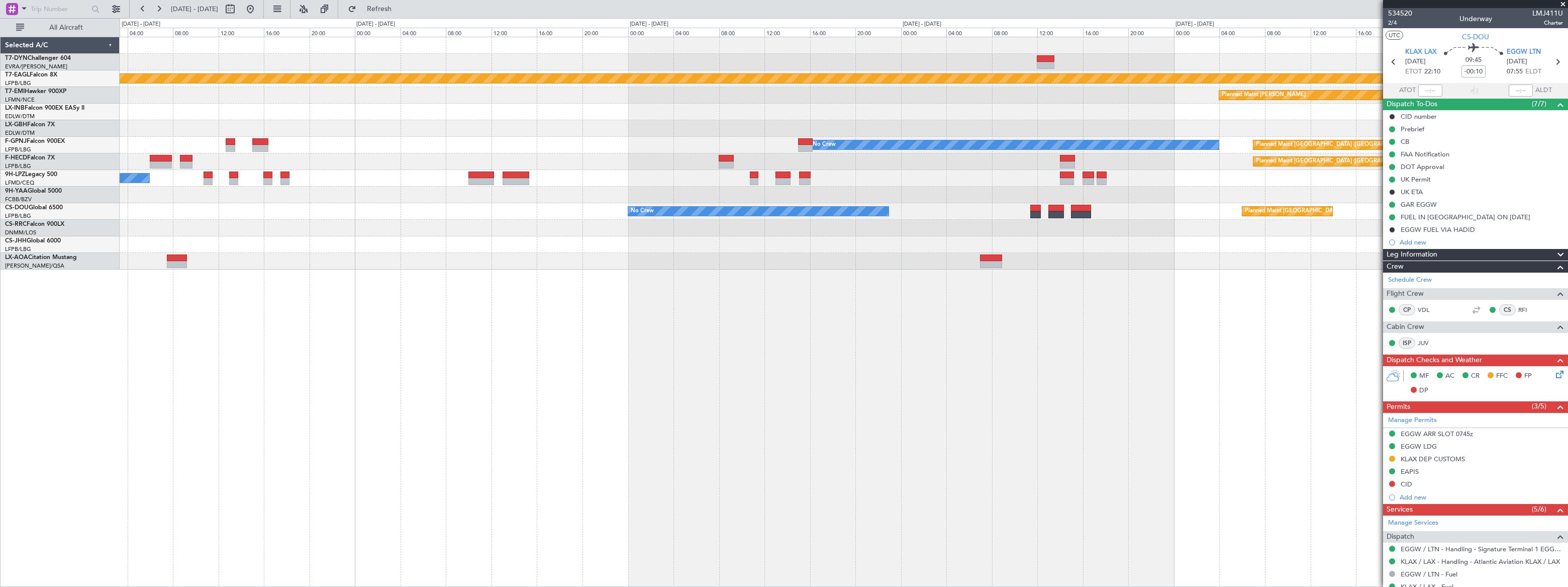
click at [863, 168] on div "Planned Maint Geneva (Cointrin) Planned Maint Chester Unplanned Maint Dubai (Al…" at bounding box center [844, 153] width 1448 height 233
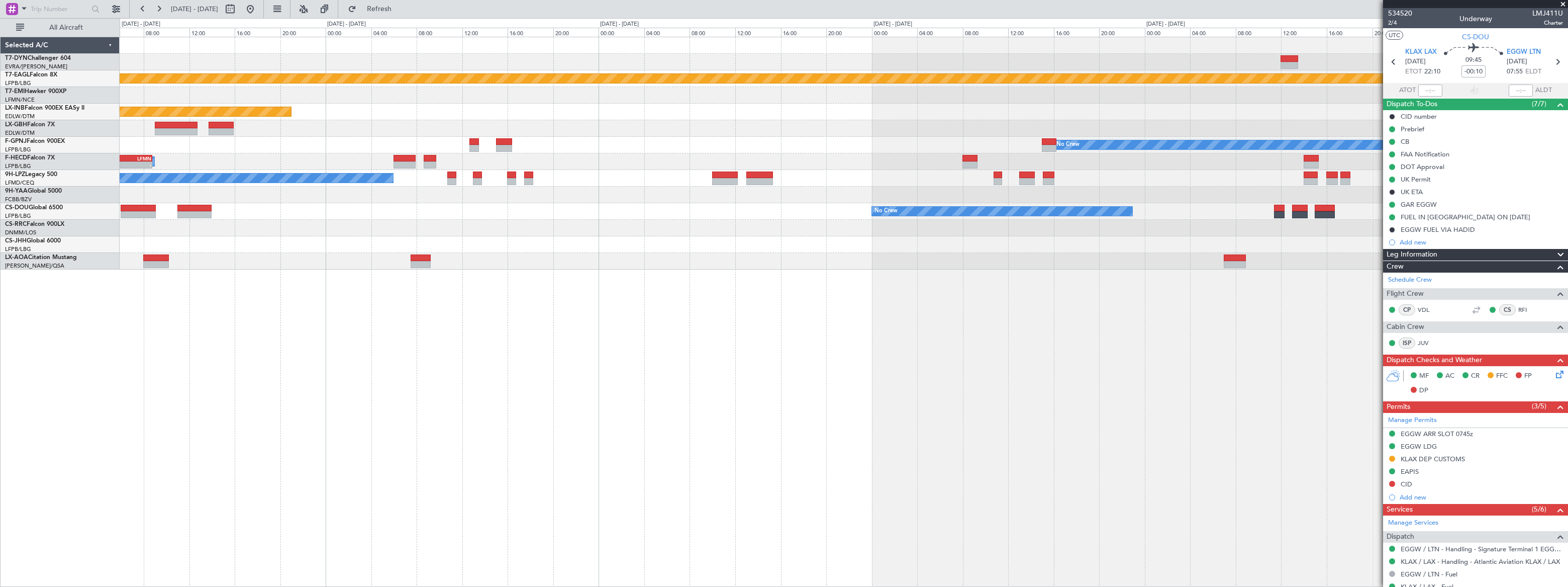
click at [491, 84] on div "Planned Maint Geneva (Cointrin) Planned Maint Chester Unplanned Maint Dubai (Al…" at bounding box center [844, 153] width 1448 height 233
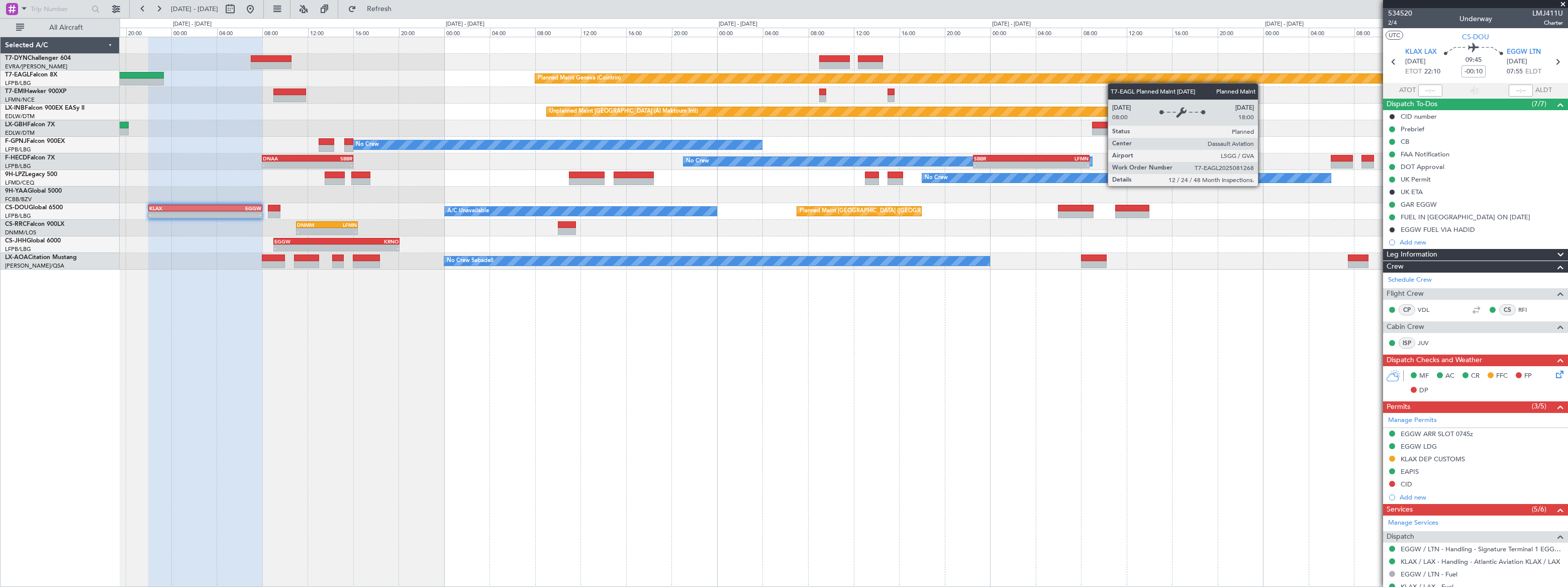
click at [1287, 70] on div "Planned Maint Basel-Mulhouse Planned Maint Geneva (Cointrin) Unplanned Maint Du…" at bounding box center [843, 153] width 1447 height 233
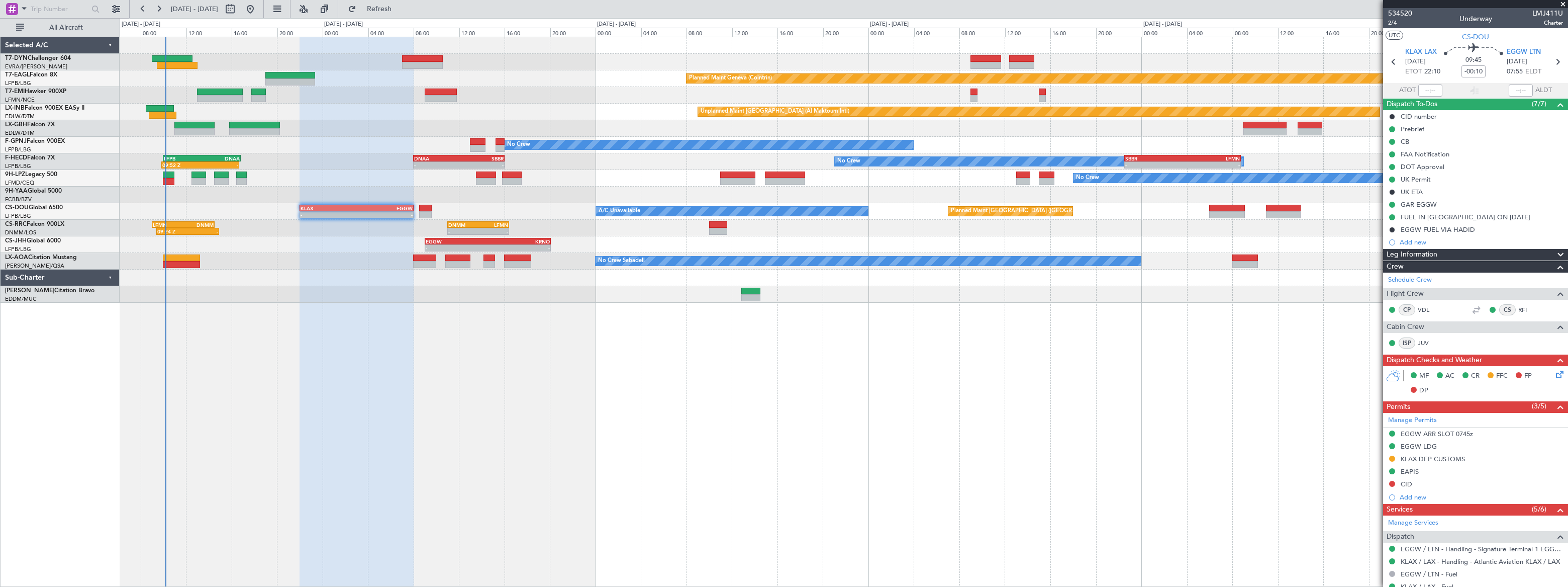
click at [593, 67] on div "Planned Maint Basel-Mulhouse Planned Maint Geneva (Cointrin) Planned Maint Ches…" at bounding box center [843, 170] width 1447 height 265
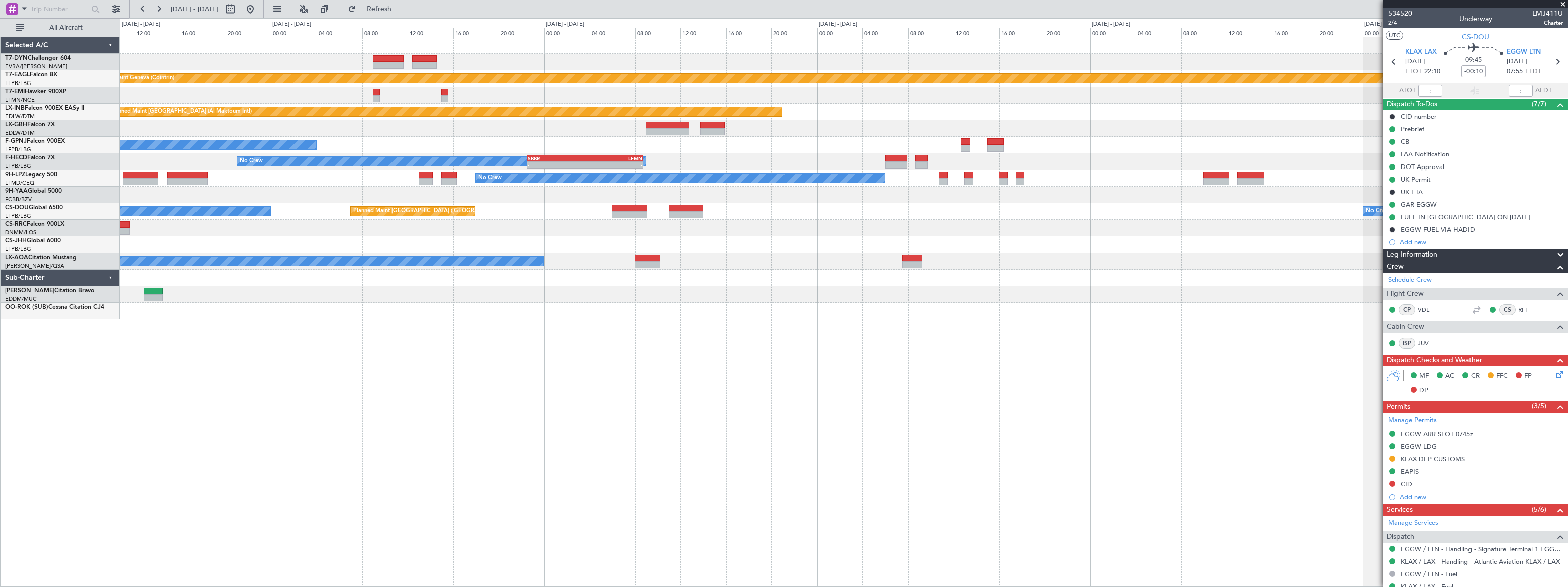
click at [671, 140] on div "No Crew No Crew" at bounding box center [844, 144] width 1448 height 17
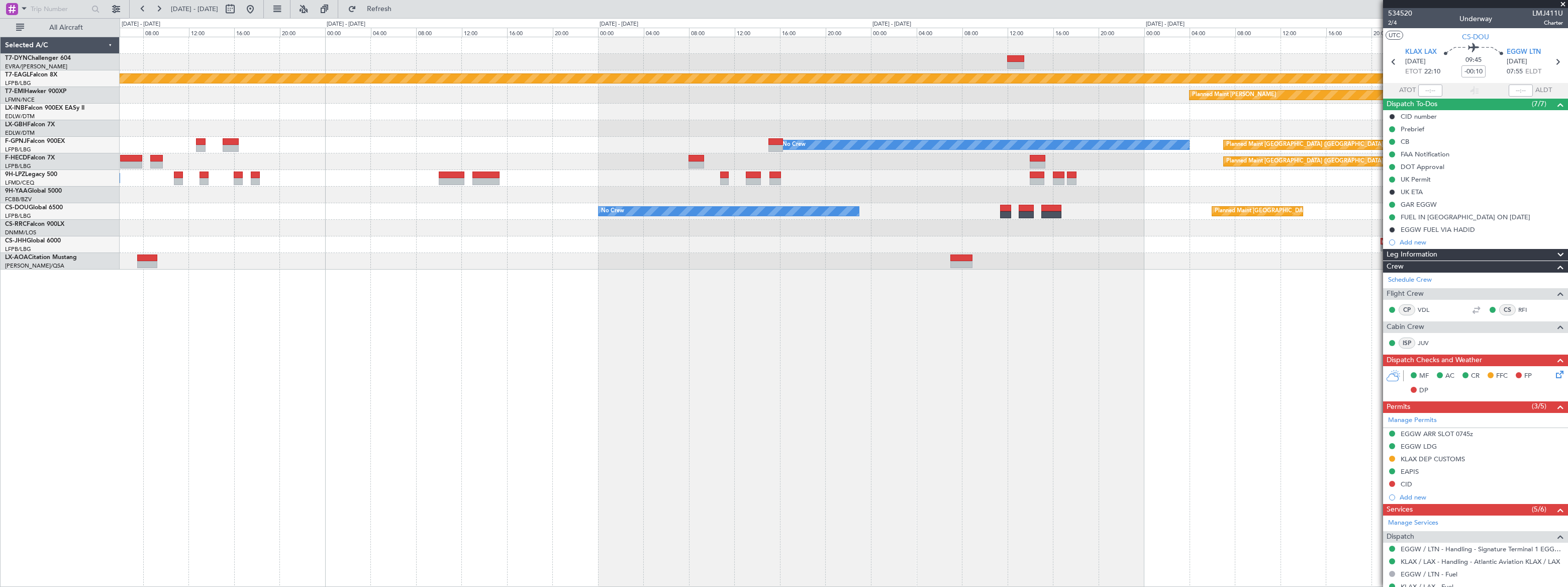
click at [505, 157] on div "Planned Maint Geneva (Cointrin) Planned Maint Chester Unplanned Maint Dubai (Al…" at bounding box center [843, 153] width 1447 height 233
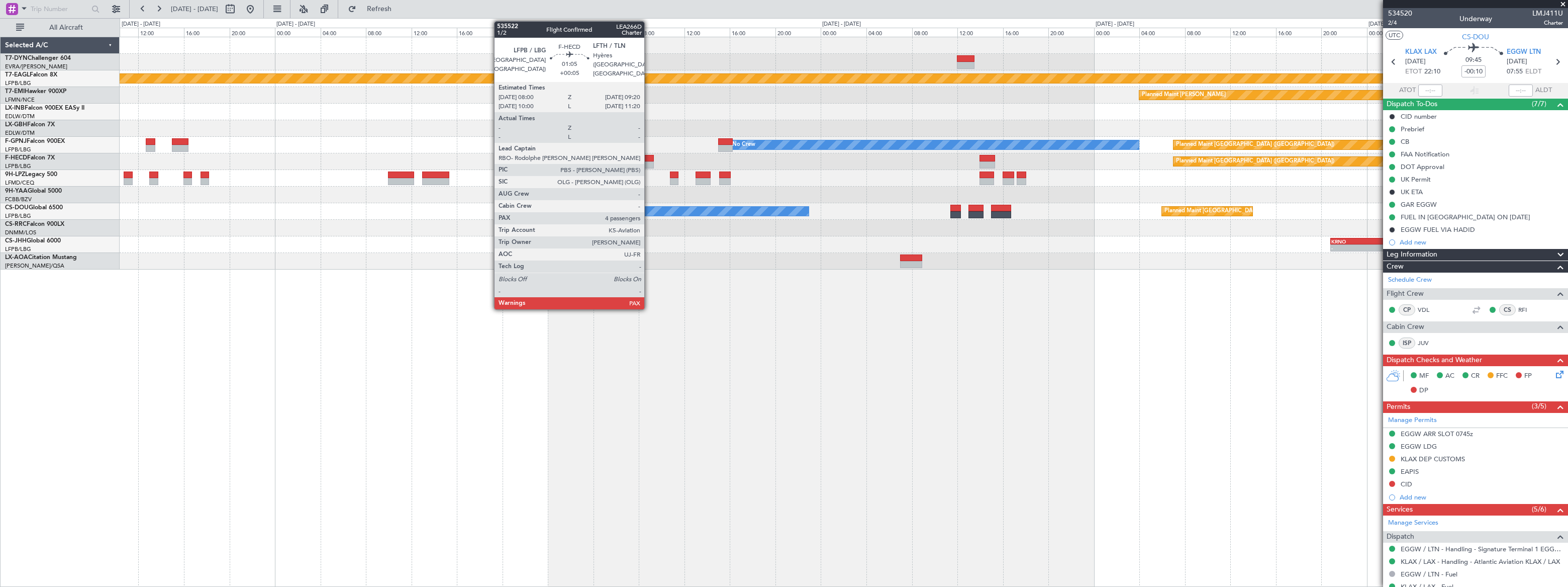
click at [649, 160] on div at bounding box center [647, 158] width 16 height 7
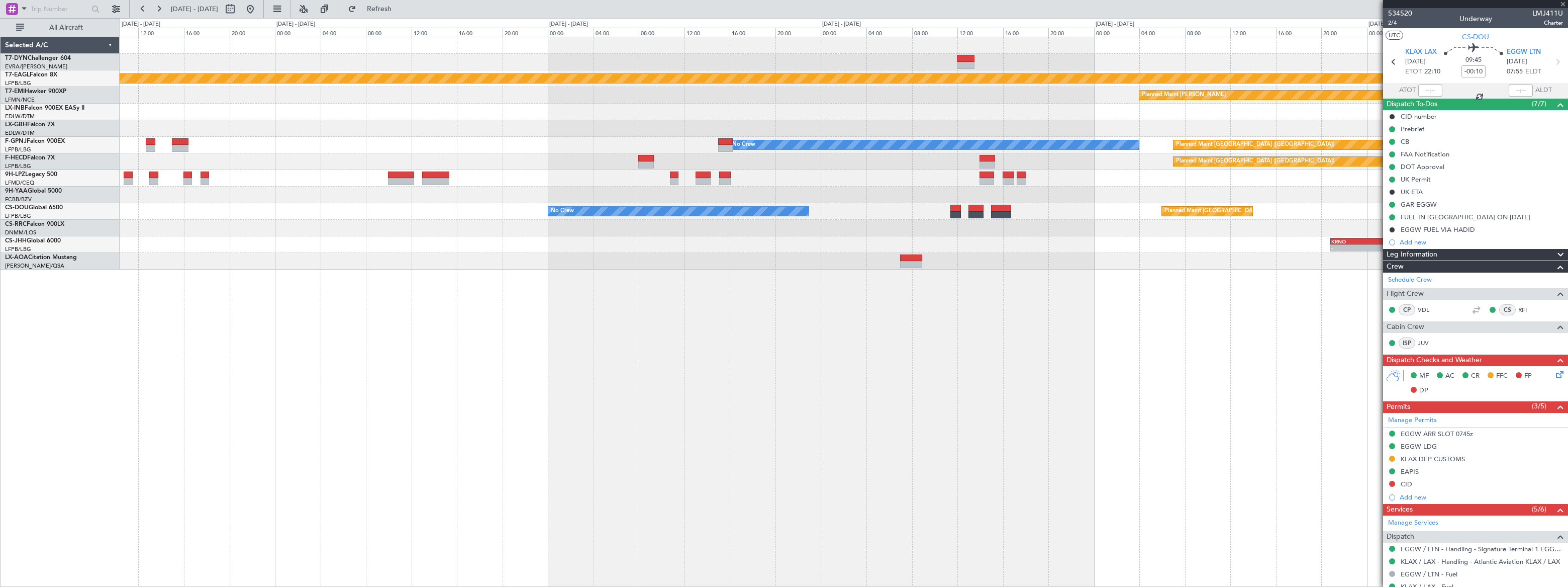
type input "+00:05"
type input "5"
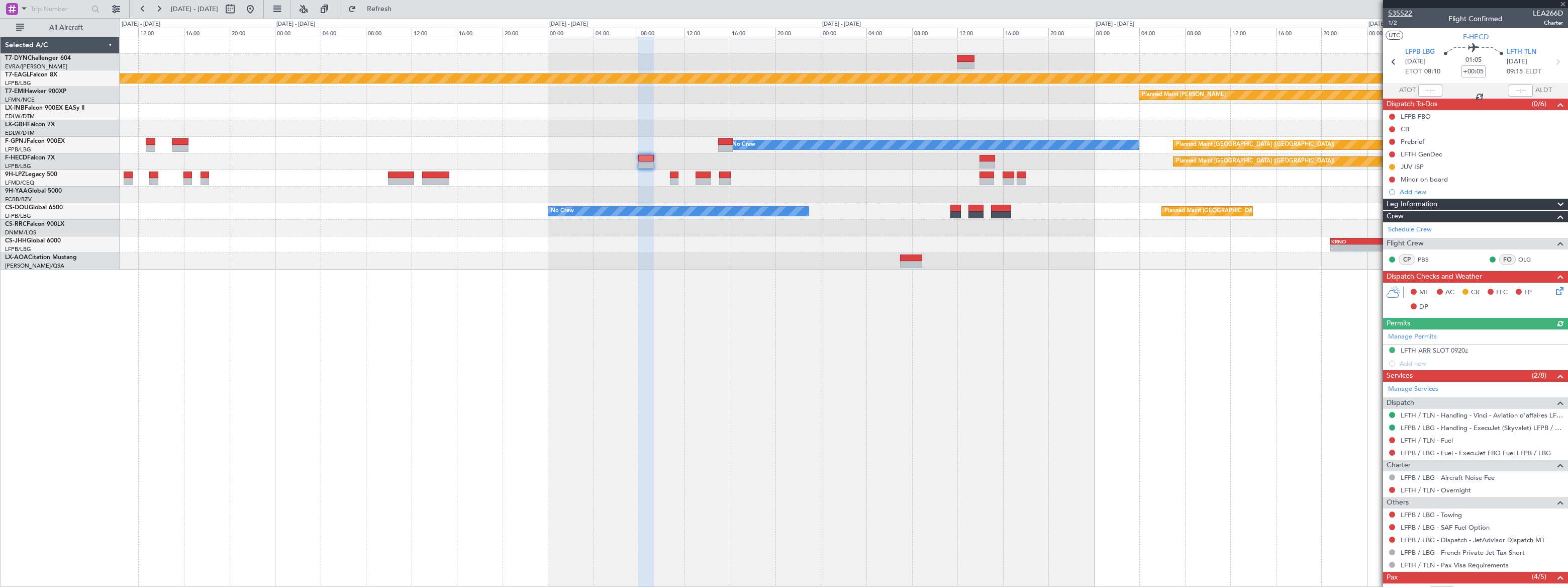
click at [1404, 15] on span "535522" at bounding box center [1400, 13] width 25 height 11
click at [258, 9] on button at bounding box center [250, 9] width 16 height 16
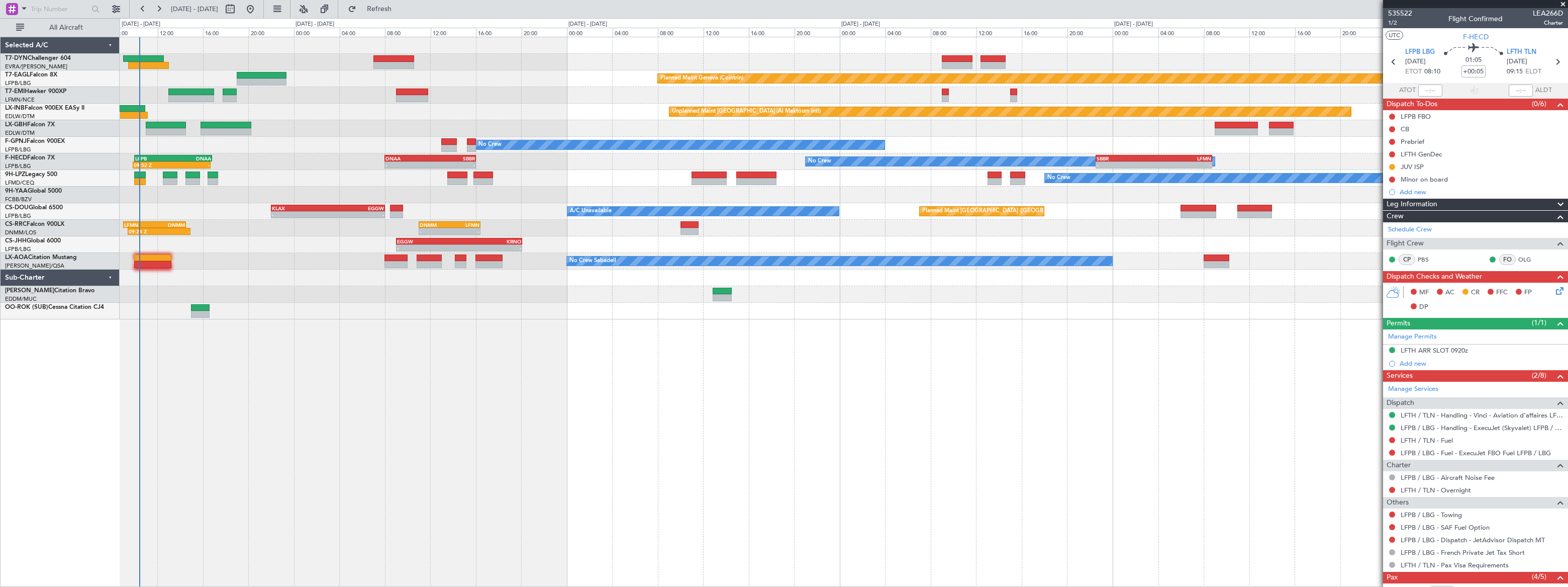
click at [144, 315] on div "Planned Maint Basel-Mulhouse Planned Maint Geneva (Cointrin) Planned Maint Ches…" at bounding box center [844, 311] width 1448 height 550
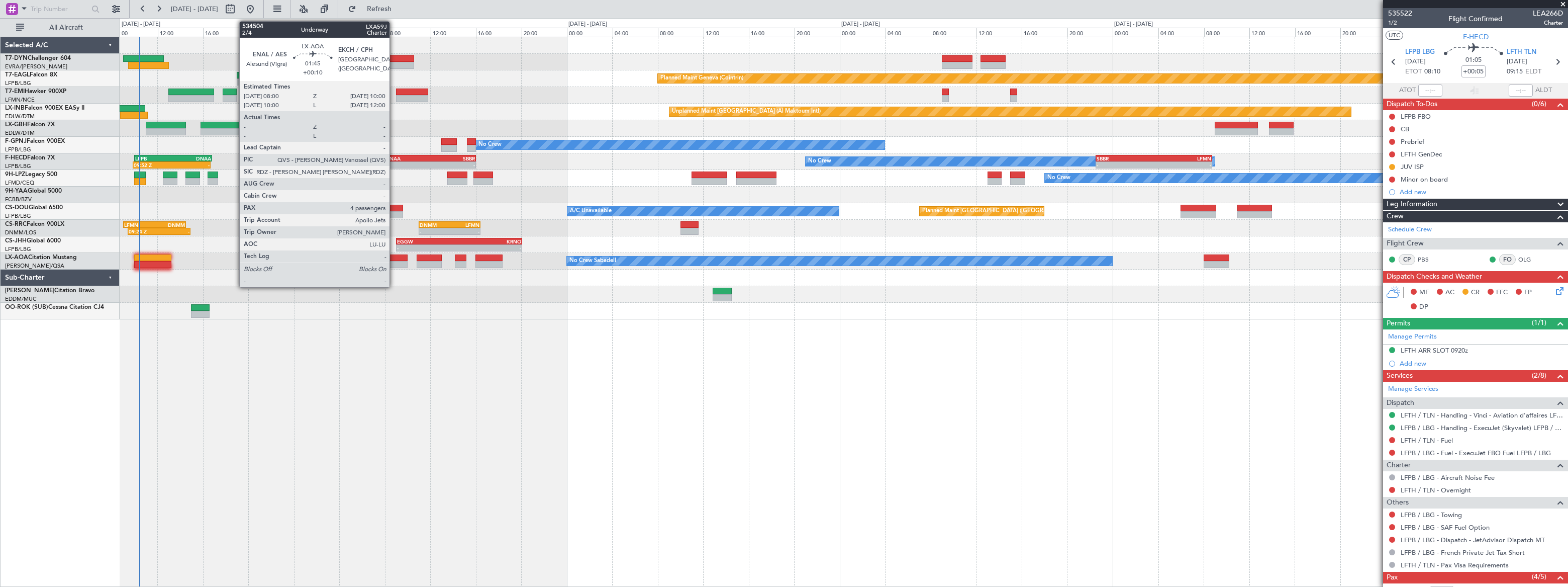
click at [394, 261] on div at bounding box center [396, 264] width 24 height 7
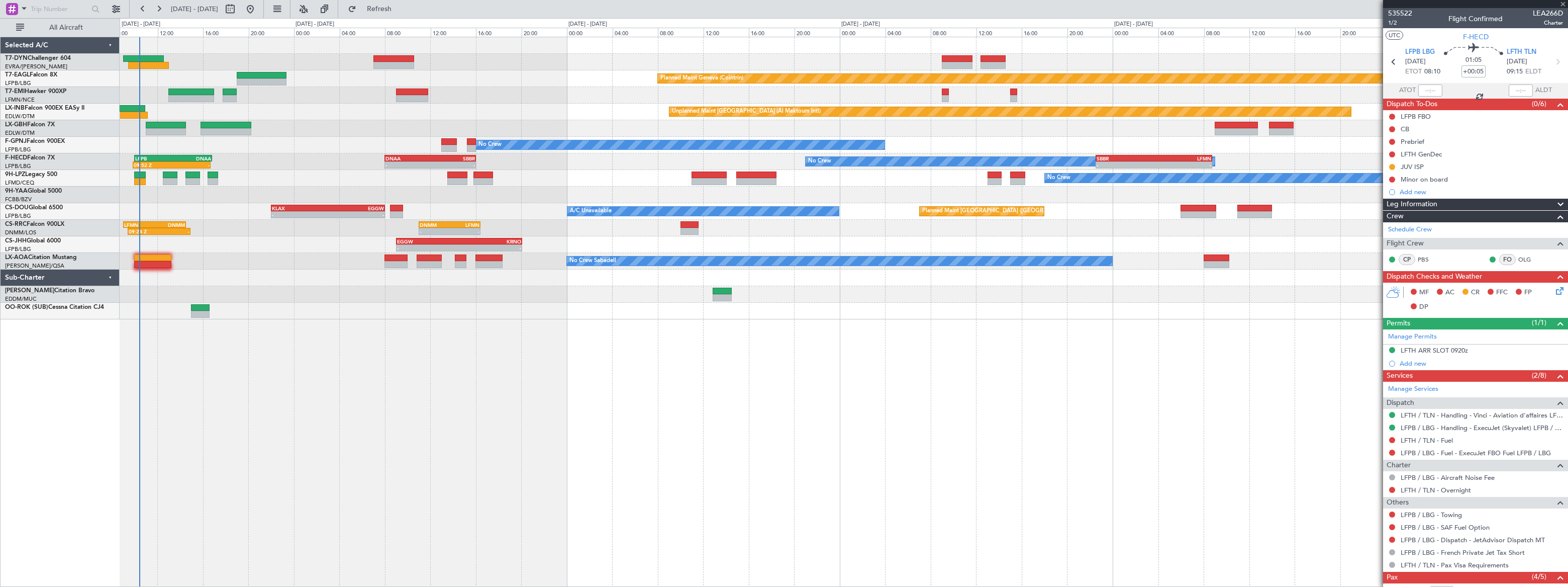
type input "+00:10"
type input "4"
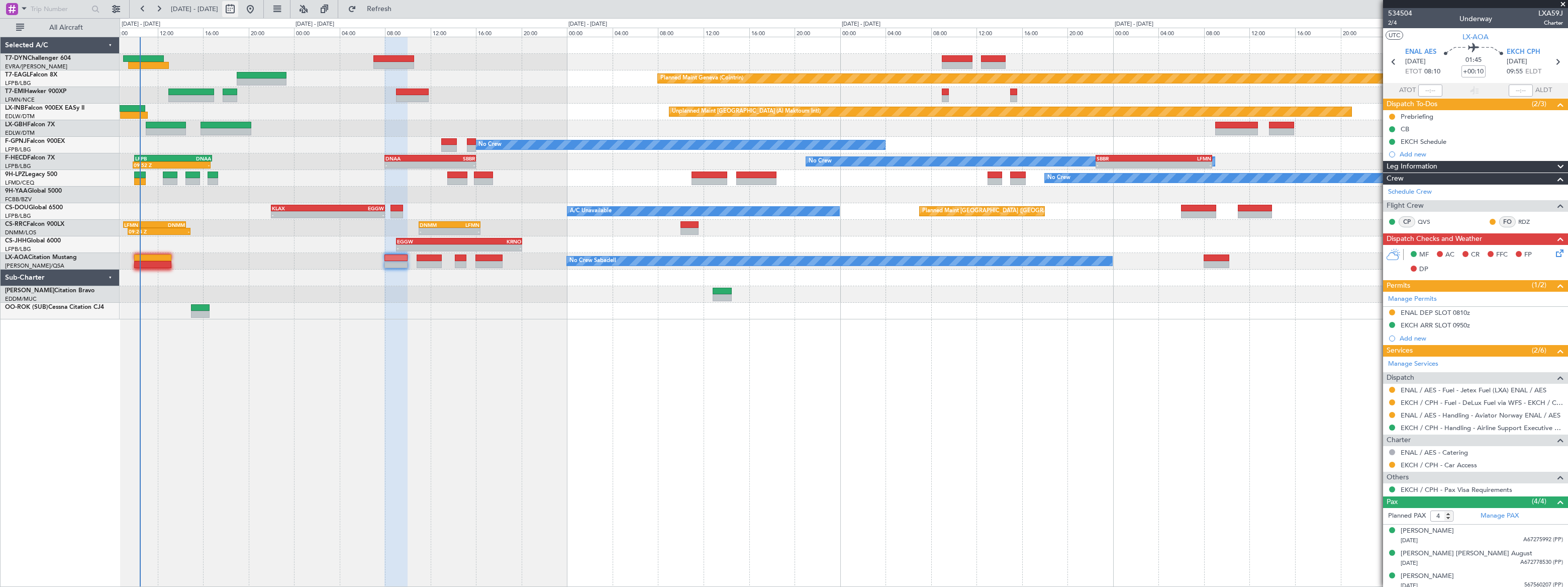
click at [238, 6] on button at bounding box center [230, 9] width 16 height 16
select select "8"
select select "2025"
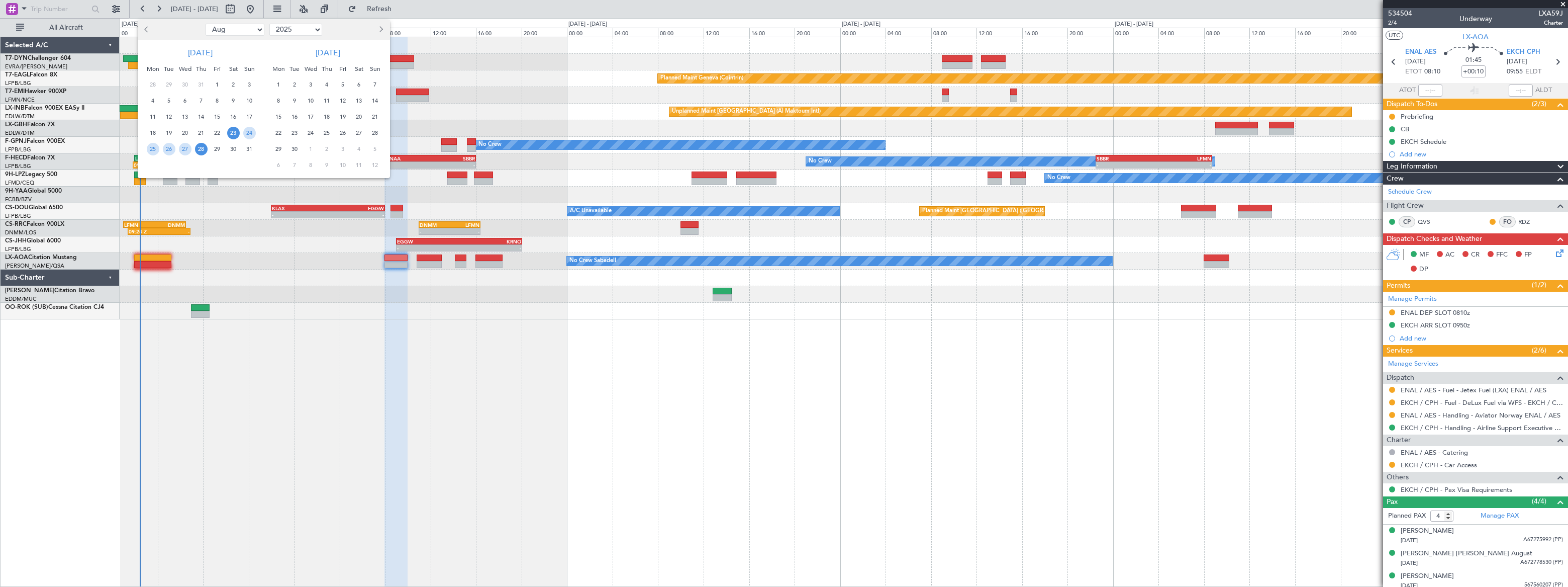
click at [200, 148] on span "28" at bounding box center [201, 148] width 13 height 13
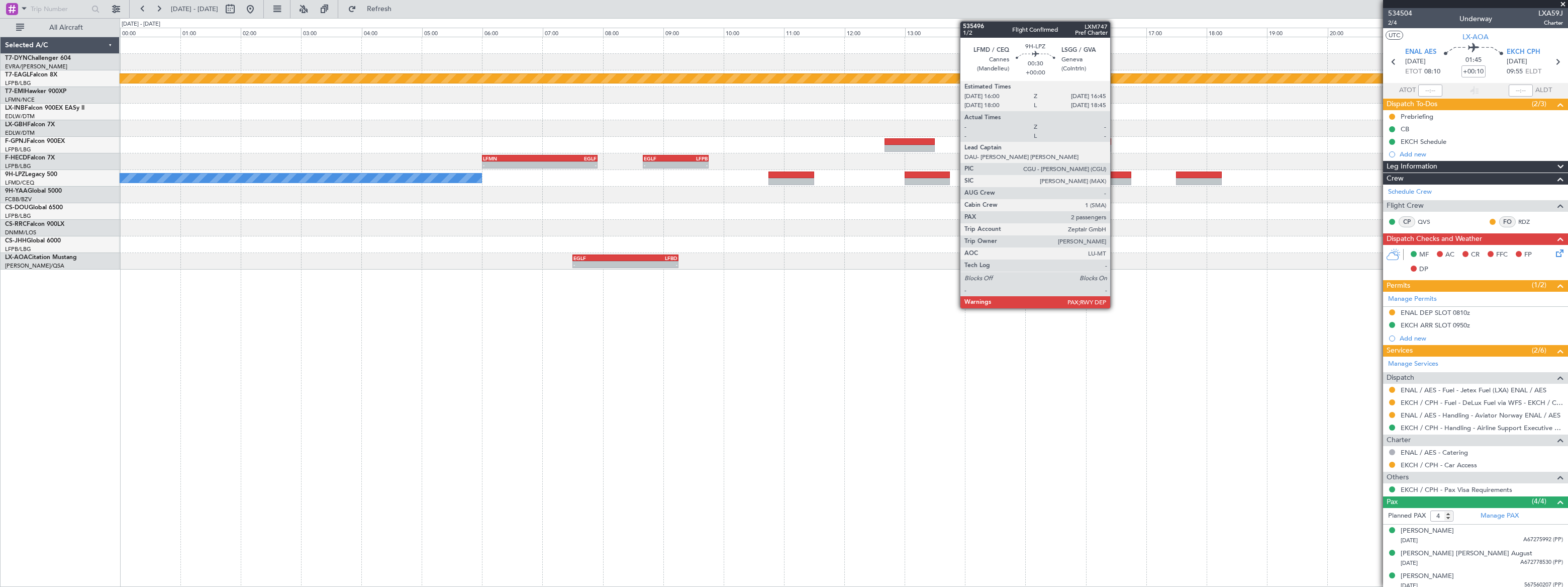
click at [1115, 177] on div at bounding box center [1108, 175] width 46 height 7
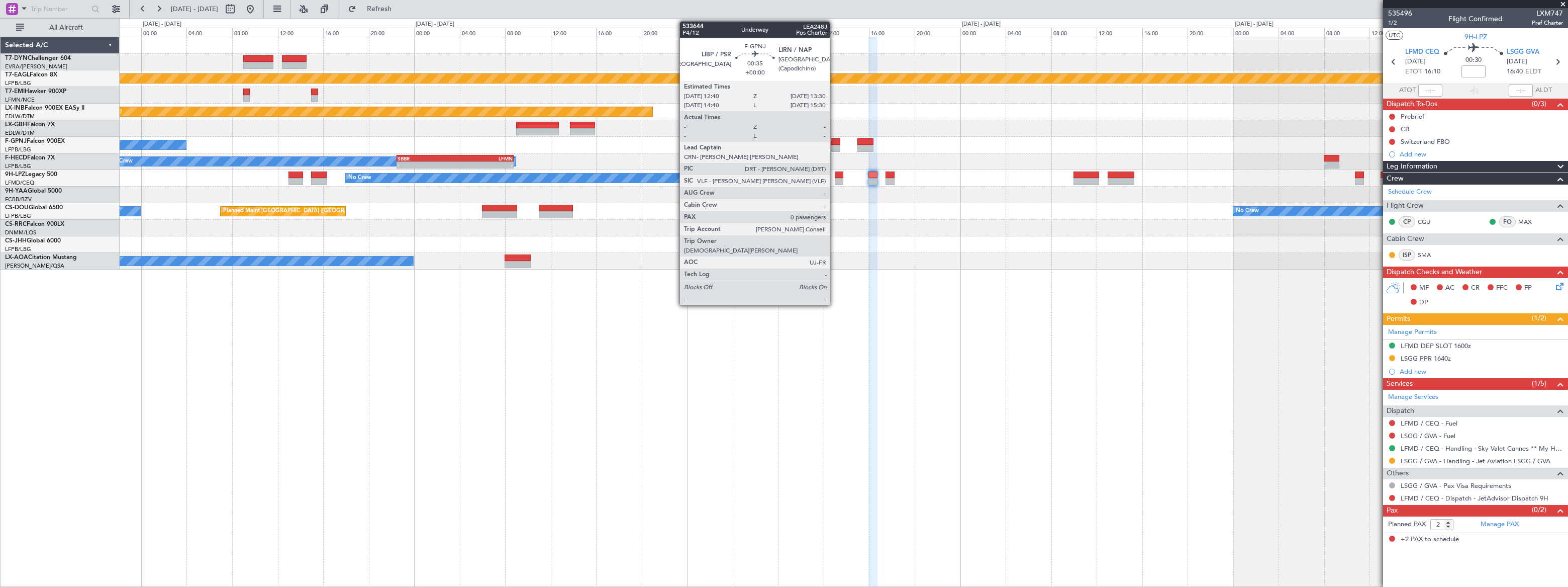
click at [834, 140] on div at bounding box center [836, 141] width 10 height 7
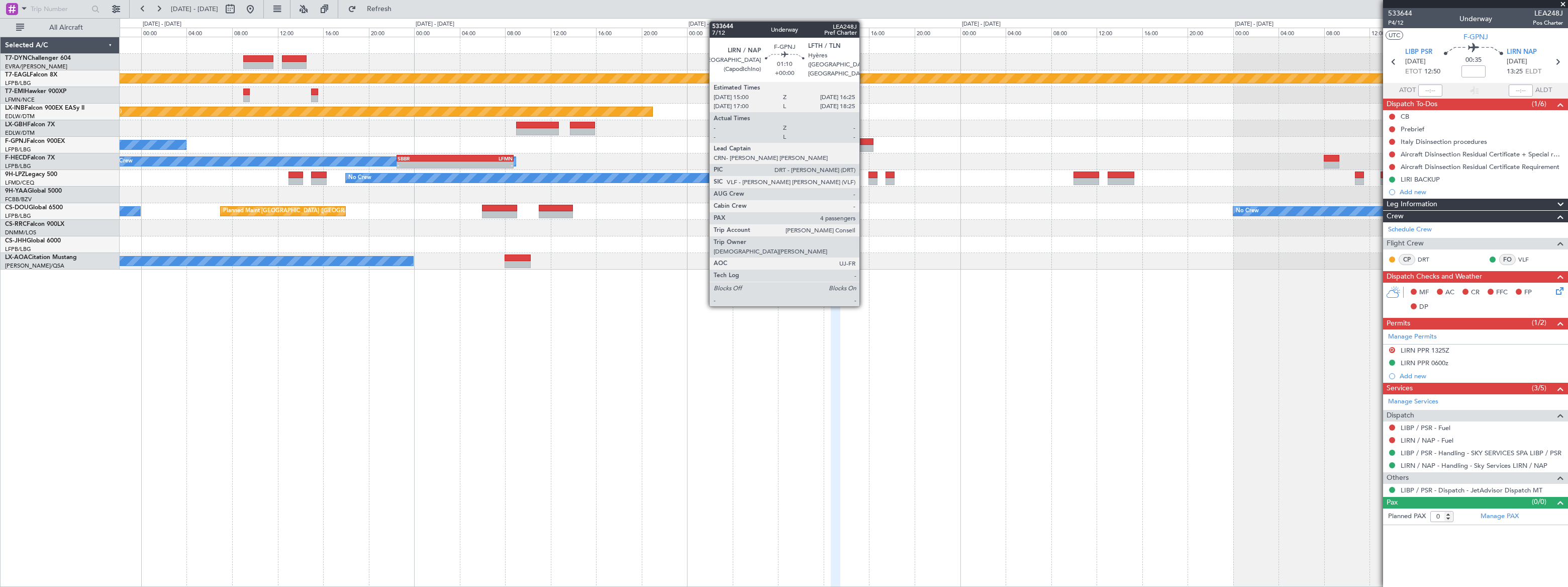
click at [864, 144] on div at bounding box center [865, 141] width 17 height 7
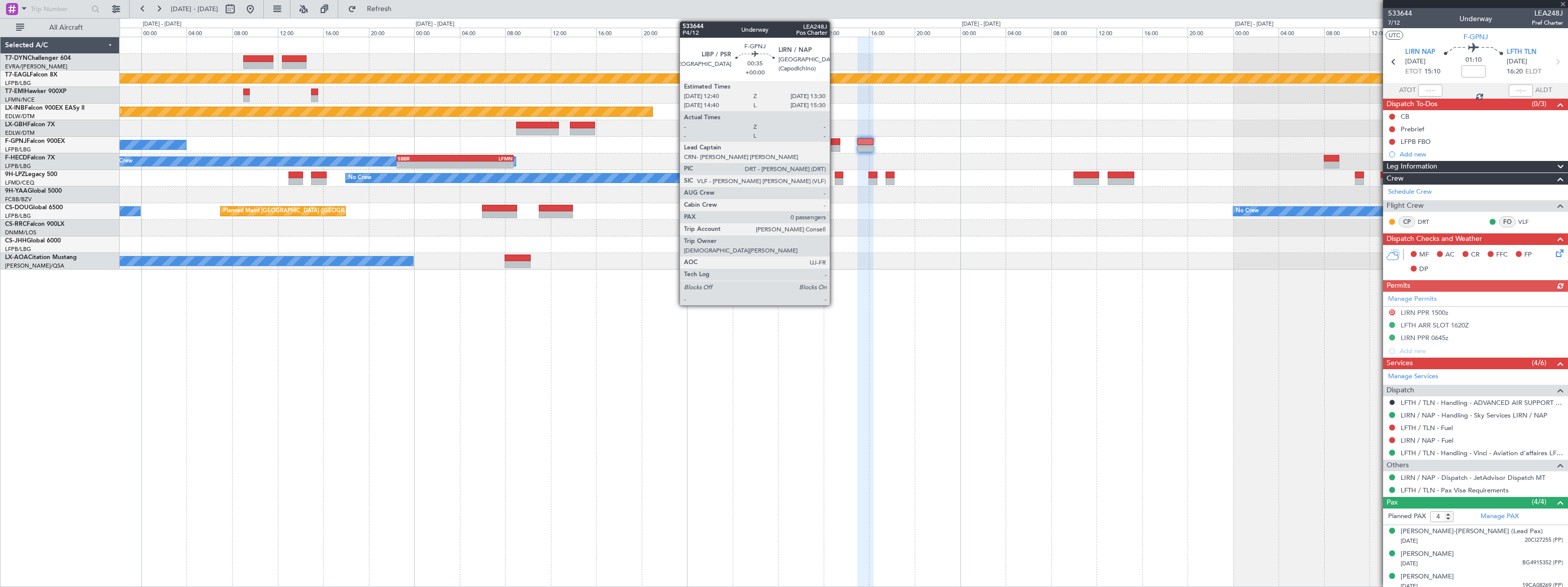
click at [834, 145] on div at bounding box center [836, 148] width 10 height 7
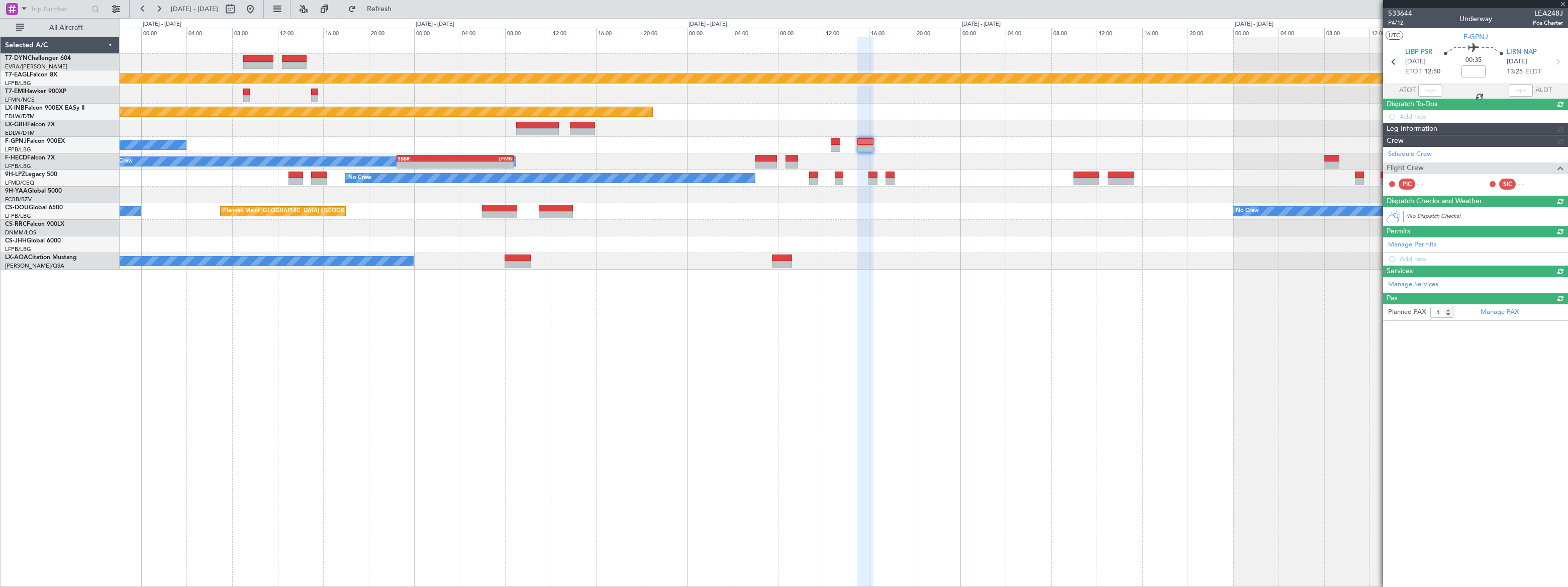
type input "0"
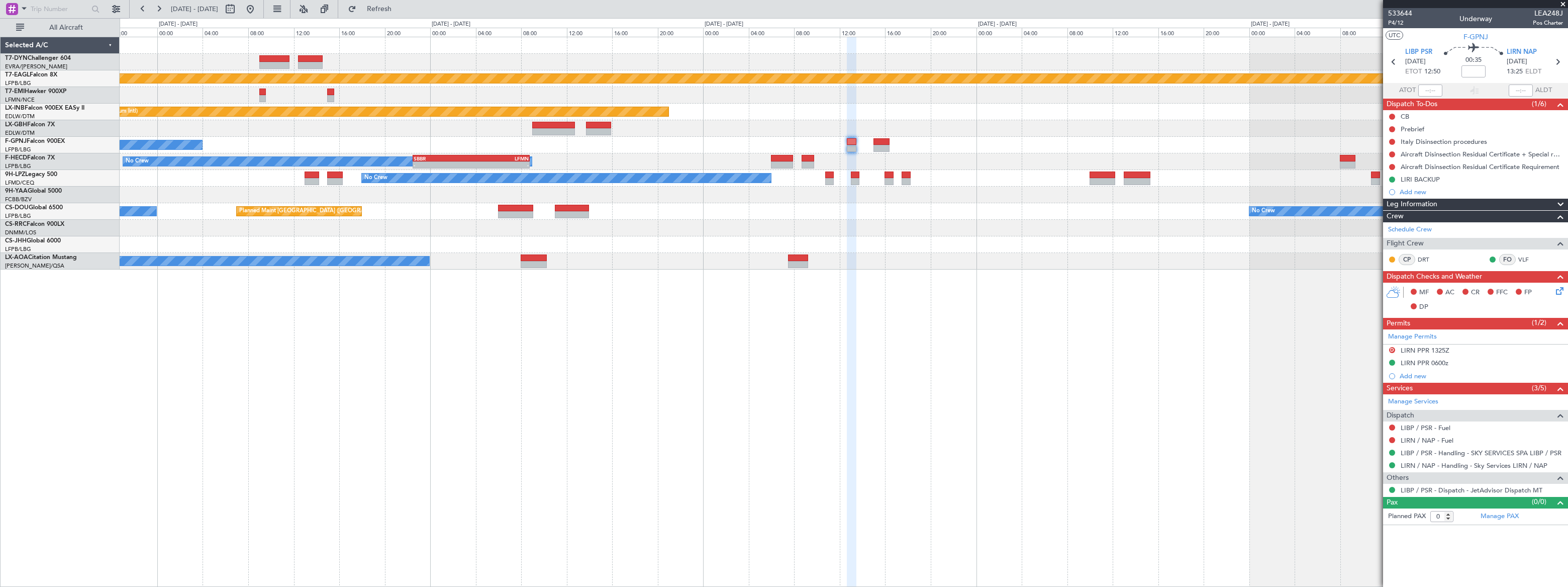
click at [611, 145] on div "No Crew No Crew Planned Maint Paris (Le Bourget)" at bounding box center [844, 144] width 1448 height 17
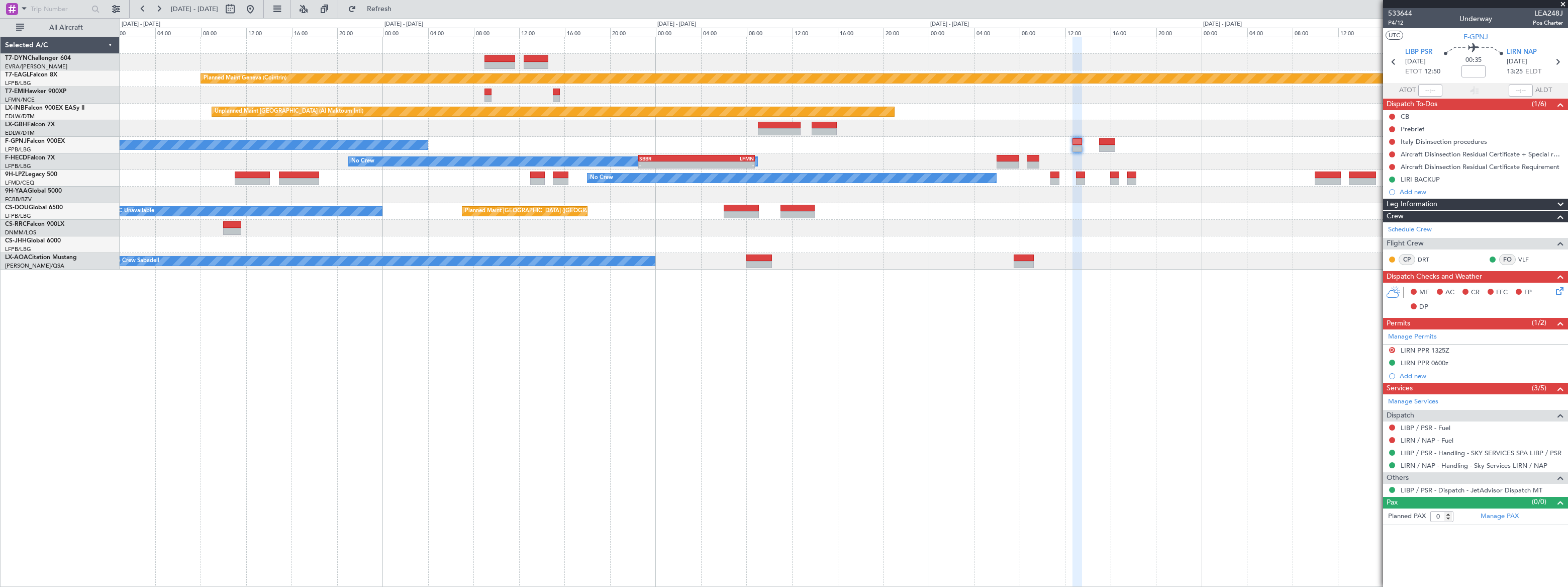
click at [659, 151] on div "No Crew No Crew" at bounding box center [843, 144] width 1447 height 17
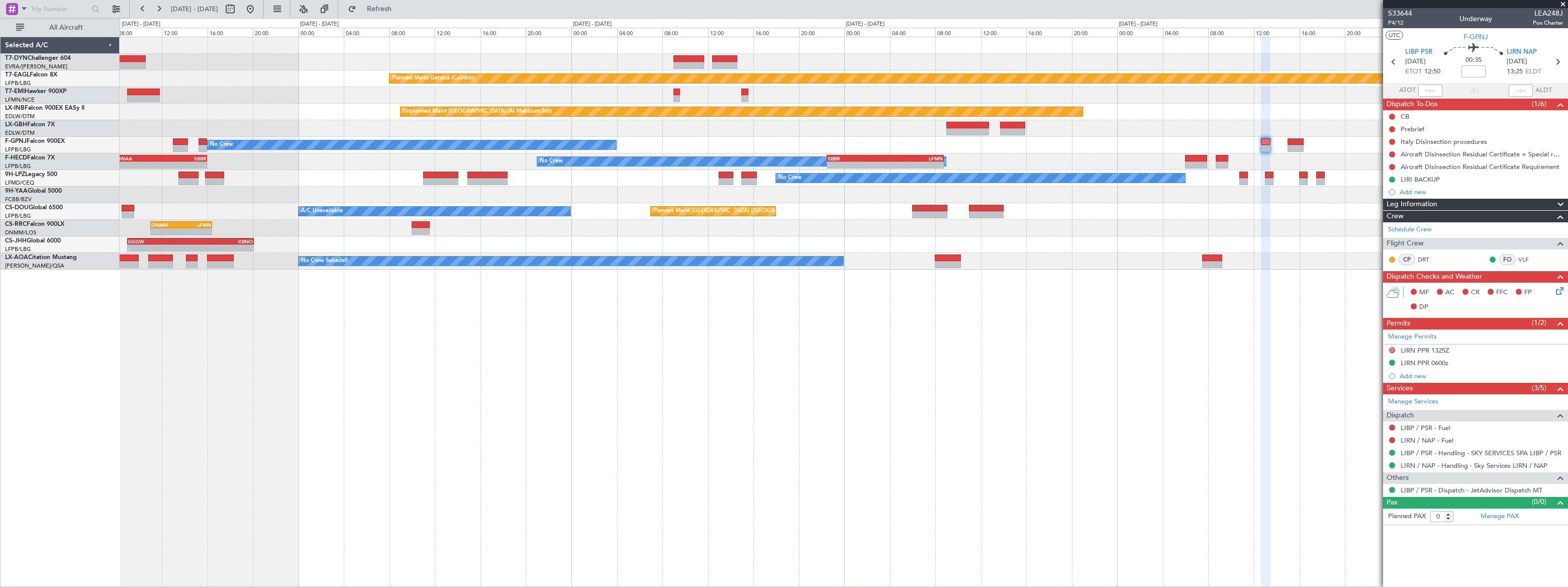
click at [678, 149] on div "No Crew No Crew" at bounding box center [844, 144] width 1448 height 17
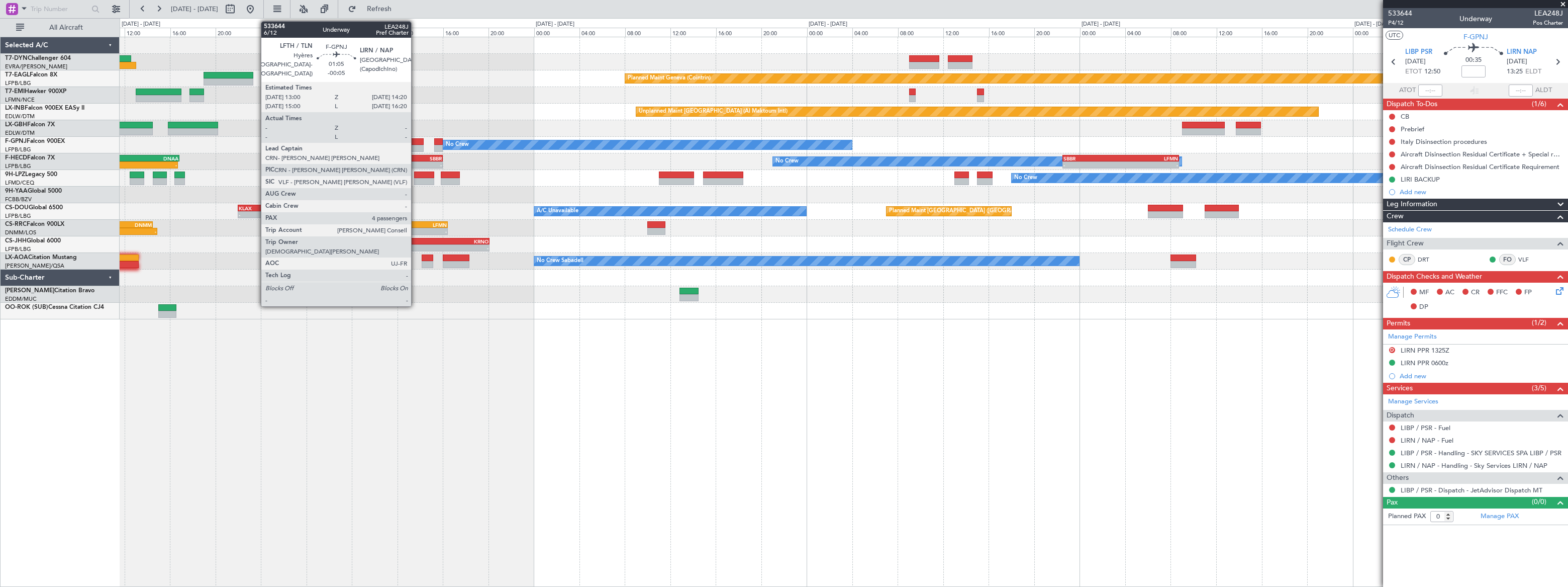
click at [416, 140] on div at bounding box center [416, 141] width 16 height 7
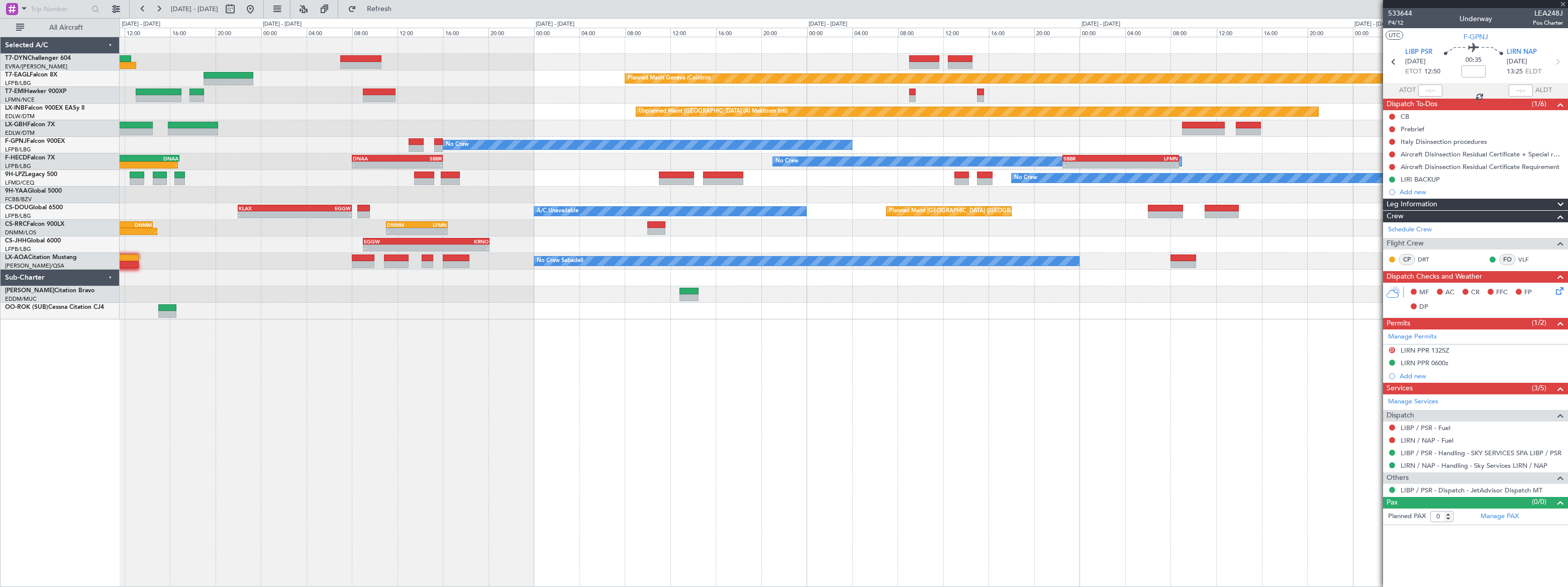
type input "-00:05"
type input "4"
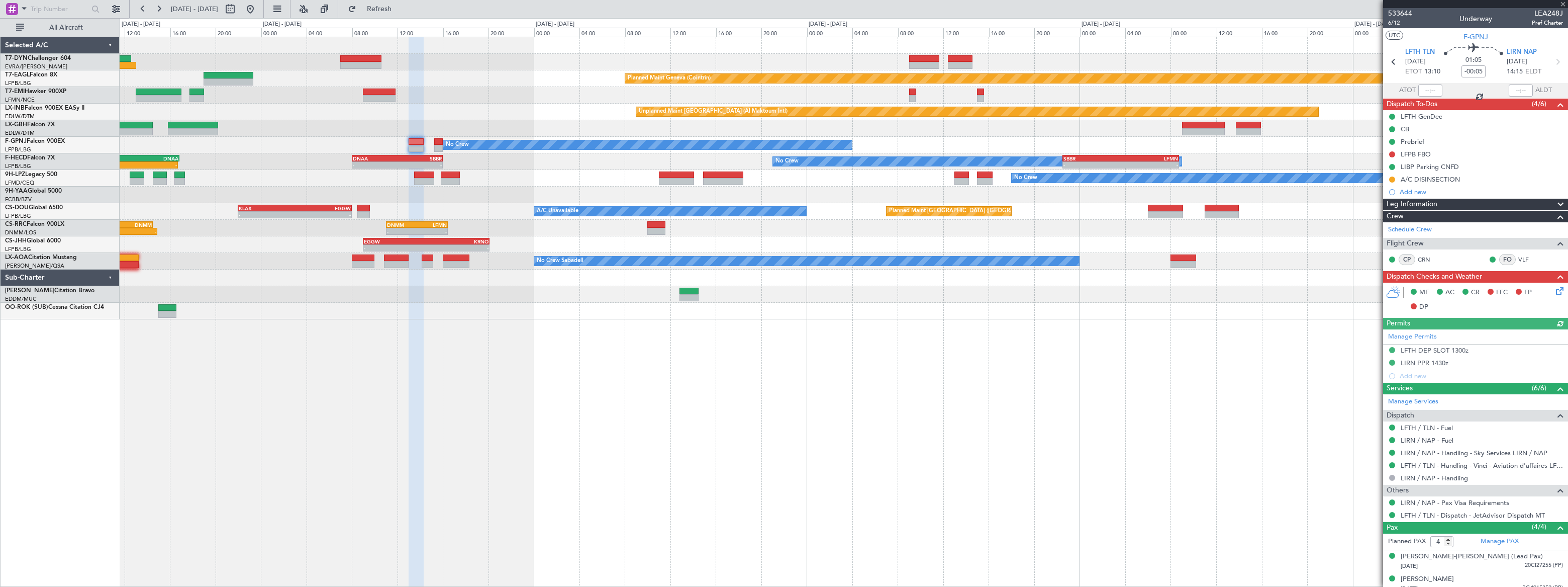
click at [574, 140] on div "No Crew AOG Maint Hyères (Toulon-Hyères)" at bounding box center [843, 144] width 1447 height 17
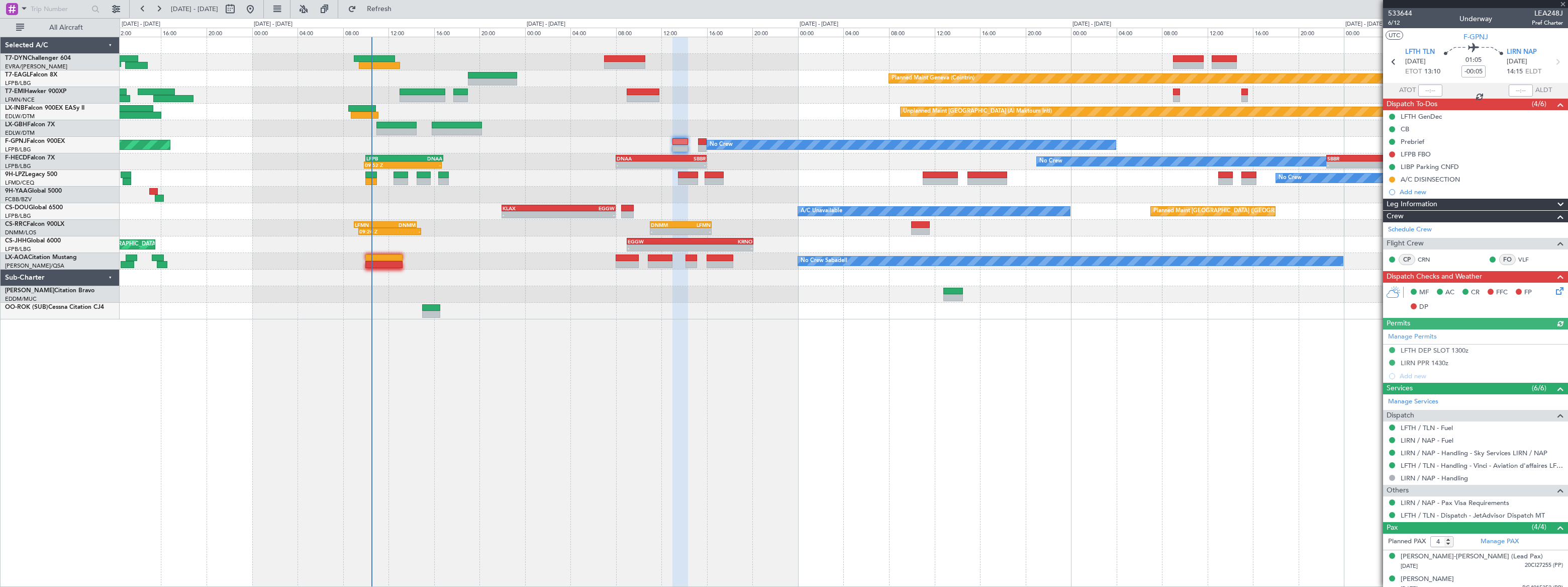
click at [532, 137] on div "No Crew AOG Maint Hyères (Toulon-Hyères)" at bounding box center [844, 144] width 1448 height 17
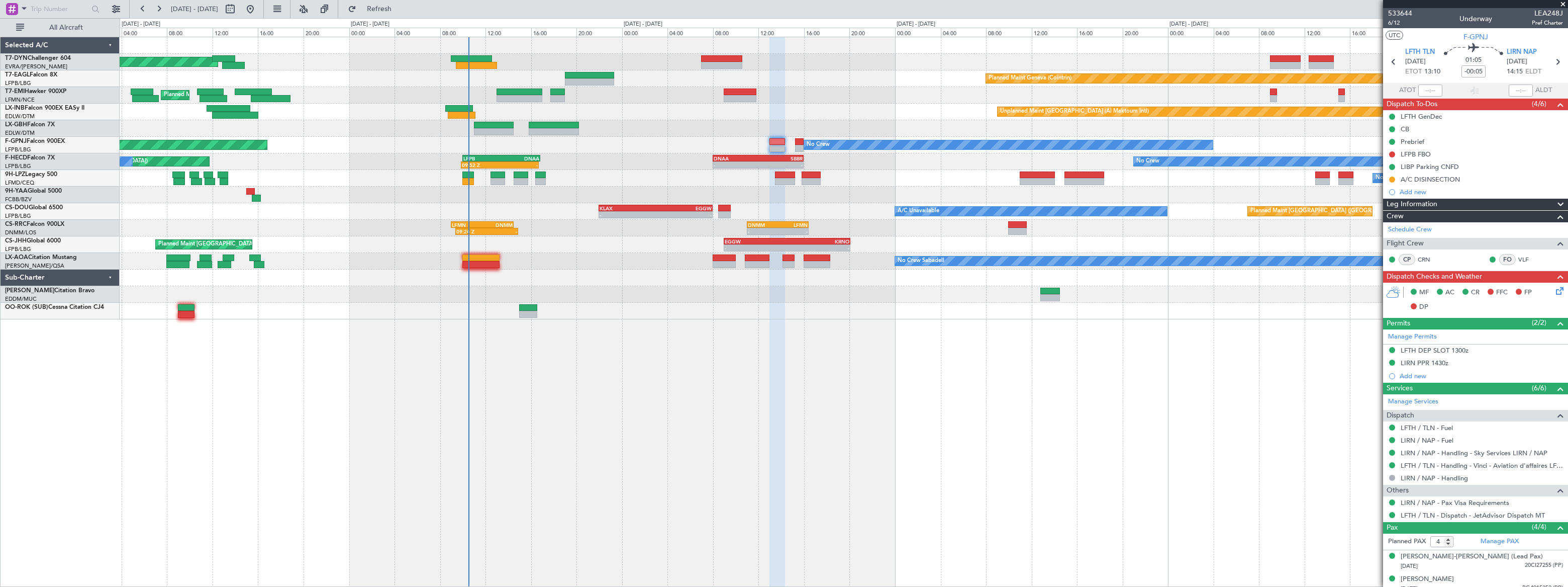
click at [601, 144] on div "No Crew AOG Maint Hyères (Toulon-Hyères)" at bounding box center [844, 144] width 1448 height 17
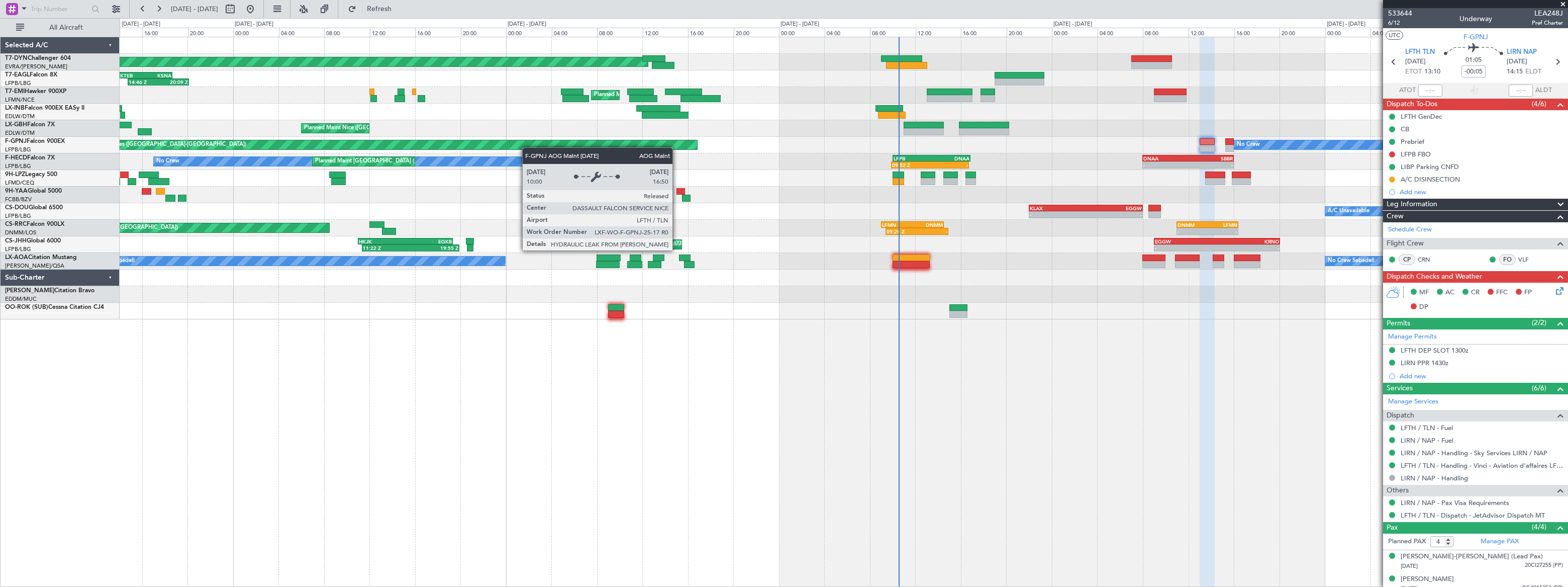
click at [578, 145] on div "No Crew AOG Maint Hyères (Toulon-Hyères)" at bounding box center [843, 144] width 1447 height 17
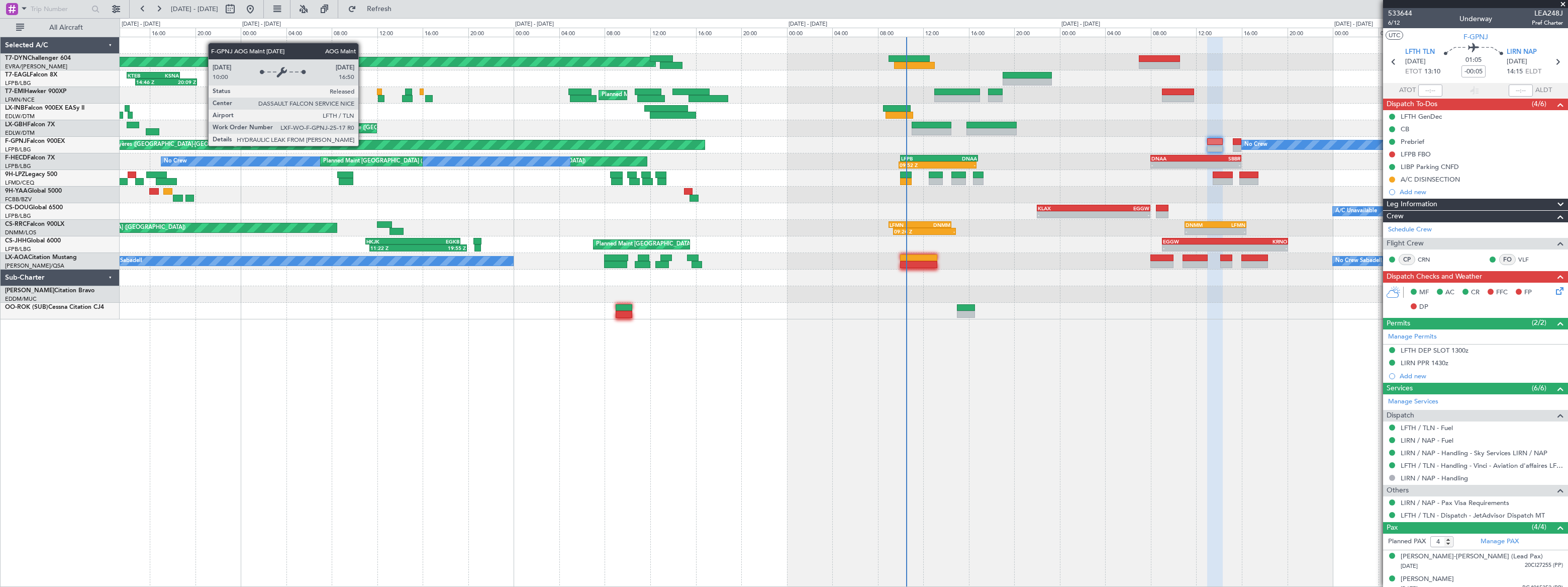
click at [599, 144] on div "AOG Maint Hyères (Toulon-Hyères)" at bounding box center [392, 144] width 623 height 9
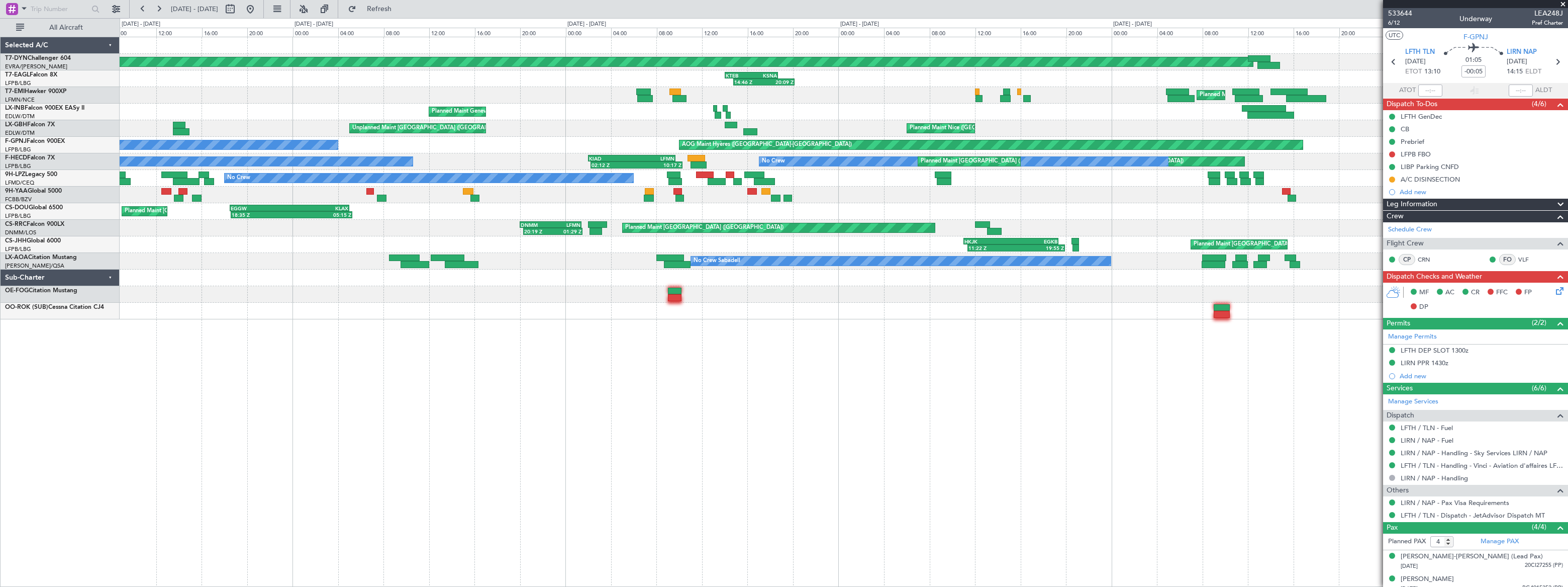
click at [788, 150] on div "AOG Maint Hyères (Toulon-Hyères) No Crew No Crew" at bounding box center [843, 144] width 1447 height 17
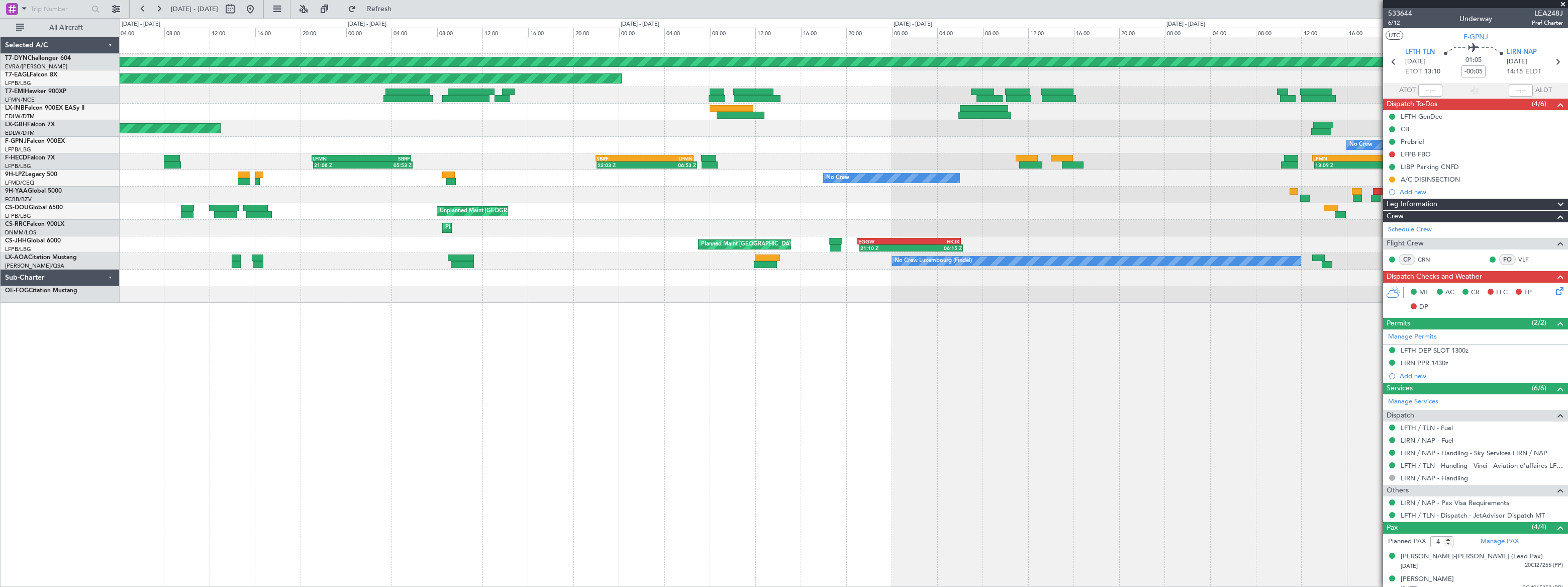
click at [868, 163] on div "Planned Maint Basel-Mulhouse Planned Maint New York (Teterboro) Planned Maint G…" at bounding box center [843, 170] width 1447 height 265
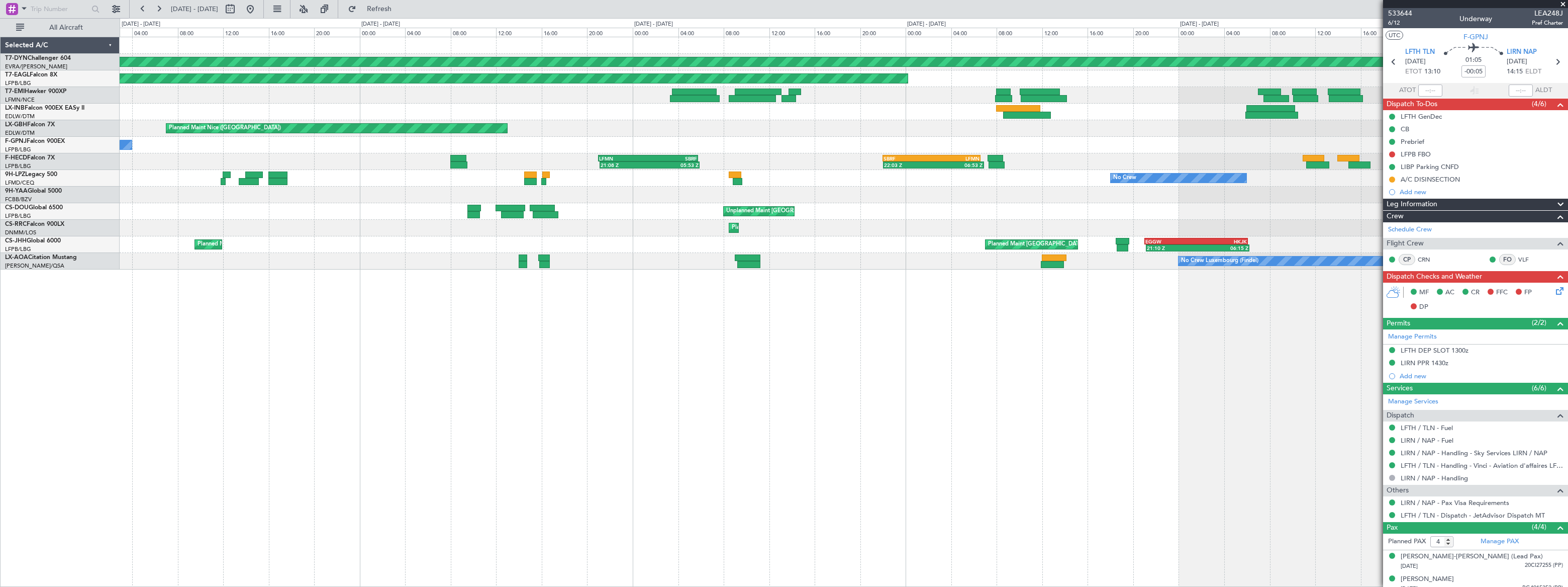
click at [723, 160] on div "Planned Maint Basel-Mulhouse Planned Maint New York (Teterboro) Planned Maint N…" at bounding box center [844, 153] width 1448 height 233
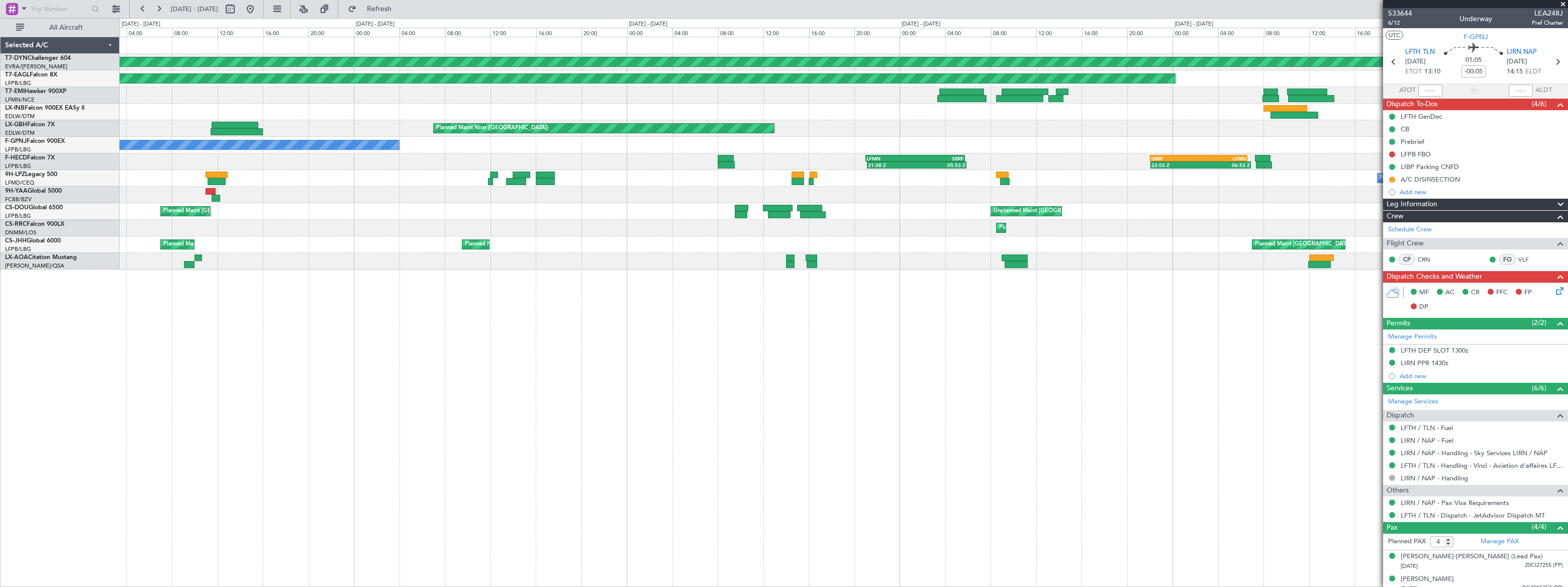
click at [828, 155] on div "21:08 Z 05:53 Z LFMN 21:00 Z SBRF 05:45 Z 22:03 Z 06:53 Z SBRF 22:00 Z LFMN 06:…" at bounding box center [843, 161] width 1447 height 17
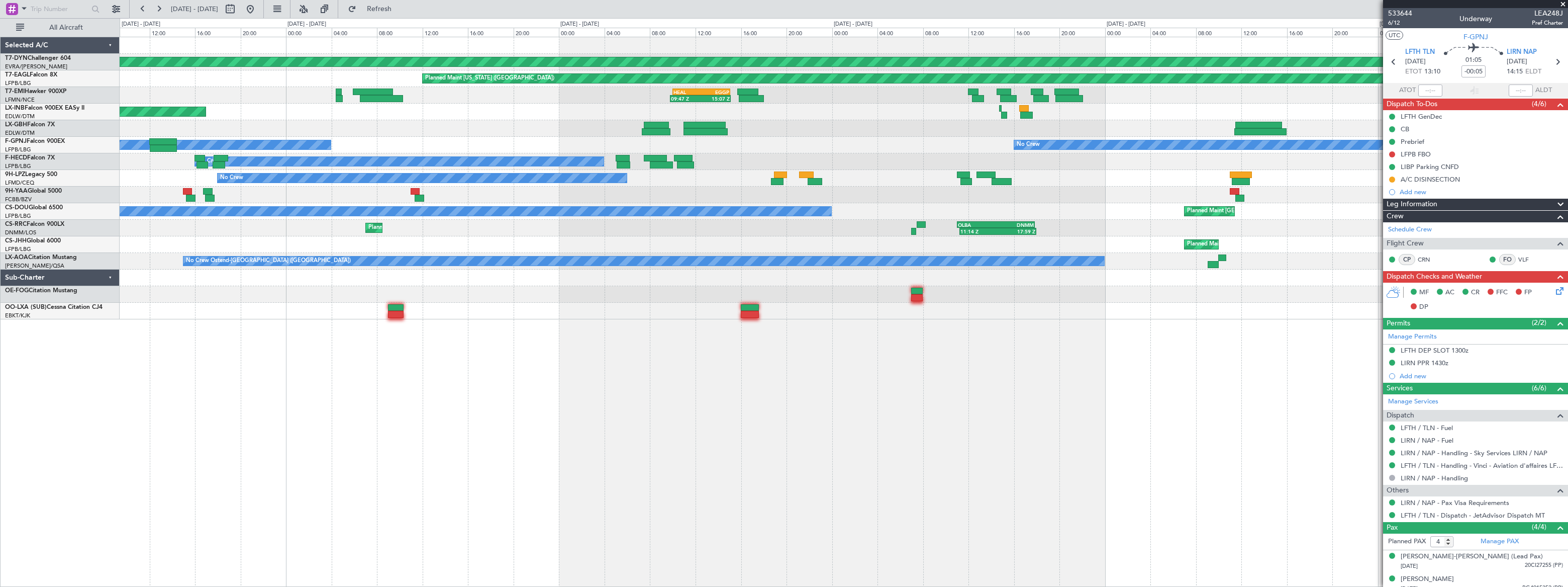
click at [635, 146] on div "No Crew No Crew No Crew" at bounding box center [844, 144] width 1448 height 17
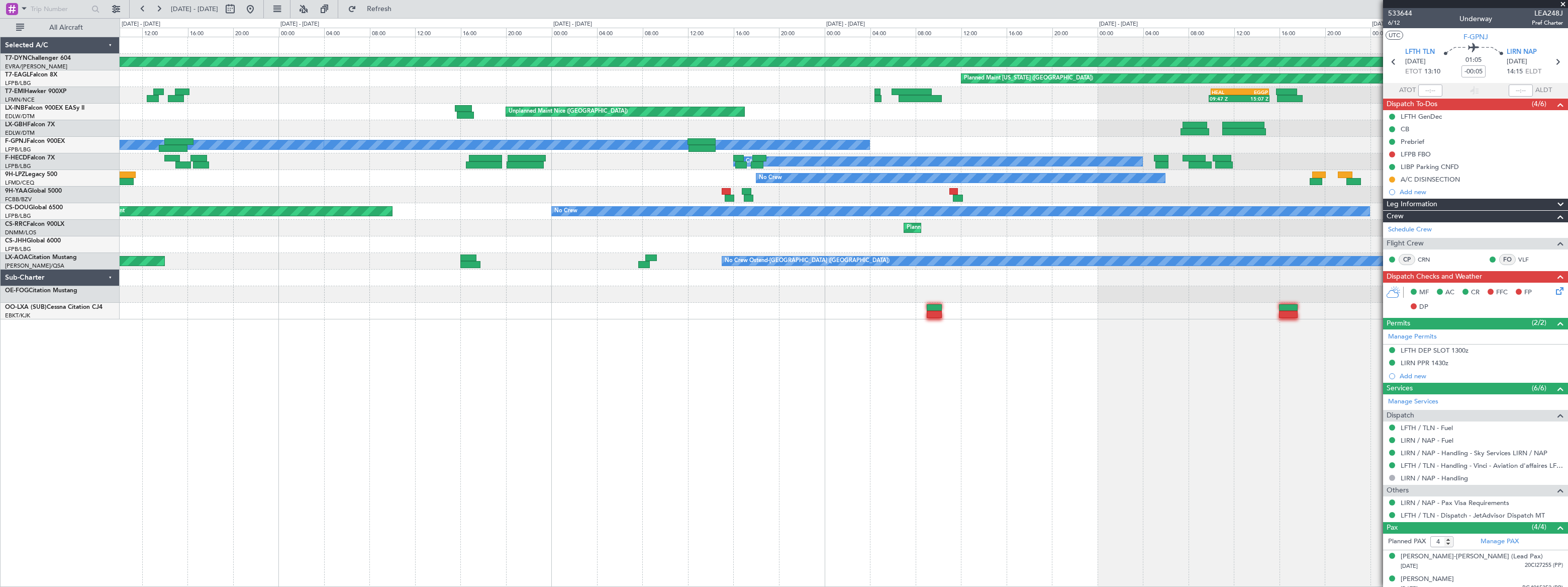
click at [846, 168] on div "No Crew" at bounding box center [843, 161] width 1447 height 17
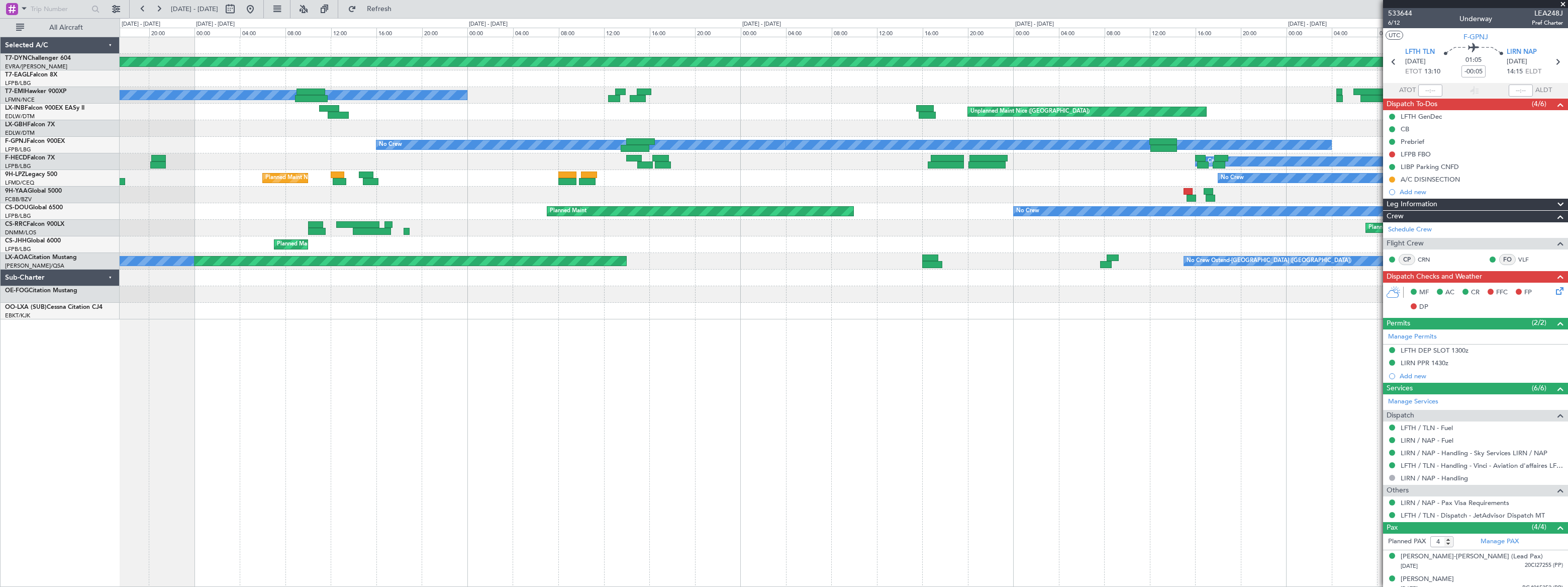
click at [653, 180] on div "No Crew Planned Maint Nice (Côte d'Azur Airport) No Crew" at bounding box center [843, 178] width 1447 height 17
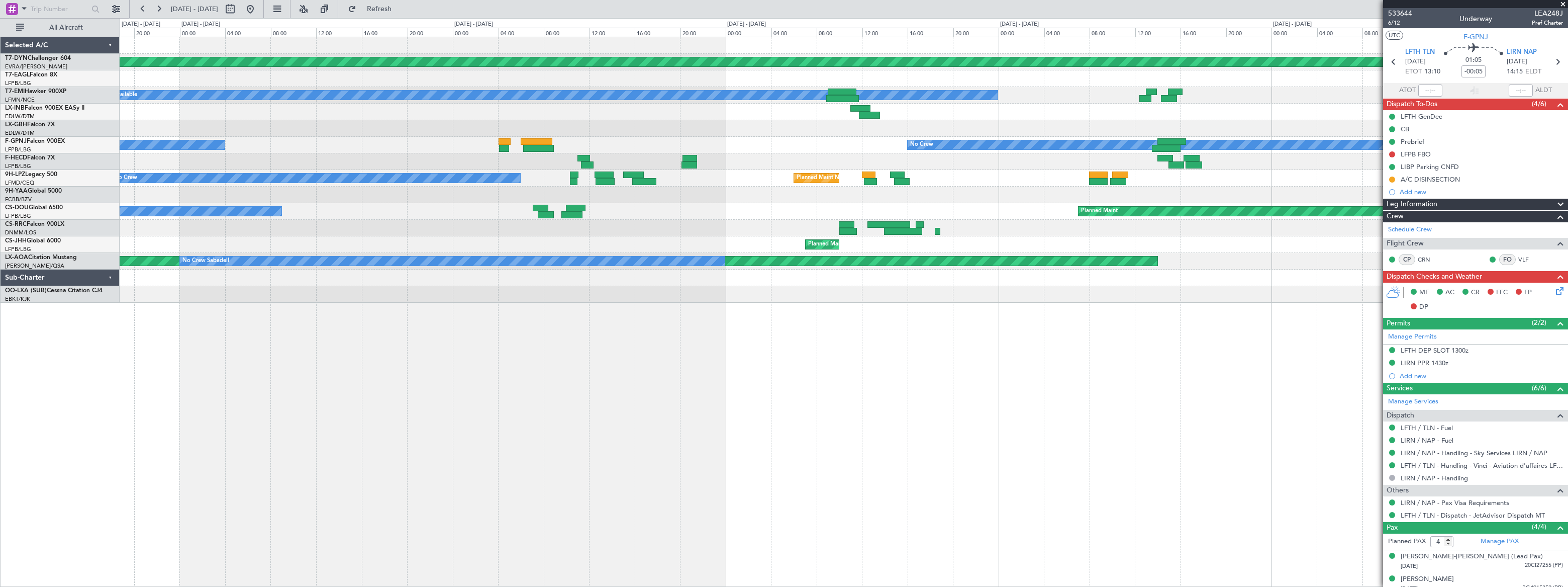
click at [862, 156] on div "Planned Maint Basel-Mulhouse A/C Unavailable Unplanned Maint Nice (Côte d'Azur …" at bounding box center [843, 170] width 1447 height 265
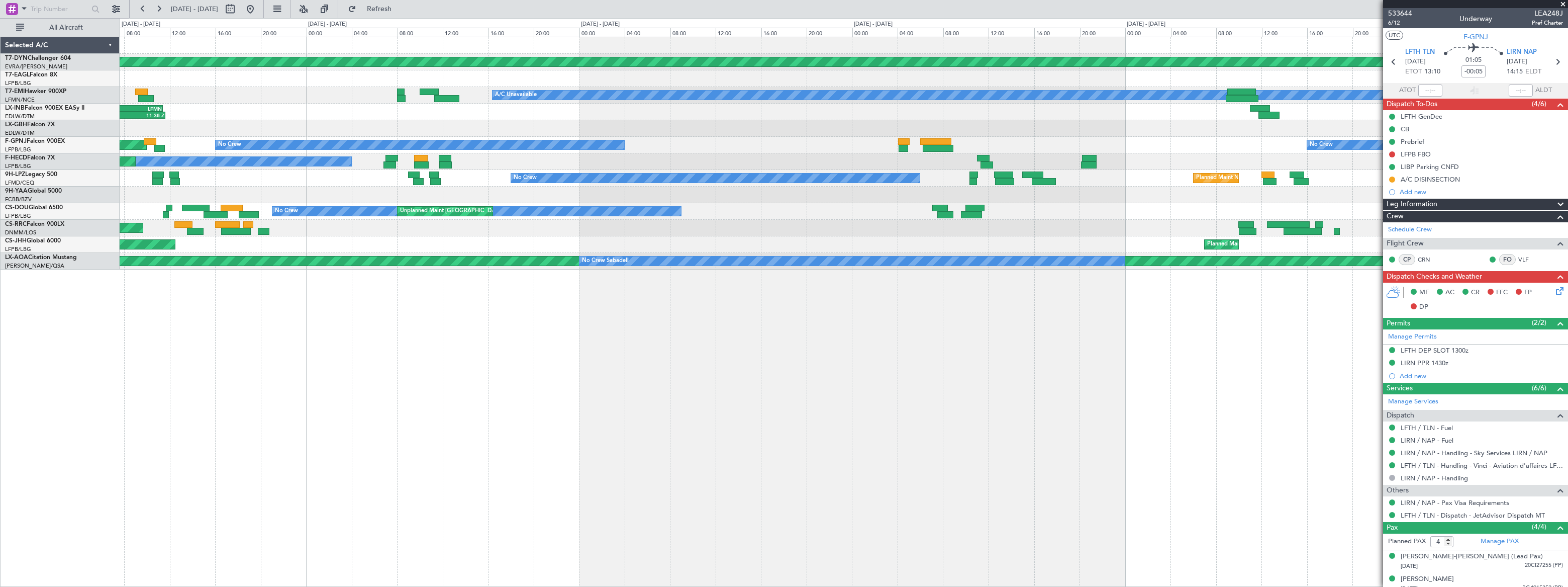
click at [810, 111] on div "Planned Maint Basel-Mulhouse A/C Unavailable OMDW 05:00 Z LFMN 11:25 Z 04:46 Z …" at bounding box center [843, 153] width 1447 height 233
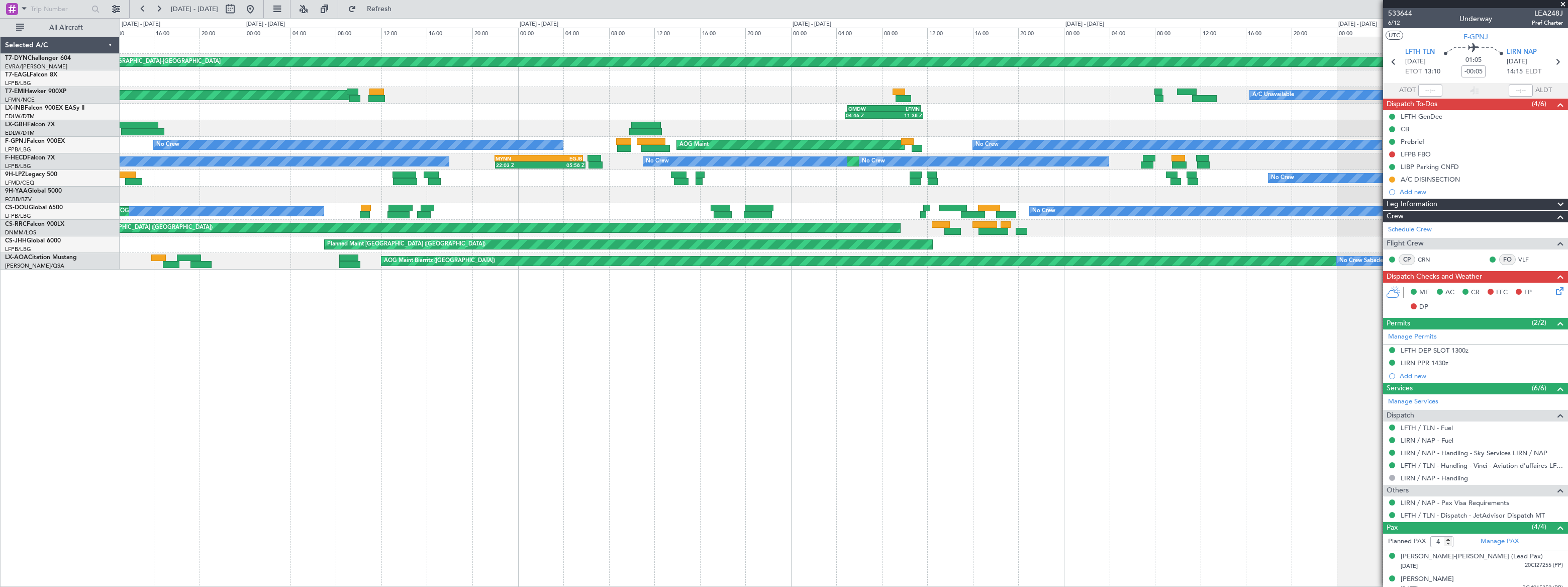
click at [950, 112] on div "Planned Maint Basel-Mulhouse A/C Unavailable Planned Maint Zurich 04:46 Z 11:38…" at bounding box center [844, 153] width 1448 height 233
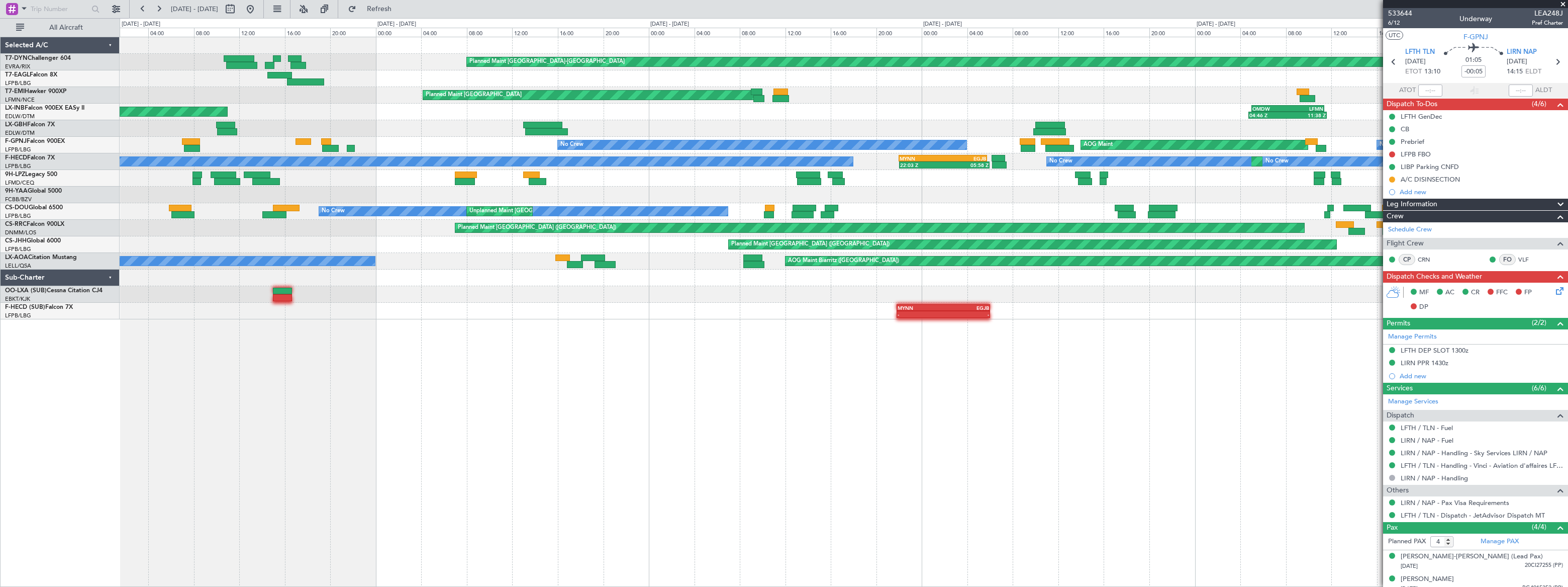
click at [258, 10] on div at bounding box center [239, 9] width 36 height 16
click at [258, 11] on button at bounding box center [250, 9] width 16 height 16
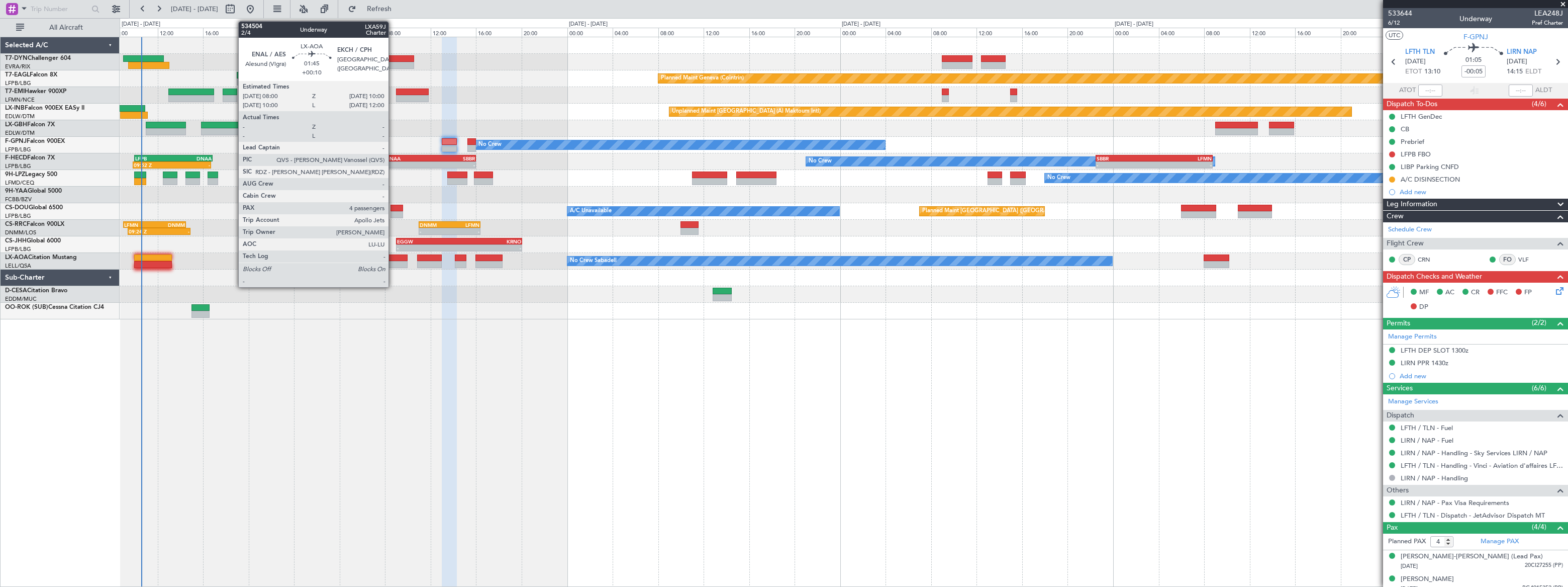
click at [393, 257] on div at bounding box center [396, 257] width 24 height 7
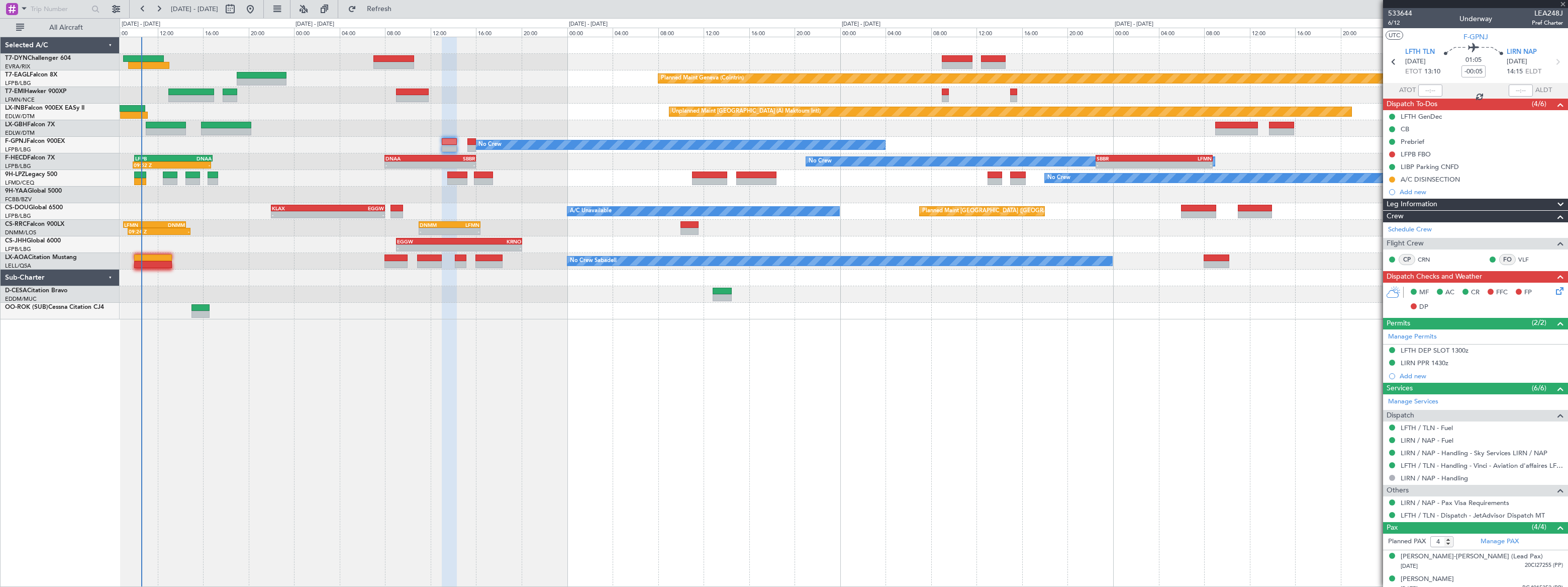
type input "+00:10"
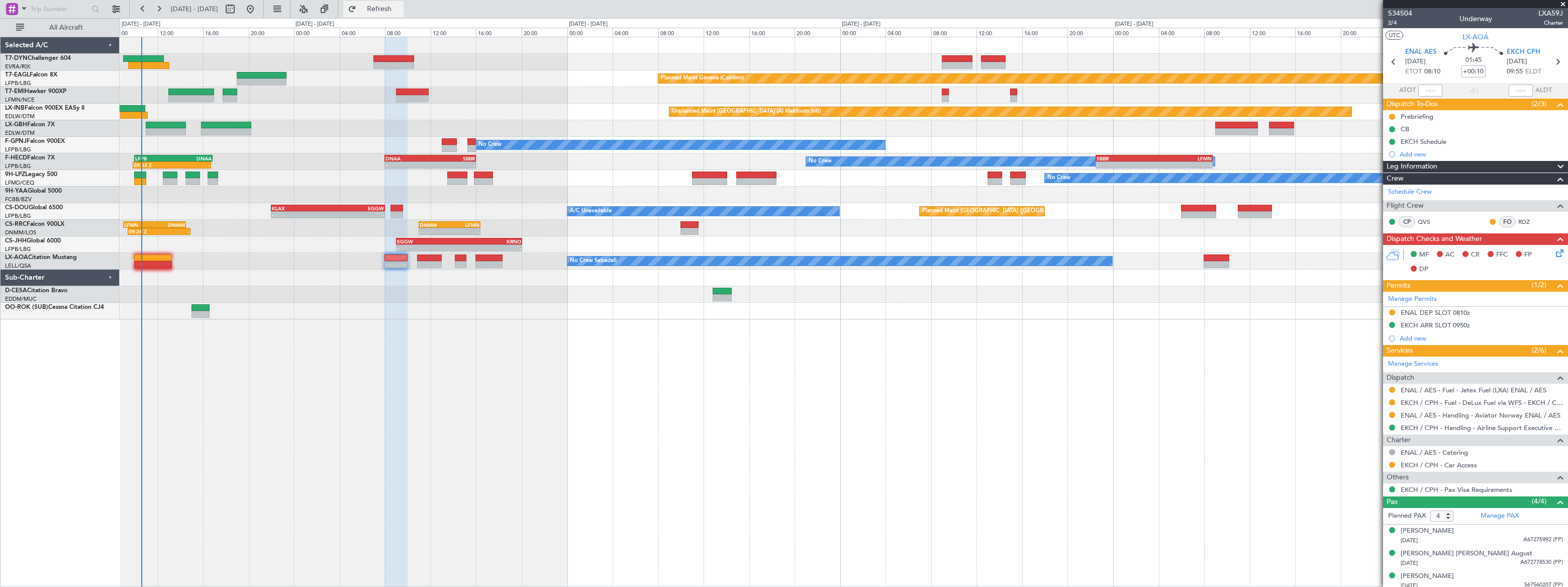
click at [400, 8] on span "Refresh" at bounding box center [379, 9] width 42 height 7
click at [400, 10] on span "Refresh" at bounding box center [379, 9] width 42 height 7
click at [1400, 11] on span "534504" at bounding box center [1400, 13] width 25 height 11
click at [400, 10] on span "Refresh" at bounding box center [379, 9] width 42 height 7
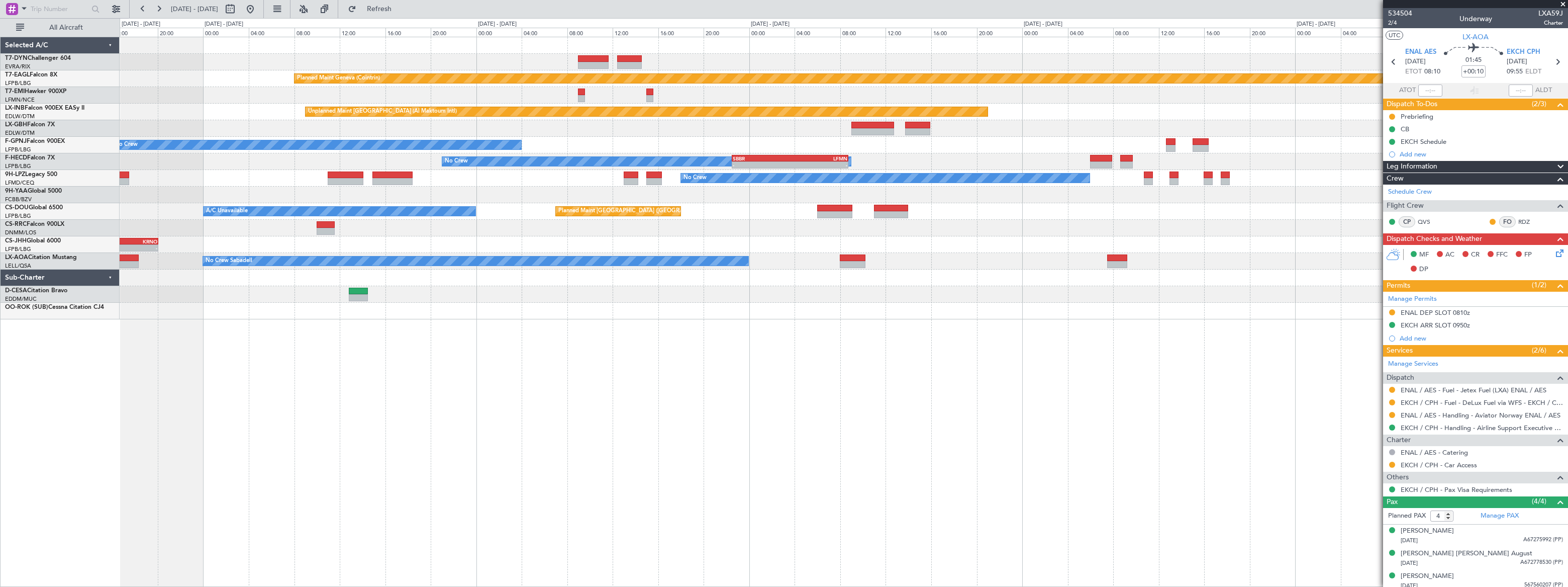
click at [705, 124] on div "Planned Maint Geneva (Cointrin) Unplanned Maint [GEOGRAPHIC_DATA] (Al Maktoum I…" at bounding box center [844, 178] width 1448 height 282
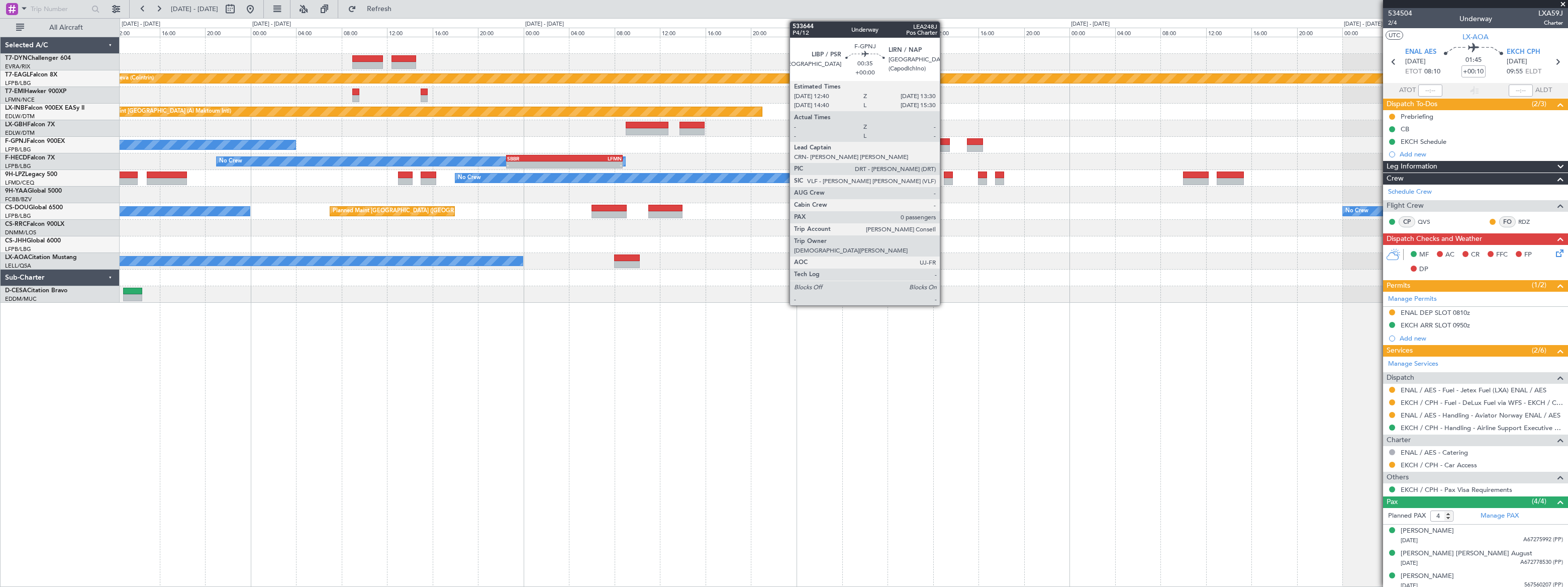
click at [945, 142] on div at bounding box center [945, 141] width 10 height 7
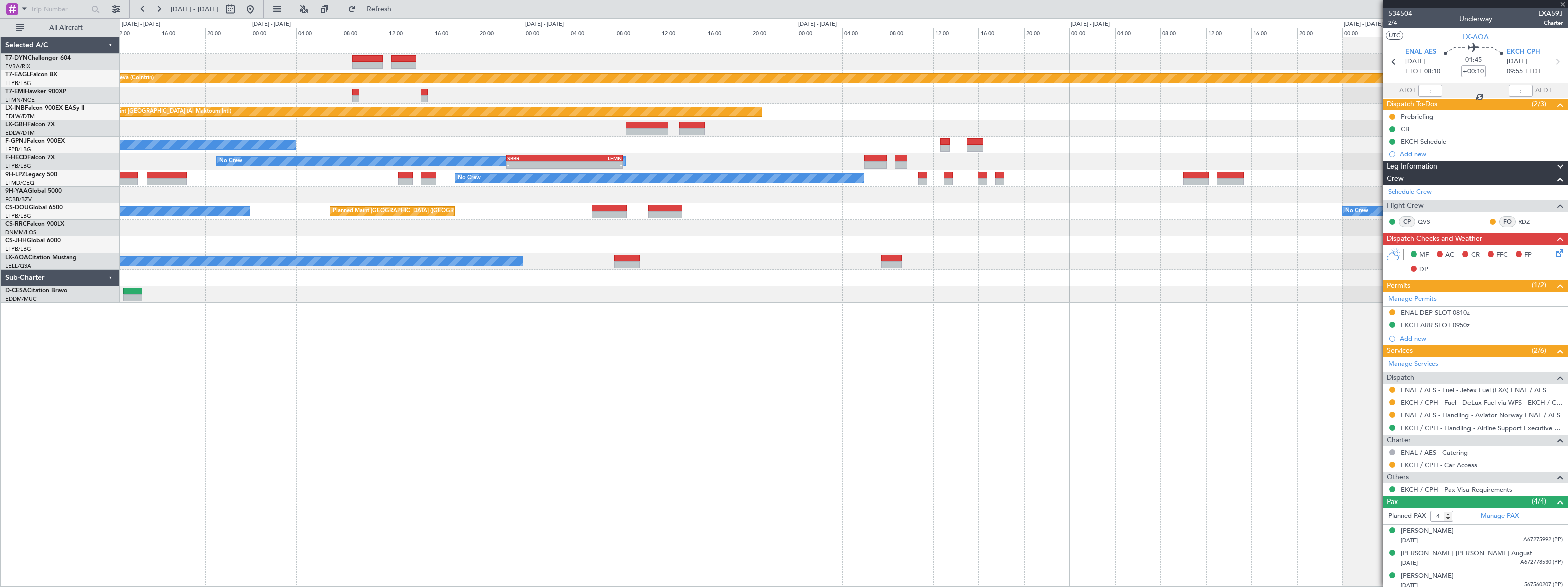
type input "0"
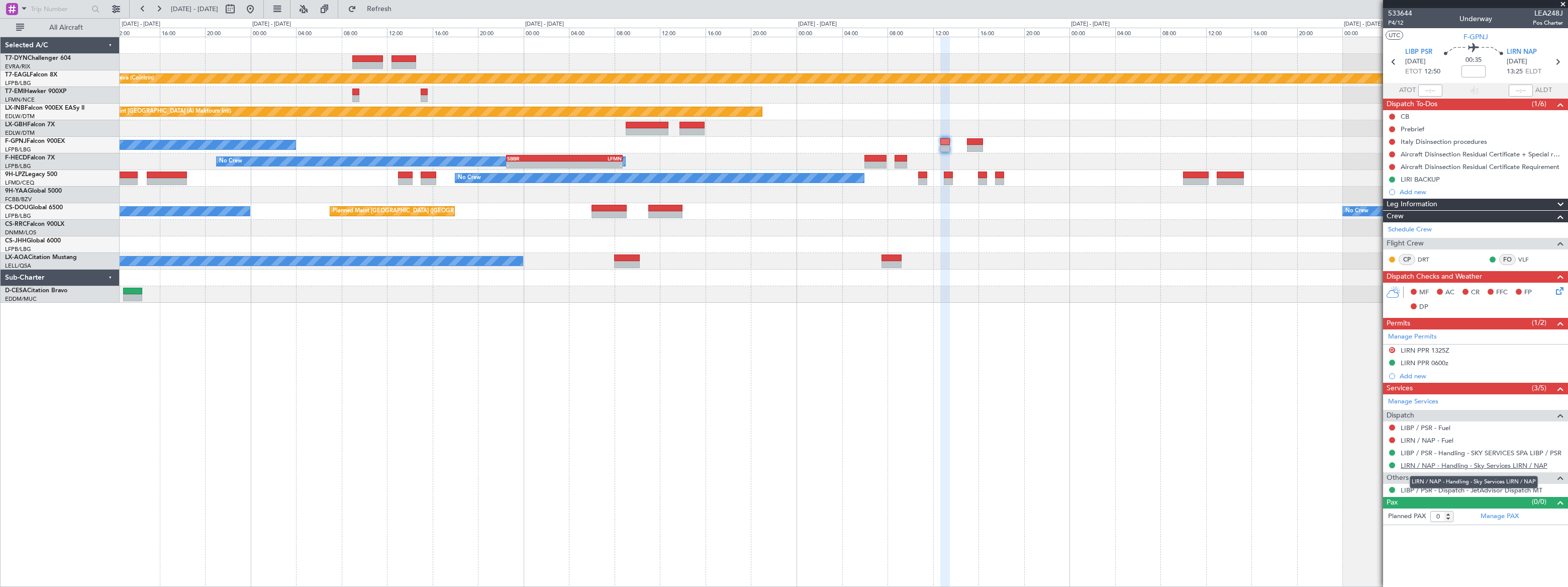
click at [1514, 465] on link "LIRN / NAP - Handling - Sky Services LIRN / NAP" at bounding box center [1475, 465] width 147 height 9
click at [258, 10] on button at bounding box center [250, 9] width 16 height 16
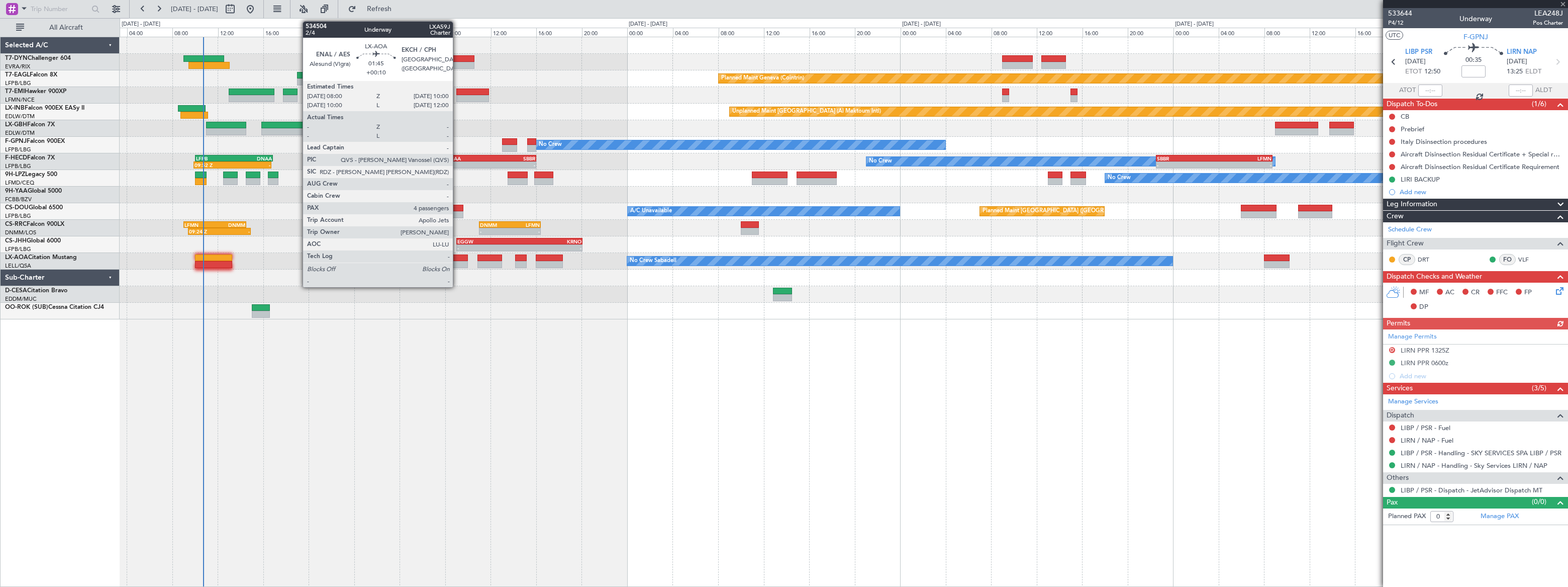
click at [457, 256] on div at bounding box center [456, 257] width 24 height 7
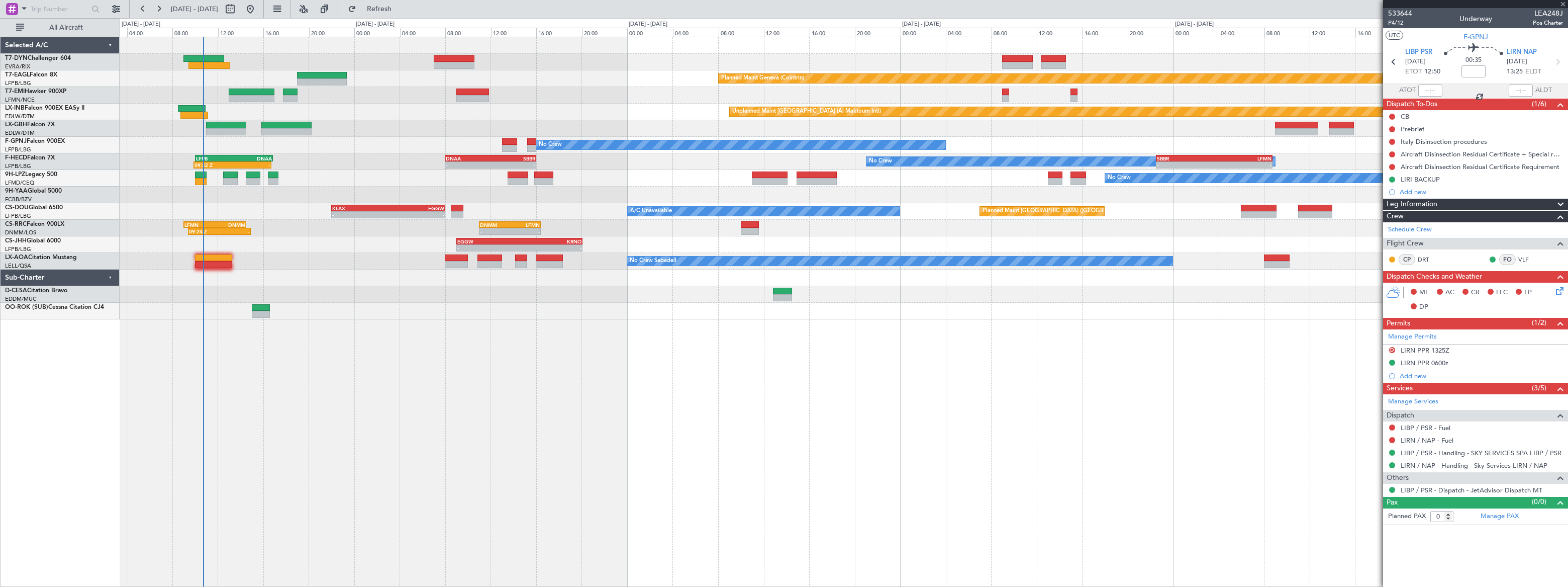
type input "+00:10"
type input "4"
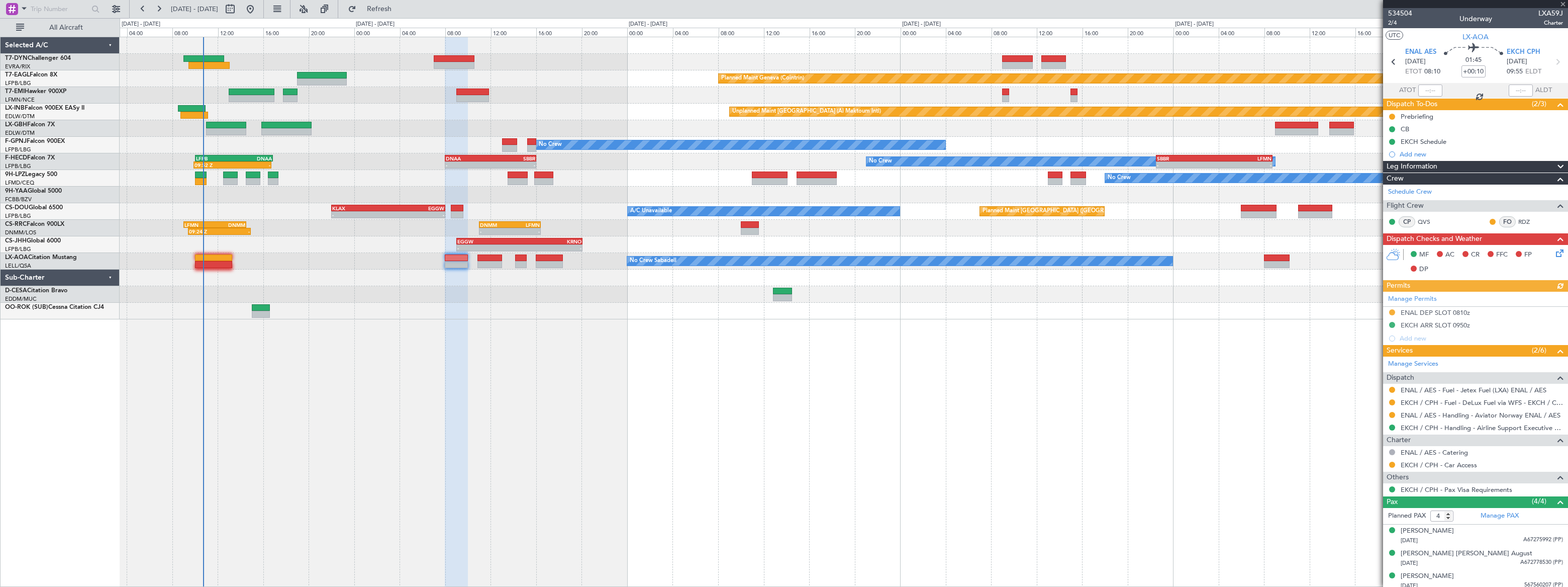
scroll to position [27, 0]
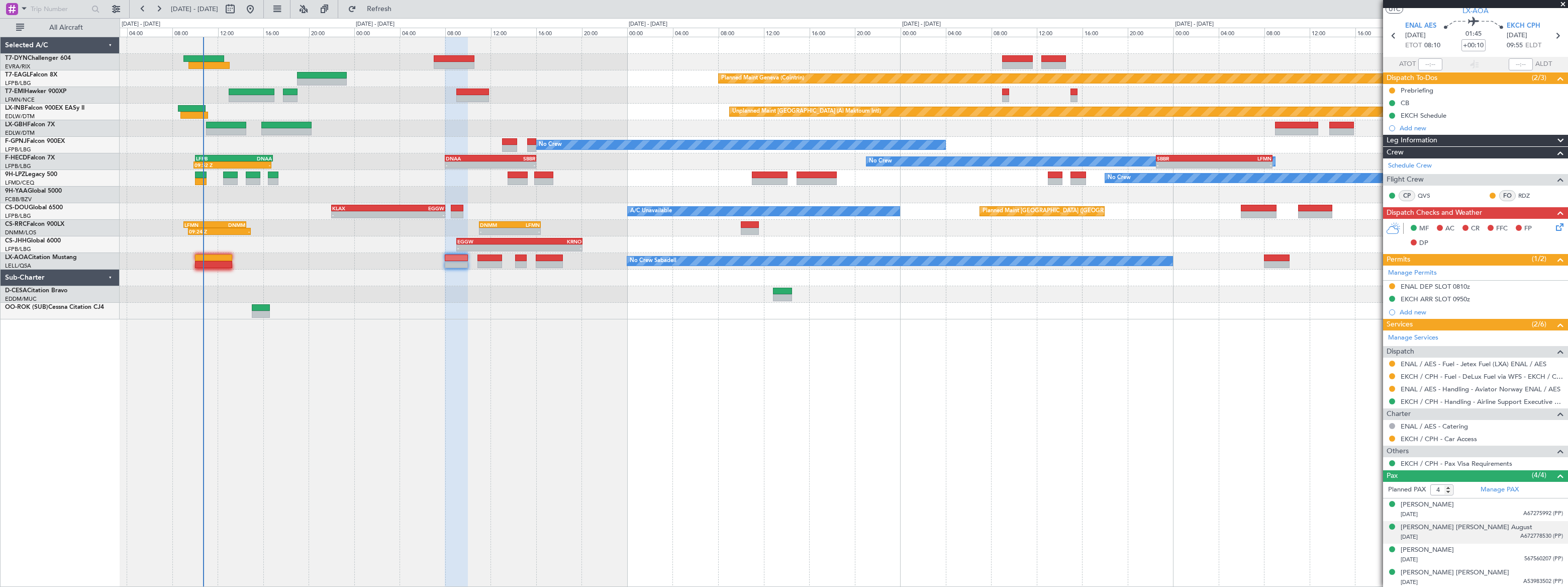
click at [1482, 529] on div "[PERSON_NAME] [PERSON_NAME] August [DATE] A672778530 (PP)" at bounding box center [1482, 532] width 162 height 20
click at [1449, 522] on div "[PERSON_NAME] [PERSON_NAME] August" at bounding box center [1467, 527] width 131 height 10
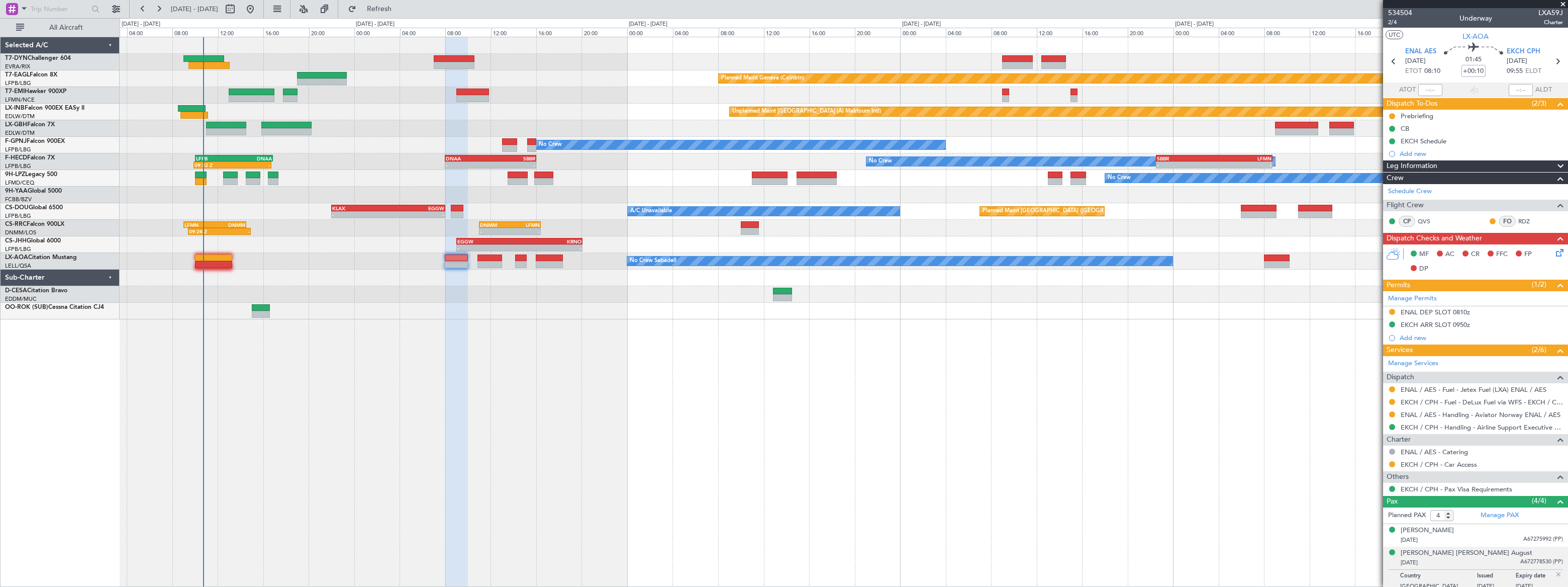
scroll to position [0, 0]
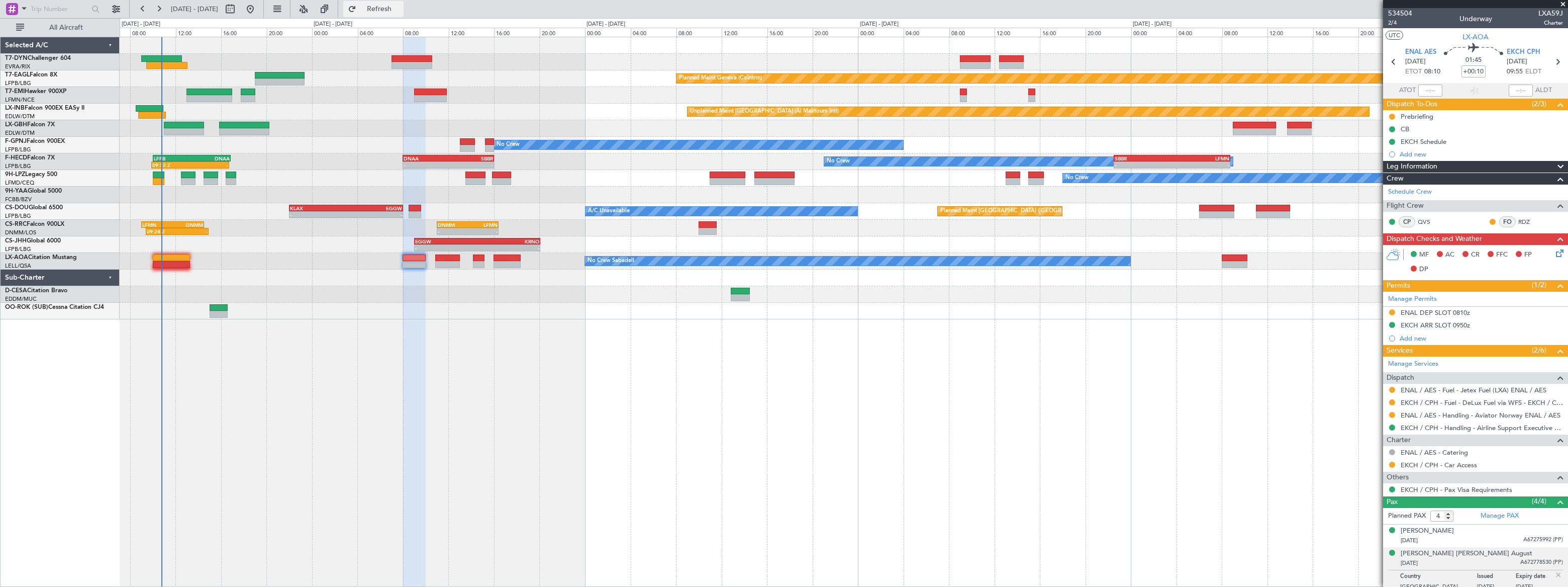
click at [400, 8] on span "Refresh" at bounding box center [379, 9] width 42 height 7
click at [400, 8] on span "Refreshing..." at bounding box center [379, 9] width 42 height 7
click at [400, 8] on span "Refresh" at bounding box center [379, 9] width 42 height 7
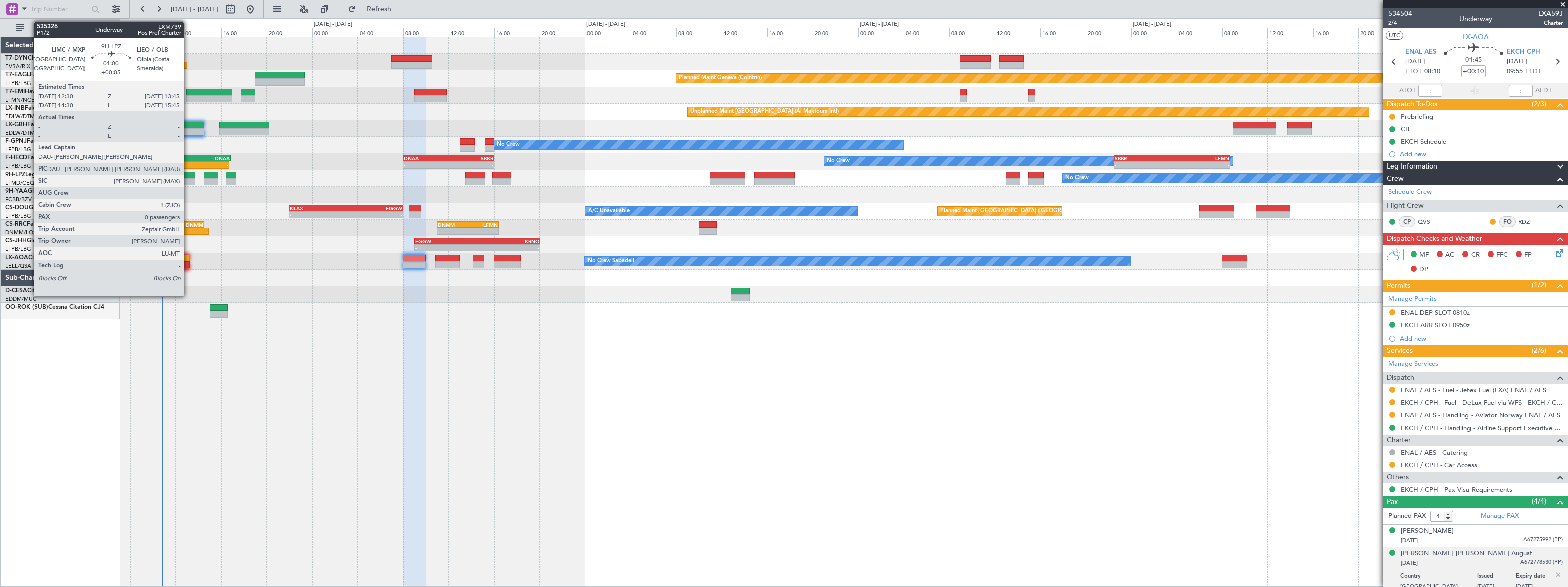
click at [188, 178] on div at bounding box center [187, 181] width 15 height 7
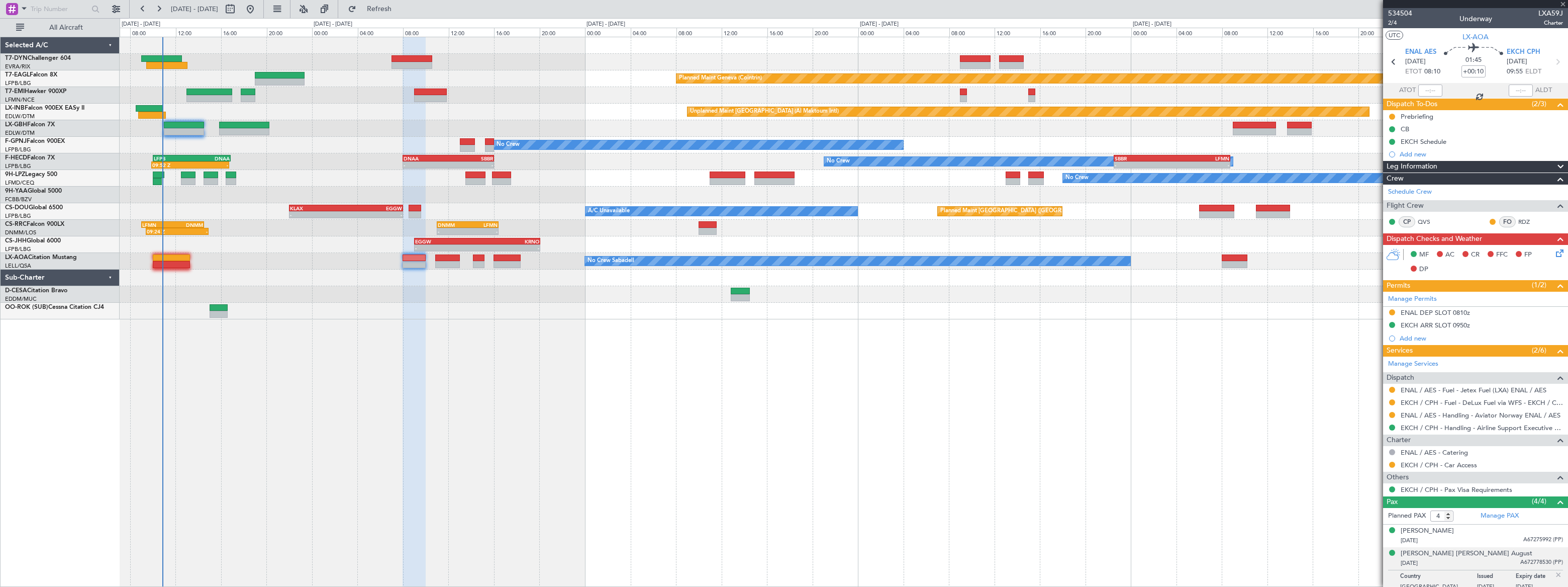
type input "+00:05"
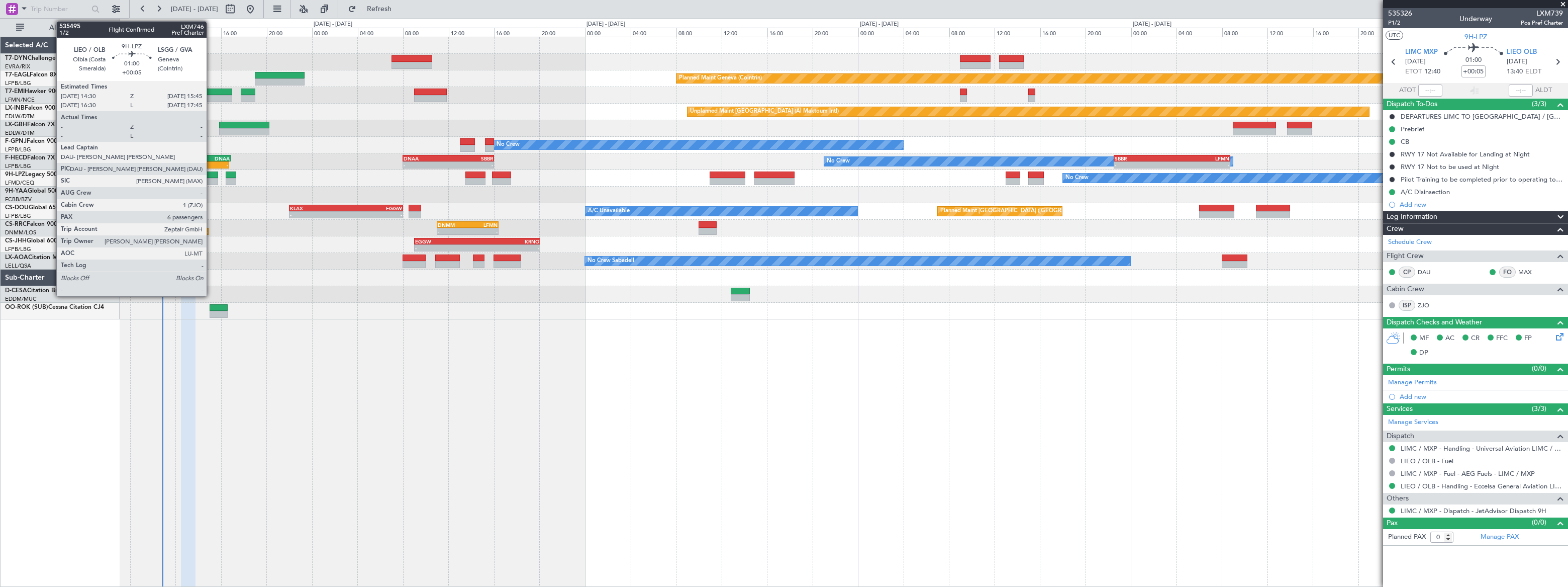
click at [211, 174] on div at bounding box center [210, 175] width 15 height 7
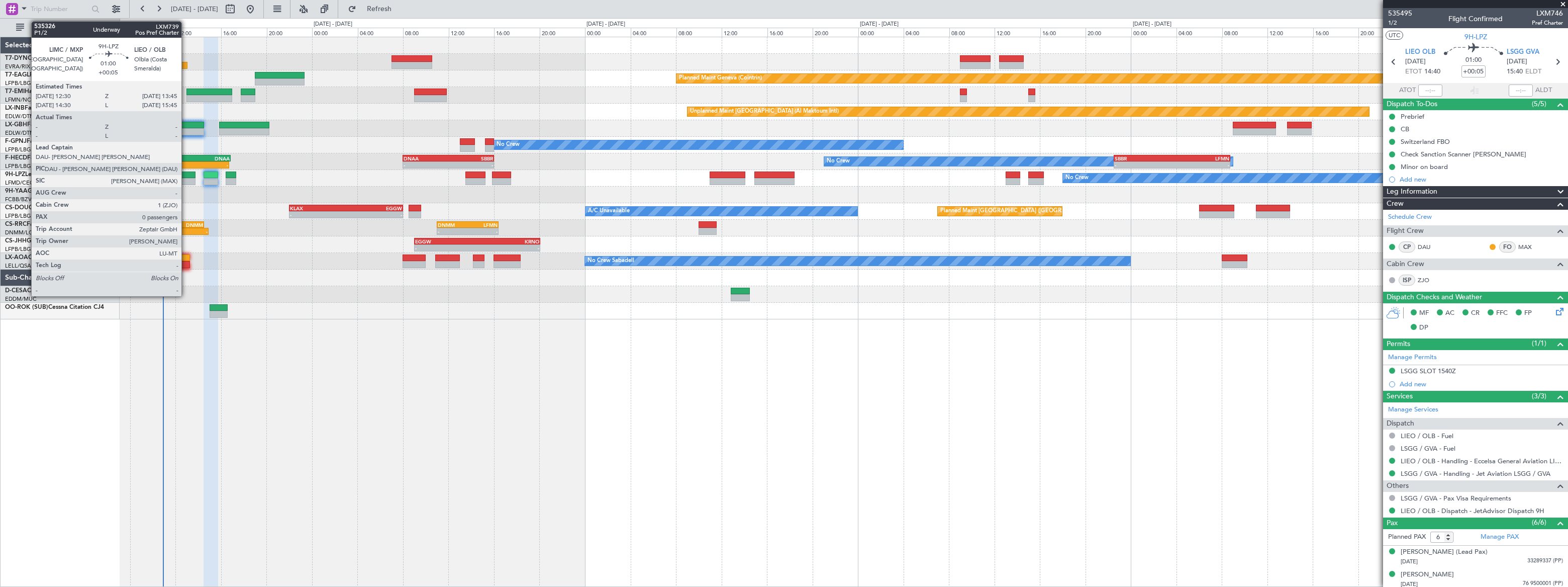
click at [186, 175] on div at bounding box center [187, 175] width 15 height 7
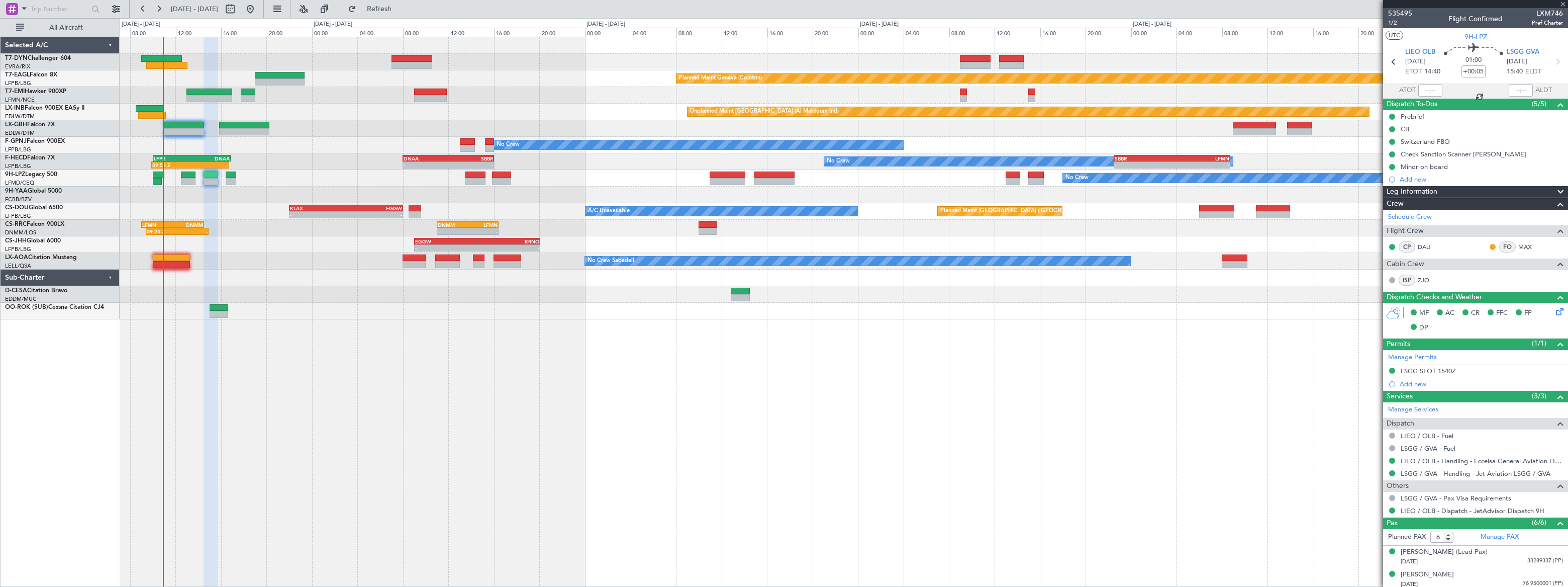
click at [186, 175] on div at bounding box center [187, 175] width 15 height 7
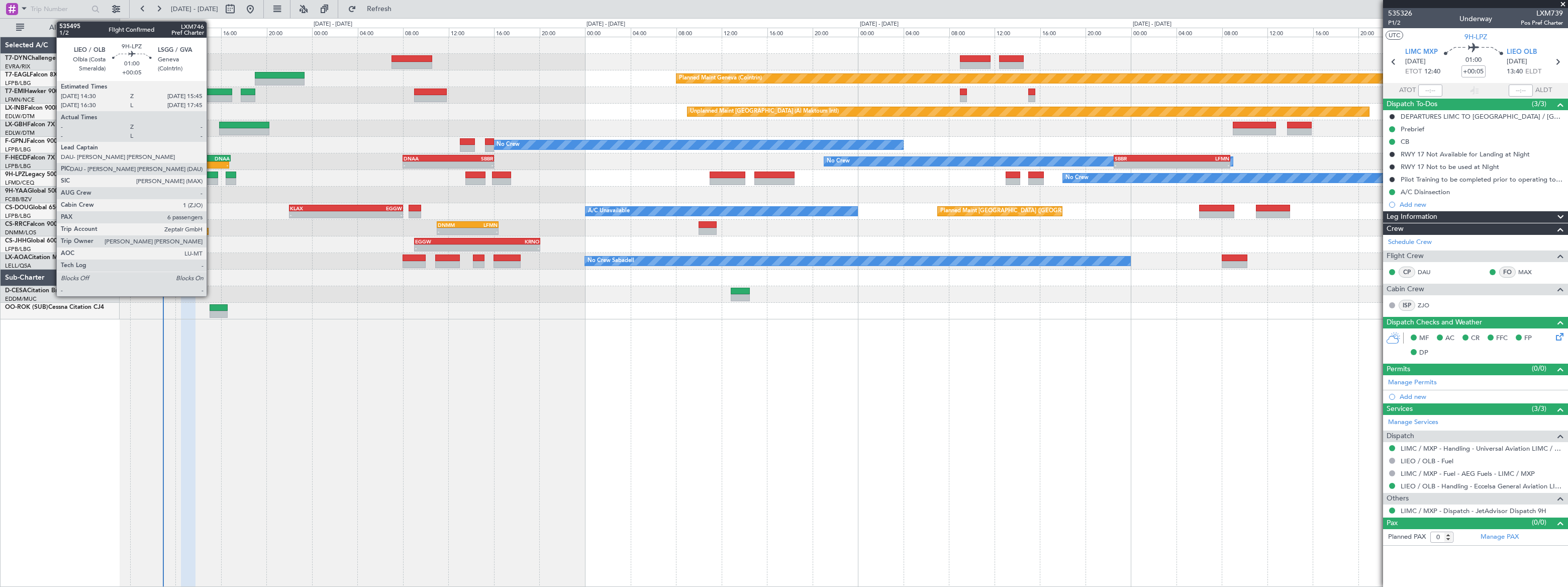
click at [211, 172] on div at bounding box center [210, 175] width 15 height 7
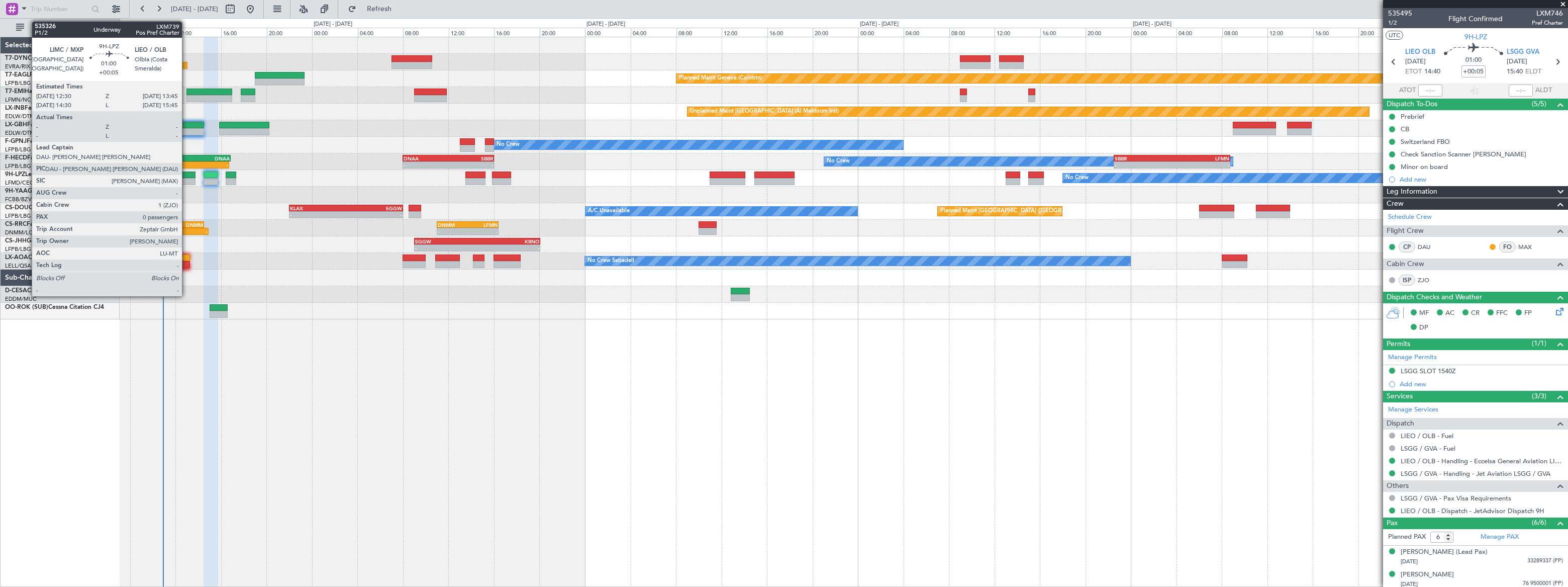
click at [186, 173] on div at bounding box center [187, 175] width 15 height 7
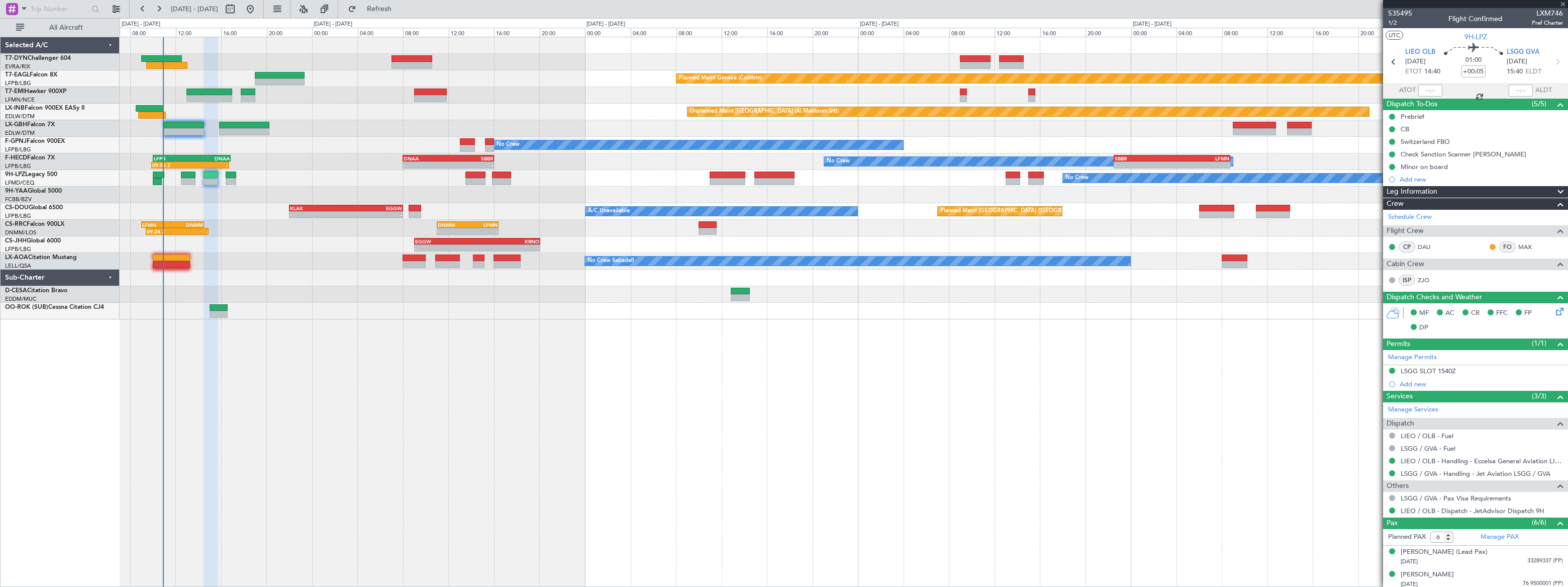
type input "0"
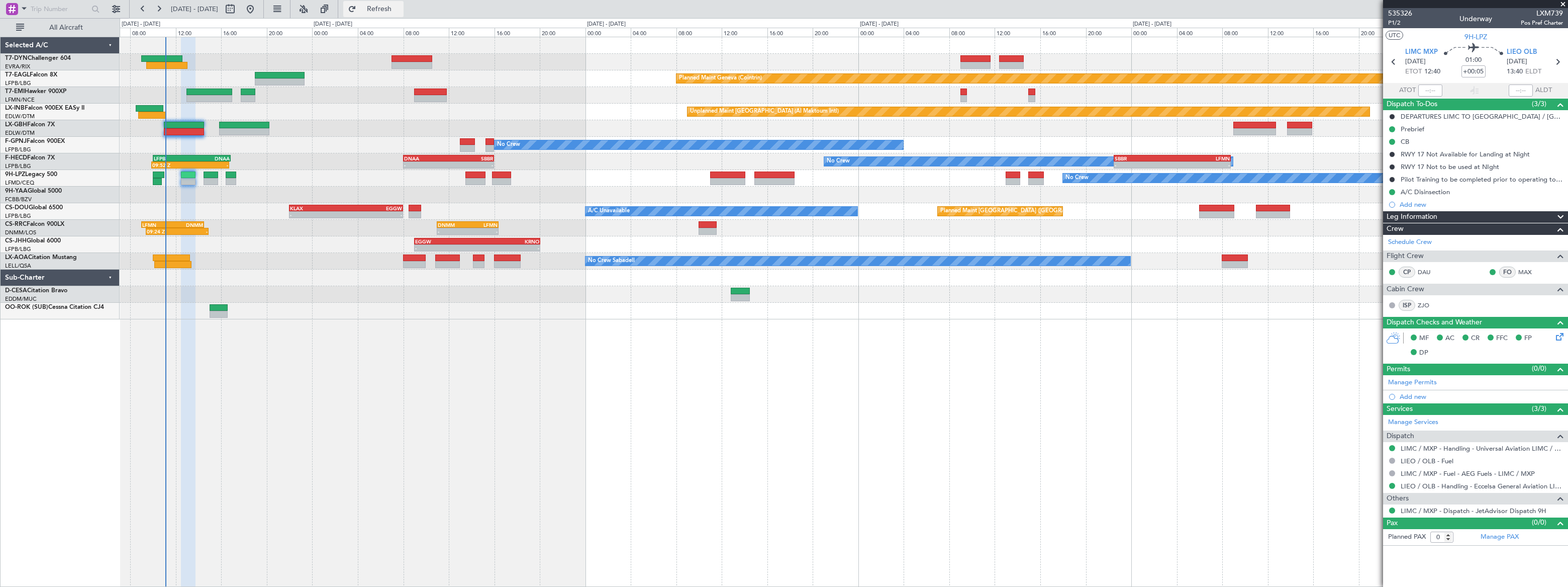
click at [400, 9] on span "Refresh" at bounding box center [379, 9] width 42 height 7
click at [400, 9] on span "Refreshing..." at bounding box center [379, 9] width 42 height 7
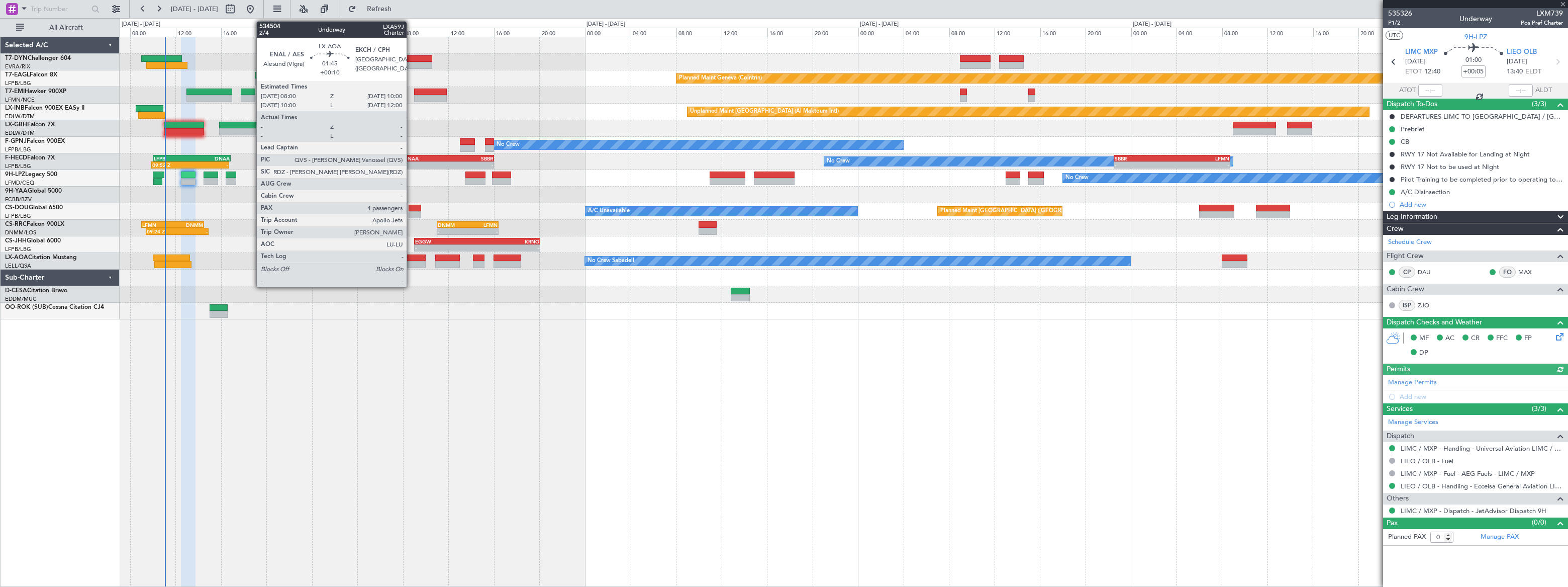
type input "+00:10"
type input "4"
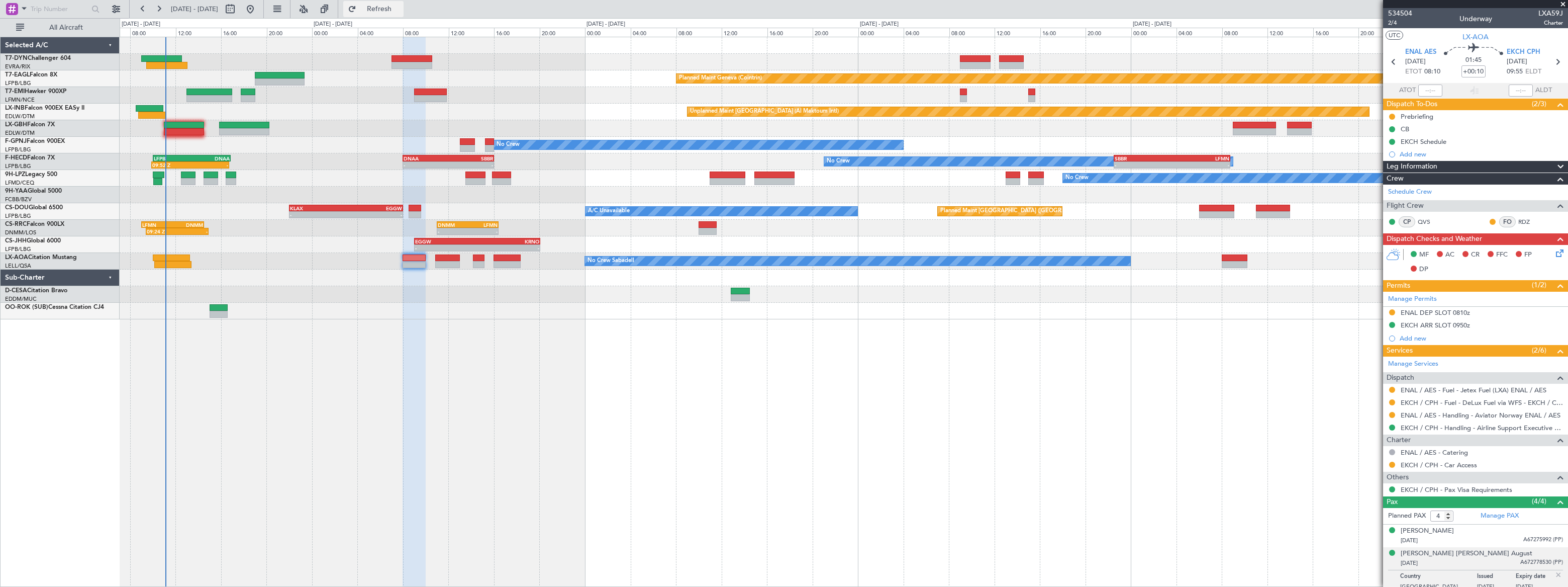
click at [400, 6] on span "Refresh" at bounding box center [379, 9] width 42 height 7
click at [400, 6] on span "Refreshing..." at bounding box center [379, 9] width 42 height 7
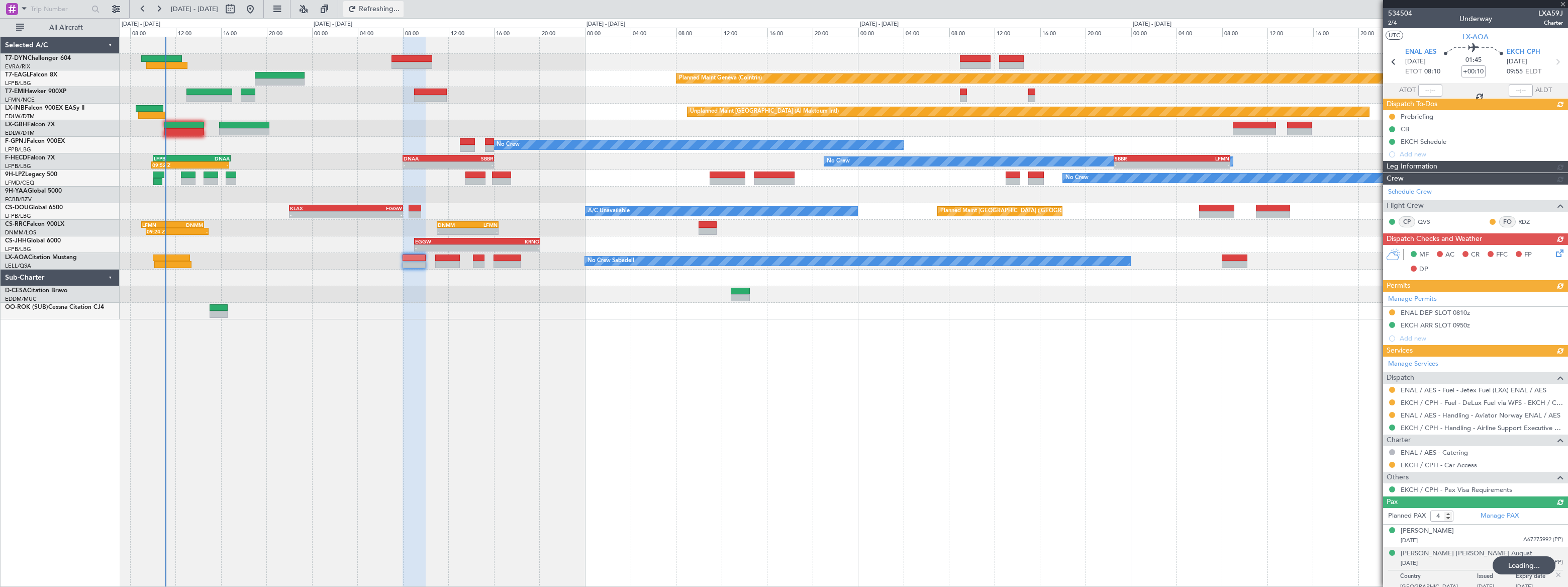
click at [400, 6] on span "Refreshing..." at bounding box center [379, 9] width 42 height 7
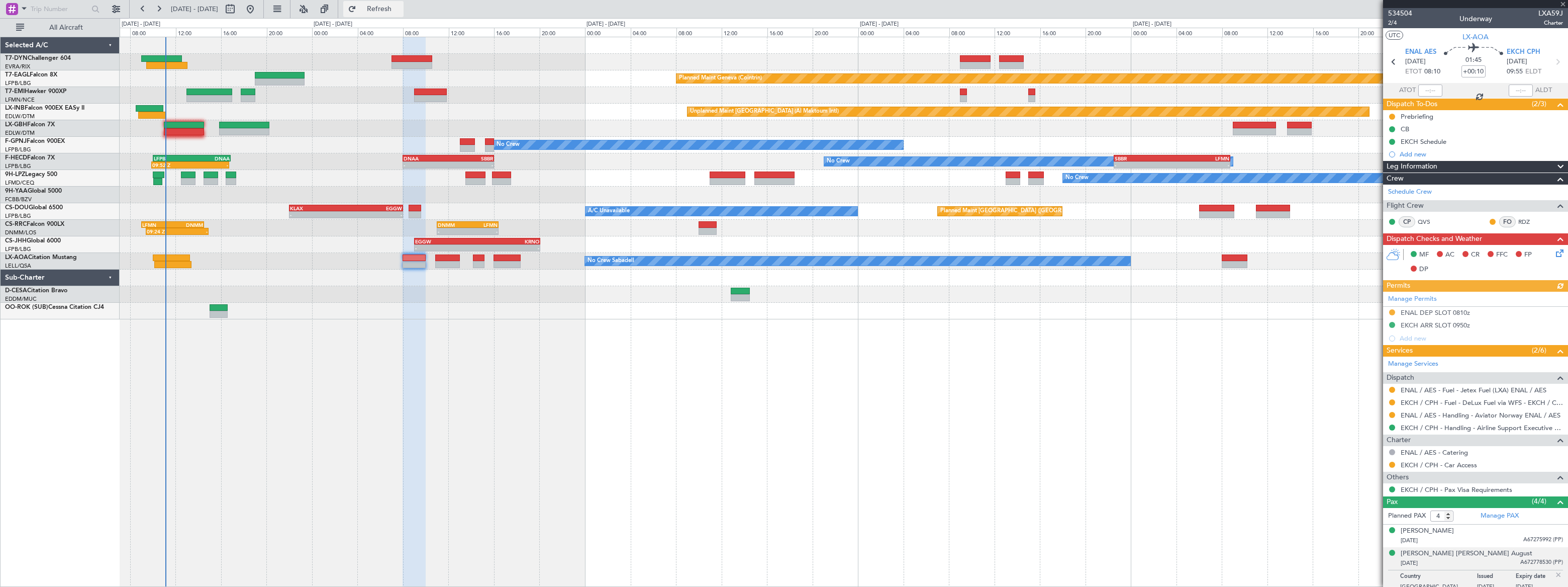
click at [400, 6] on span "Refresh" at bounding box center [379, 9] width 42 height 7
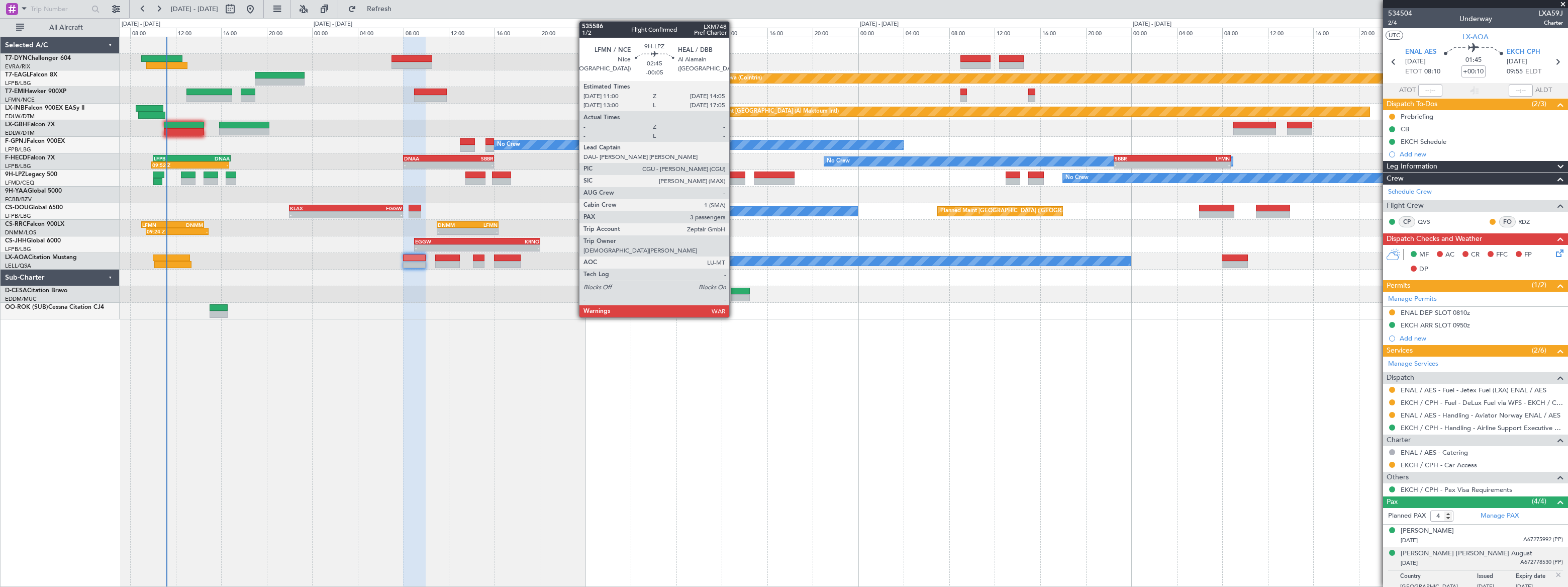
click at [734, 172] on div at bounding box center [728, 175] width 35 height 7
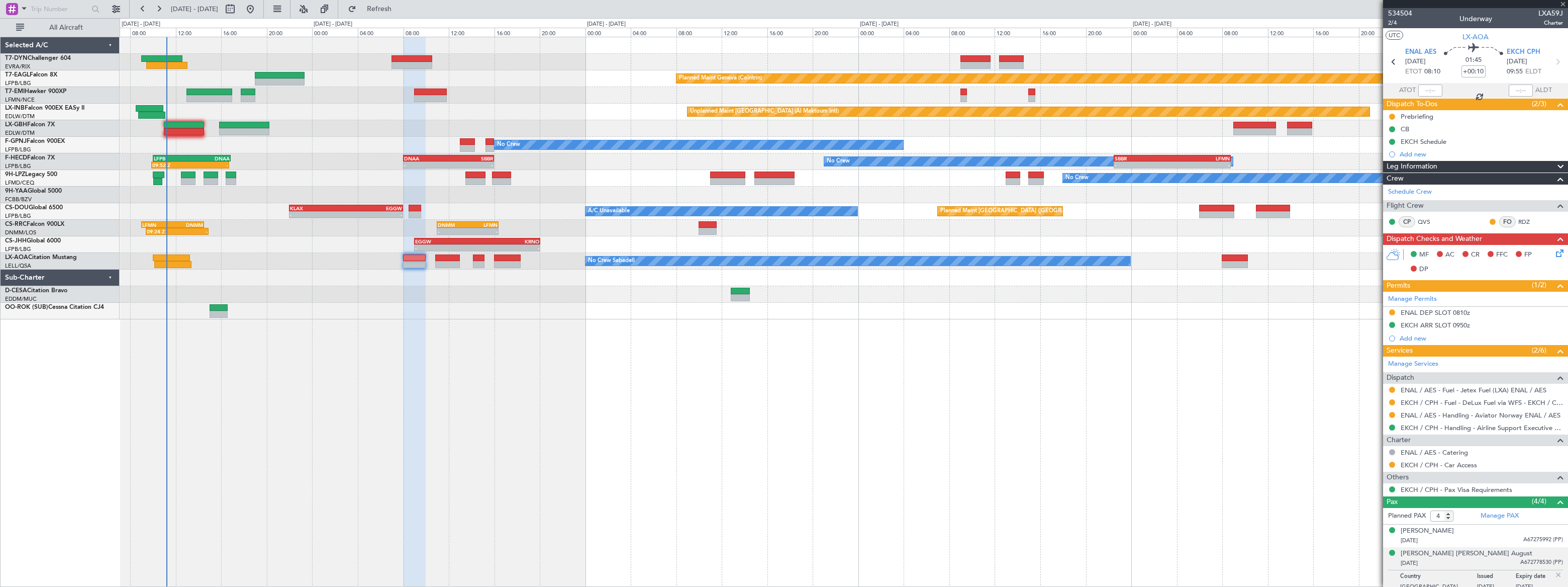
type input "-00:05"
type input "3"
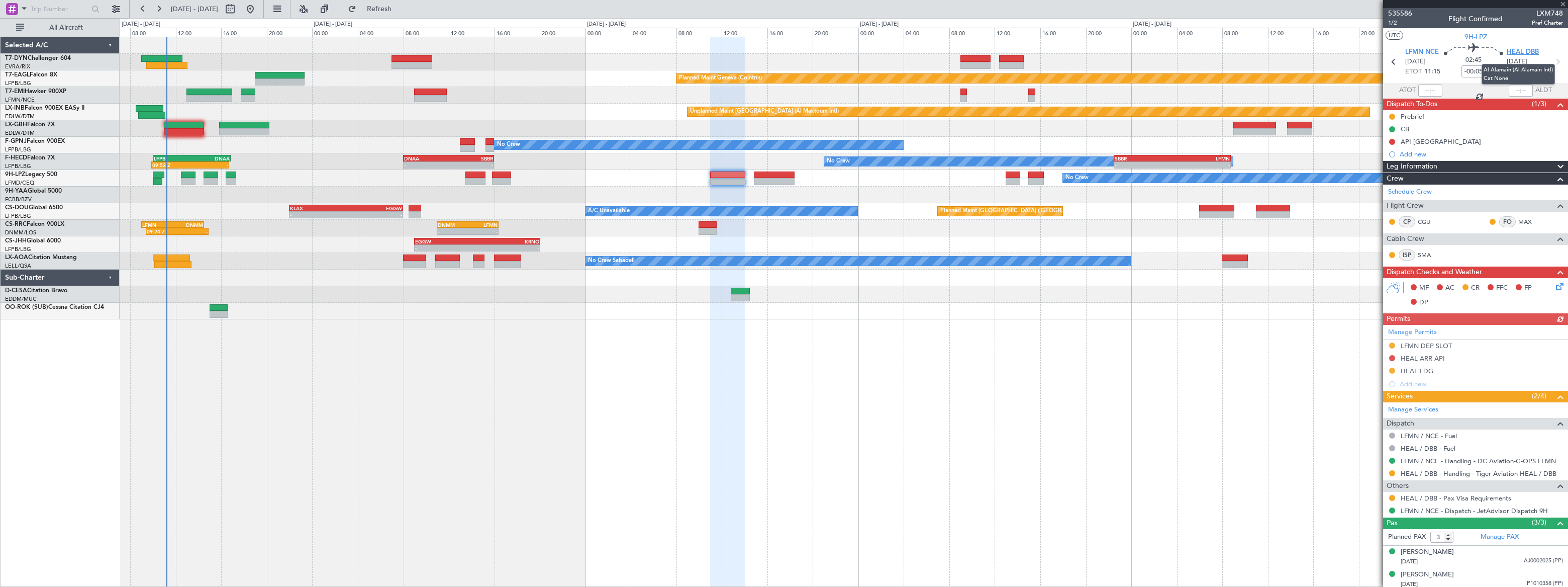
click at [1533, 52] on span "HEAL DBB" at bounding box center [1523, 52] width 32 height 10
click at [1421, 155] on div "Add new" at bounding box center [1477, 154] width 154 height 9
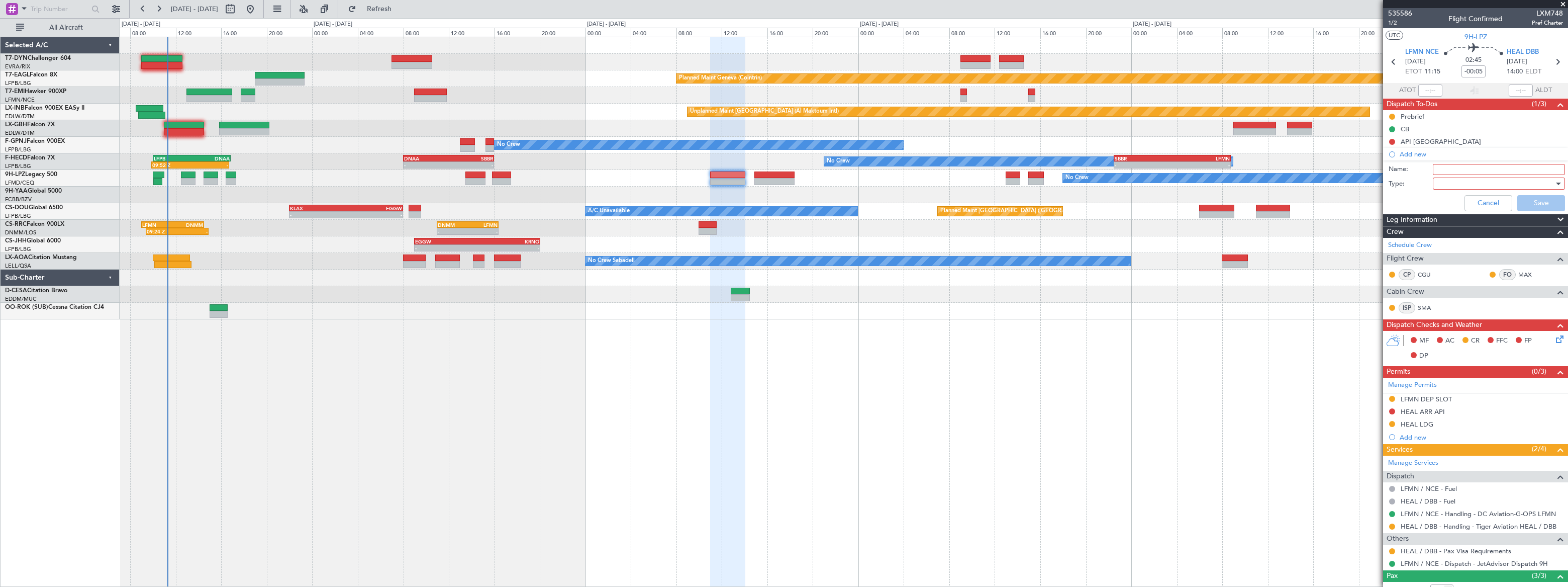
click at [1436, 166] on input "Name:" at bounding box center [1498, 169] width 132 height 11
drag, startPoint x: 1514, startPoint y: 167, endPoint x: 1483, endPoint y: 168, distance: 31.0
click at [1483, 168] on input "AC Disisection Certificate" at bounding box center [1498, 169] width 132 height 11
click at [1290, 244] on div "- - EGGW 09:00 Z KRNO 20:05 Z Planned Maint London (Luton)" at bounding box center [844, 244] width 1448 height 17
type input "AC Disisection"
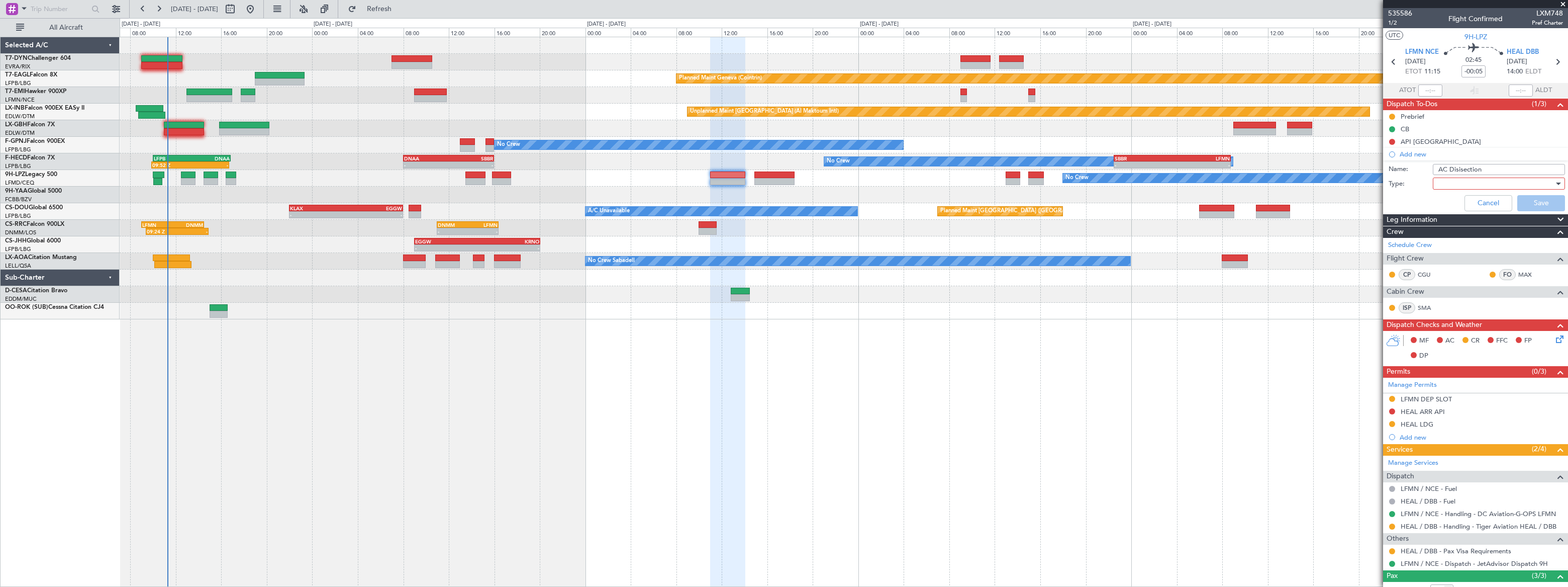
click at [1484, 184] on div at bounding box center [1495, 183] width 117 height 15
click at [1456, 205] on span "Generic" at bounding box center [1494, 203] width 118 height 15
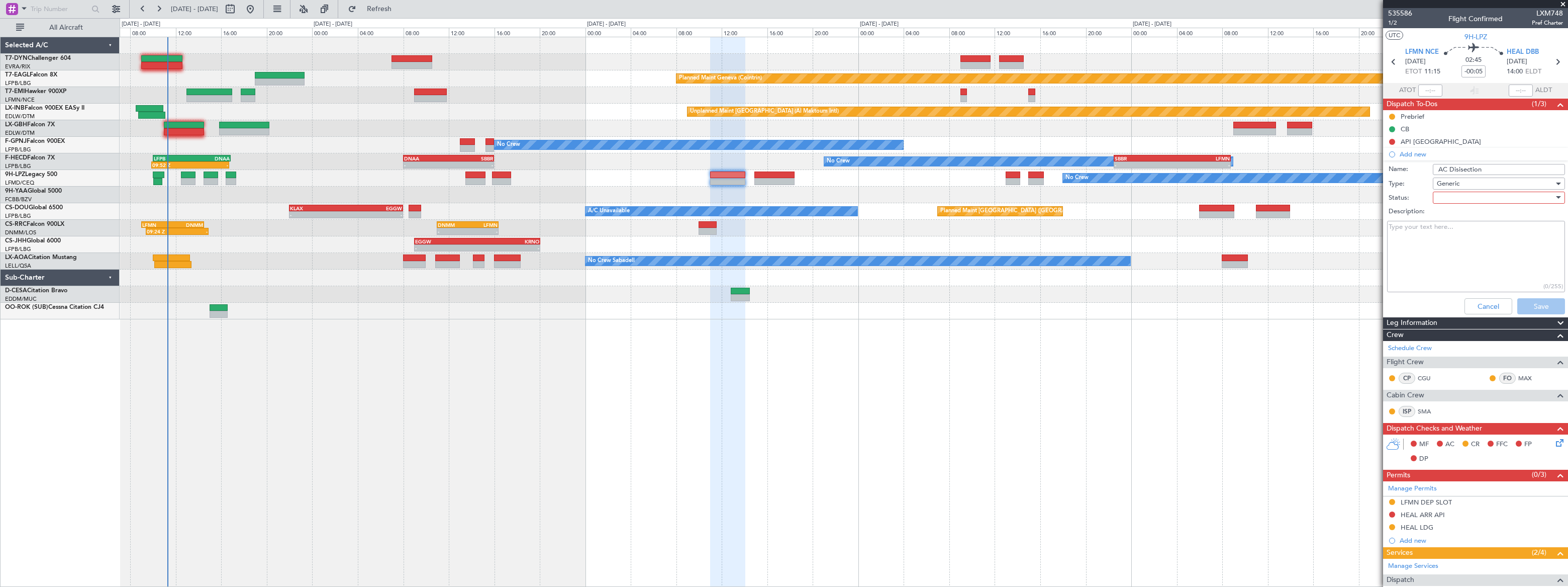
click at [1446, 194] on div at bounding box center [1495, 197] width 117 height 15
click at [1448, 215] on span "Not Started" at bounding box center [1494, 217] width 118 height 15
click at [1543, 306] on button "Save" at bounding box center [1542, 306] width 48 height 16
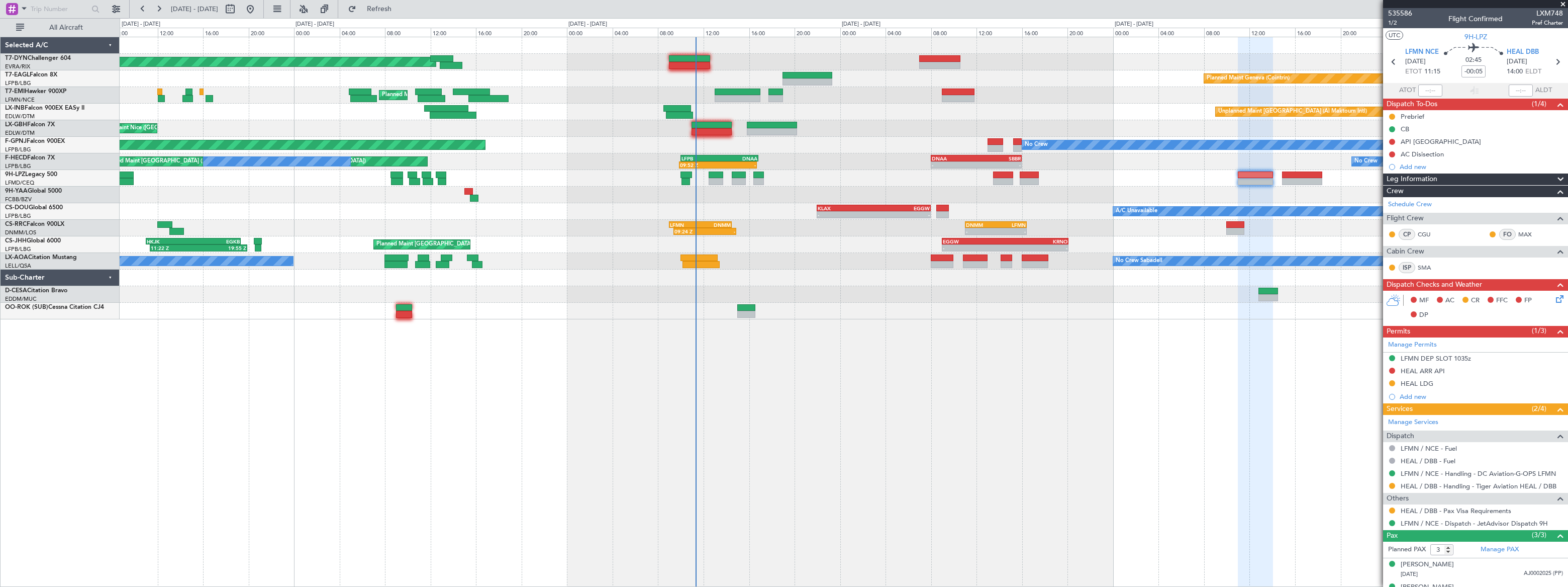
click at [714, 179] on div "Planned Maint Basel-Mulhouse Planned Maint Geneva (Cointrin) 14:46 Z 20:09 Z KT…" at bounding box center [844, 178] width 1448 height 282
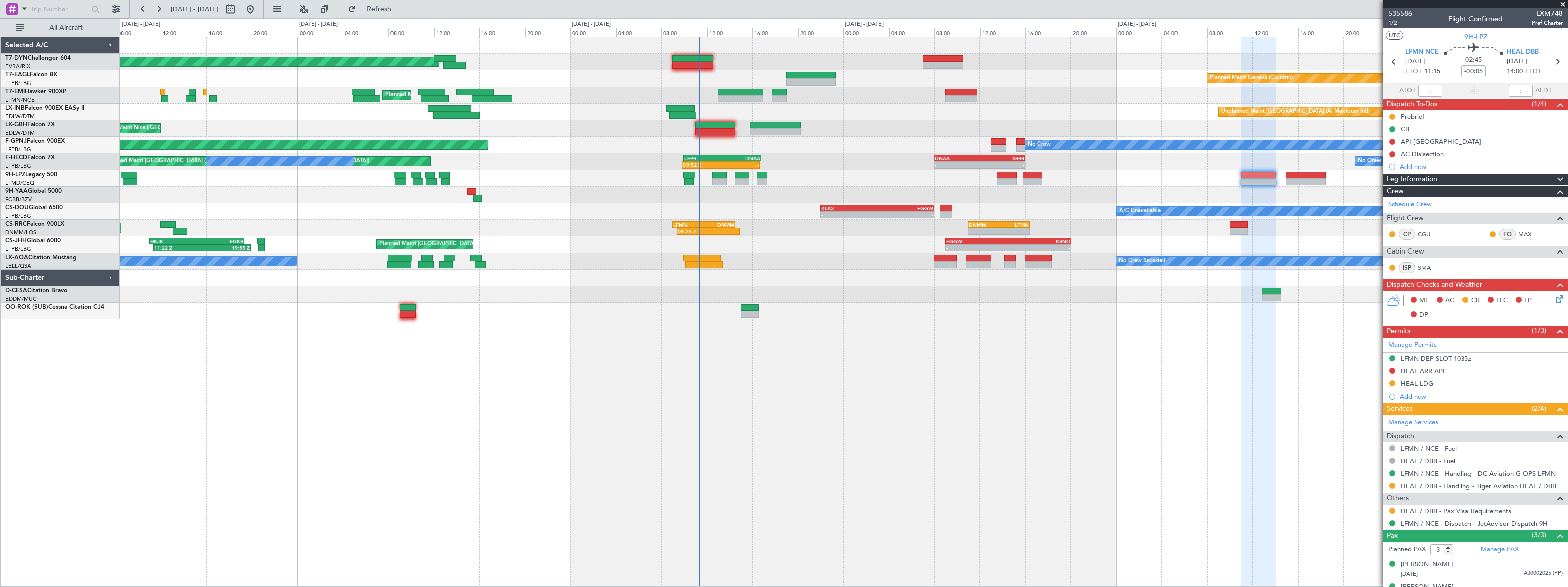
click at [794, 180] on div "Planned Maint Basel-Mulhouse Planned Maint Geneva (Cointrin) 14:46 Z 20:09 Z KT…" at bounding box center [843, 178] width 1447 height 282
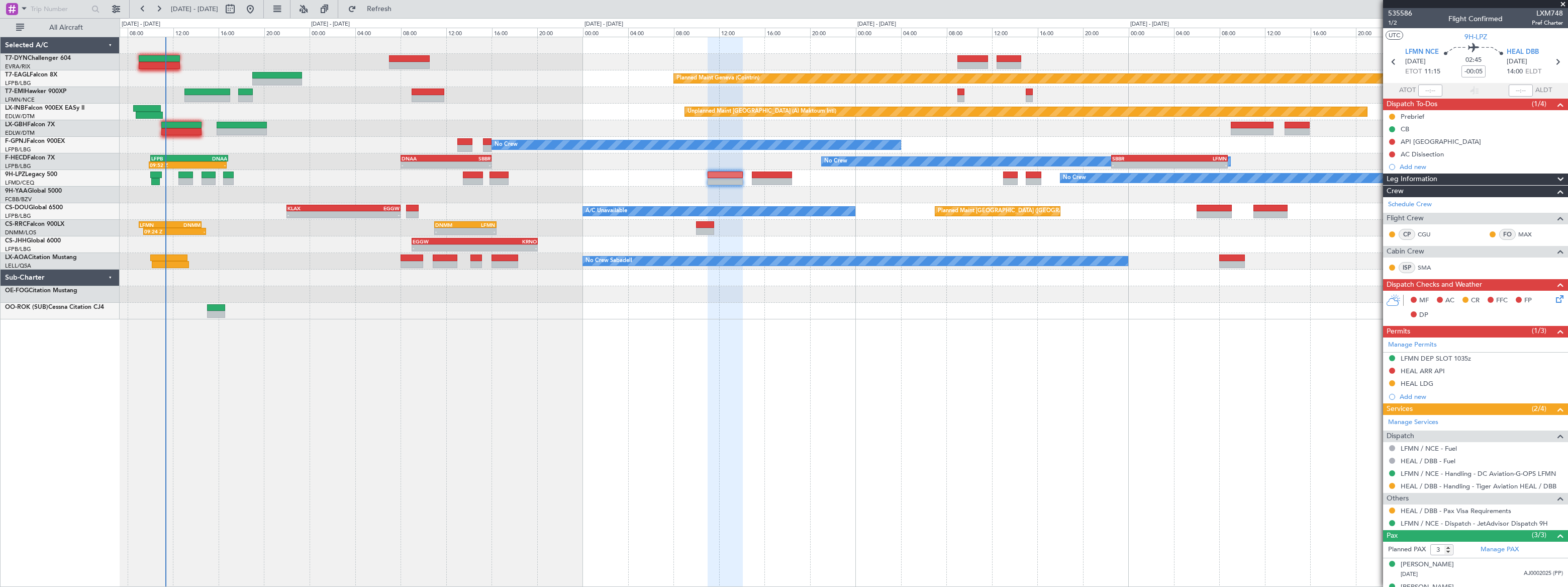
click at [213, 187] on div "Planned Maint Basel-Mulhouse Planned Maint Geneva (Cointrin) Planned Maint Ches…" at bounding box center [843, 178] width 1447 height 282
click at [1393, 152] on button at bounding box center [1392, 154] width 6 height 6
click at [1383, 187] on span "In Progress" at bounding box center [1396, 184] width 34 height 10
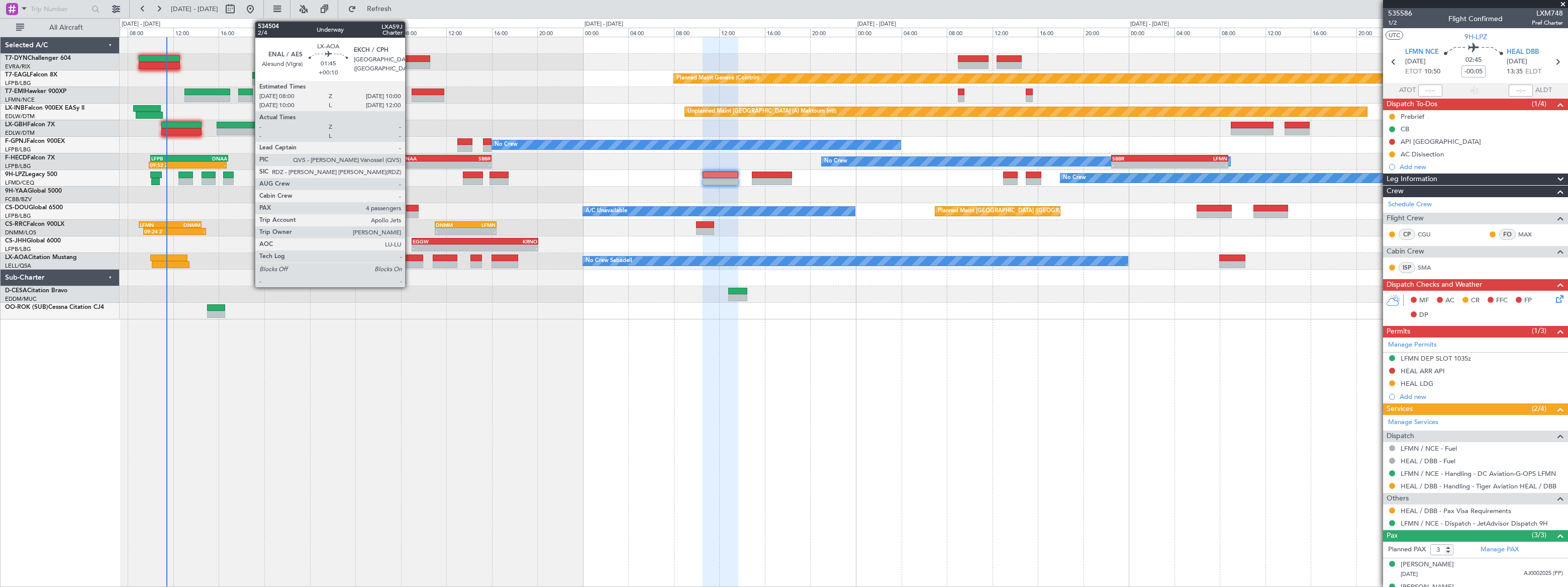
click at [409, 260] on div at bounding box center [412, 257] width 24 height 7
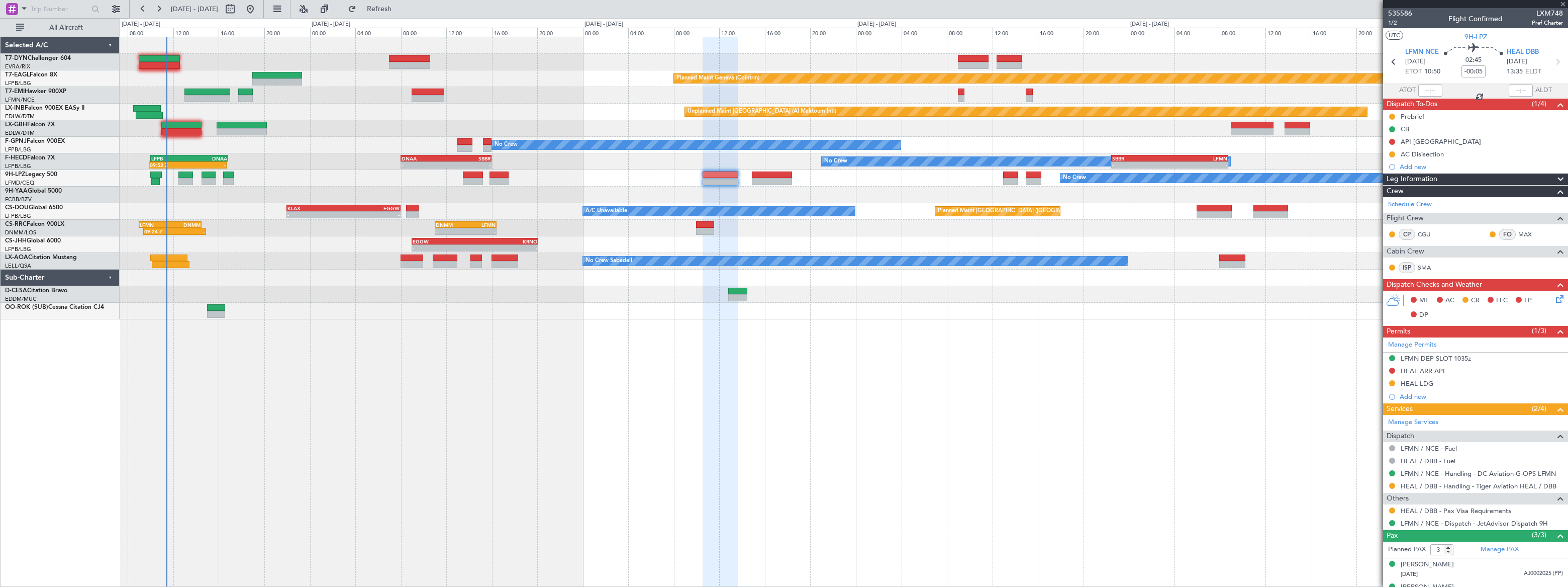
type input "+00:10"
type input "4"
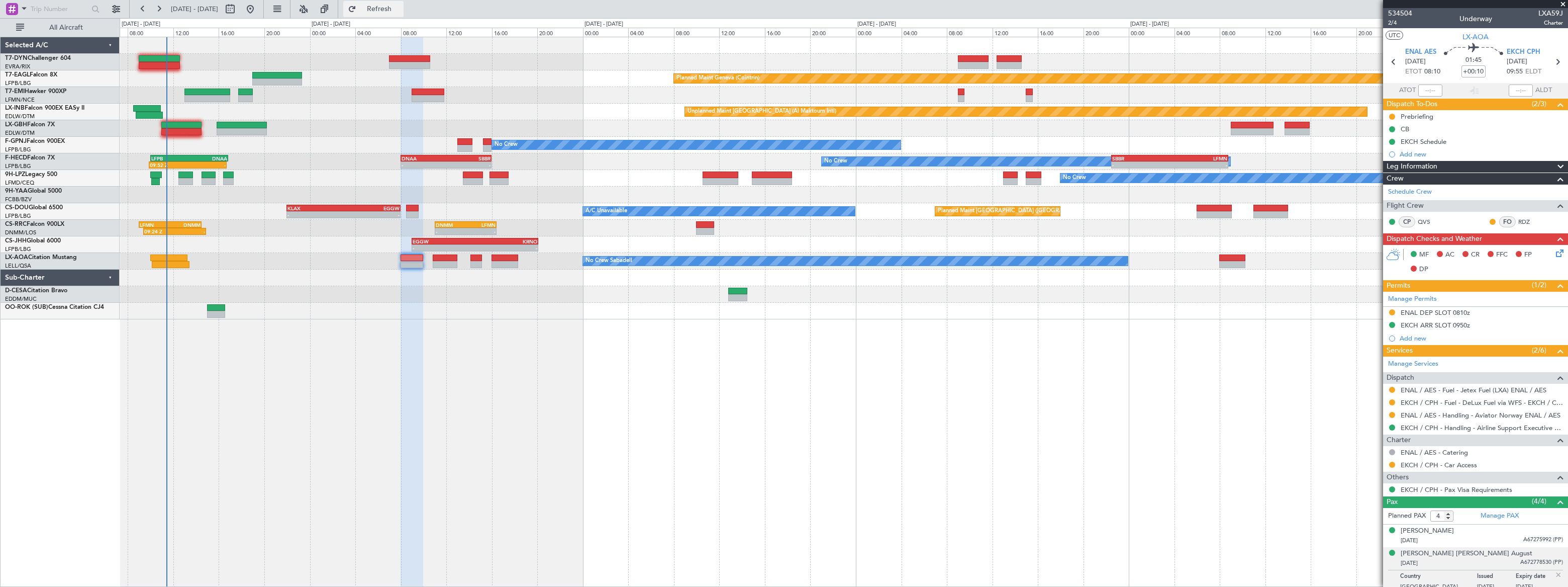
click at [400, 10] on span "Refresh" at bounding box center [379, 9] width 42 height 7
click at [400, 10] on span "Refreshing..." at bounding box center [379, 9] width 42 height 7
click at [400, 10] on span "Refresh" at bounding box center [379, 9] width 42 height 7
click at [400, 10] on span "Refreshing..." at bounding box center [379, 9] width 42 height 7
click at [400, 10] on span "Refresh" at bounding box center [379, 9] width 42 height 7
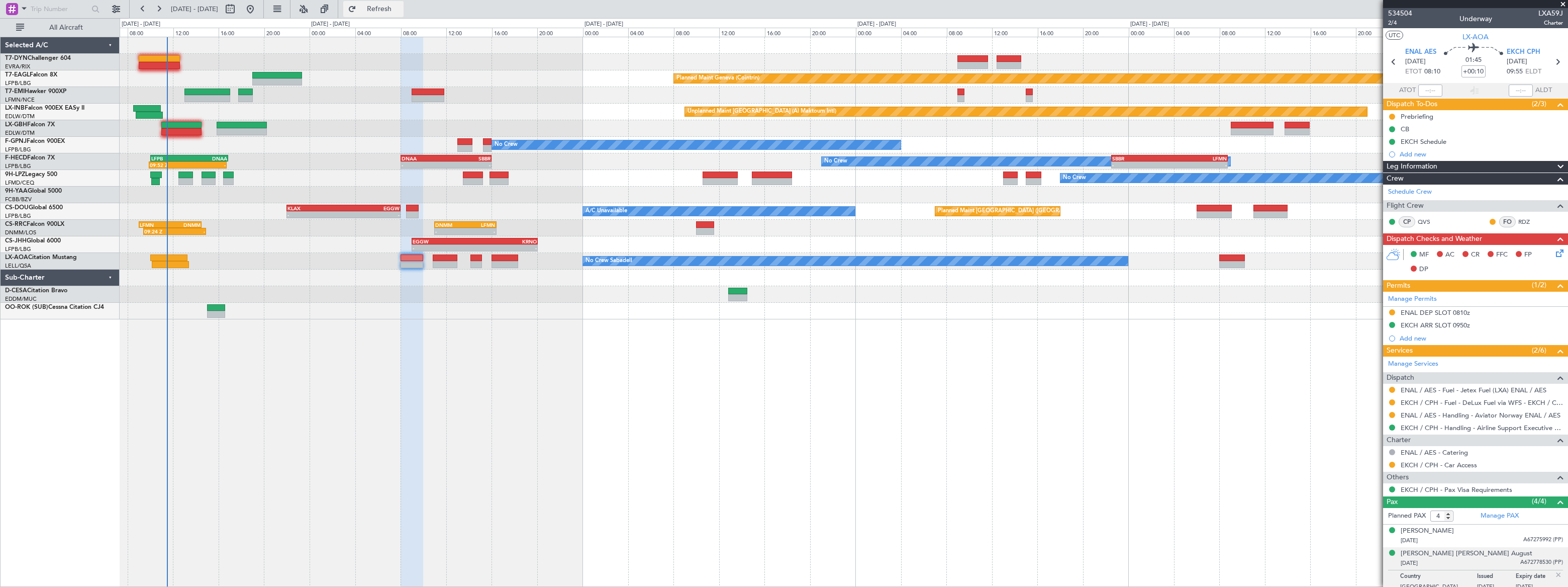
click at [400, 7] on span "Refresh" at bounding box center [379, 9] width 42 height 7
click at [400, 7] on span "Refreshing..." at bounding box center [379, 9] width 42 height 7
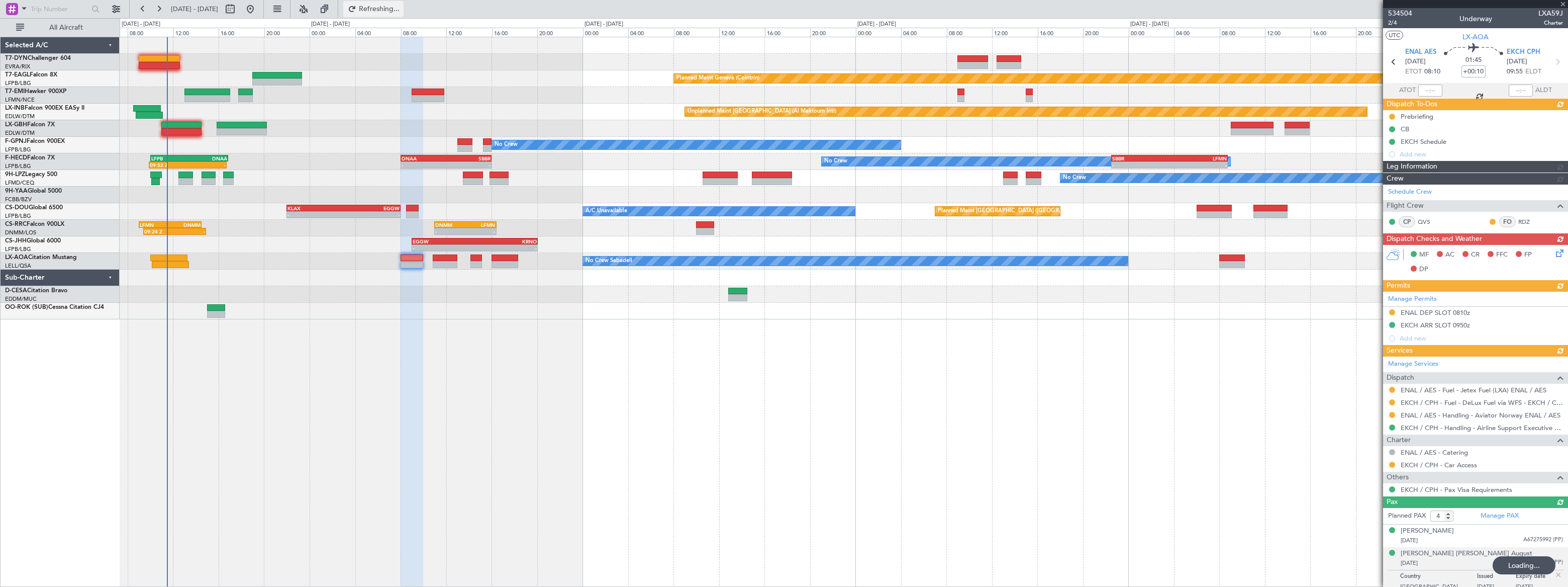
click at [400, 7] on span "Refreshing..." at bounding box center [379, 9] width 42 height 7
click at [400, 10] on span "Refreshing..." at bounding box center [379, 9] width 42 height 7
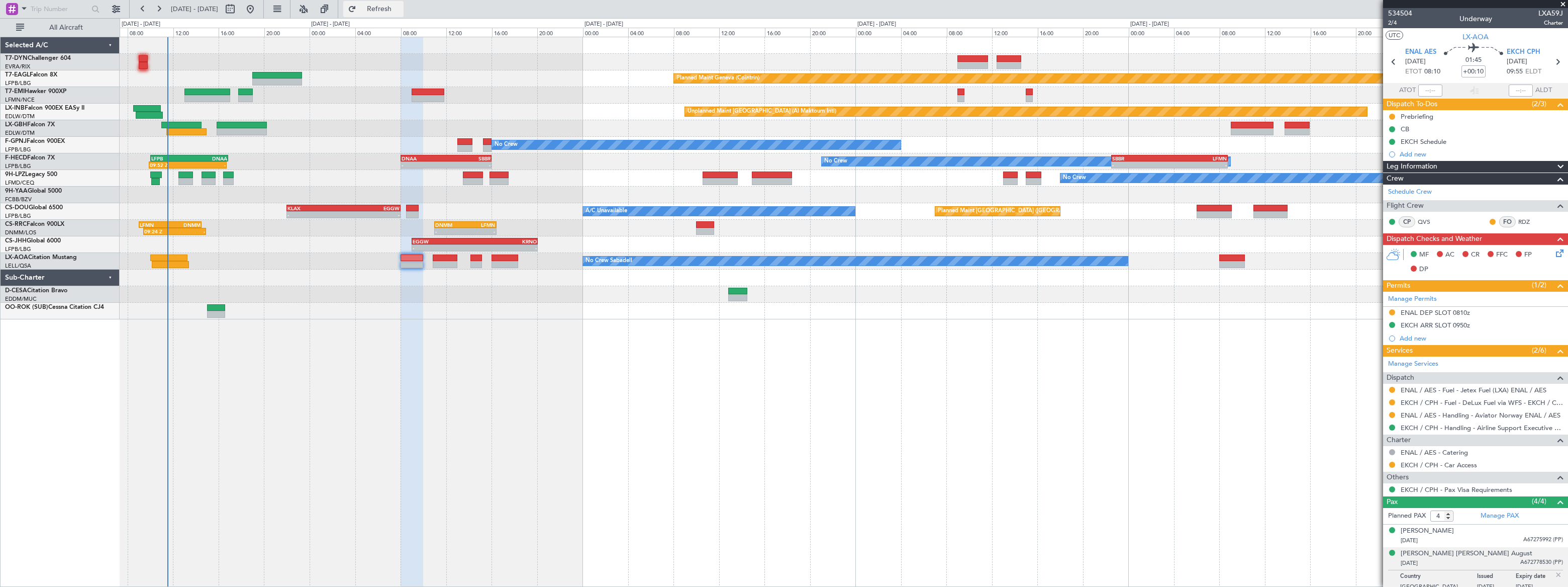
click at [400, 10] on span "Refresh" at bounding box center [379, 9] width 42 height 7
click at [238, 9] on button at bounding box center [230, 9] width 16 height 16
select select "8"
select select "2025"
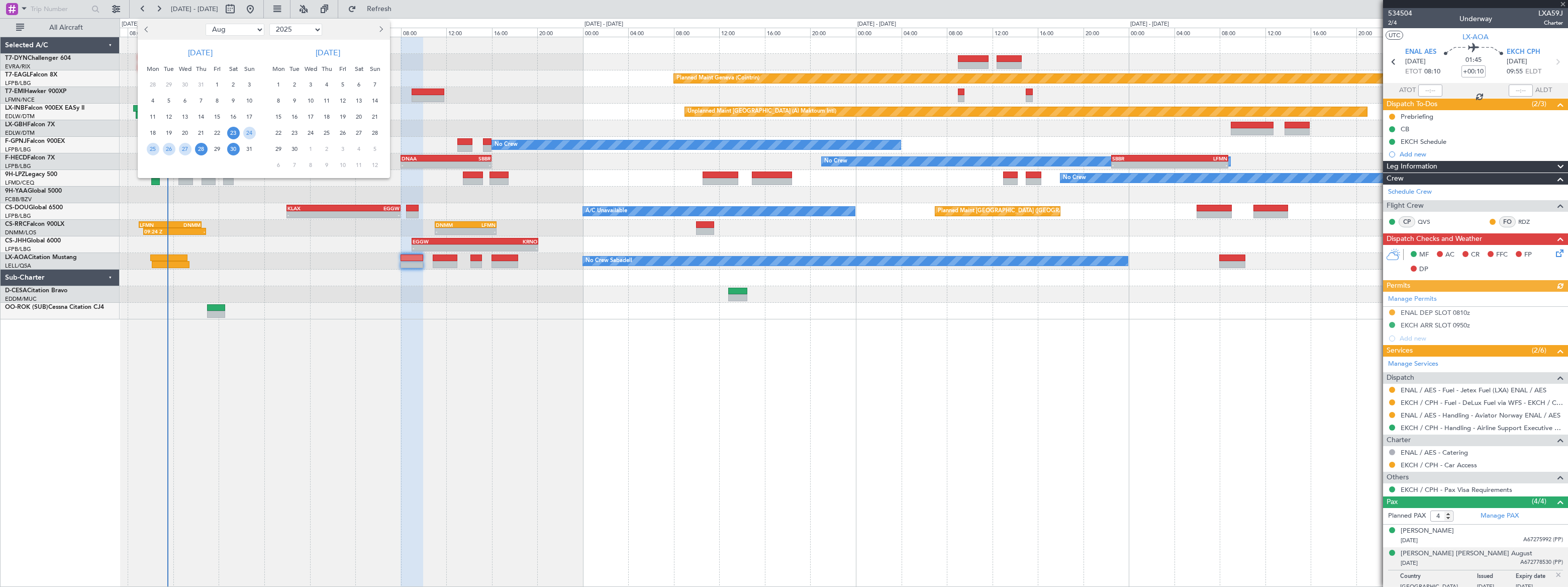
click at [235, 146] on span "30" at bounding box center [234, 148] width 13 height 13
click at [235, 150] on span "30" at bounding box center [234, 148] width 13 height 13
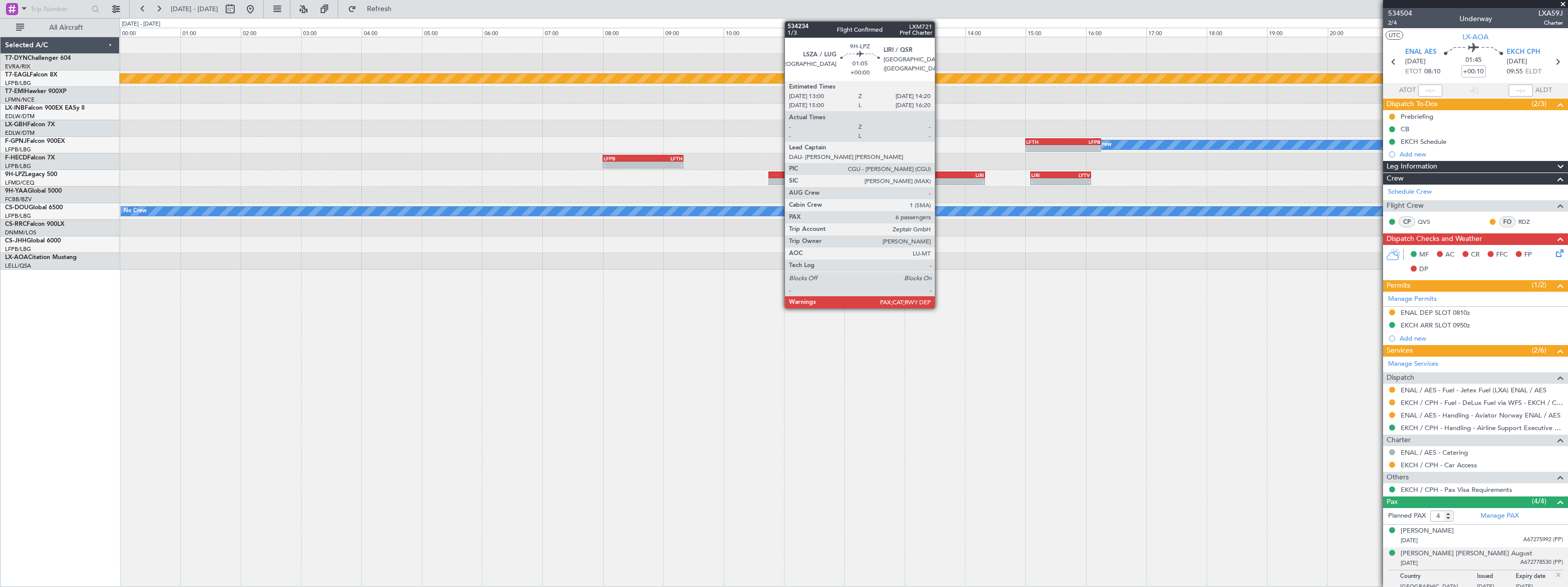
click at [939, 178] on div "- -" at bounding box center [945, 181] width 80 height 7
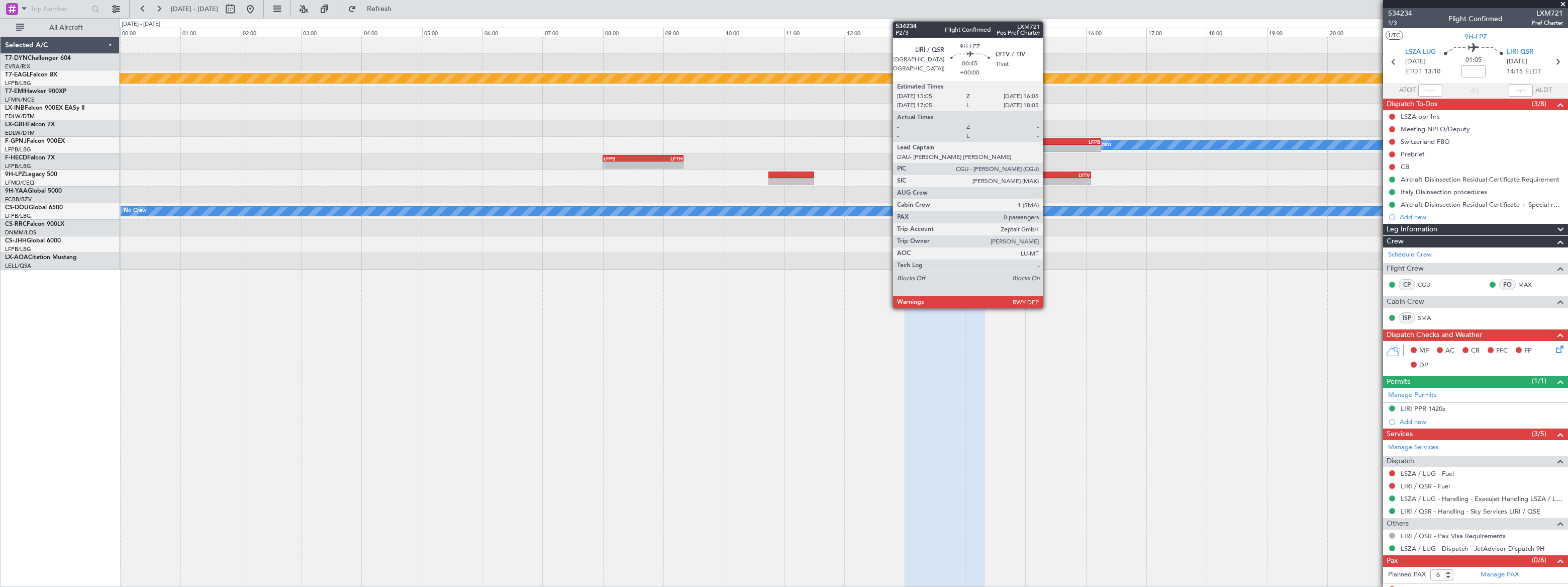
click at [1048, 172] on div "LIRI" at bounding box center [1046, 175] width 29 height 6
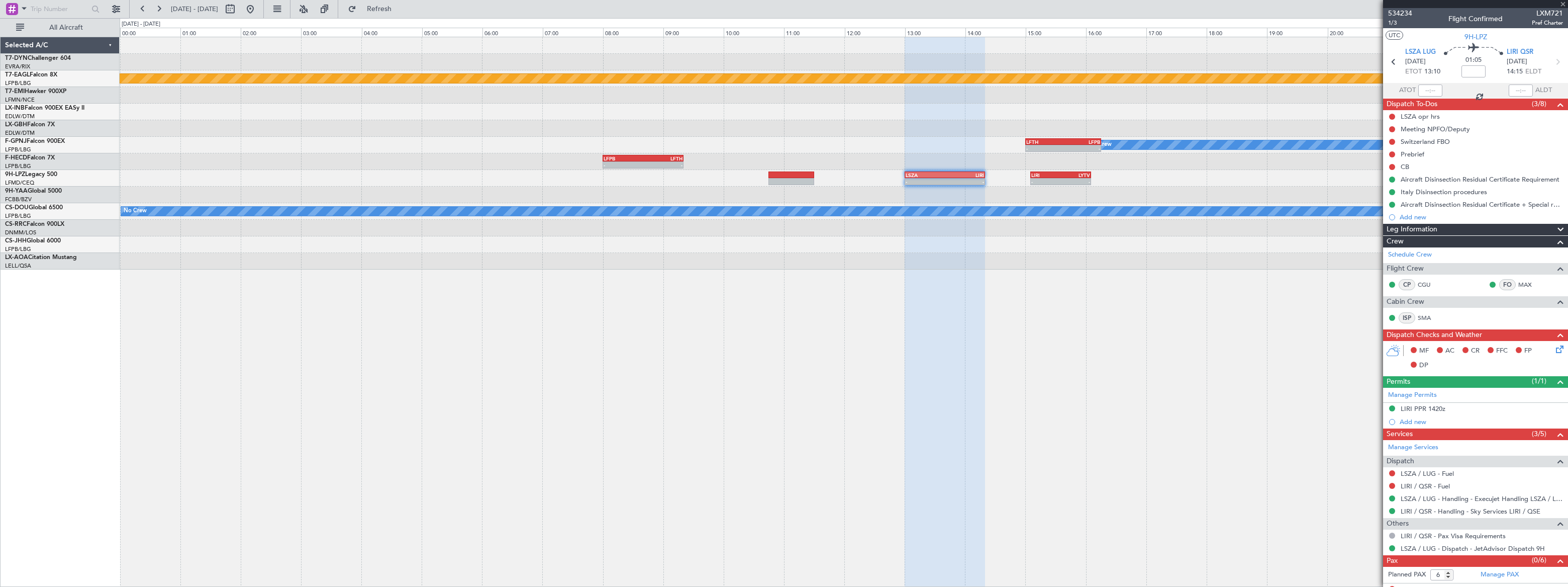
type input "0"
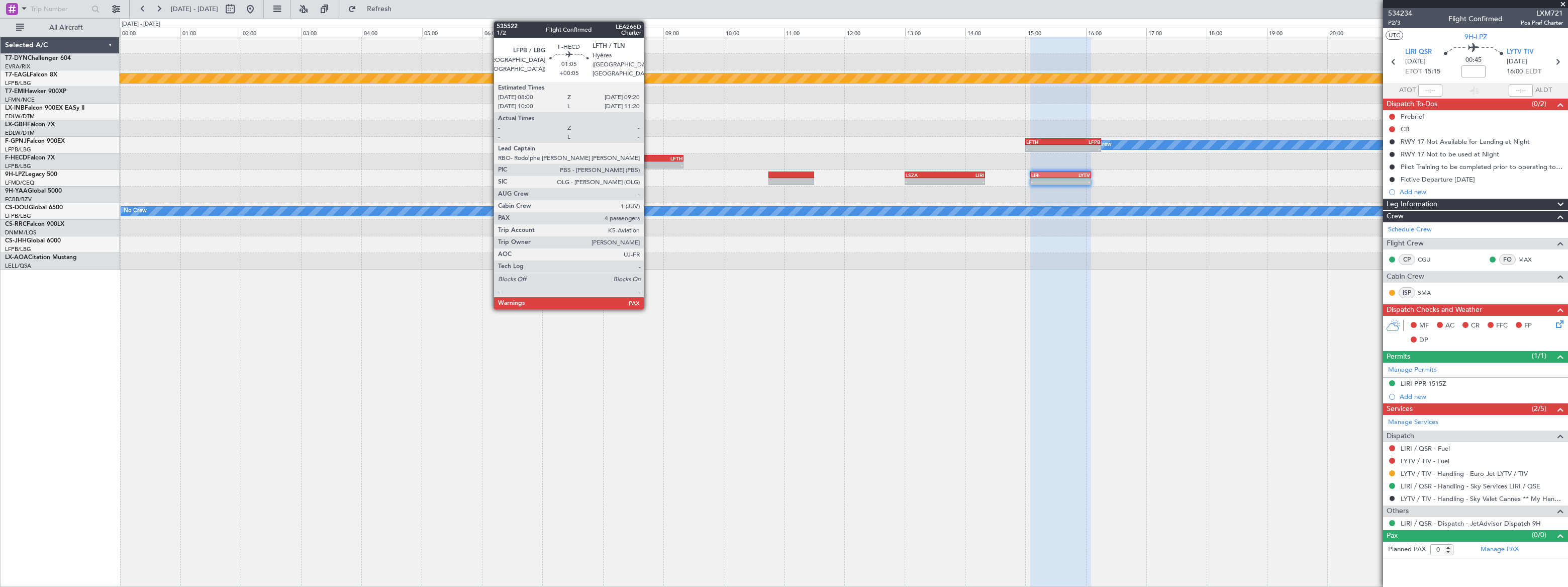
click at [649, 156] on div "LFTH" at bounding box center [662, 158] width 39 height 6
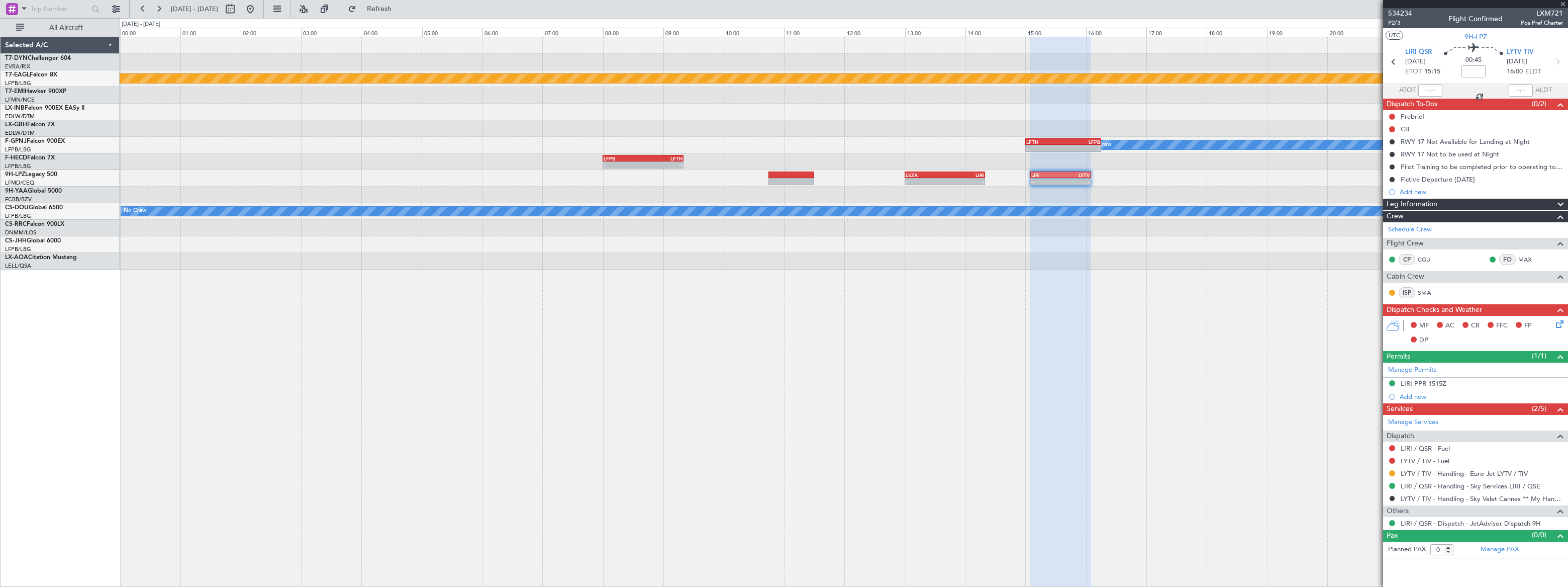
type input "+00:05"
type input "5"
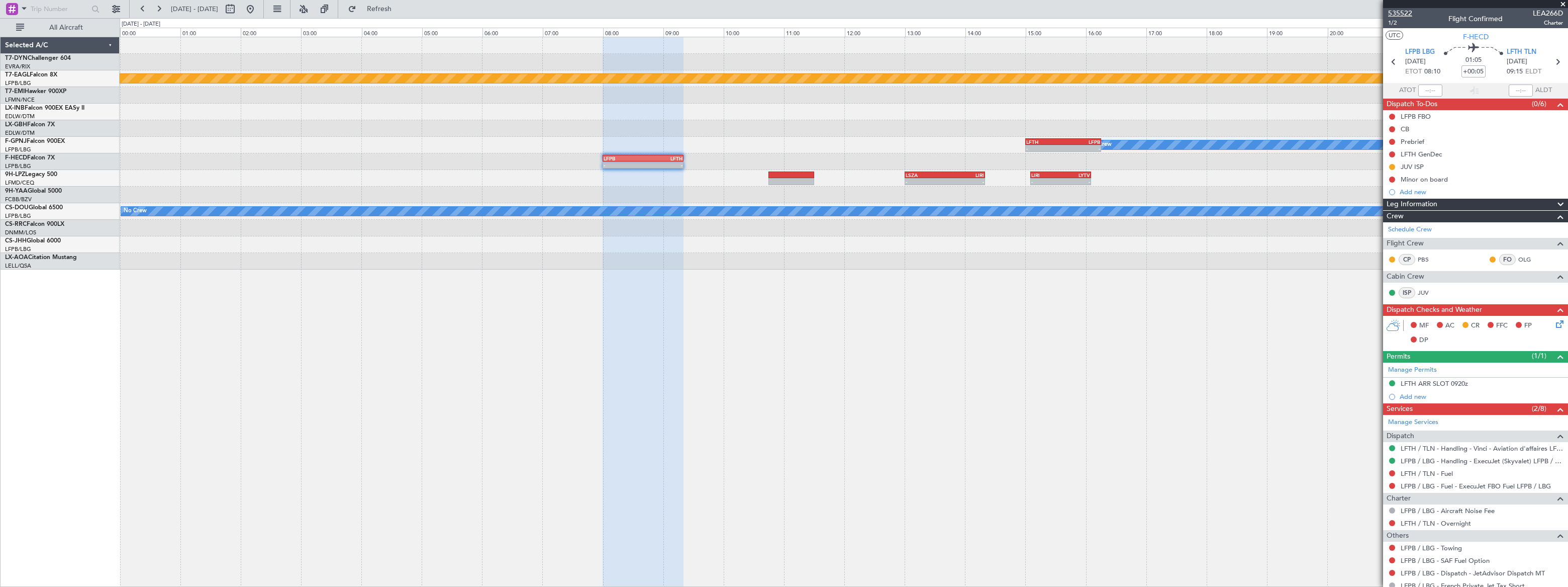
click at [1407, 10] on span "535522" at bounding box center [1400, 13] width 25 height 11
click at [258, 10] on button at bounding box center [250, 9] width 16 height 16
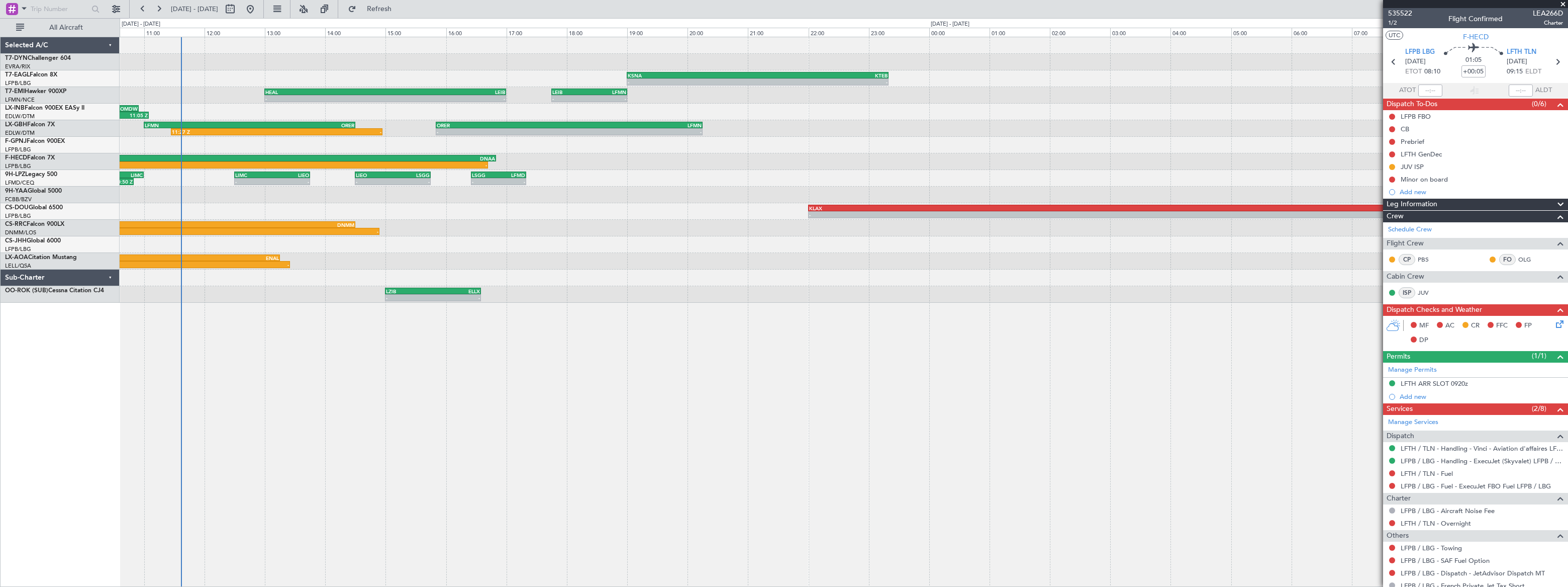
click at [220, 270] on div "KSNA 19:00 Z KTEB 23:20 Z - - - - [PERSON_NAME] 17:45 Z LFMN 19:00 Z HEAL 13:00…" at bounding box center [844, 311] width 1448 height 550
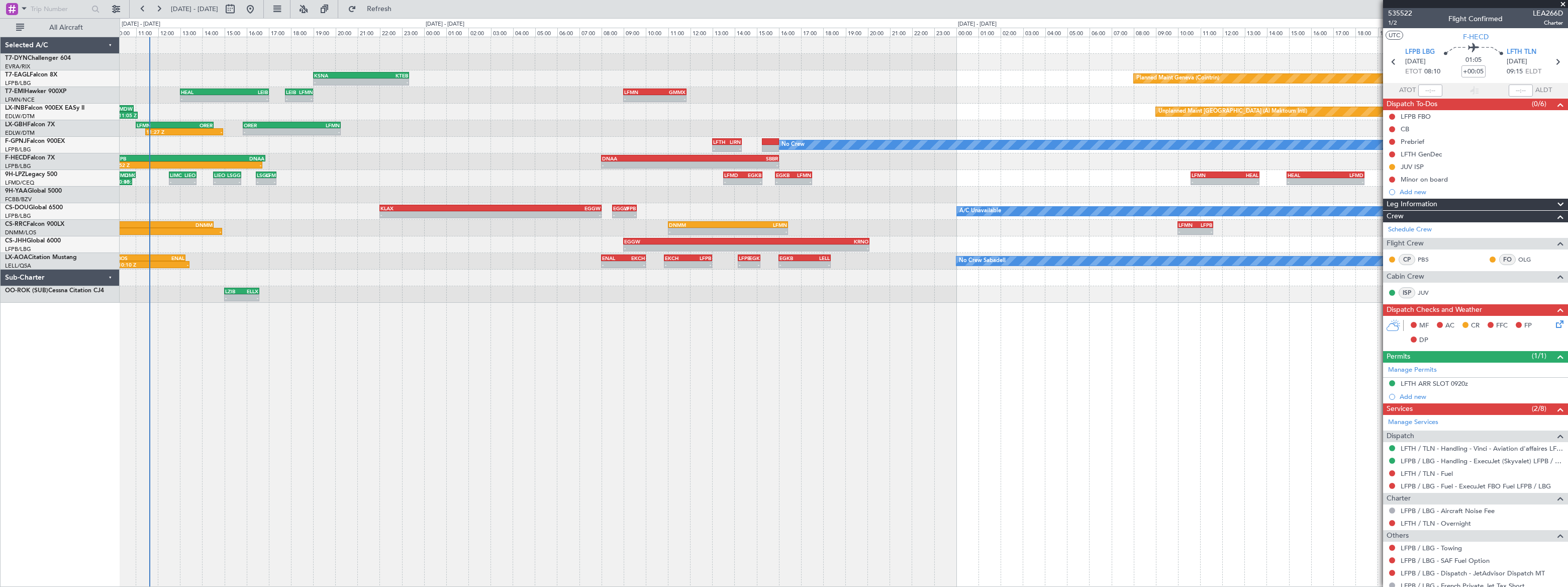
click at [414, 252] on div "EVRA 09:00 Z LGTS 11:40 Z - - - - LGTS 12:25 Z LSGS 14:35 Z KSNA 19:00 Z KTEB 2…" at bounding box center [844, 311] width 1448 height 550
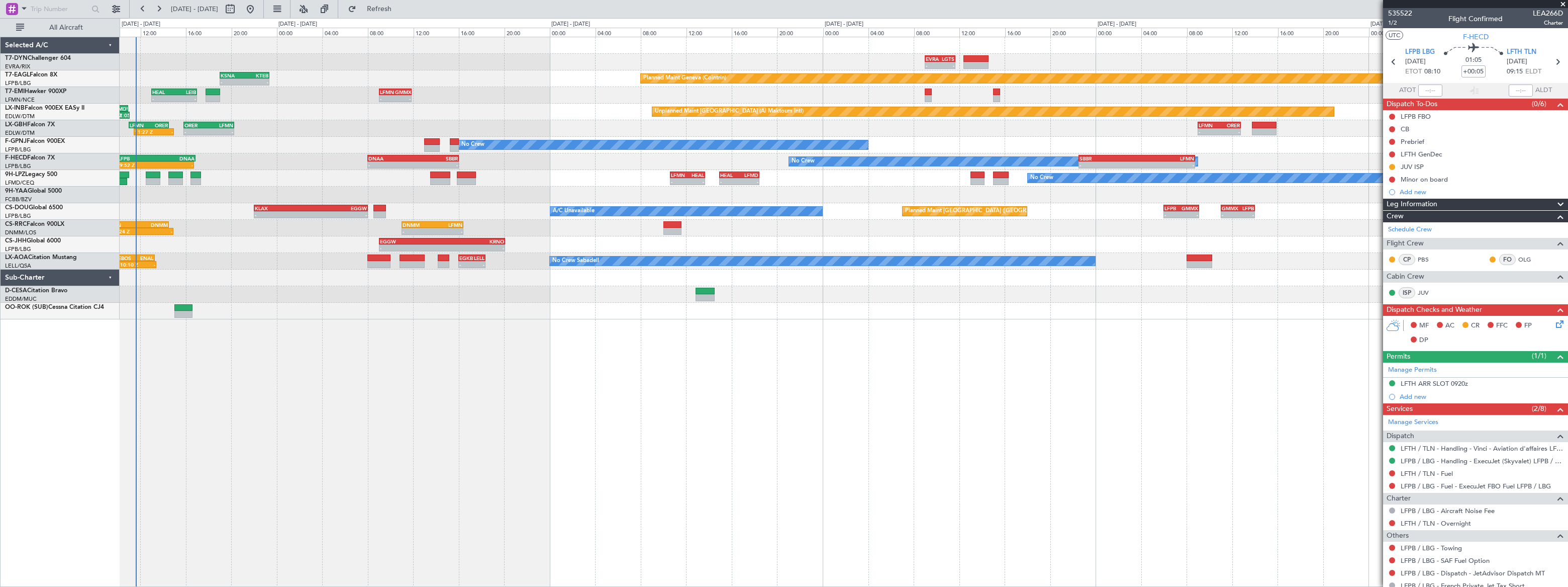
click at [292, 245] on div "EVRA 09:00 Z LGTS 11:40 Z - - Planned Maint [GEOGRAPHIC_DATA]-[GEOGRAPHIC_DATA]…" at bounding box center [843, 178] width 1447 height 282
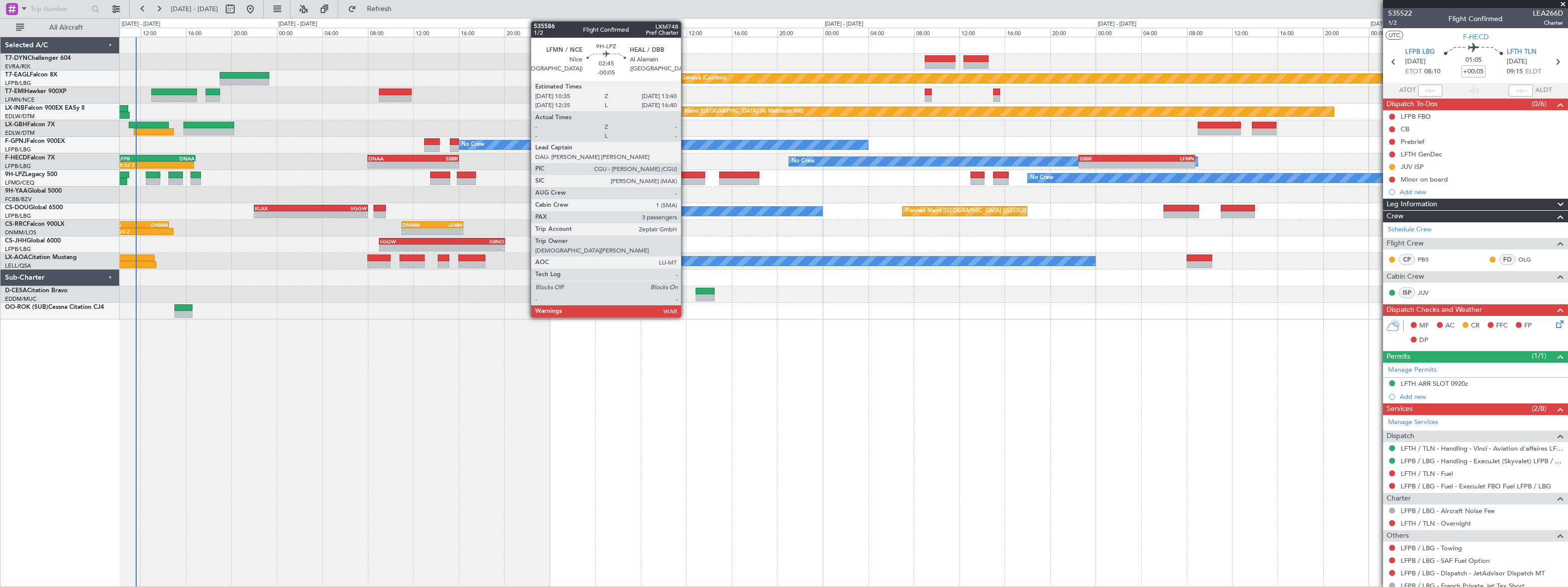
click at [686, 175] on div at bounding box center [688, 175] width 35 height 7
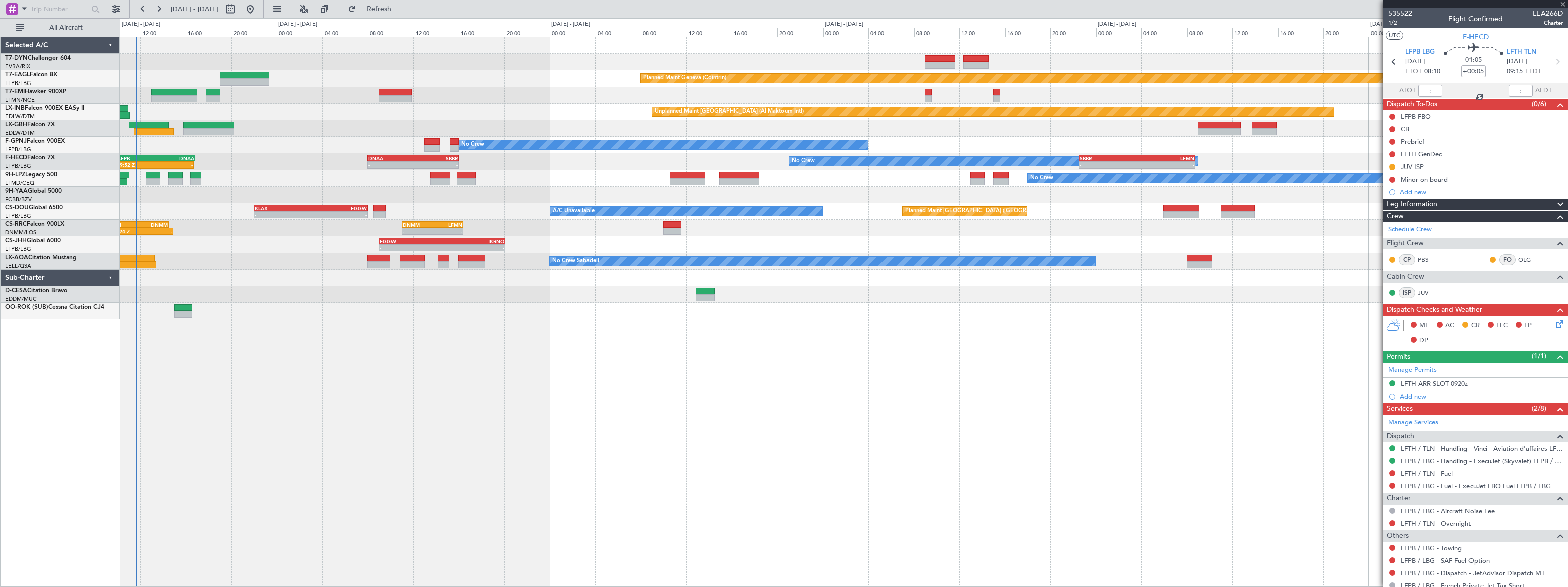
type input "-00:05"
type input "3"
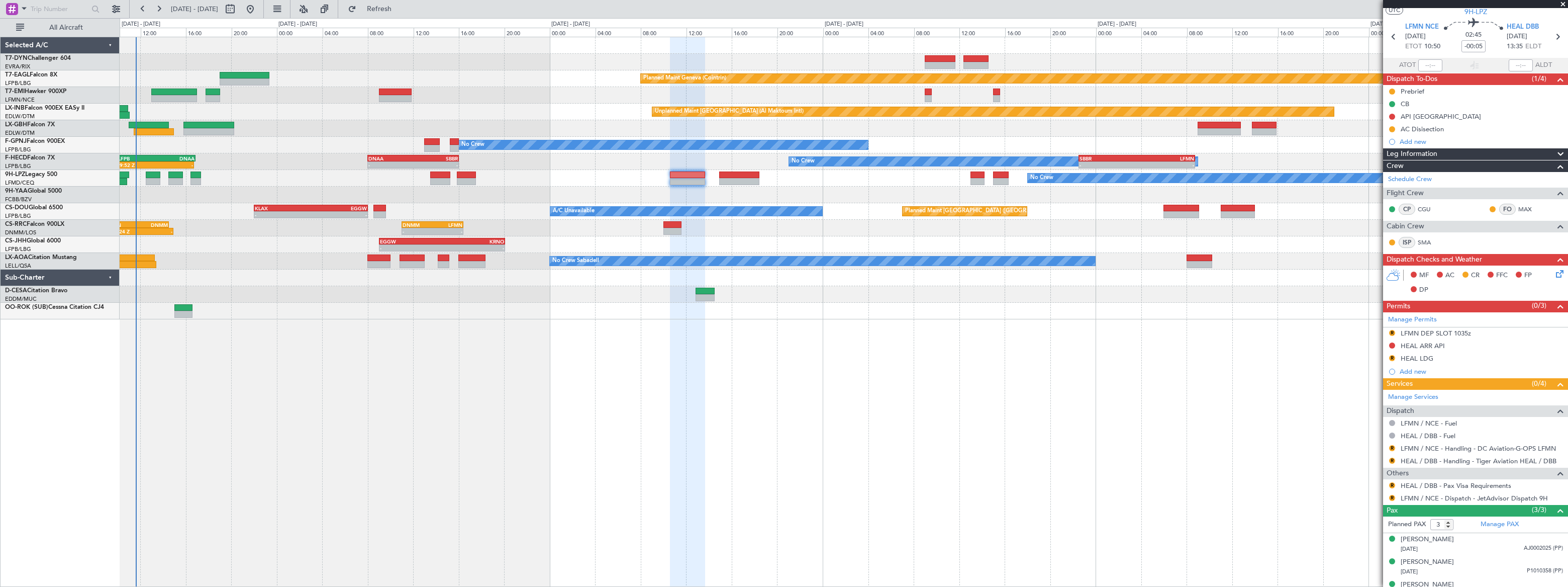
scroll to position [37, 0]
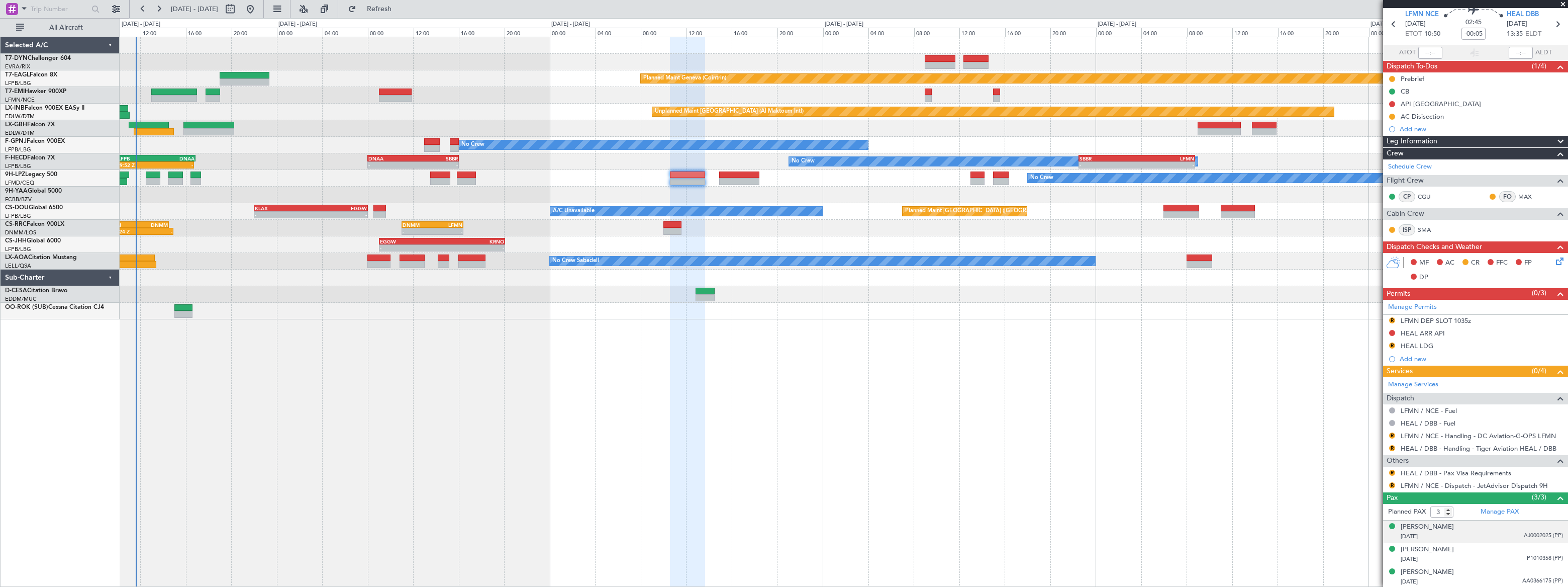
click at [1484, 533] on div "[DATE] AJ0002025 (PP)" at bounding box center [1482, 536] width 162 height 10
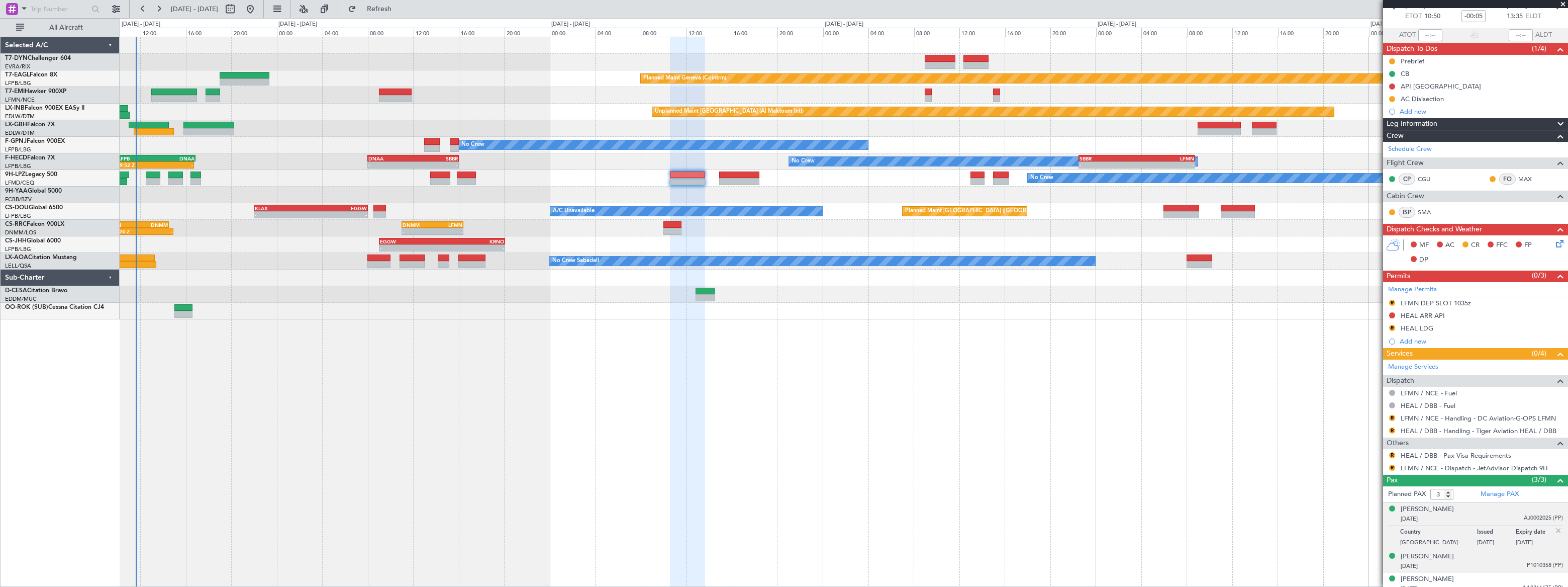
scroll to position [62, 0]
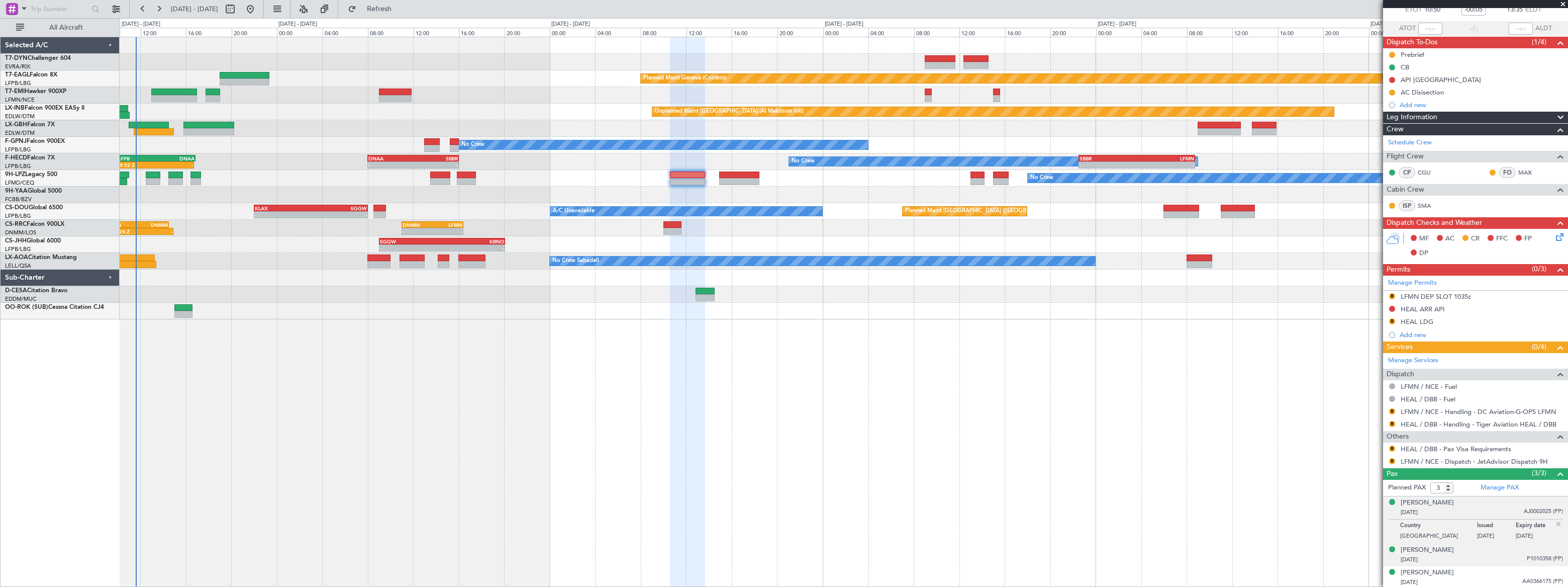
click at [1488, 552] on div "[PERSON_NAME] [DATE] P1010358 (PP)" at bounding box center [1482, 555] width 162 height 20
click at [1498, 581] on div "[DATE] AA0366175 (PP)" at bounding box center [1482, 582] width 162 height 10
click at [1389, 447] on button "R" at bounding box center [1392, 449] width 6 height 6
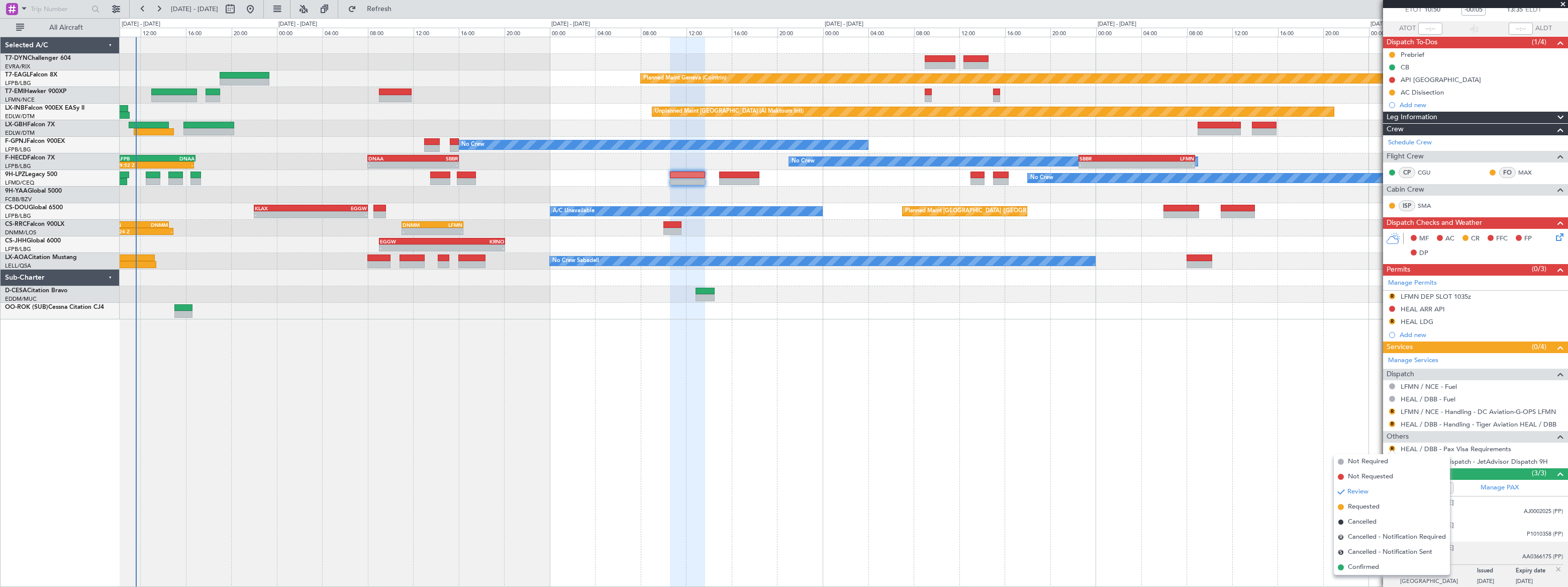
drag, startPoint x: 1368, startPoint y: 508, endPoint x: 1367, endPoint y: 503, distance: 5.1
click at [1367, 508] on span "Requested" at bounding box center [1364, 507] width 31 height 10
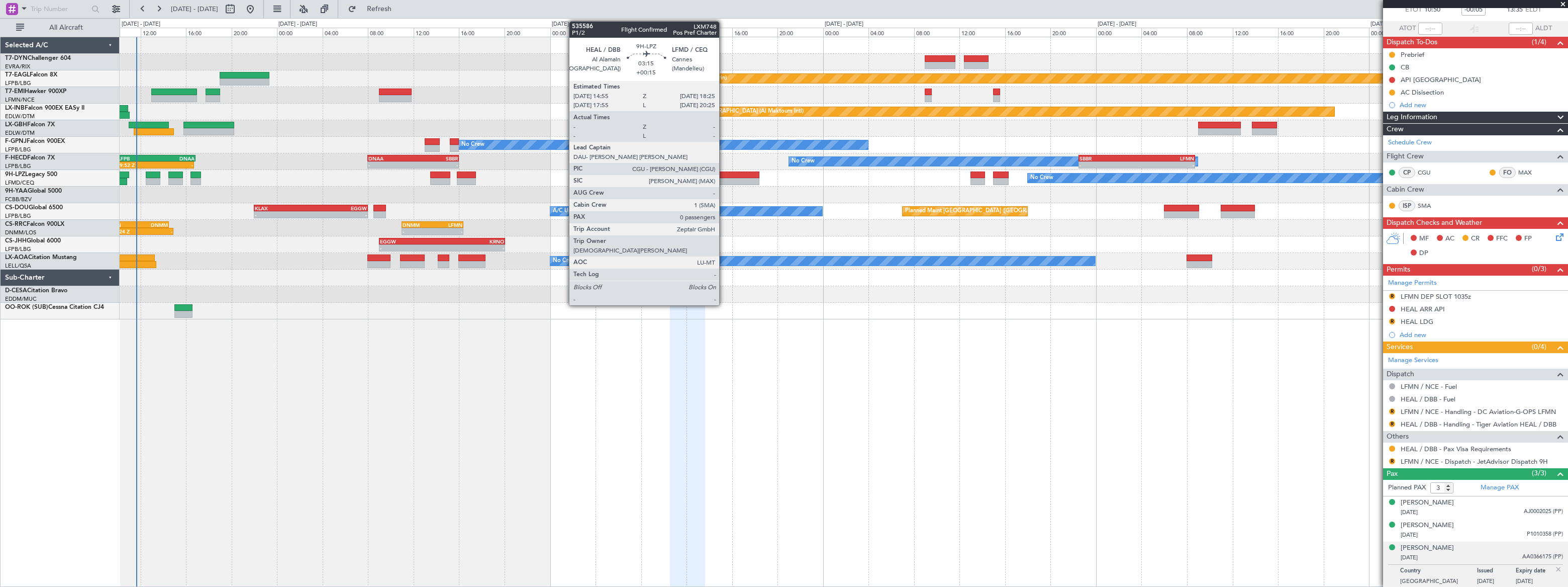
click at [724, 178] on div at bounding box center [739, 181] width 40 height 7
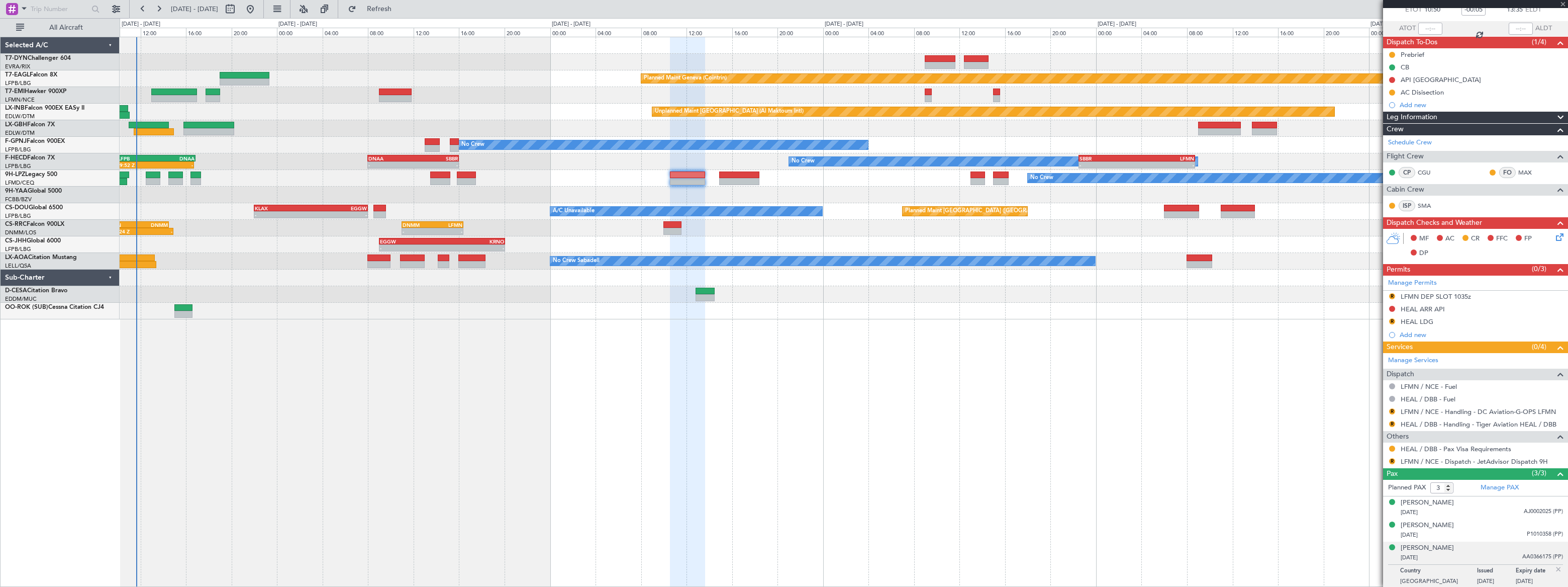
type input "+00:15"
type input "0"
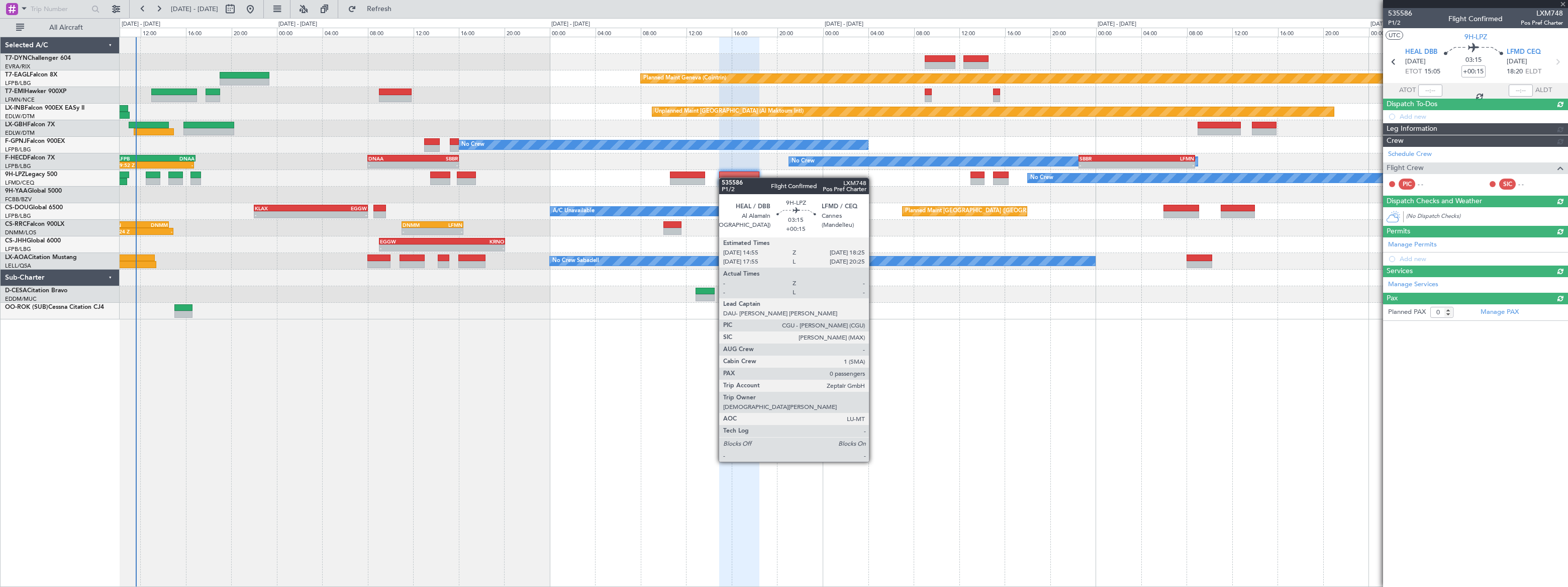
scroll to position [0, 0]
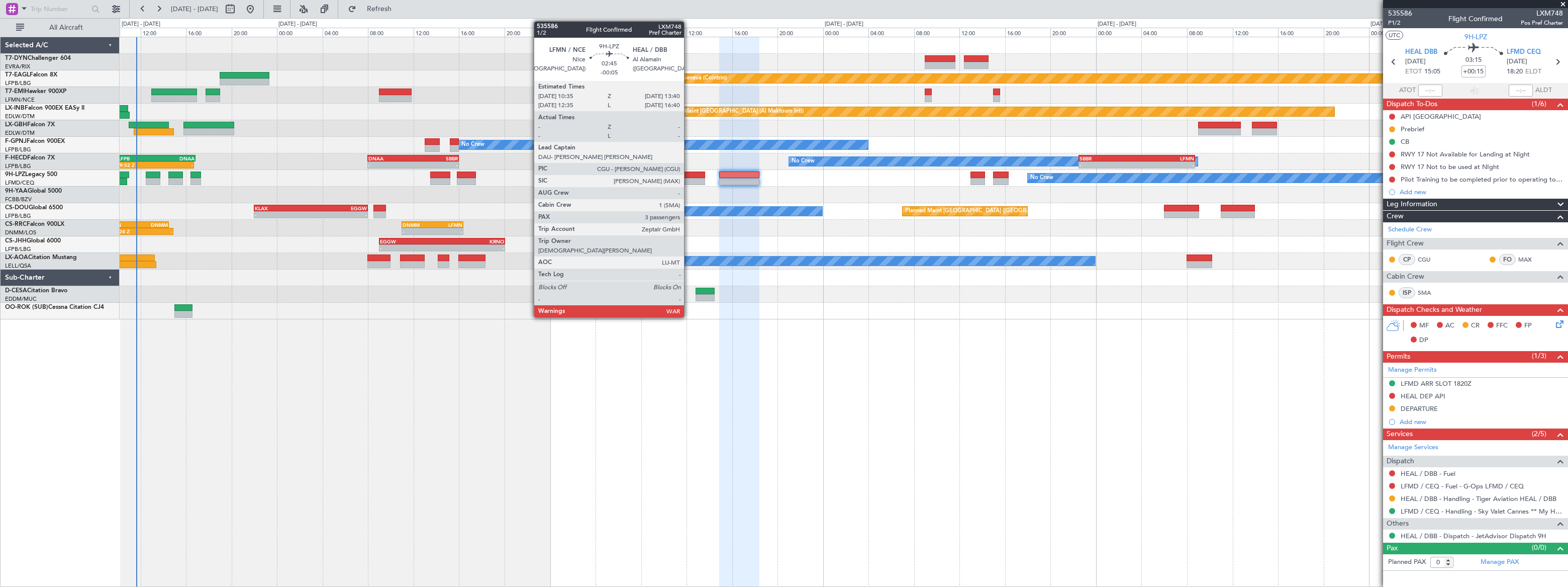
click at [689, 175] on div at bounding box center [688, 175] width 35 height 7
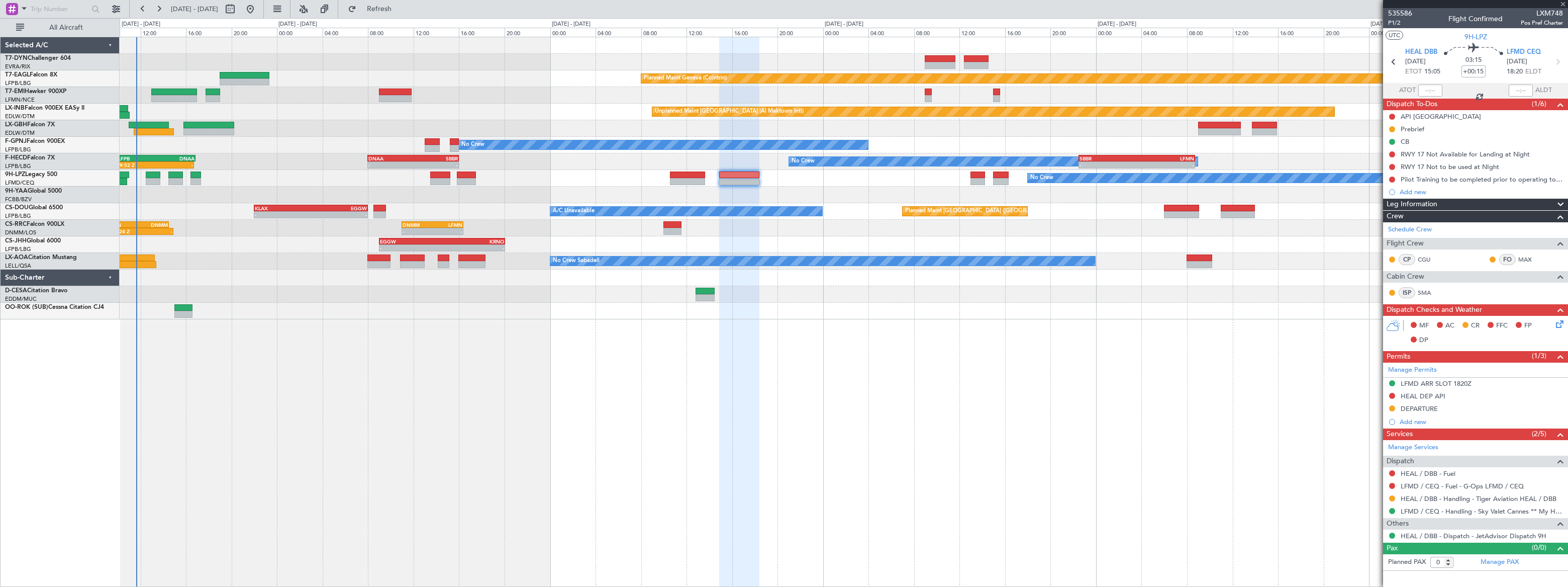
type input "-00:05"
type input "3"
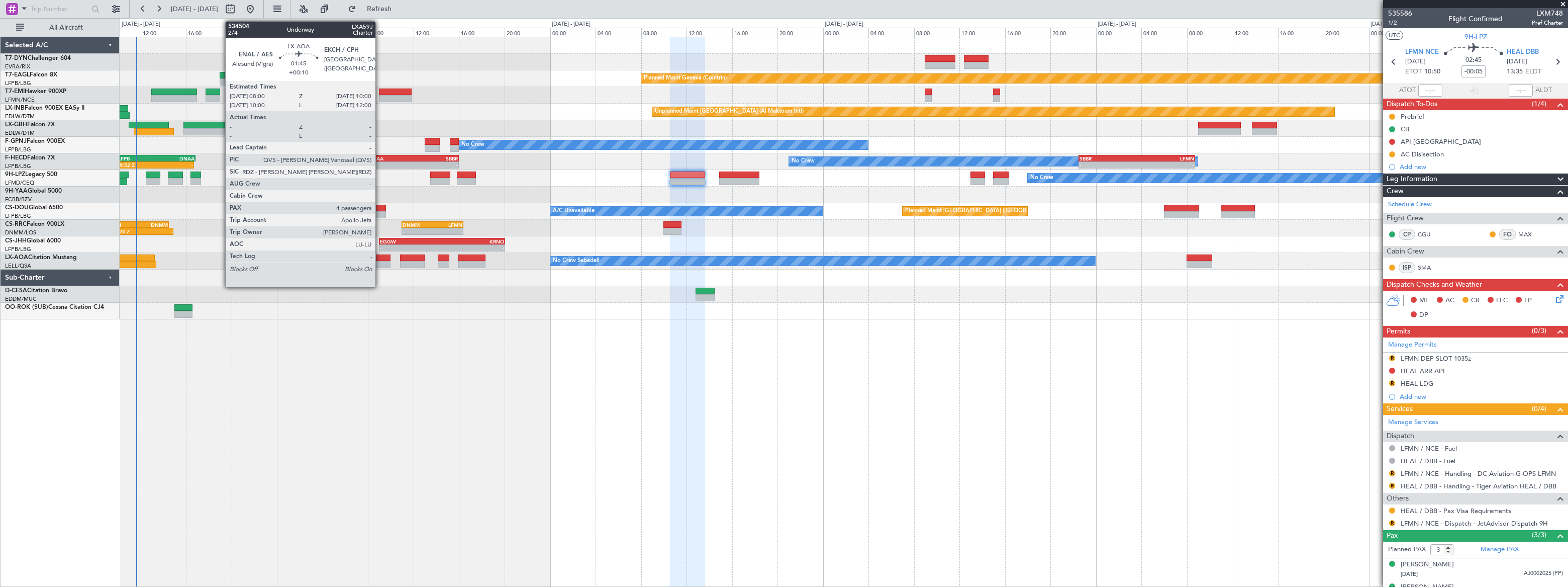
click at [380, 261] on div at bounding box center [379, 264] width 24 height 7
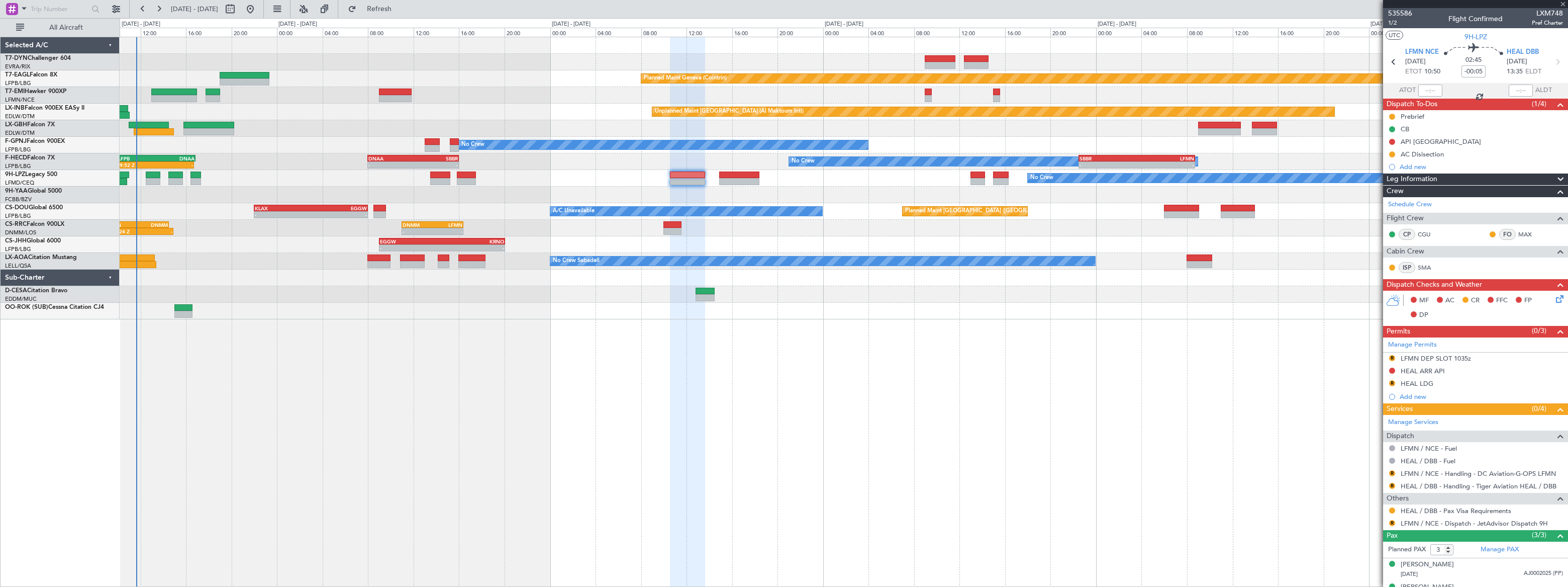
type input "+00:10"
type input "4"
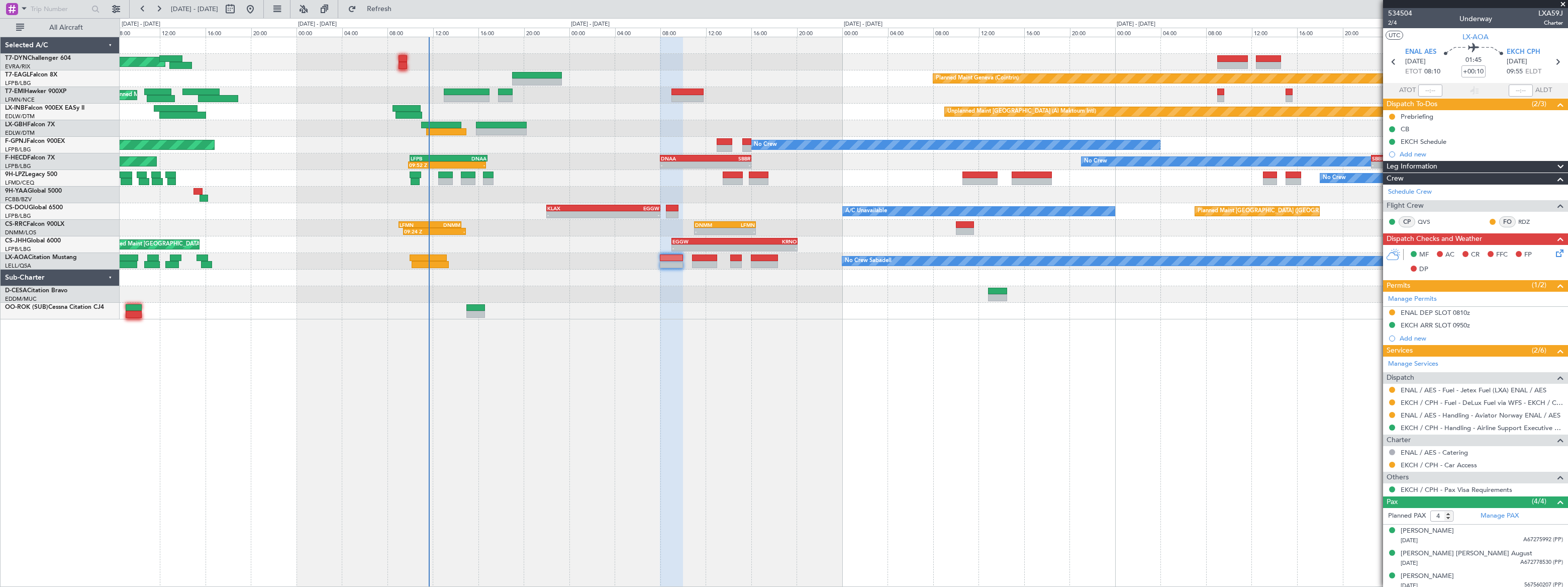
click at [566, 112] on div "Planned Maint [GEOGRAPHIC_DATA]-[GEOGRAPHIC_DATA] Planned Maint Geneva ([GEOGRA…" at bounding box center [843, 178] width 1447 height 282
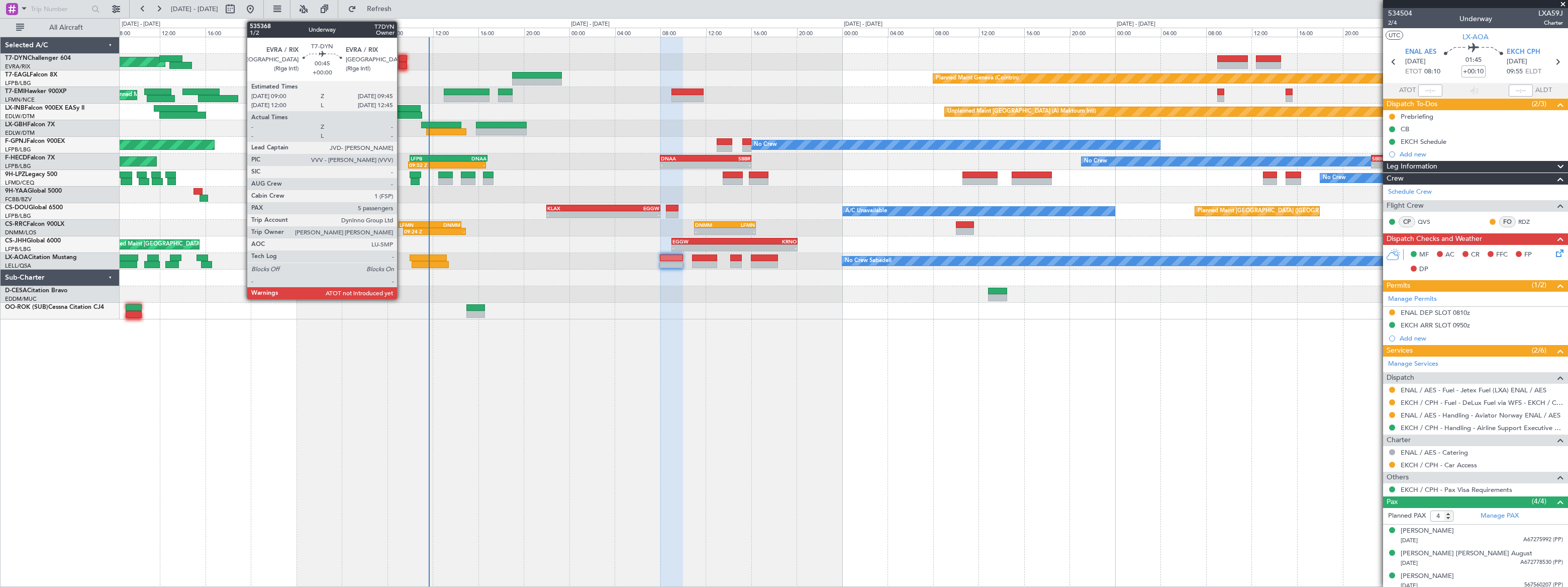
click at [402, 56] on div at bounding box center [402, 58] width 9 height 7
type input "5"
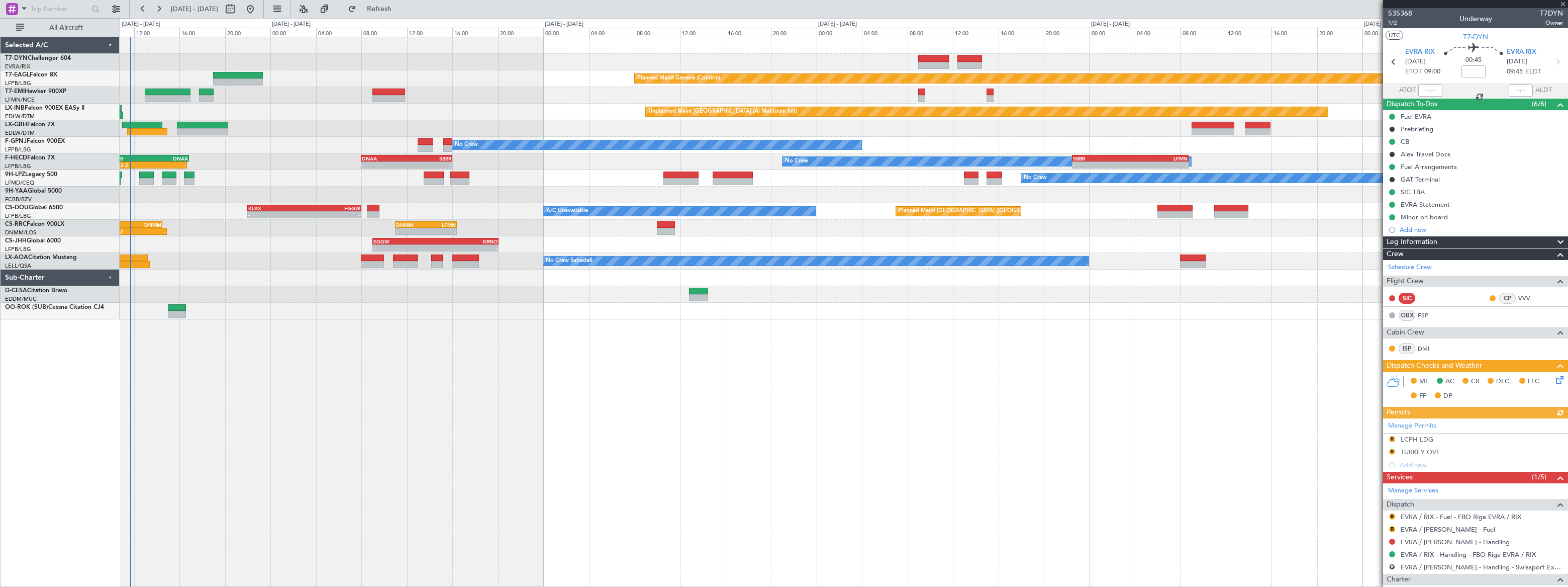
click at [780, 63] on div "Planned Maint [GEOGRAPHIC_DATA]-[GEOGRAPHIC_DATA]" at bounding box center [844, 62] width 1448 height 17
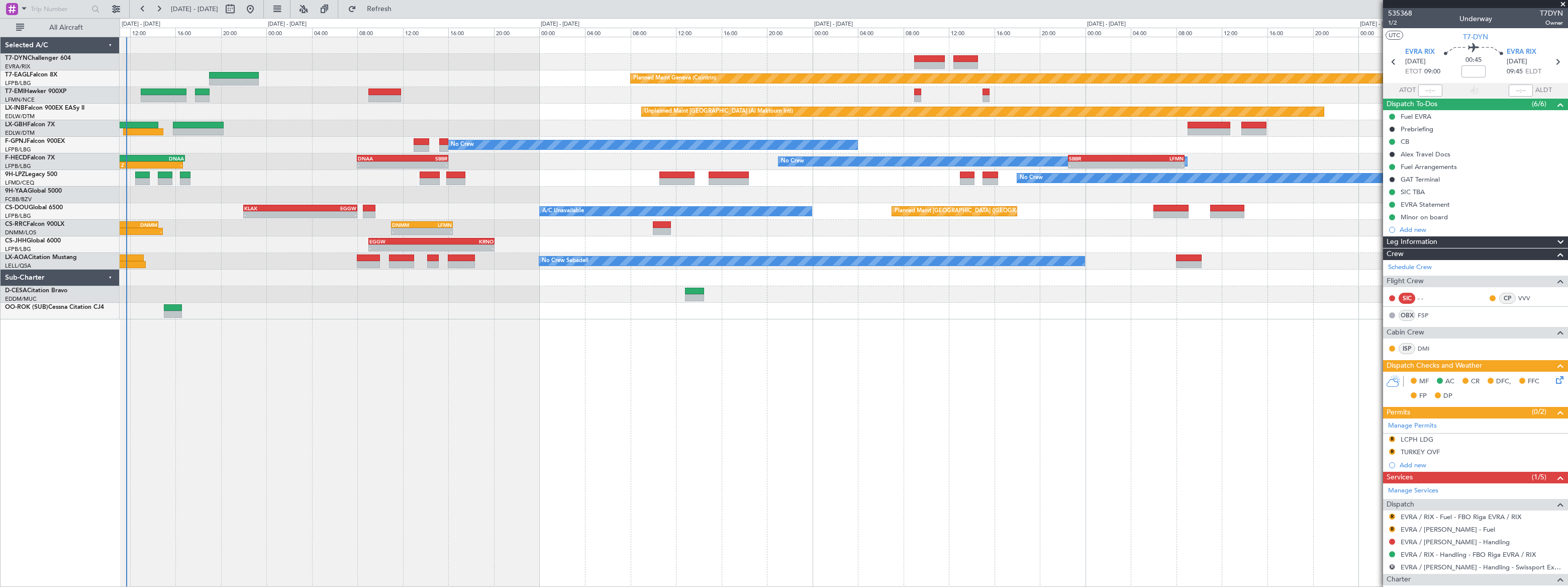
click at [924, 272] on div at bounding box center [844, 278] width 1448 height 17
click at [238, 10] on button at bounding box center [230, 9] width 16 height 16
select select "8"
select select "2025"
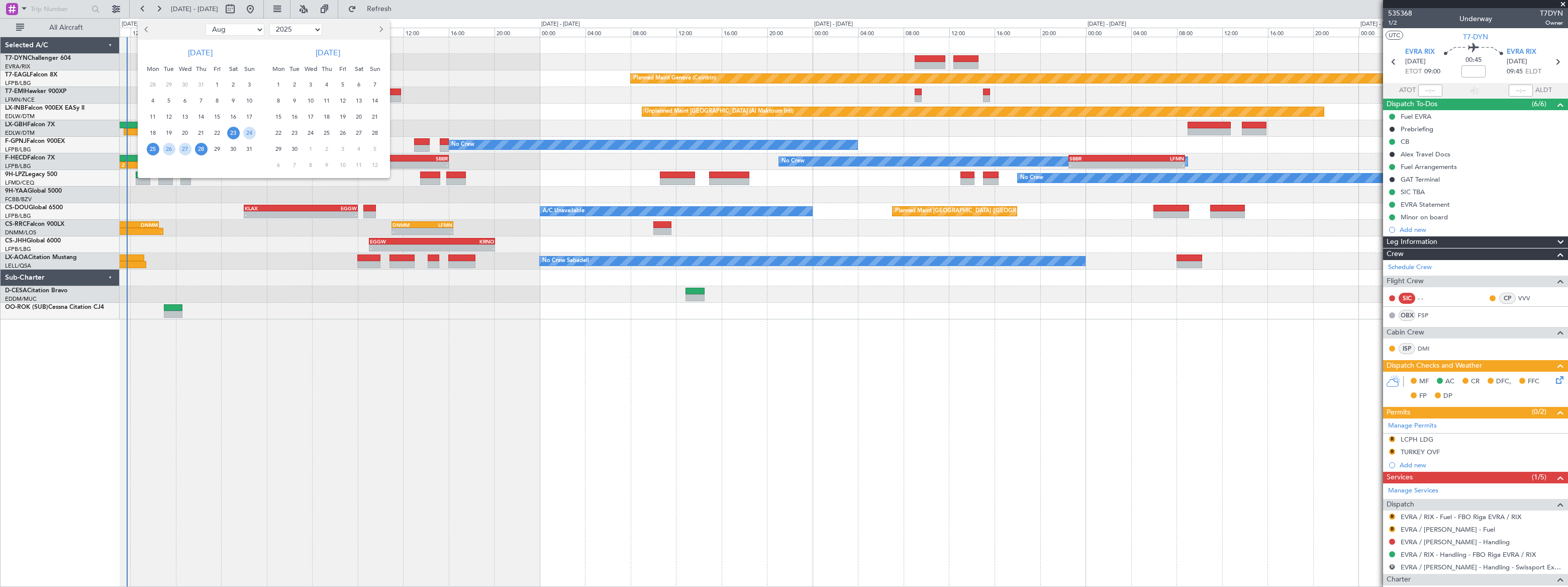
click at [152, 149] on span "25" at bounding box center [153, 148] width 13 height 13
click at [153, 149] on span "25" at bounding box center [153, 148] width 13 height 13
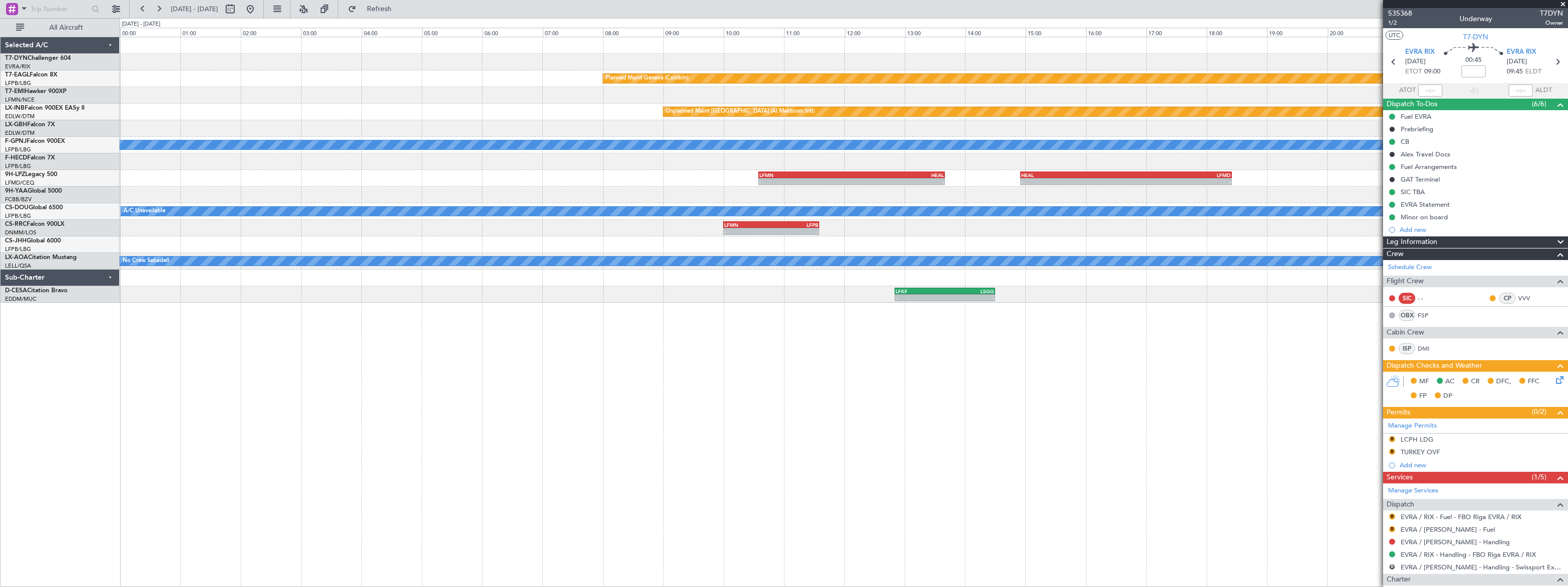
click at [915, 169] on div "No Crew" at bounding box center [843, 161] width 1447 height 17
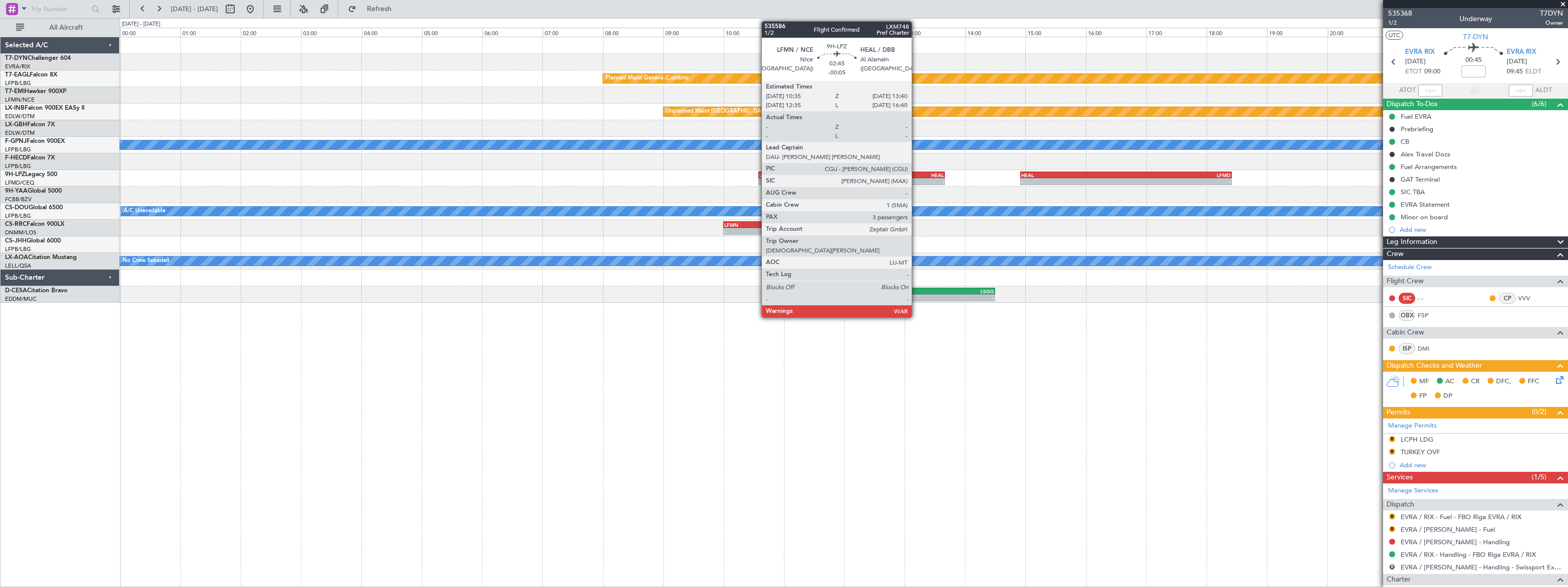
click at [916, 175] on div "HEAL" at bounding box center [898, 175] width 92 height 6
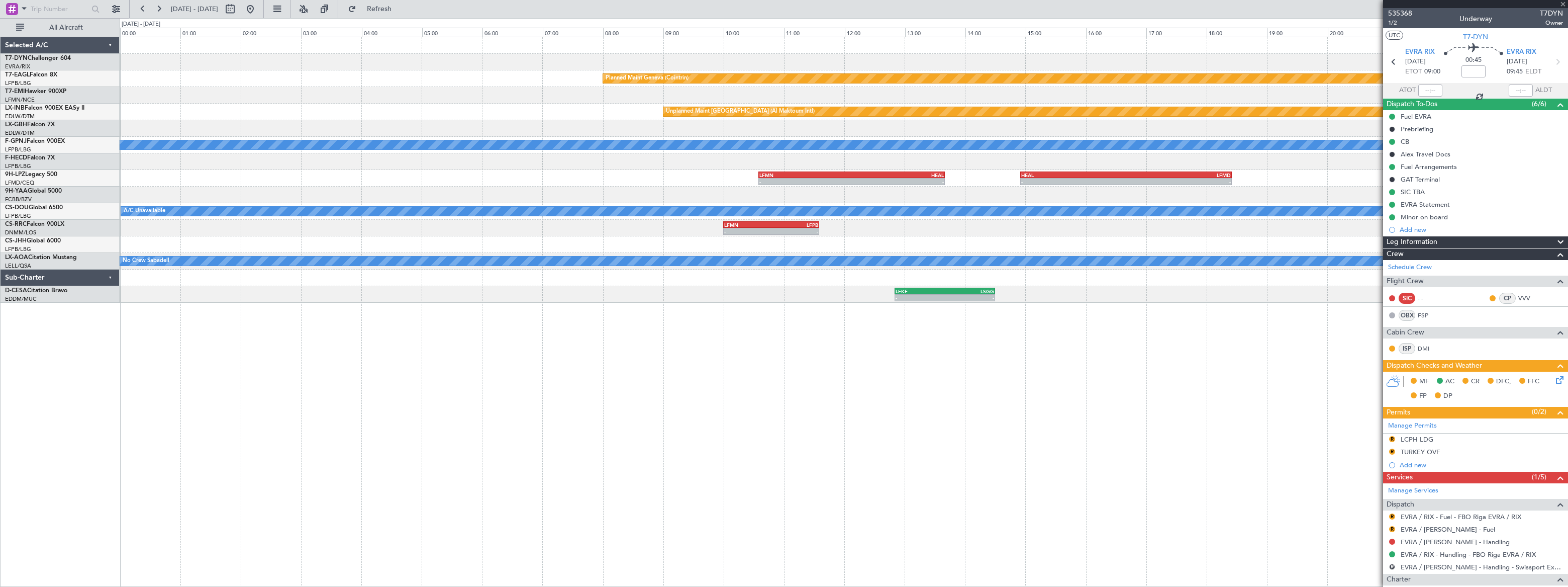
type input "-00:05"
type input "3"
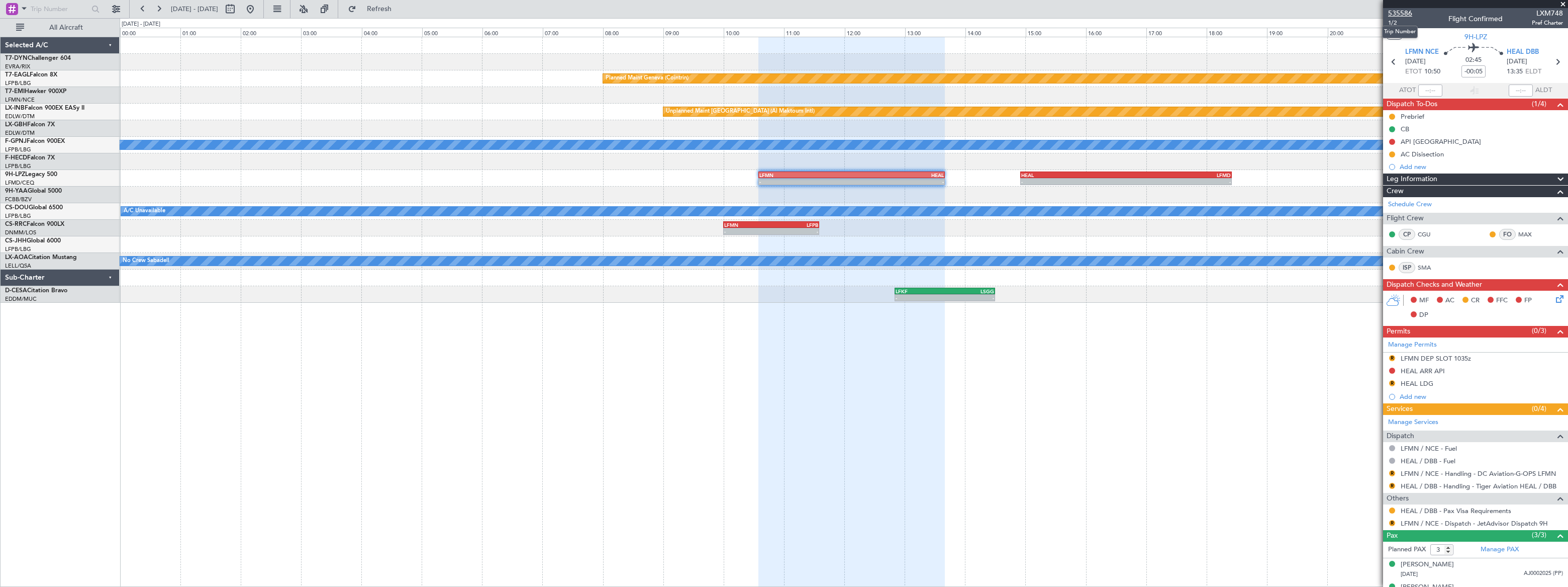
click at [1407, 13] on span "535586" at bounding box center [1400, 13] width 25 height 11
click at [1398, 16] on span "535586" at bounding box center [1400, 13] width 25 height 11
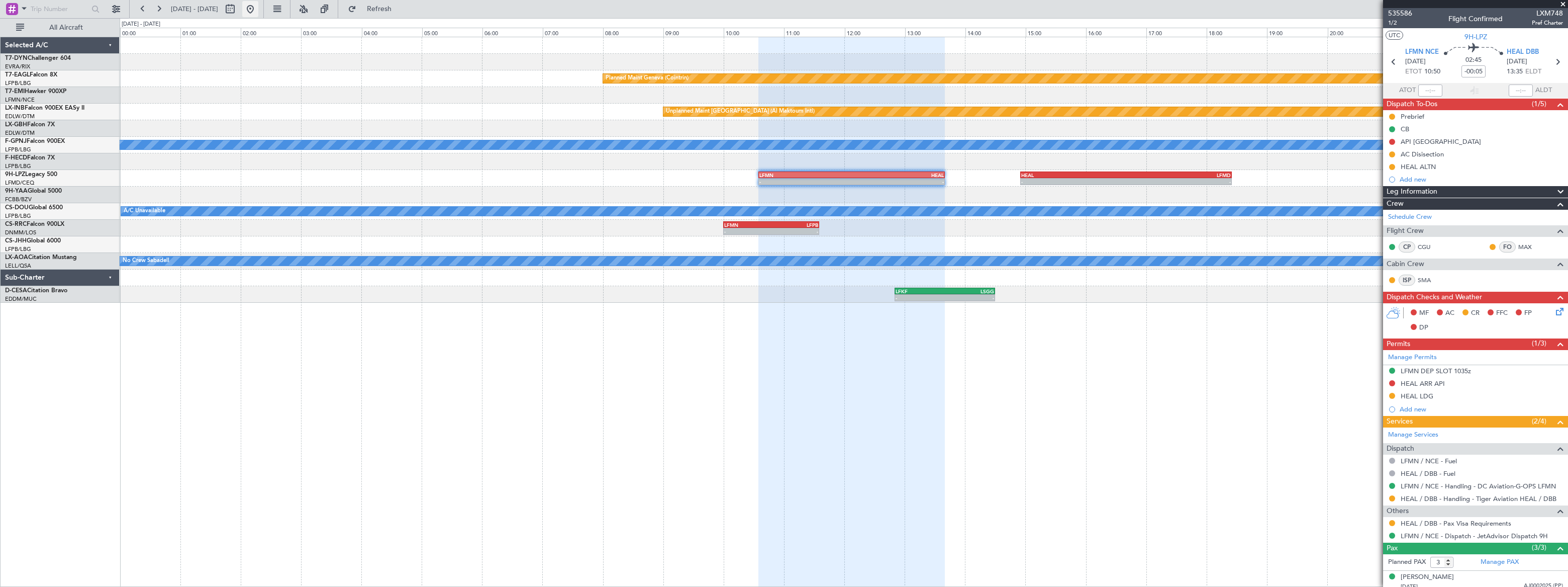
click at [258, 4] on button at bounding box center [250, 9] width 16 height 16
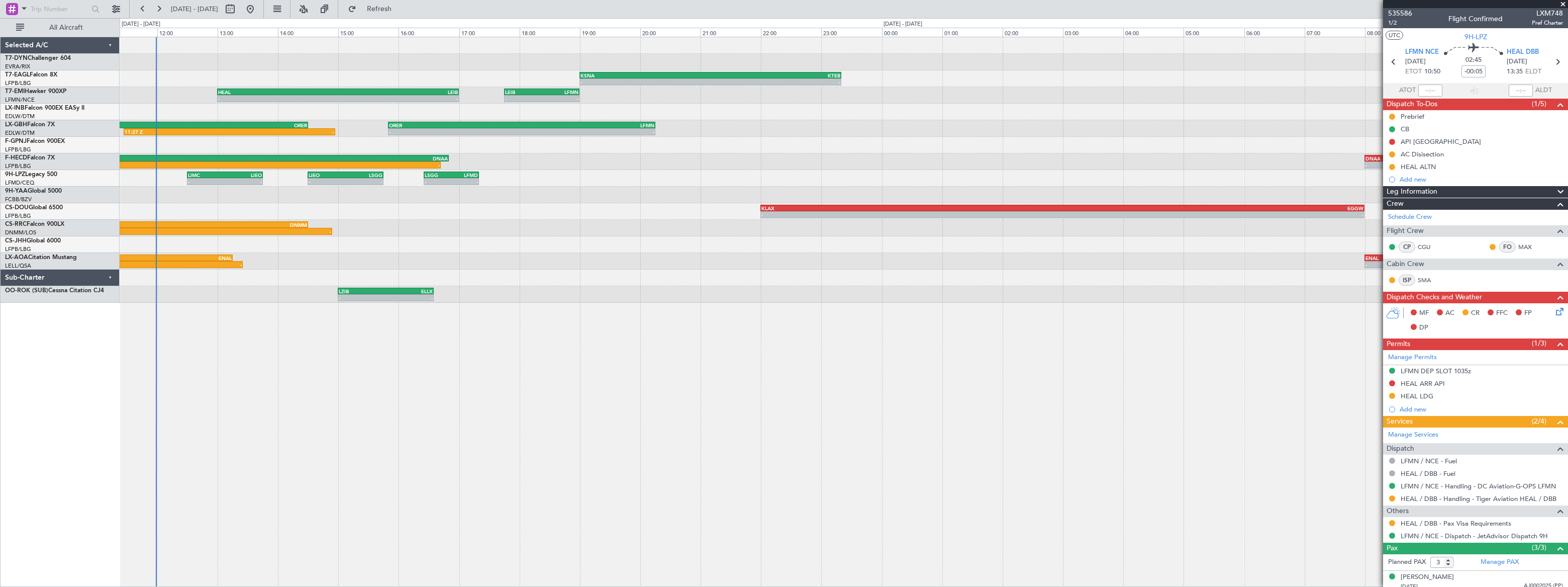
click at [284, 203] on div "KLAX 22:00 Z EGGW 08:00 Z - - - - EGGW 08:30 Z LFPB 09:35 Z" at bounding box center [844, 211] width 1448 height 17
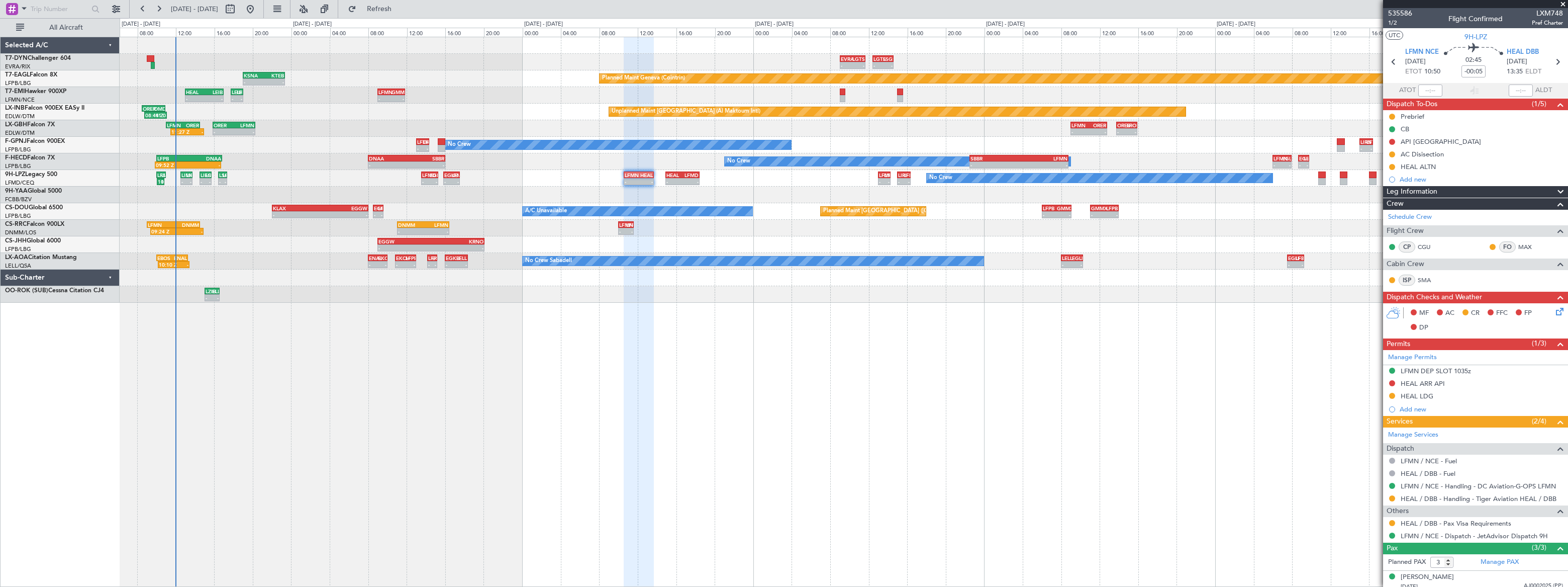
click at [244, 275] on div "EVRA 09:00 Z LGTS 11:40 Z - - - - LGTS 12:25 Z LSGS 14:35 Z 12:52 Z 14:50 Z LFS…" at bounding box center [844, 311] width 1448 height 550
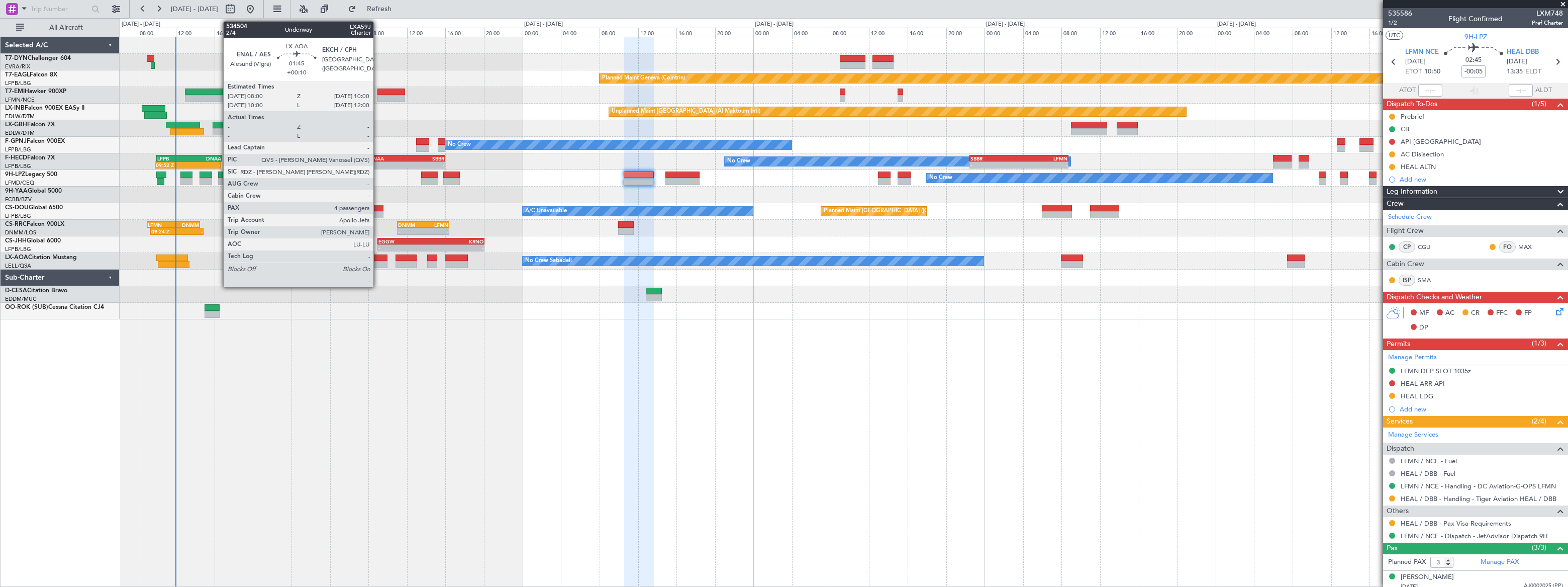
click at [378, 257] on div at bounding box center [378, 257] width 20 height 7
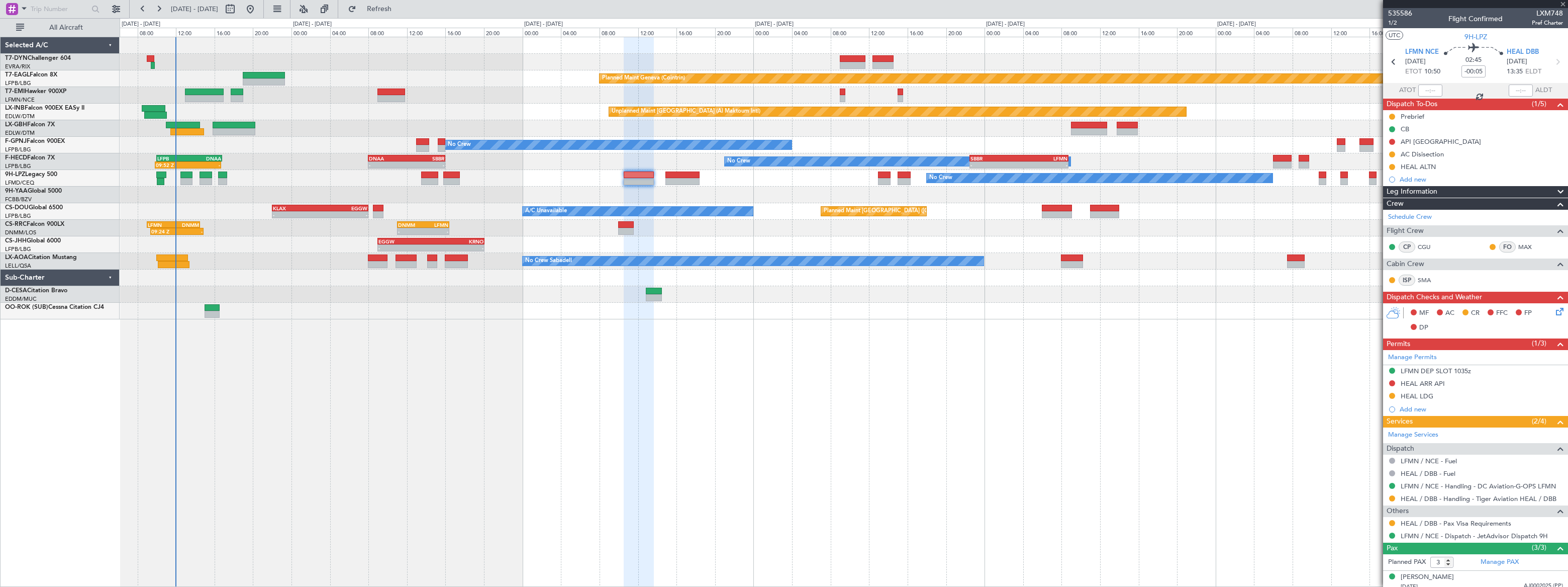
type input "+00:10"
type input "4"
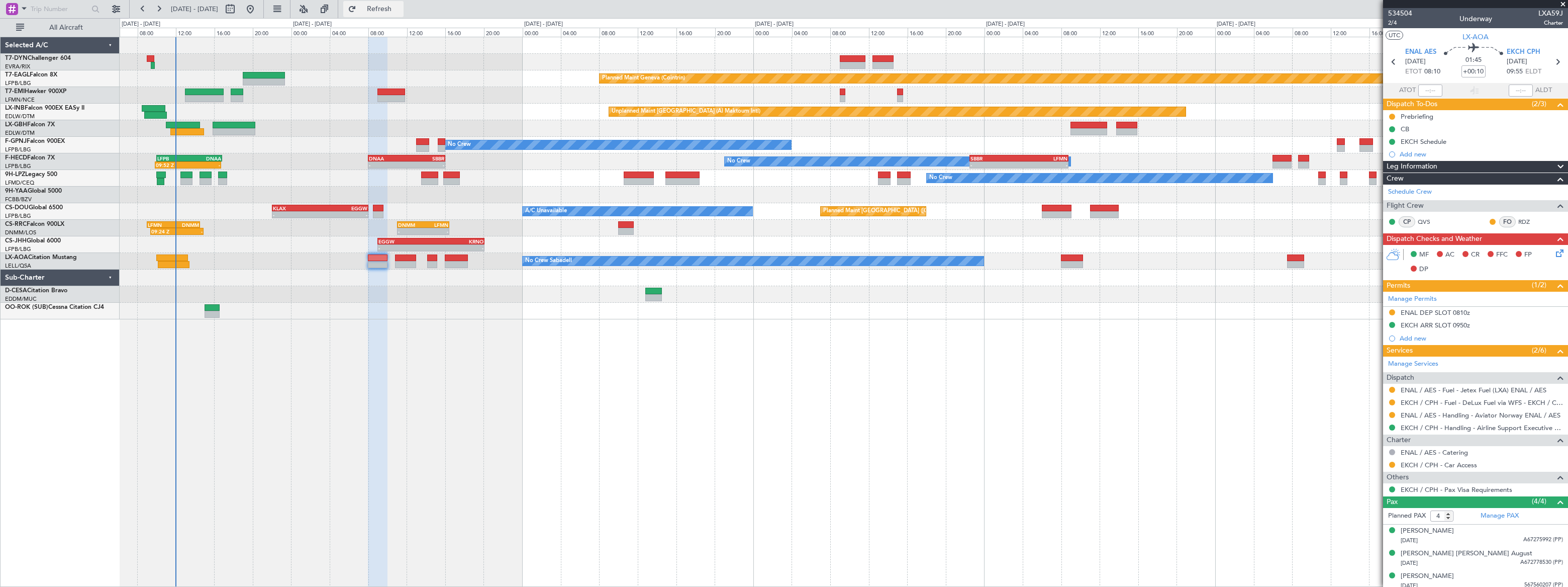
click at [403, 14] on button "Refresh" at bounding box center [373, 9] width 60 height 16
click at [403, 14] on button "Refreshing..." at bounding box center [373, 9] width 60 height 16
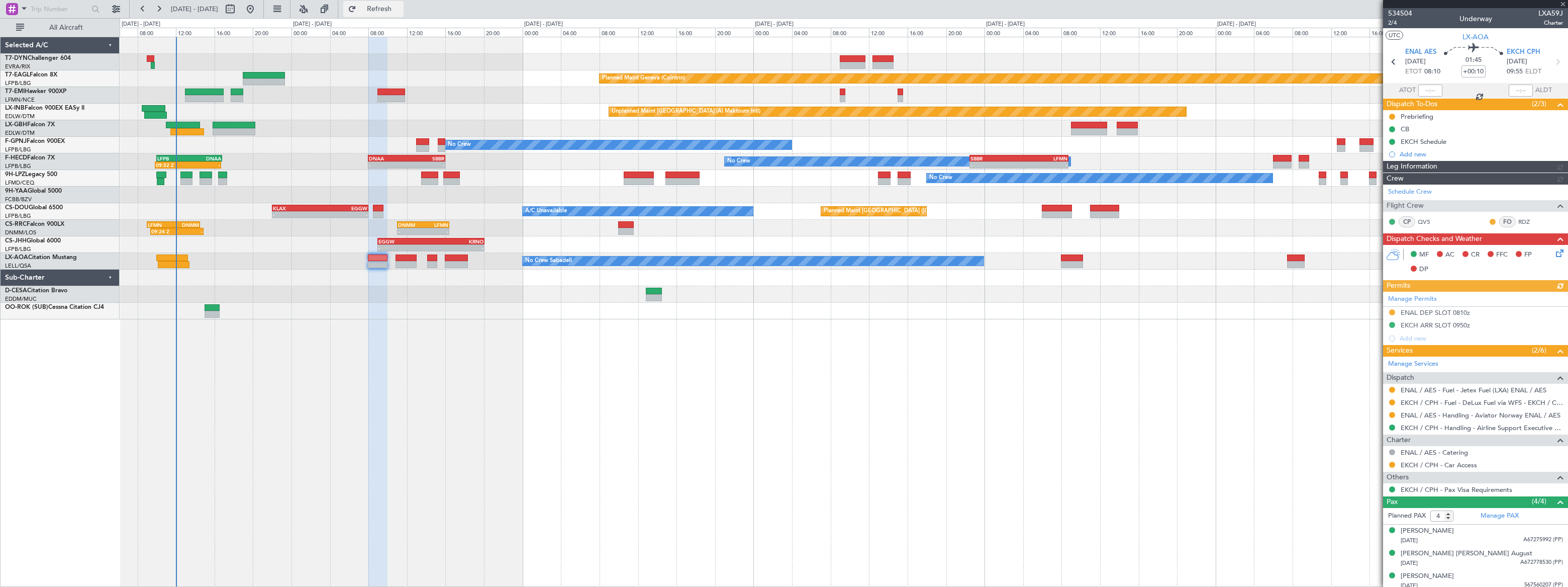
click at [403, 14] on button "Refresh" at bounding box center [373, 9] width 60 height 16
click at [403, 14] on button "Refreshing..." at bounding box center [373, 9] width 60 height 16
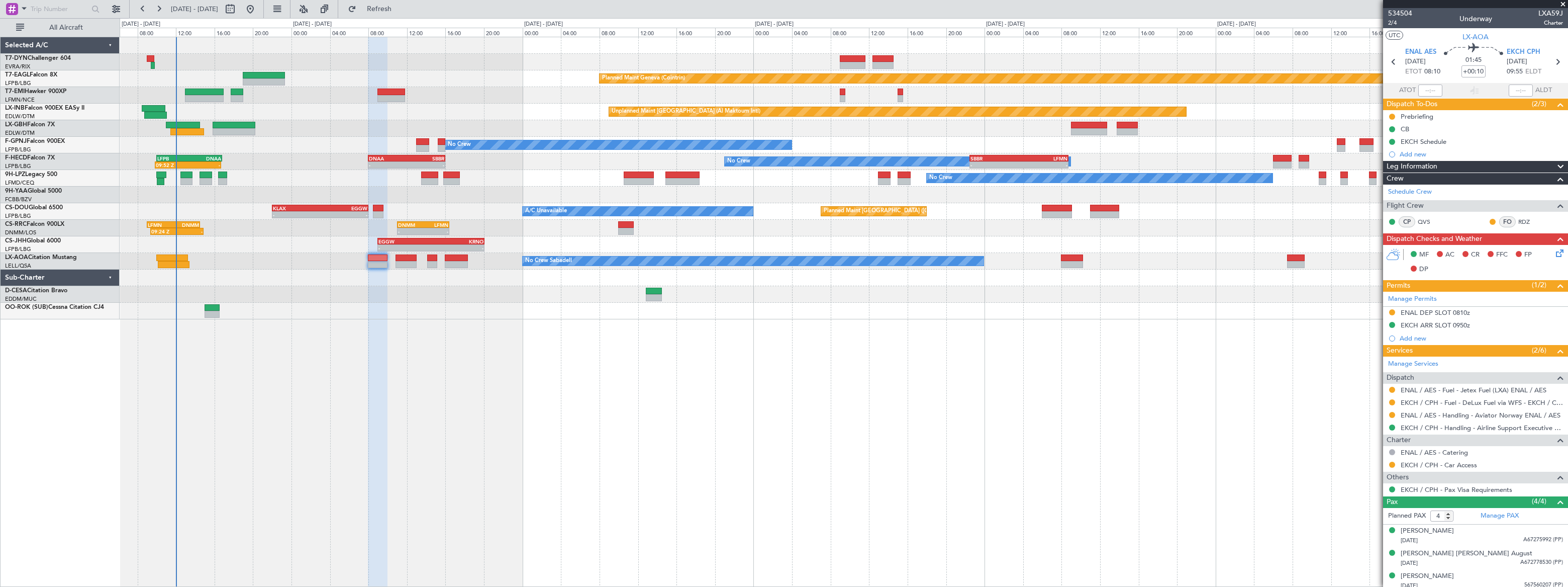
click at [303, 345] on div "Planned Maint Basel-Mulhouse Planned Maint Geneva (Cointrin) Planned Maint Ches…" at bounding box center [844, 311] width 1448 height 550
click at [400, 9] on span "Refresh" at bounding box center [379, 9] width 42 height 7
click at [400, 9] on span "Refreshing..." at bounding box center [379, 9] width 42 height 7
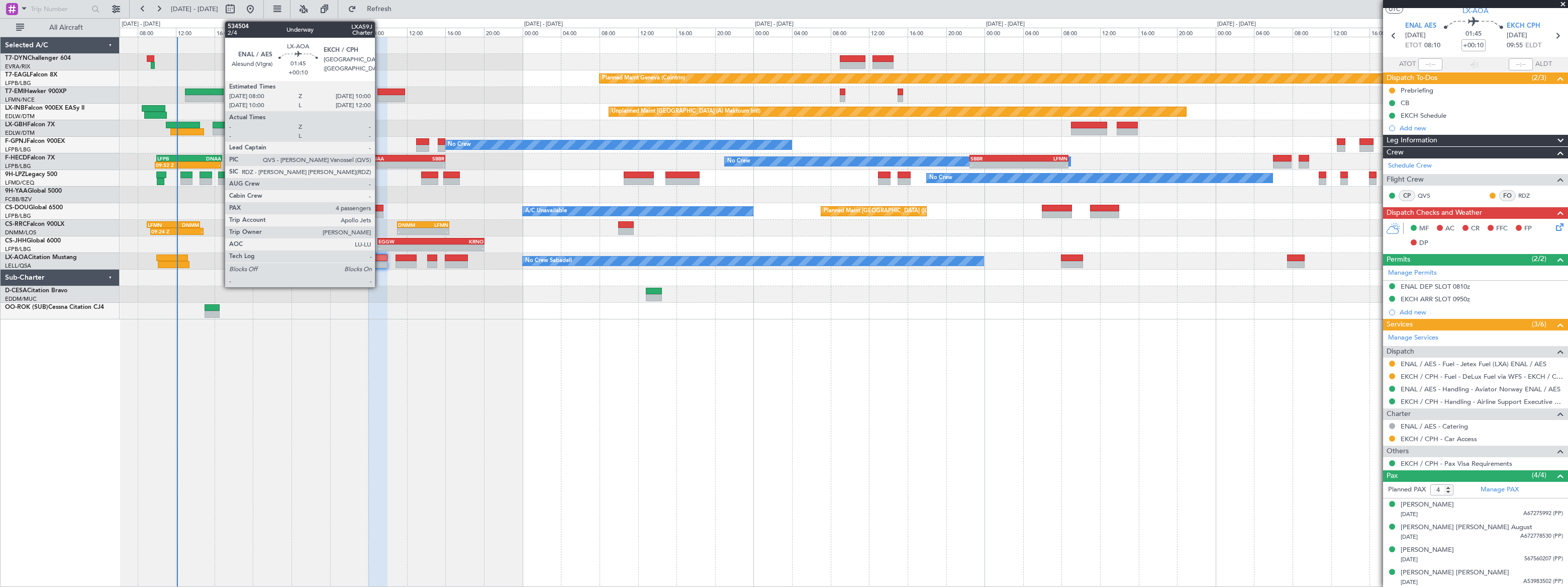
click at [380, 261] on div at bounding box center [378, 264] width 20 height 7
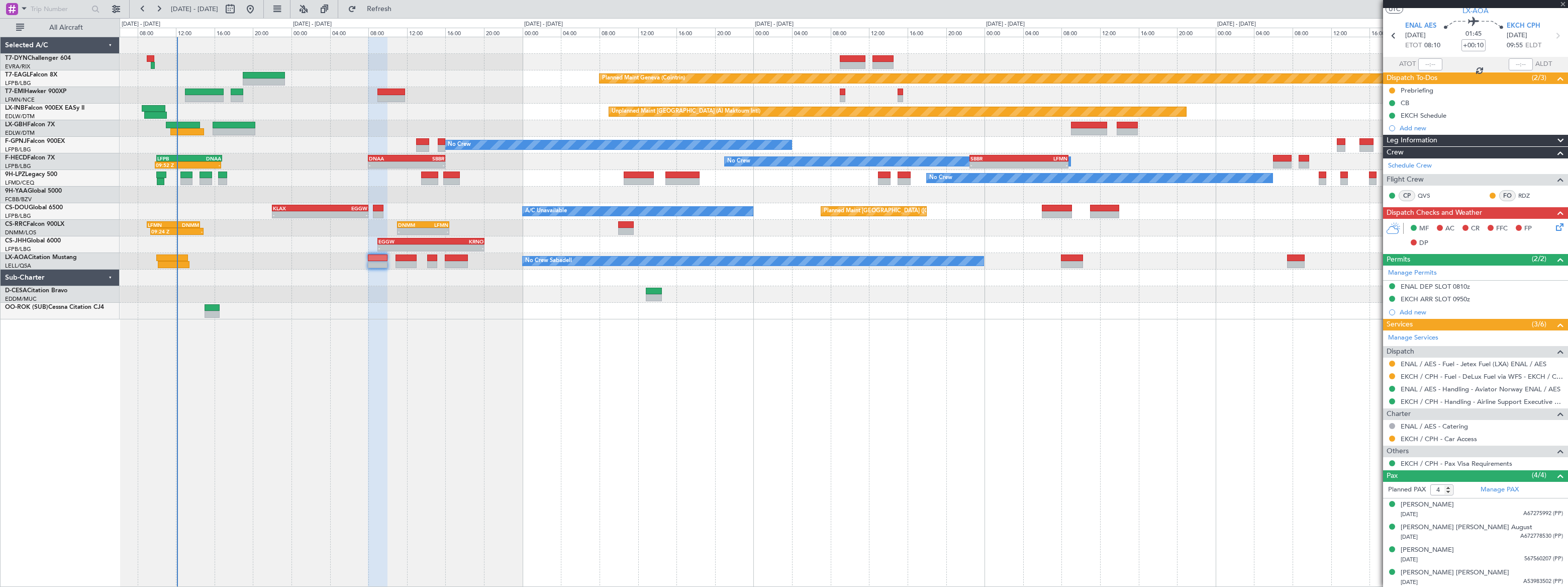
scroll to position [0, 0]
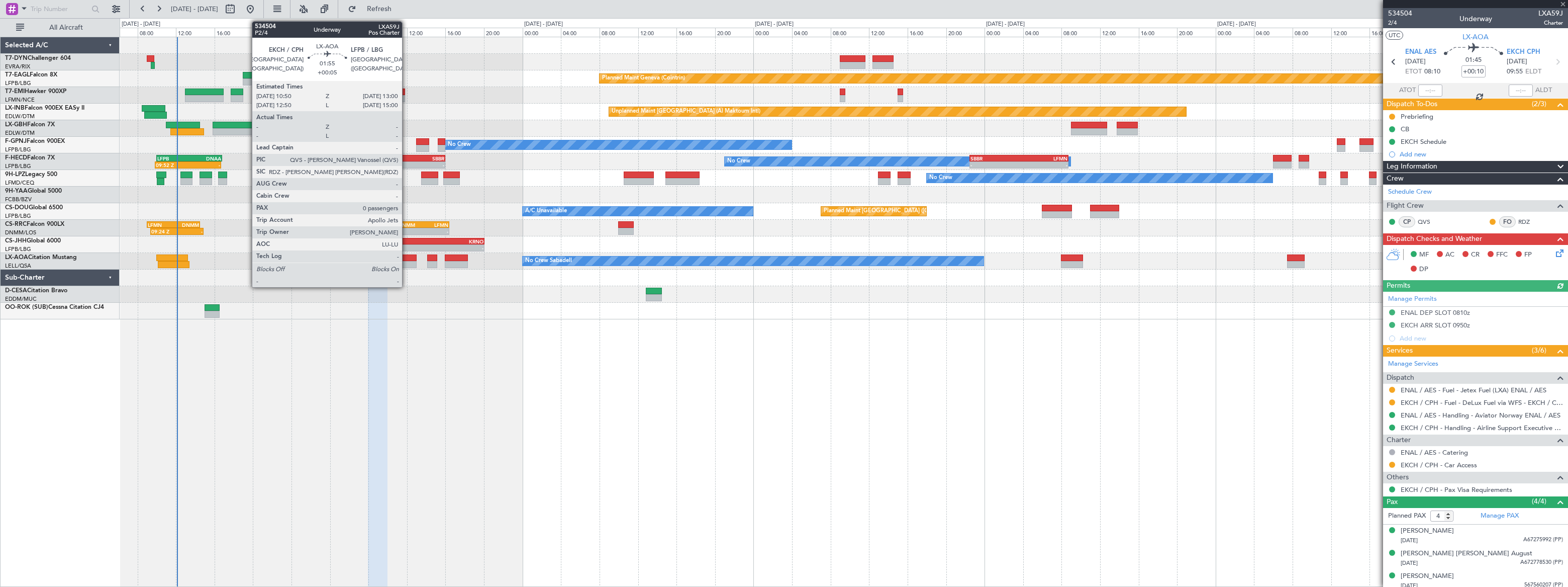
click at [406, 258] on div at bounding box center [406, 257] width 22 height 7
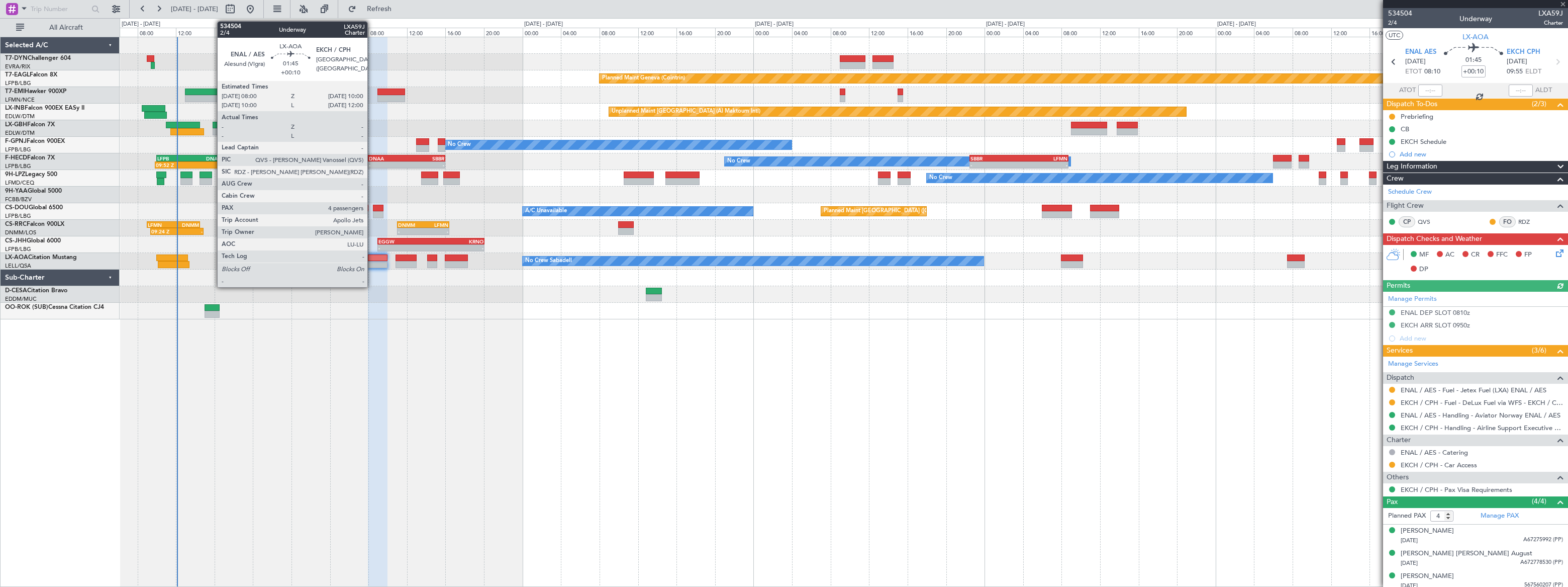
type input "+00:05"
type input "0"
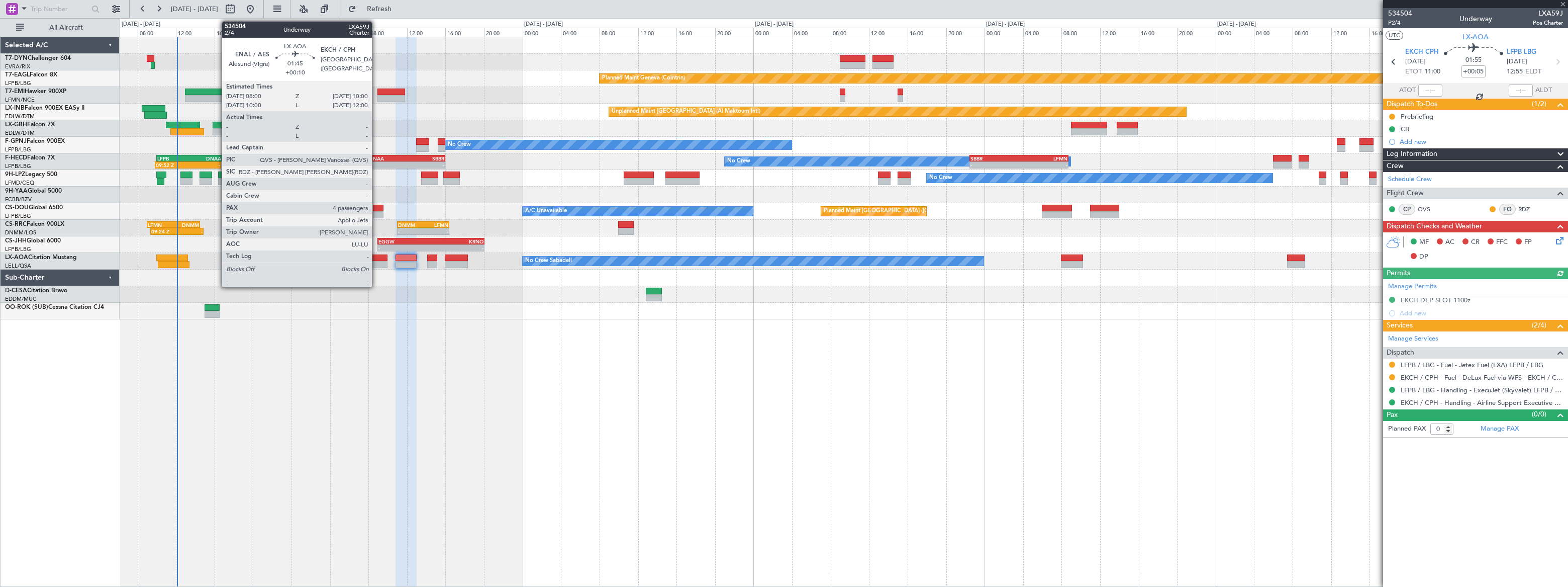
click at [377, 257] on div at bounding box center [378, 257] width 20 height 7
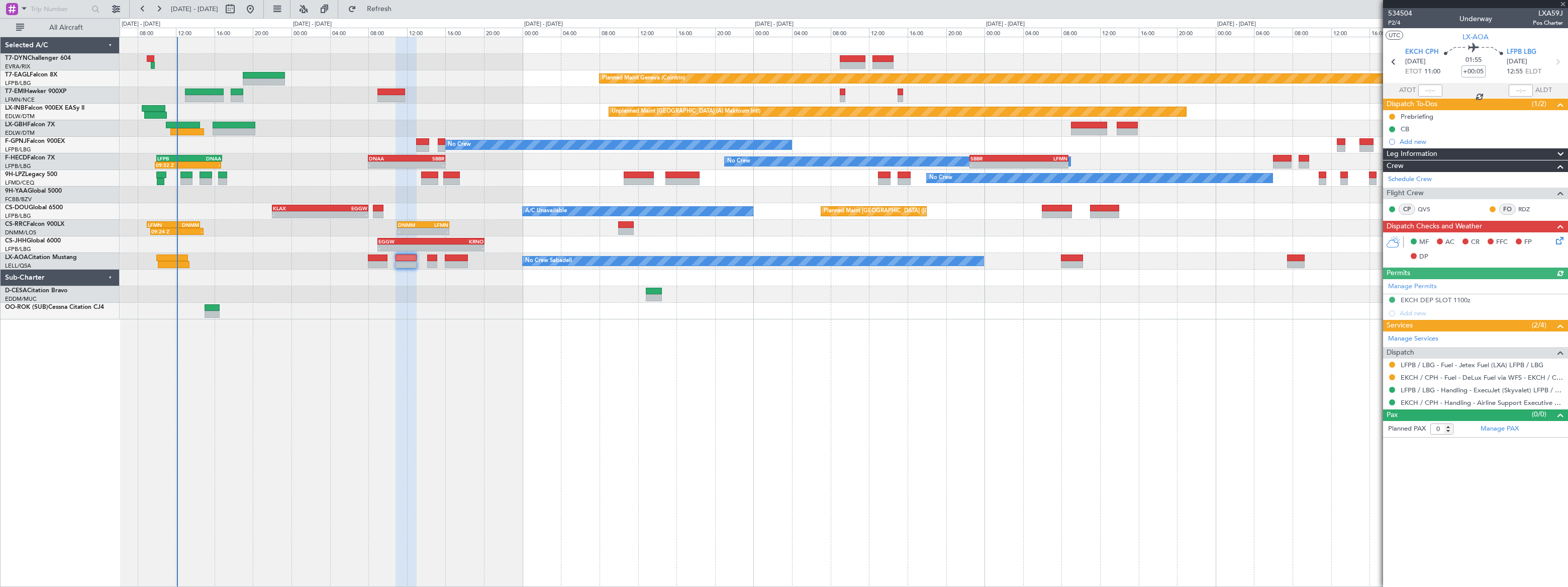
type input "+00:10"
type input "4"
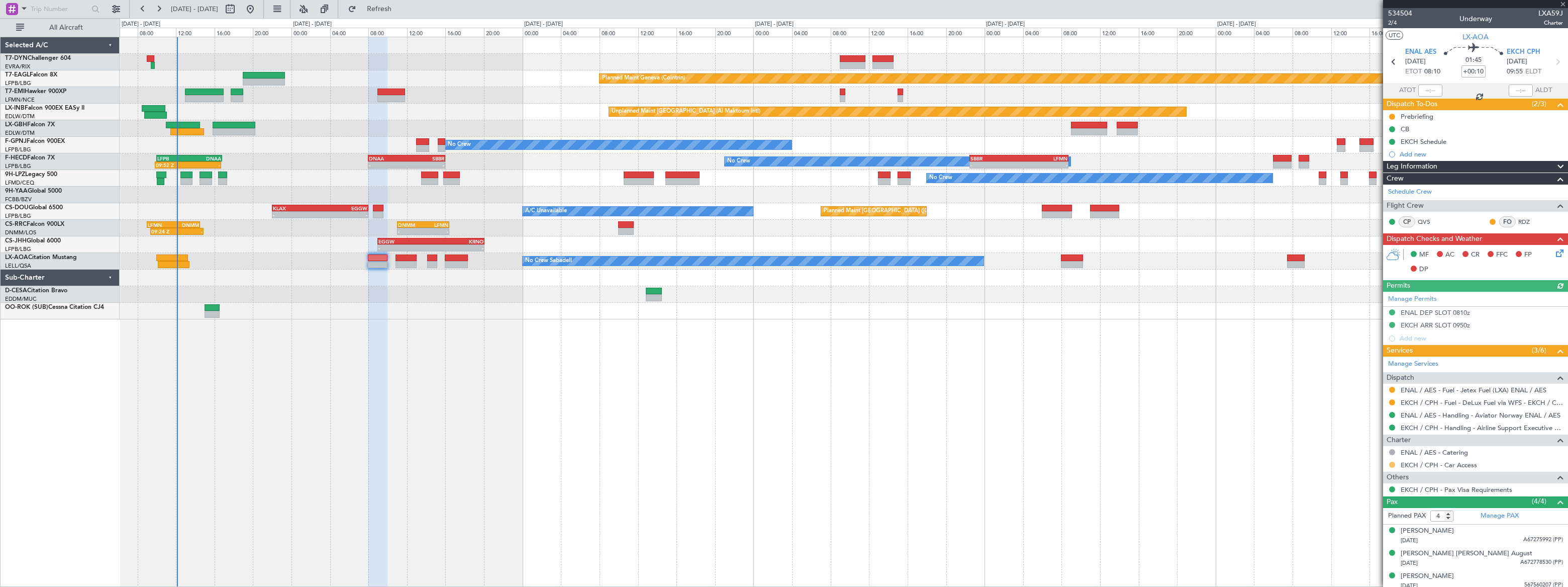
click at [1392, 465] on button at bounding box center [1392, 464] width 6 height 6
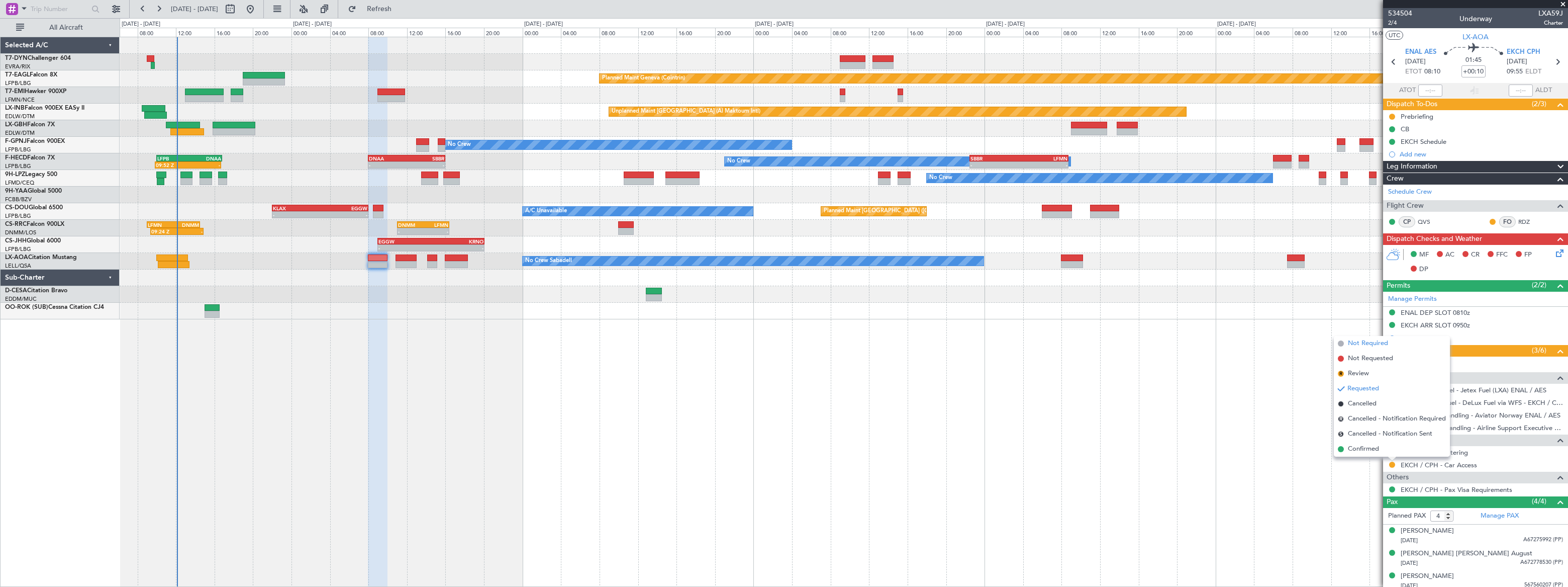
click at [1362, 341] on span "Not Required" at bounding box center [1368, 344] width 40 height 10
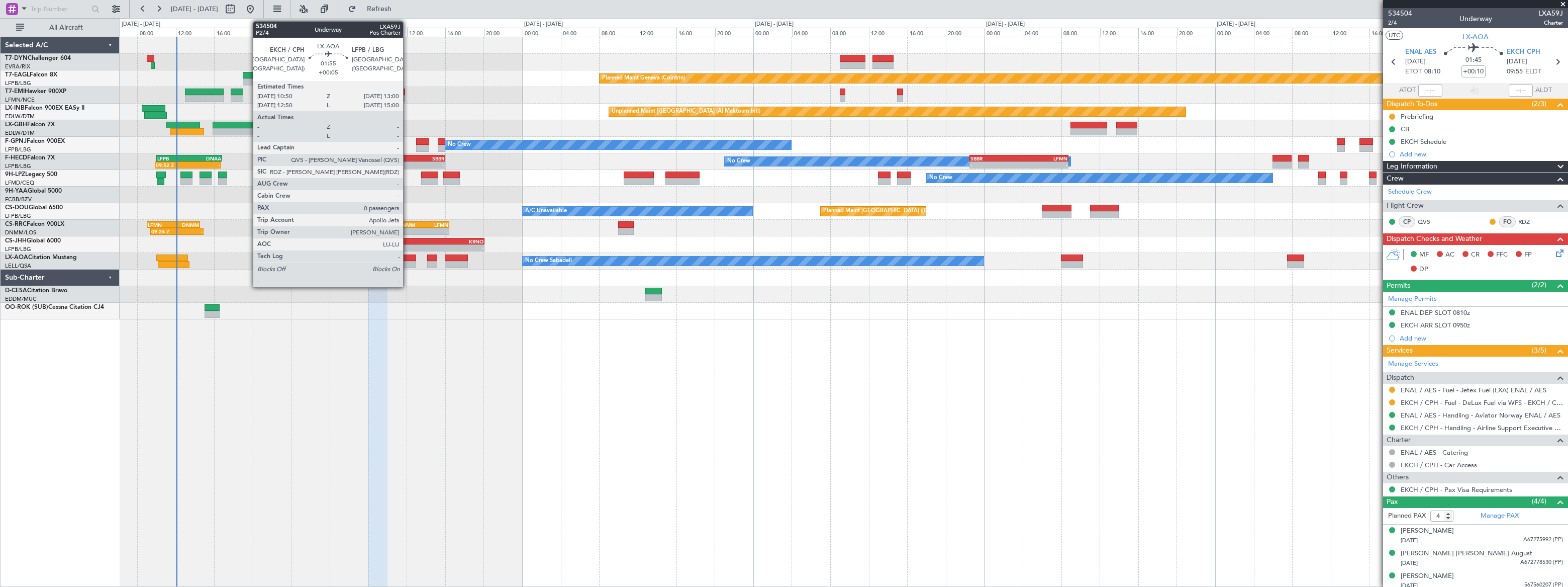
click at [407, 259] on div at bounding box center [406, 257] width 22 height 7
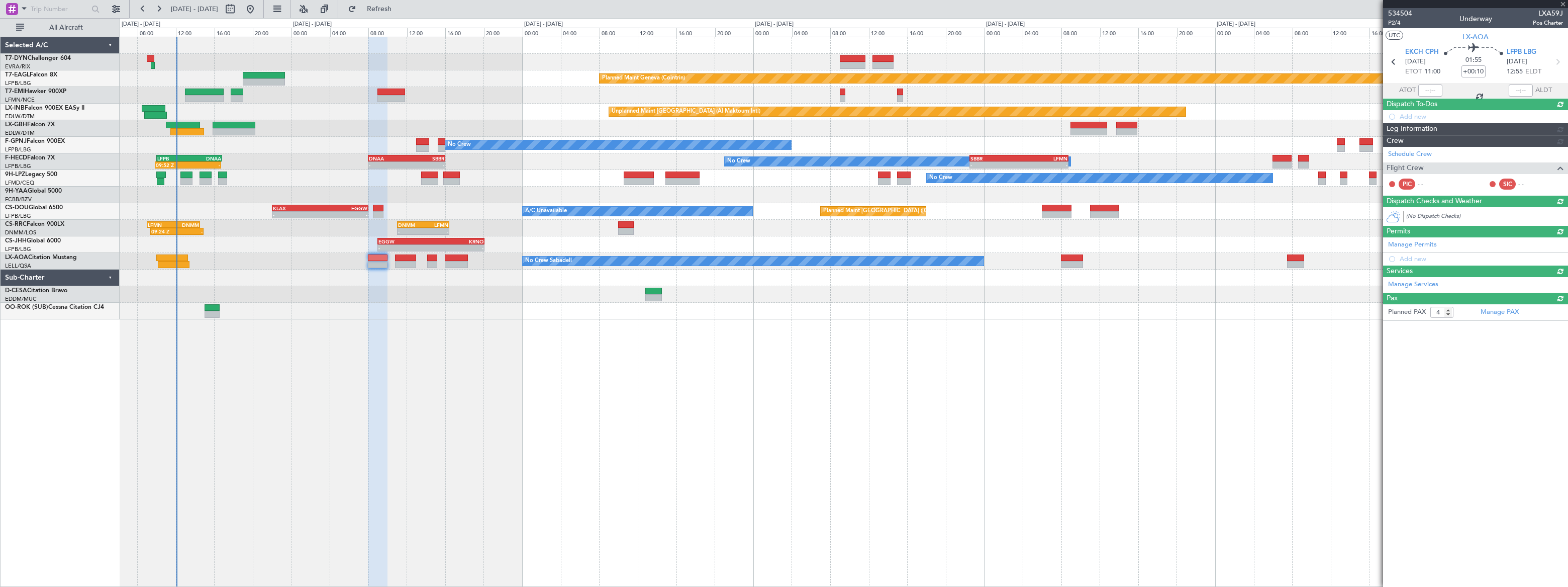
type input "+00:05"
type input "0"
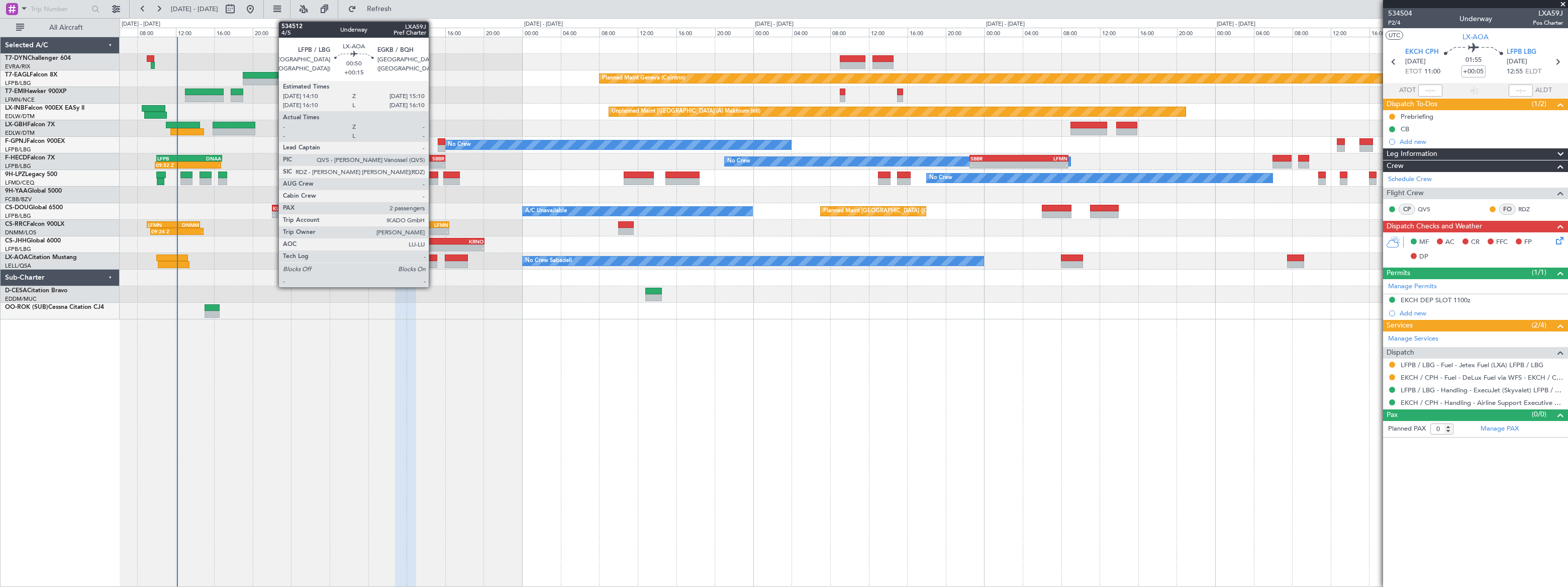
click at [434, 261] on div at bounding box center [432, 264] width 10 height 7
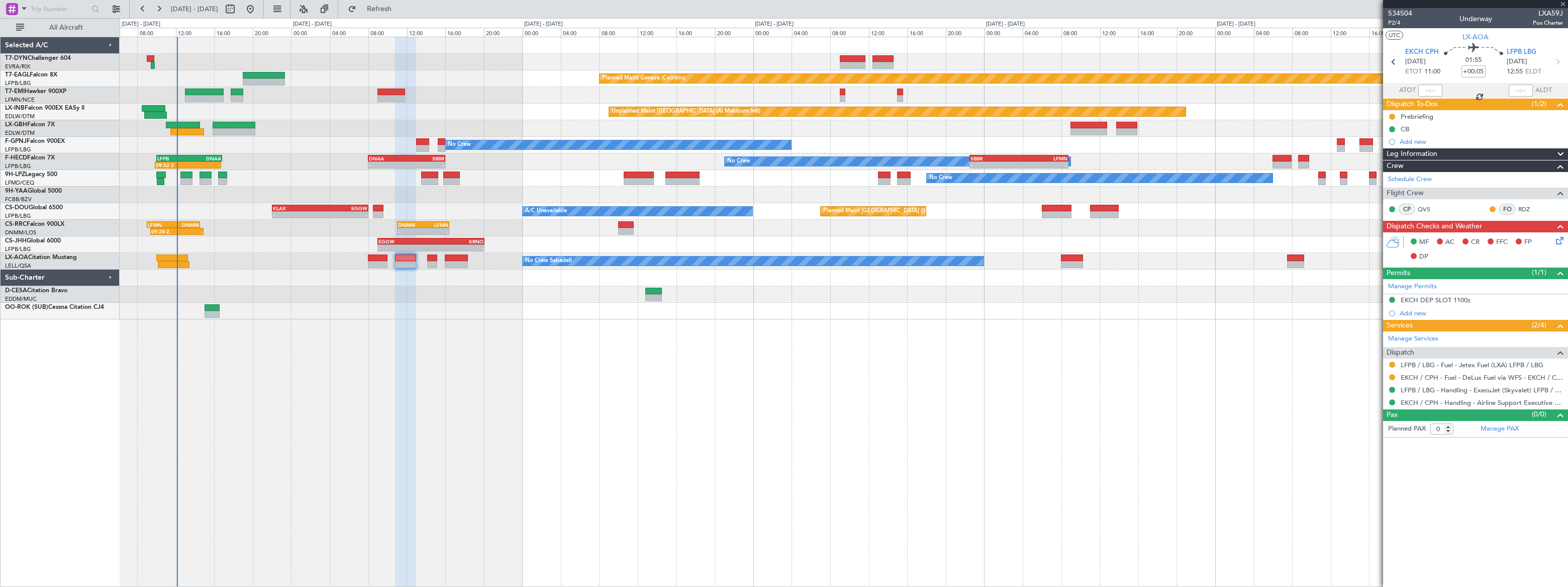
type input "+00:15"
type input "2"
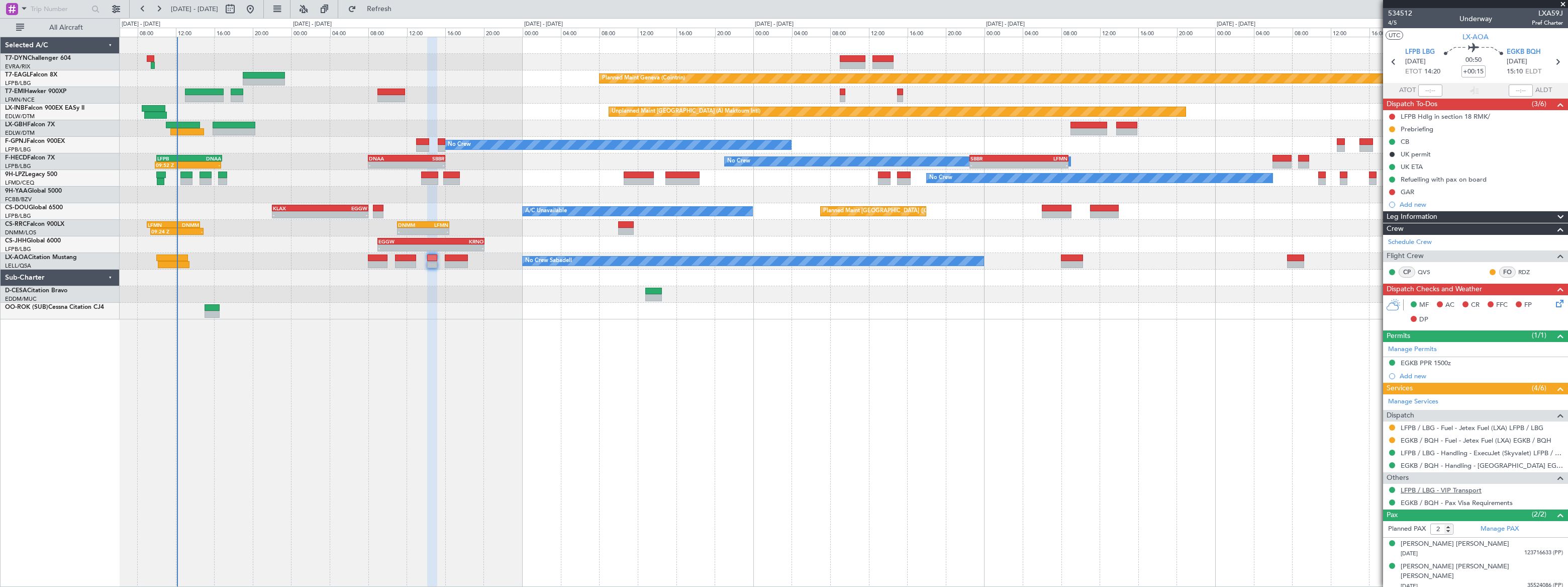
click at [1471, 487] on link "LFPB / LBG - VIP Transport" at bounding box center [1441, 490] width 80 height 9
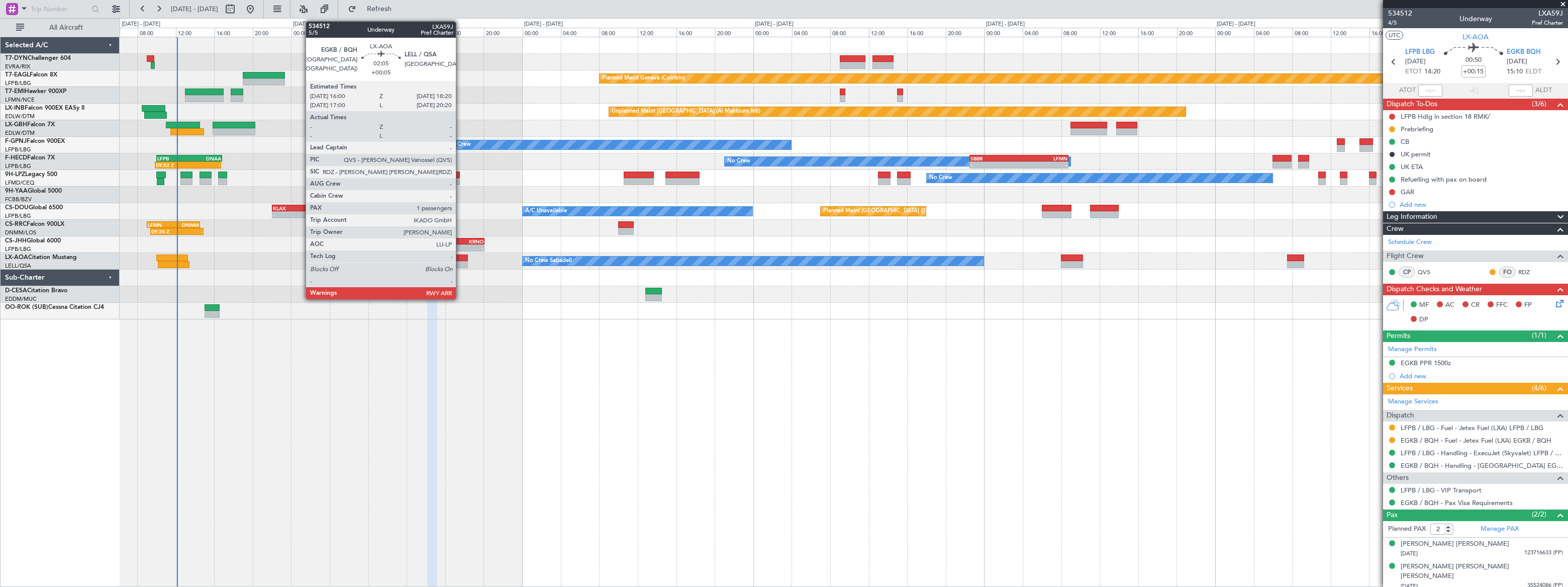
click at [460, 259] on div at bounding box center [455, 257] width 23 height 7
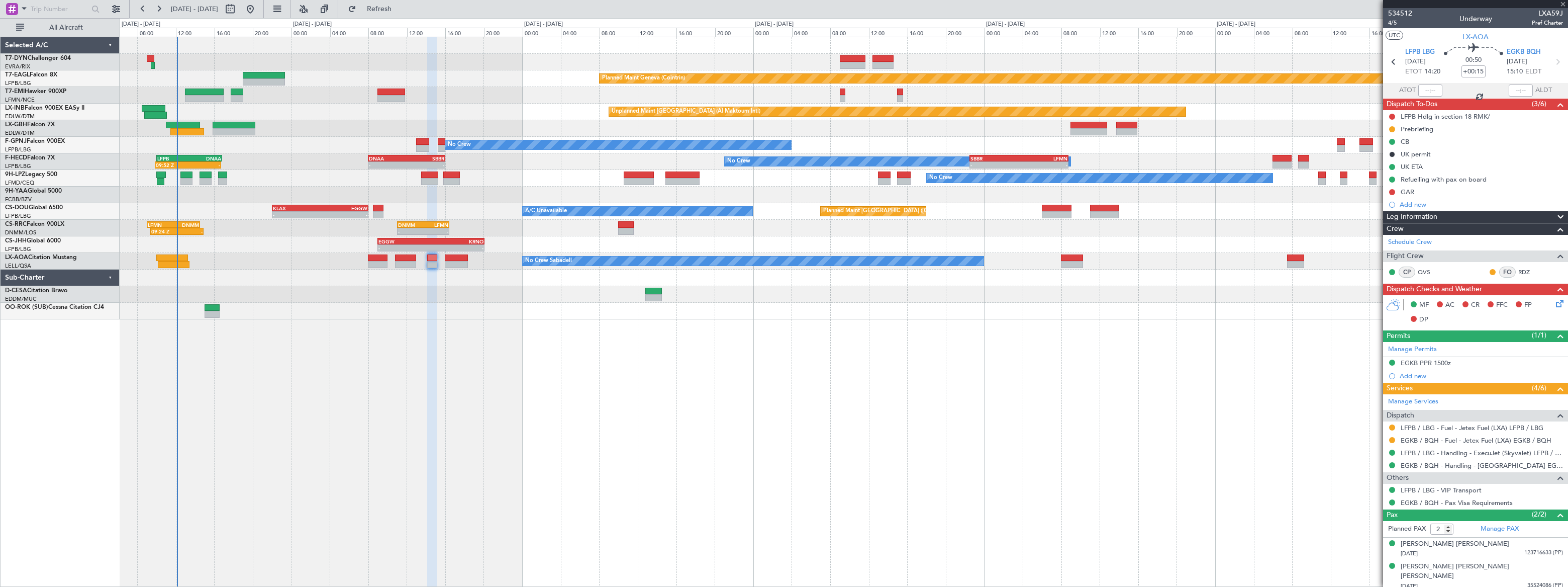
type input "+00:05"
type input "1"
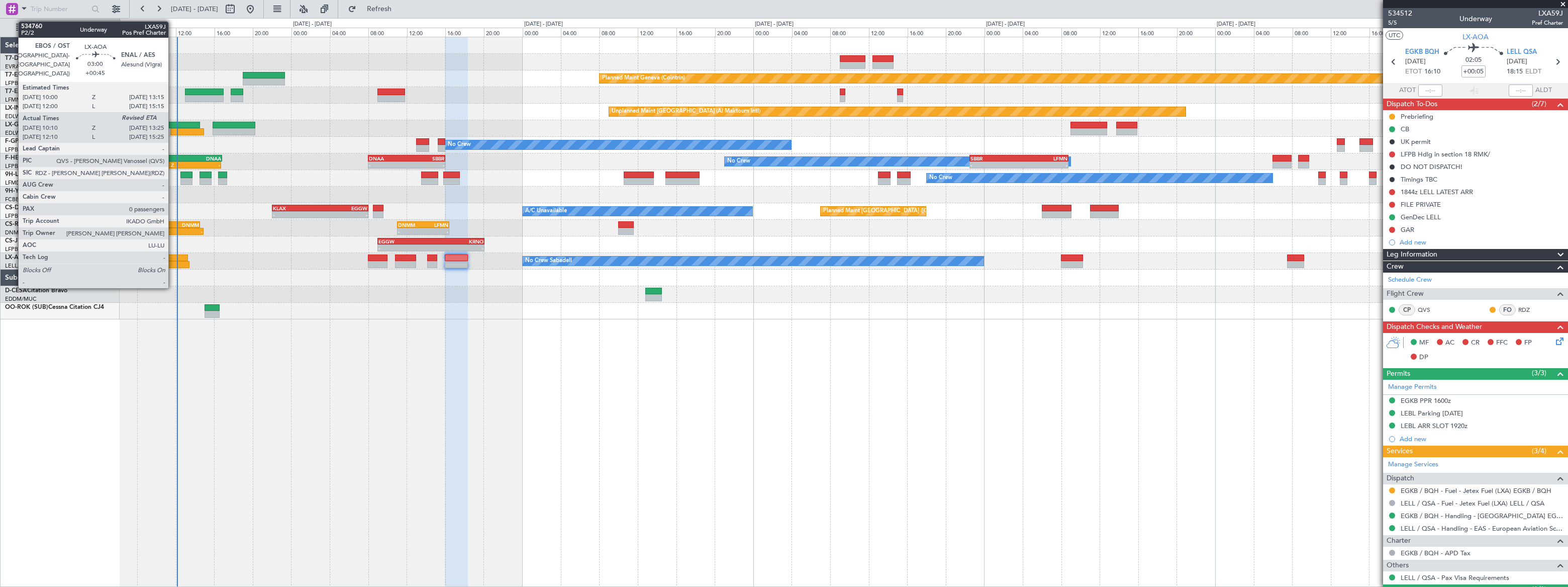
click at [173, 258] on div at bounding box center [172, 257] width 31 height 7
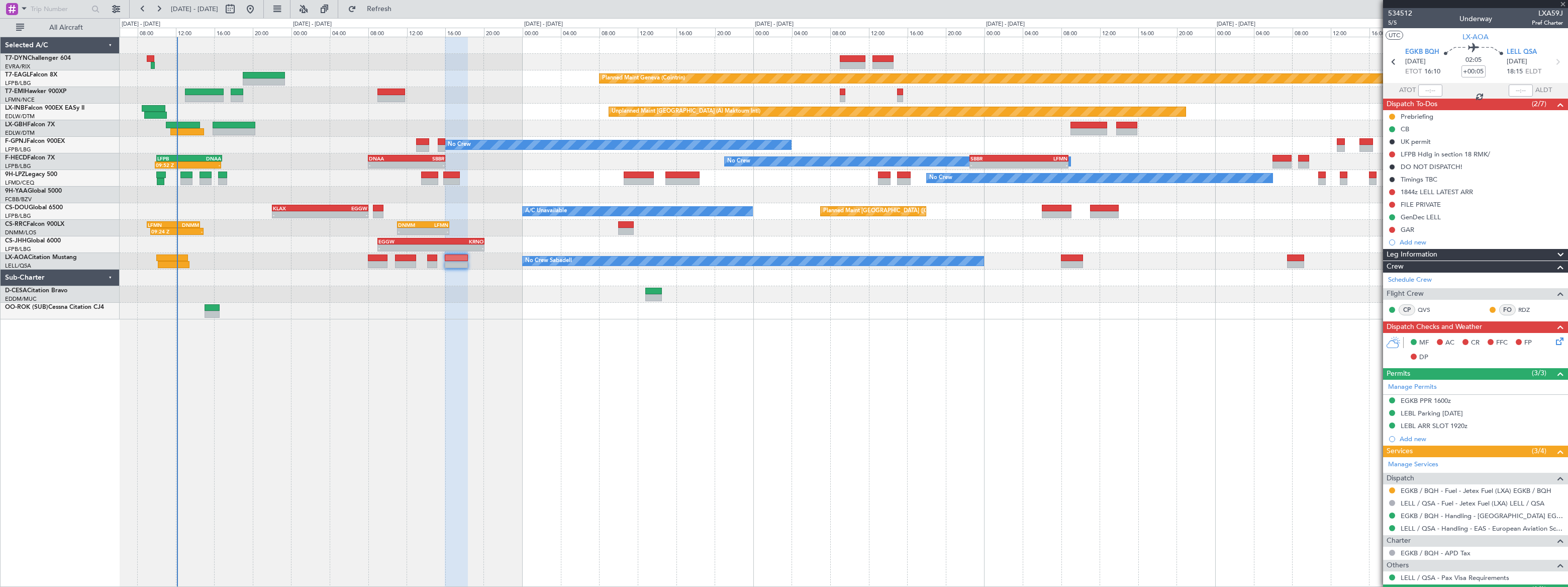
type input "+00:45"
type input "10:20"
type input "0"
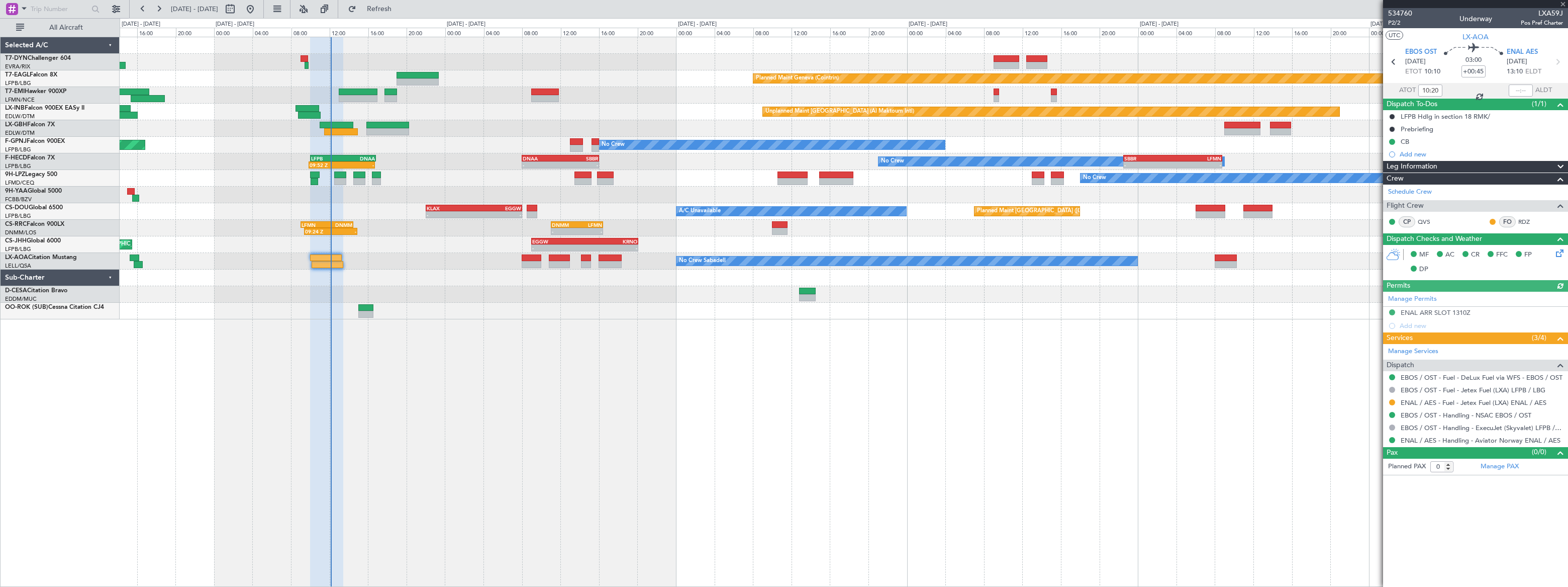
click at [413, 300] on div at bounding box center [843, 294] width 1447 height 17
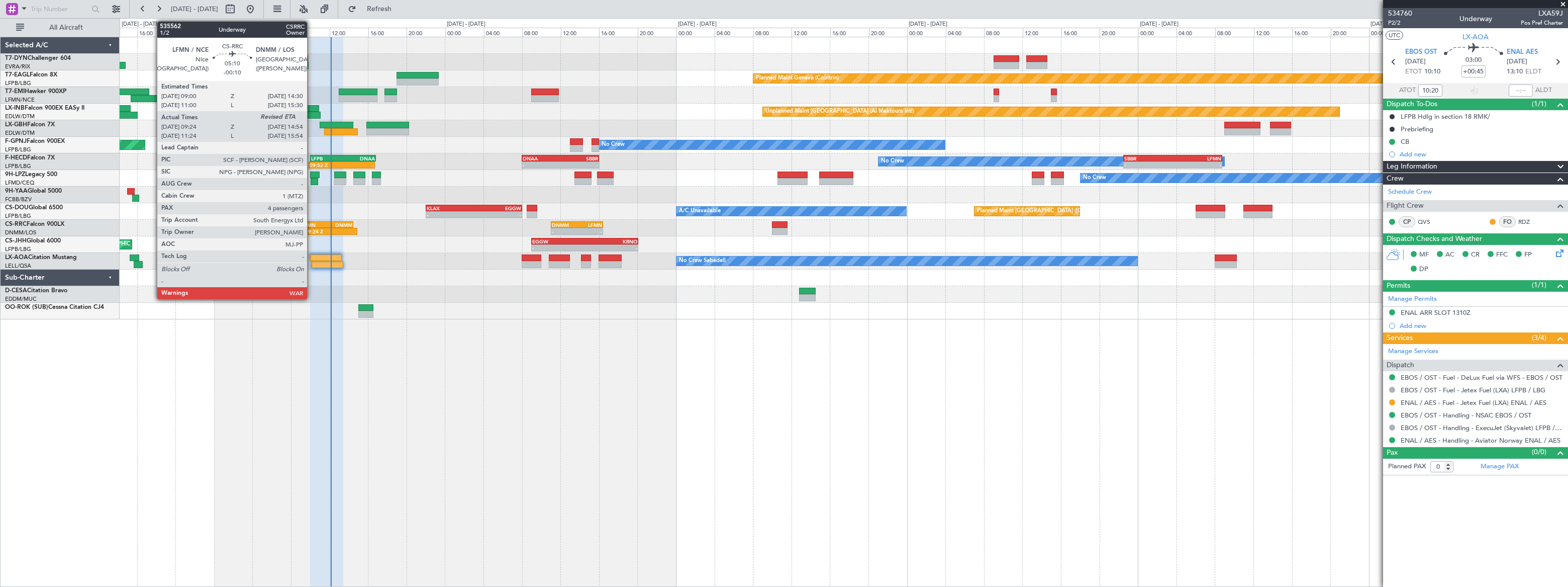
click at [314, 223] on div "LFMN" at bounding box center [314, 225] width 26 height 6
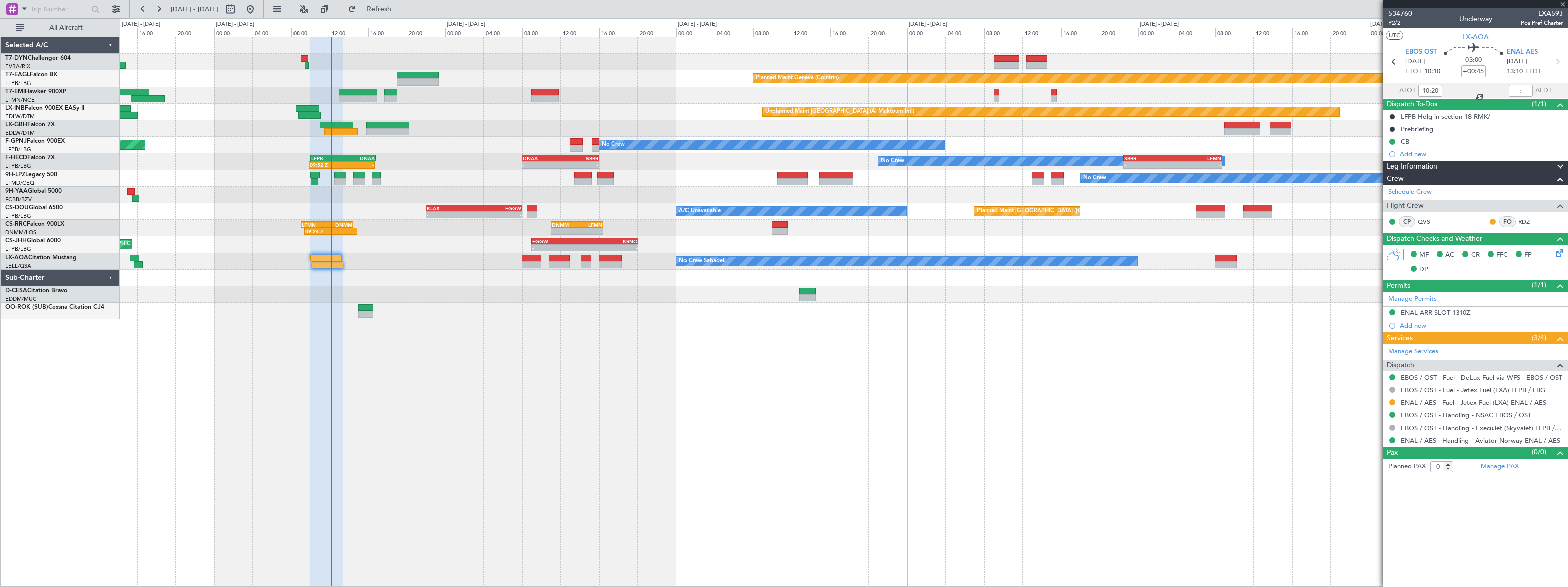
type input "-00:10"
type input "09:39"
type input "4"
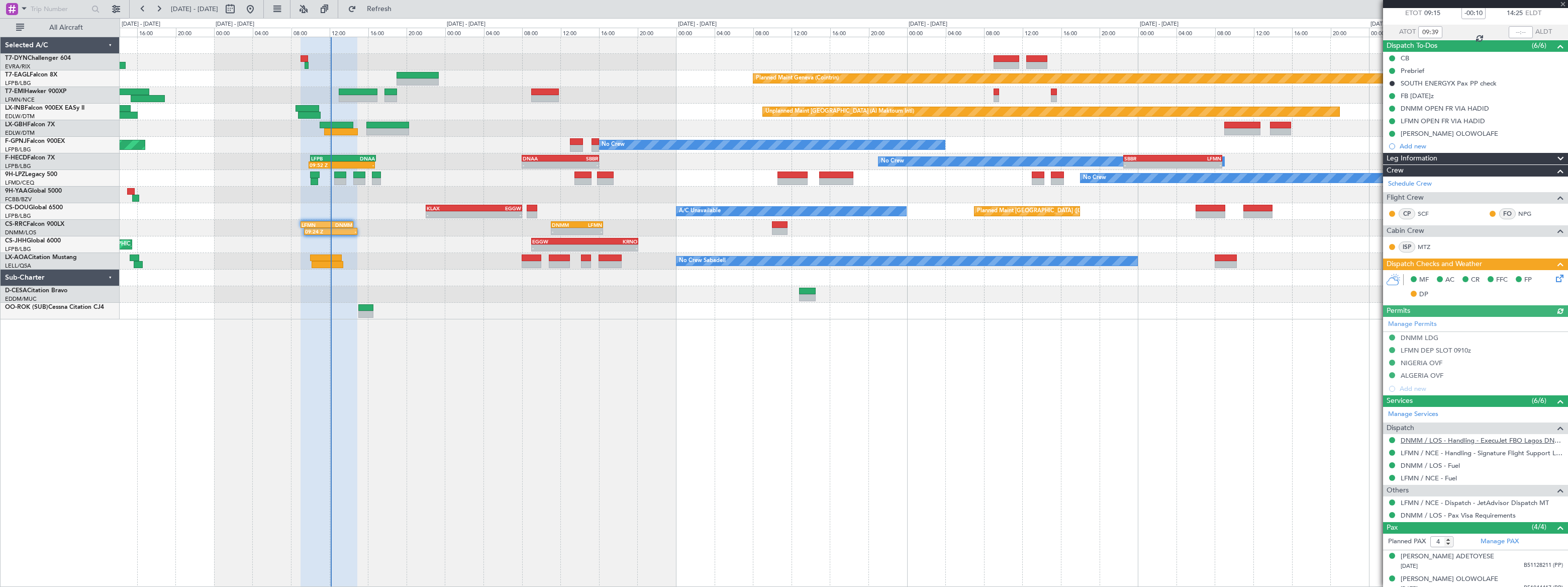
scroll to position [111, 0]
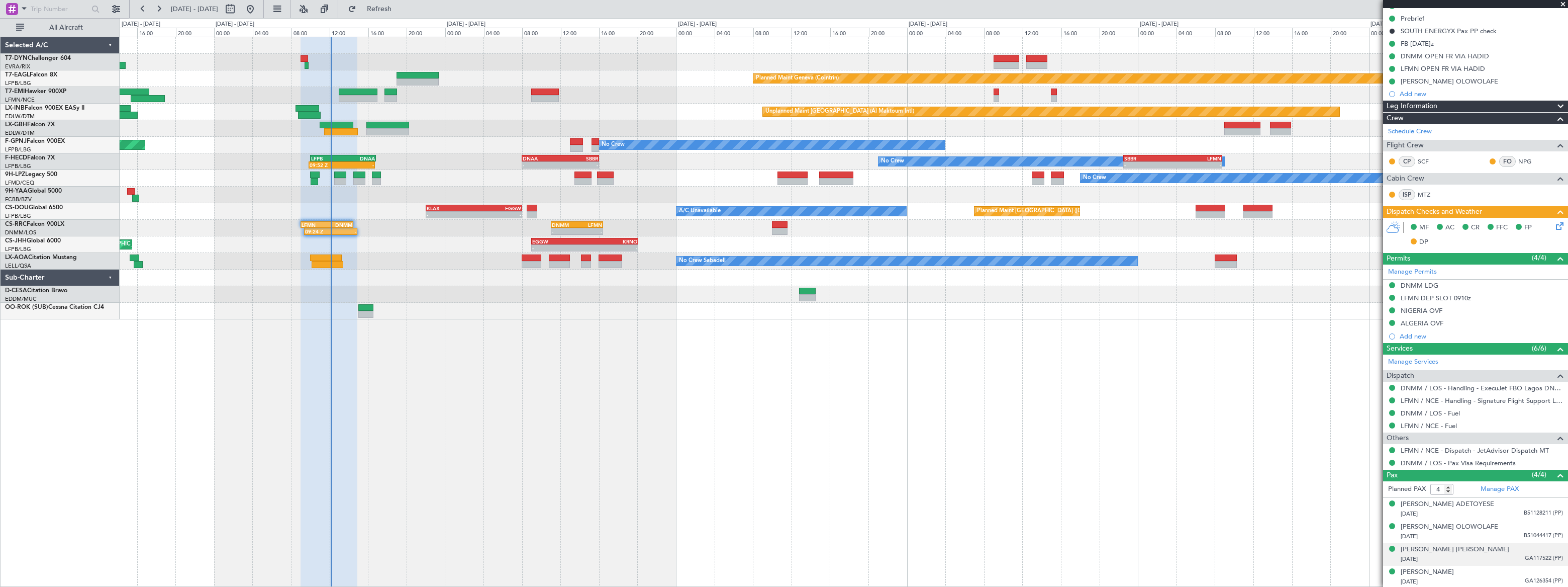
click at [1503, 555] on div "04/08/1979 GA117522 (PP)" at bounding box center [1482, 560] width 162 height 10
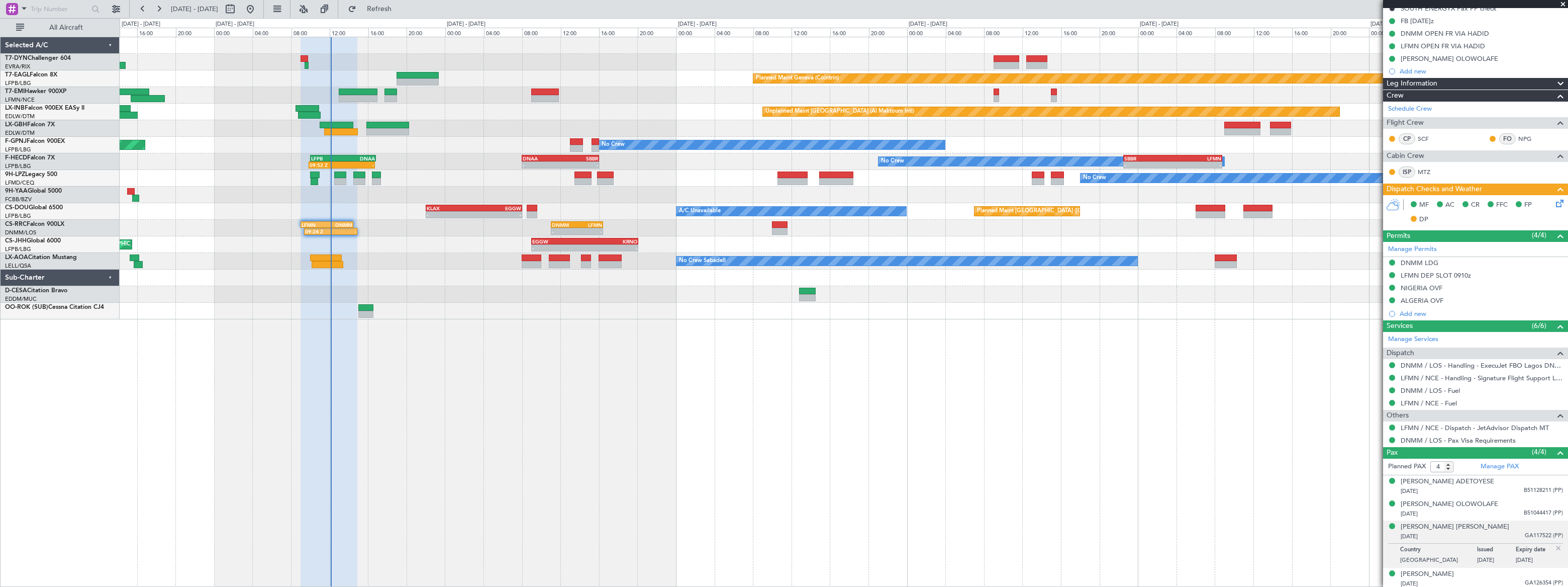
scroll to position [135, 0]
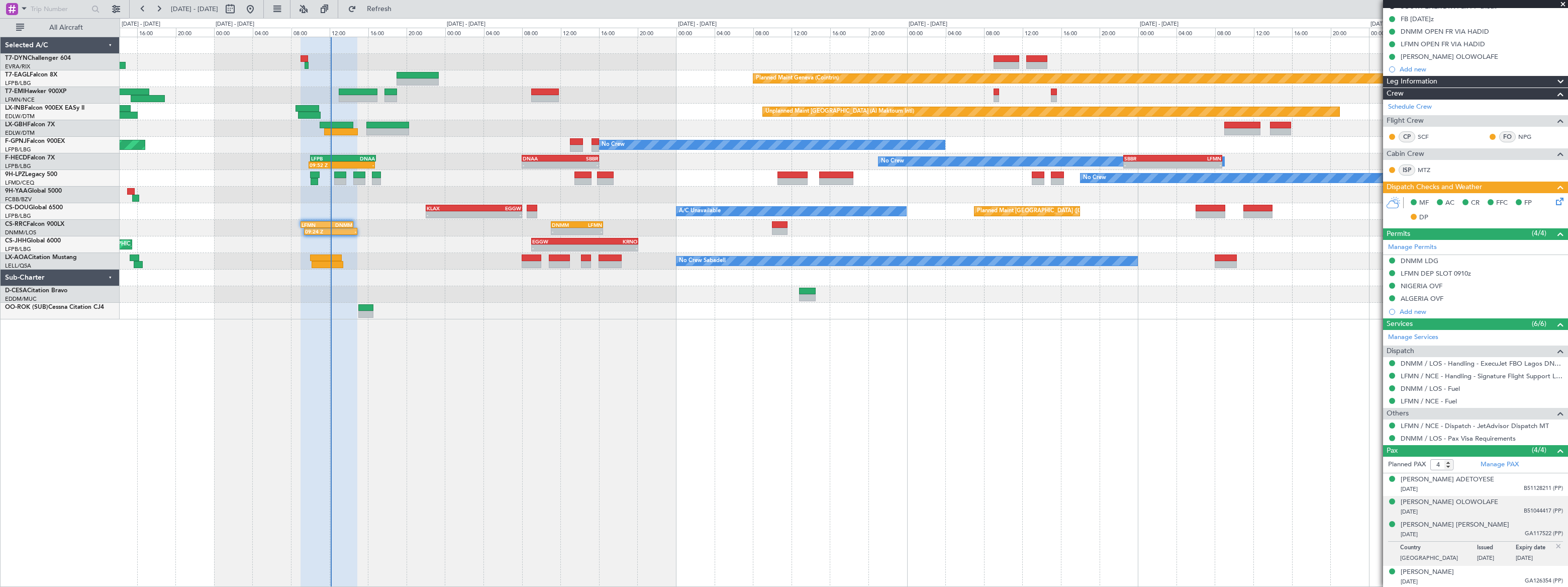
click at [1510, 505] on div "Kayode Olatunji OLOWOLAFE 14/08/1962 B51044417 (PP)" at bounding box center [1482, 507] width 162 height 20
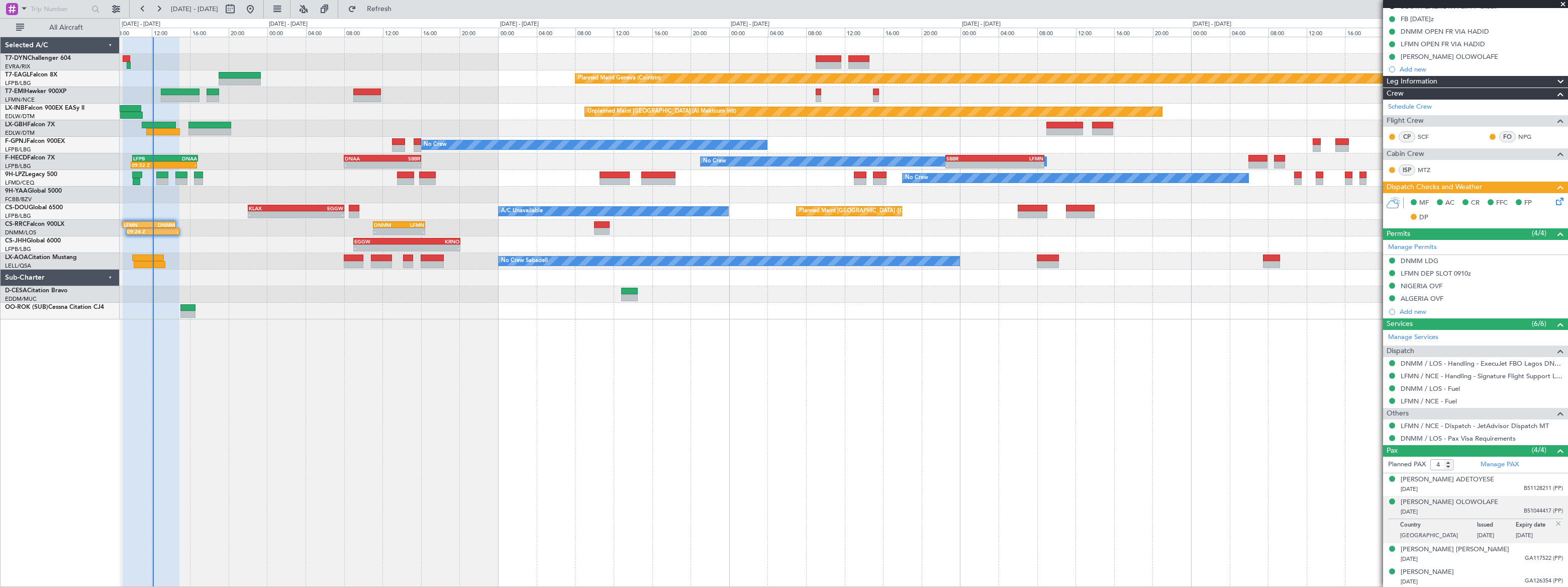
click at [270, 326] on div "Planned Maint Basel-Mulhouse Planned Maint Geneva (Cointrin) Planned Maint Ches…" at bounding box center [844, 311] width 1448 height 550
click at [532, 89] on div "Planned Maint Chester" at bounding box center [844, 95] width 1448 height 17
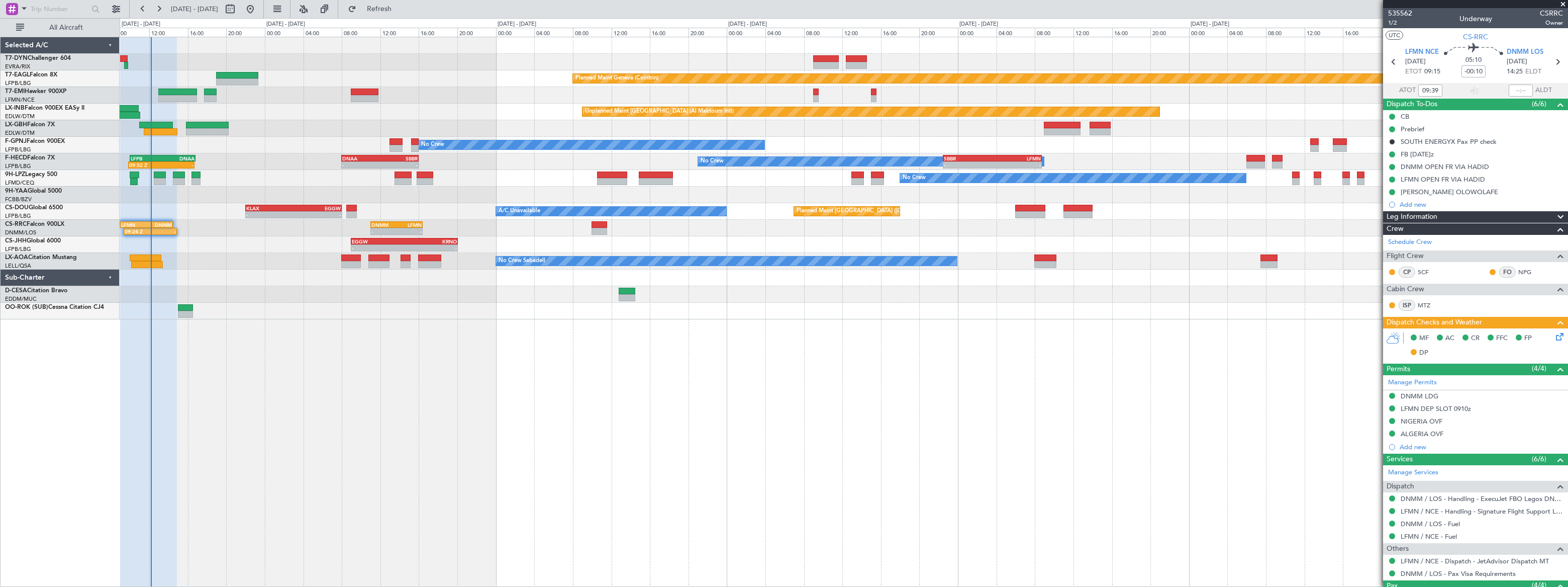
click at [1238, 105] on div "Unplanned Maint [GEOGRAPHIC_DATA] (Al Maktoum Intl)" at bounding box center [844, 112] width 1448 height 17
click at [1474, 37] on span "CS-RRC" at bounding box center [1476, 36] width 26 height 11
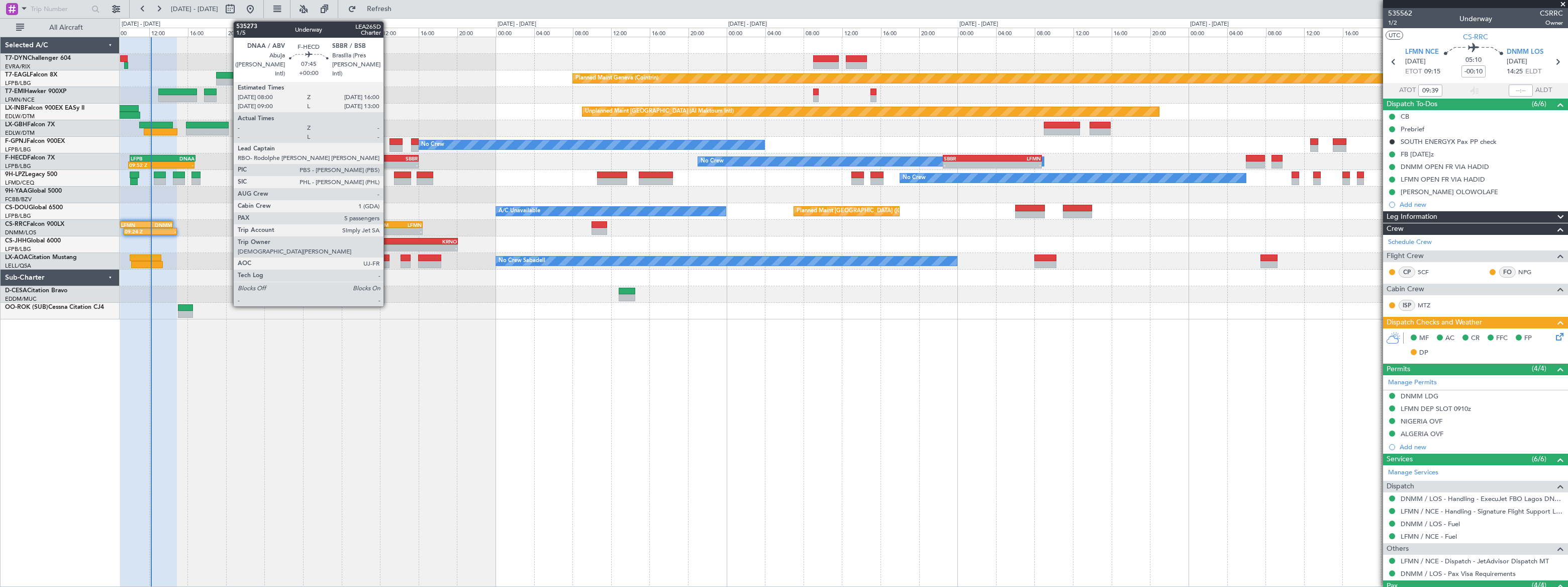
click at [388, 157] on div "SBBR" at bounding box center [398, 158] width 37 height 6
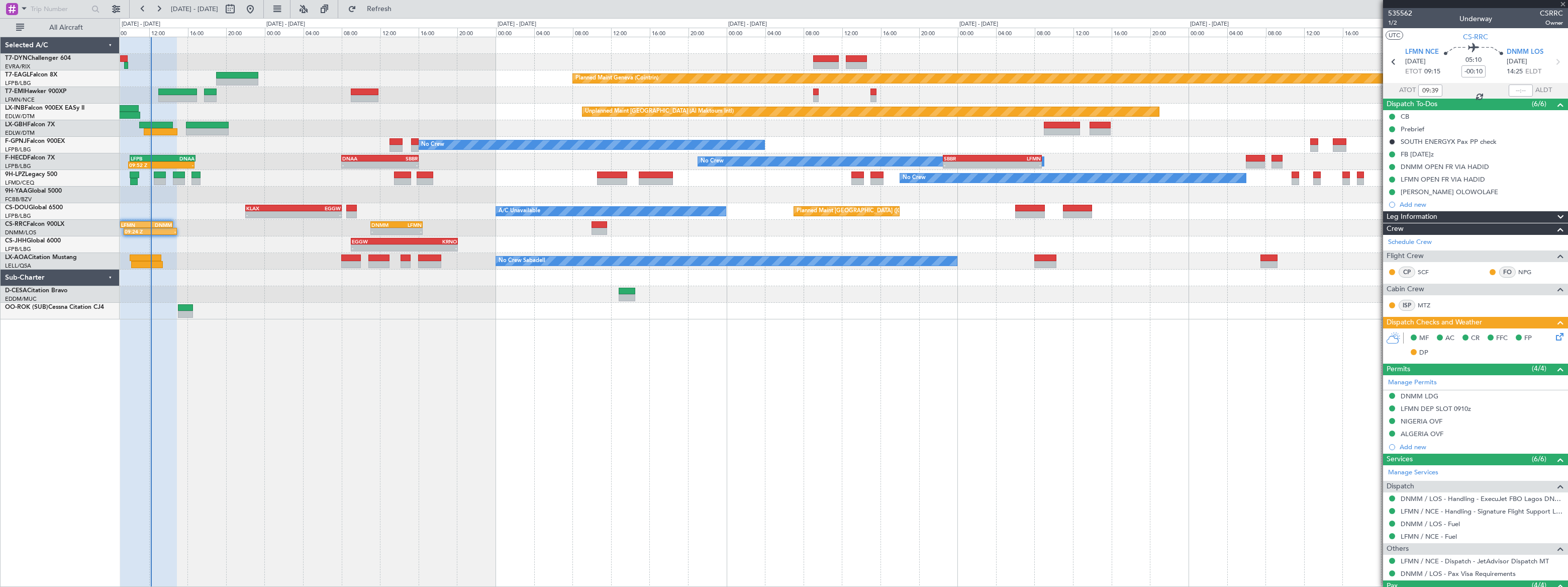
type input "5"
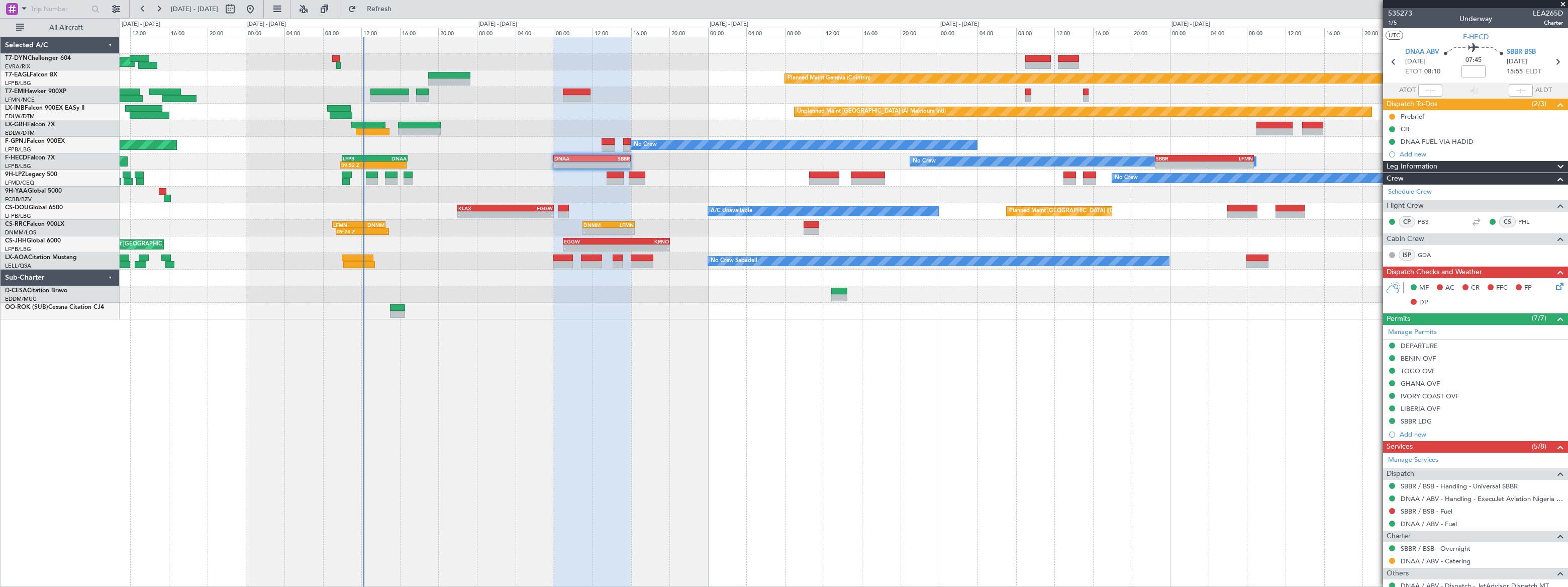
click at [415, 219] on div "Planned Maint Basel-Mulhouse Planned Maint Geneva (Cointrin) Planned Maint Ches…" at bounding box center [844, 178] width 1448 height 282
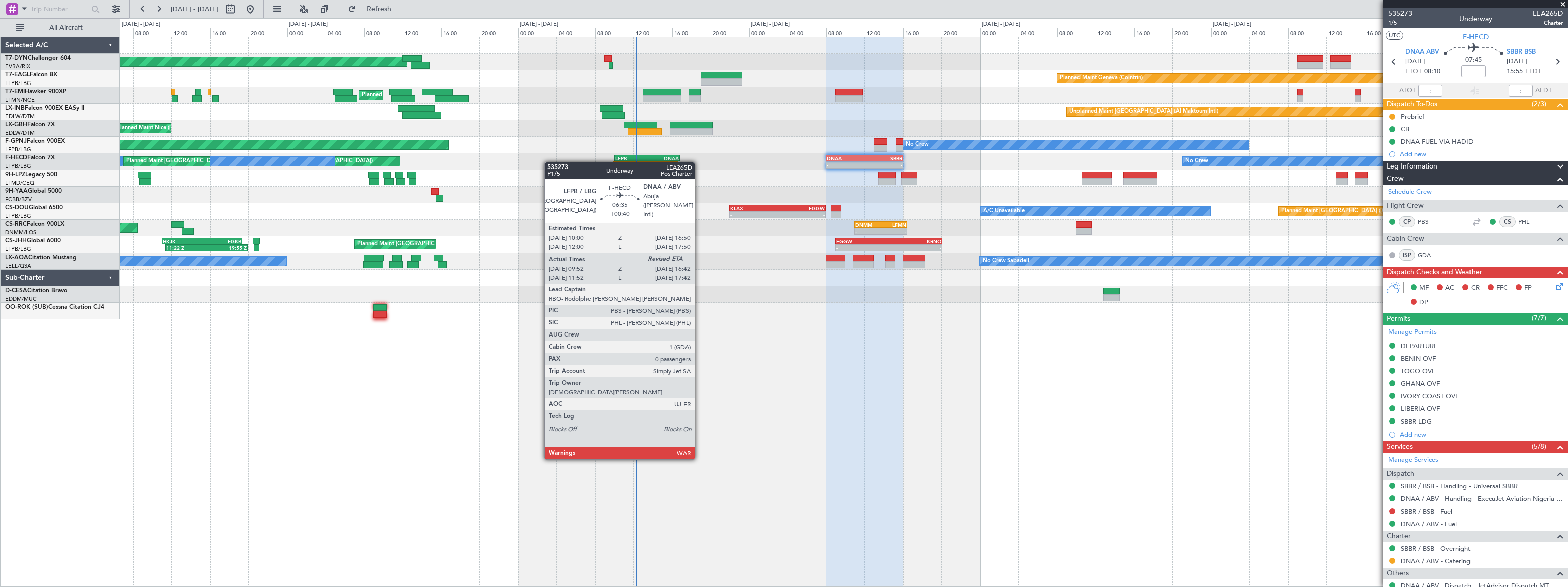
click at [644, 145] on div "Planned Maint Basel-Mulhouse Planned Maint Geneva (Cointrin) Planned Maint Ches…" at bounding box center [843, 178] width 1447 height 282
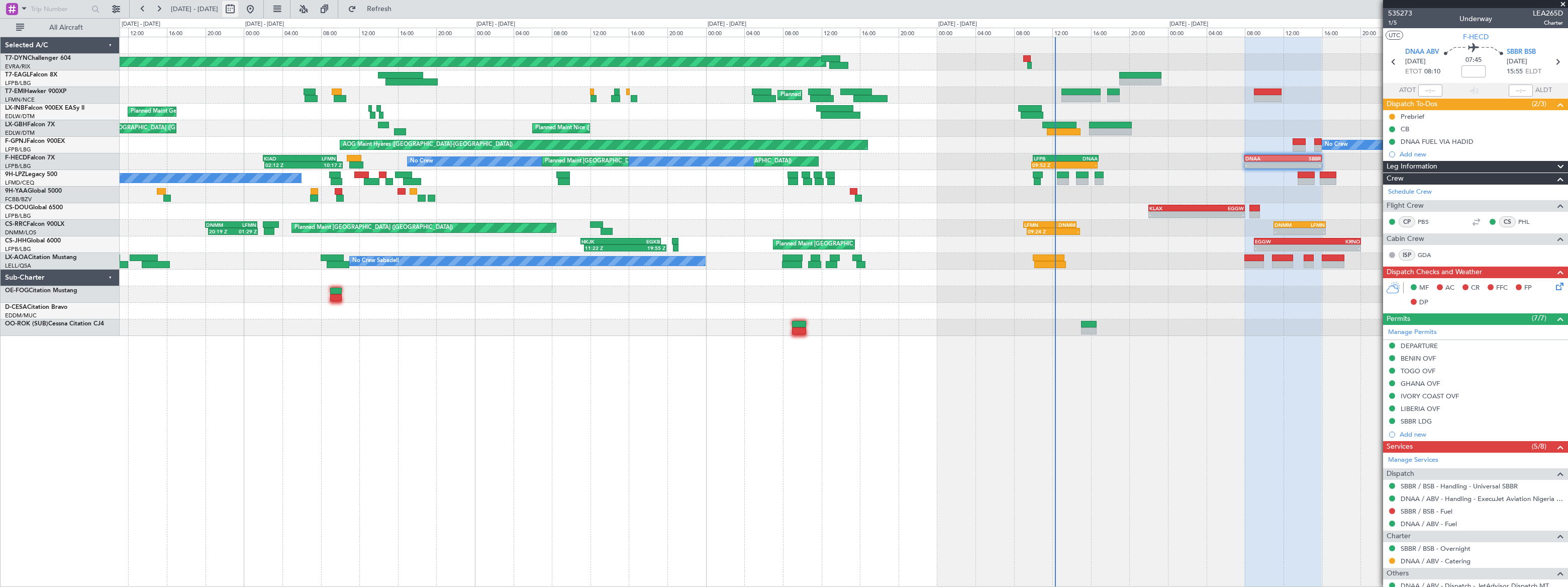
click at [238, 9] on button at bounding box center [230, 9] width 16 height 16
select select "8"
select select "2025"
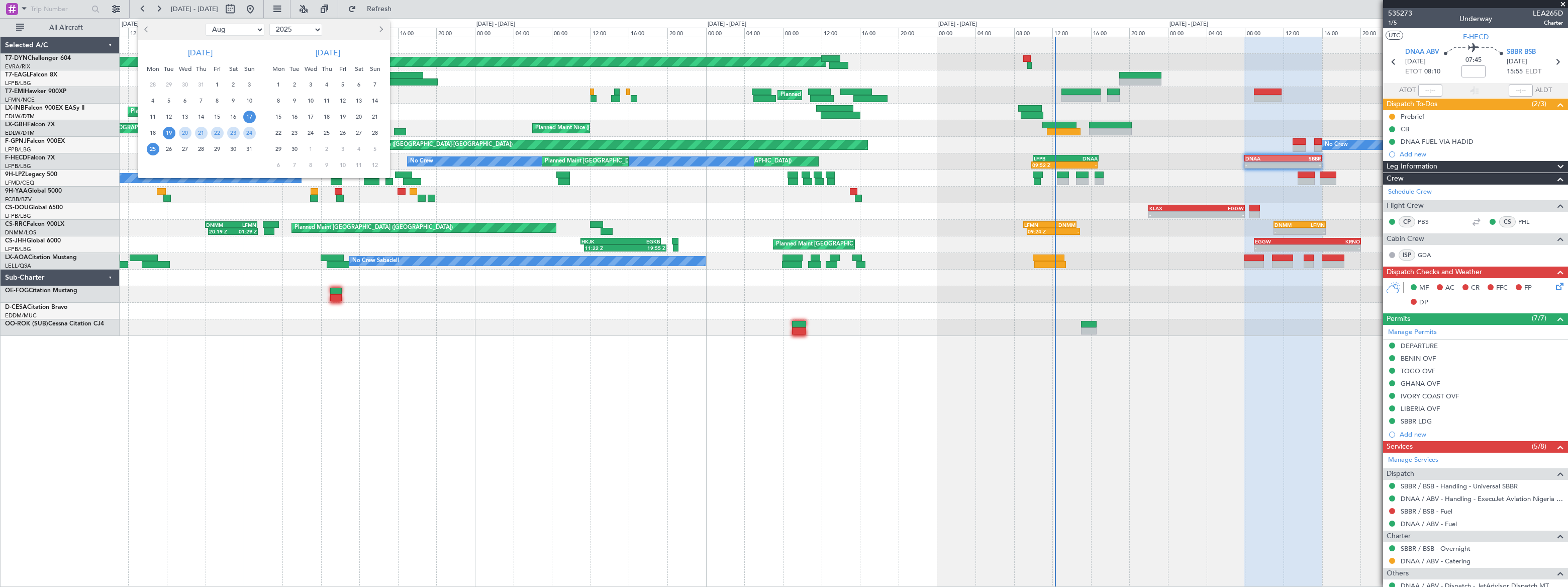
click at [250, 112] on span "17" at bounding box center [249, 117] width 13 height 13
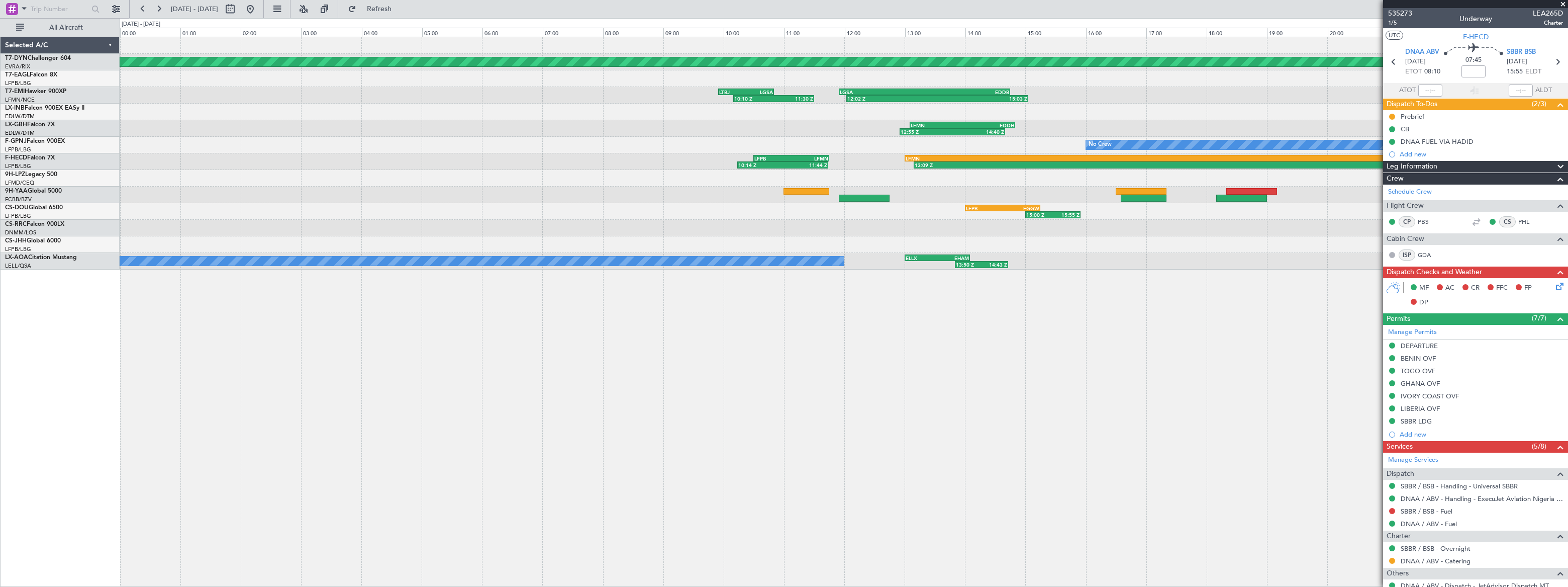
click at [1077, 153] on div "No Crew 13:09 Z 22:04 Z LFMN 13:00 Z KIAD 21:45 Z LFPB 10:30 Z LFMN 11:45 Z 10:…" at bounding box center [843, 161] width 1447 height 17
click at [444, 237] on div "Planned Maint Basel-Mulhouse LGSA 11:55 Z EDDB 14:45 Z 12:02 Z 15:03 Z LTBJ 09:…" at bounding box center [843, 153] width 1447 height 233
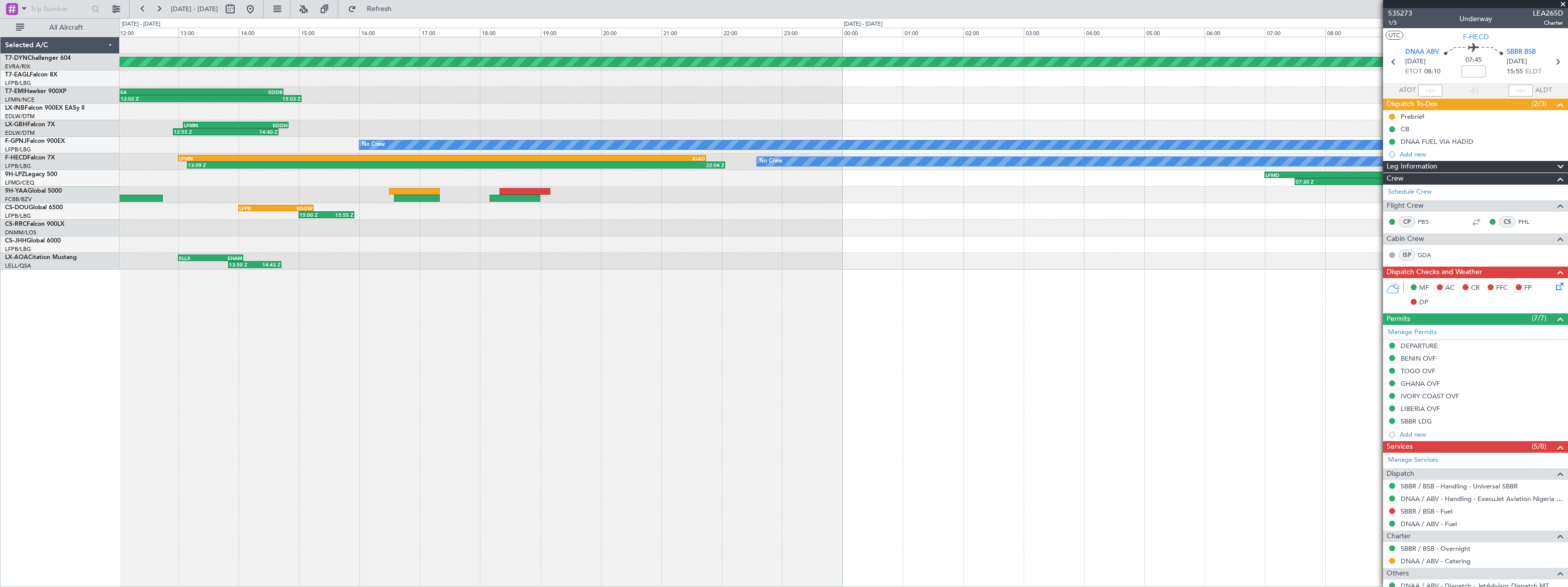
click at [729, 239] on div at bounding box center [844, 244] width 1448 height 17
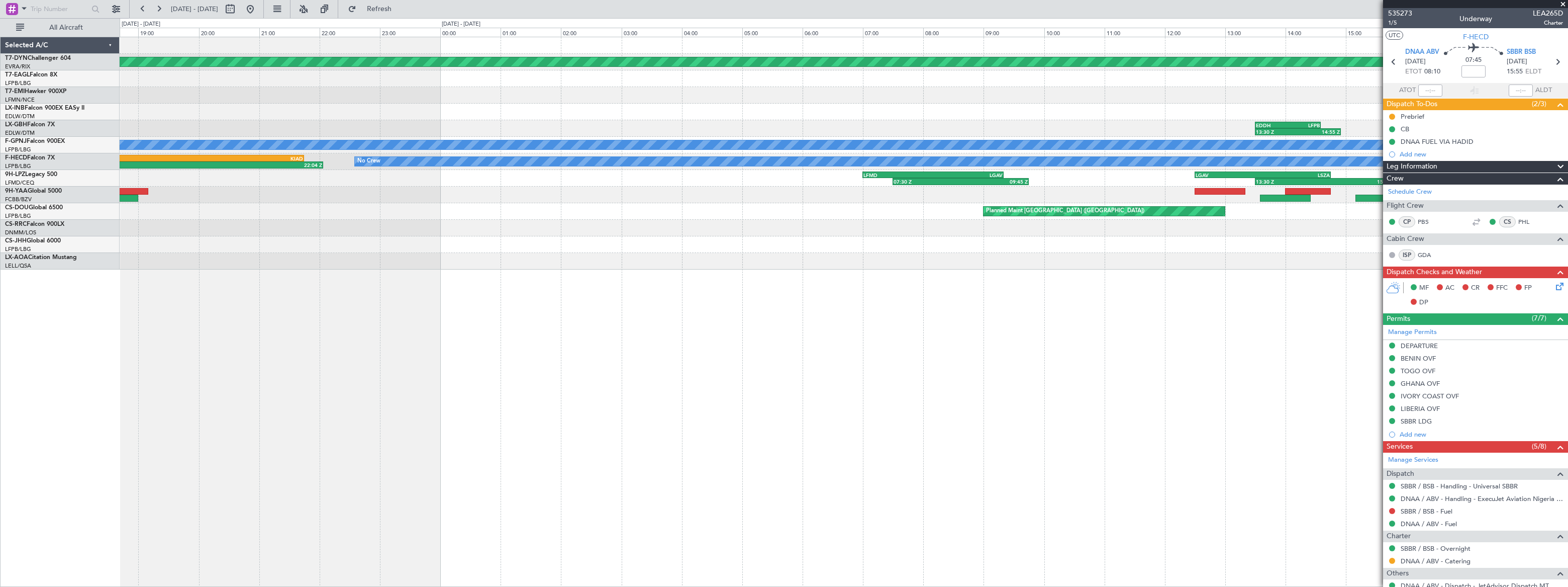
click at [646, 233] on div "Planned Maint Basel-Mulhouse LGSA 11:55 Z EDDB 14:45 Z 12:02 Z 15:03 Z EDDH 13:…" at bounding box center [844, 153] width 1448 height 233
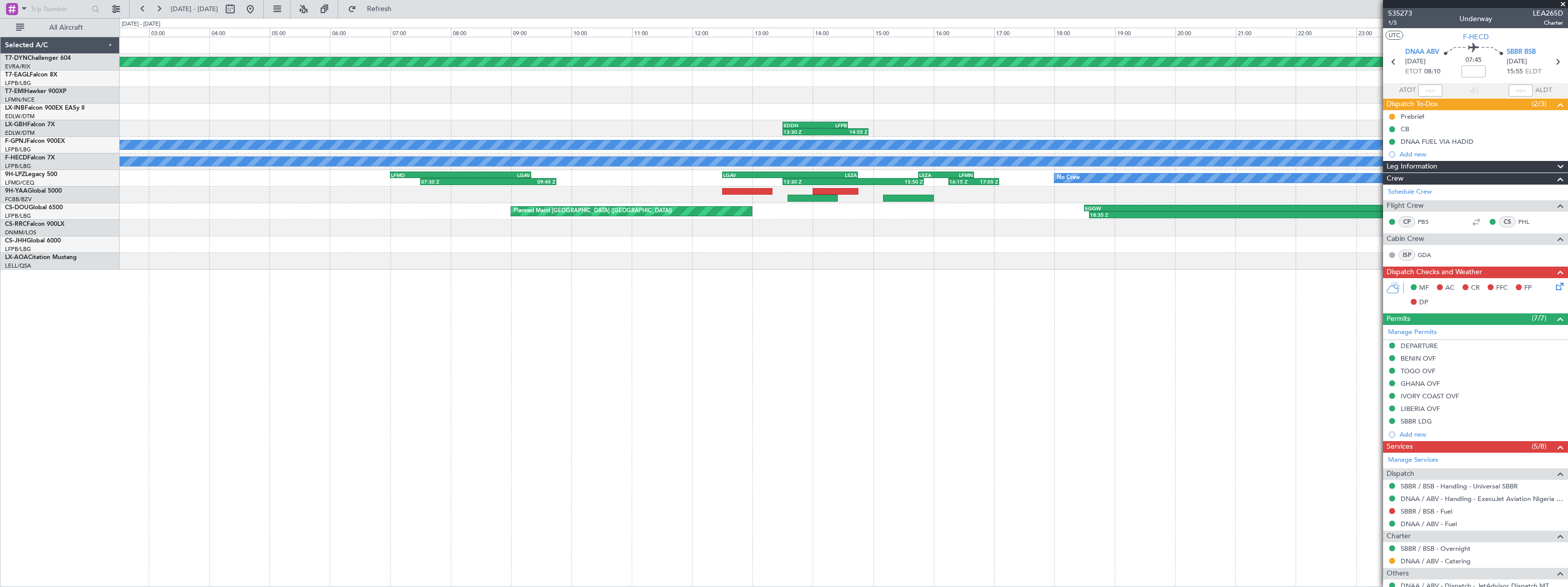
click at [694, 197] on div "Planned Maint Basel-Mulhouse EDDH 13:30 Z LFPB 14:35 Z 13:30 Z 14:55 Z Unplanne…" at bounding box center [843, 153] width 1447 height 233
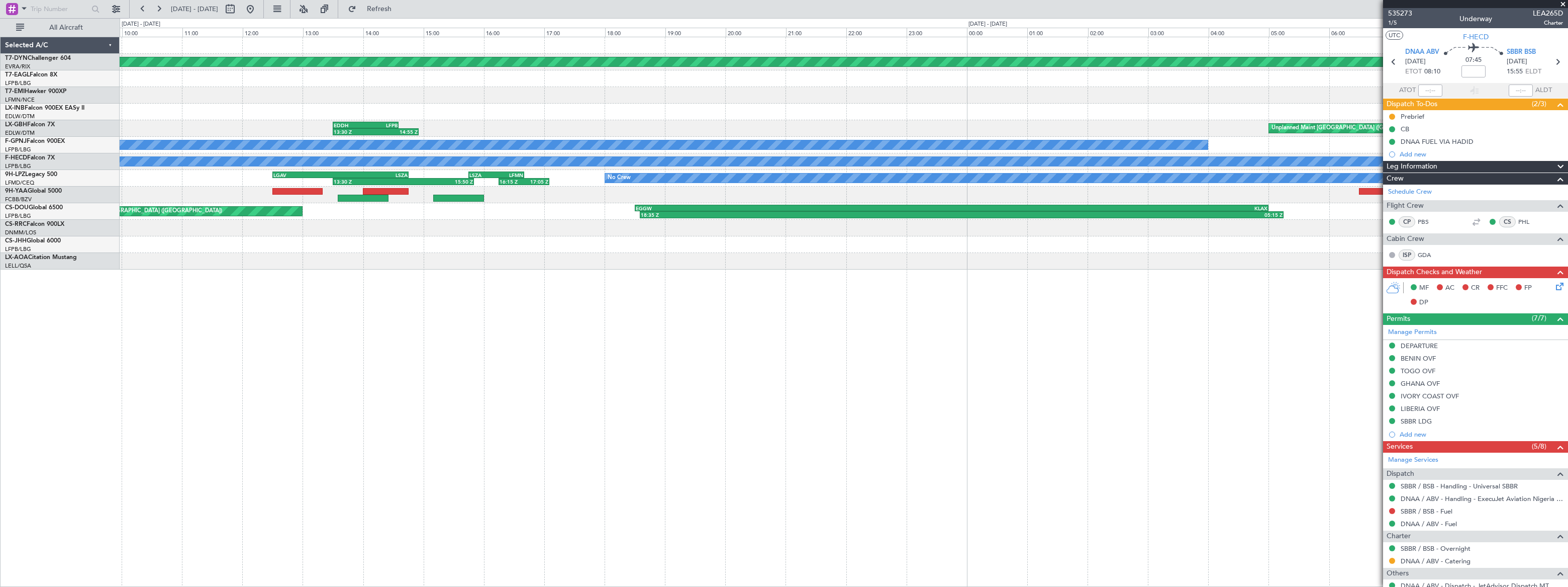
click at [700, 219] on div "Planned Maint Basel-Mulhouse Planned Maint Geneva (Cointrin) EDDH 13:30 Z LFPB …" at bounding box center [843, 153] width 1447 height 233
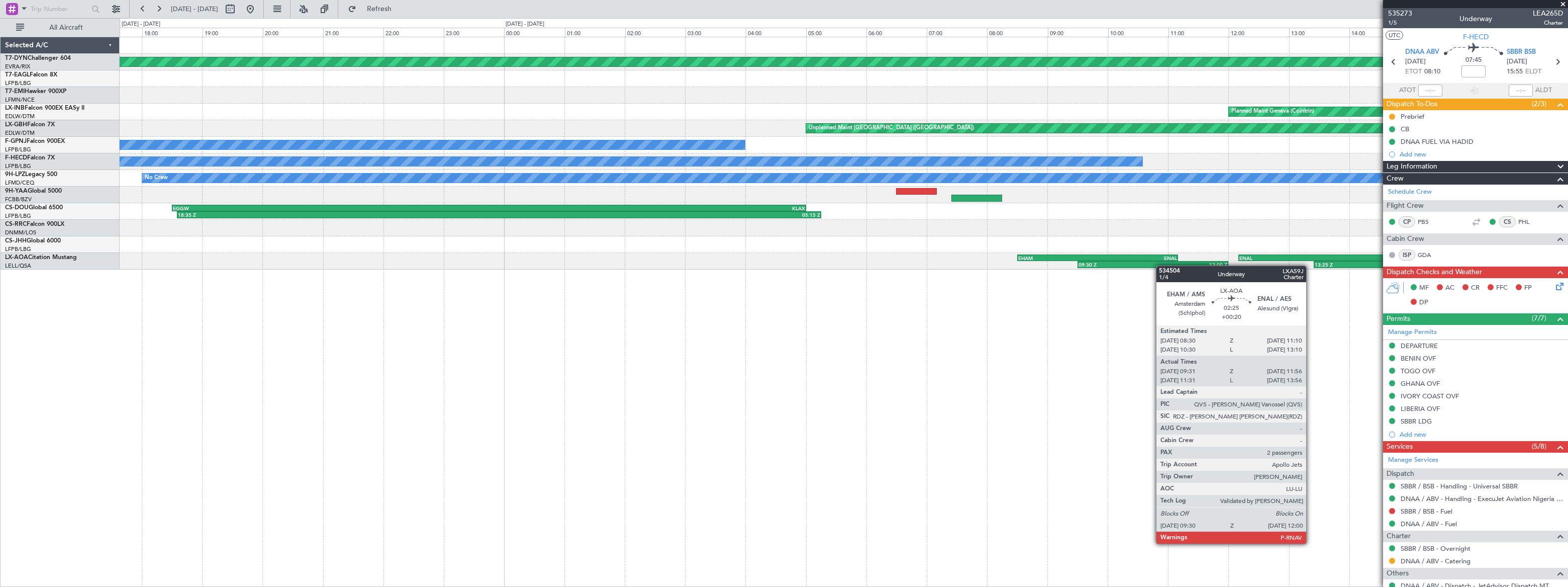
click at [714, 221] on div "Planned Maint Basel-Mulhouse Planned Maint Geneva (Cointrin) Unplanned Maint Pa…" at bounding box center [843, 153] width 1447 height 233
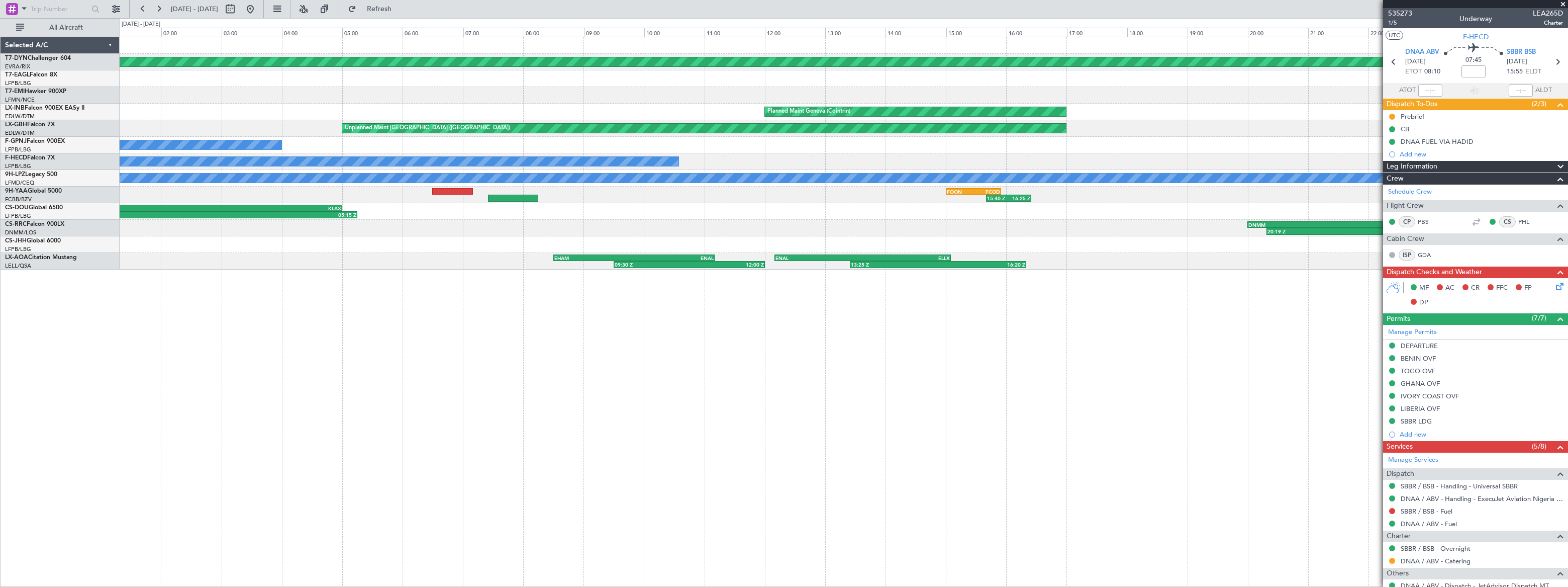
click at [788, 197] on div "Planned Maint Basel-Mulhouse EDDB 06:15 Z LSZB 07:30 Z 06:20 Z 07:41 Z Planned …" at bounding box center [843, 153] width 1447 height 233
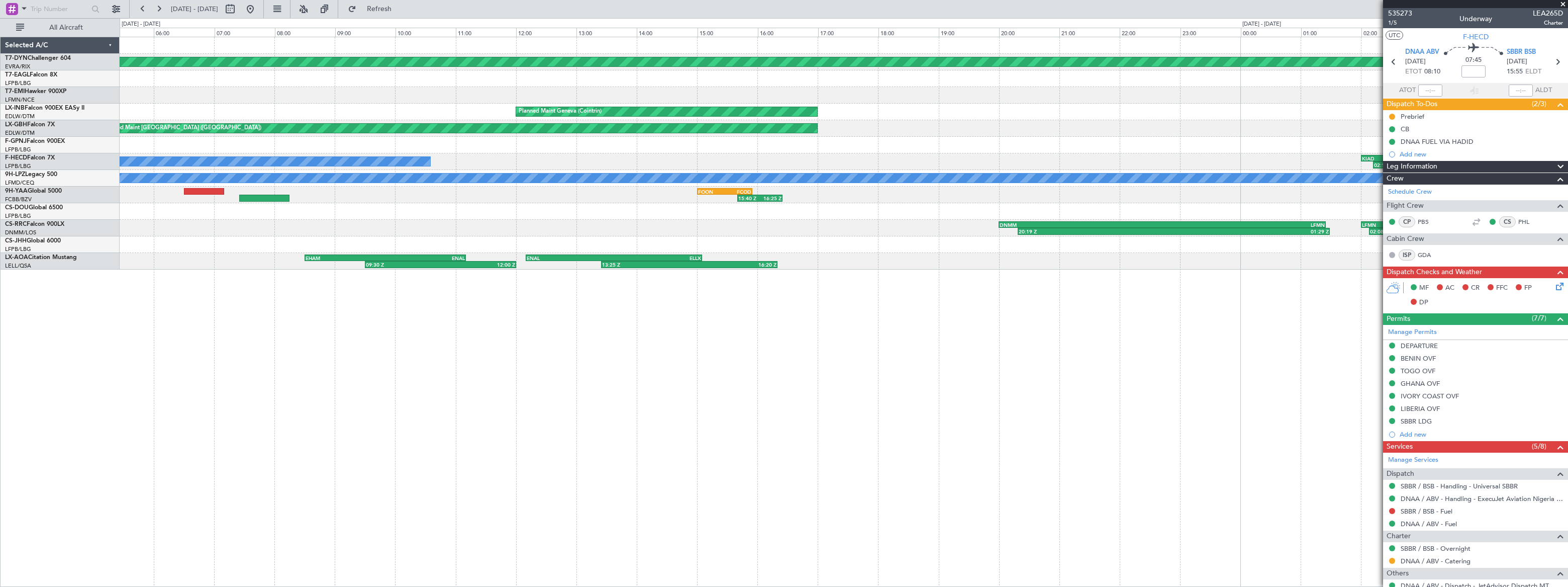
click at [672, 309] on div "Planned Maint Basel-Mulhouse EDDB 06:15 Z LSZB 07:30 Z 06:20 Z 07:41 Z LSZB 09:…" at bounding box center [844, 311] width 1448 height 550
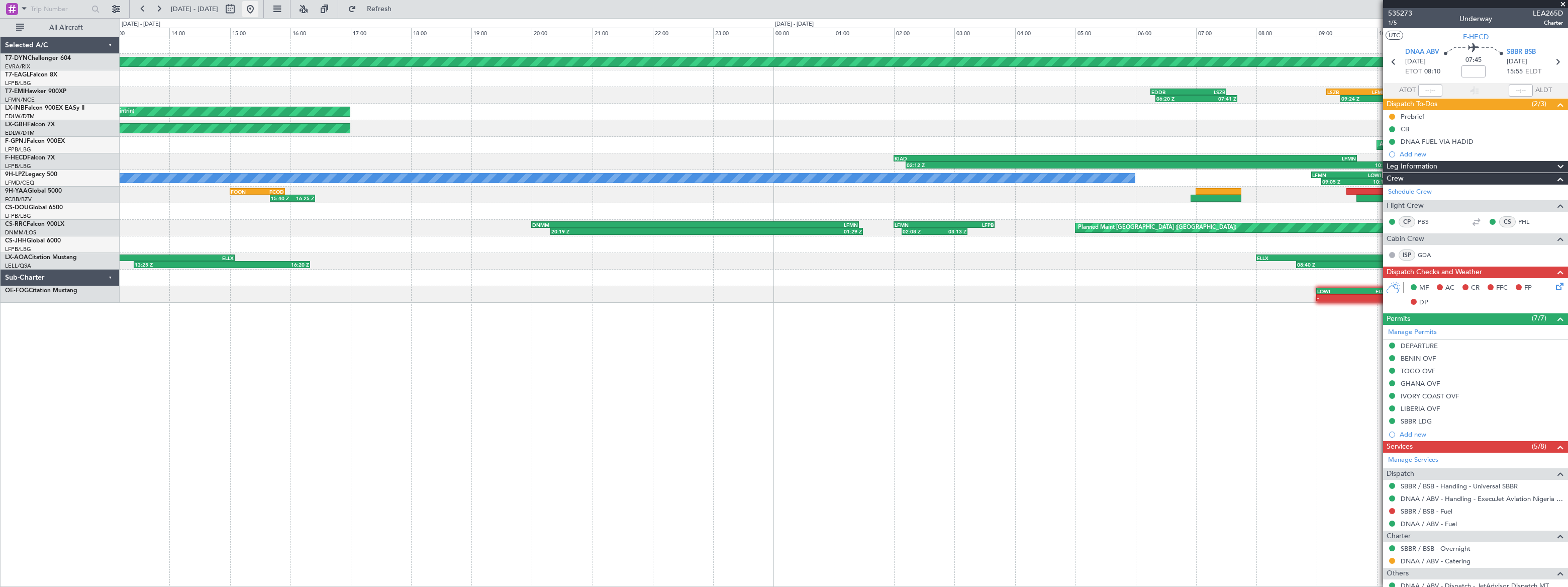
click at [258, 5] on button at bounding box center [250, 9] width 16 height 16
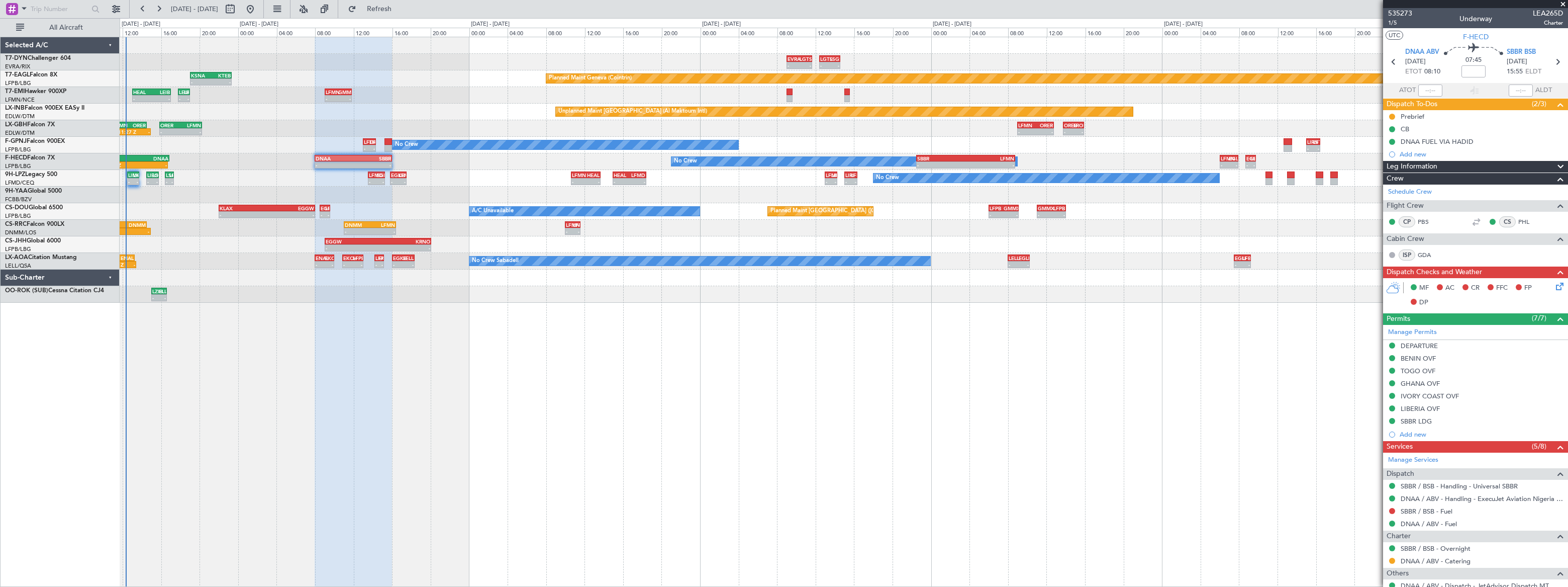
click at [247, 218] on div "EVRA 09:00 Z LGTS 11:40 Z - - - - LGTS 12:25 Z LSGS 14:35 Z 12:52 Z 14:50 Z LFS…" at bounding box center [843, 170] width 1447 height 265
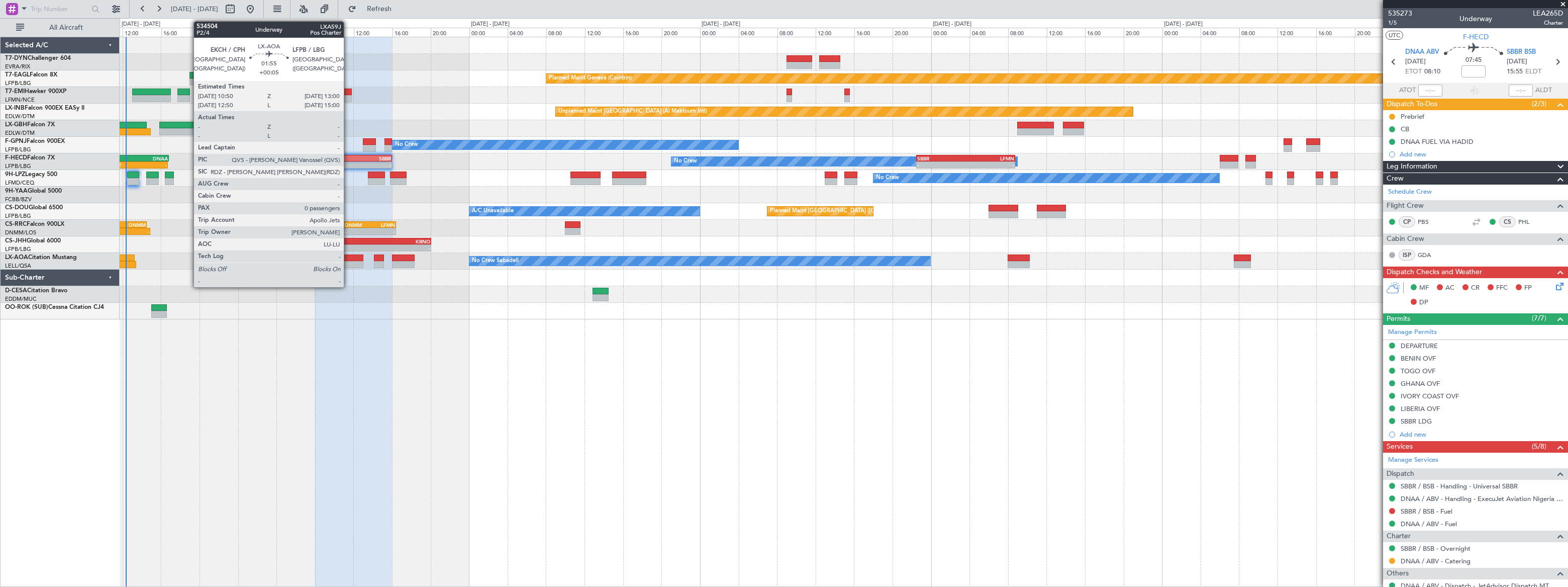
click at [347, 259] on div at bounding box center [353, 257] width 22 height 7
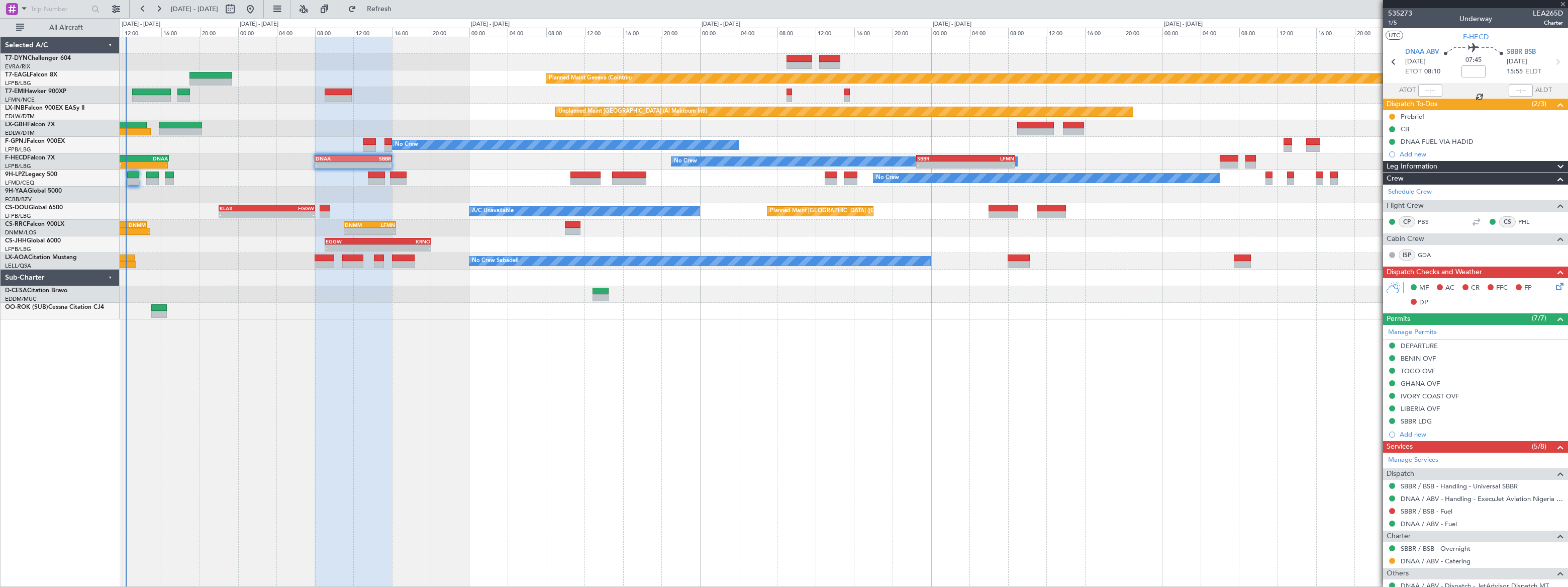
type input "+00:05"
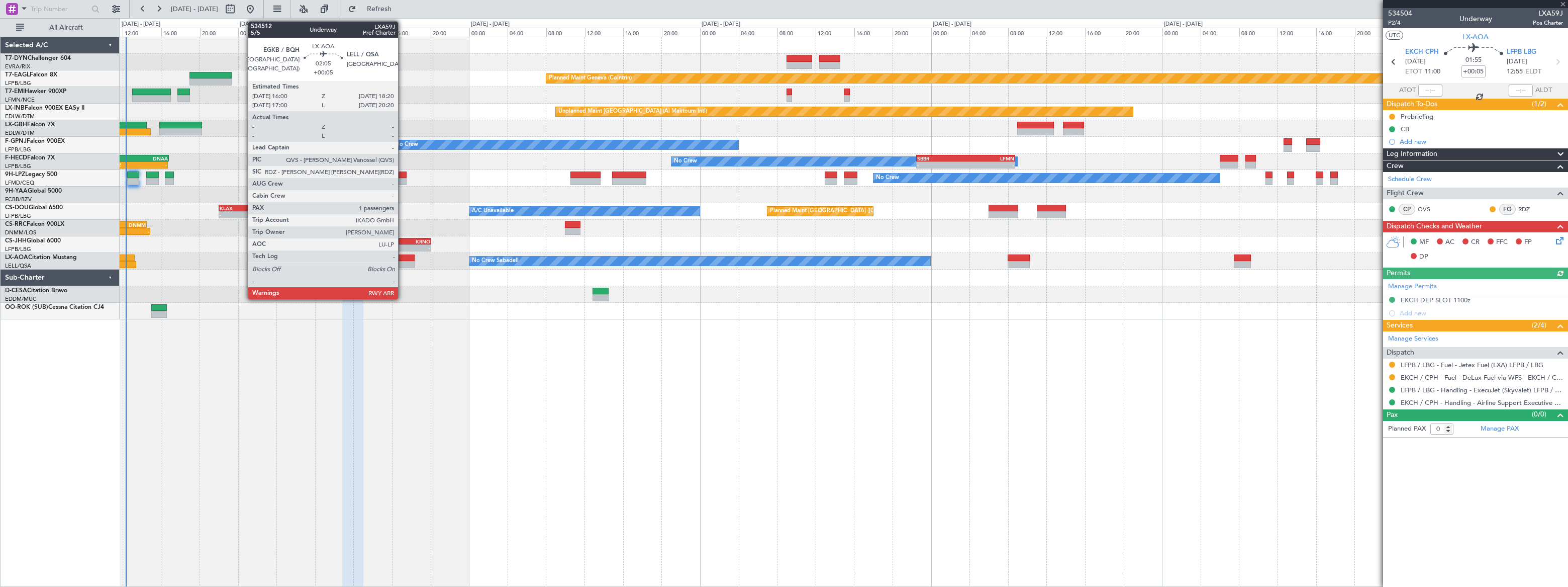
click at [402, 256] on div at bounding box center [403, 257] width 23 height 7
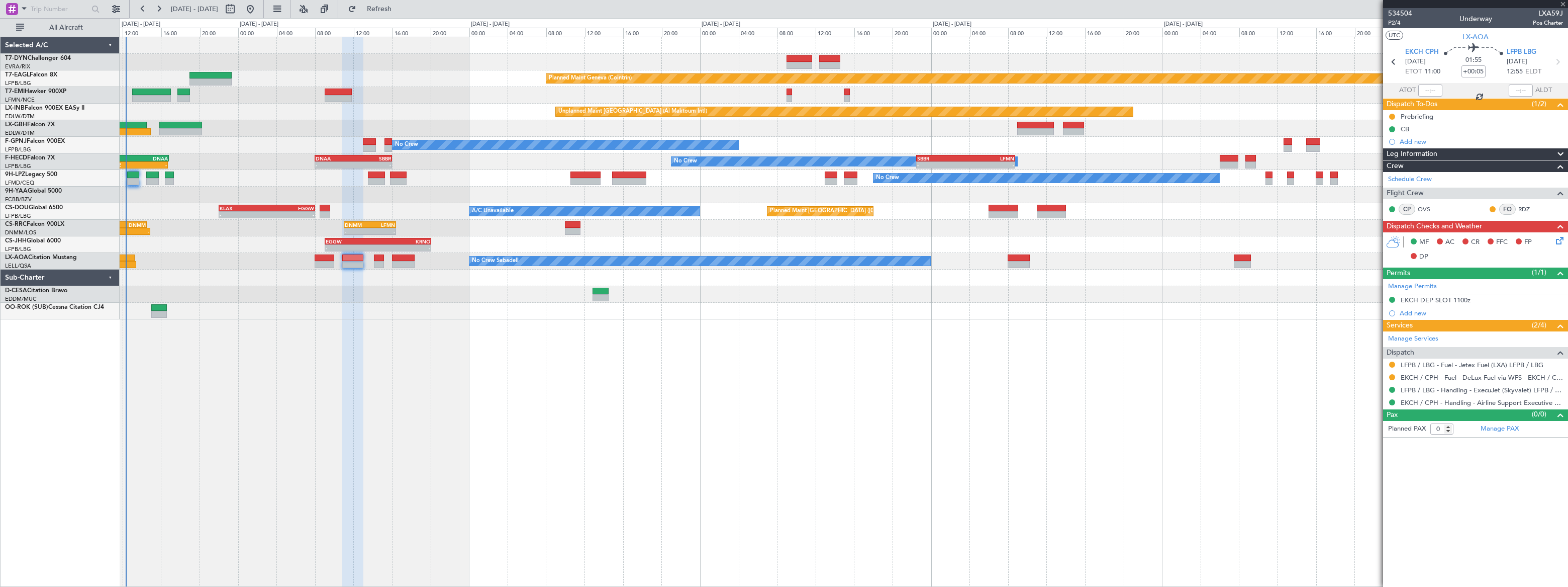
type input "1"
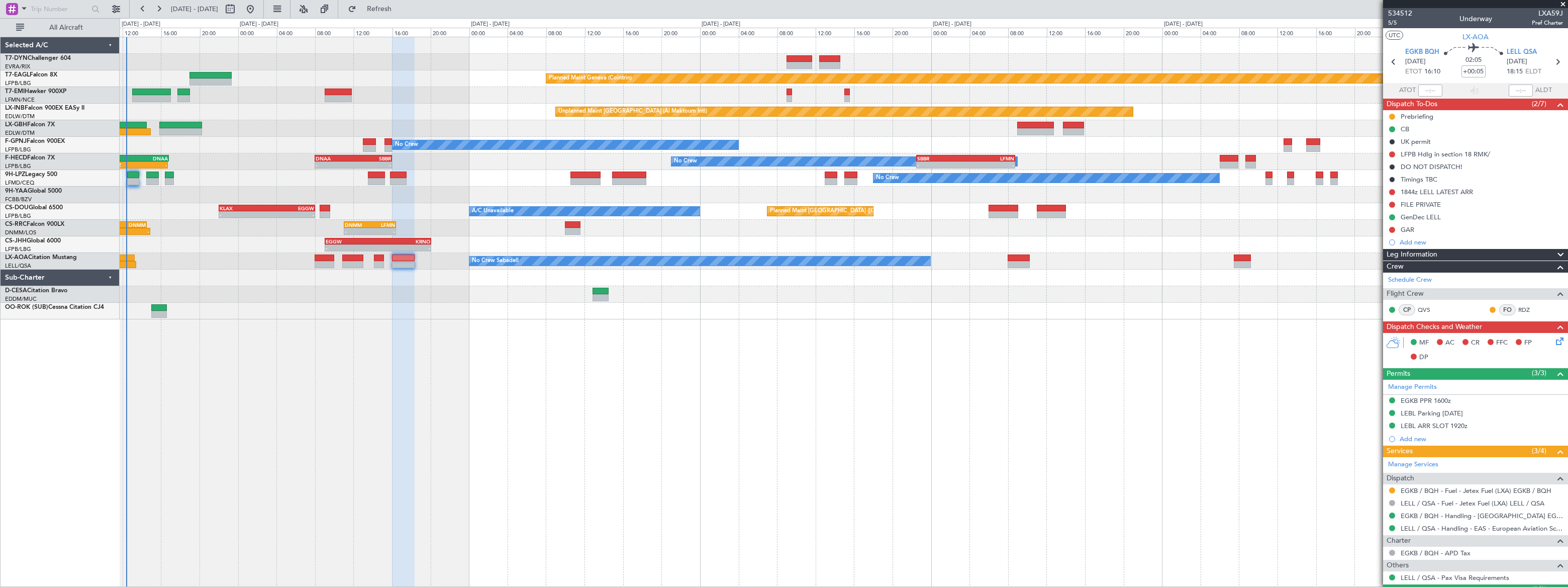
click at [201, 107] on div "Planned Maint Basel-Mulhouse Planned Maint Geneva (Cointrin) Planned Maint Ches…" at bounding box center [843, 178] width 1447 height 282
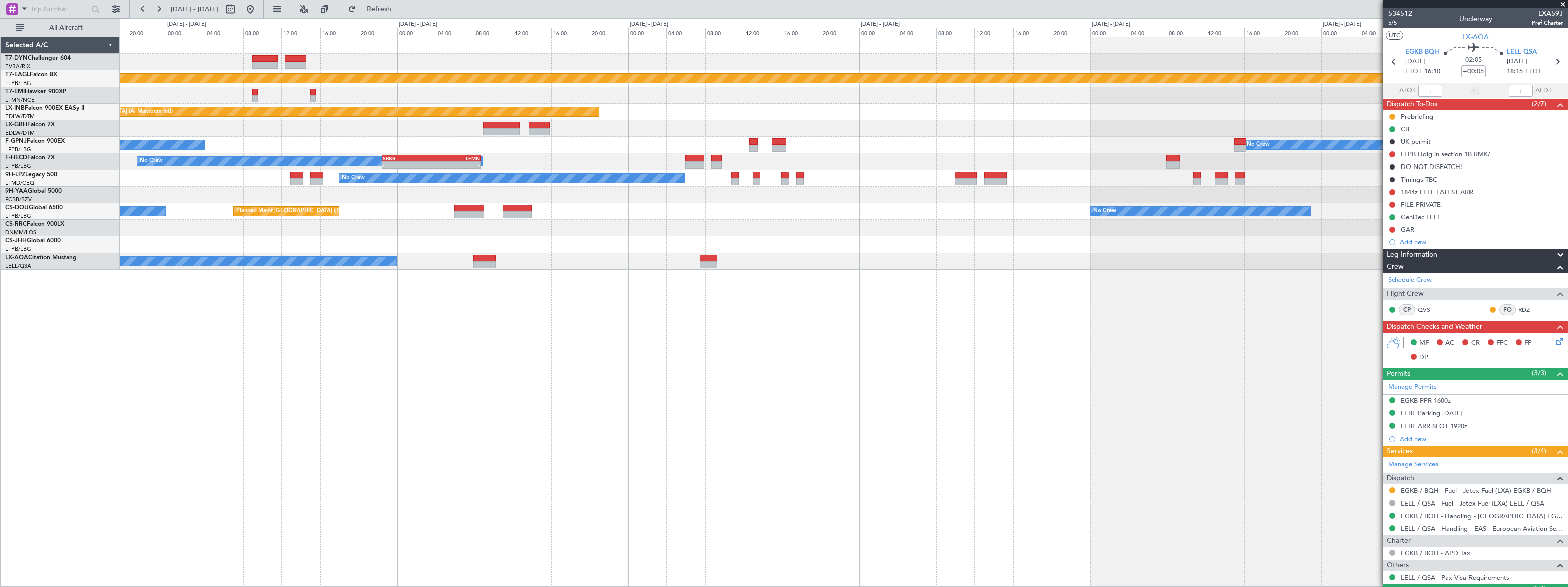
click at [1120, 120] on div "Planned Maint Geneva (Cointrin) Planned Maint Chester Unplanned Maint Dubai (Al…" at bounding box center [844, 153] width 1448 height 233
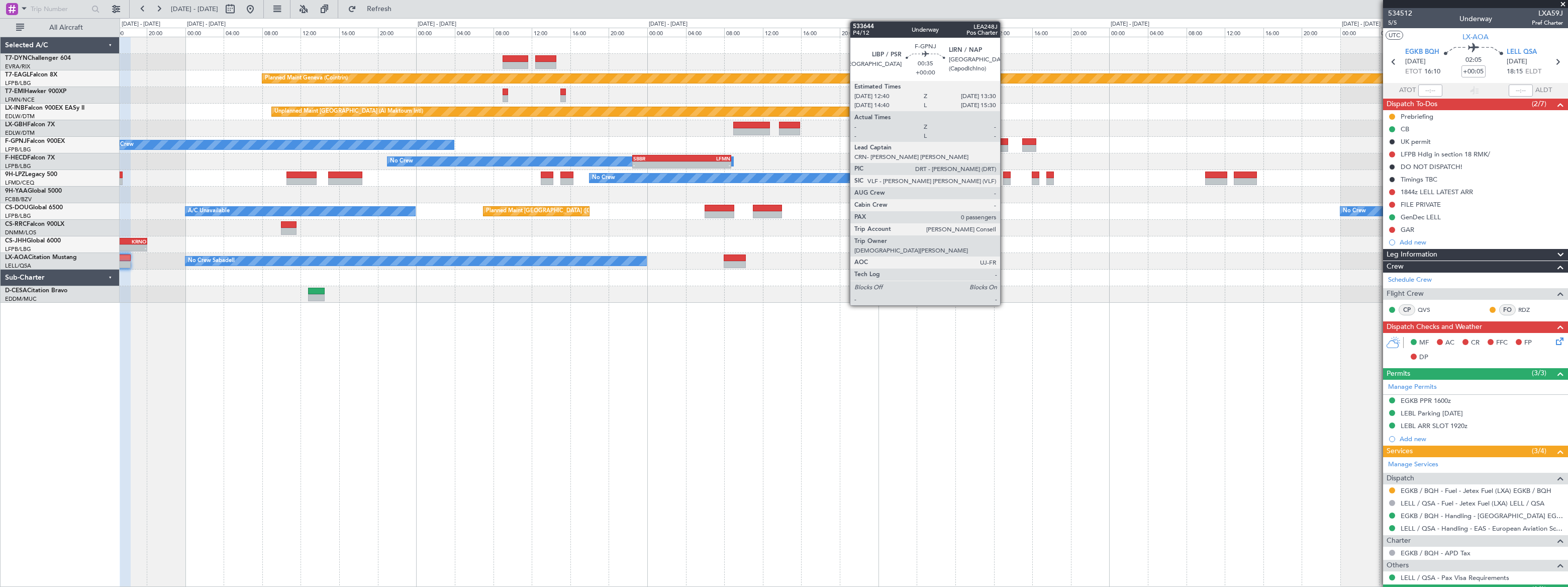
click at [1005, 141] on div at bounding box center [1004, 141] width 8 height 7
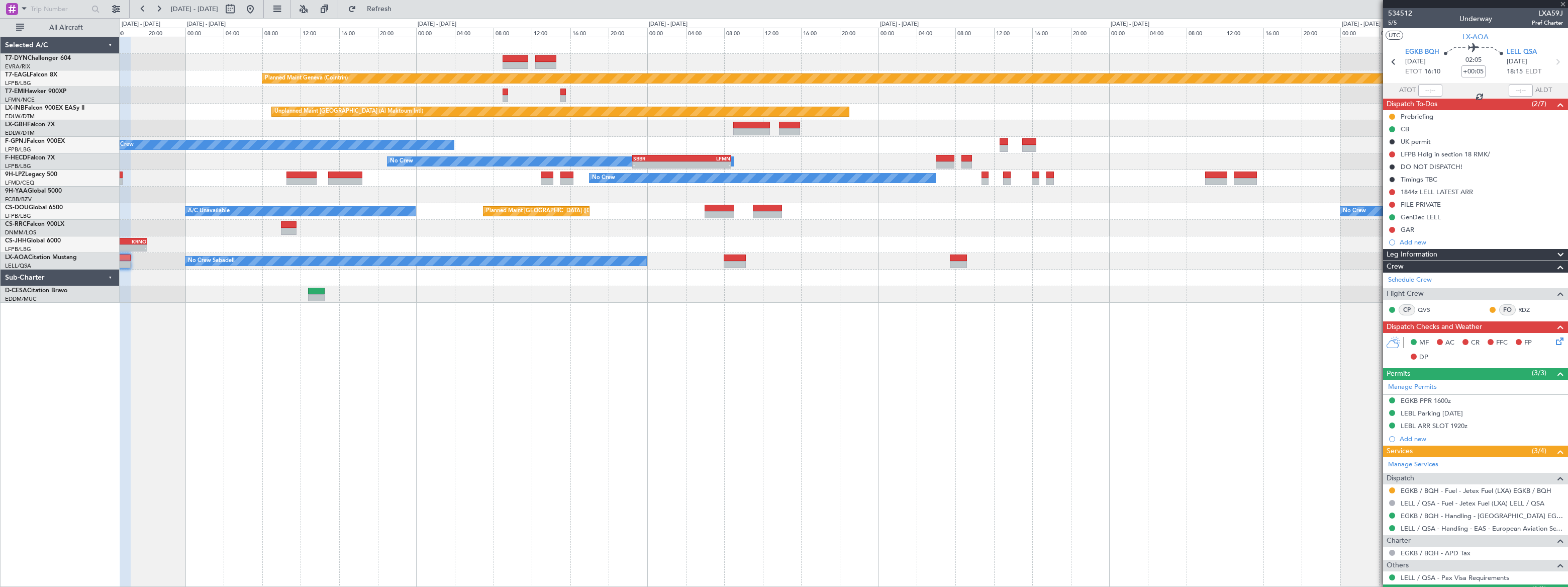
type input "0"
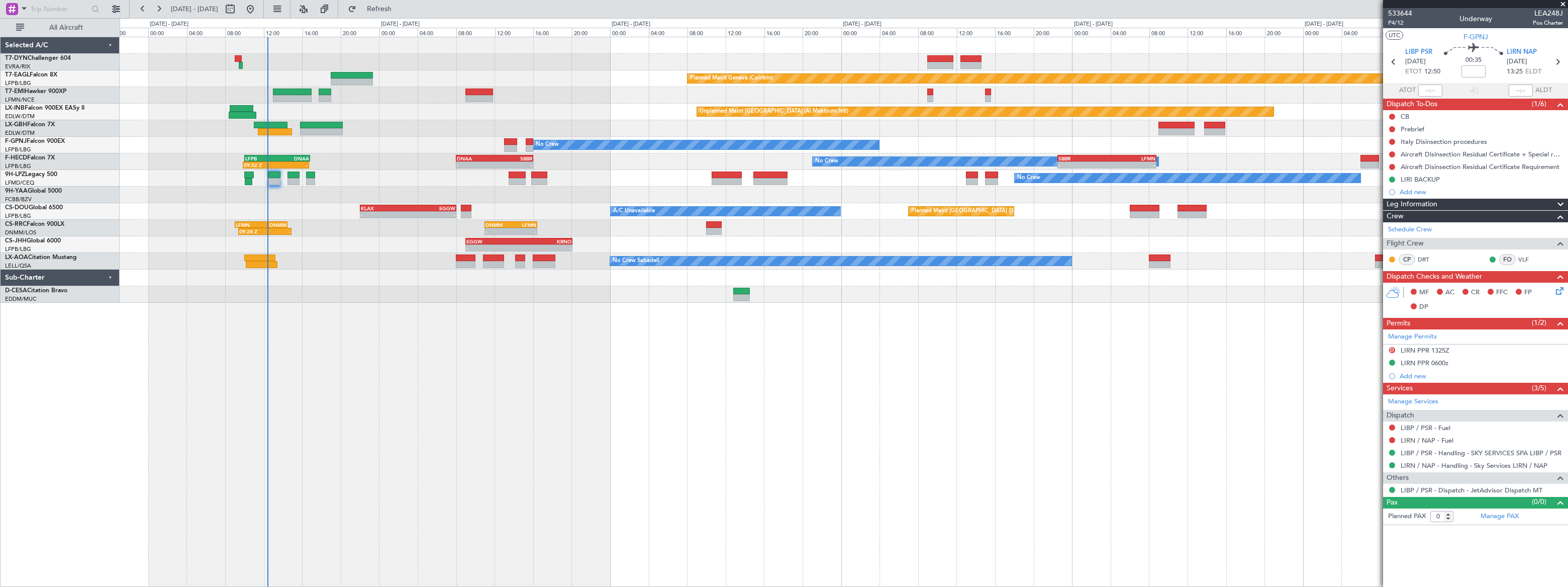
click at [1003, 153] on div "Planned Maint Basel-Mulhouse Planned Maint Geneva (Cointrin) Planned Maint Ches…" at bounding box center [843, 170] width 1447 height 265
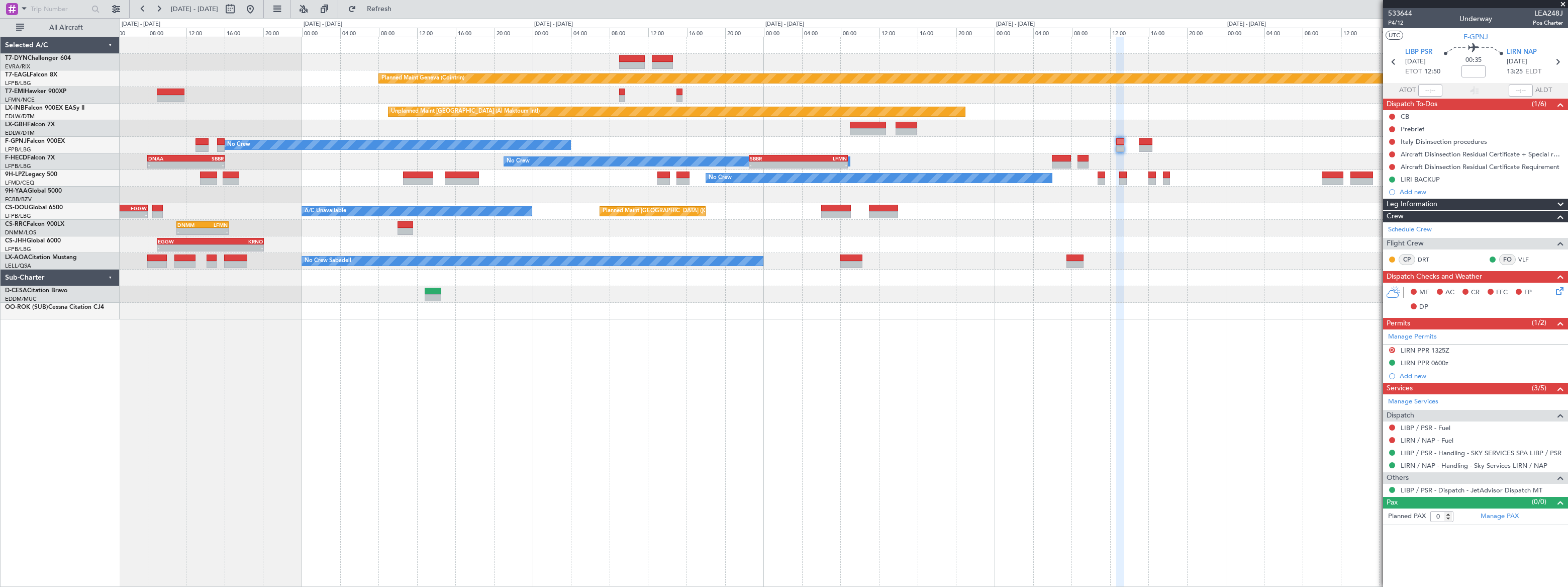
click at [950, 142] on div "No Crew No Crew AOG Maint Hyères (Toulon-Hyères)" at bounding box center [843, 144] width 1447 height 17
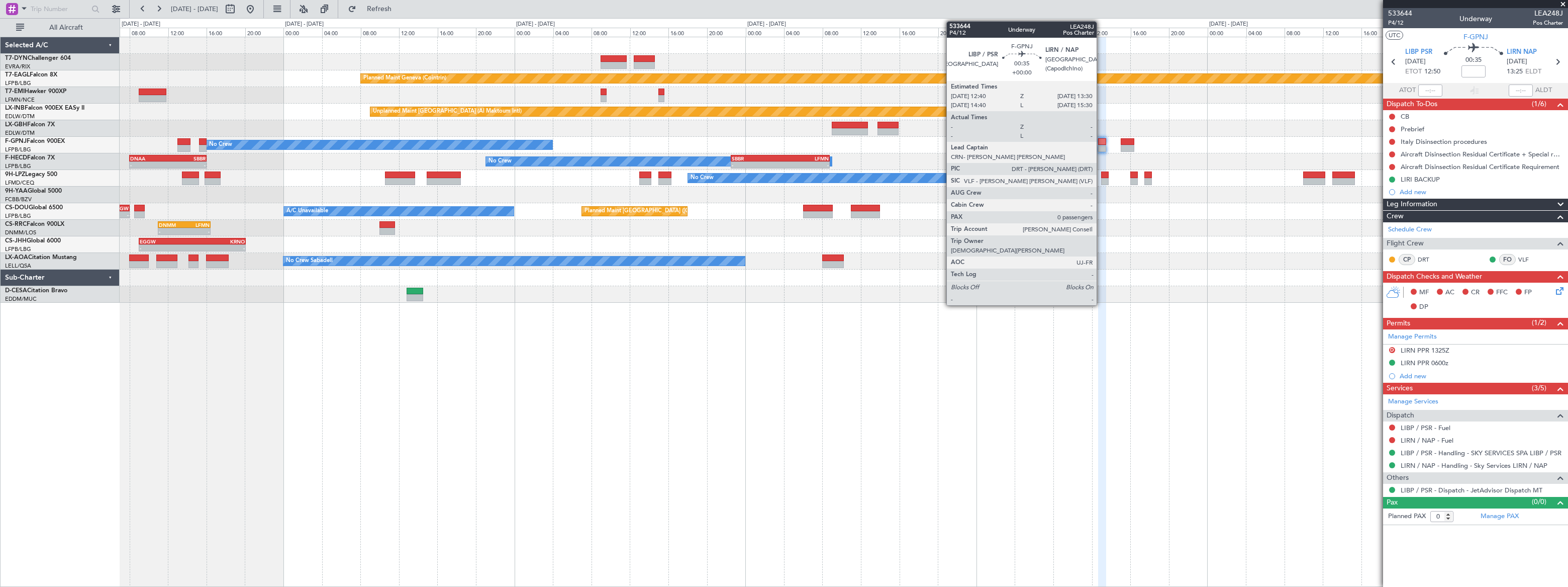
click at [1101, 139] on div at bounding box center [1102, 141] width 8 height 7
click at [1103, 139] on div at bounding box center [1102, 141] width 8 height 7
